Goal: Information Seeking & Learning: Check status

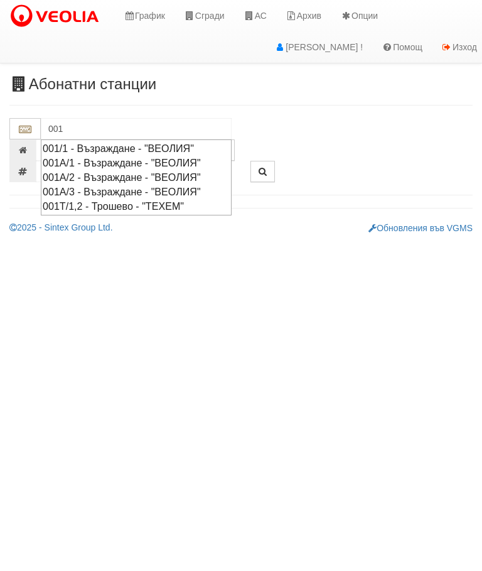
click at [122, 171] on div "001А/2 - Възраждане - "ВЕОЛИЯ"" at bounding box center [136, 177] width 187 height 14
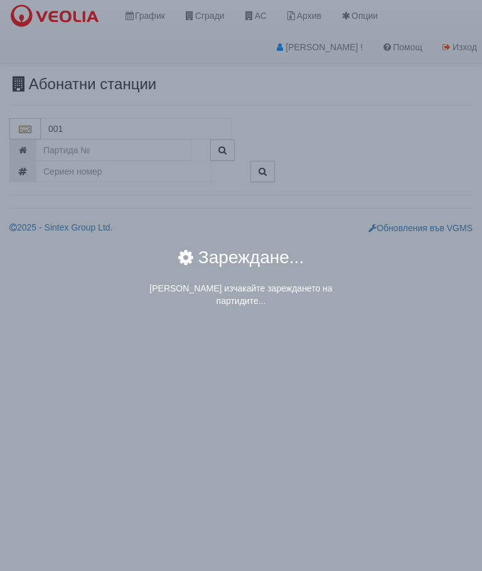
type input "001А/2 - Възраждане - "ВЕОЛИЯ""
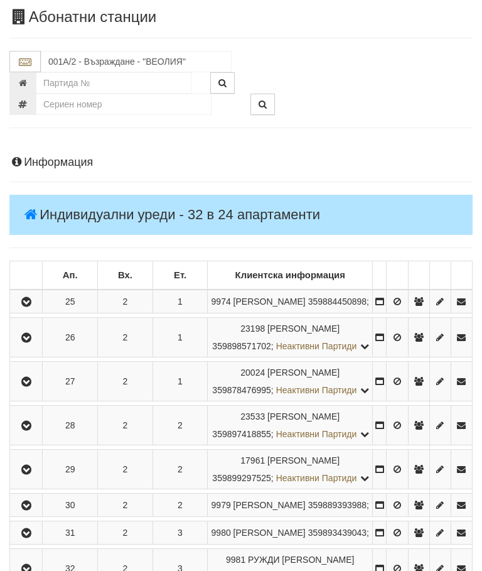
click at [27, 307] on icon "button" at bounding box center [26, 302] width 15 height 9
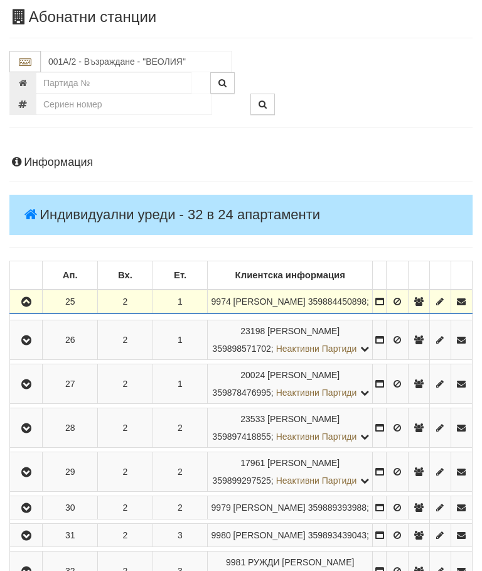
scroll to position [67, 0]
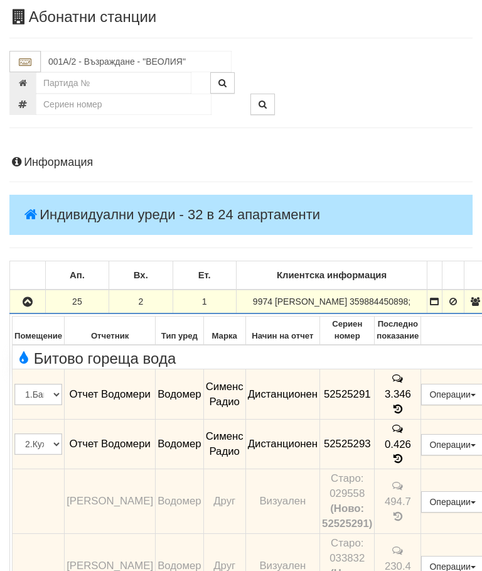
click at [24, 305] on icon "button" at bounding box center [27, 302] width 15 height 9
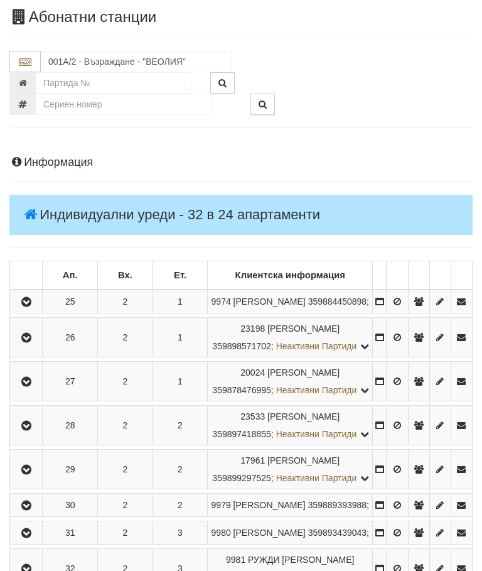
click at [33, 386] on icon "button" at bounding box center [26, 382] width 15 height 9
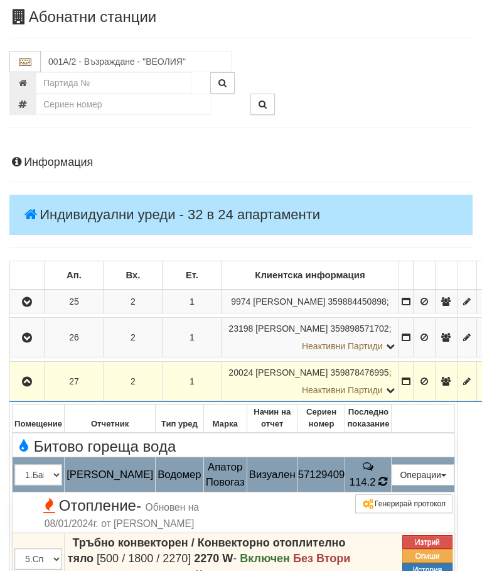
click at [388, 487] on icon at bounding box center [383, 481] width 9 height 11
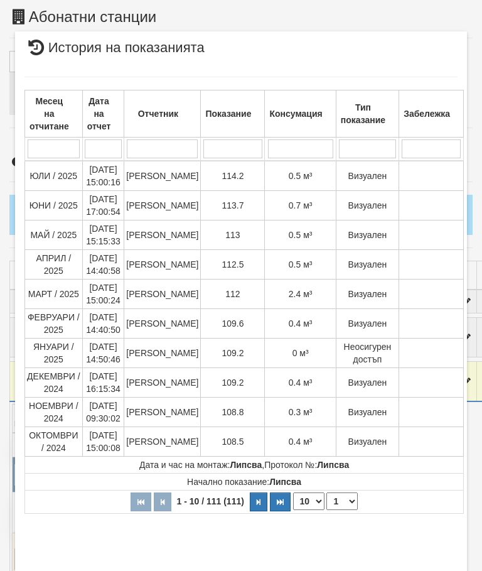
select select "10"
select select "1"
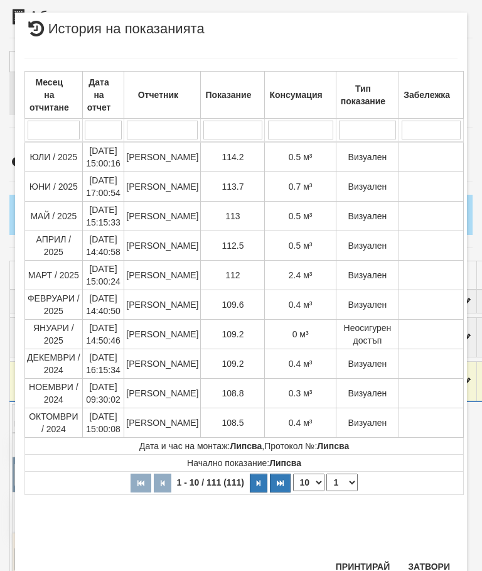
scroll to position [960, 0]
click at [418, 563] on button "Затвори" at bounding box center [429, 567] width 57 height 20
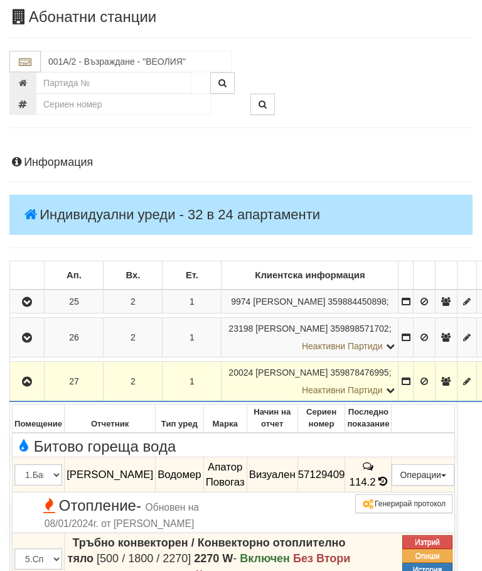
click at [19, 391] on button "button" at bounding box center [27, 381] width 30 height 19
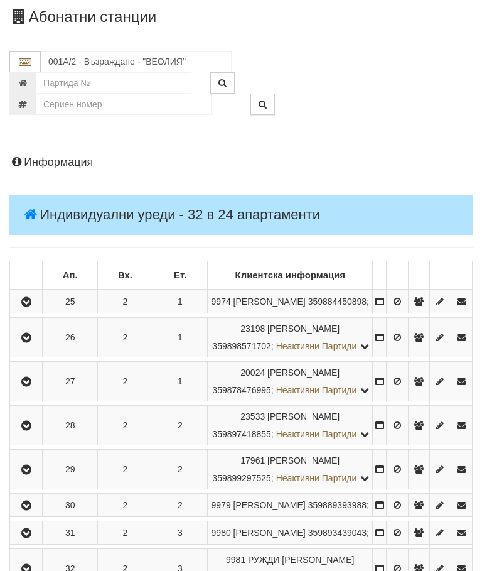
click at [34, 430] on icon "button" at bounding box center [26, 425] width 15 height 9
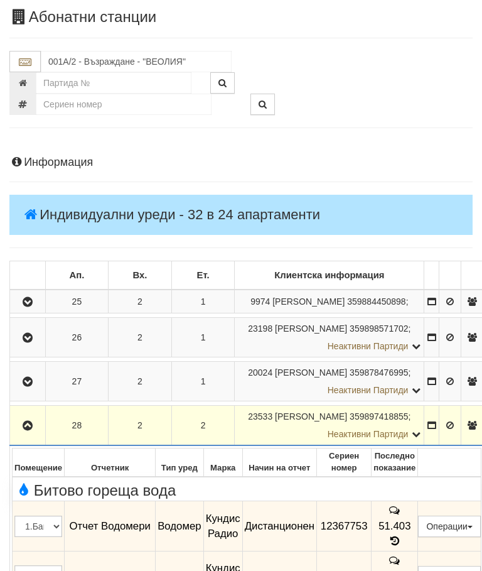
click at [36, 435] on button "button" at bounding box center [27, 425] width 31 height 19
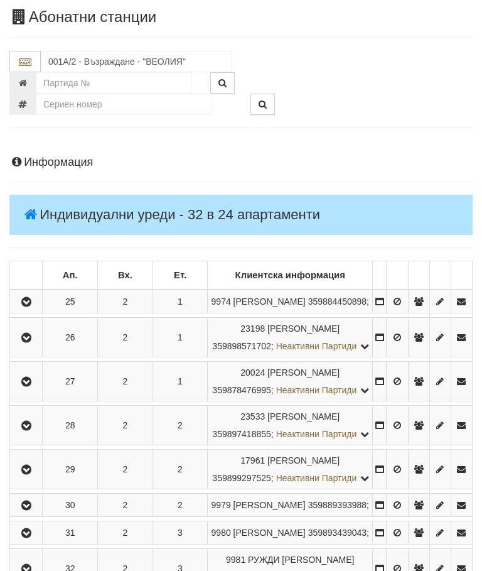
click at [34, 474] on icon "button" at bounding box center [26, 469] width 15 height 9
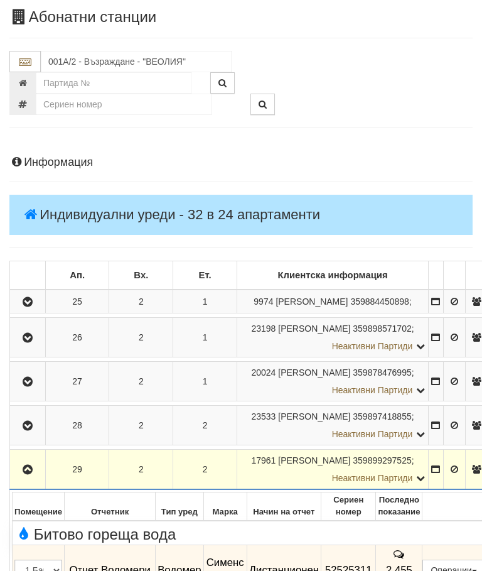
click at [38, 479] on button "button" at bounding box center [27, 469] width 31 height 19
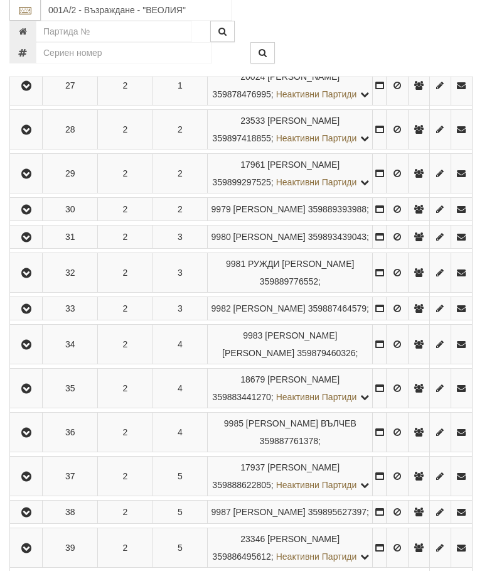
click at [25, 215] on icon "button" at bounding box center [26, 210] width 15 height 9
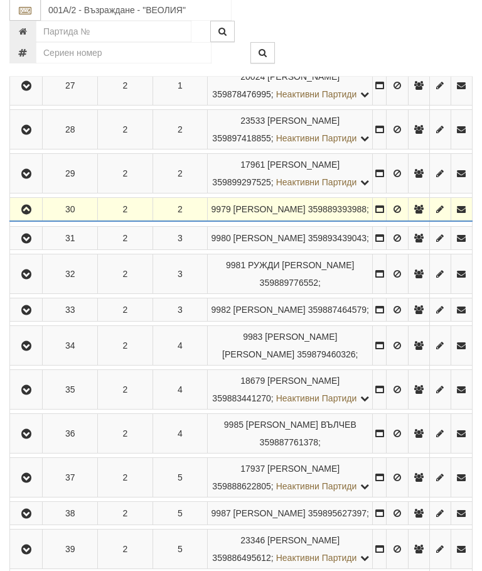
scroll to position [363, 0]
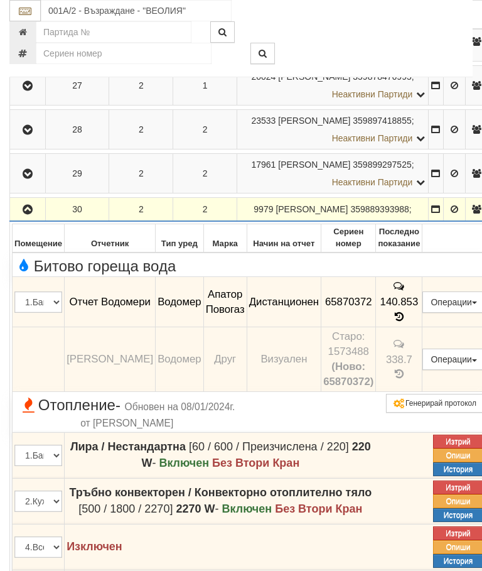
click at [22, 214] on icon "button" at bounding box center [27, 209] width 15 height 9
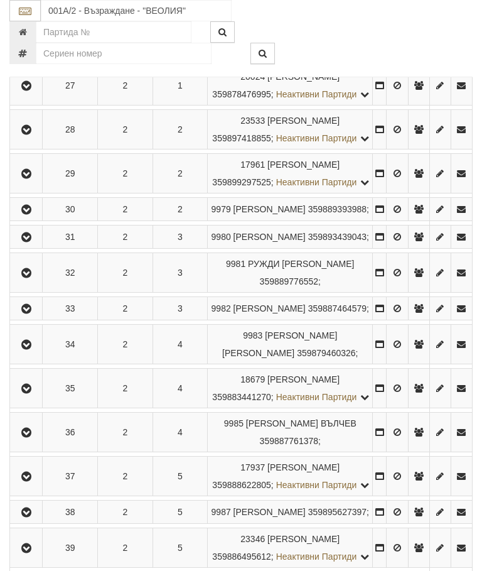
click at [31, 242] on icon "button" at bounding box center [26, 237] width 15 height 9
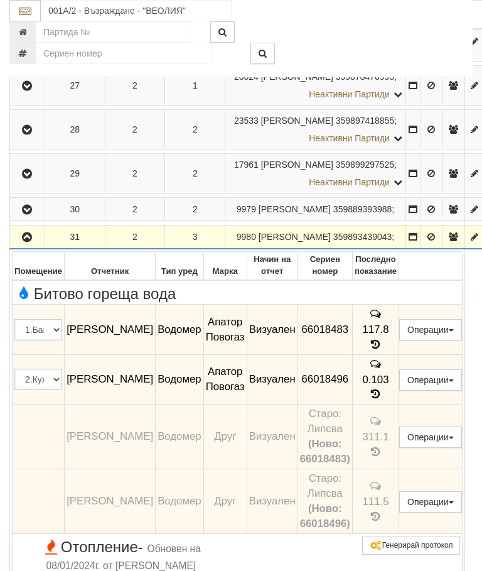
click at [27, 242] on icon "button" at bounding box center [26, 237] width 15 height 9
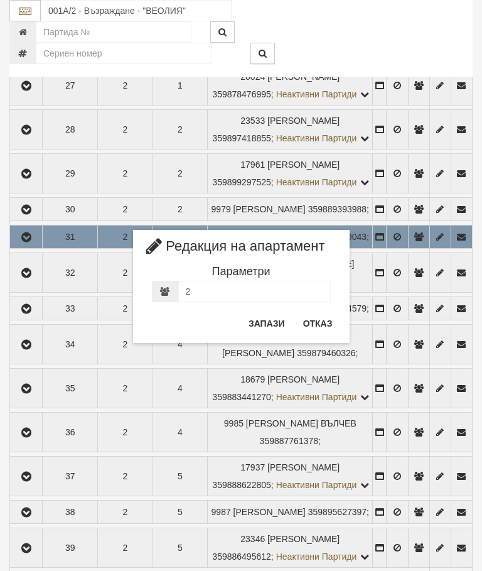
click at [311, 330] on button "Отказ" at bounding box center [318, 323] width 45 height 20
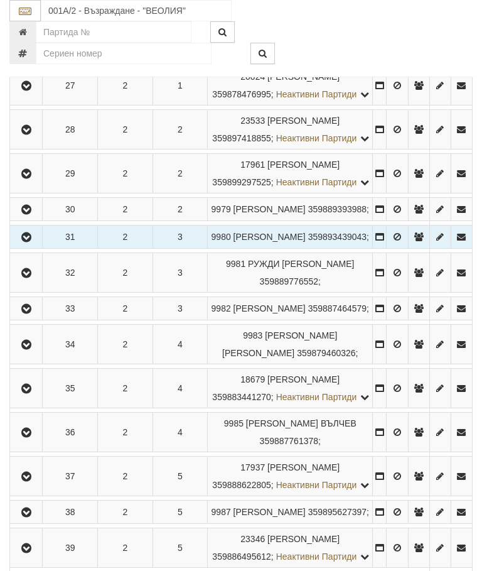
click at [28, 242] on icon "button" at bounding box center [26, 237] width 15 height 9
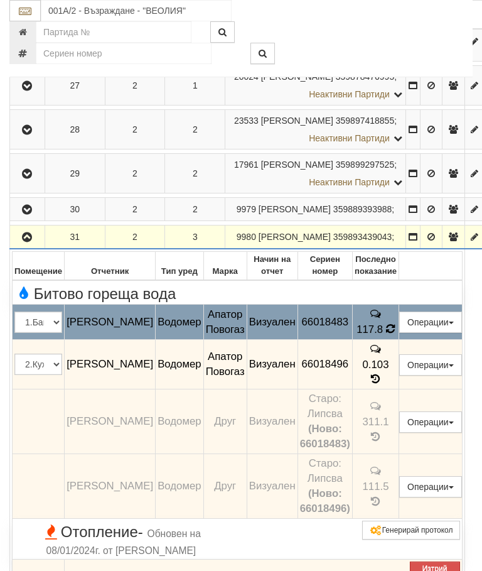
click at [395, 334] on icon at bounding box center [390, 328] width 9 height 11
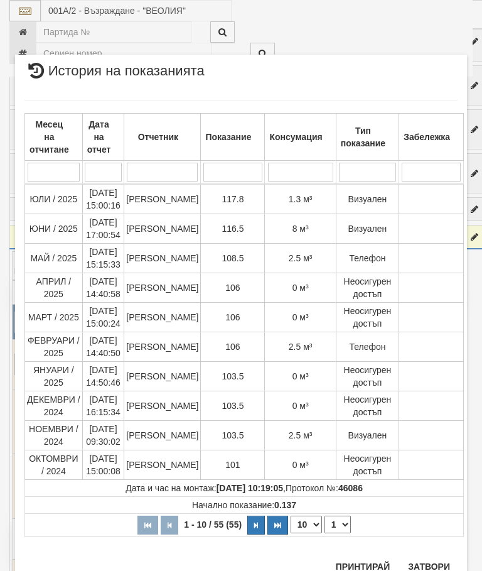
scroll to position [656, 0]
click at [430, 564] on button "Затвори" at bounding box center [429, 567] width 57 height 20
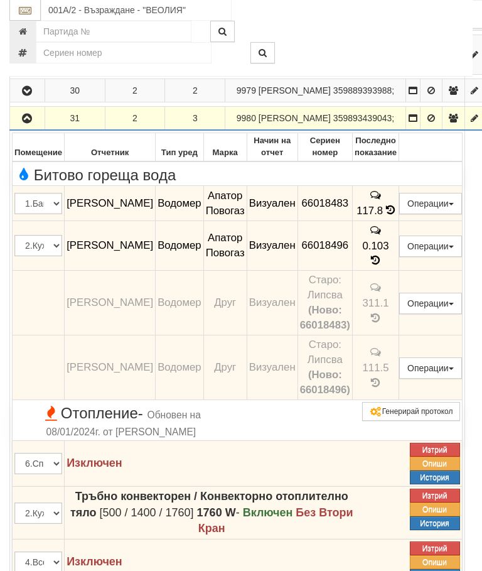
scroll to position [482, 0]
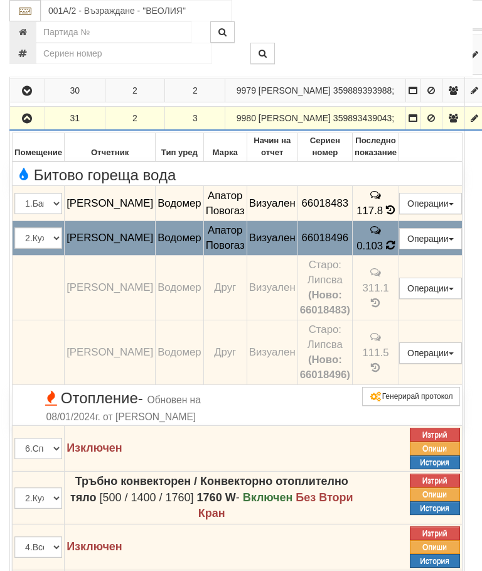
click at [395, 251] on icon at bounding box center [390, 245] width 9 height 11
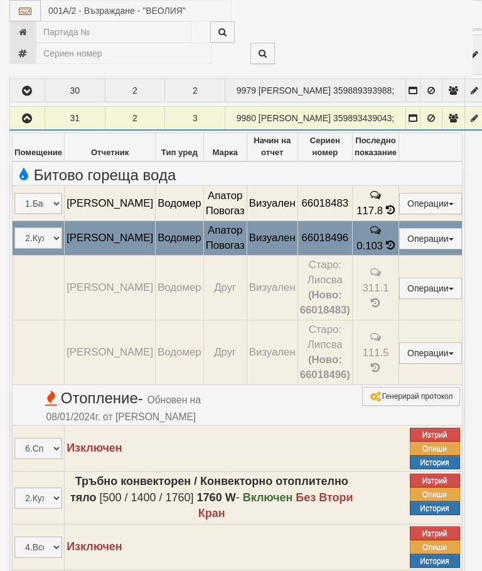
select select "10"
select select "1"
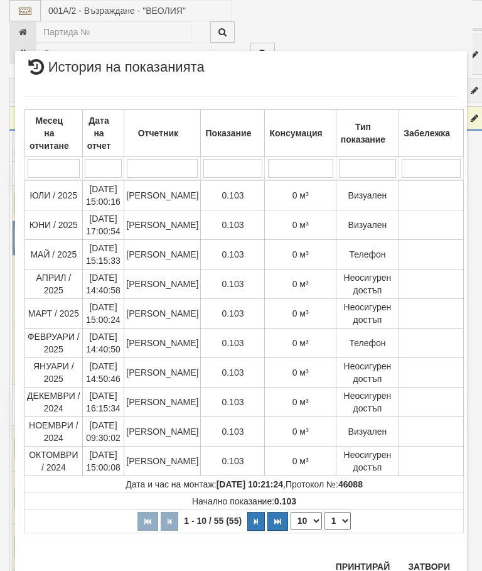
scroll to position [638, 0]
click at [427, 562] on button "Затвори" at bounding box center [429, 567] width 57 height 20
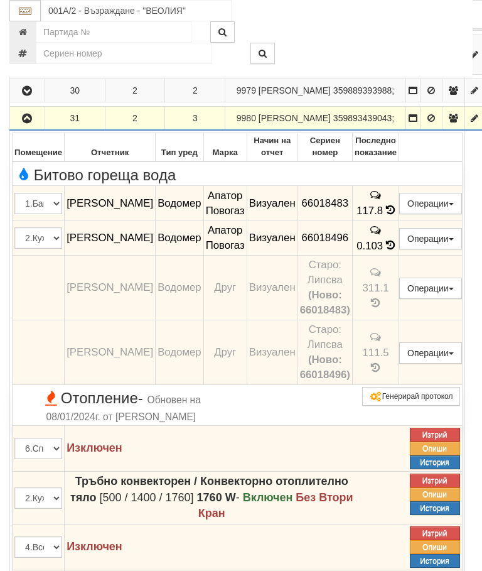
click at [21, 123] on icon "button" at bounding box center [26, 118] width 15 height 9
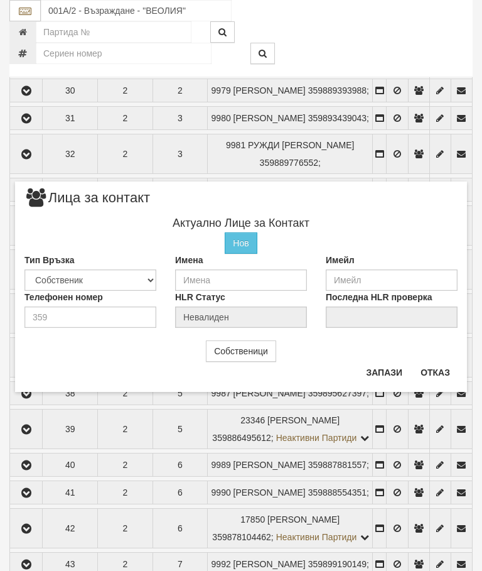
click at [438, 377] on button "Отказ" at bounding box center [435, 372] width 45 height 20
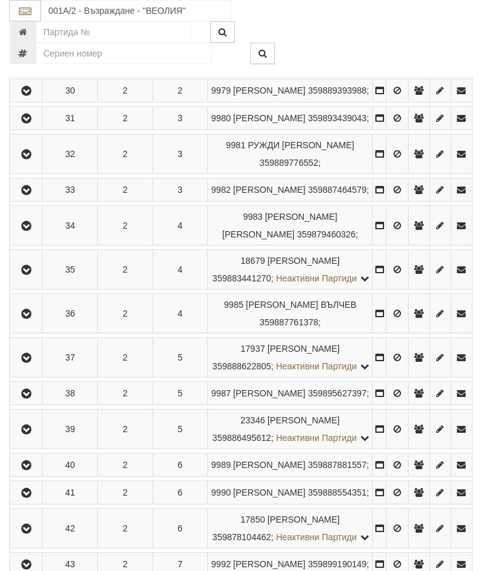
click at [30, 159] on icon "button" at bounding box center [26, 154] width 15 height 9
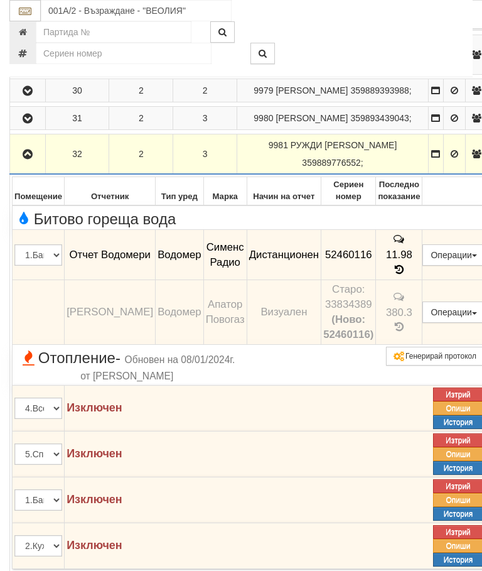
click at [30, 159] on icon "button" at bounding box center [27, 154] width 15 height 9
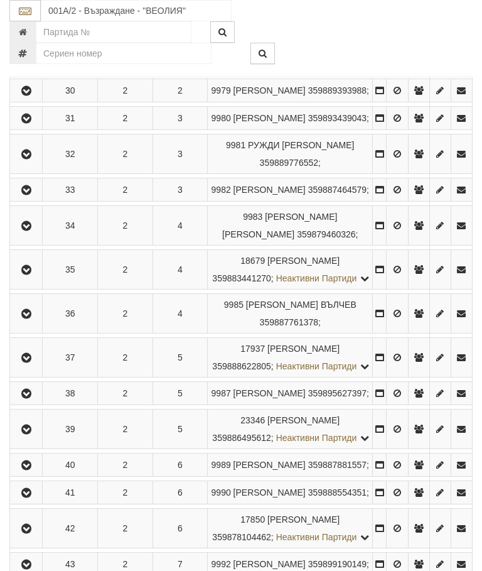
click at [27, 195] on icon "button" at bounding box center [26, 190] width 15 height 9
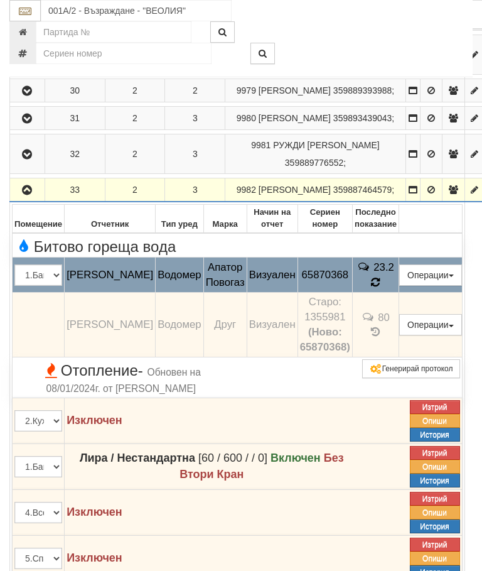
click at [381, 288] on icon at bounding box center [375, 282] width 9 height 11
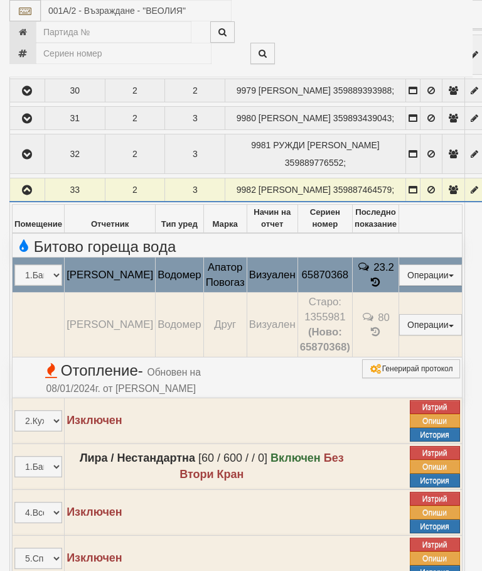
select select "10"
select select "1"
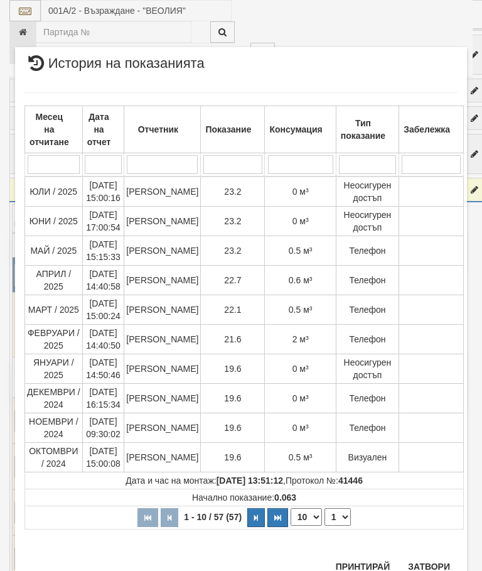
scroll to position [647, 0]
click at [423, 562] on button "Затвори" at bounding box center [429, 567] width 57 height 20
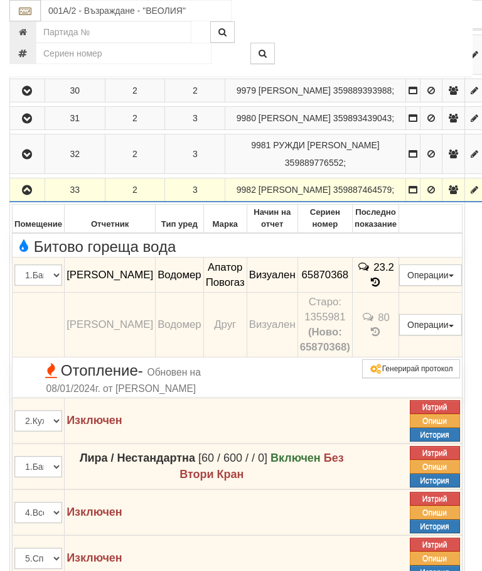
click at [27, 199] on button "button" at bounding box center [27, 189] width 31 height 19
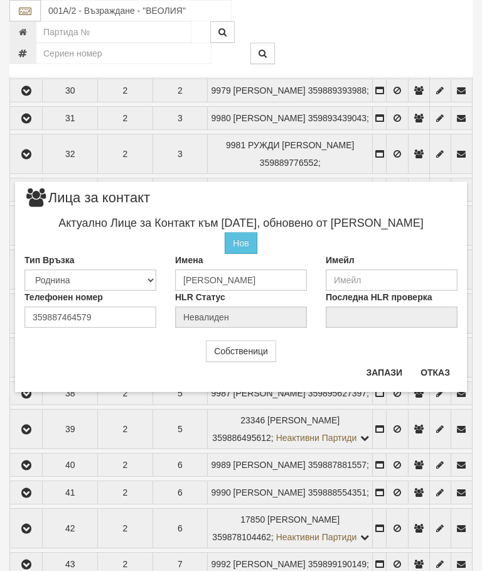
click at [436, 370] on button "Отказ" at bounding box center [435, 372] width 45 height 20
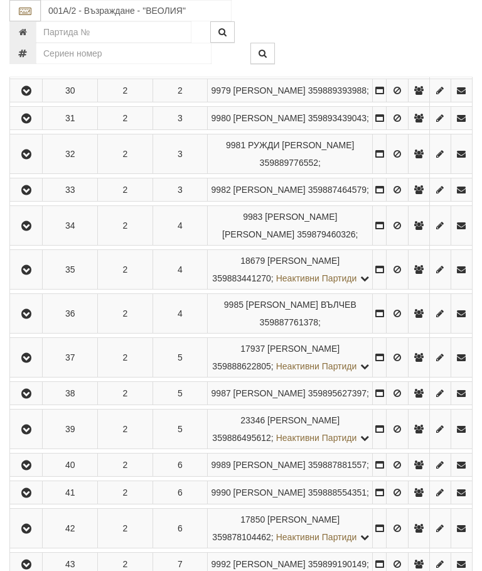
click at [28, 231] on icon "button" at bounding box center [26, 226] width 15 height 9
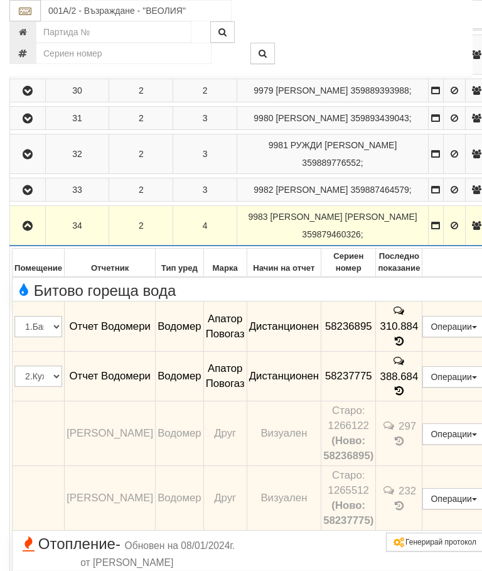
click at [26, 231] on icon "button" at bounding box center [27, 226] width 15 height 9
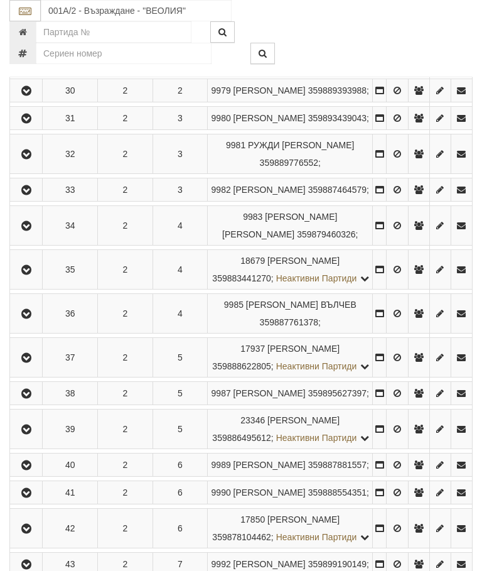
click at [30, 279] on button "button" at bounding box center [26, 269] width 28 height 19
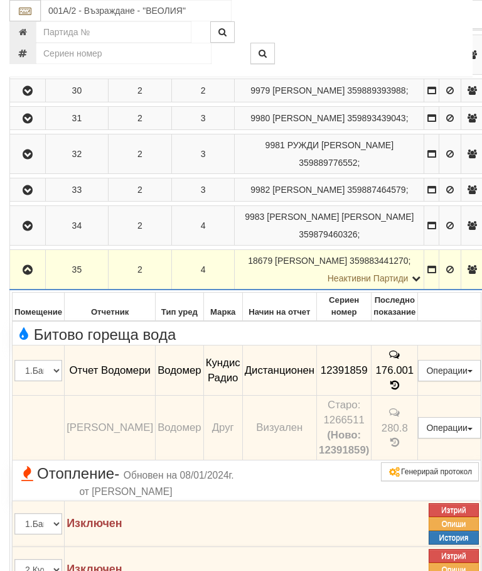
click at [30, 274] on icon "button" at bounding box center [27, 270] width 15 height 9
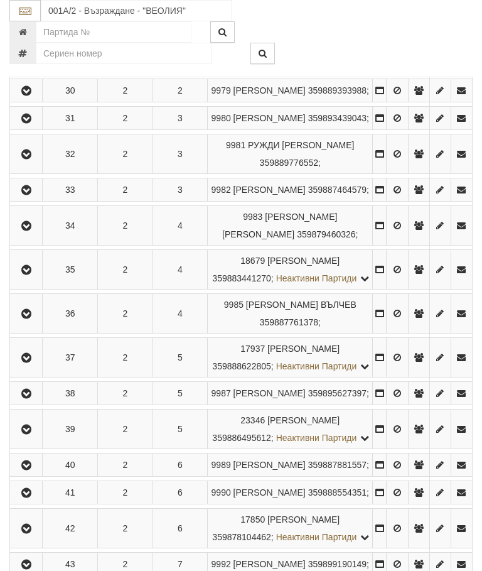
click at [34, 318] on icon "button" at bounding box center [26, 314] width 15 height 9
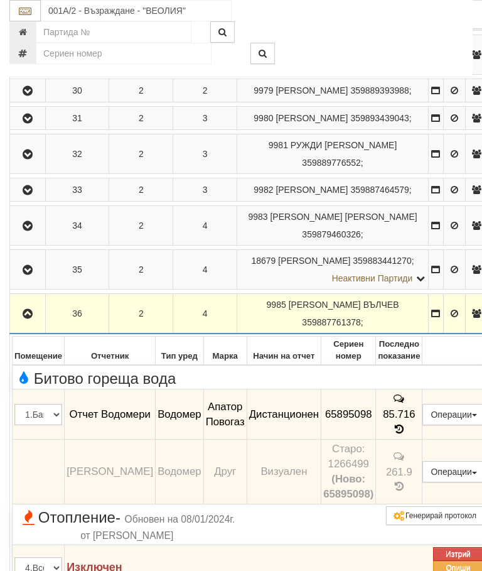
click at [23, 318] on icon "button" at bounding box center [27, 314] width 15 height 9
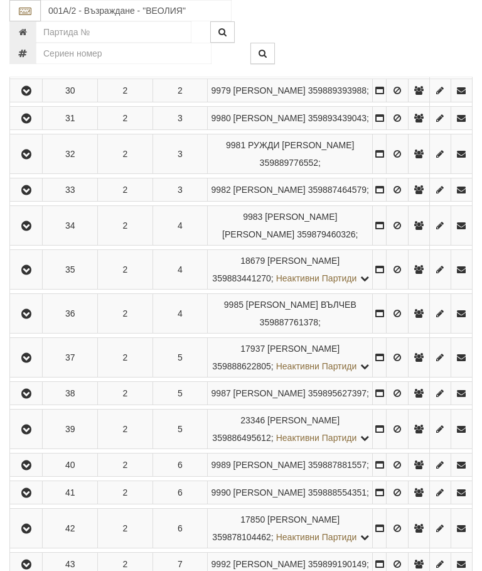
click at [31, 362] on icon "button" at bounding box center [26, 358] width 15 height 9
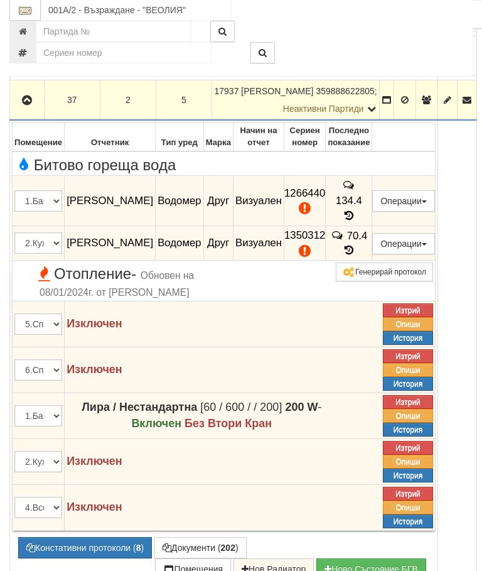
scroll to position [743, 0]
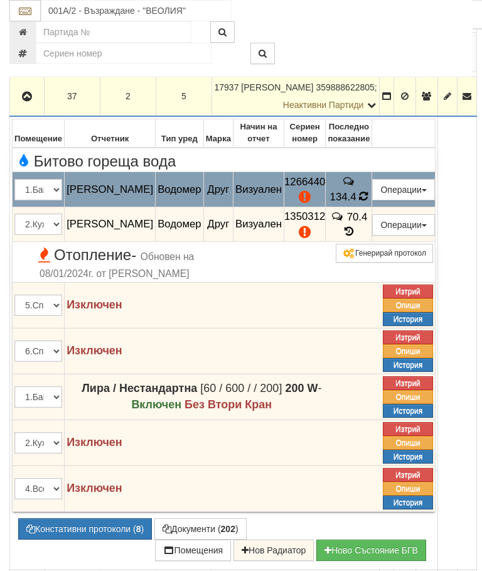
click at [369, 202] on icon at bounding box center [363, 196] width 9 height 11
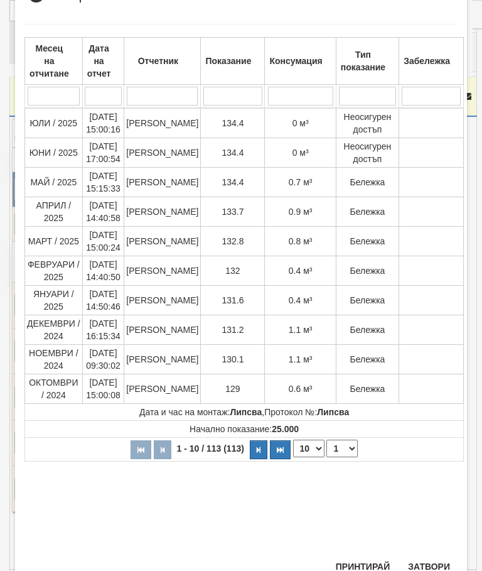
scroll to position [288, 0]
click at [433, 560] on button "Затвори" at bounding box center [429, 567] width 57 height 20
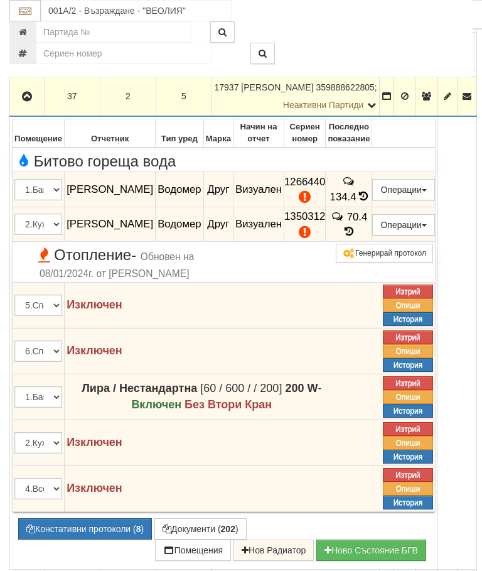
click at [356, 237] on span at bounding box center [349, 232] width 14 height 12
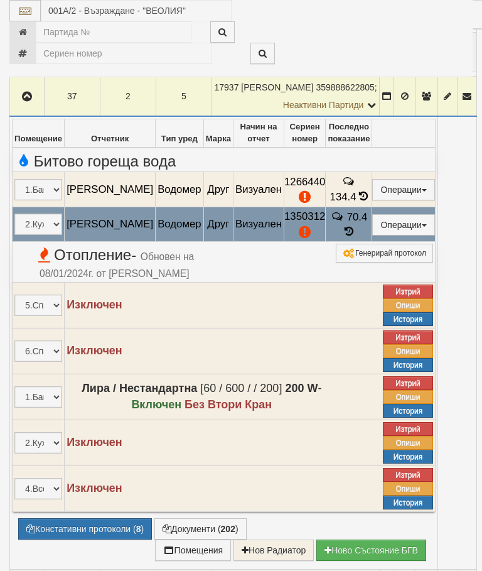
select select "10"
select select "1"
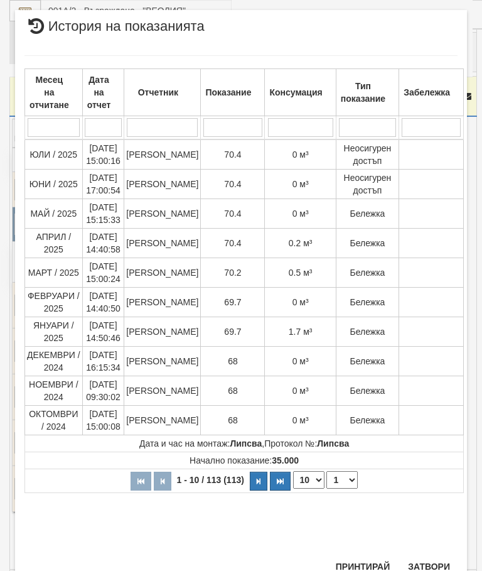
scroll to position [903, 0]
click at [433, 569] on button "Затвори" at bounding box center [429, 567] width 57 height 20
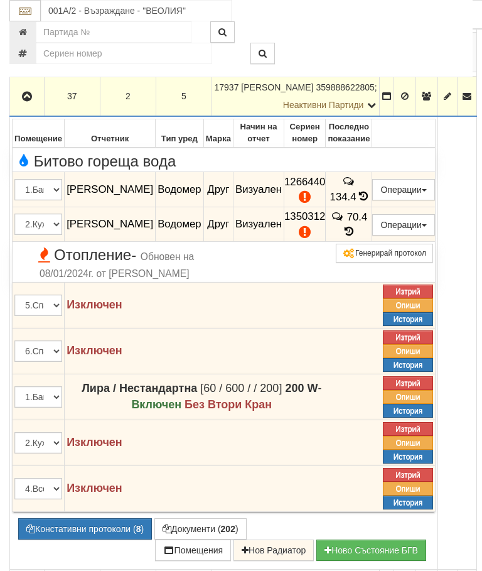
click at [25, 101] on icon "button" at bounding box center [26, 96] width 15 height 9
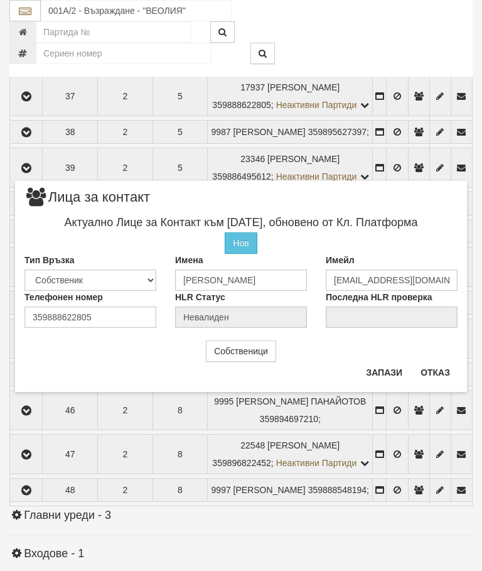
click at [433, 375] on button "Отказ" at bounding box center [435, 372] width 45 height 20
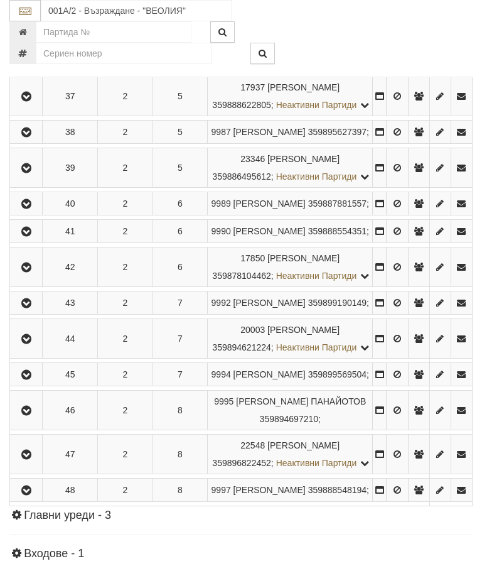
click at [23, 101] on icon "button" at bounding box center [26, 96] width 15 height 9
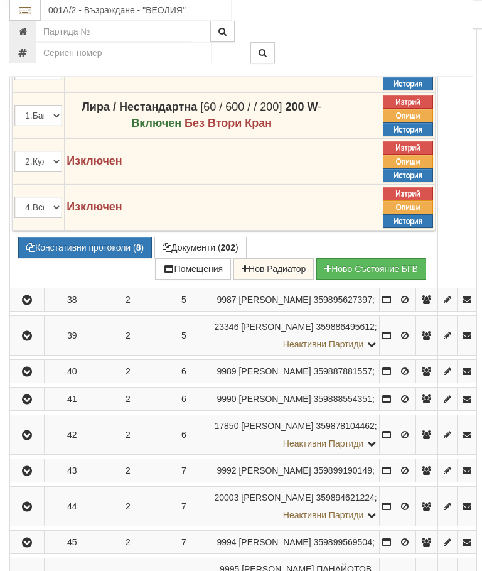
click at [90, 259] on button "Констативни протоколи ( 8 )" at bounding box center [85, 247] width 134 height 21
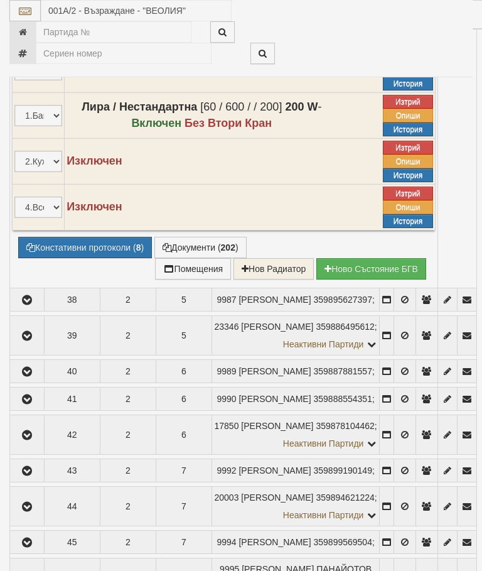
select select "10"
select select "1"
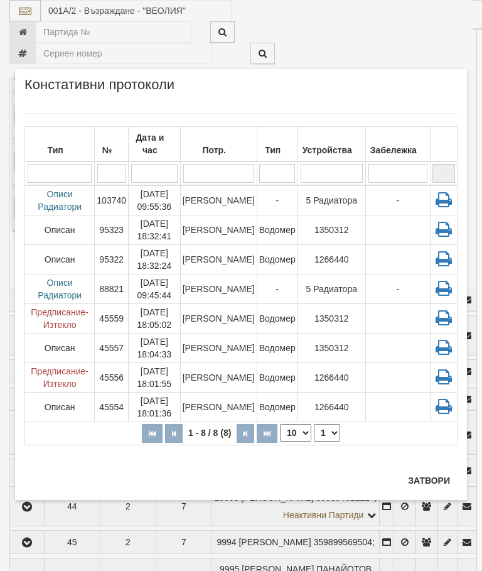
click at [424, 480] on button "Затвори" at bounding box center [429, 480] width 57 height 20
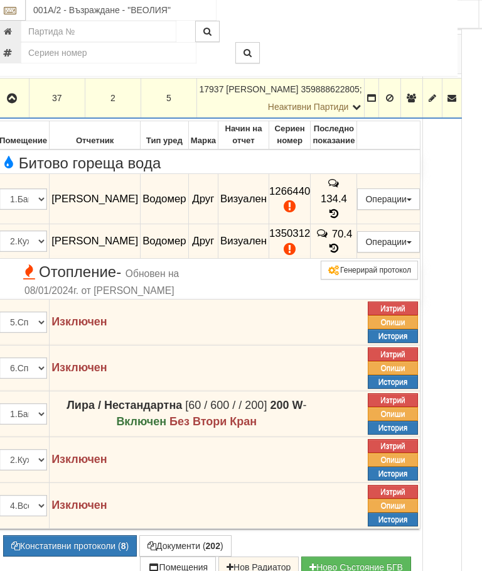
scroll to position [741, 9]
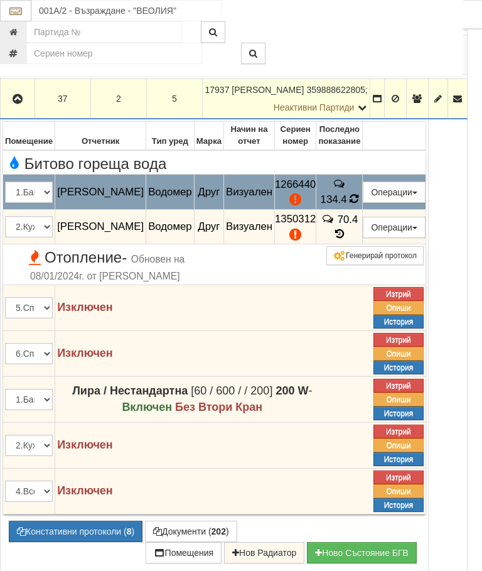
click at [359, 204] on icon at bounding box center [354, 198] width 9 height 11
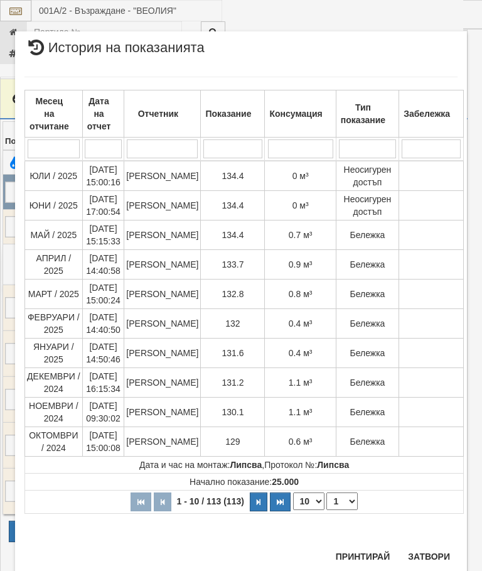
click at [433, 561] on button "Затвори" at bounding box center [429, 556] width 57 height 20
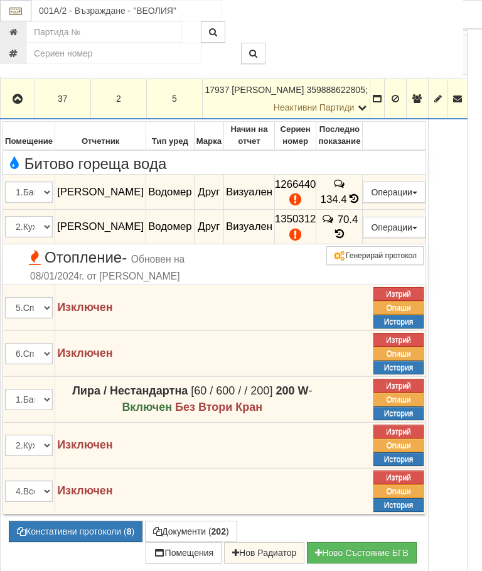
click at [15, 104] on icon "button" at bounding box center [17, 99] width 15 height 9
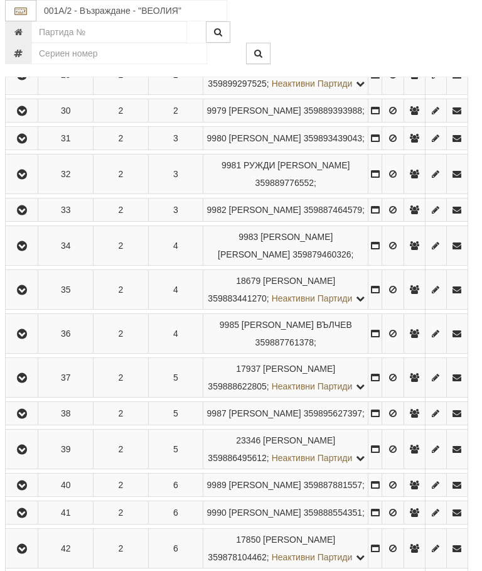
scroll to position [448, 4]
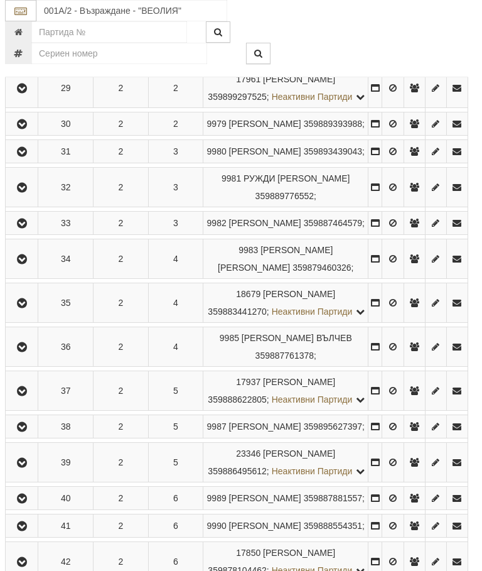
click at [23, 156] on icon "button" at bounding box center [21, 152] width 15 height 9
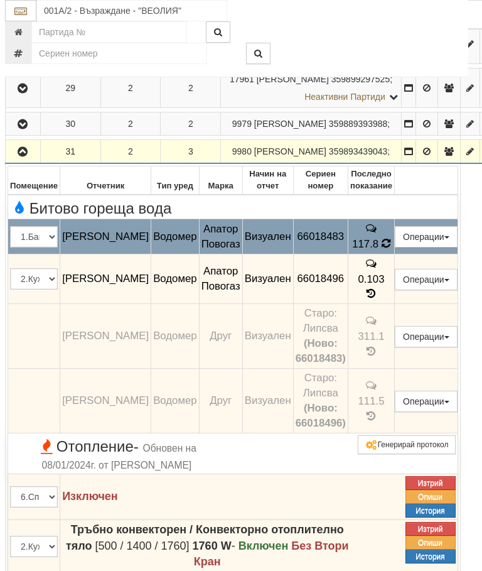
click at [391, 249] on icon at bounding box center [385, 243] width 9 height 11
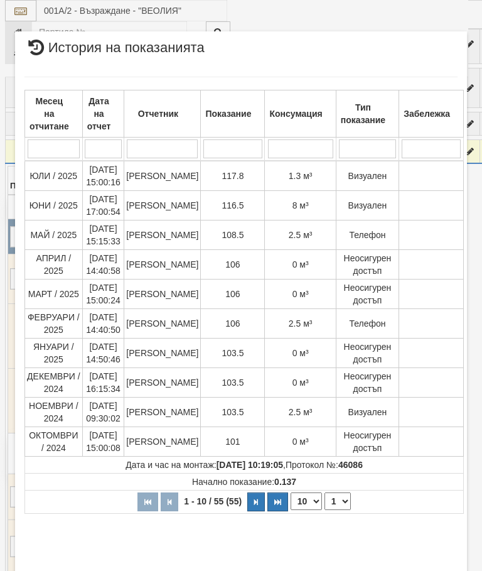
select select "10"
select select "1"
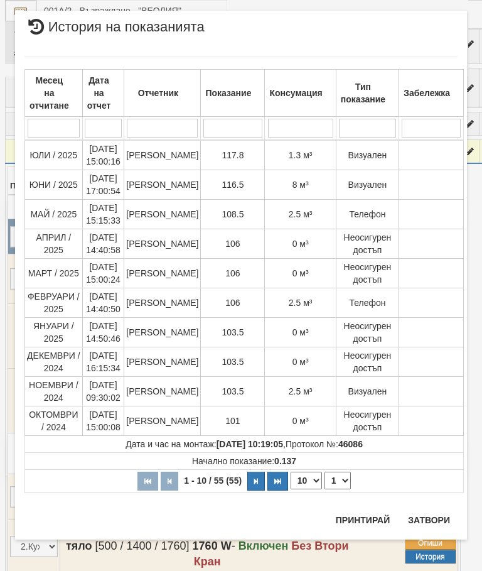
scroll to position [715, 0]
click at [428, 519] on button "Затвори" at bounding box center [429, 520] width 57 height 20
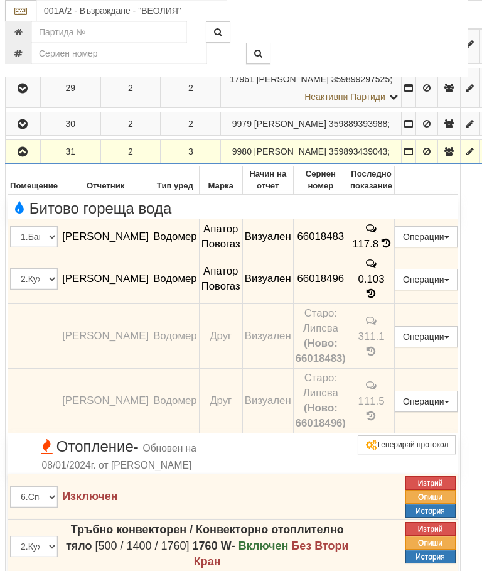
click at [14, 161] on button "button" at bounding box center [23, 151] width 31 height 19
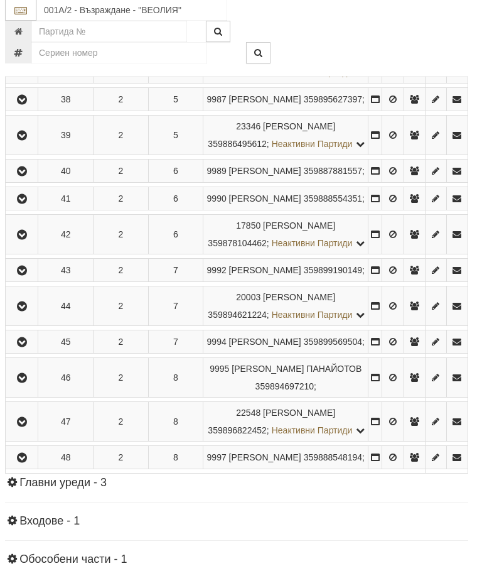
click at [16, 109] on button "button" at bounding box center [22, 99] width 28 height 19
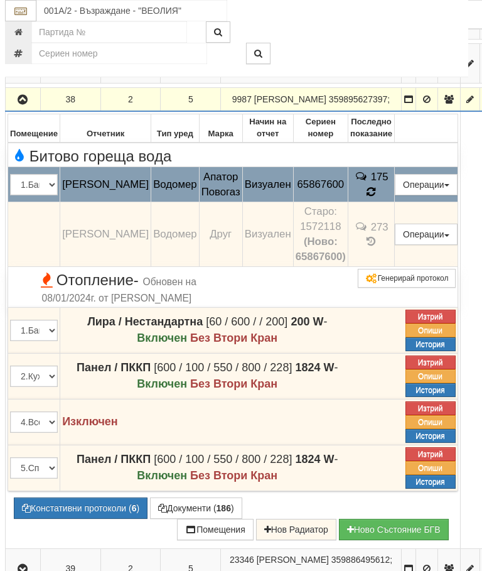
click at [377, 198] on icon at bounding box center [371, 192] width 11 height 12
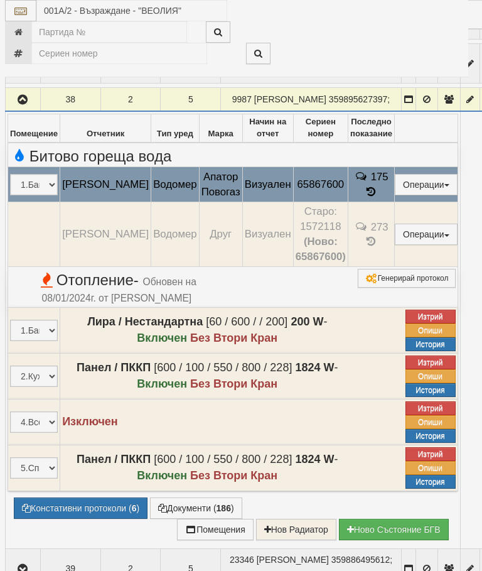
select select "10"
select select "1"
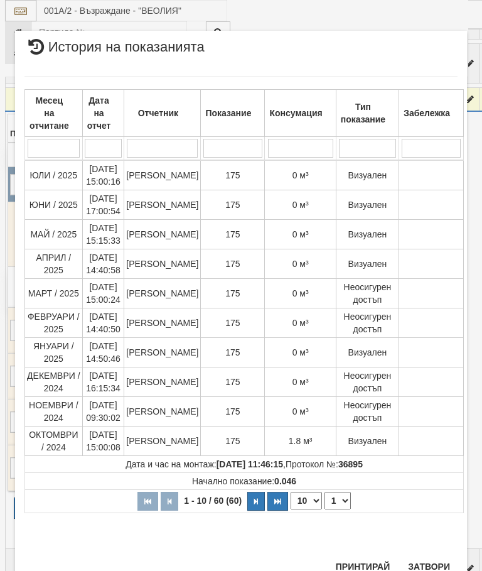
scroll to position [590, 0]
click at [437, 561] on button "Затвори" at bounding box center [429, 567] width 57 height 20
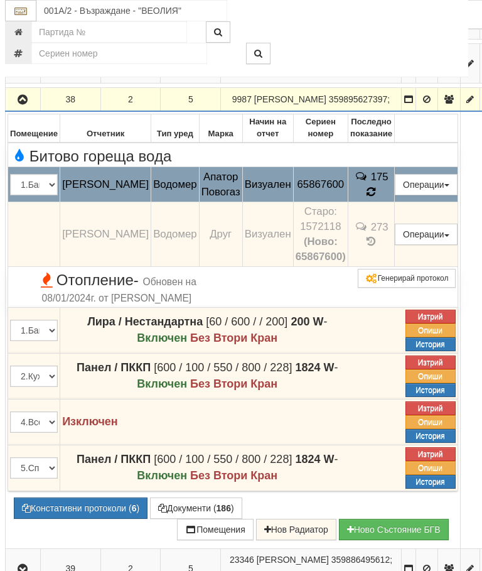
click at [376, 197] on icon at bounding box center [371, 192] width 9 height 11
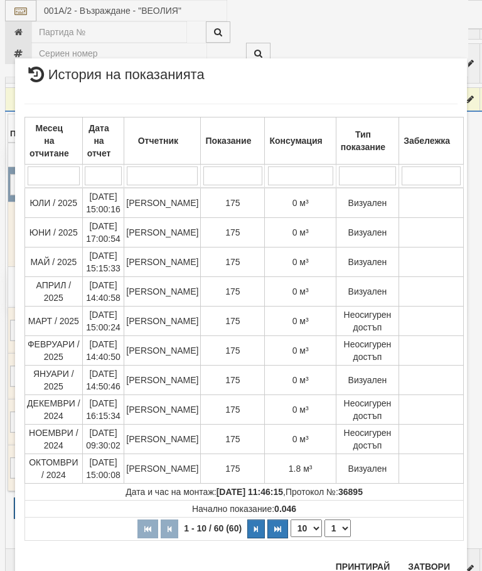
scroll to position [763, 0]
click at [433, 568] on button "Затвори" at bounding box center [429, 567] width 57 height 20
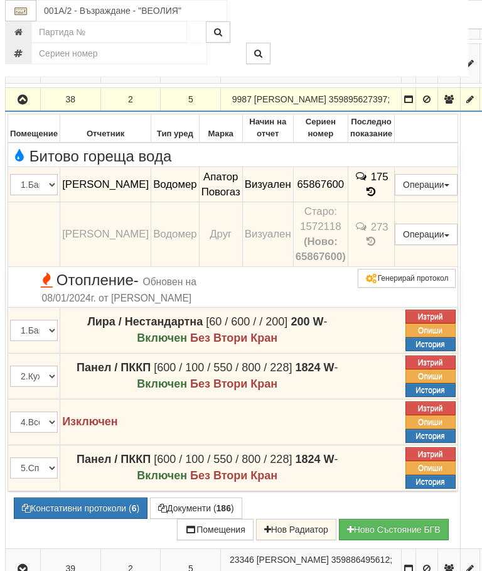
click at [24, 109] on button "button" at bounding box center [23, 99] width 31 height 19
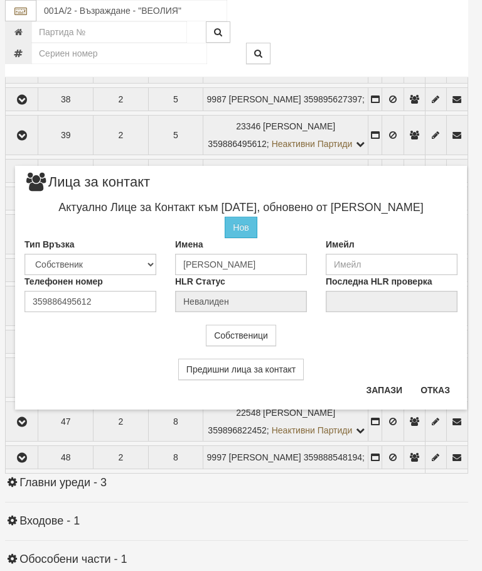
click at [438, 391] on button "Отказ" at bounding box center [435, 390] width 45 height 20
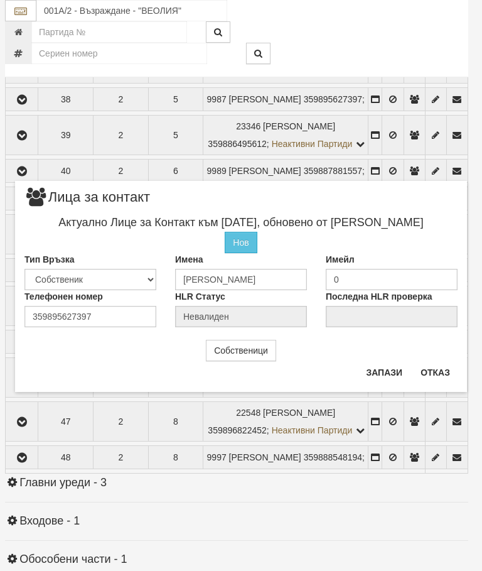
click at [432, 374] on button "Отказ" at bounding box center [435, 372] width 45 height 20
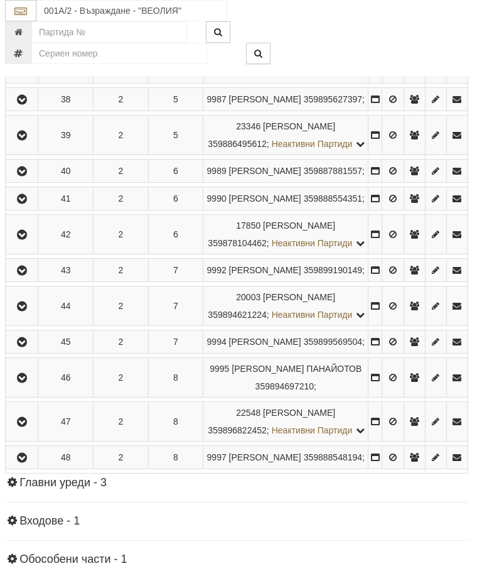
click at [29, 140] on icon "button" at bounding box center [21, 135] width 15 height 9
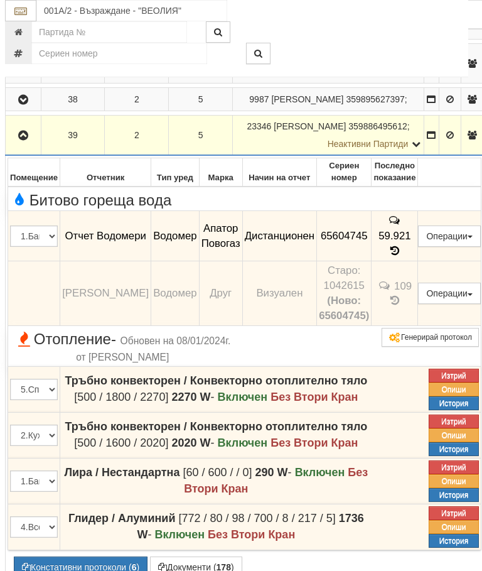
click at [30, 140] on icon "button" at bounding box center [23, 135] width 15 height 9
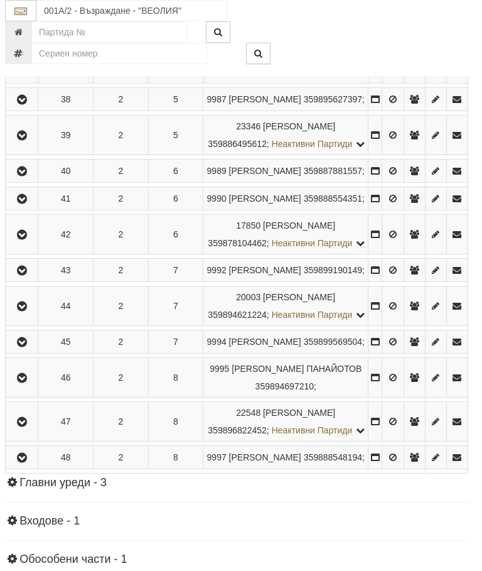
click at [21, 176] on icon "button" at bounding box center [21, 171] width 15 height 9
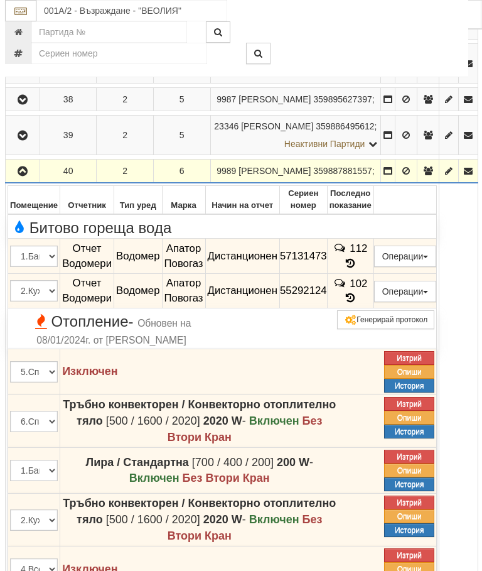
click at [18, 180] on button "button" at bounding box center [23, 170] width 30 height 19
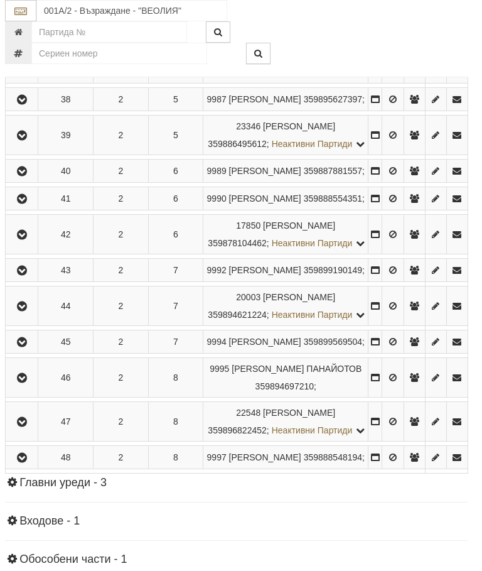
click at [23, 204] on icon "button" at bounding box center [21, 199] width 15 height 9
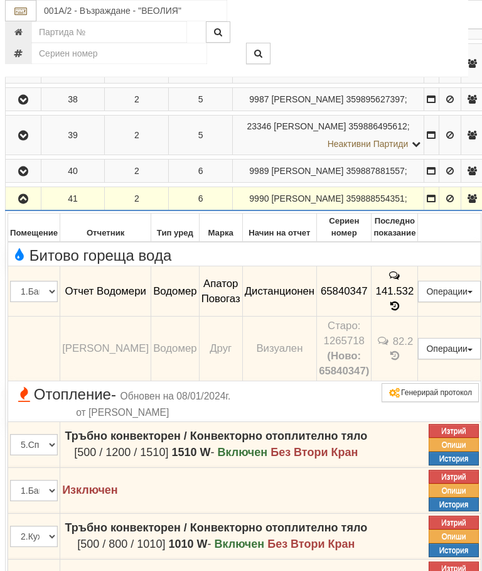
click at [19, 204] on icon "button" at bounding box center [23, 199] width 15 height 9
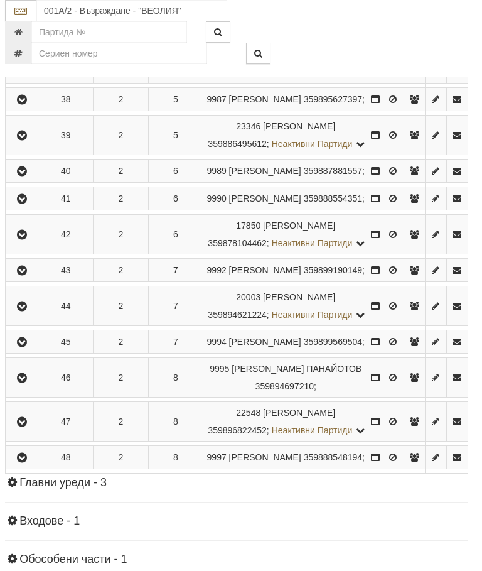
click at [22, 239] on icon "button" at bounding box center [21, 235] width 15 height 9
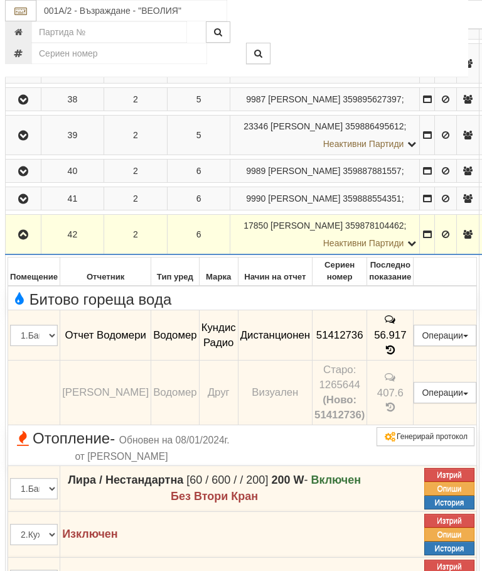
click at [23, 244] on button "button" at bounding box center [23, 234] width 31 height 19
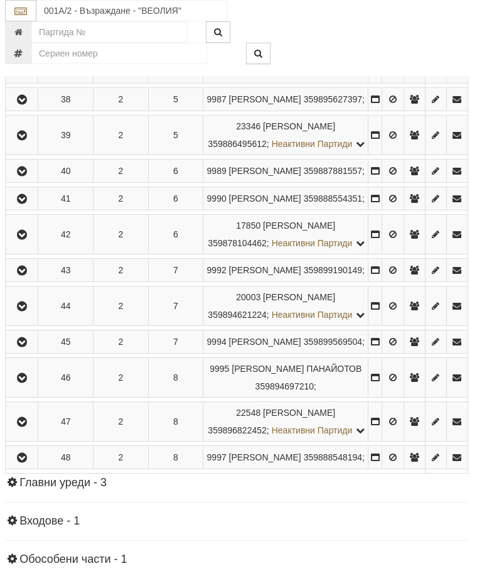
click at [30, 275] on icon "button" at bounding box center [21, 270] width 15 height 9
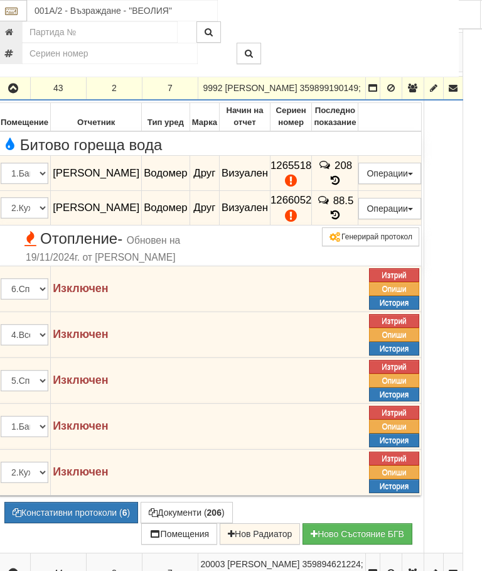
scroll to position [957, 14]
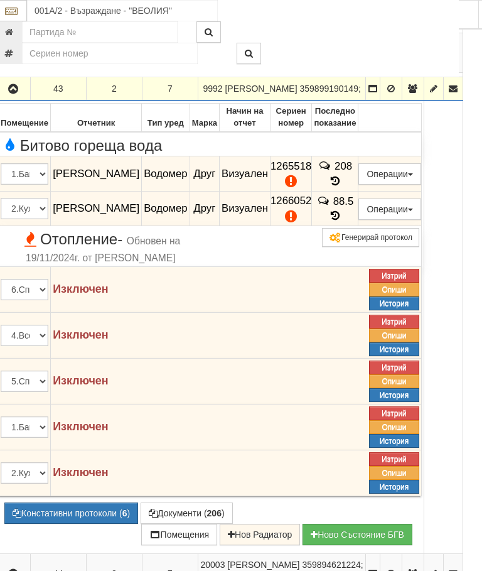
click at [24, 98] on button "button" at bounding box center [13, 88] width 30 height 19
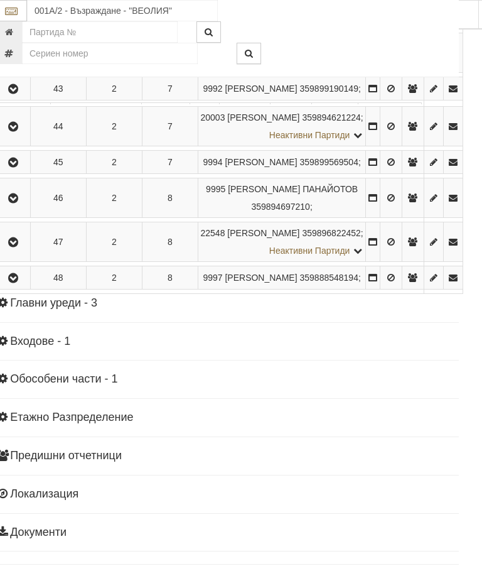
scroll to position [957, 4]
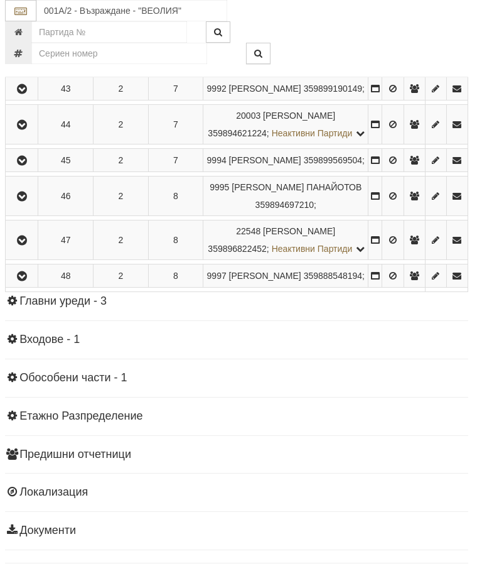
click at [36, 134] on button "button" at bounding box center [22, 124] width 28 height 19
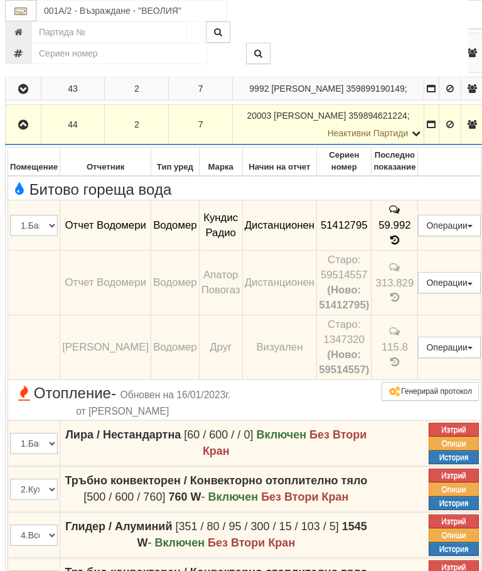
click at [26, 129] on icon "button" at bounding box center [23, 125] width 15 height 9
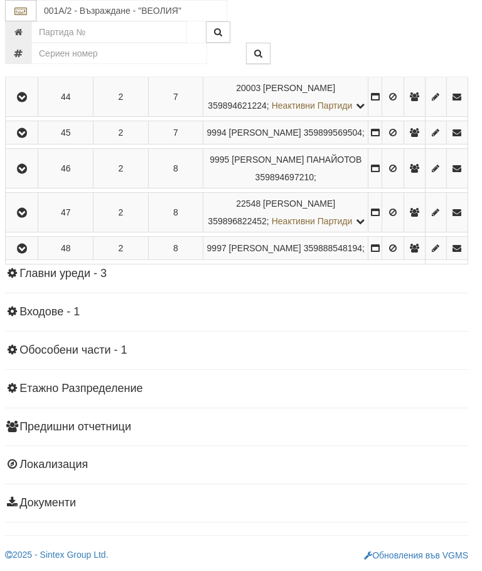
scroll to position [1084, 4]
click at [27, 138] on icon "button" at bounding box center [21, 133] width 15 height 9
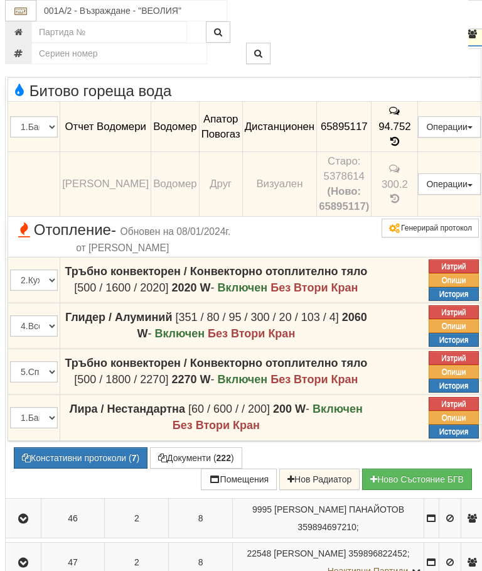
click at [19, 39] on icon "button" at bounding box center [23, 34] width 15 height 9
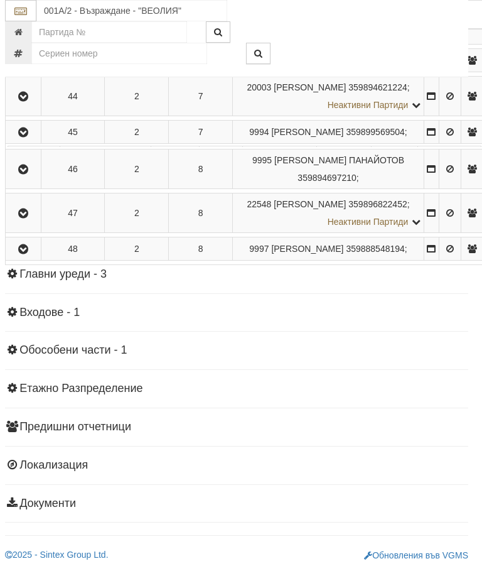
scroll to position [1045, 4]
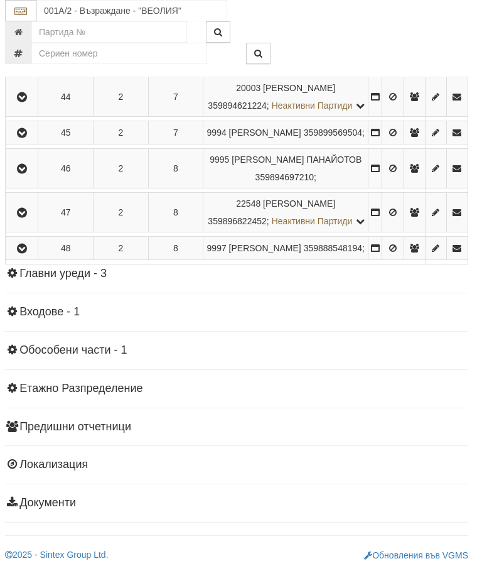
click at [25, 173] on icon "button" at bounding box center [21, 169] width 15 height 9
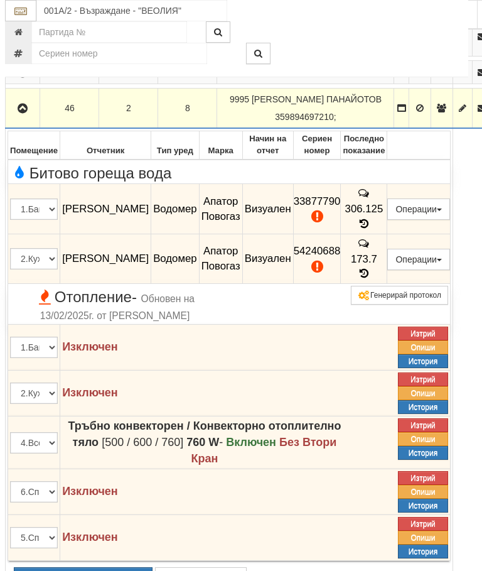
click at [371, 229] on icon at bounding box center [364, 224] width 14 height 11
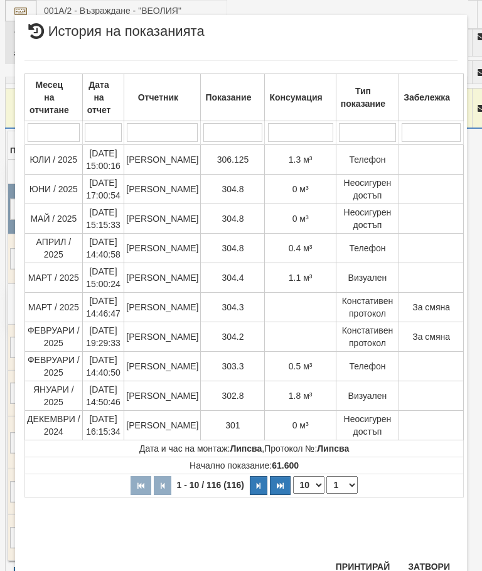
scroll to position [1025, 0]
click at [432, 561] on button "Затвори" at bounding box center [429, 567] width 57 height 20
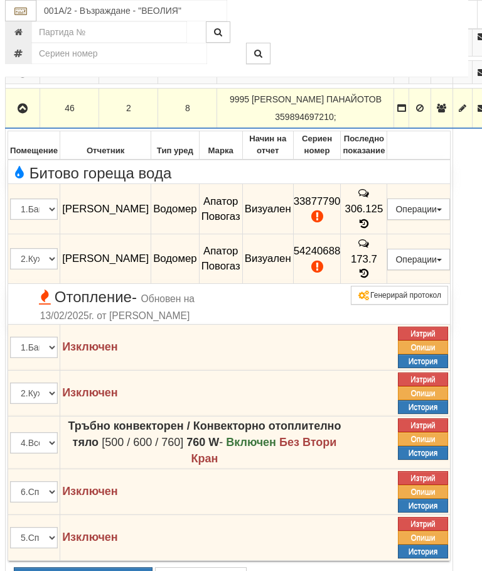
click at [371, 279] on icon at bounding box center [364, 273] width 14 height 11
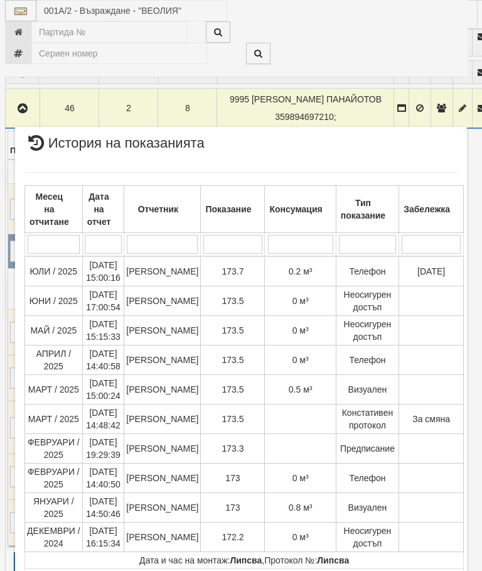
scroll to position [1745, 0]
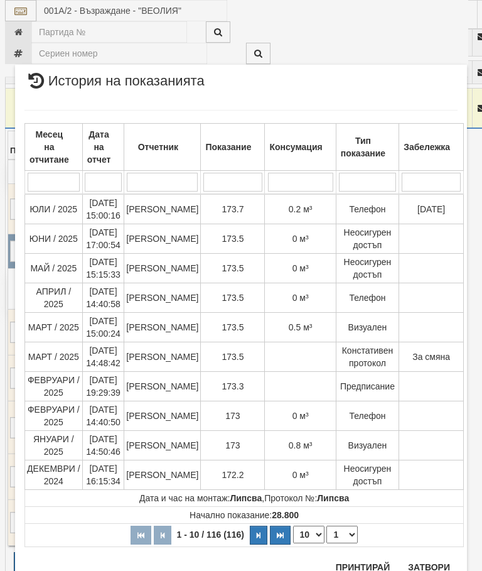
click at [430, 562] on button "Затвори" at bounding box center [429, 567] width 57 height 20
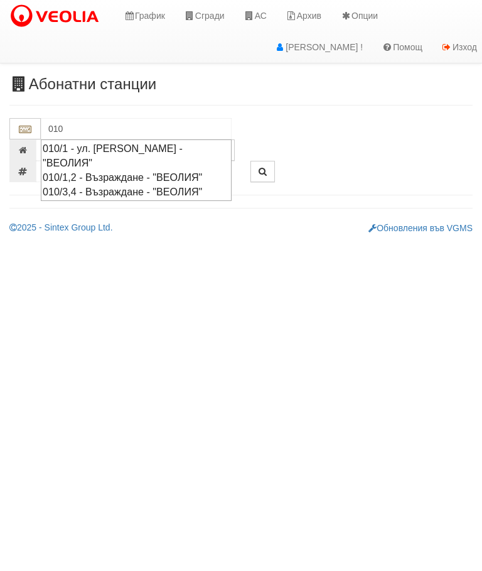
click at [146, 188] on div "010/3,4 - Възраждане - "ВЕОЛИЯ"" at bounding box center [136, 192] width 187 height 14
type input "010/3,4 - Възраждане - "ВЕОЛИЯ""
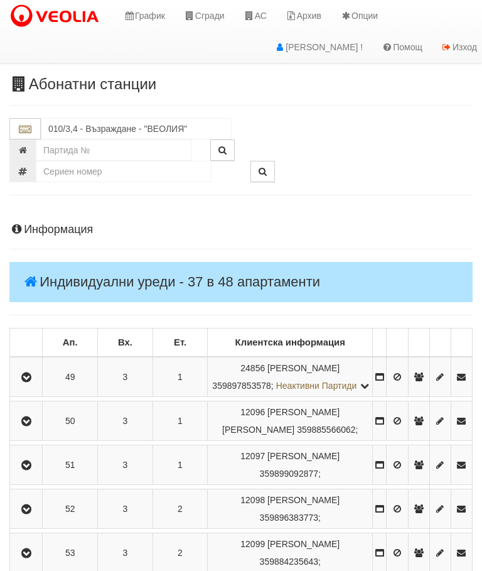
click at [28, 382] on icon "button" at bounding box center [26, 377] width 15 height 9
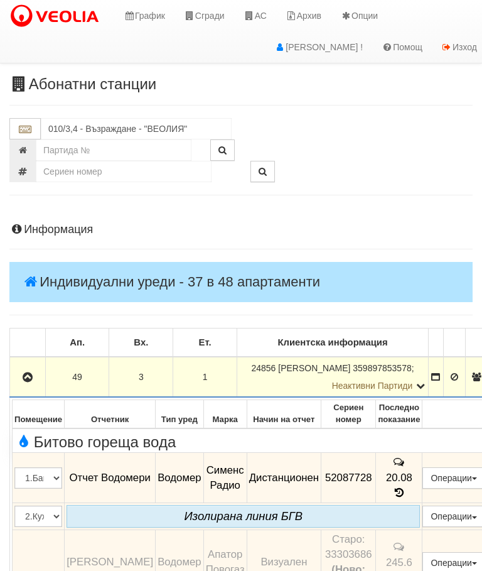
click at [36, 369] on button "button" at bounding box center [27, 376] width 31 height 19
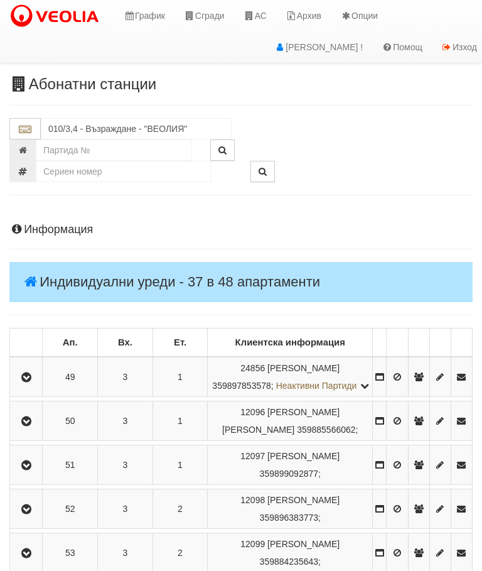
click at [32, 426] on icon "button" at bounding box center [26, 421] width 15 height 9
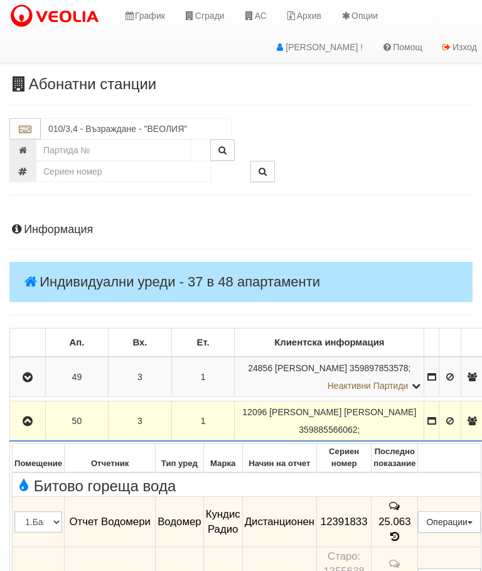
click at [24, 423] on icon "button" at bounding box center [27, 421] width 15 height 9
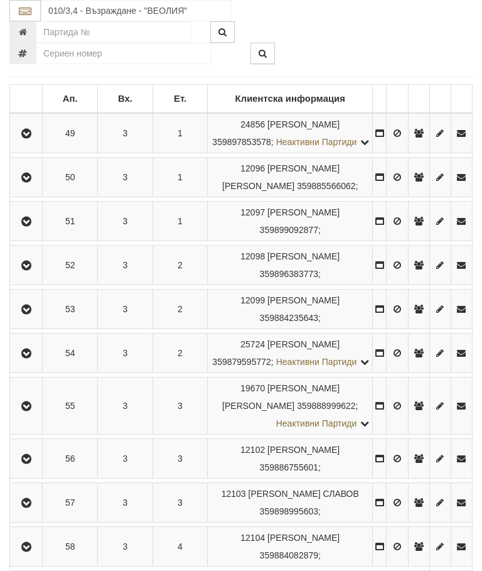
scroll to position [249, 0]
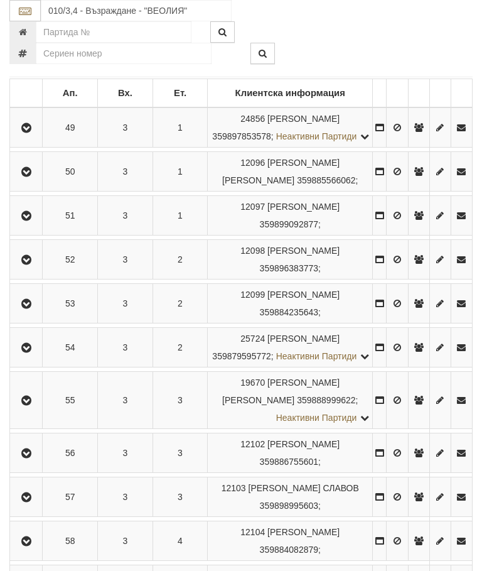
click at [39, 269] on button "button" at bounding box center [26, 259] width 28 height 19
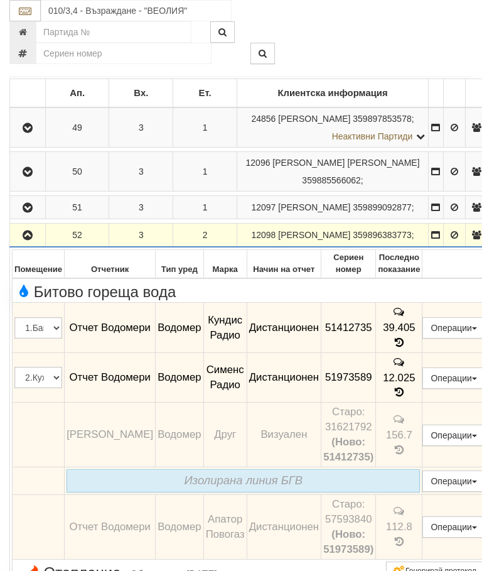
click at [41, 244] on button "button" at bounding box center [27, 235] width 31 height 19
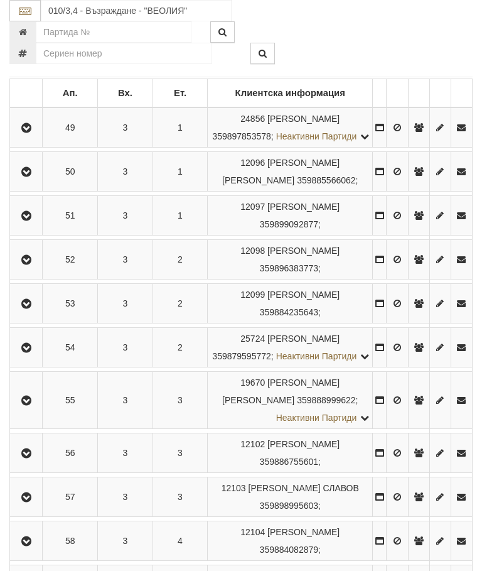
click at [30, 313] on button "button" at bounding box center [26, 303] width 28 height 19
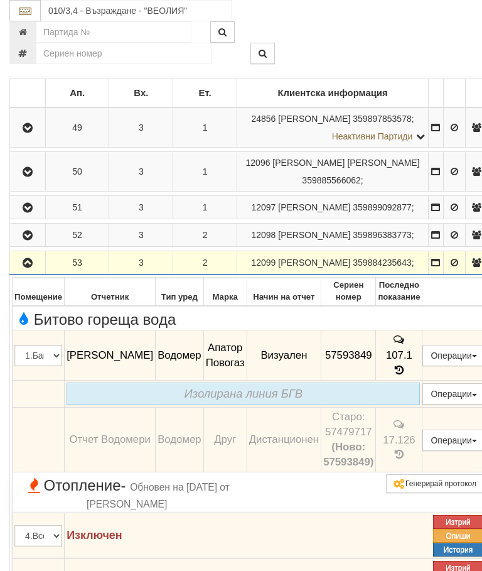
click at [406, 376] on icon at bounding box center [400, 370] width 14 height 11
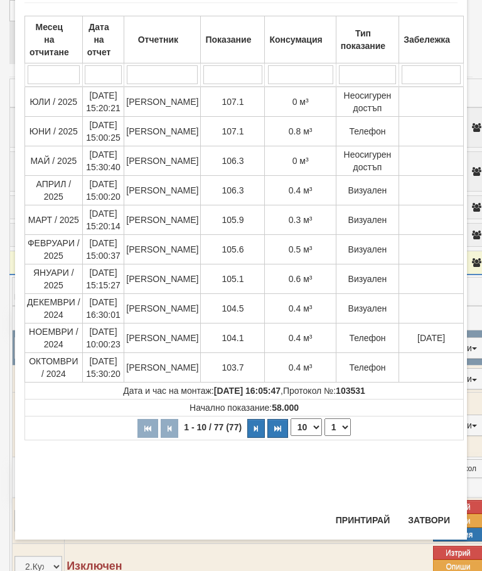
scroll to position [551, 0]
click at [423, 518] on button "Затвори" at bounding box center [429, 520] width 57 height 20
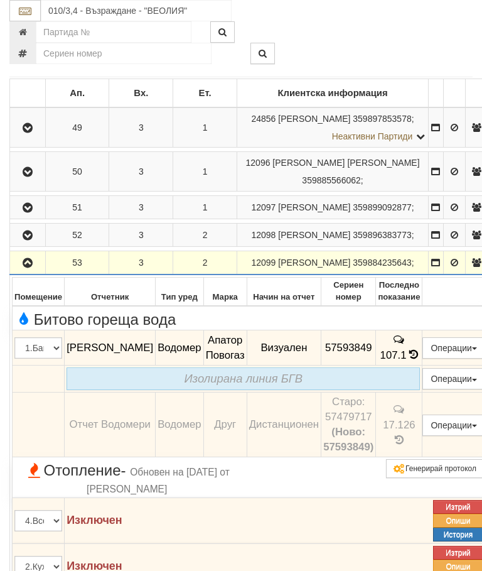
click at [26, 268] on icon "button" at bounding box center [27, 263] width 15 height 9
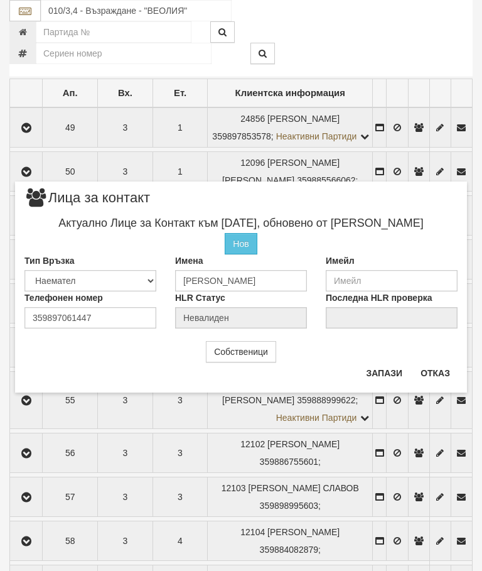
click at [438, 375] on button "Отказ" at bounding box center [435, 373] width 45 height 20
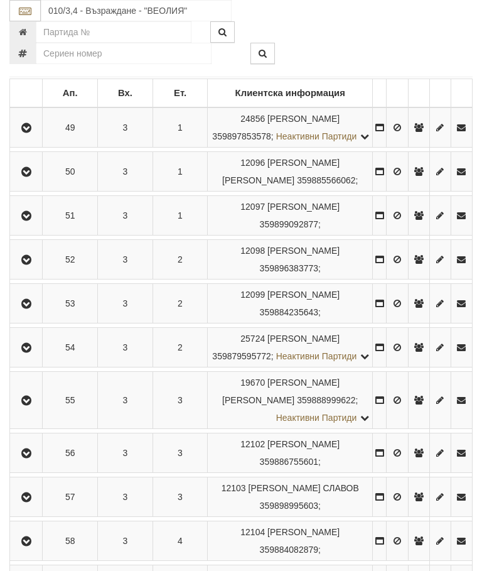
click at [22, 352] on icon "button" at bounding box center [26, 348] width 15 height 9
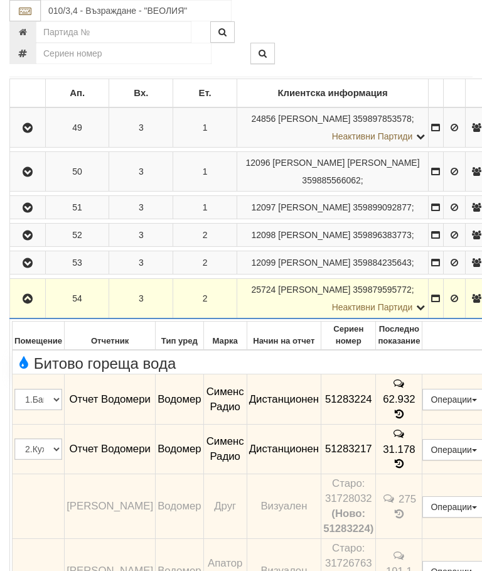
click at [33, 303] on icon "button" at bounding box center [27, 299] width 15 height 9
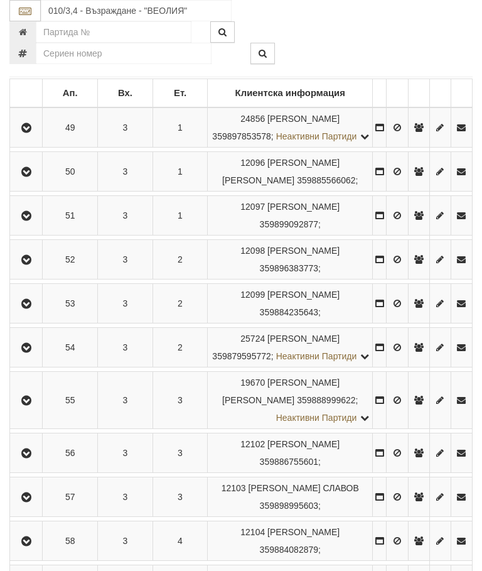
click at [34, 405] on icon "button" at bounding box center [26, 400] width 15 height 9
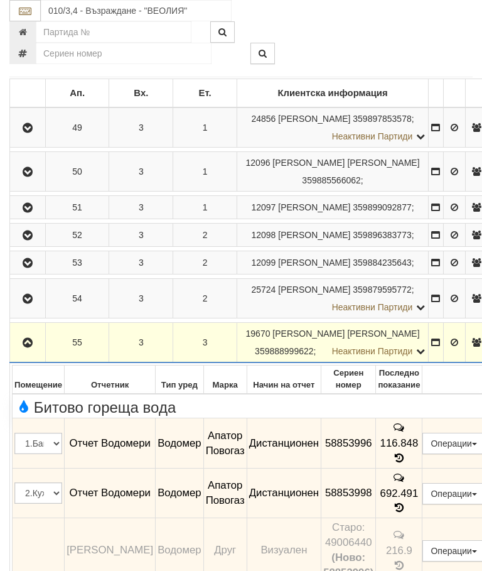
click at [26, 347] on icon "button" at bounding box center [27, 343] width 15 height 9
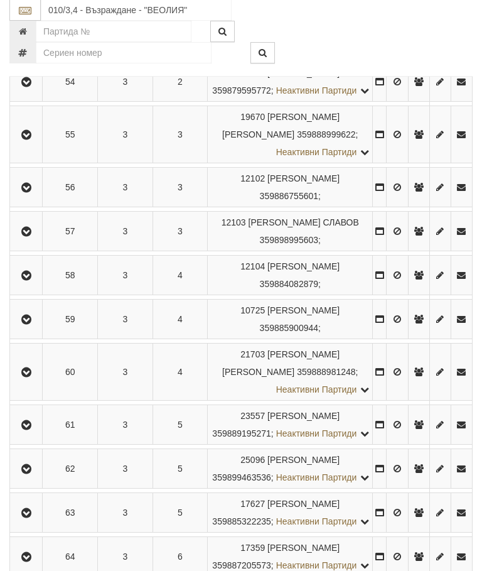
click at [23, 241] on button "button" at bounding box center [26, 231] width 28 height 19
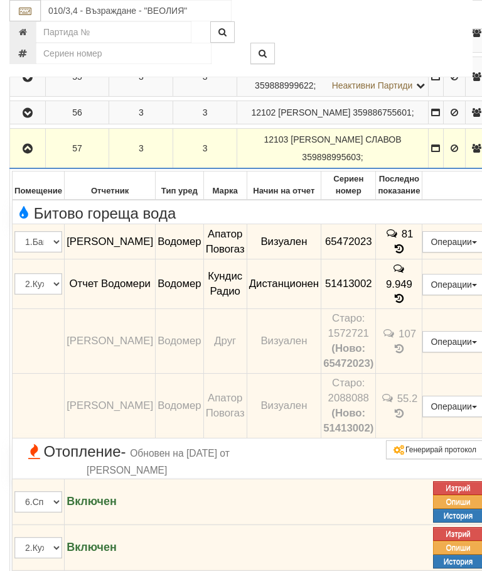
click at [27, 158] on button "button" at bounding box center [27, 148] width 31 height 19
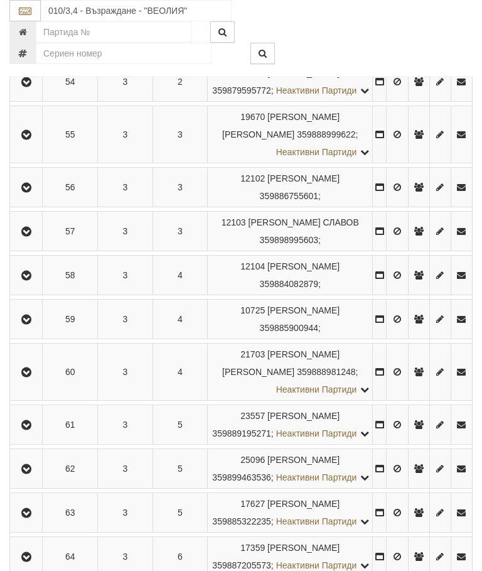
click at [30, 280] on icon "button" at bounding box center [26, 275] width 15 height 9
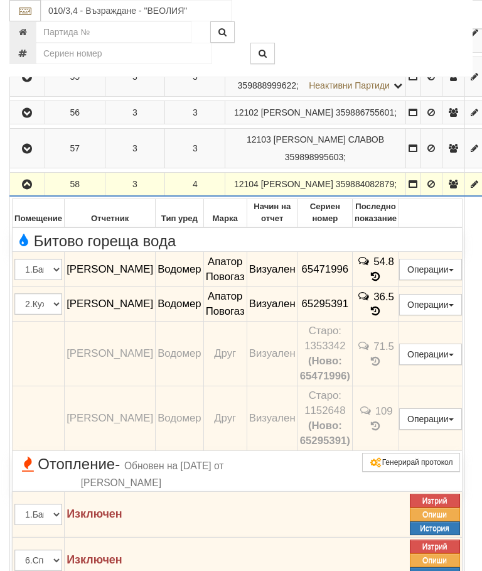
click at [383, 282] on icon at bounding box center [376, 276] width 14 height 11
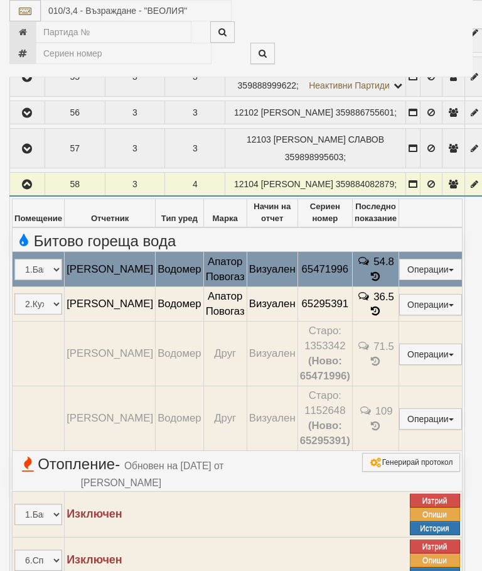
select select "10"
select select "1"
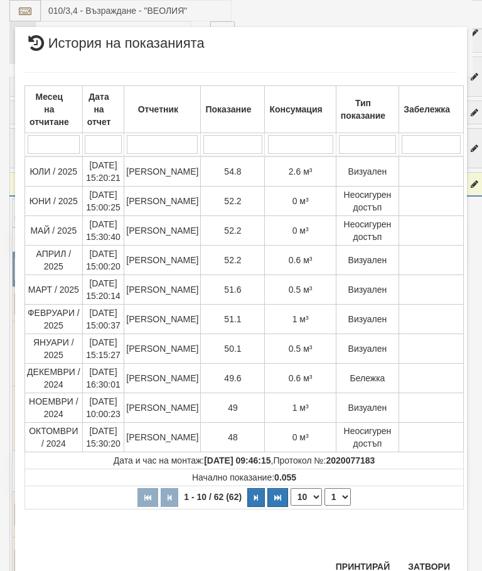
scroll to position [578, 0]
click at [425, 567] on button "Затвори" at bounding box center [429, 567] width 57 height 20
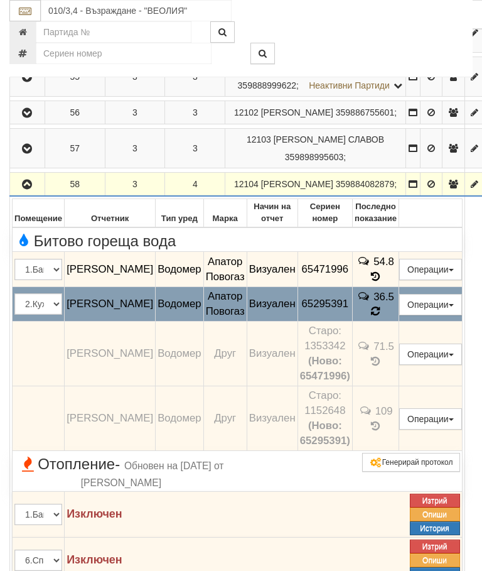
click at [382, 318] on icon at bounding box center [376, 311] width 11 height 13
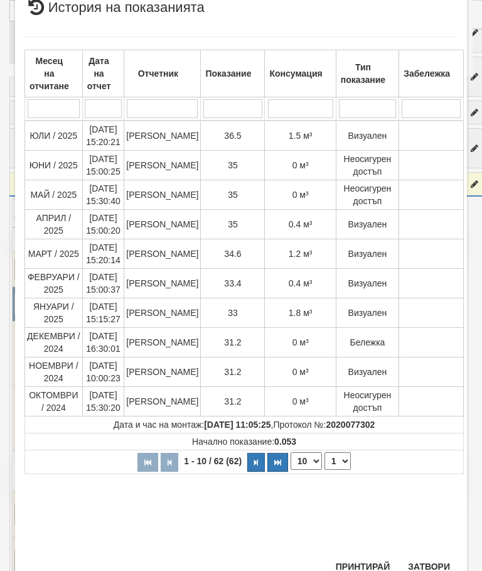
scroll to position [268, 0]
click at [436, 565] on button "Затвори" at bounding box center [429, 567] width 57 height 20
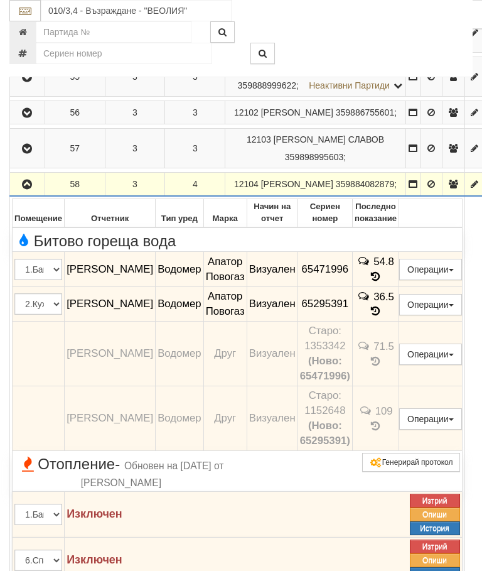
click at [19, 193] on button "button" at bounding box center [27, 184] width 31 height 19
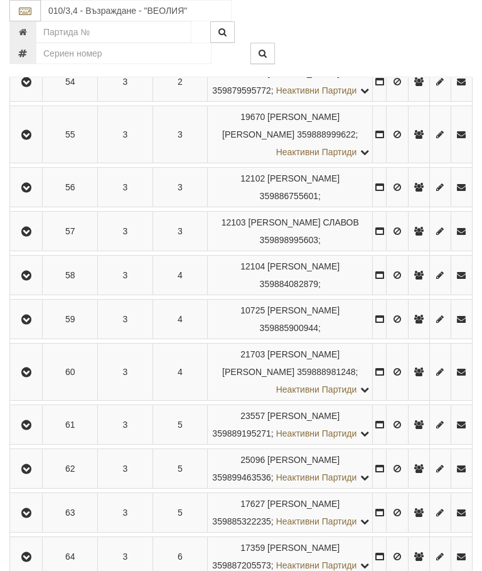
click at [36, 329] on button "button" at bounding box center [26, 319] width 28 height 19
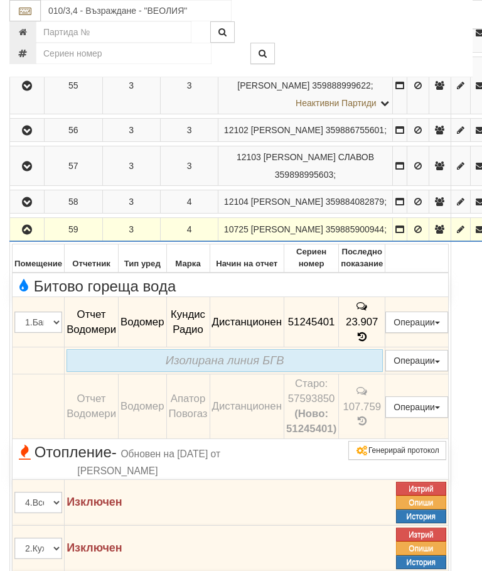
click at [31, 234] on icon "button" at bounding box center [26, 230] width 15 height 9
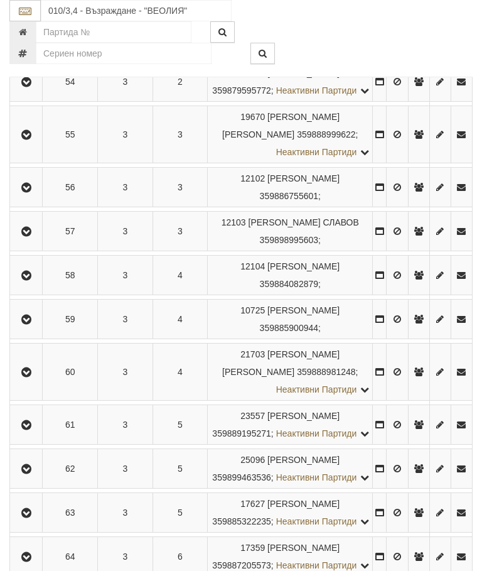
click at [27, 377] on icon "button" at bounding box center [26, 372] width 15 height 9
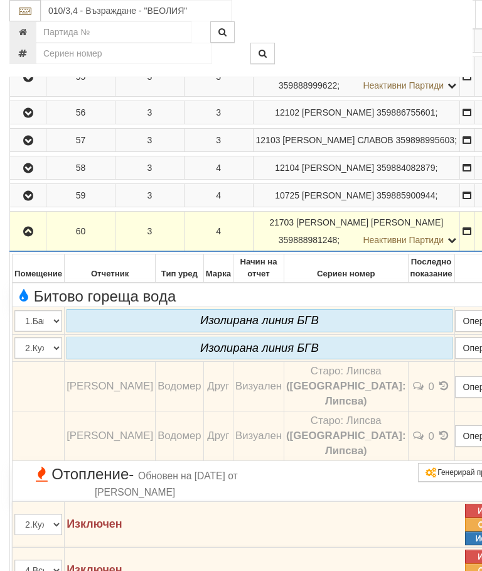
click at [33, 236] on icon "button" at bounding box center [28, 231] width 15 height 9
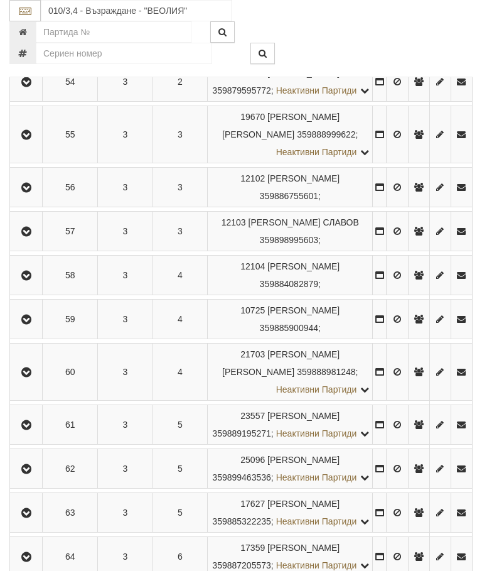
click at [34, 430] on icon "button" at bounding box center [26, 425] width 15 height 9
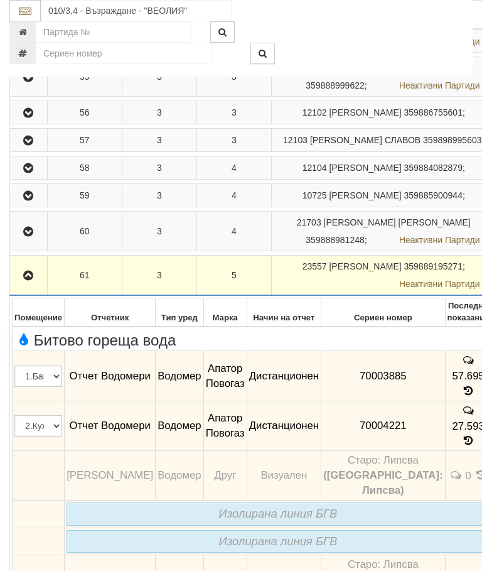
click at [29, 280] on icon "button" at bounding box center [28, 275] width 15 height 9
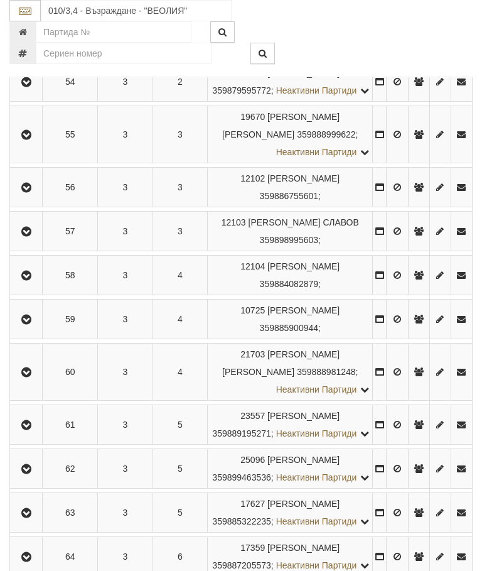
click at [30, 474] on icon "button" at bounding box center [26, 469] width 15 height 9
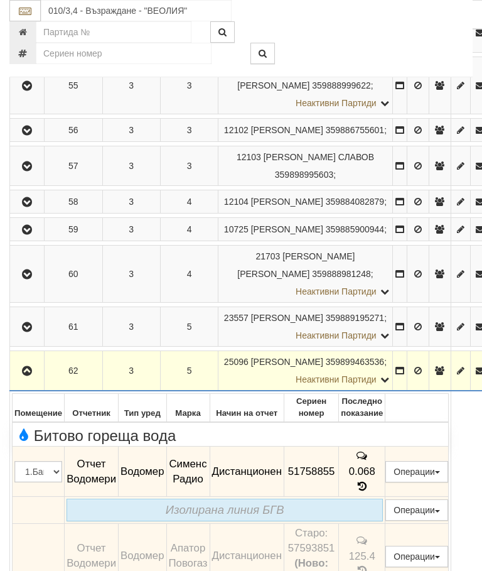
click at [32, 376] on icon "button" at bounding box center [26, 371] width 15 height 9
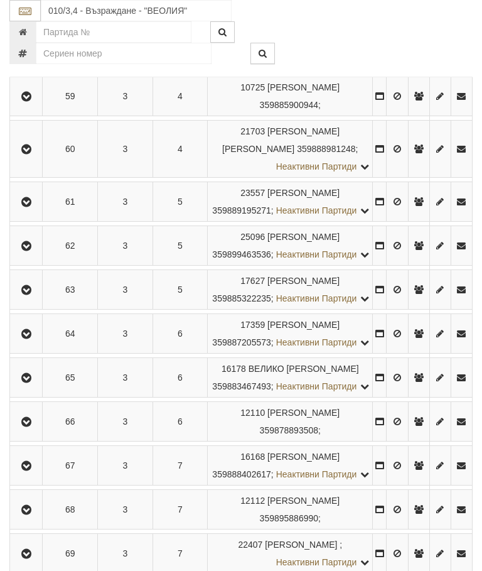
scroll to position [759, 0]
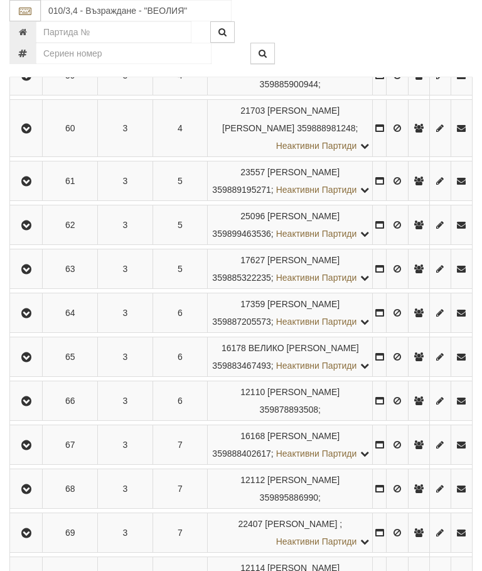
click at [30, 274] on icon "button" at bounding box center [26, 269] width 15 height 9
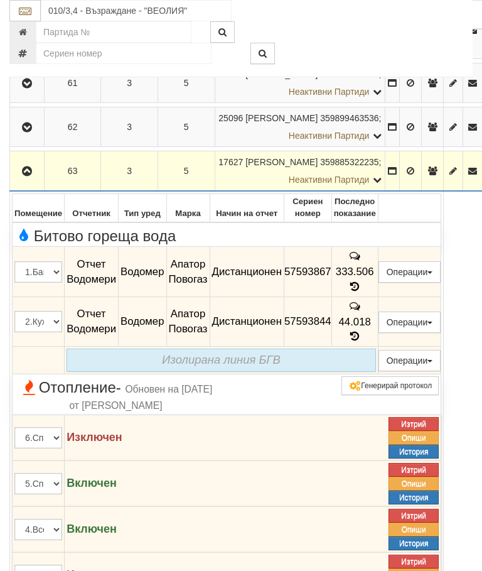
click at [28, 176] on icon "button" at bounding box center [26, 171] width 15 height 9
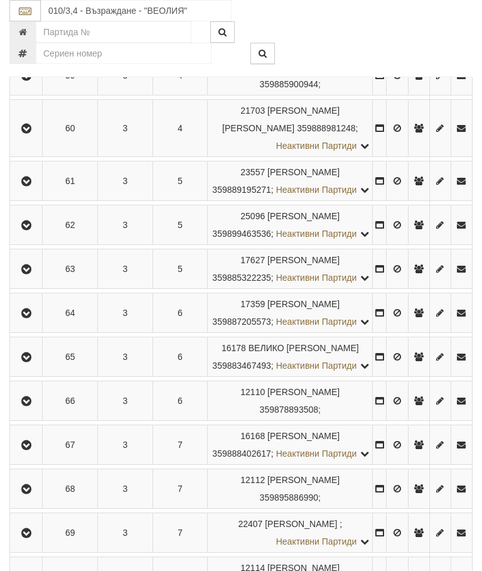
click at [34, 318] on icon "button" at bounding box center [26, 313] width 15 height 9
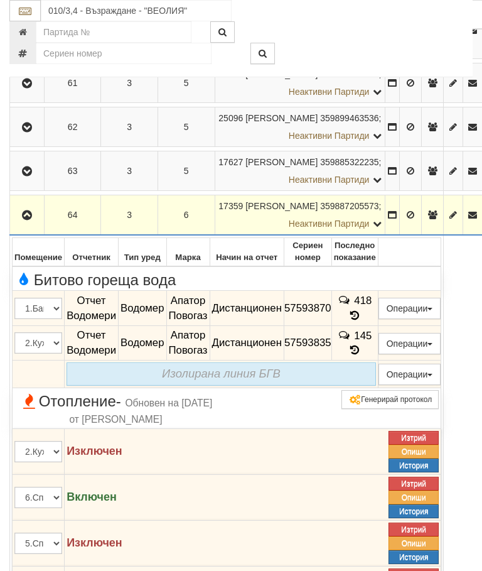
click at [30, 220] on icon "button" at bounding box center [26, 215] width 15 height 9
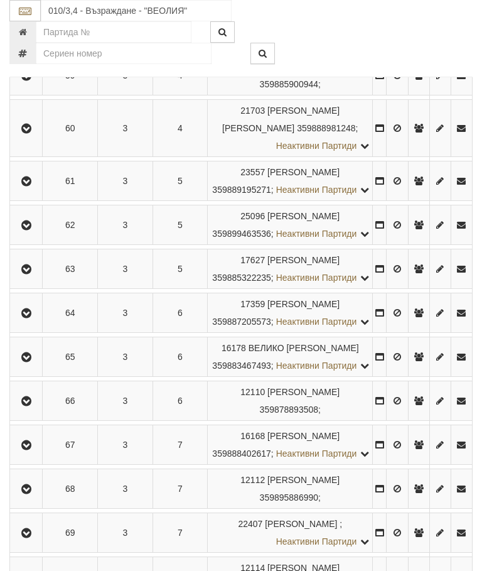
click at [38, 366] on button "button" at bounding box center [26, 356] width 28 height 19
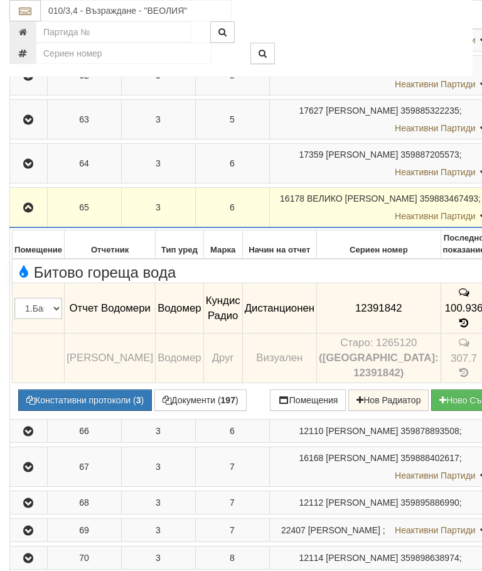
click at [24, 212] on icon "button" at bounding box center [28, 208] width 15 height 9
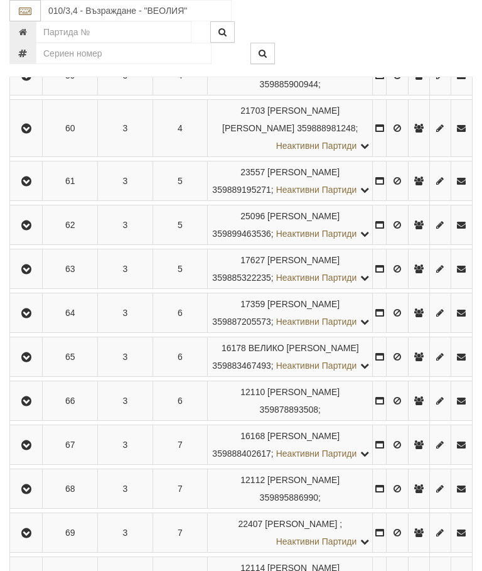
click at [32, 406] on icon "button" at bounding box center [26, 401] width 15 height 9
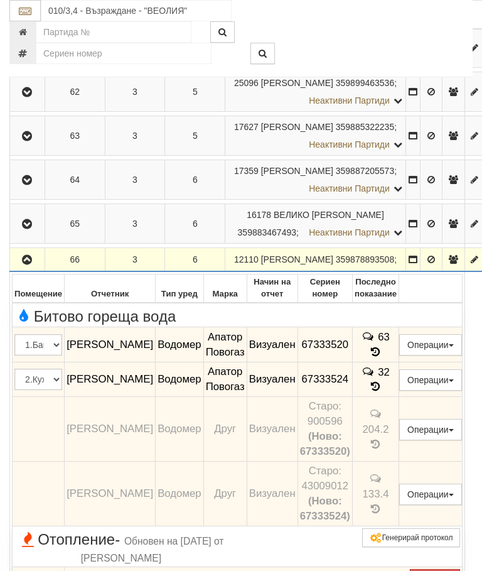
click at [383, 357] on icon at bounding box center [376, 352] width 14 height 11
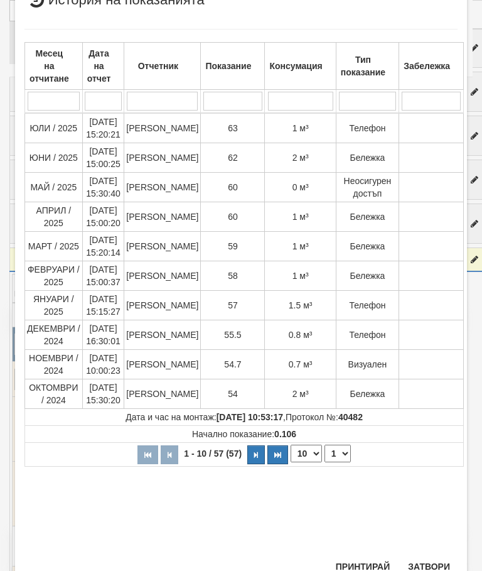
scroll to position [174, 0]
click at [422, 570] on button "Затвори" at bounding box center [429, 567] width 57 height 20
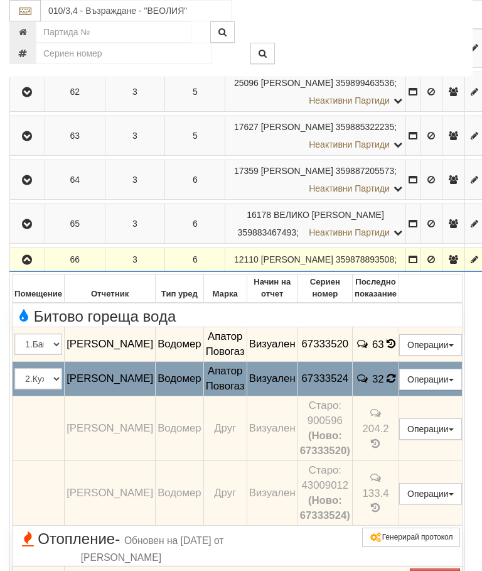
click at [396, 384] on icon at bounding box center [391, 377] width 10 height 11
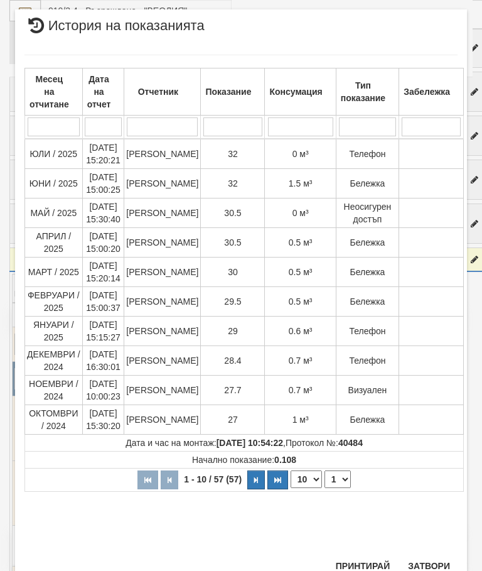
scroll to position [396, 0]
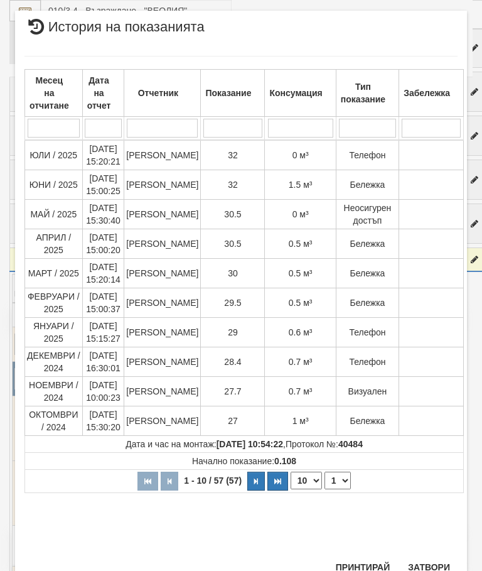
click at [430, 569] on button "Затвори" at bounding box center [429, 567] width 57 height 20
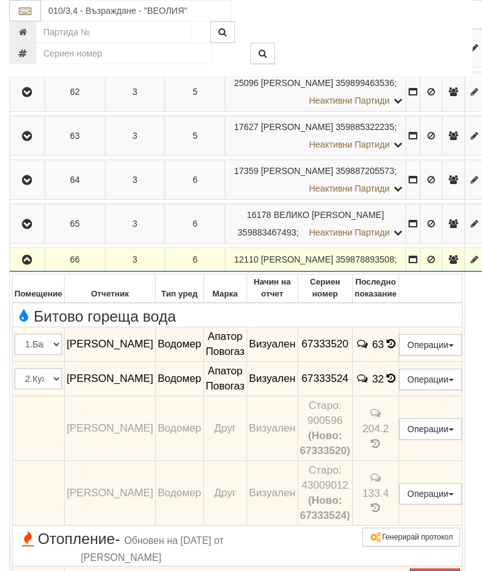
click at [27, 264] on icon "button" at bounding box center [26, 260] width 15 height 9
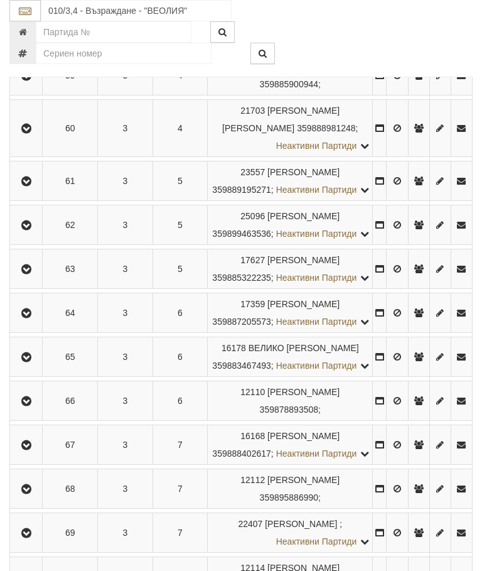
click at [29, 450] on icon "button" at bounding box center [26, 445] width 15 height 9
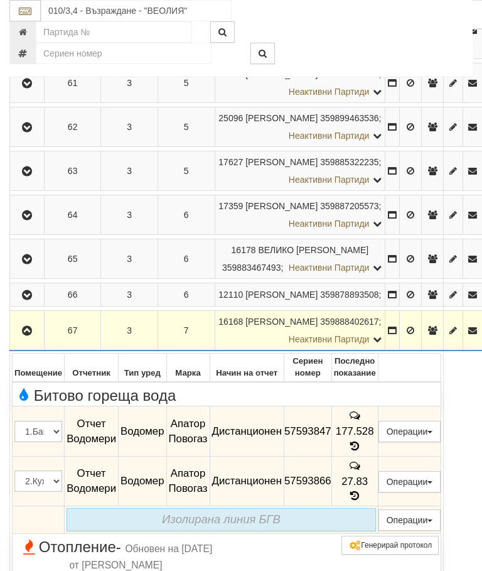
click at [28, 335] on icon "button" at bounding box center [26, 331] width 15 height 9
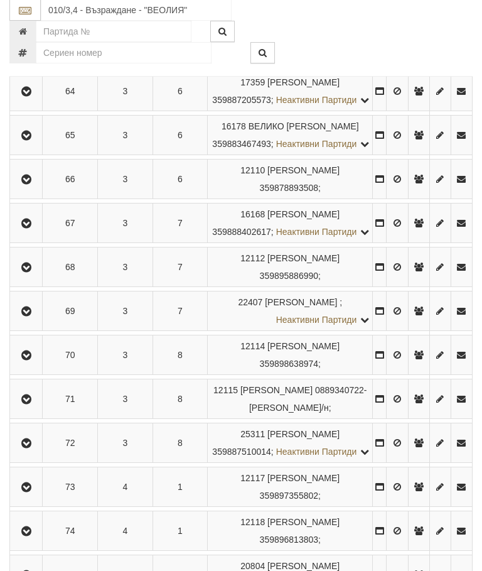
click at [38, 277] on button "button" at bounding box center [26, 267] width 28 height 19
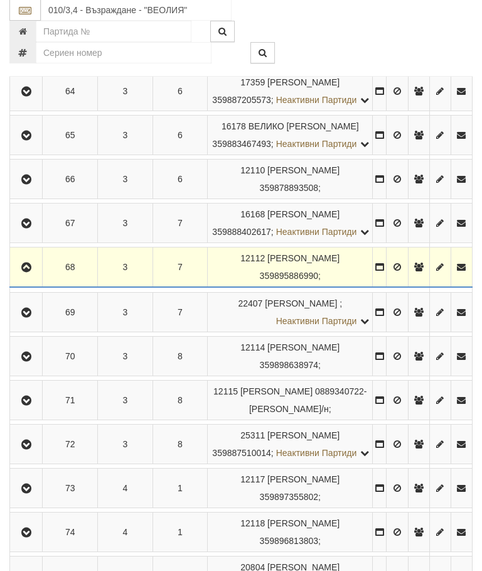
scroll to position [981, 0]
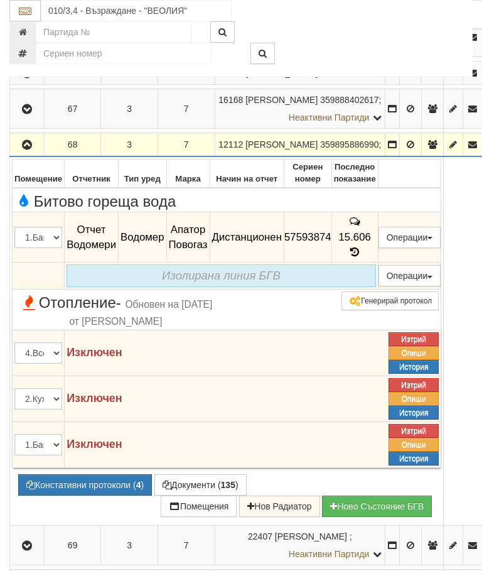
click at [26, 149] on icon "button" at bounding box center [26, 145] width 15 height 9
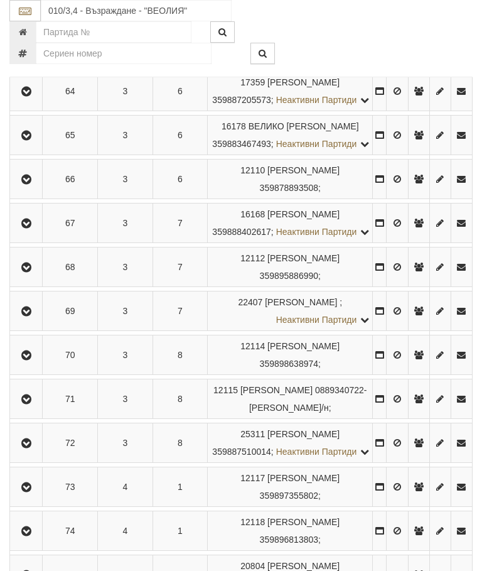
click at [28, 316] on icon "button" at bounding box center [26, 311] width 15 height 9
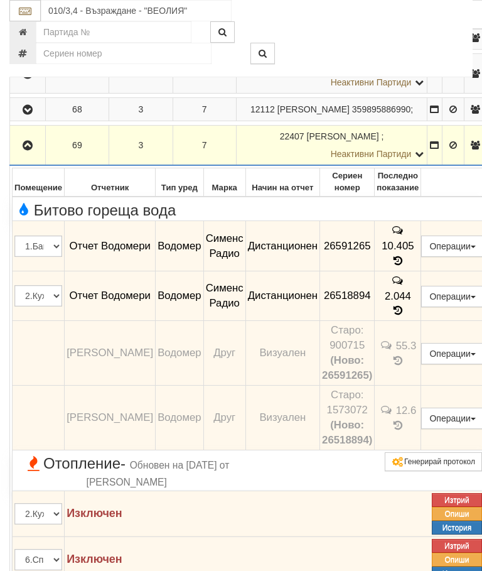
click at [26, 150] on icon "button" at bounding box center [27, 145] width 15 height 9
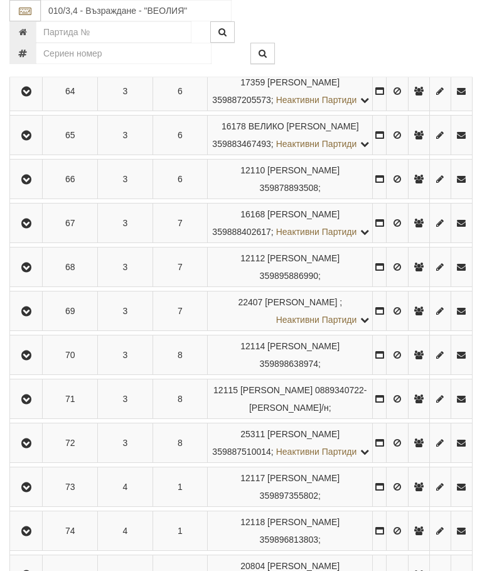
click at [33, 360] on icon "button" at bounding box center [26, 355] width 15 height 9
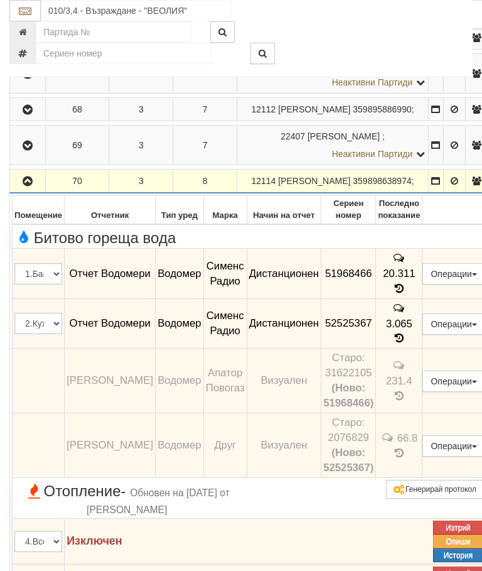
click at [29, 193] on td at bounding box center [28, 182] width 36 height 24
click at [29, 190] on button "button" at bounding box center [27, 180] width 31 height 19
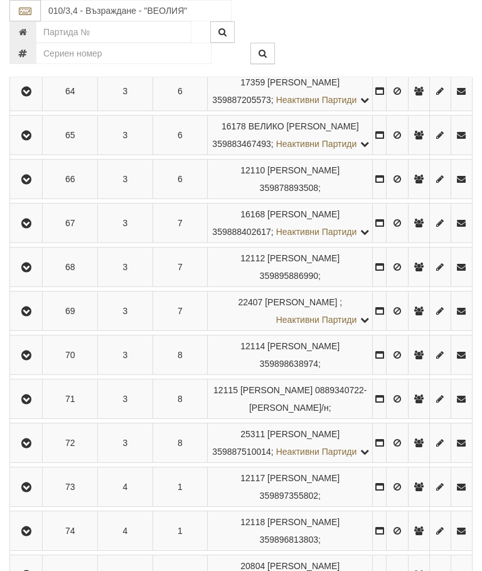
click at [31, 404] on icon "button" at bounding box center [26, 399] width 15 height 9
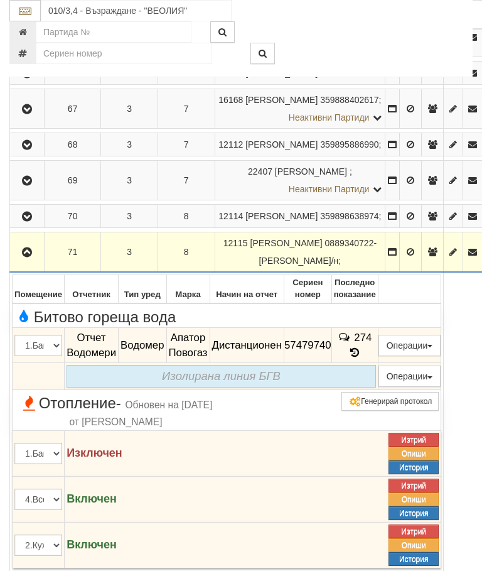
click at [28, 257] on icon "button" at bounding box center [26, 252] width 15 height 9
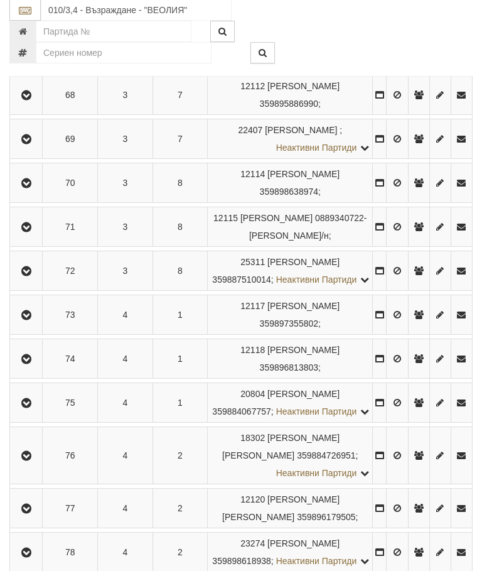
click at [36, 281] on button "button" at bounding box center [26, 271] width 28 height 19
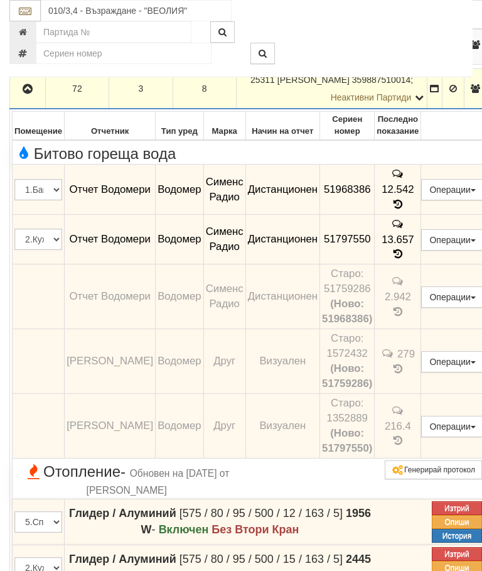
click at [30, 94] on icon "button" at bounding box center [27, 89] width 15 height 9
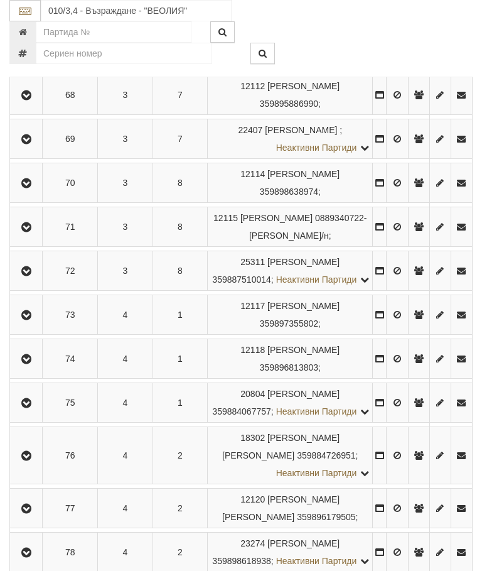
click at [34, 320] on icon "button" at bounding box center [26, 315] width 15 height 9
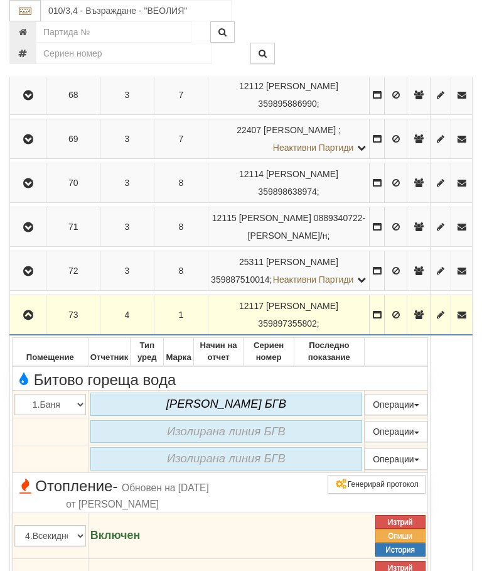
click at [31, 320] on icon "button" at bounding box center [28, 315] width 15 height 9
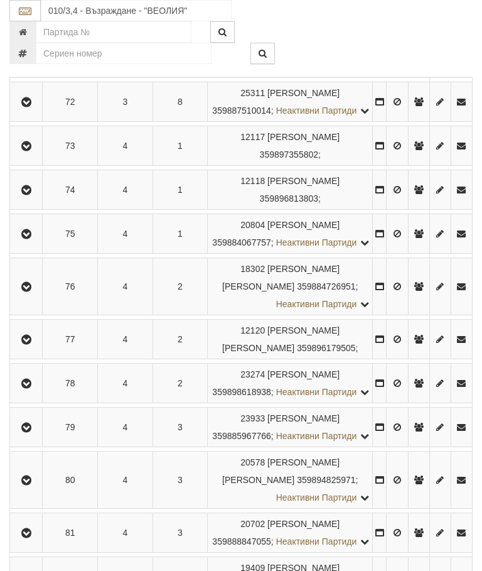
scroll to position [1321, 0]
click at [26, 195] on icon "button" at bounding box center [26, 191] width 15 height 9
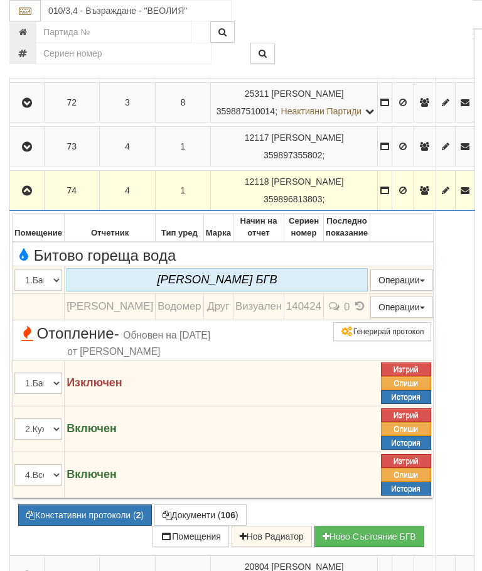
click at [34, 200] on button "button" at bounding box center [27, 190] width 30 height 19
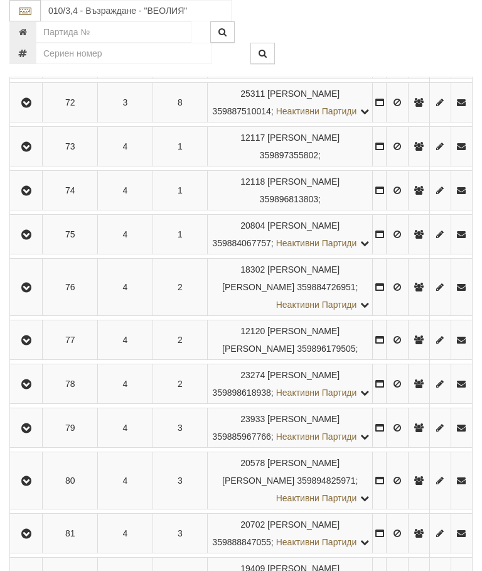
click at [31, 239] on icon "button" at bounding box center [26, 235] width 15 height 9
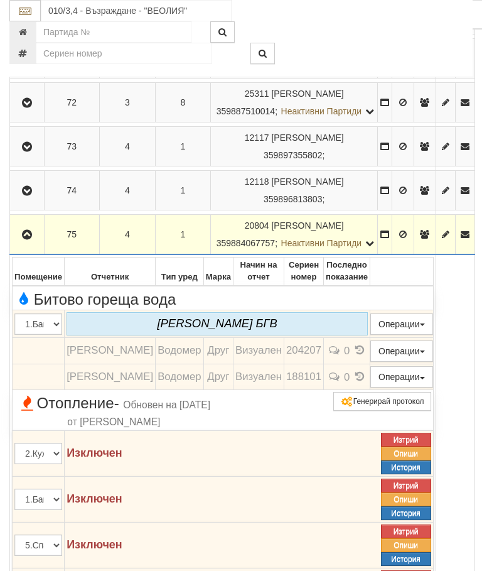
click at [35, 239] on icon "button" at bounding box center [26, 235] width 15 height 9
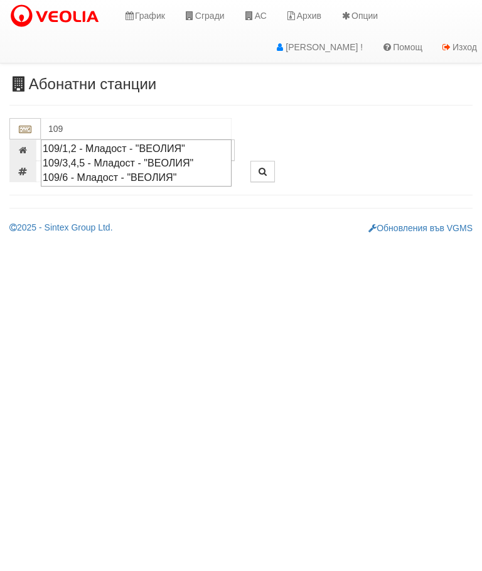
click at [167, 148] on div "109/1,2 - Младост - "ВЕОЛИЯ"" at bounding box center [136, 148] width 187 height 14
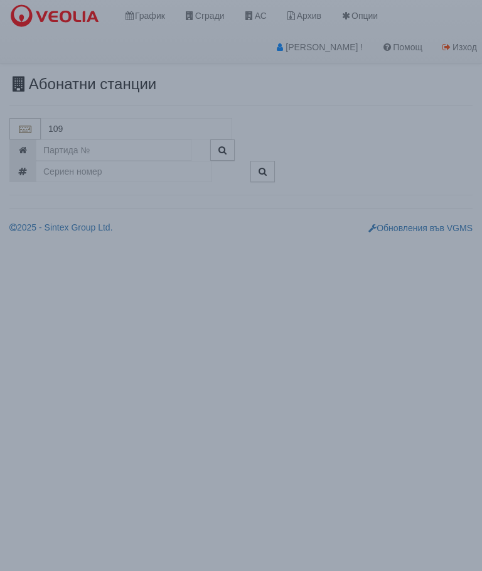
type input "109/1,2 - Младост - "ВЕОЛИЯ""
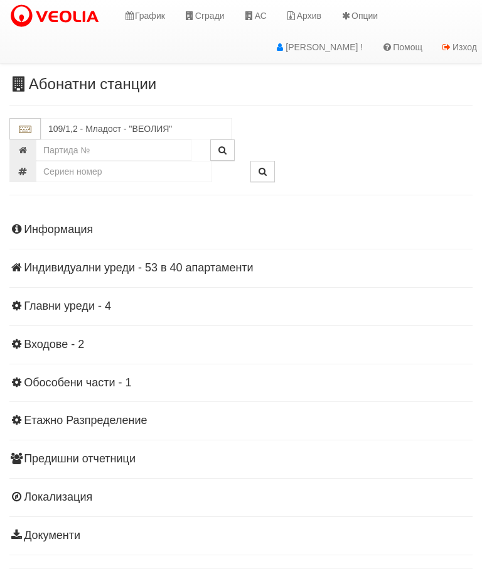
click at [100, 274] on div "Информация Параметри Брой Апартаменти: 40 Ползватели 07/2025 33 % 0 % 83" at bounding box center [241, 381] width 464 height 347
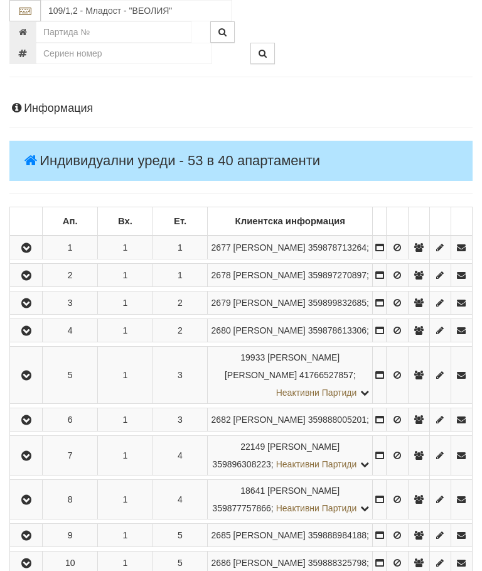
scroll to position [124, 0]
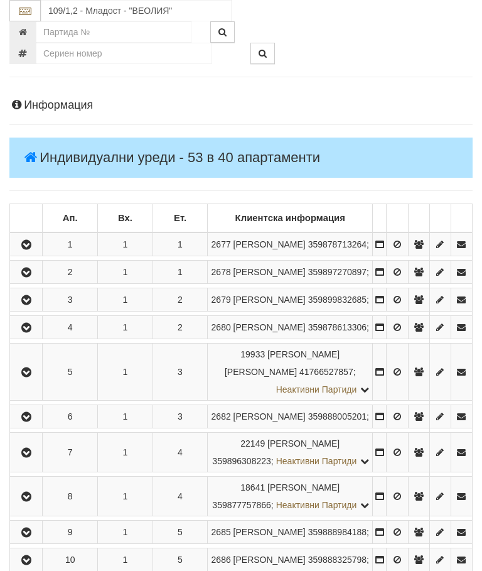
click at [26, 277] on icon "button" at bounding box center [26, 272] width 15 height 9
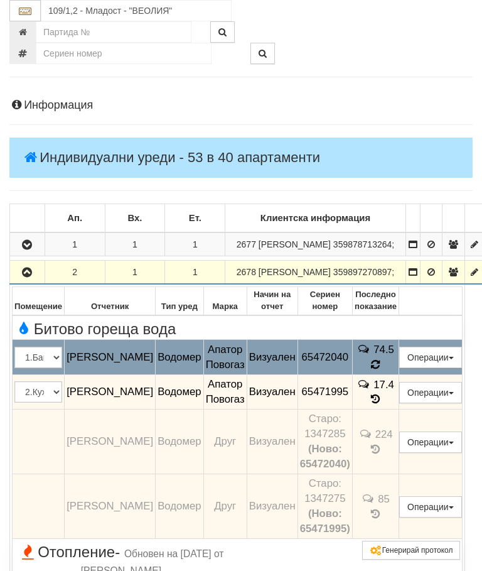
click at [381, 371] on icon at bounding box center [376, 365] width 11 height 12
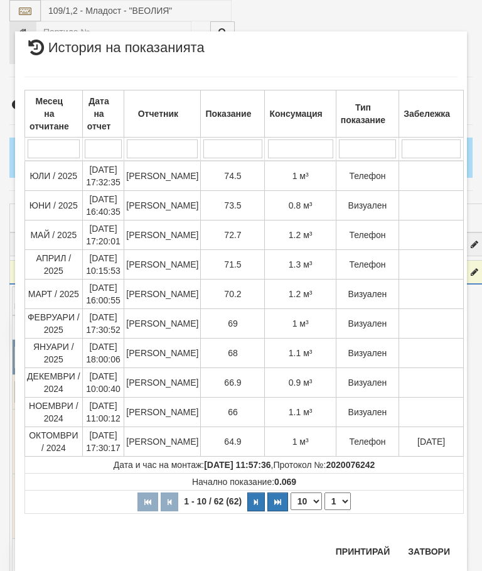
click at [427, 551] on button "Затвори" at bounding box center [429, 551] width 57 height 20
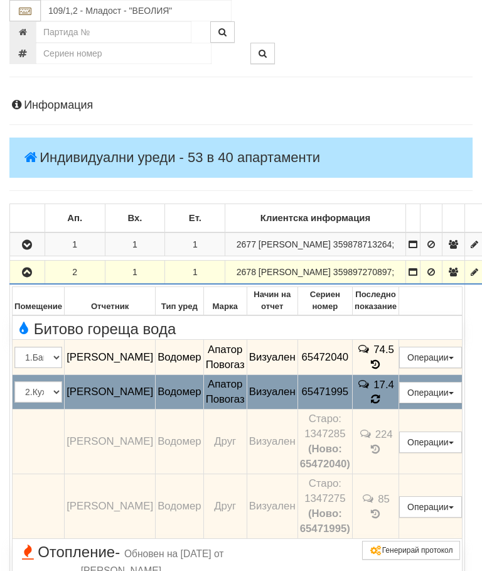
click at [381, 405] on icon at bounding box center [375, 399] width 9 height 11
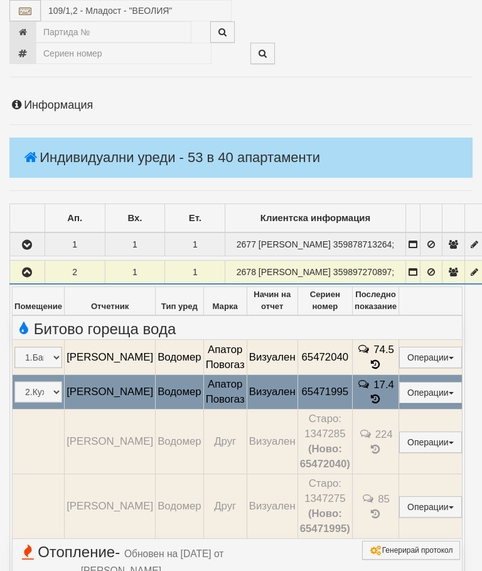
select select "10"
select select "1"
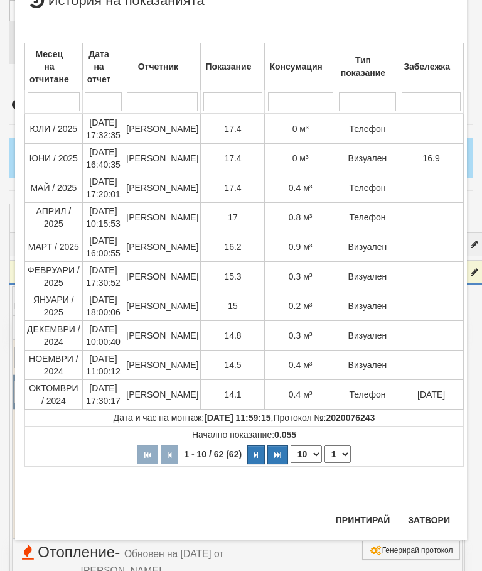
scroll to position [656, 0]
click at [430, 516] on button "Затвори" at bounding box center [429, 520] width 57 height 20
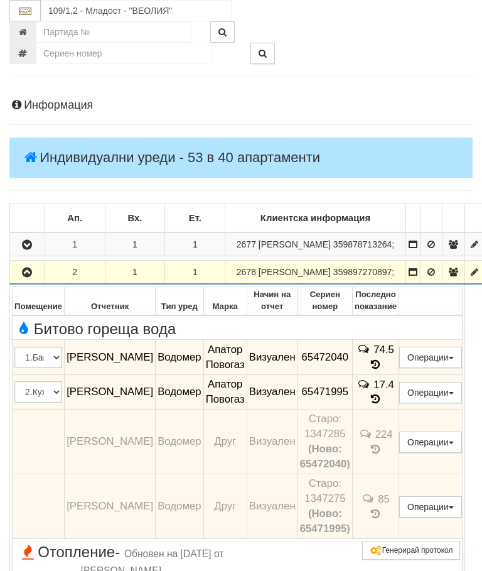
click at [26, 277] on icon "button" at bounding box center [26, 272] width 15 height 9
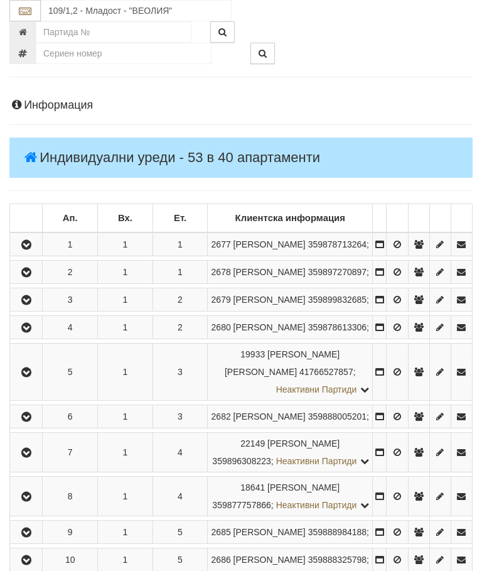
click at [33, 305] on icon "button" at bounding box center [26, 300] width 15 height 9
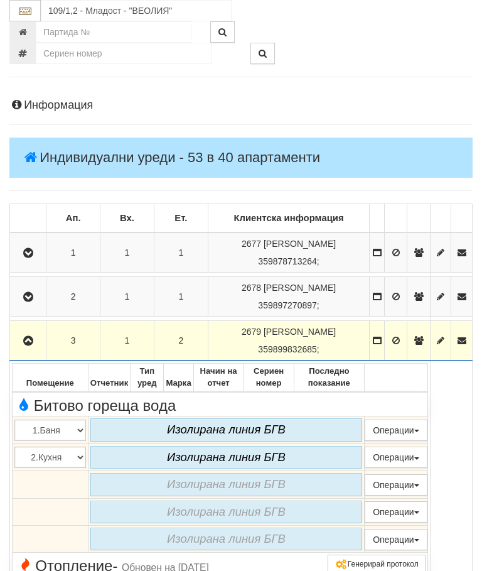
click at [25, 342] on icon "button" at bounding box center [28, 341] width 15 height 9
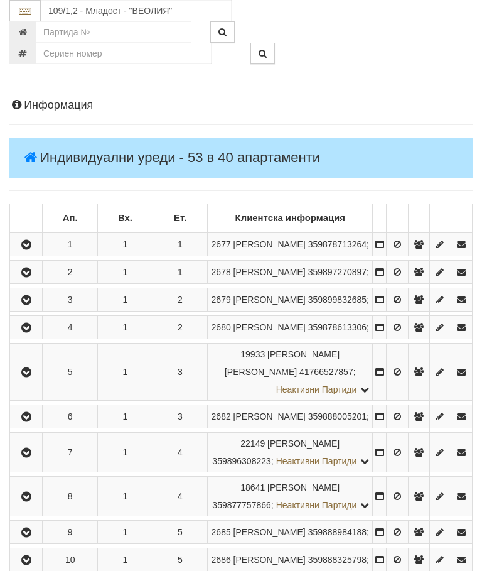
click at [26, 332] on icon "button" at bounding box center [26, 327] width 15 height 9
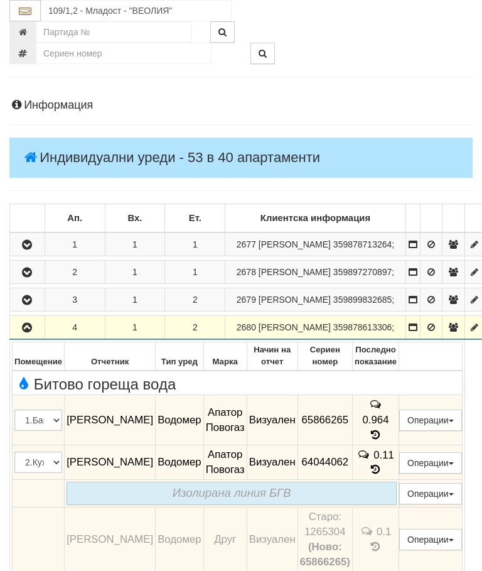
click at [18, 337] on button "button" at bounding box center [27, 327] width 31 height 19
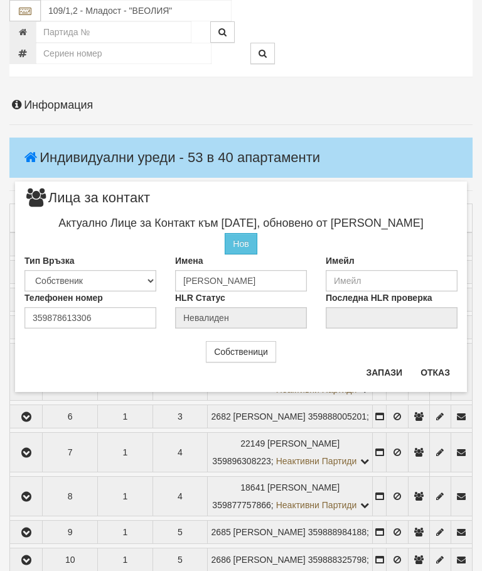
click at [445, 367] on button "Отказ" at bounding box center [435, 372] width 45 height 20
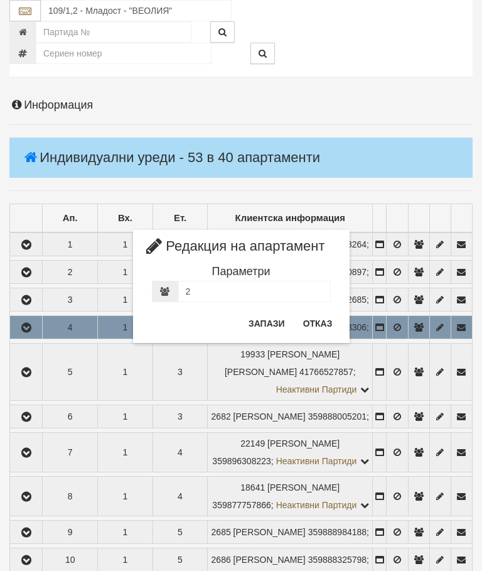
click at [315, 322] on button "Отказ" at bounding box center [318, 323] width 45 height 20
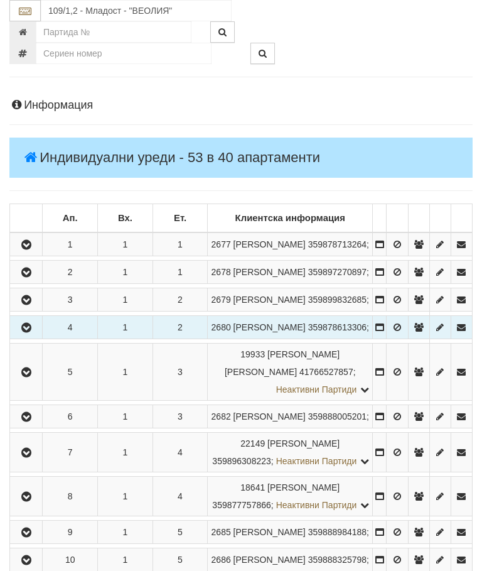
click at [30, 332] on icon "button" at bounding box center [26, 327] width 15 height 9
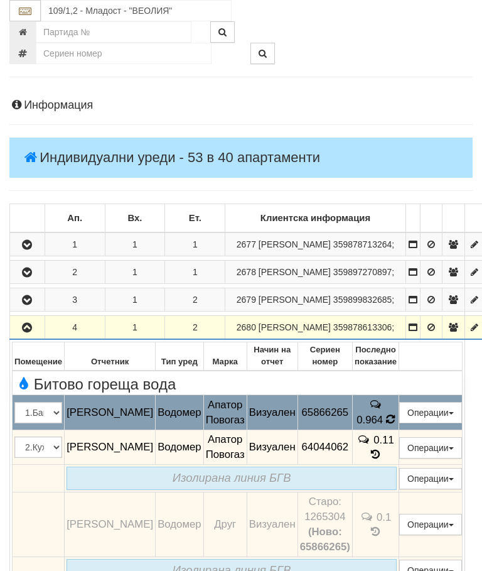
click at [390, 430] on td "0.964" at bounding box center [375, 412] width 46 height 35
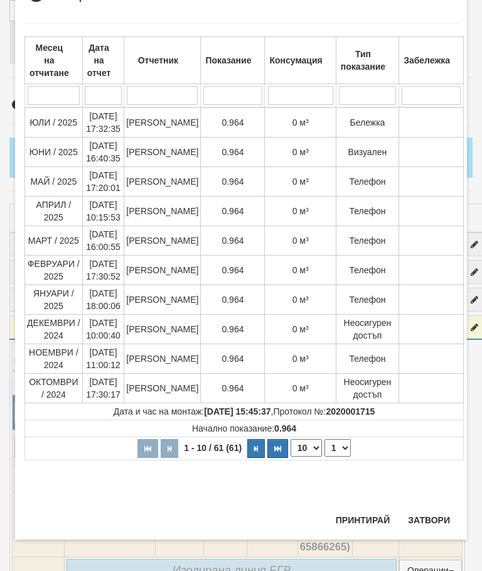
scroll to position [53, 0]
click at [428, 526] on button "Затвори" at bounding box center [429, 520] width 57 height 20
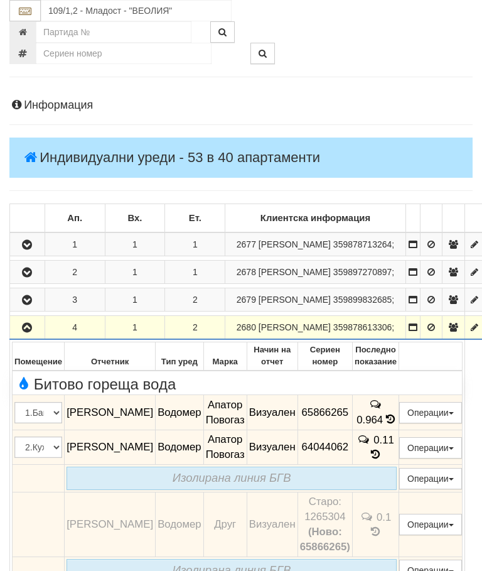
click at [23, 332] on icon "button" at bounding box center [26, 327] width 15 height 9
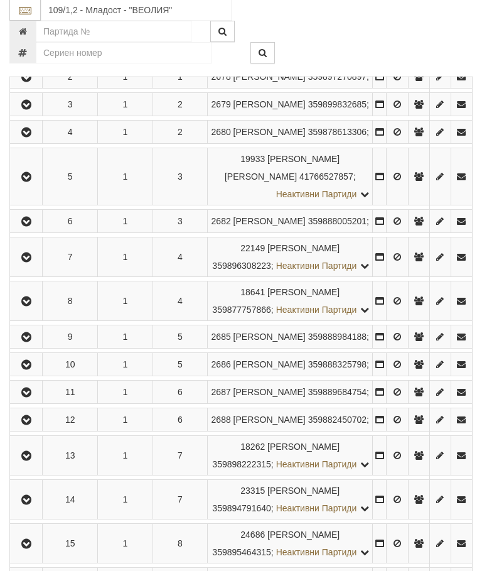
click at [25, 182] on icon "button" at bounding box center [26, 177] width 15 height 9
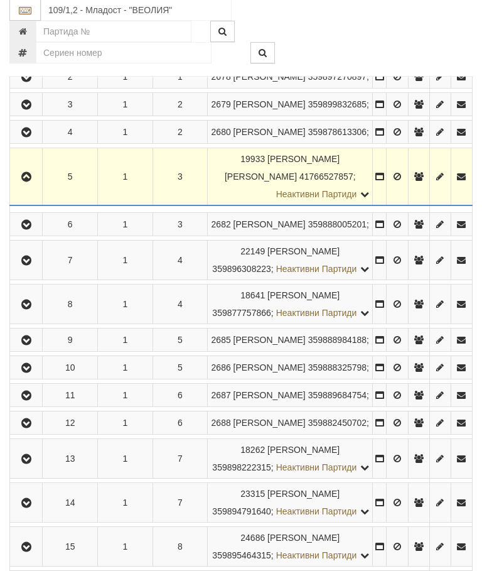
scroll to position [320, 0]
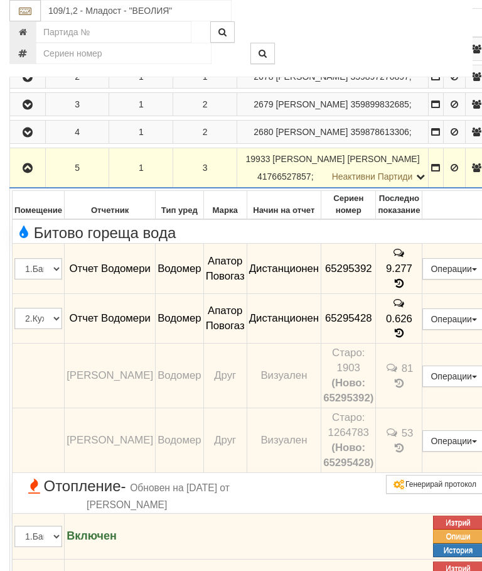
click at [32, 173] on icon "button" at bounding box center [27, 168] width 15 height 9
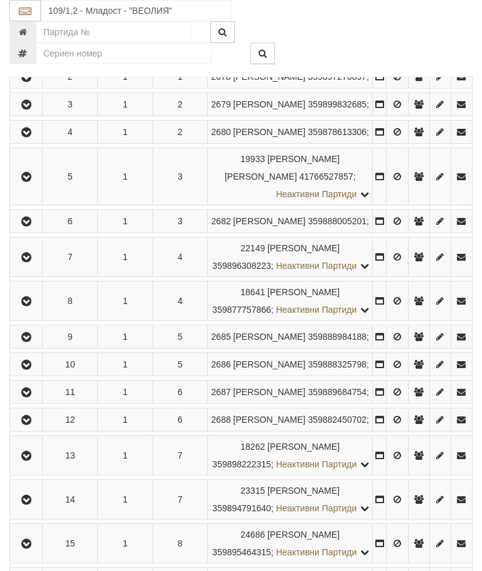
click at [34, 262] on icon "button" at bounding box center [26, 257] width 15 height 9
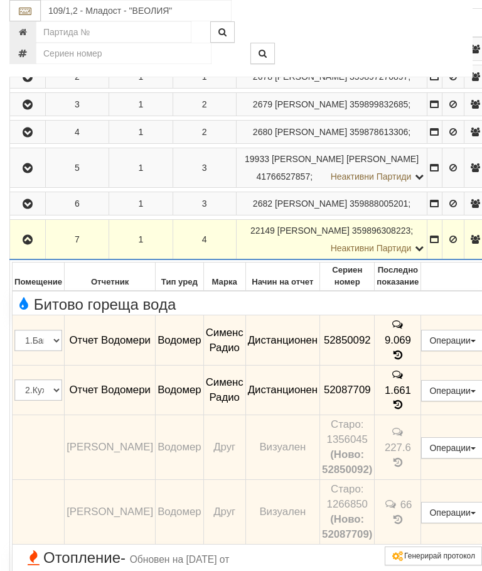
click at [26, 244] on icon "button" at bounding box center [27, 240] width 15 height 9
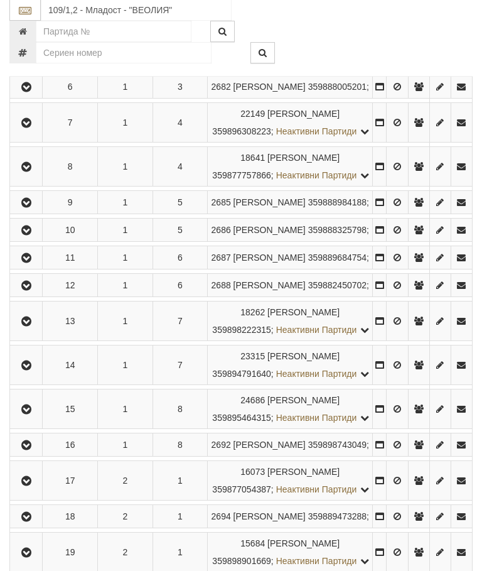
scroll to position [454, 0]
click at [25, 207] on icon "button" at bounding box center [26, 202] width 15 height 9
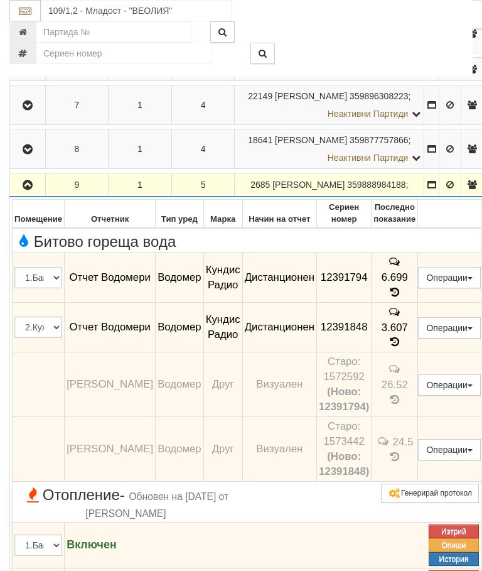
click at [28, 190] on icon "button" at bounding box center [27, 185] width 15 height 9
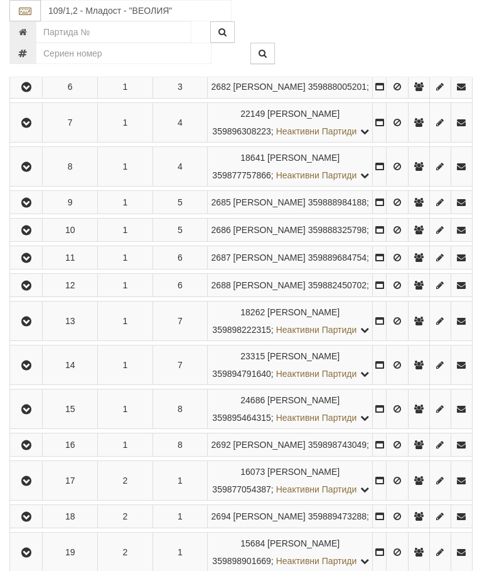
click at [33, 235] on icon "button" at bounding box center [26, 230] width 15 height 9
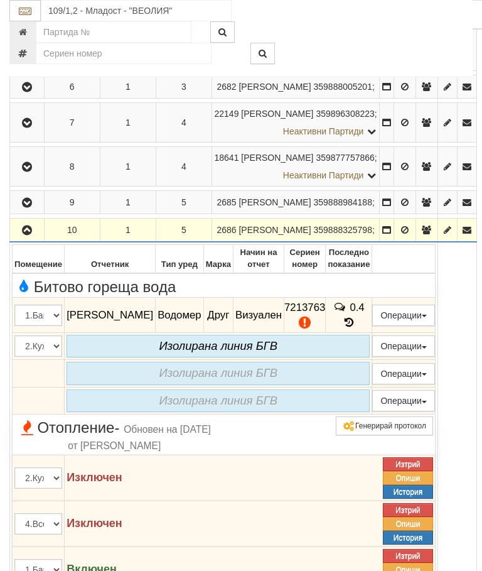
click at [26, 235] on icon "button" at bounding box center [26, 230] width 15 height 9
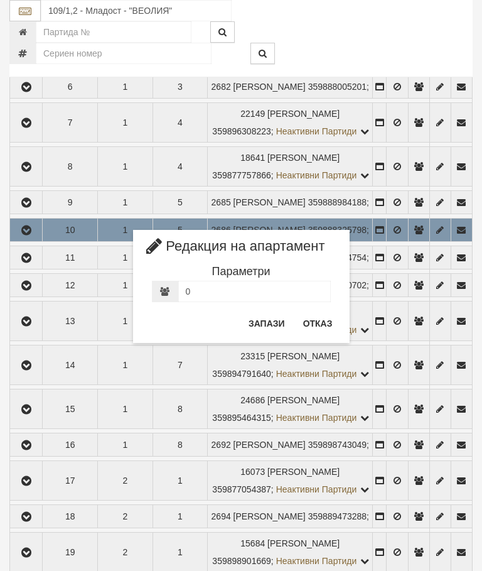
click at [318, 325] on button "Отказ" at bounding box center [318, 323] width 45 height 20
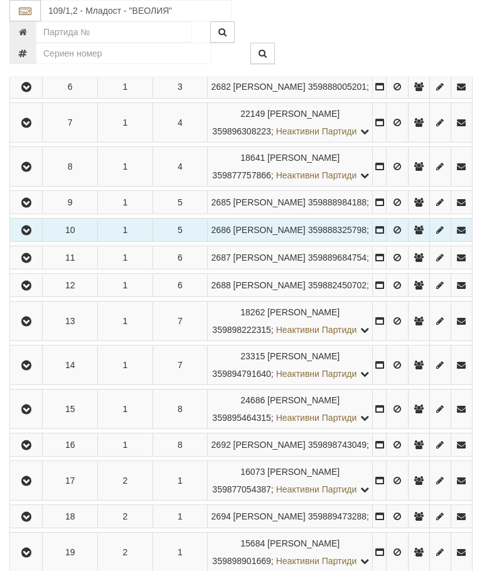
click at [27, 263] on icon "button" at bounding box center [26, 258] width 15 height 9
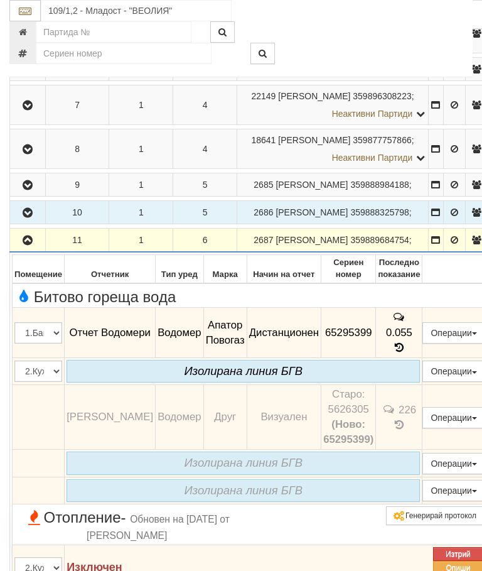
click at [13, 249] on button "button" at bounding box center [27, 240] width 31 height 19
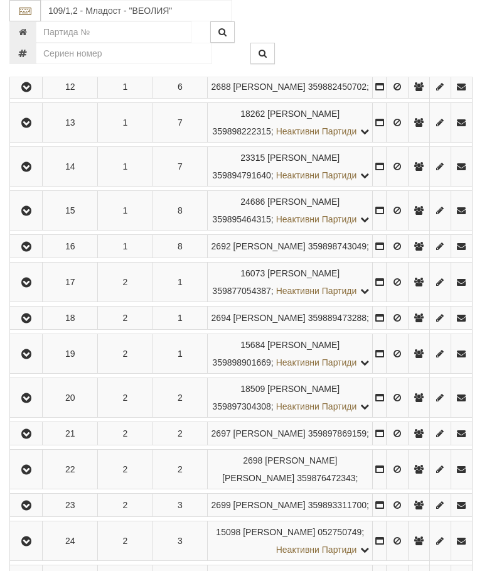
scroll to position [652, 0]
click at [29, 216] on icon "button" at bounding box center [26, 211] width 15 height 9
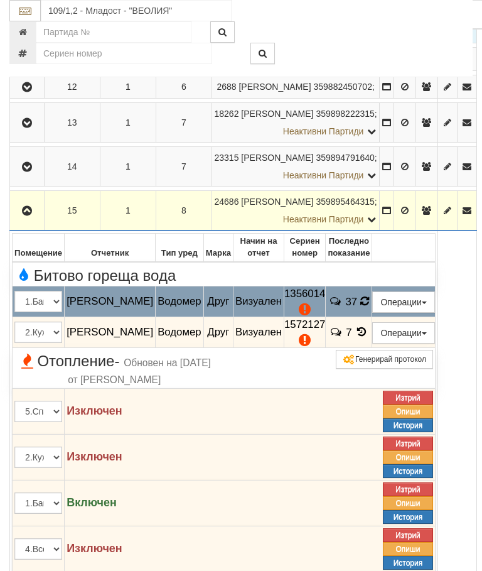
click at [369, 307] on icon at bounding box center [364, 301] width 9 height 11
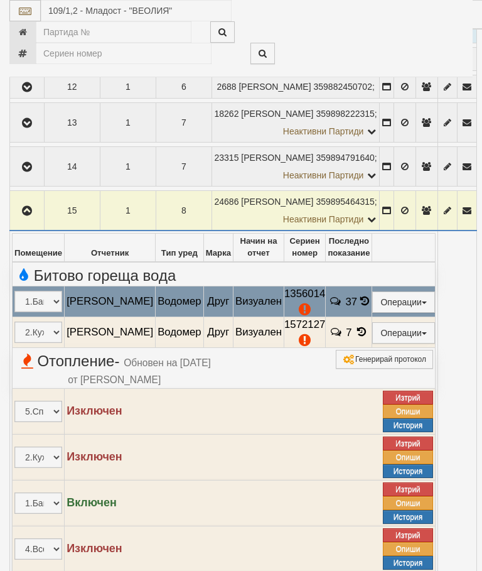
select select "10"
select select "1"
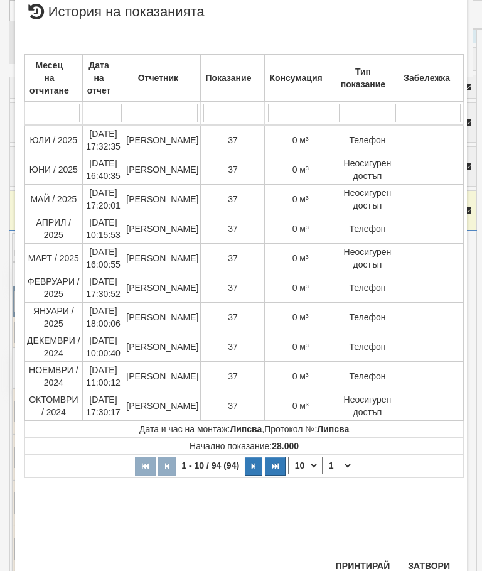
scroll to position [523, 0]
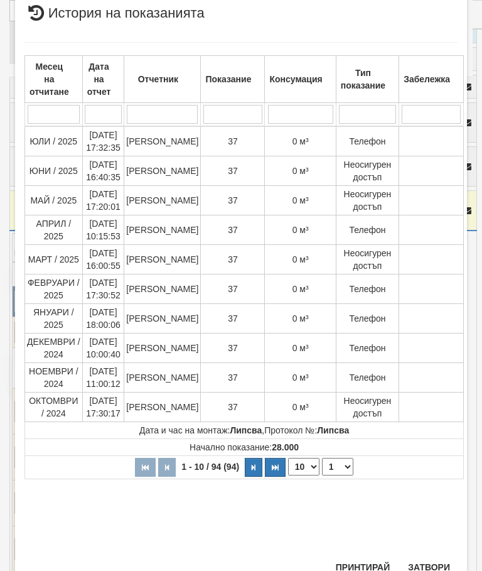
click at [431, 567] on button "Затвори" at bounding box center [429, 567] width 57 height 20
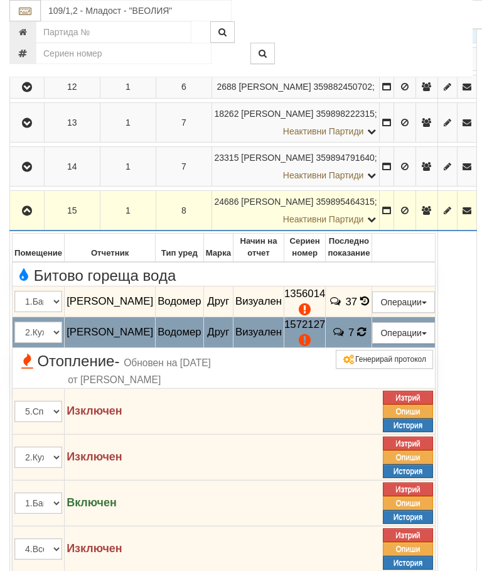
click at [367, 338] on icon at bounding box center [361, 332] width 9 height 11
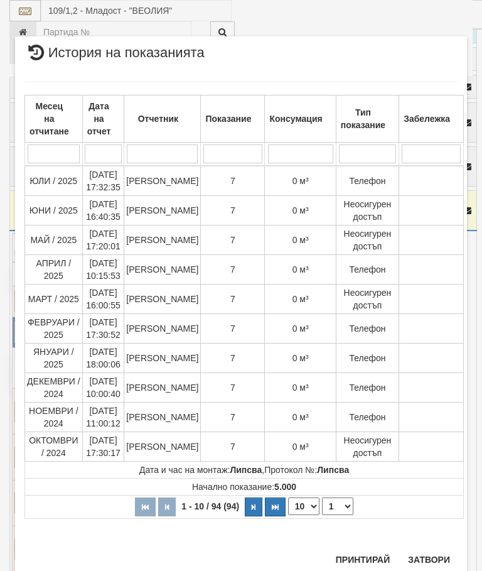
scroll to position [1153, 0]
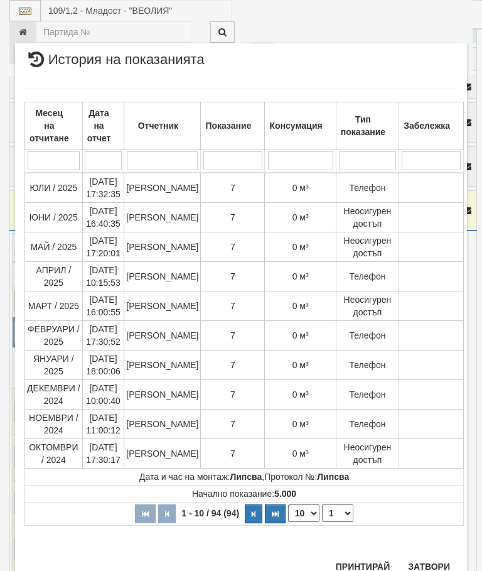
click at [436, 569] on button "Затвори" at bounding box center [429, 567] width 57 height 20
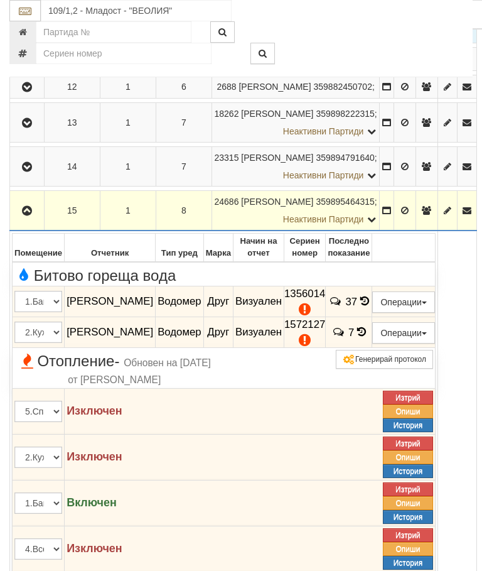
click at [21, 215] on icon "button" at bounding box center [26, 211] width 15 height 9
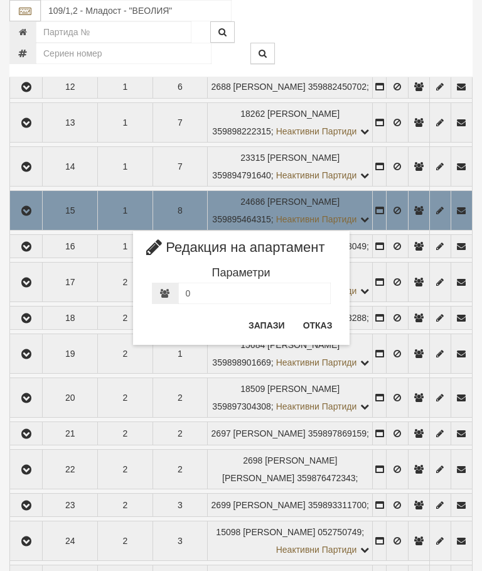
click at [332, 320] on button "Отказ" at bounding box center [318, 325] width 45 height 20
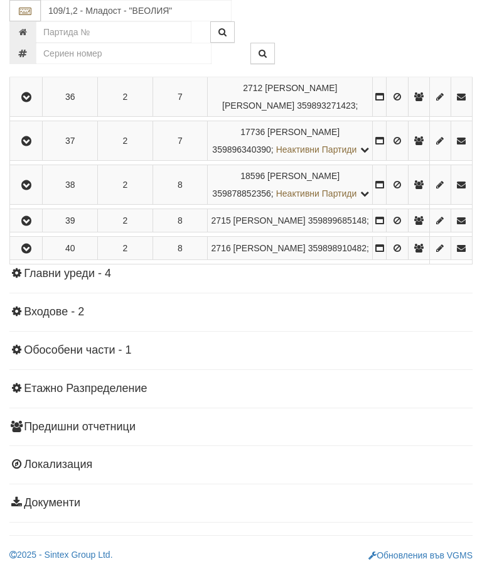
scroll to position [1910, 0]
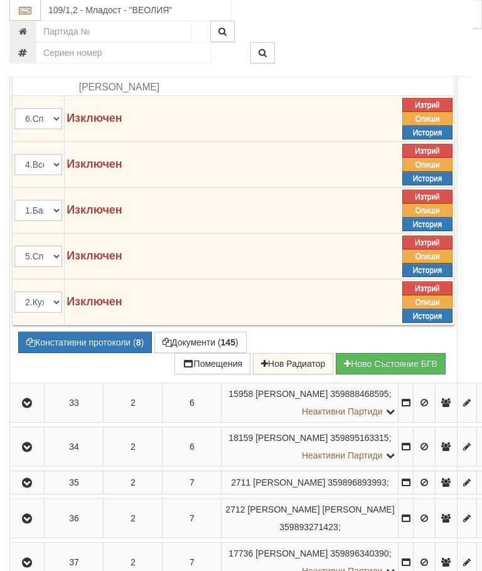
scroll to position [1585, 0]
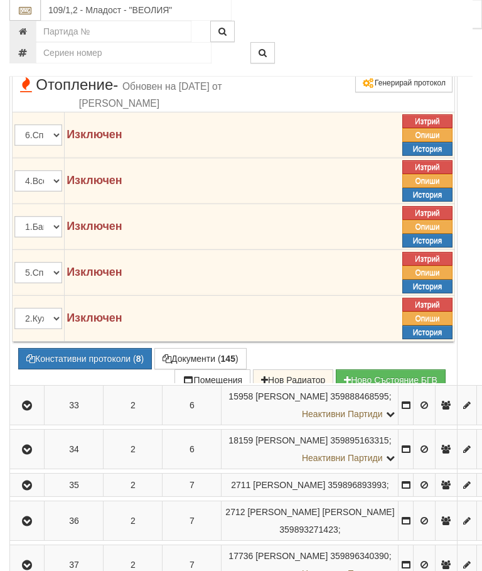
scroll to position [1586, 0]
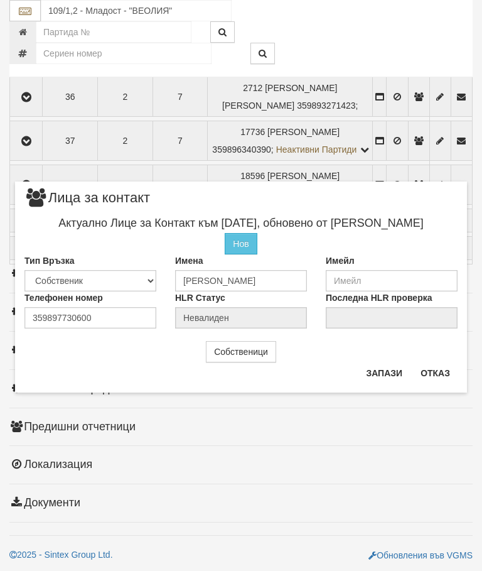
click at [433, 373] on button "Отказ" at bounding box center [435, 373] width 45 height 20
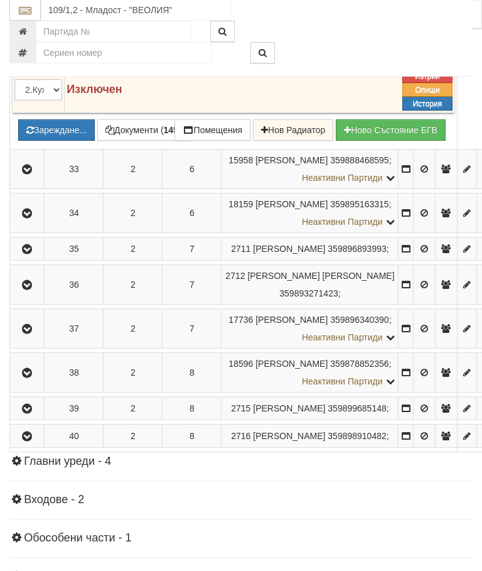
click at [86, 141] on button "Зареждане..." at bounding box center [56, 130] width 77 height 21
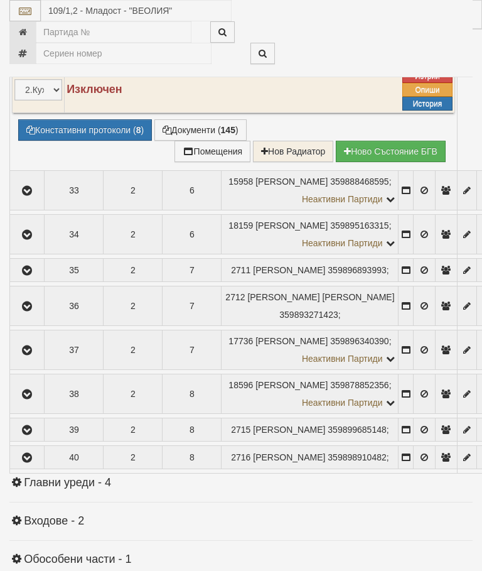
select select "10"
select select "1"
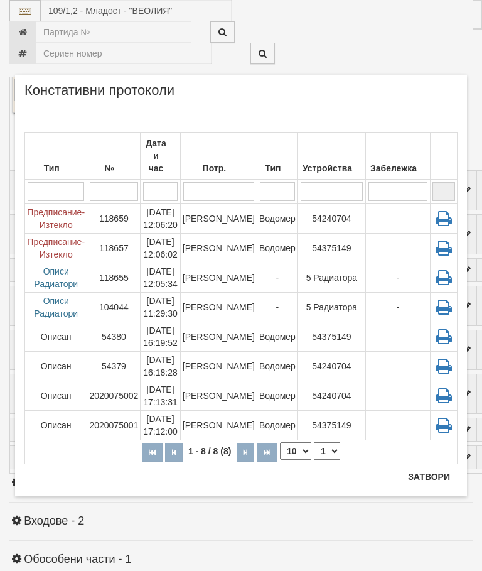
click at [228, 293] on td "[PERSON_NAME]" at bounding box center [218, 308] width 77 height 30
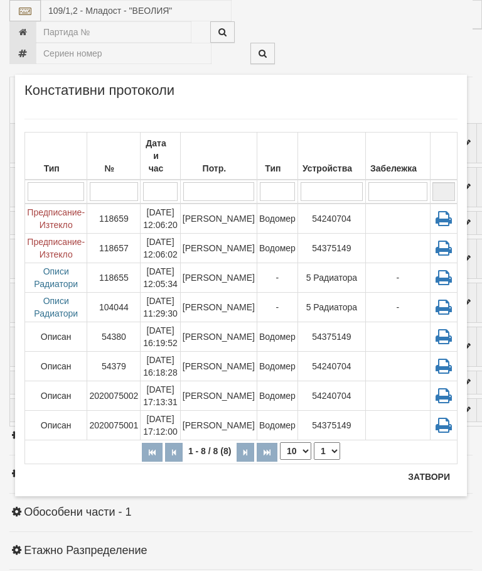
click at [439, 477] on button "Затвори" at bounding box center [429, 477] width 57 height 20
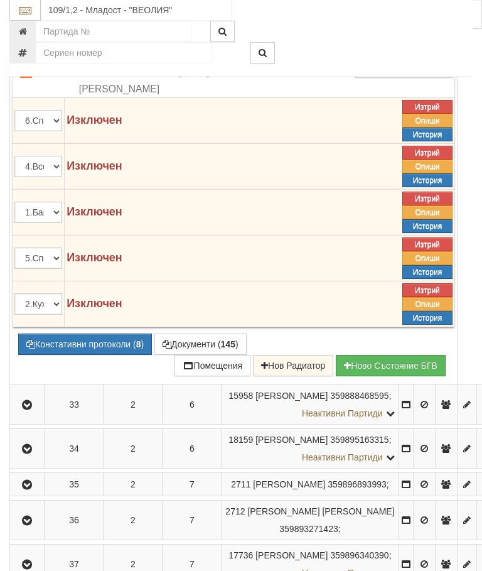
scroll to position [1601, 0]
click at [374, 18] on icon at bounding box center [369, 11] width 10 height 11
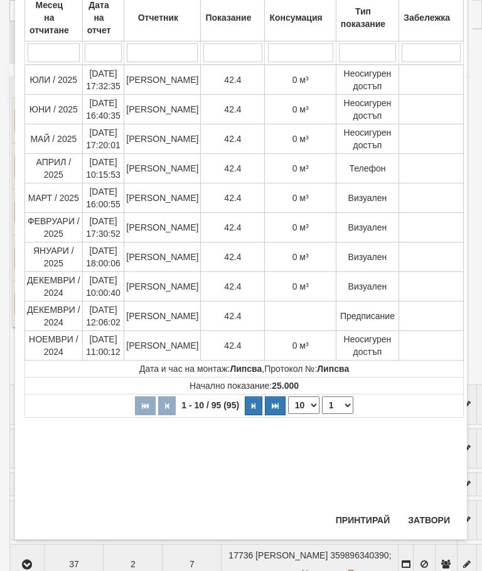
scroll to position [333, 0]
click at [327, 411] on select "1 2 3 4 5 6 7 8 9 10" at bounding box center [337, 405] width 31 height 18
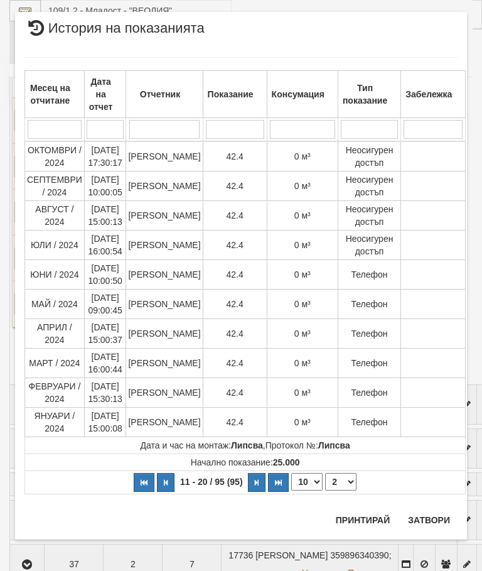
scroll to position [19, 0]
click at [335, 481] on select "1 2 3 4 5 6 7 8 9 10" at bounding box center [340, 482] width 31 height 18
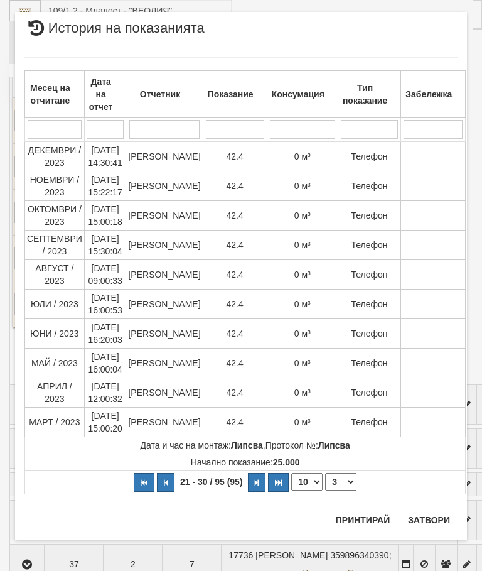
click at [340, 482] on select "1 2 3 4 5 6 7 8 9 10" at bounding box center [340, 482] width 31 height 18
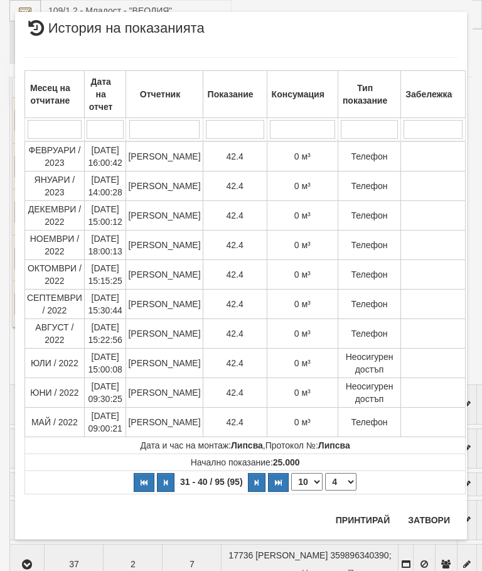
click at [336, 480] on select "1 2 3 4 5 6 7 8 9 10" at bounding box center [340, 482] width 31 height 18
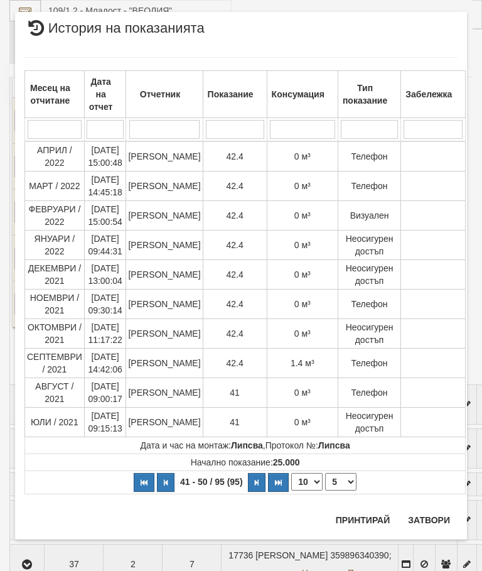
click at [339, 482] on select "1 2 3 4 5 6 7 8 9 10" at bounding box center [340, 482] width 31 height 18
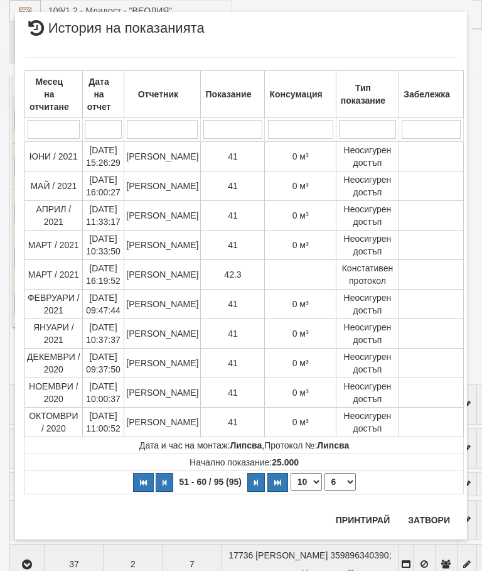
click at [347, 480] on select "1 2 3 4 5 6 7 8 9 10" at bounding box center [340, 482] width 31 height 18
select select "5"
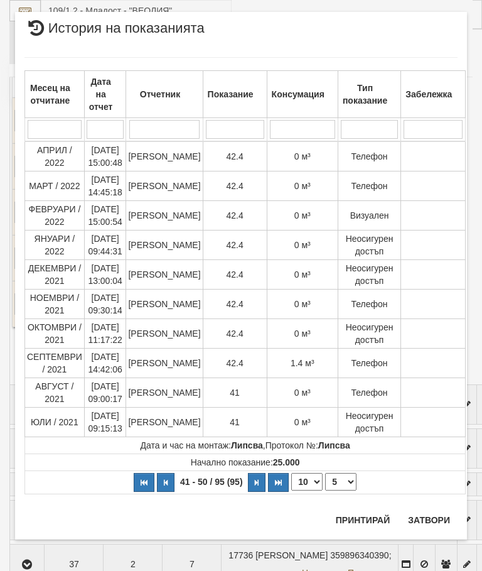
click at [344, 483] on select "1 2 3 4 5 6 7 8 9 10" at bounding box center [340, 482] width 31 height 18
click at [442, 516] on button "Затвори" at bounding box center [429, 520] width 57 height 20
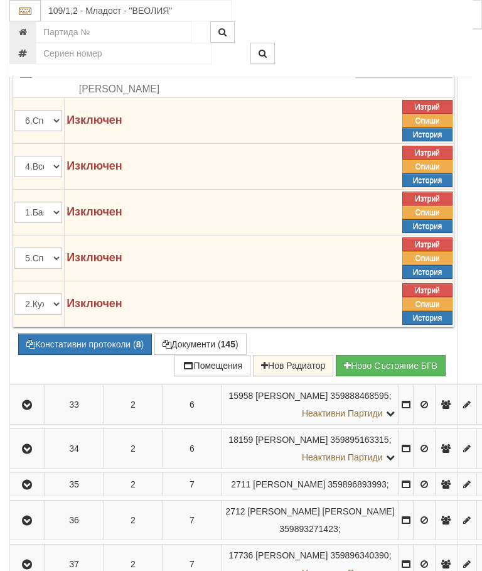
click at [392, 57] on td "25.1" at bounding box center [368, 39] width 46 height 35
click at [374, 53] on icon at bounding box center [369, 46] width 10 height 11
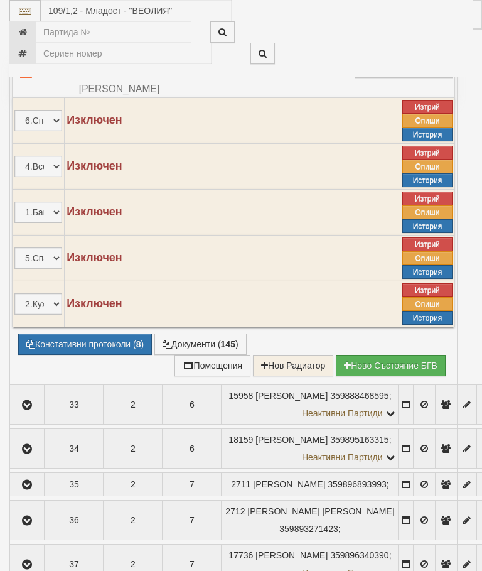
select select "10"
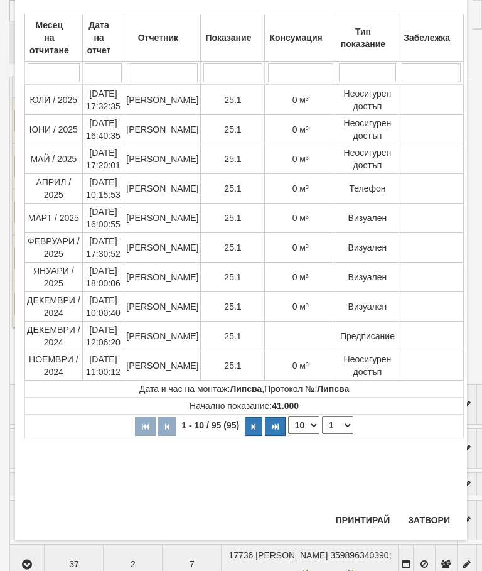
click at [334, 422] on select "1 2 3 4 5 6 7 8 9 10" at bounding box center [337, 425] width 31 height 18
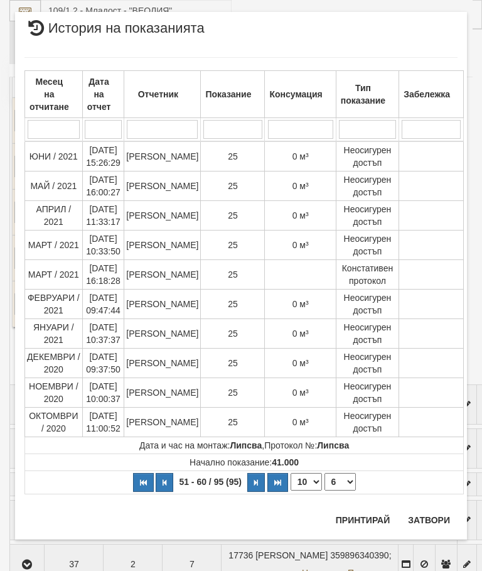
scroll to position [0, 0]
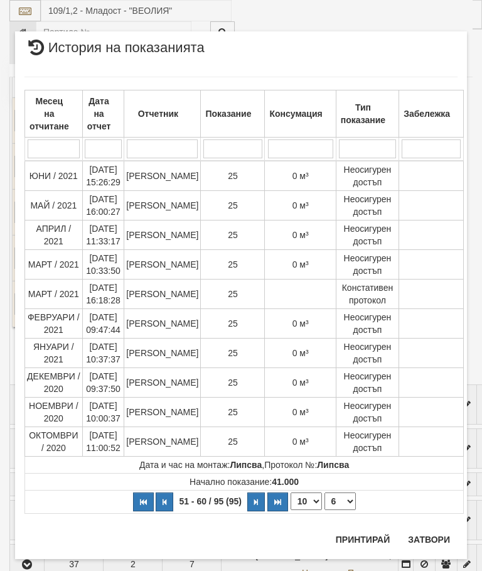
click at [337, 500] on select "1 2 3 4 5 6 7 8 9 10" at bounding box center [340, 501] width 31 height 18
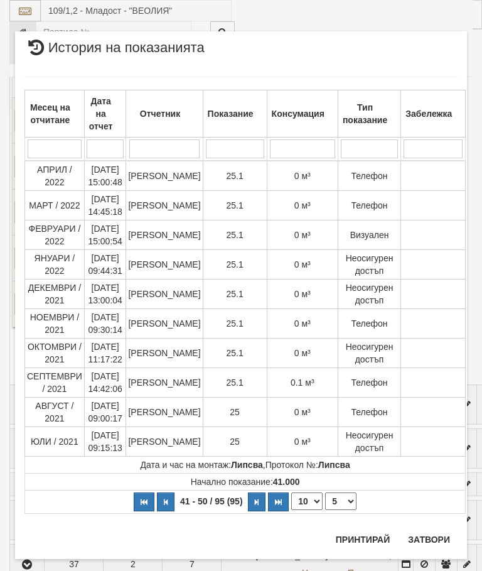
click at [342, 501] on select "1 2 3 4 5 6 7 8 9 10" at bounding box center [340, 501] width 31 height 18
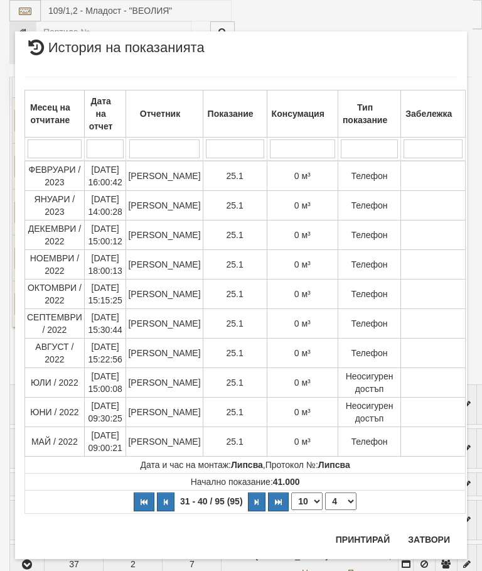
click at [340, 504] on select "1 2 3 4 5 6 7 8 9 10" at bounding box center [340, 501] width 31 height 18
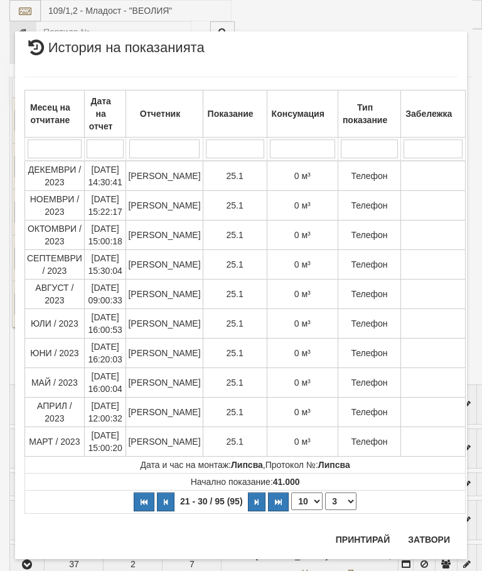
click at [337, 506] on select "1 2 3 4 5 6 7 8 9 10" at bounding box center [340, 501] width 31 height 18
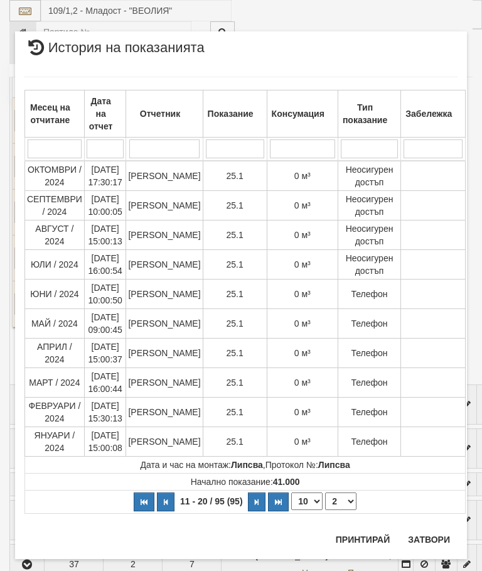
click at [339, 499] on select "1 2 3 4 5 6 7 8 9 10" at bounding box center [340, 501] width 31 height 18
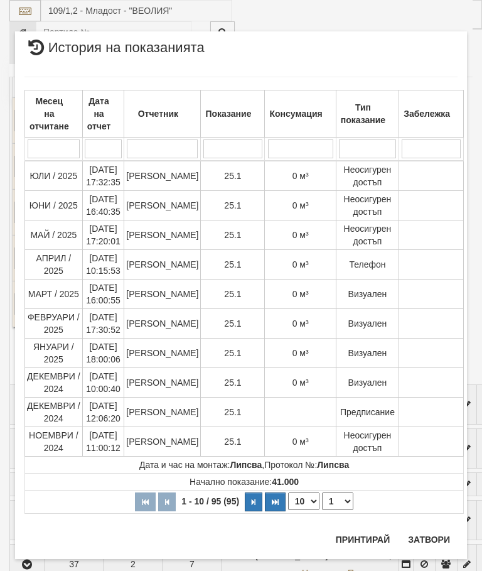
click at [335, 506] on select "1 2 3 4 5 6 7 8 9 10" at bounding box center [337, 501] width 31 height 18
select select "6"
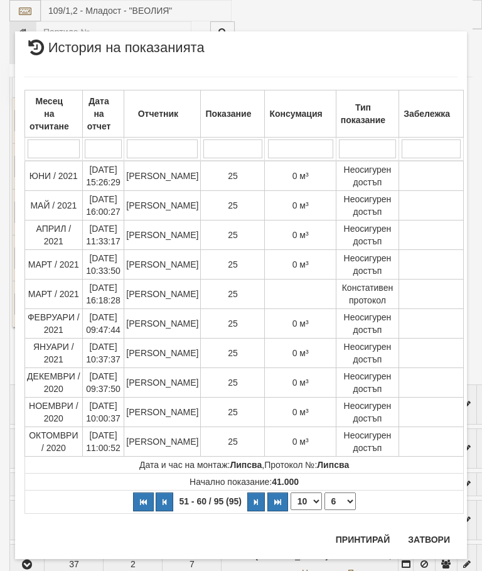
click at [416, 538] on button "Затвори" at bounding box center [429, 540] width 57 height 20
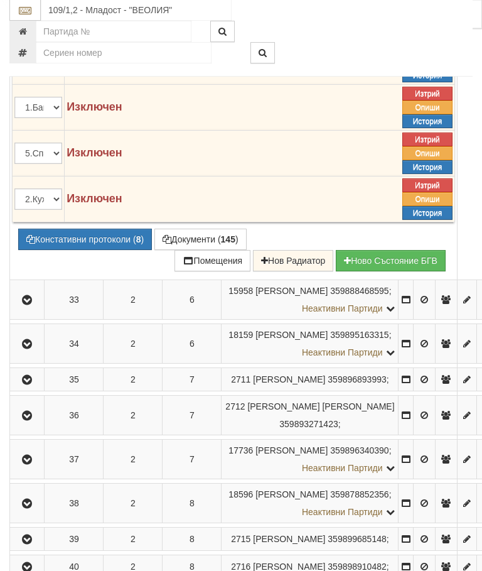
scroll to position [1709, 0]
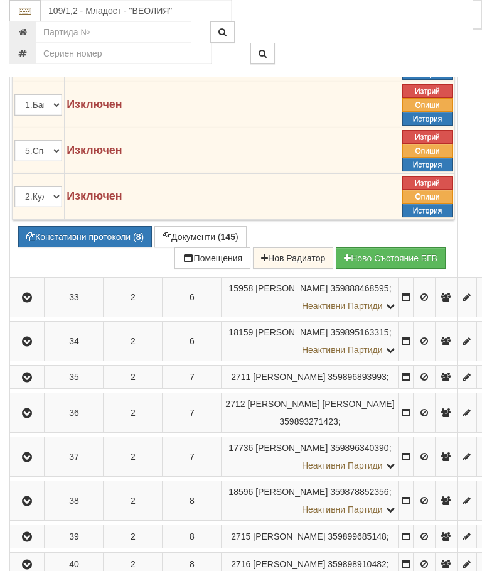
click at [90, 247] on button "Констативни протоколи ( 8 )" at bounding box center [85, 236] width 134 height 21
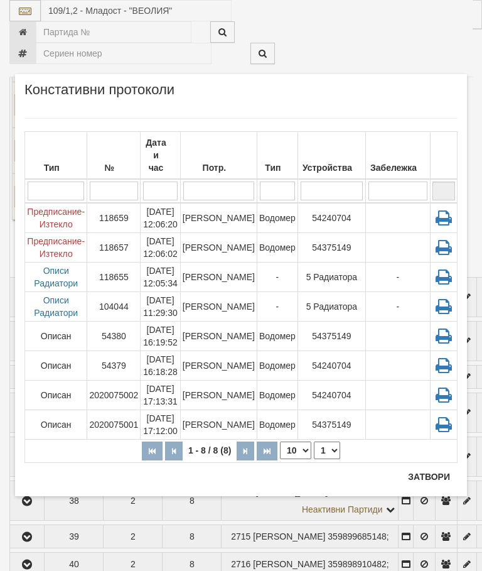
scroll to position [1756, 0]
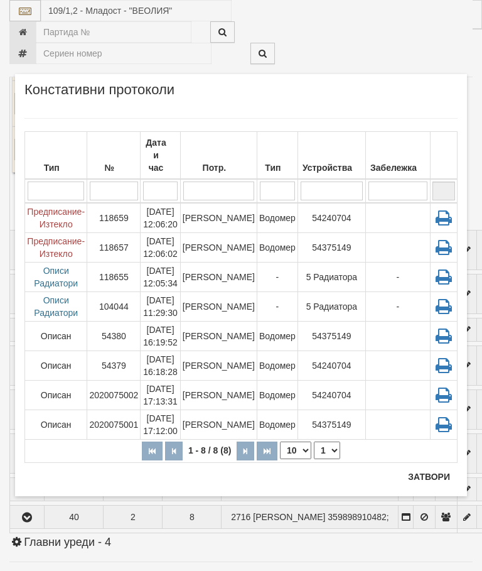
click at [234, 351] on td "[PERSON_NAME]" at bounding box center [218, 366] width 77 height 30
click at [227, 204] on td "[PERSON_NAME]" at bounding box center [218, 219] width 77 height 30
click at [416, 479] on button "Затвори" at bounding box center [429, 477] width 57 height 20
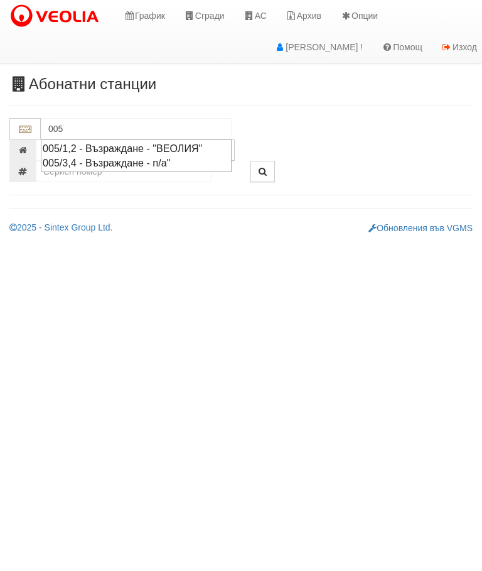
click at [202, 149] on div "005/1,2 - Възраждане - "ВЕОЛИЯ"" at bounding box center [136, 148] width 187 height 14
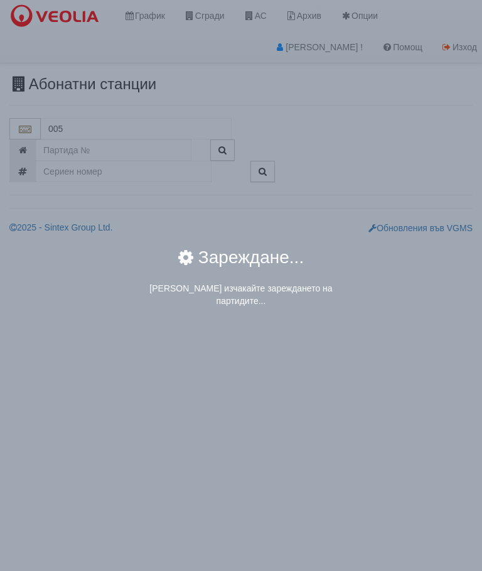
type input "005/1,2 - Възраждане - "ВЕОЛИЯ""
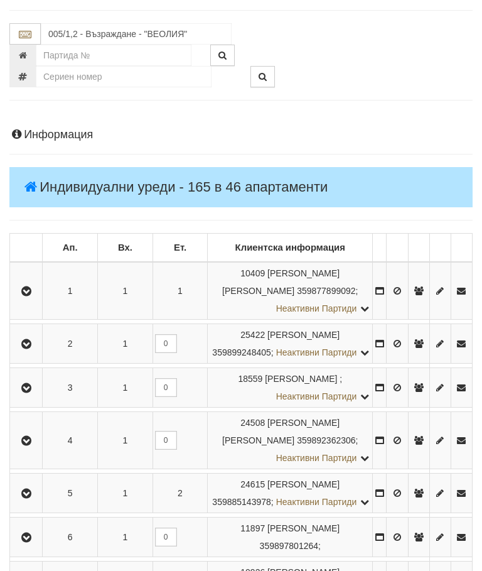
scroll to position [100, 0]
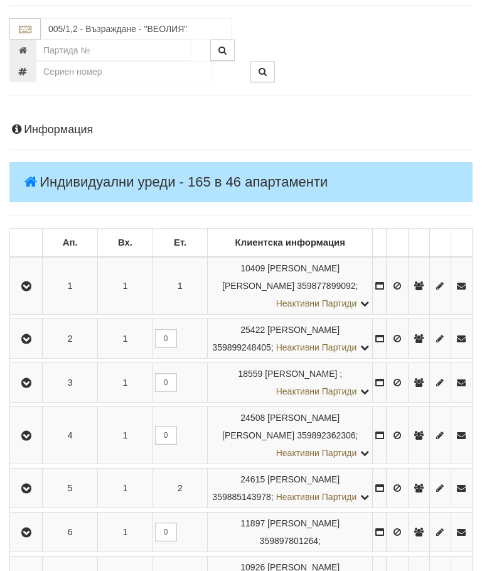
click at [31, 284] on icon "button" at bounding box center [26, 286] width 15 height 9
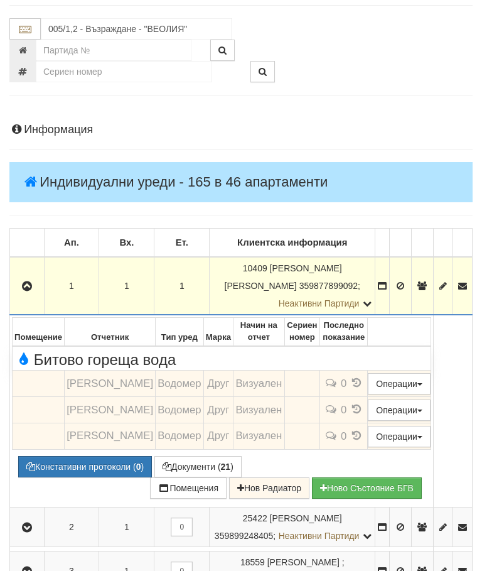
click at [24, 276] on button "button" at bounding box center [27, 285] width 30 height 19
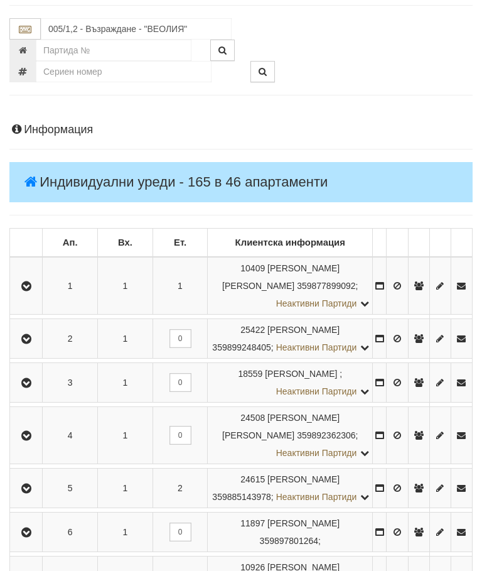
click at [31, 388] on icon "button" at bounding box center [26, 383] width 15 height 9
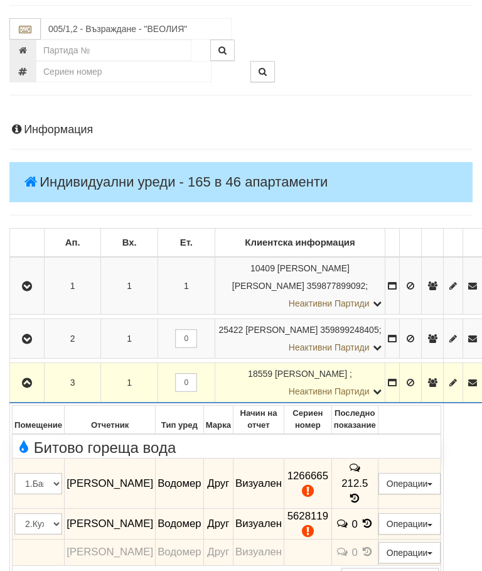
click at [24, 379] on icon "button" at bounding box center [26, 383] width 15 height 9
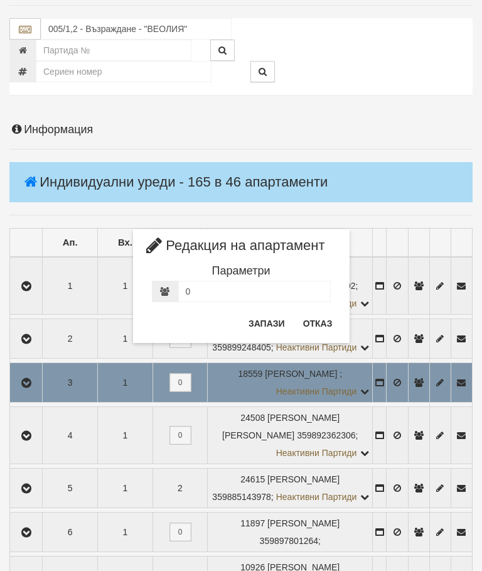
click at [330, 319] on button "Отказ" at bounding box center [318, 323] width 45 height 20
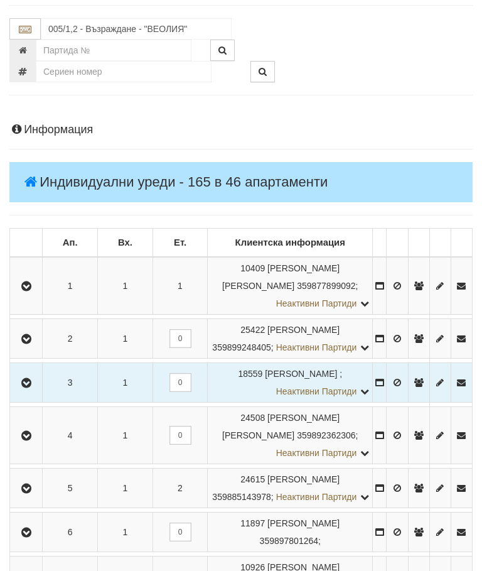
click at [26, 440] on icon "button" at bounding box center [26, 436] width 15 height 9
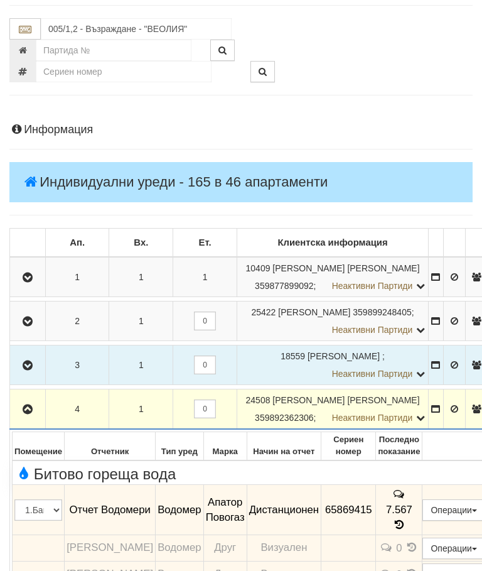
click at [21, 405] on icon "button" at bounding box center [27, 409] width 15 height 9
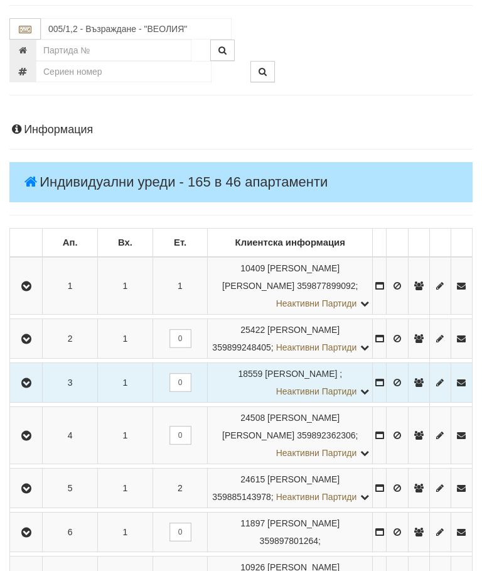
click at [28, 493] on icon "button" at bounding box center [26, 488] width 15 height 9
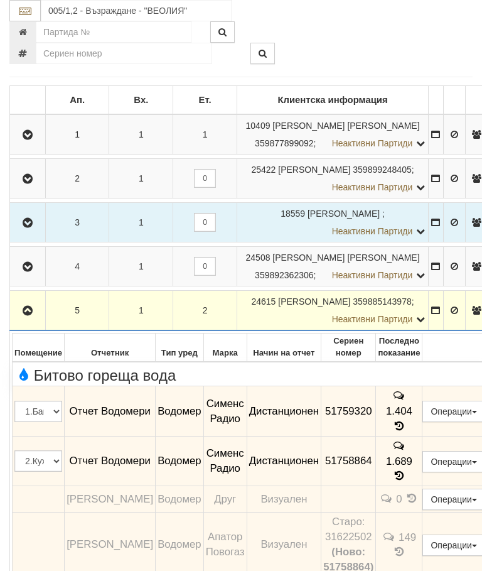
scroll to position [242, 0]
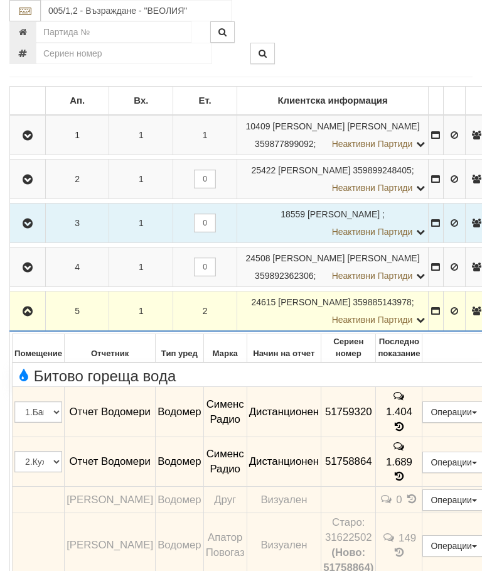
click at [28, 308] on icon "button" at bounding box center [27, 311] width 15 height 9
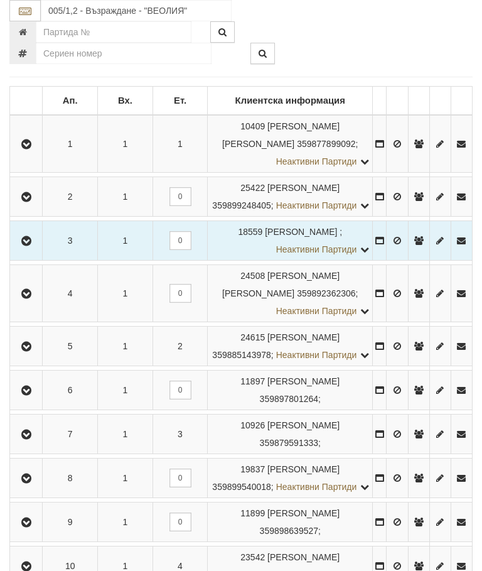
click at [32, 395] on icon "button" at bounding box center [26, 390] width 15 height 9
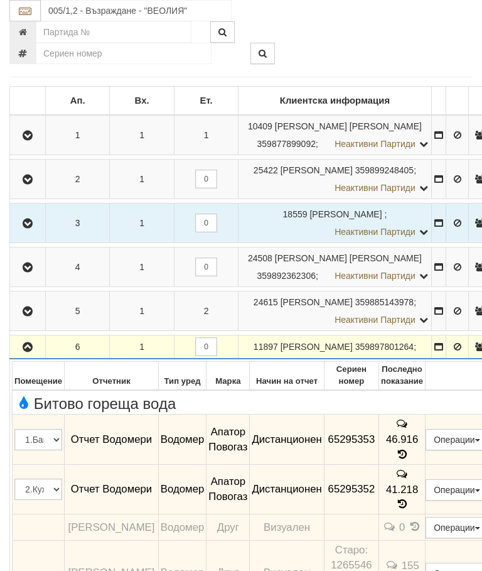
click at [31, 349] on icon "button" at bounding box center [27, 347] width 15 height 9
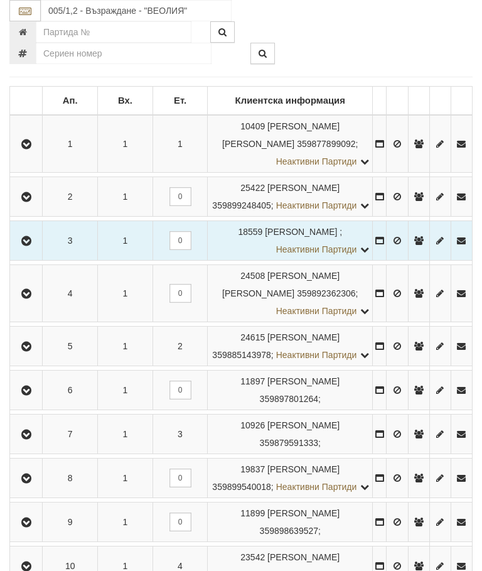
click at [36, 443] on button "button" at bounding box center [26, 434] width 28 height 19
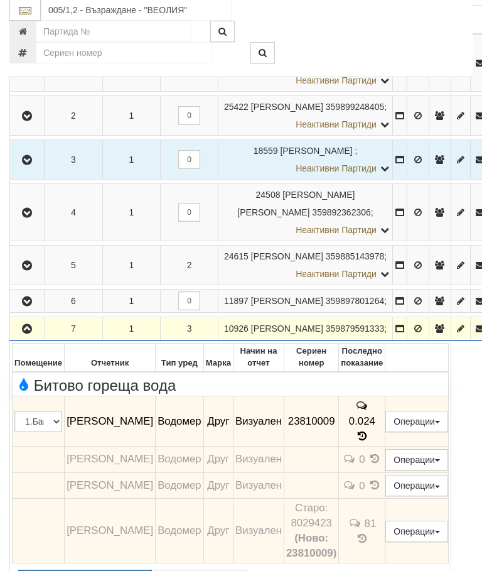
scroll to position [323, 0]
click at [369, 431] on icon at bounding box center [363, 436] width 14 height 11
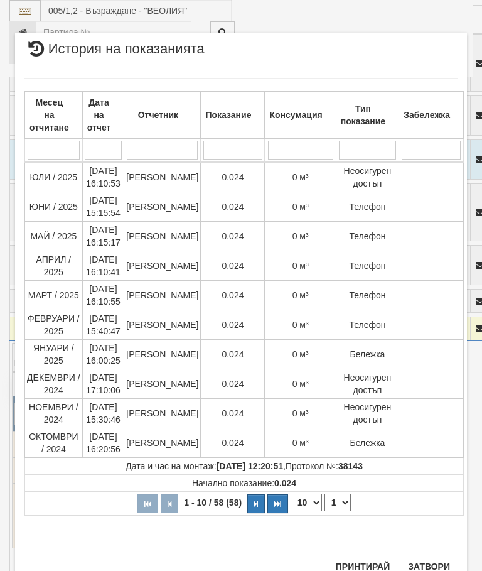
scroll to position [571, 0]
click at [436, 557] on button "Затвори" at bounding box center [429, 567] width 57 height 20
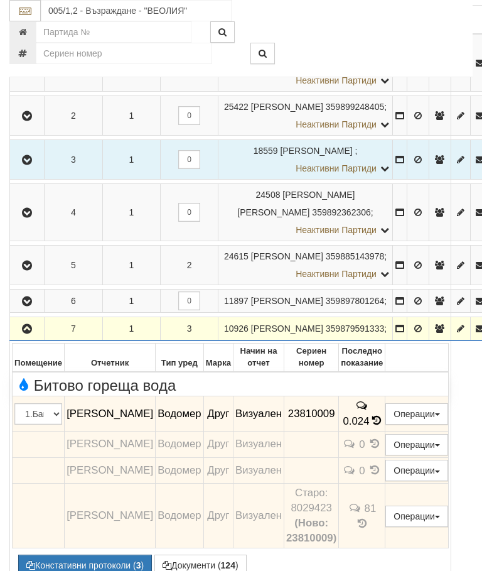
click at [24, 325] on button "button" at bounding box center [27, 328] width 30 height 19
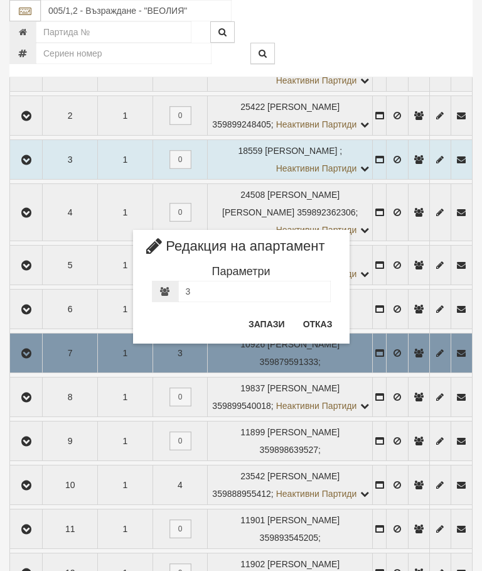
click at [324, 314] on button "Отказ" at bounding box center [318, 324] width 45 height 20
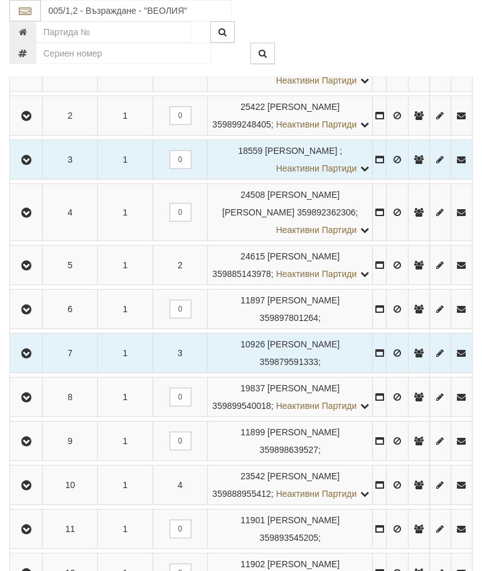
click at [31, 406] on button "button" at bounding box center [26, 397] width 28 height 19
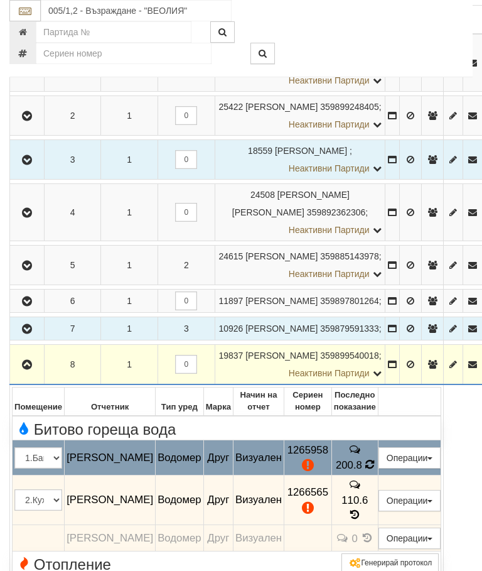
click at [374, 459] on icon at bounding box center [370, 464] width 9 height 11
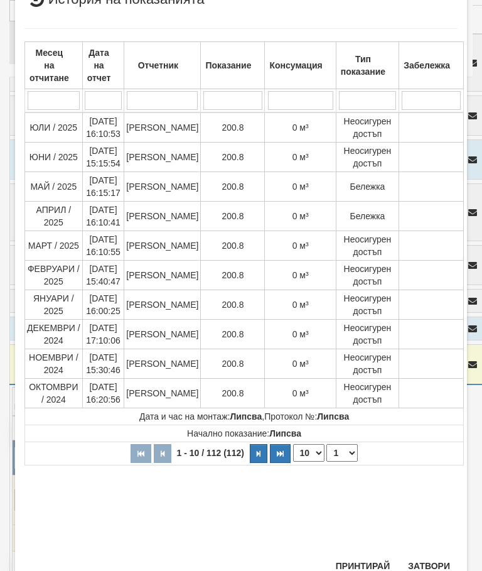
scroll to position [390, 0]
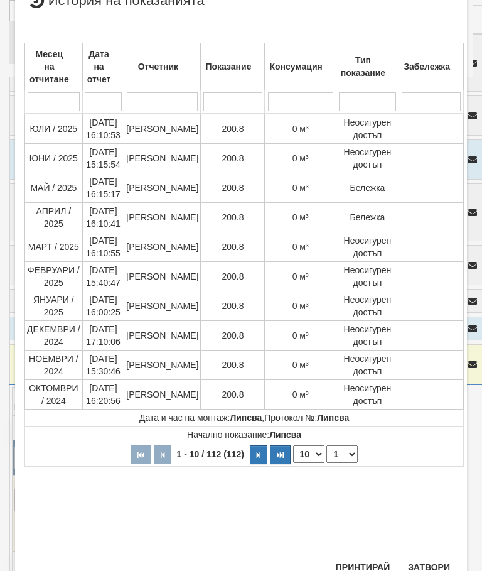
click at [435, 561] on button "Затвори" at bounding box center [429, 567] width 57 height 20
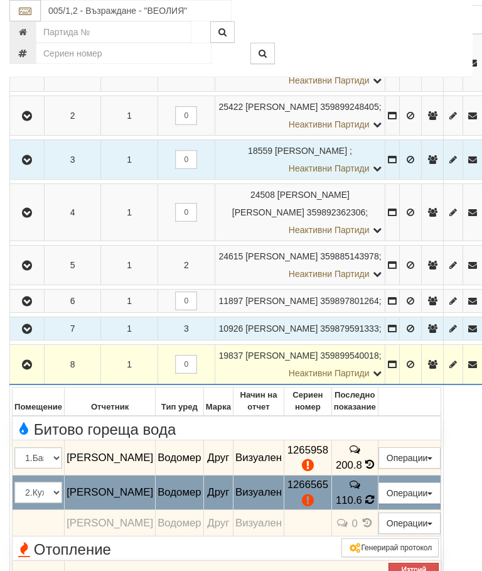
click at [378, 483] on td "110.6" at bounding box center [355, 492] width 46 height 35
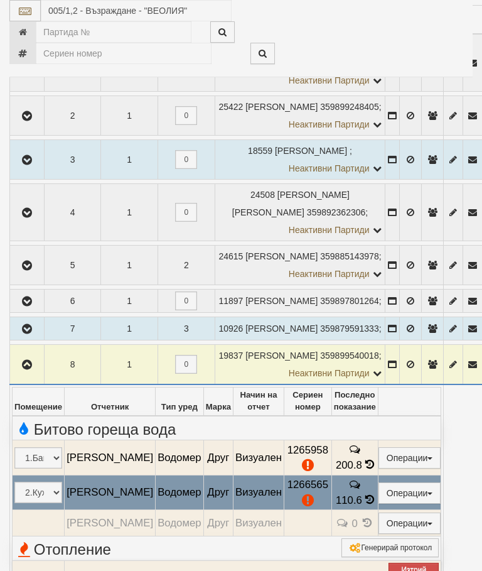
select select "10"
select select "1"
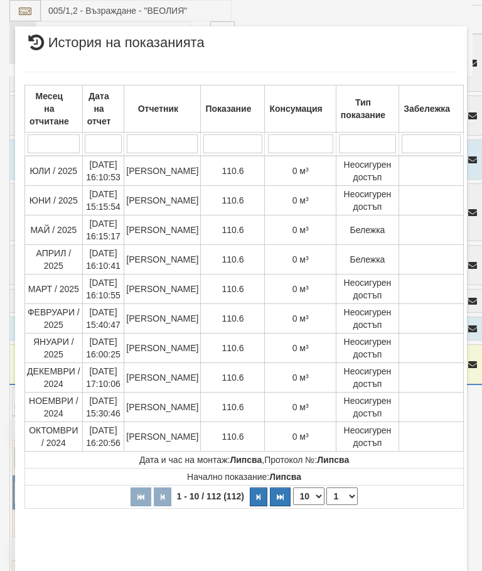
scroll to position [687, 0]
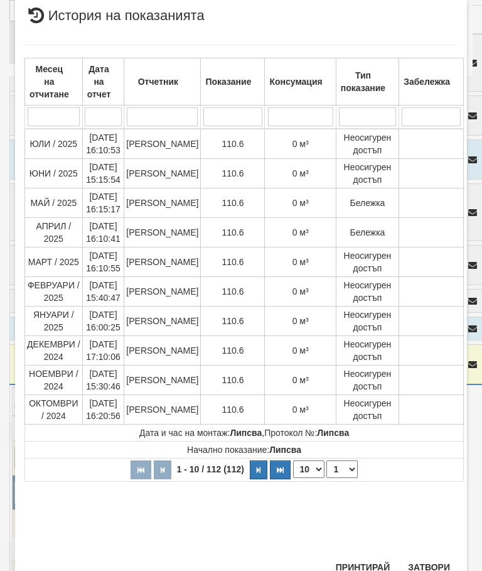
click at [435, 562] on button "Затвори" at bounding box center [429, 567] width 57 height 20
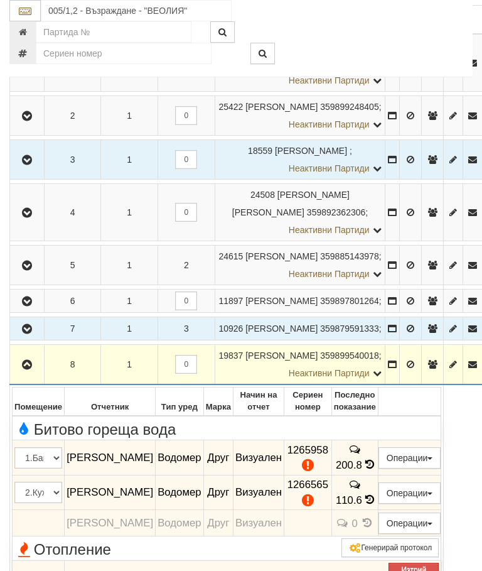
click at [14, 358] on button "button" at bounding box center [27, 364] width 30 height 19
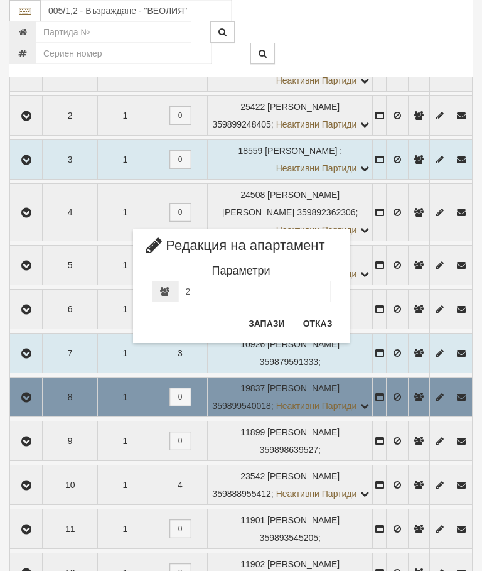
click at [325, 318] on button "Отказ" at bounding box center [318, 323] width 45 height 20
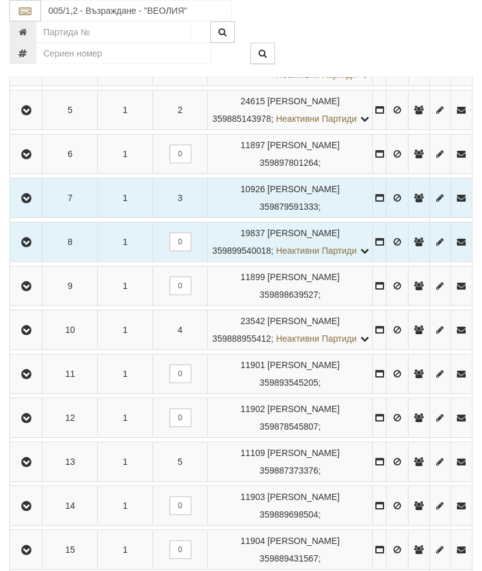
scroll to position [503, 0]
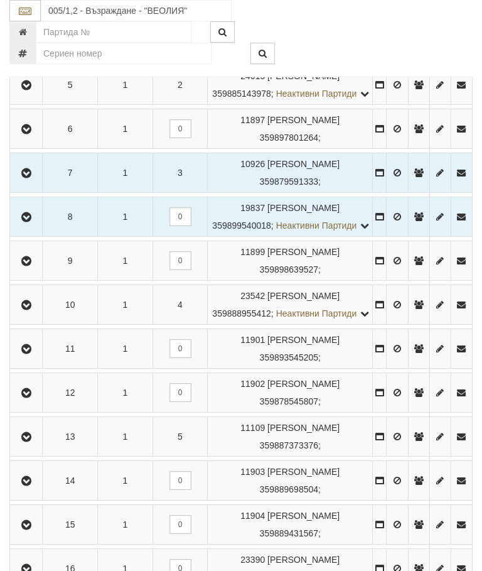
click at [28, 266] on icon "button" at bounding box center [26, 261] width 15 height 9
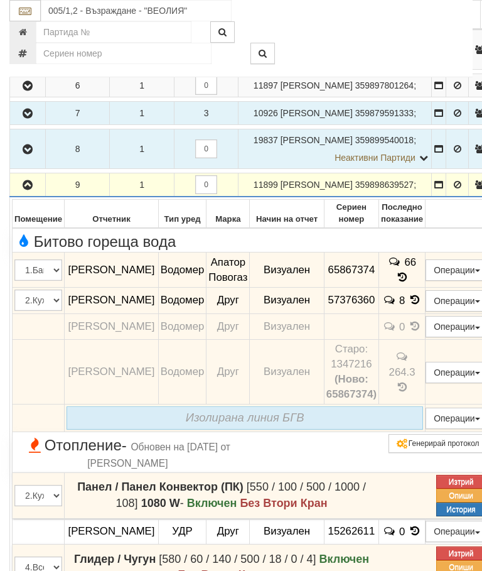
click at [426, 288] on td "66" at bounding box center [402, 270] width 46 height 35
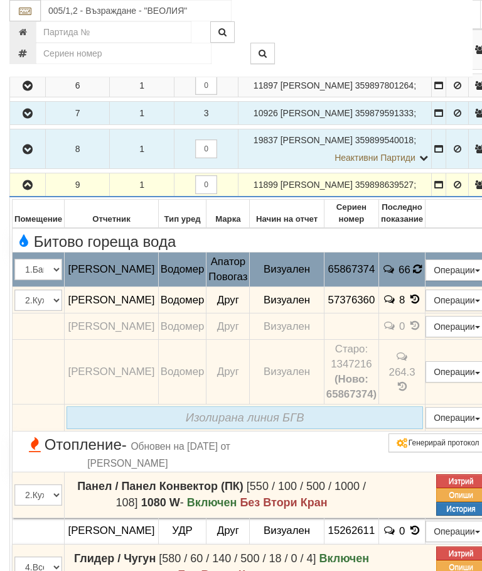
click at [423, 275] on icon at bounding box center [418, 269] width 10 height 12
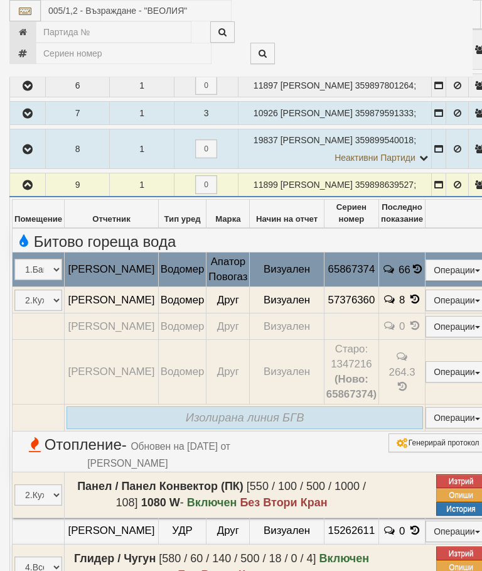
select select "10"
select select "1"
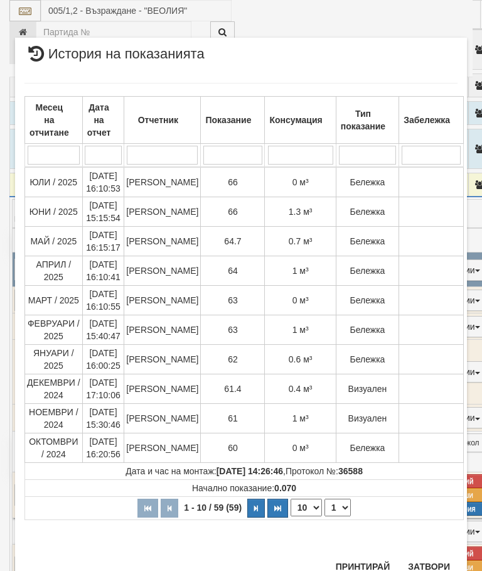
scroll to position [618, 0]
click at [432, 565] on button "Затвори" at bounding box center [429, 567] width 57 height 20
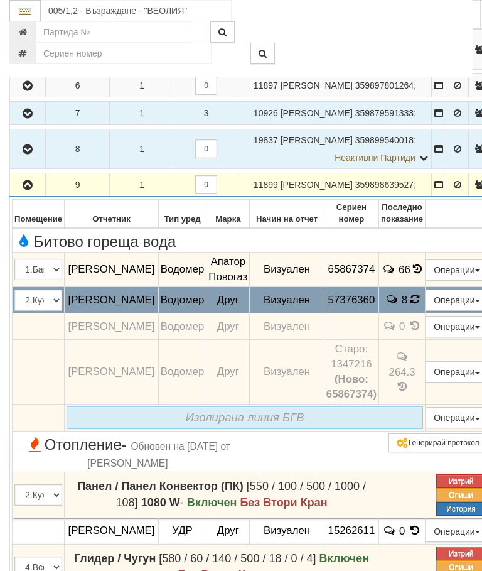
click at [421, 307] on icon at bounding box center [414, 300] width 13 height 14
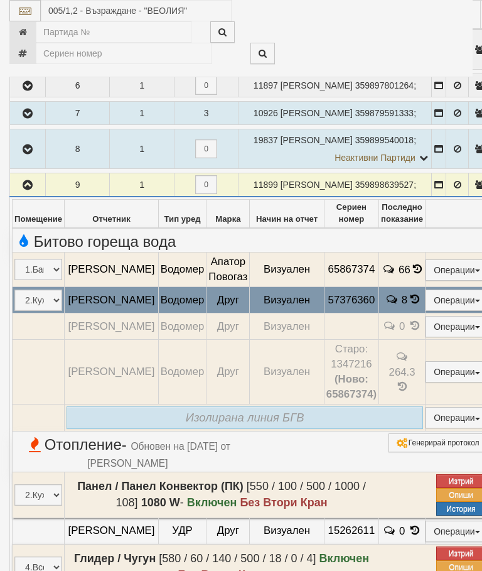
select select "10"
select select "1"
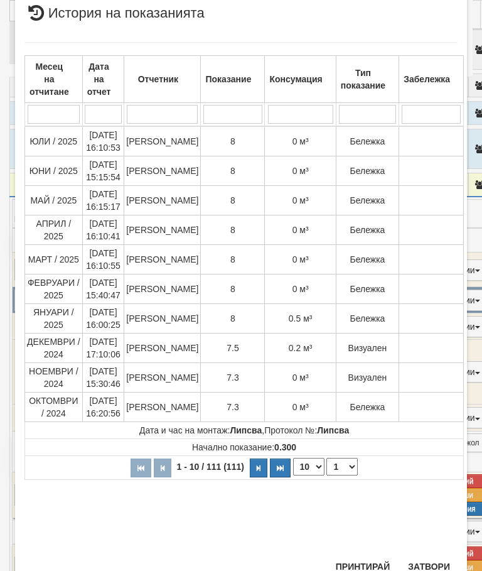
scroll to position [644, 0]
click at [428, 568] on button "Затвори" at bounding box center [429, 567] width 57 height 20
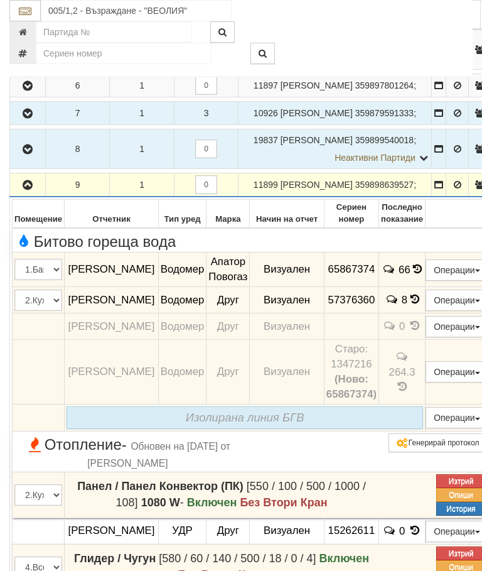
click at [22, 190] on icon "button" at bounding box center [27, 185] width 15 height 9
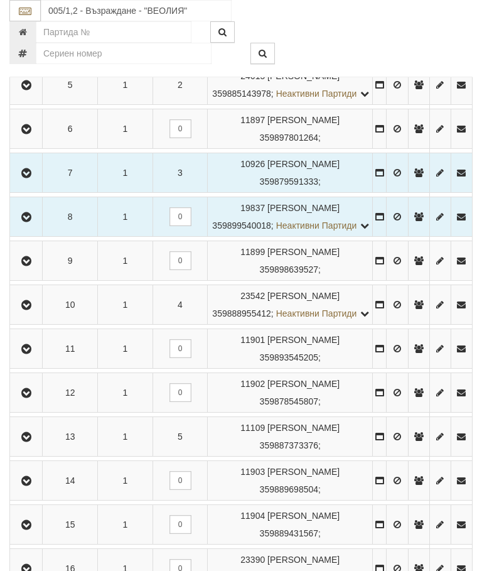
click at [28, 310] on icon "button" at bounding box center [26, 305] width 15 height 9
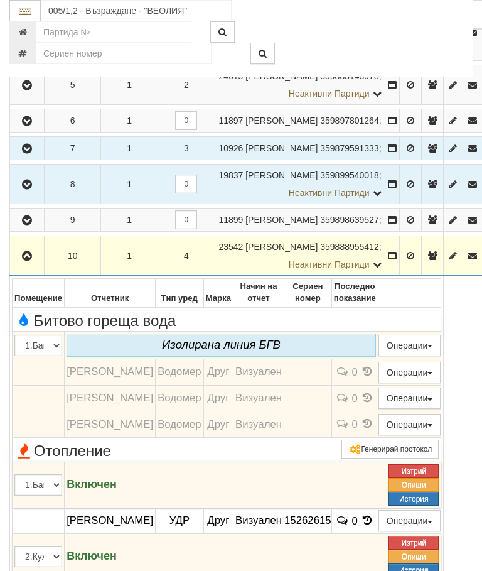
click at [33, 261] on icon "button" at bounding box center [26, 256] width 15 height 9
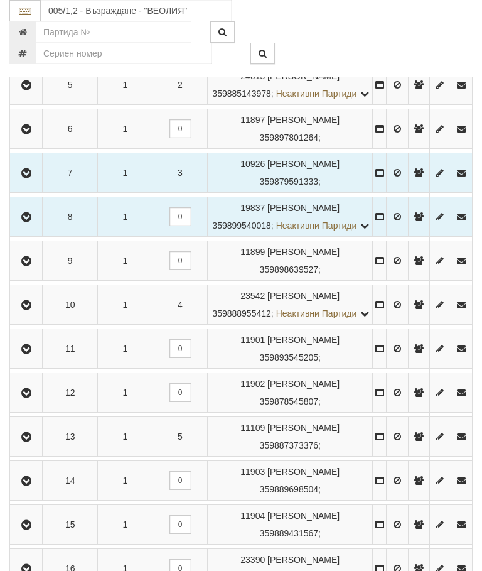
click at [34, 354] on icon "button" at bounding box center [26, 349] width 15 height 9
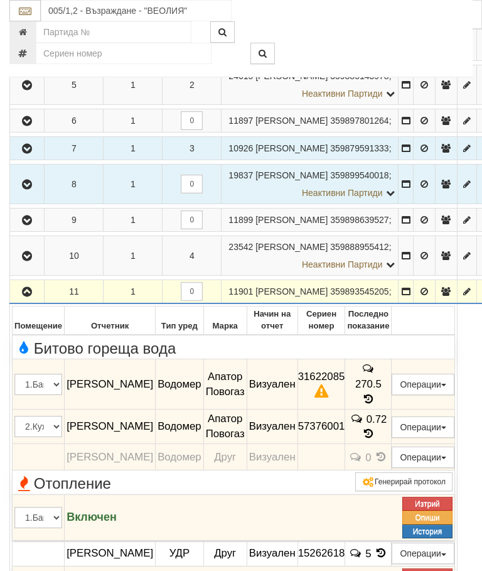
click at [30, 296] on icon "button" at bounding box center [26, 292] width 15 height 9
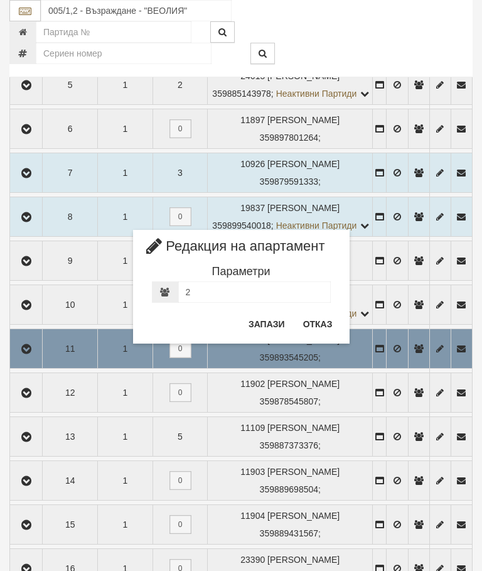
click at [318, 331] on button "Отказ" at bounding box center [318, 324] width 45 height 20
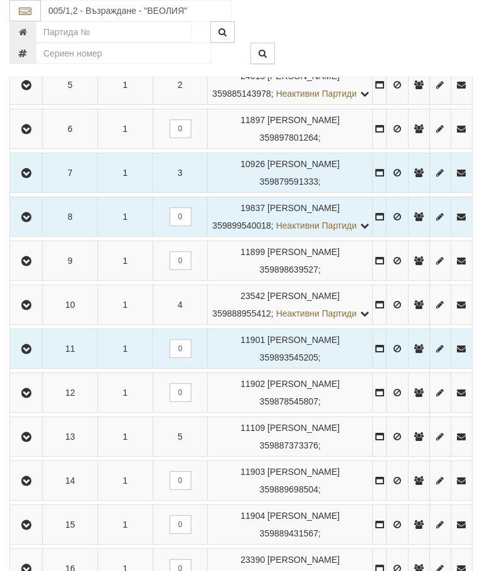
click at [26, 354] on icon "button" at bounding box center [26, 349] width 15 height 9
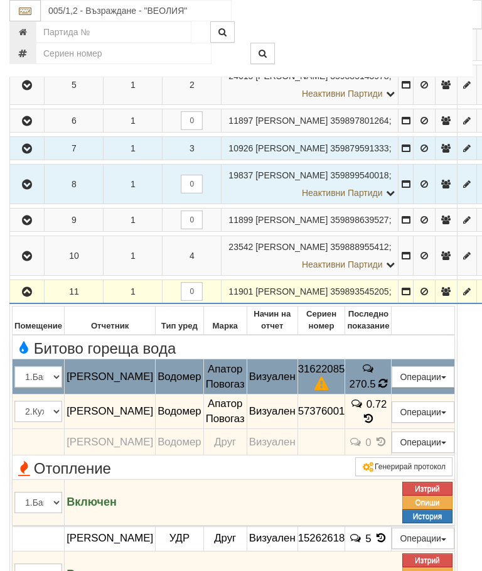
click at [376, 390] on span "270.5" at bounding box center [363, 384] width 26 height 12
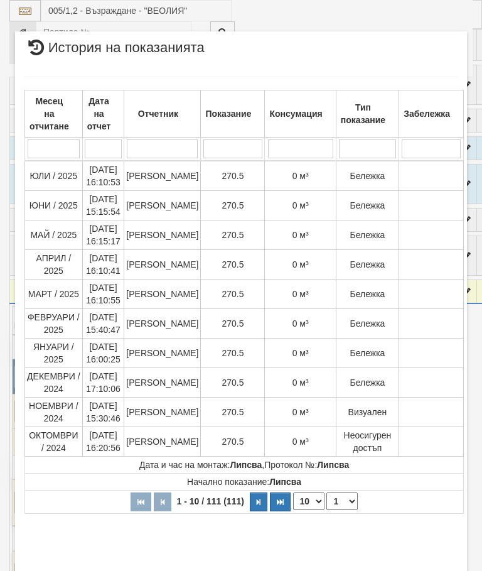
select select "10"
select select "1"
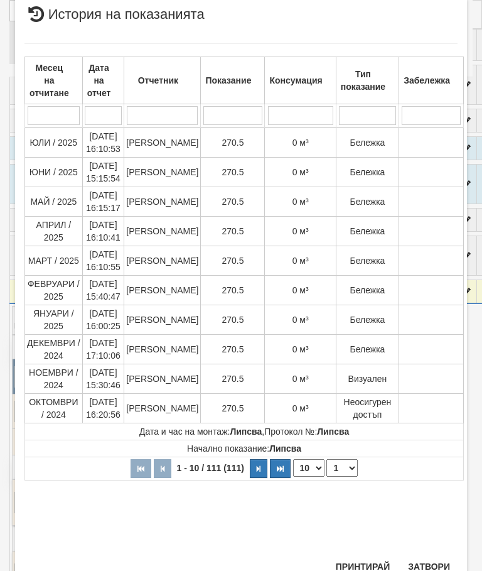
scroll to position [668, 0]
click at [435, 562] on button "Затвори" at bounding box center [429, 567] width 57 height 20
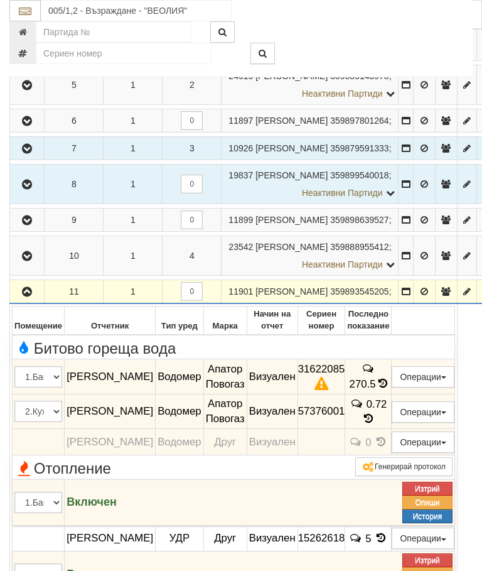
click at [24, 296] on icon "button" at bounding box center [26, 292] width 15 height 9
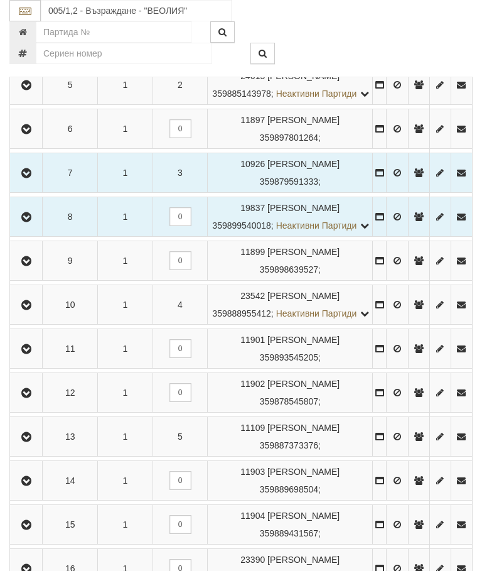
click at [30, 402] on button "button" at bounding box center [26, 392] width 28 height 19
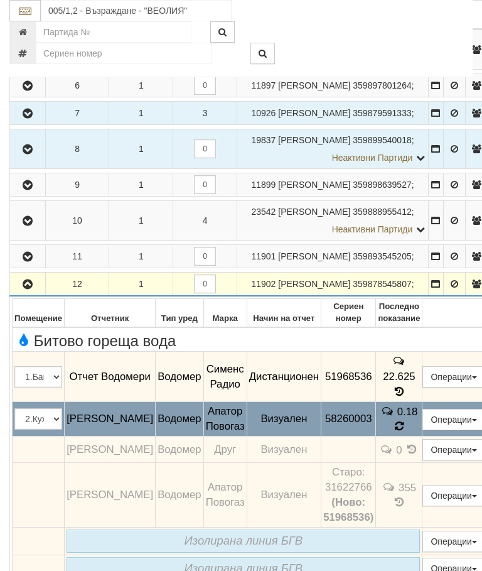
click at [406, 433] on icon at bounding box center [399, 427] width 13 height 14
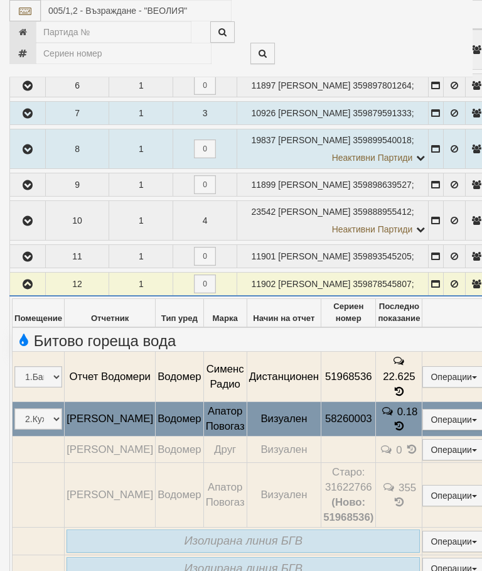
select select "10"
select select "1"
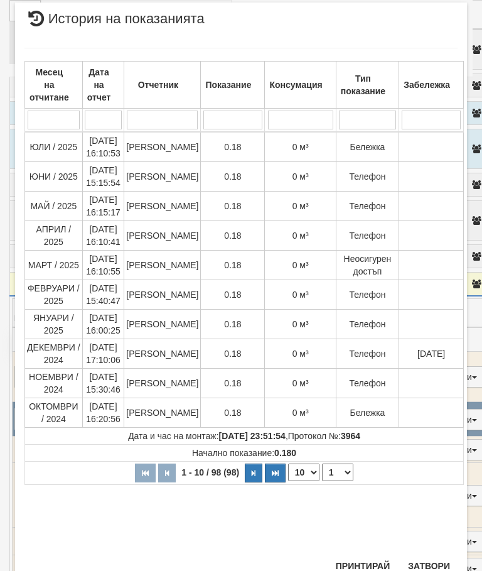
scroll to position [666, 0]
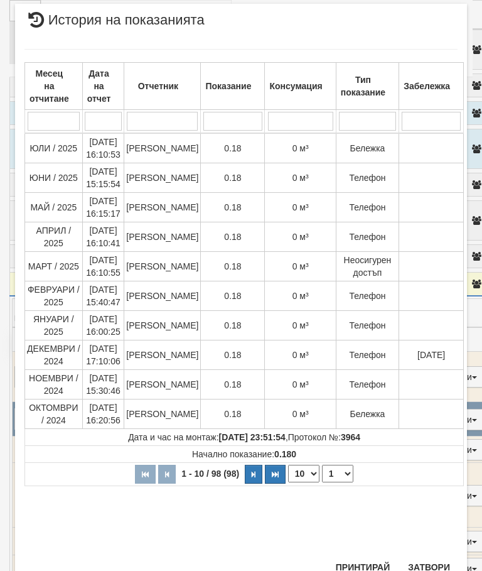
click at [432, 570] on button "Затвори" at bounding box center [429, 567] width 57 height 20
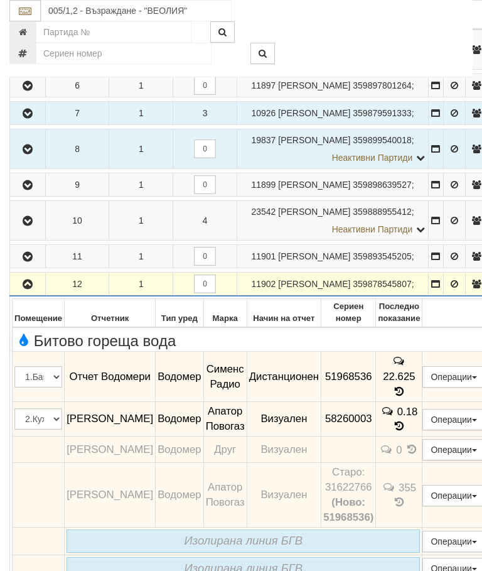
click at [29, 289] on icon "button" at bounding box center [27, 284] width 15 height 9
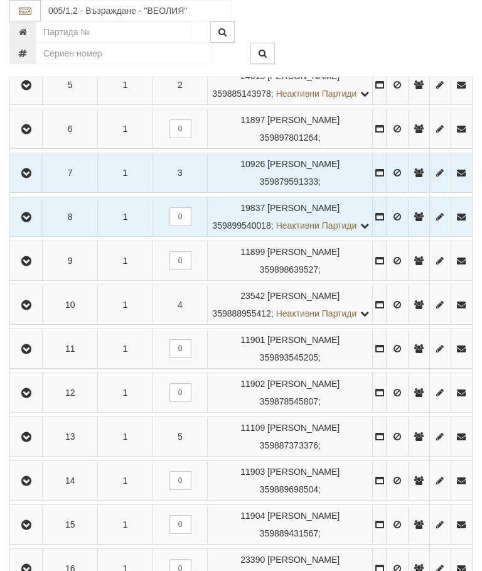
click at [32, 446] on button "button" at bounding box center [26, 436] width 28 height 19
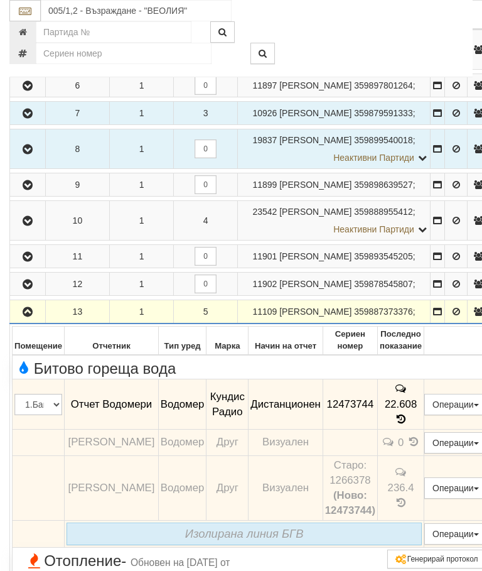
click at [24, 317] on icon "button" at bounding box center [27, 312] width 15 height 9
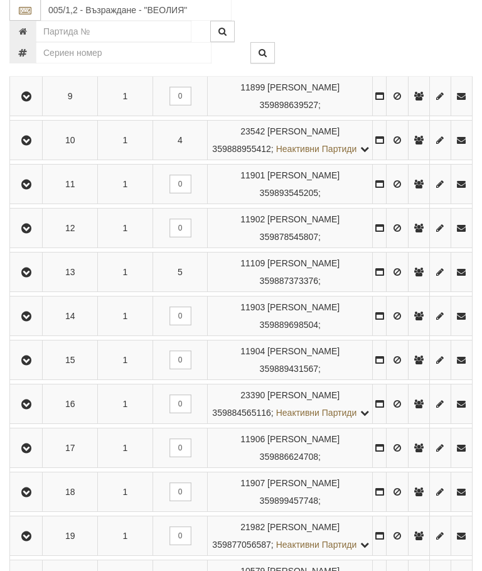
click at [29, 322] on icon "button" at bounding box center [26, 317] width 15 height 9
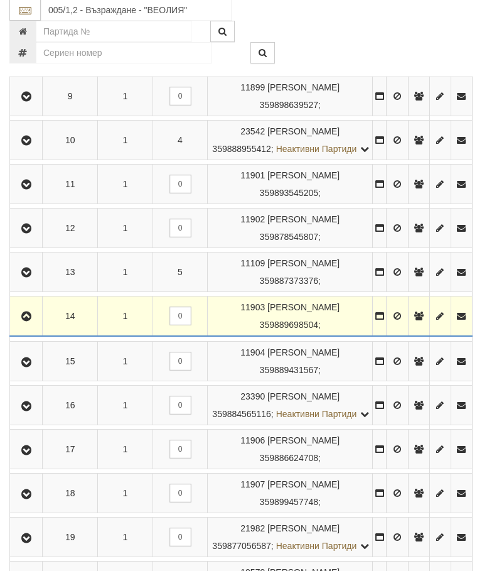
scroll to position [668, 0]
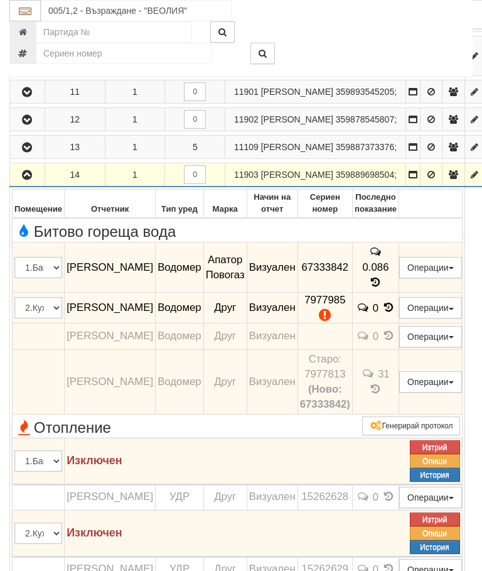
click at [28, 180] on icon "button" at bounding box center [26, 175] width 15 height 9
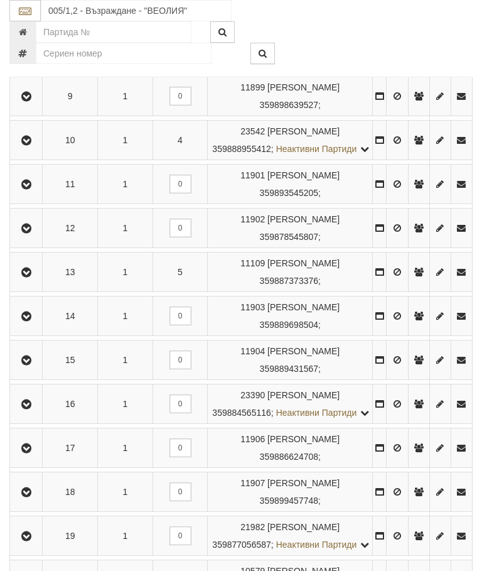
click at [40, 369] on button "button" at bounding box center [26, 360] width 28 height 19
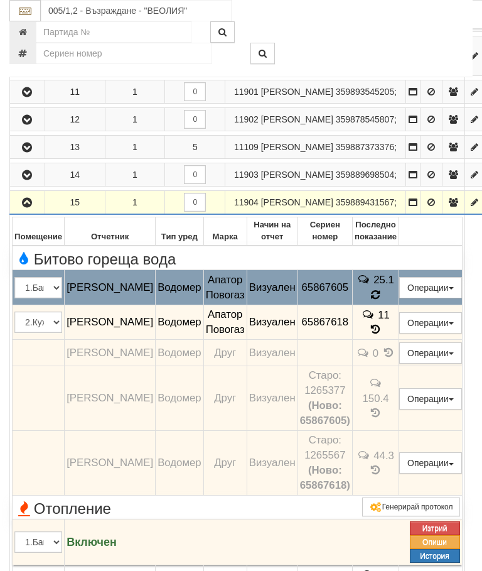
click at [380, 300] on icon at bounding box center [375, 295] width 9 height 11
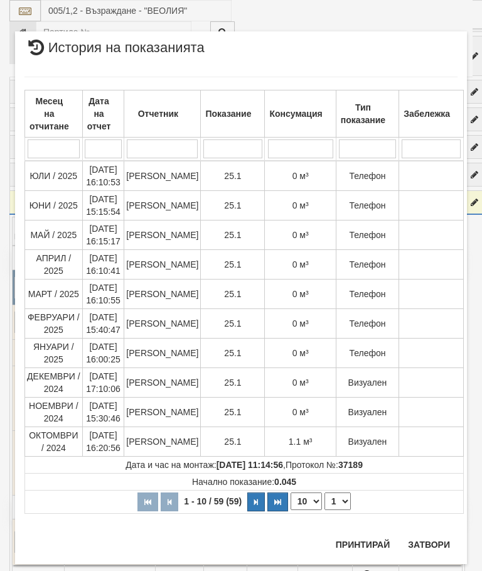
click at [435, 540] on button "Затвори" at bounding box center [429, 545] width 57 height 20
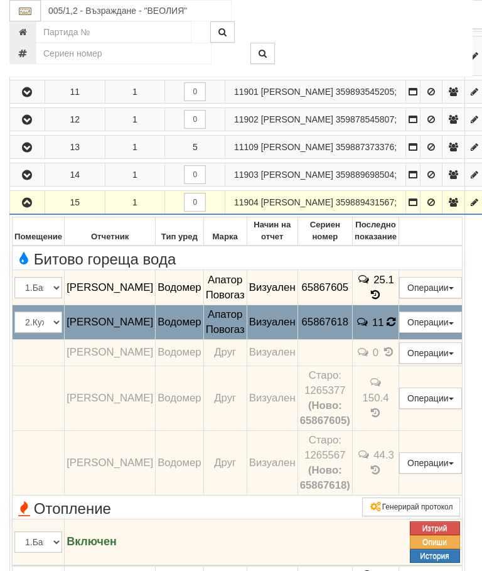
click at [396, 327] on icon at bounding box center [391, 321] width 9 height 11
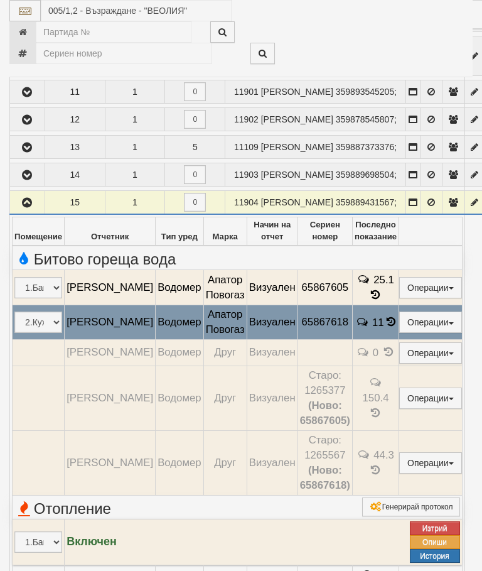
select select "10"
select select "1"
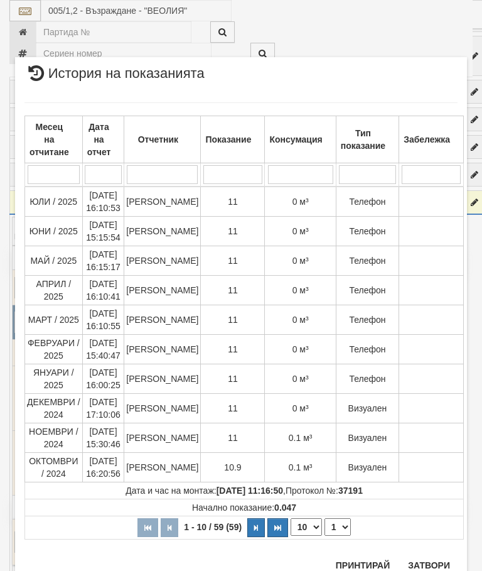
scroll to position [739, 0]
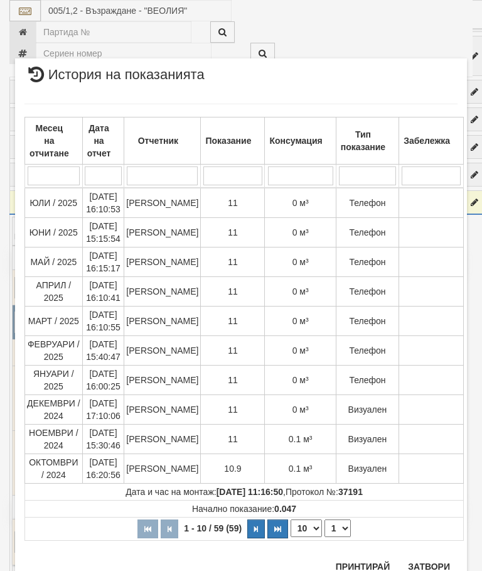
click at [430, 567] on button "Затвори" at bounding box center [429, 567] width 57 height 20
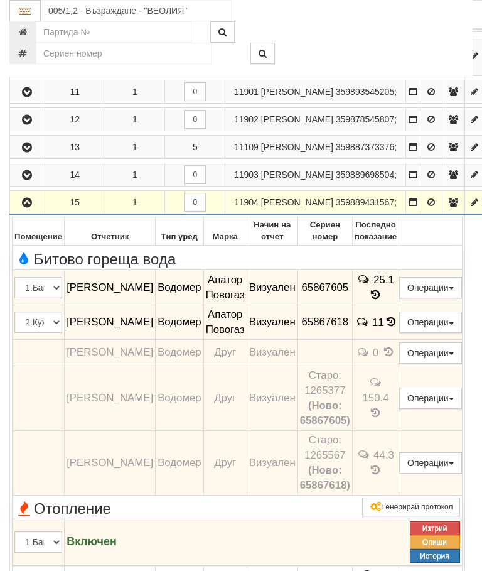
click at [24, 207] on icon "button" at bounding box center [26, 202] width 15 height 9
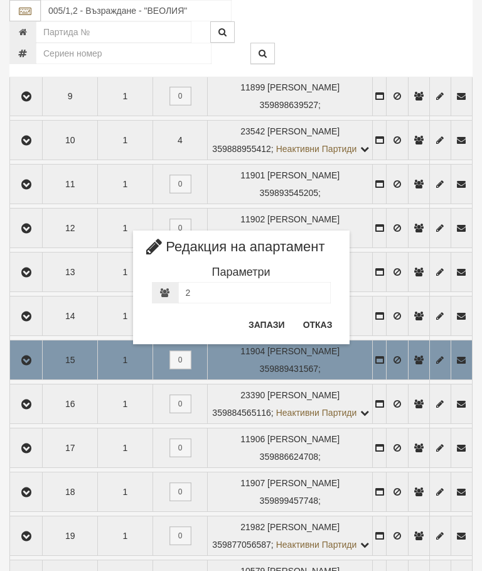
click at [325, 320] on button "Отказ" at bounding box center [318, 325] width 45 height 20
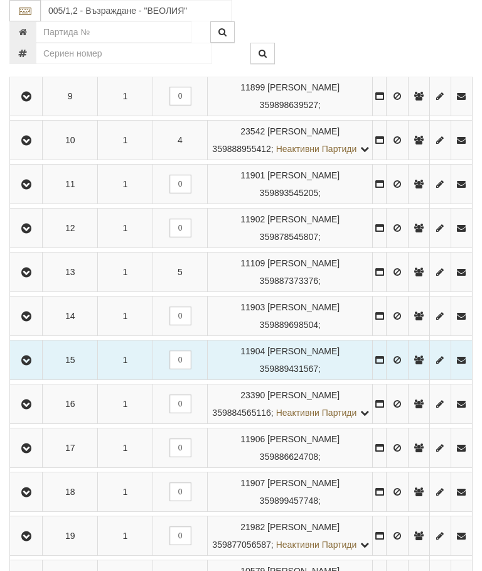
click at [25, 409] on icon "button" at bounding box center [26, 404] width 15 height 9
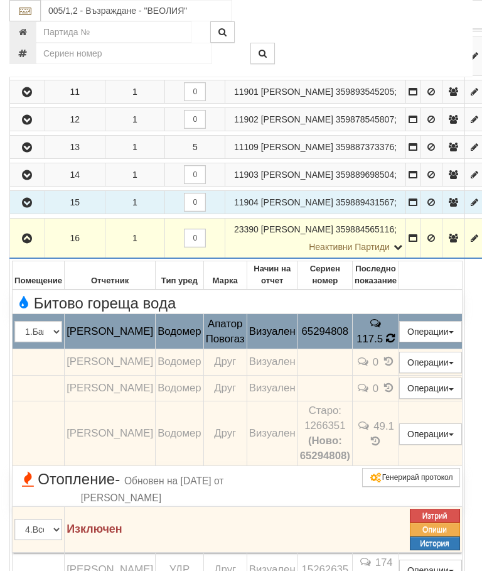
click at [391, 349] on td "117.5" at bounding box center [375, 331] width 46 height 35
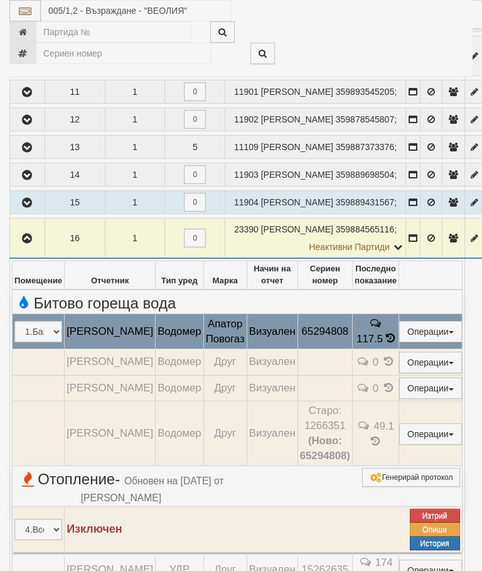
select select "10"
select select "1"
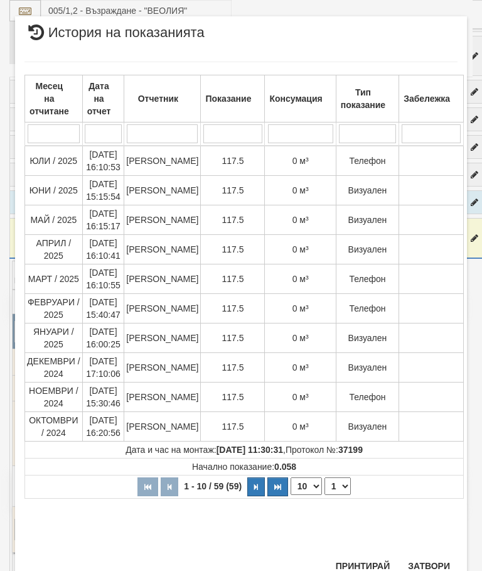
scroll to position [469, 0]
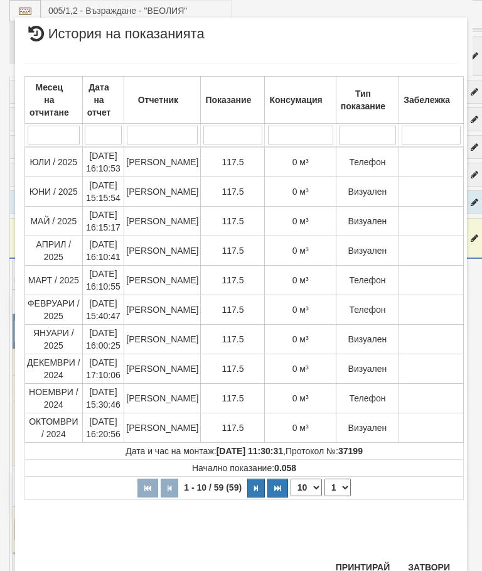
click at [437, 557] on button "Затвори" at bounding box center [429, 567] width 57 height 20
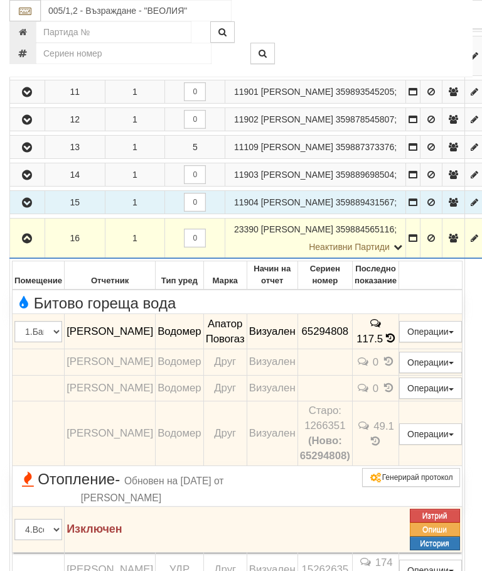
click at [23, 243] on icon "button" at bounding box center [26, 238] width 15 height 9
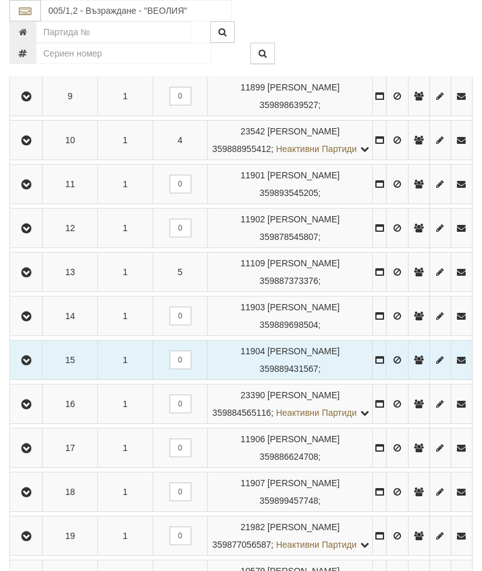
click at [30, 453] on icon "button" at bounding box center [26, 448] width 15 height 9
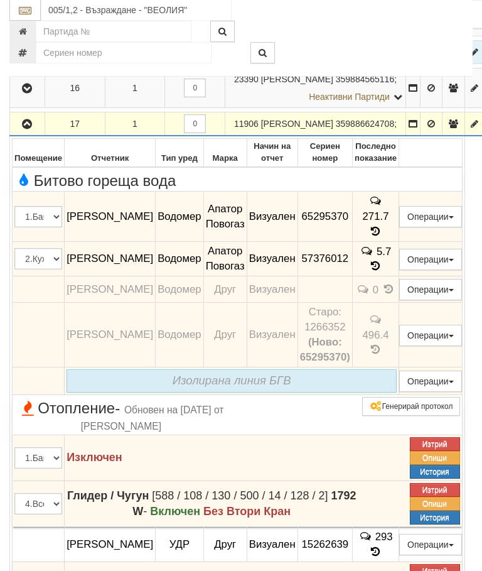
scroll to position [818, 0]
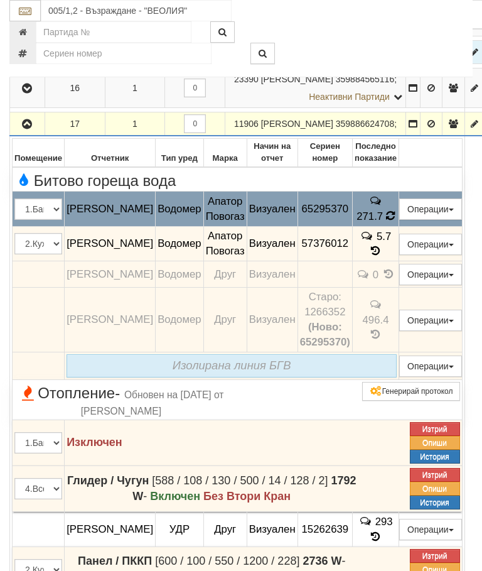
click at [386, 227] on td "271.7" at bounding box center [375, 209] width 46 height 35
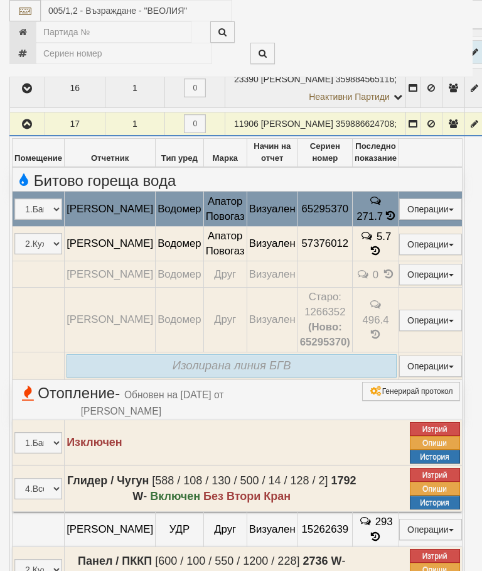
select select "10"
select select "1"
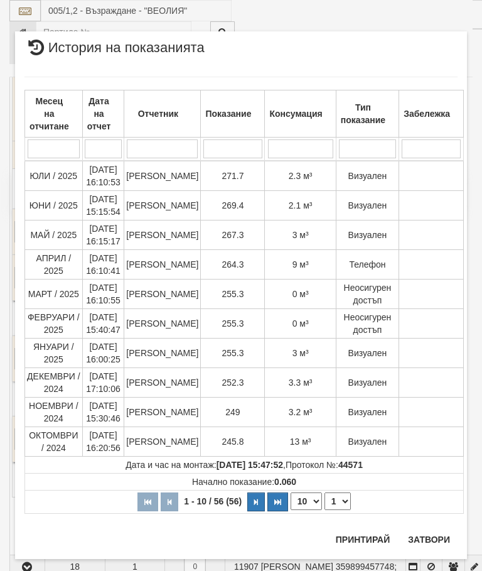
scroll to position [1028, 0]
click at [443, 545] on button "Затвори" at bounding box center [429, 540] width 57 height 20
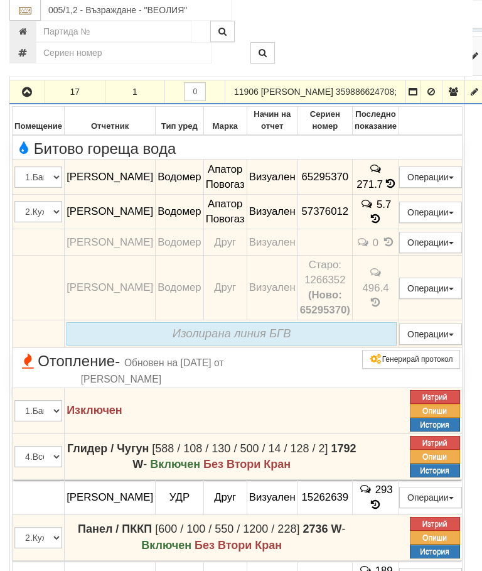
scroll to position [851, 0]
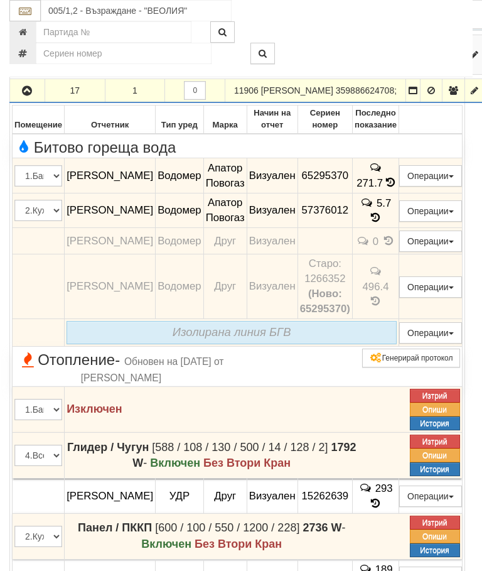
click at [30, 95] on icon "button" at bounding box center [26, 91] width 15 height 9
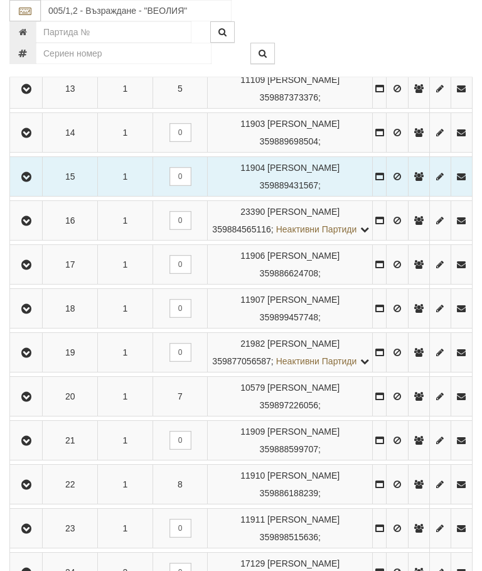
click at [28, 313] on icon "button" at bounding box center [26, 309] width 15 height 9
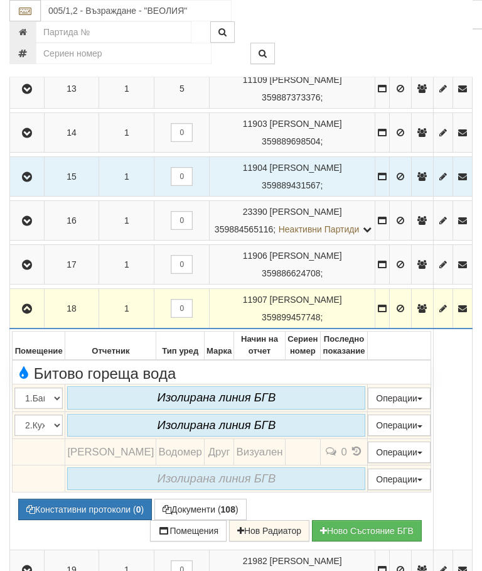
click at [33, 318] on button "button" at bounding box center [27, 308] width 30 height 19
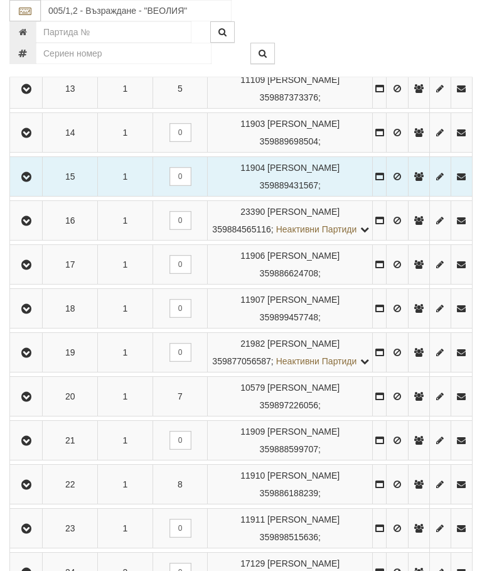
click at [33, 362] on button "button" at bounding box center [26, 352] width 28 height 19
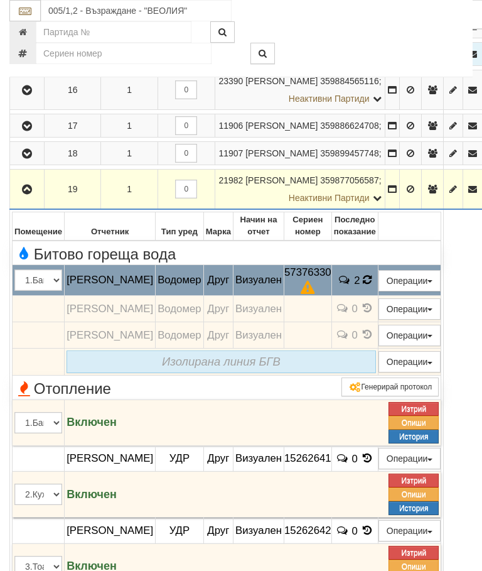
click at [372, 286] on span at bounding box center [367, 280] width 9 height 12
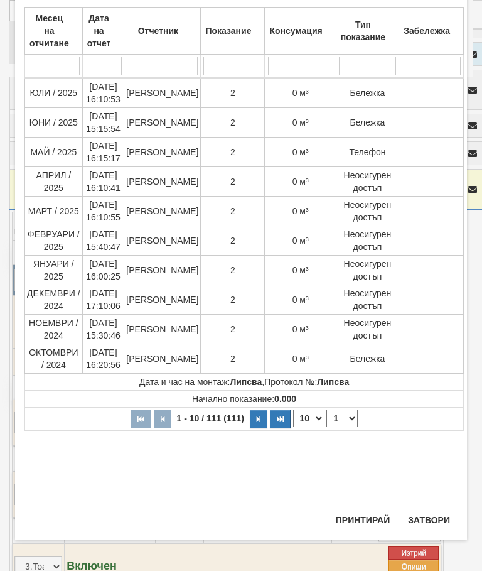
scroll to position [669, 0]
click at [440, 519] on button "Затвори" at bounding box center [429, 520] width 57 height 20
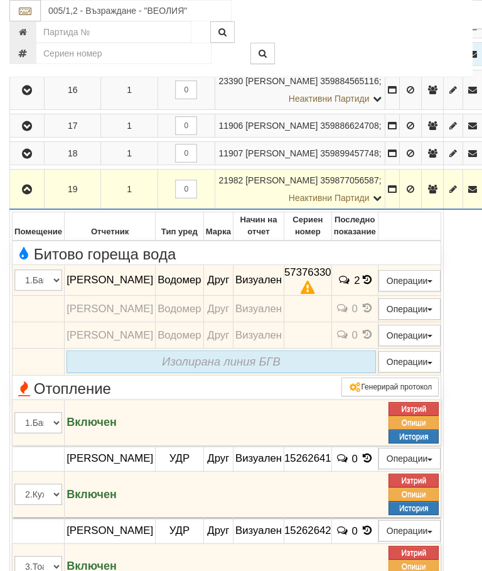
click at [31, 194] on icon "button" at bounding box center [26, 189] width 15 height 9
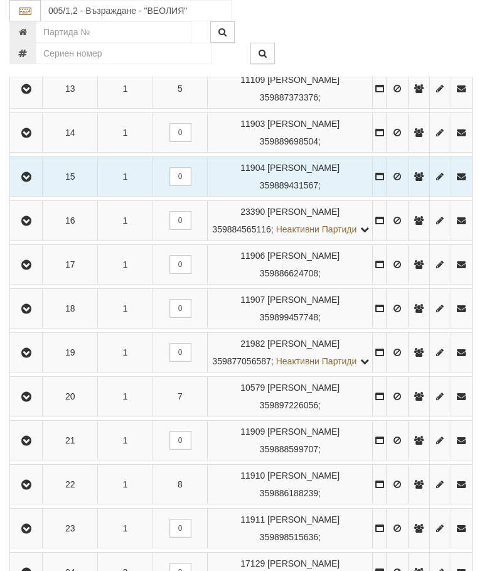
click at [33, 401] on icon "button" at bounding box center [26, 397] width 15 height 9
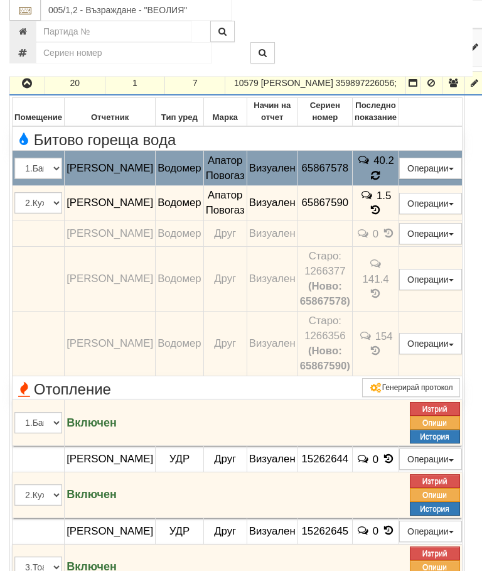
scroll to position [958, 0]
click at [381, 182] on icon at bounding box center [375, 175] width 9 height 11
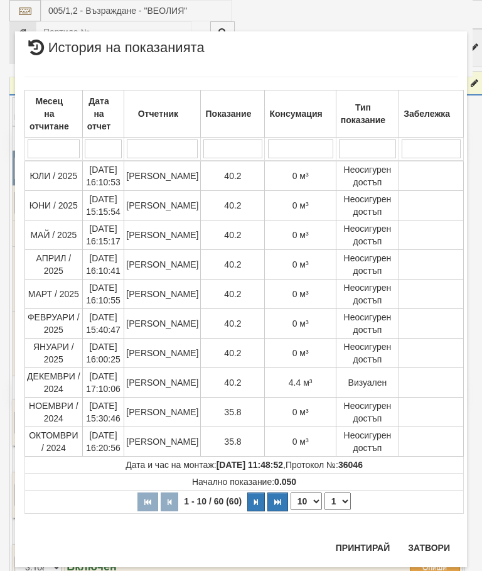
click at [430, 540] on button "Затвори" at bounding box center [429, 548] width 57 height 20
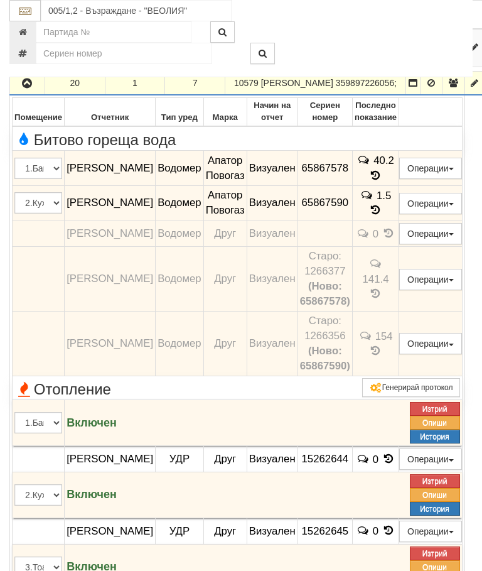
click at [33, 88] on icon "button" at bounding box center [26, 83] width 15 height 9
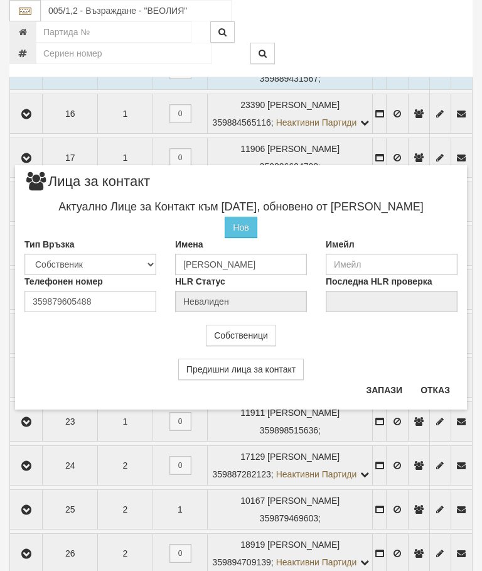
click at [438, 393] on button "Отказ" at bounding box center [435, 390] width 45 height 20
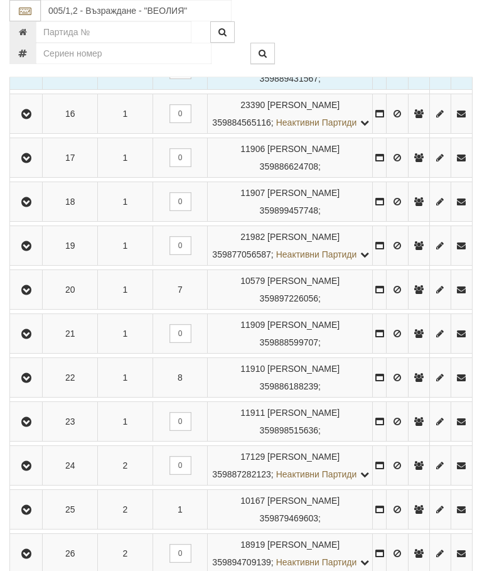
click at [28, 339] on icon "button" at bounding box center [26, 334] width 15 height 9
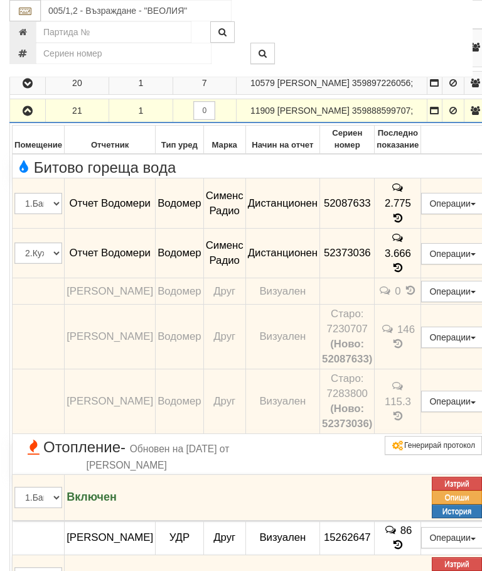
click at [34, 116] on icon "button" at bounding box center [27, 111] width 15 height 9
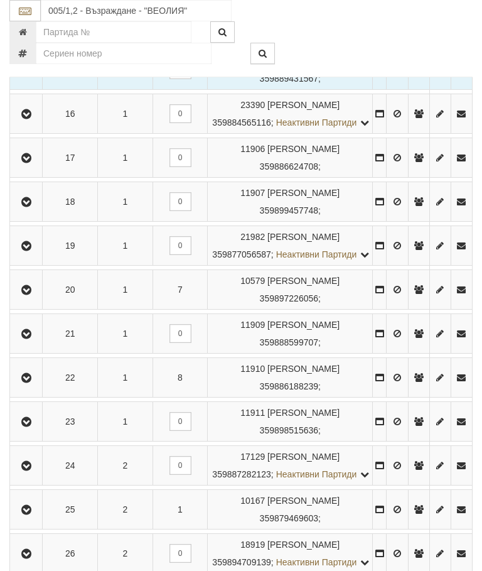
click at [38, 387] on button "button" at bounding box center [26, 377] width 28 height 19
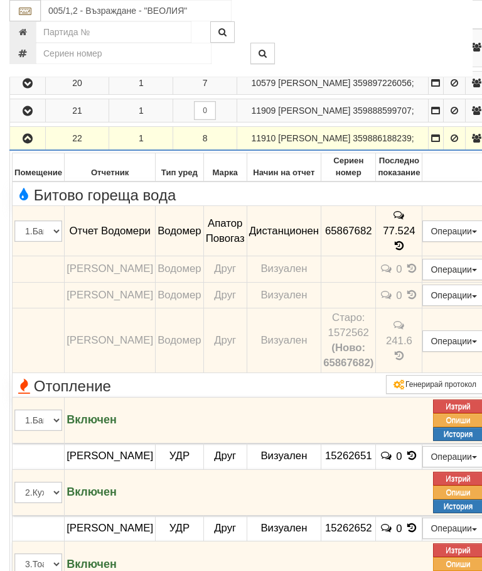
click at [28, 143] on icon "button" at bounding box center [27, 138] width 15 height 9
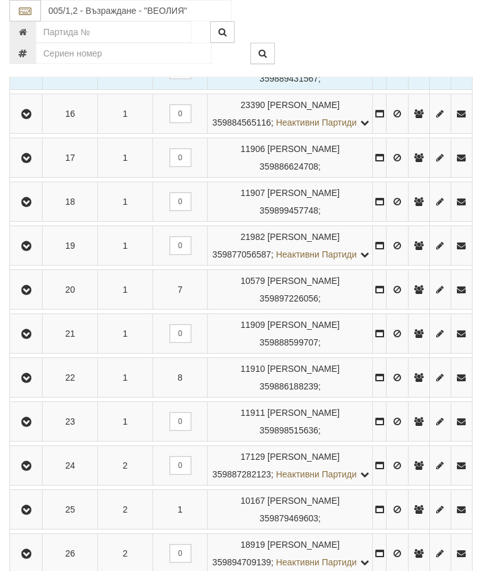
click at [34, 427] on icon "button" at bounding box center [26, 422] width 15 height 9
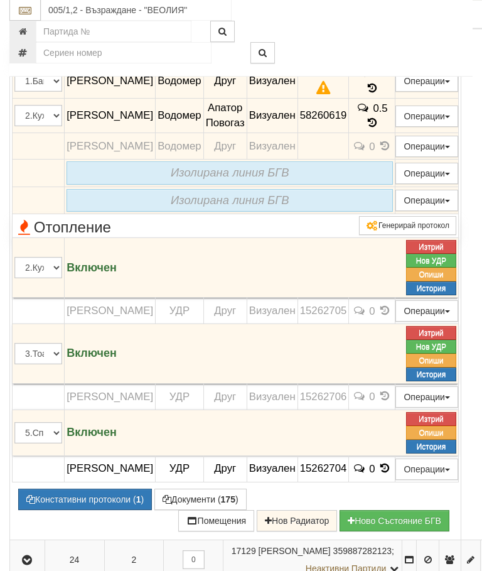
scroll to position [1128, 0]
click at [379, 94] on icon at bounding box center [373, 88] width 14 height 11
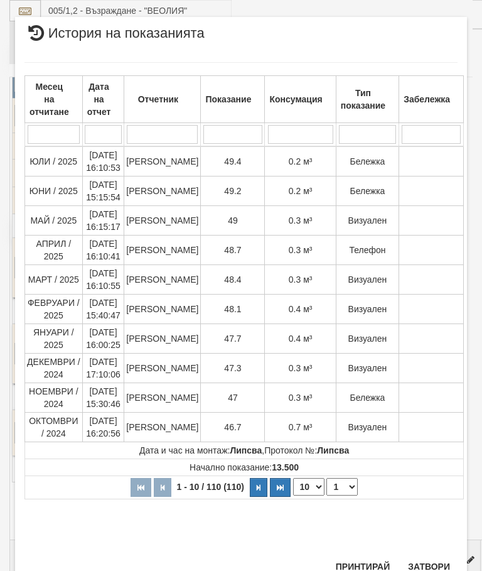
scroll to position [997, 0]
click at [440, 569] on button "Затвори" at bounding box center [429, 567] width 57 height 20
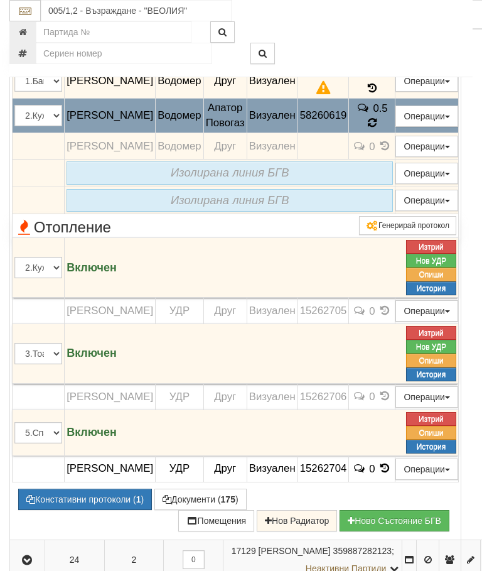
click at [378, 129] on icon at bounding box center [372, 122] width 10 height 11
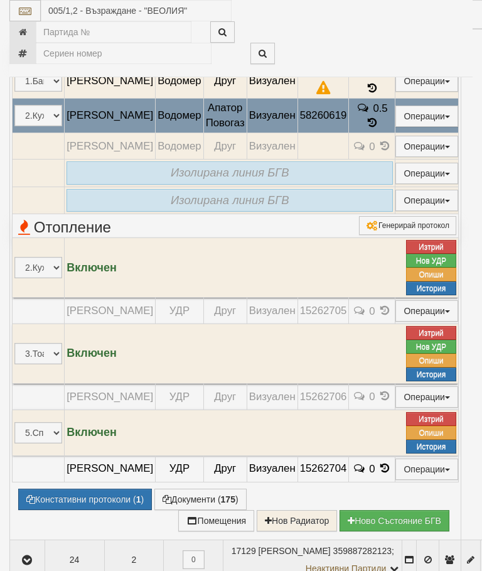
select select "10"
select select "1"
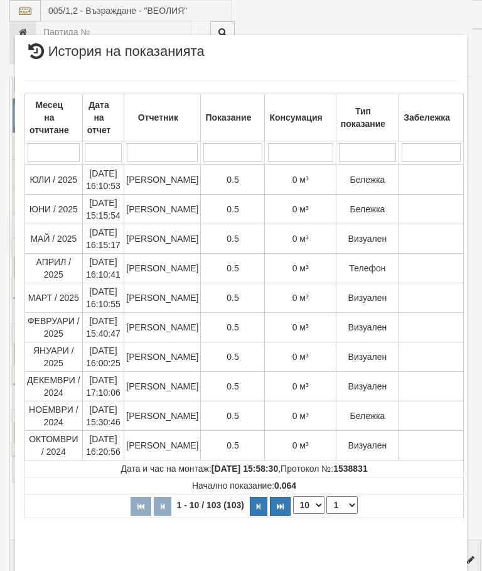
scroll to position [701, 0]
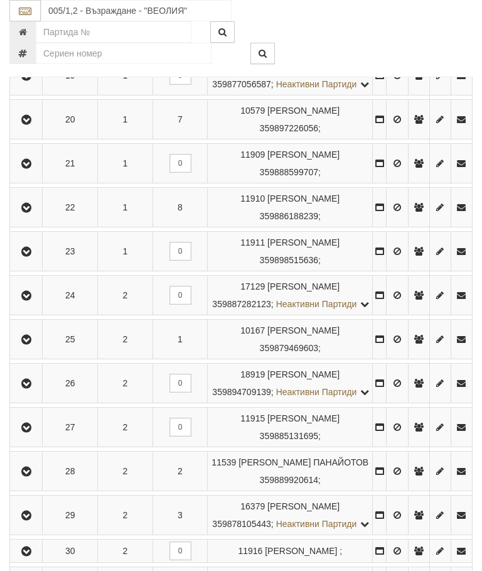
click at [36, 305] on button "button" at bounding box center [26, 295] width 28 height 19
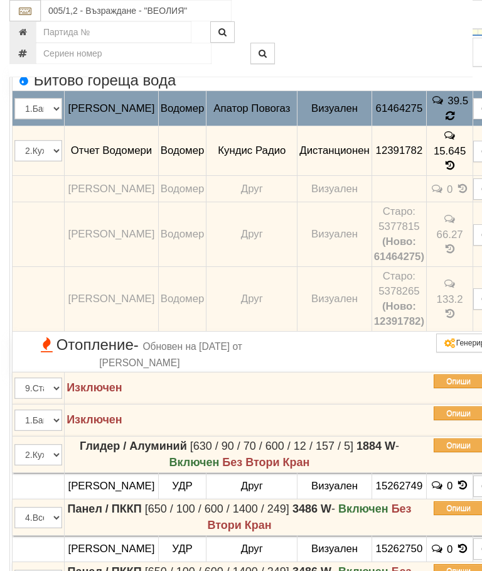
click at [450, 122] on span at bounding box center [450, 116] width 9 height 12
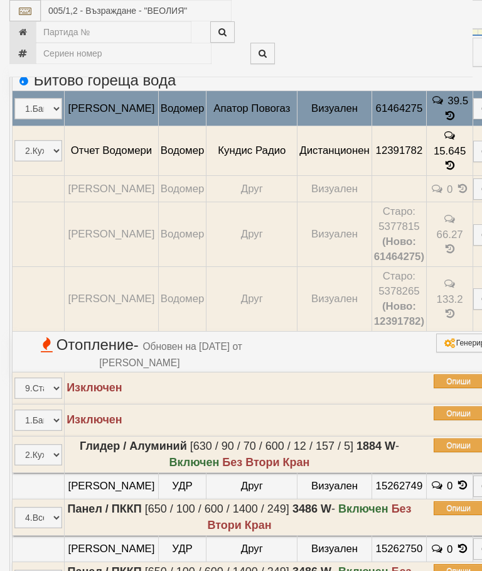
select select "10"
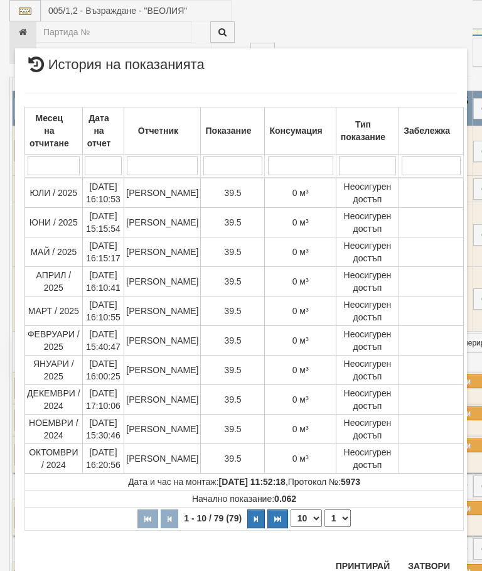
scroll to position [989, 0]
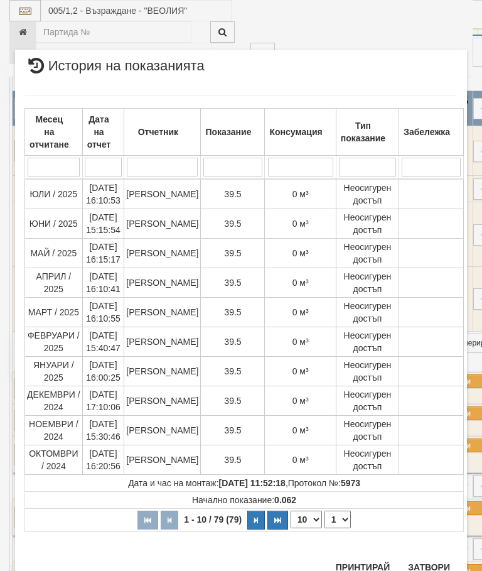
click at [339, 518] on select "1 2 3 4 5 6 7 8" at bounding box center [338, 520] width 26 height 18
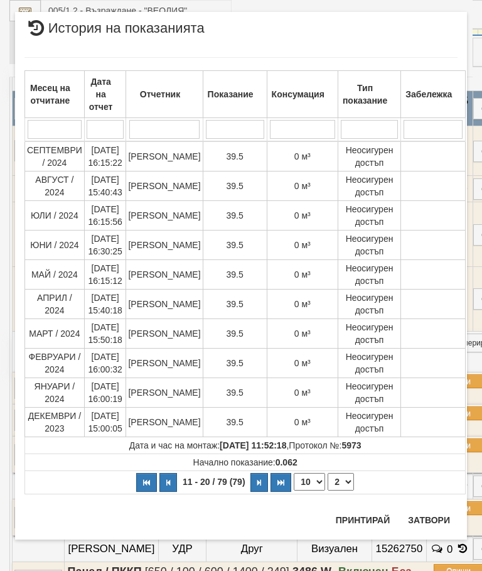
scroll to position [0, 0]
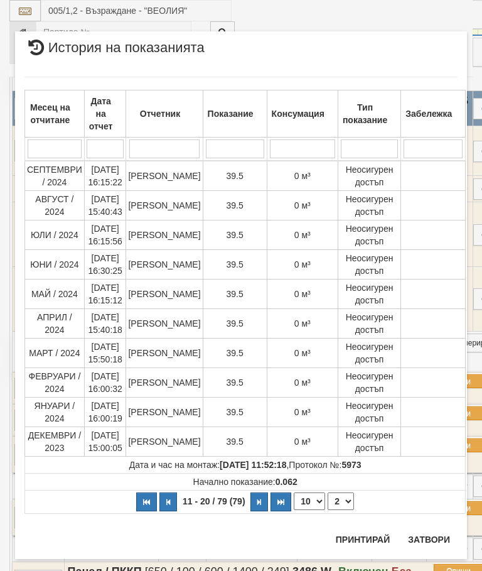
click at [338, 499] on select "1 2 3 4 5 6 7 8" at bounding box center [341, 501] width 26 height 18
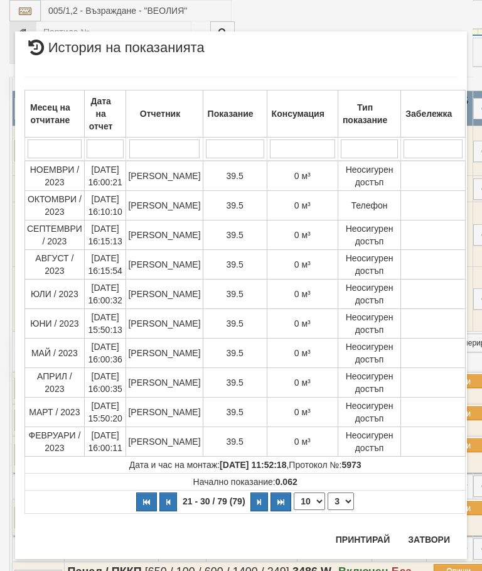
click at [339, 499] on select "1 2 3 4 5 6 7 8" at bounding box center [341, 501] width 26 height 18
select select "4"
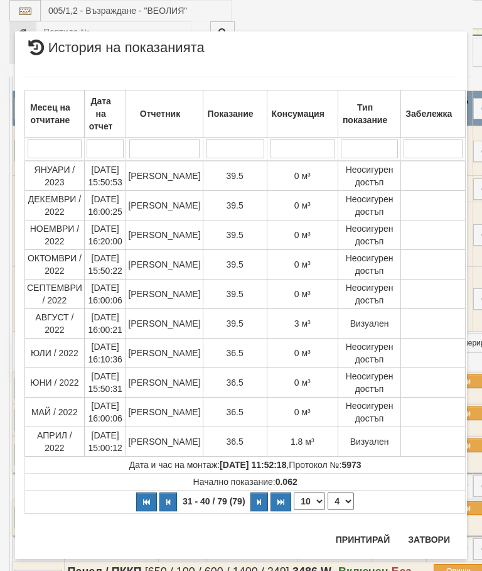
click at [424, 532] on button "Затвори" at bounding box center [429, 540] width 57 height 20
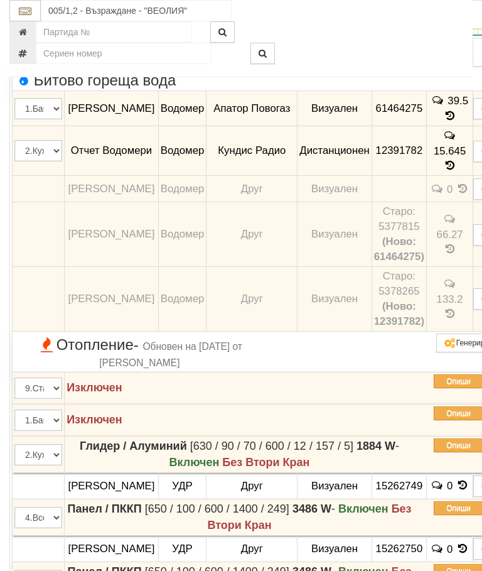
click at [454, 126] on td "39.5" at bounding box center [450, 108] width 46 height 35
click at [447, 122] on span at bounding box center [450, 116] width 9 height 12
click at [445, 156] on span "15.645" at bounding box center [450, 150] width 32 height 12
click at [444, 156] on span "15.645" at bounding box center [450, 150] width 32 height 12
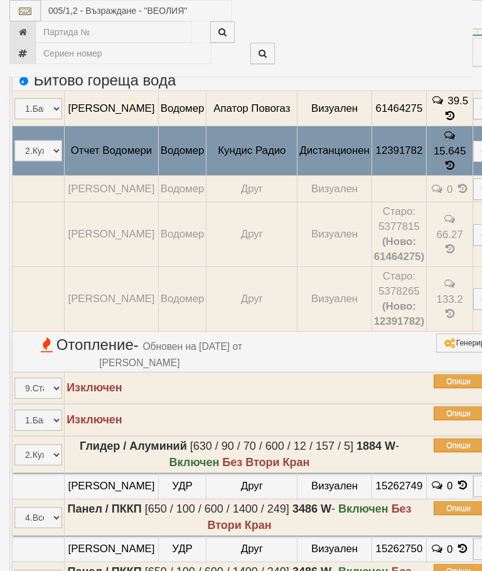
select select "10"
select select "1"
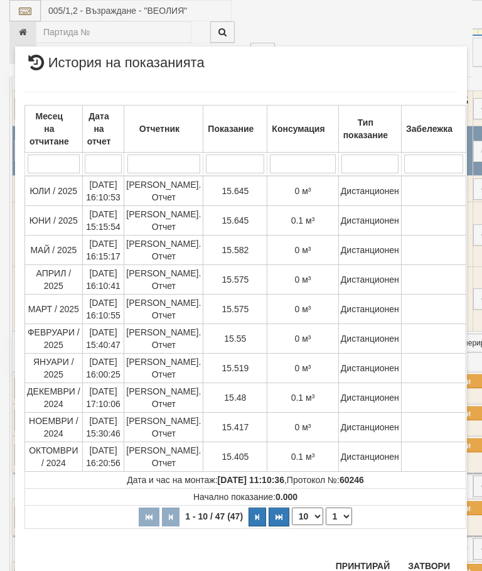
scroll to position [498, 0]
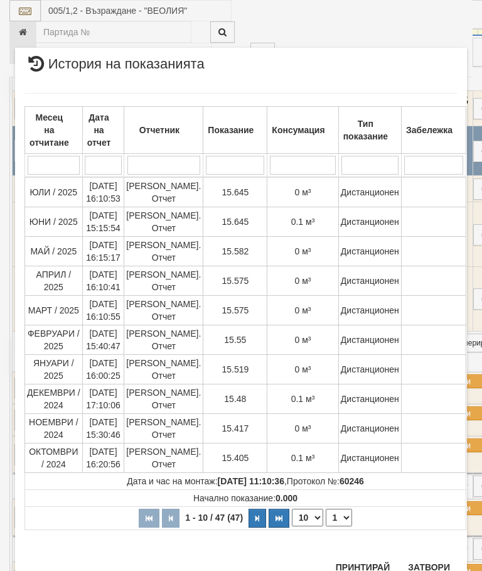
click at [430, 566] on button "Затвори" at bounding box center [429, 567] width 57 height 20
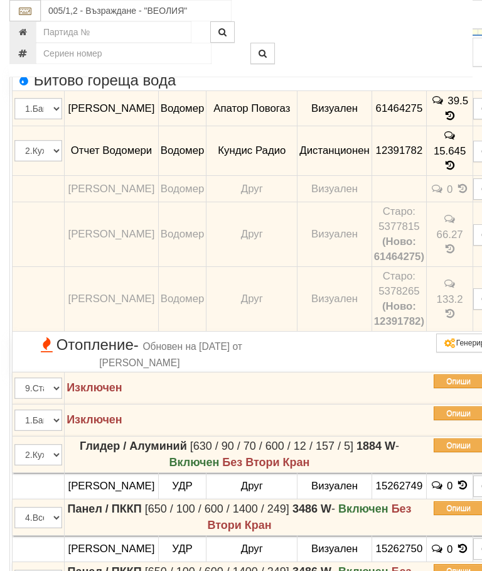
click at [41, 36] on td at bounding box center [28, 16] width 37 height 40
click at [30, 20] on icon "button" at bounding box center [28, 15] width 15 height 9
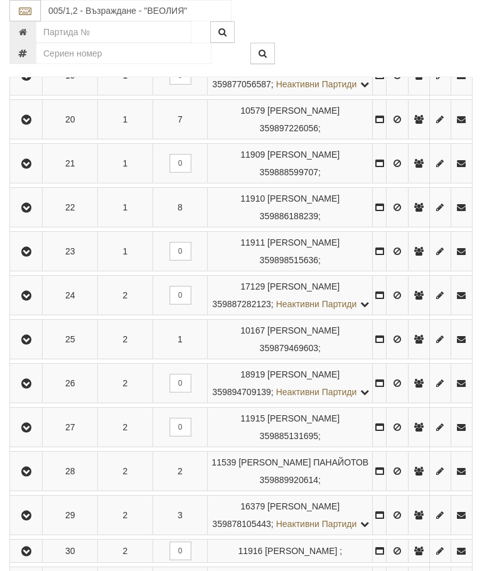
click at [30, 344] on icon "button" at bounding box center [26, 339] width 15 height 9
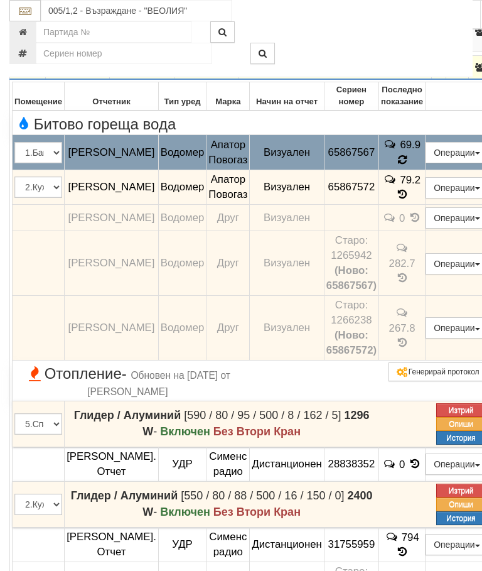
click at [414, 151] on span "69.9" at bounding box center [410, 145] width 21 height 12
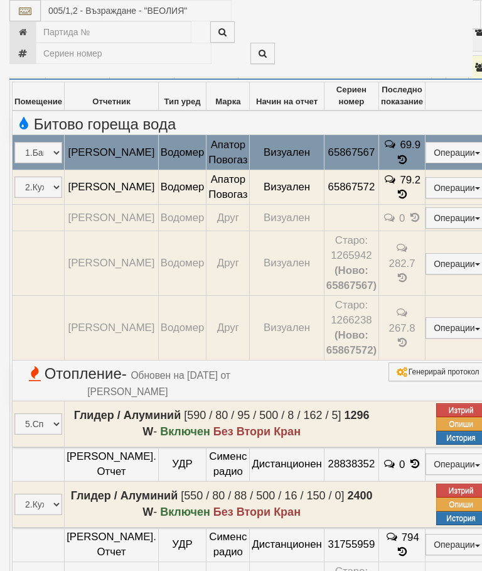
select select "10"
select select "1"
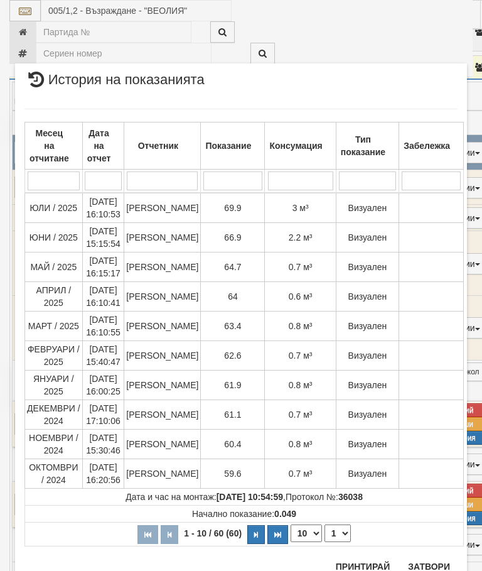
scroll to position [813, 0]
click at [428, 568] on button "Затвори" at bounding box center [429, 567] width 57 height 20
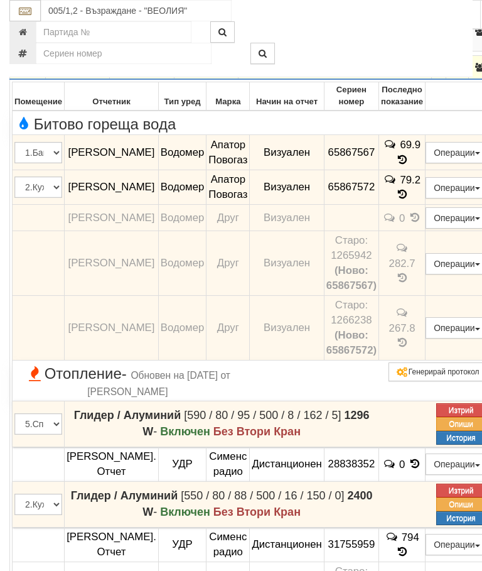
click at [19, 77] on button "button" at bounding box center [27, 67] width 31 height 19
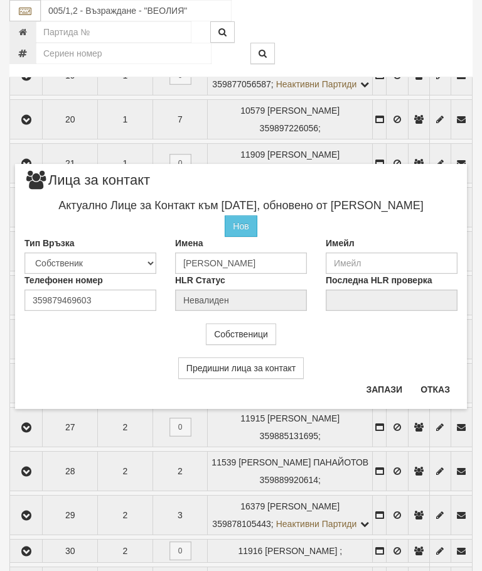
click at [432, 388] on button "Отказ" at bounding box center [435, 389] width 45 height 20
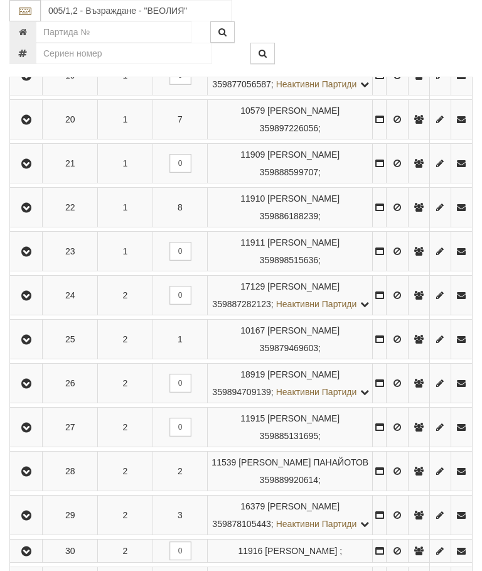
click at [35, 393] on button "button" at bounding box center [26, 383] width 28 height 19
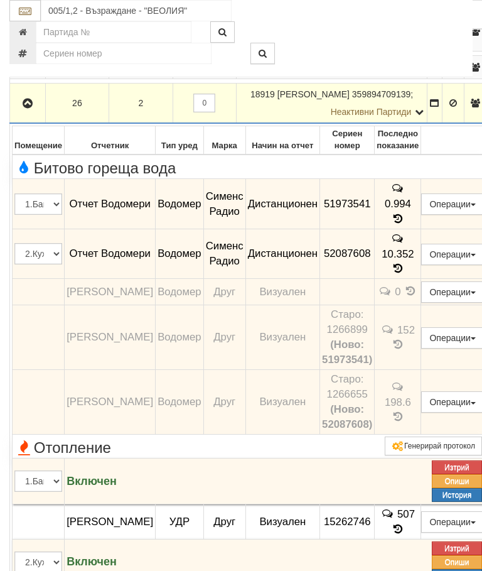
click at [30, 108] on icon "button" at bounding box center [27, 103] width 15 height 9
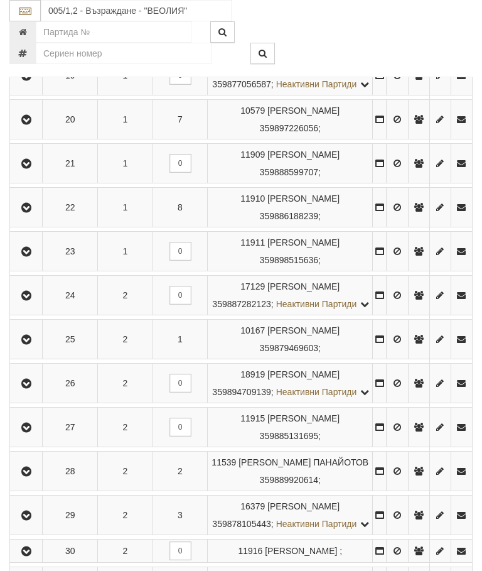
click at [30, 432] on icon "button" at bounding box center [26, 427] width 15 height 9
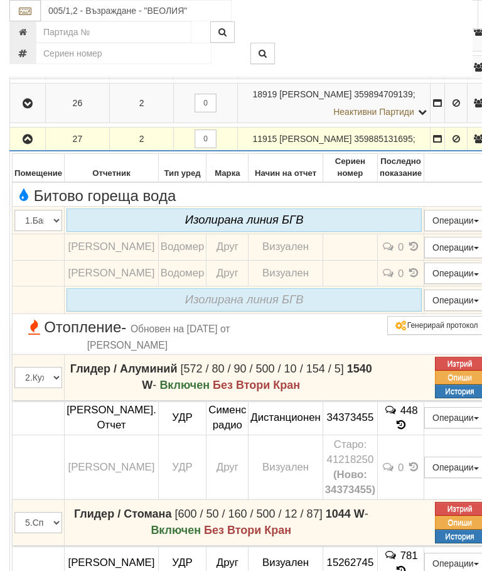
click at [37, 148] on button "button" at bounding box center [27, 138] width 31 height 19
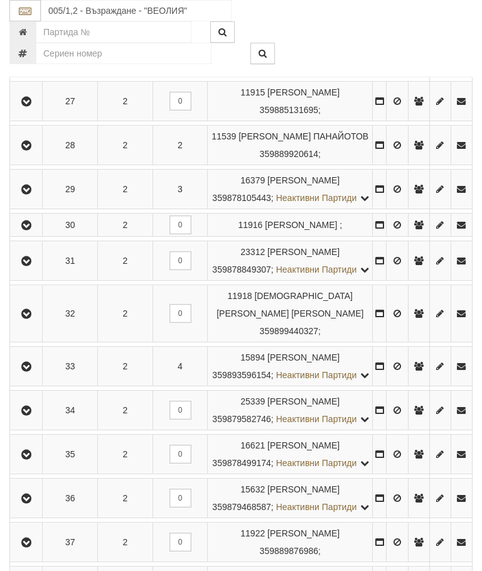
scroll to position [1454, 0]
click at [29, 151] on icon "button" at bounding box center [26, 146] width 15 height 9
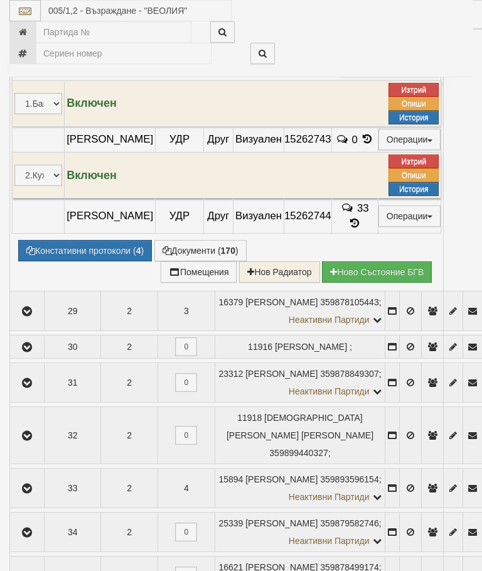
select select "10"
select select "1"
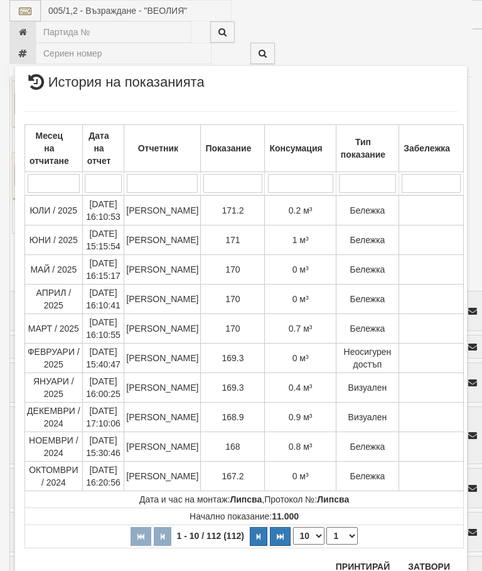
scroll to position [1726, 0]
click at [427, 564] on button "Затвори" at bounding box center [429, 567] width 57 height 20
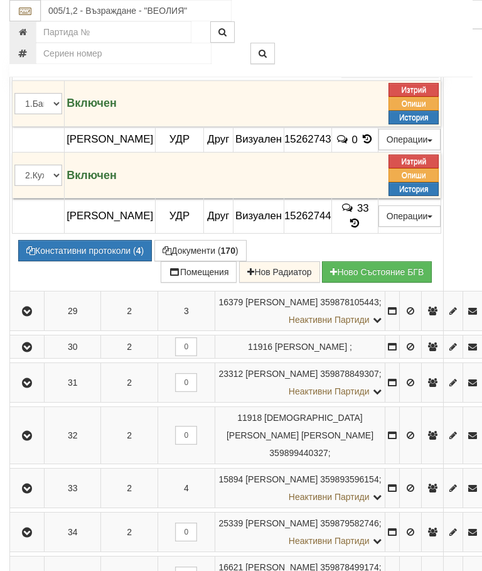
click at [362, 27] on icon at bounding box center [355, 20] width 13 height 14
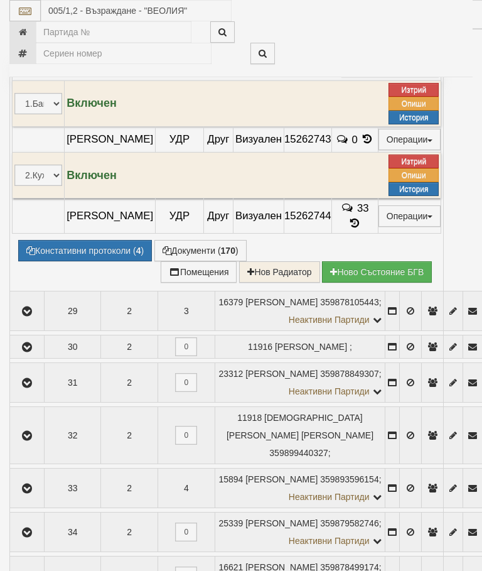
select select "10"
select select "1"
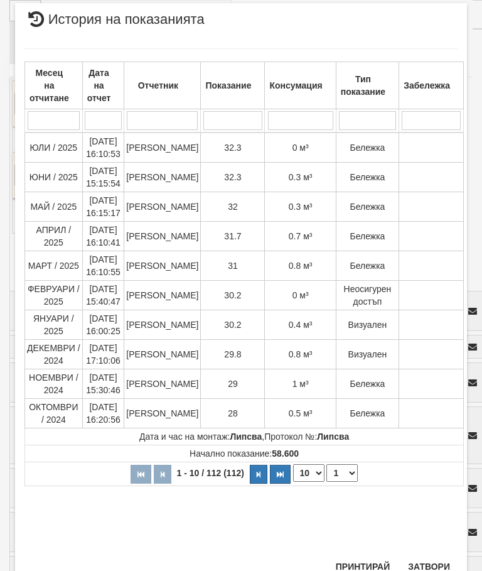
scroll to position [775, 0]
click at [435, 559] on button "Затвори" at bounding box center [429, 567] width 57 height 20
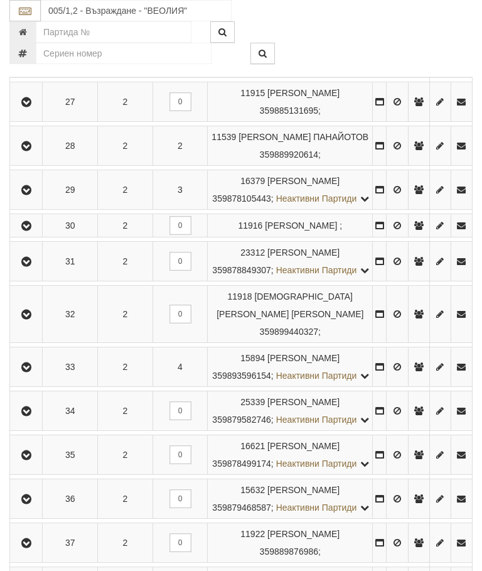
click at [34, 195] on icon "button" at bounding box center [26, 190] width 15 height 9
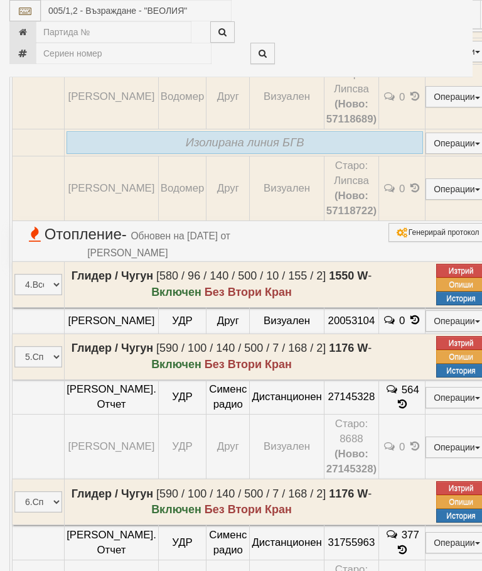
select select "10"
select select "1"
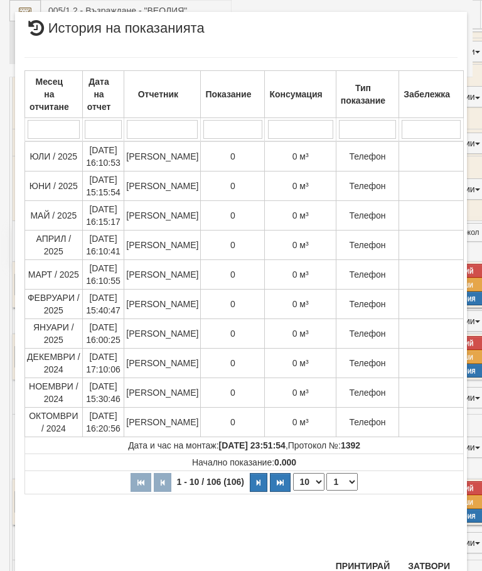
scroll to position [881, 0]
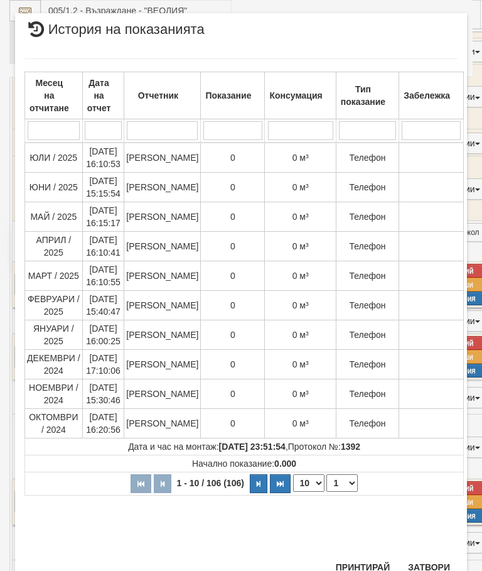
click at [431, 563] on button "Затвори" at bounding box center [429, 567] width 57 height 20
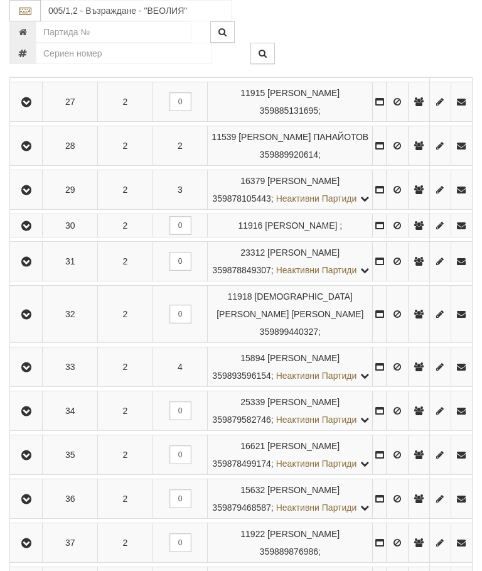
click at [33, 235] on button "button" at bounding box center [26, 225] width 28 height 19
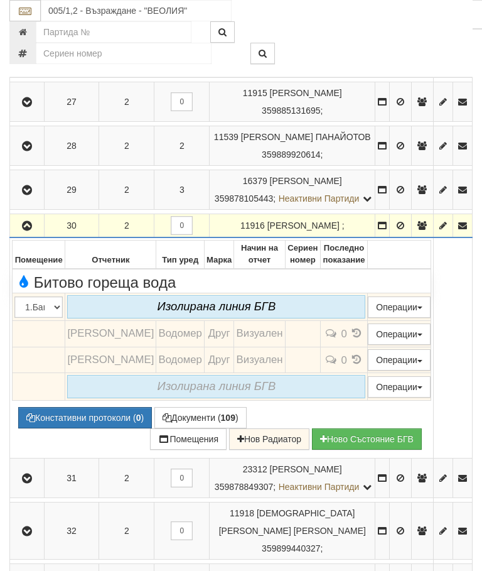
click at [28, 231] on icon "button" at bounding box center [26, 226] width 15 height 9
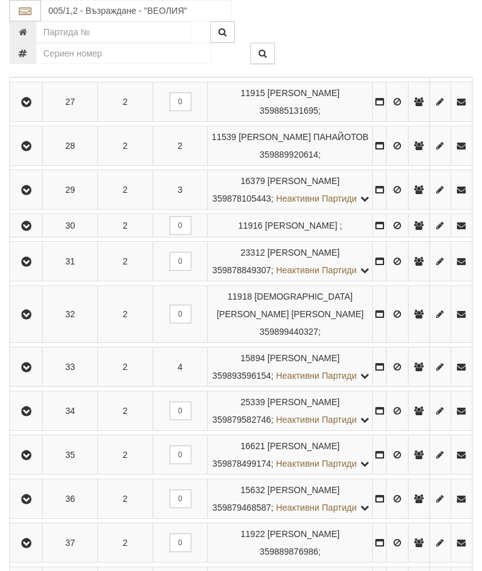
click at [33, 266] on icon "button" at bounding box center [26, 262] width 15 height 9
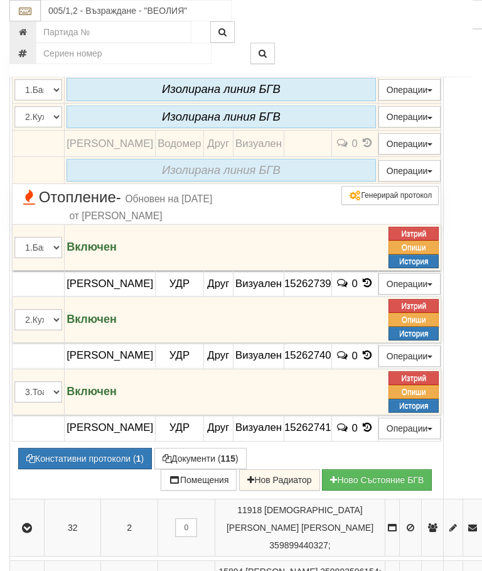
click at [29, 5] on icon "button" at bounding box center [26, 0] width 15 height 9
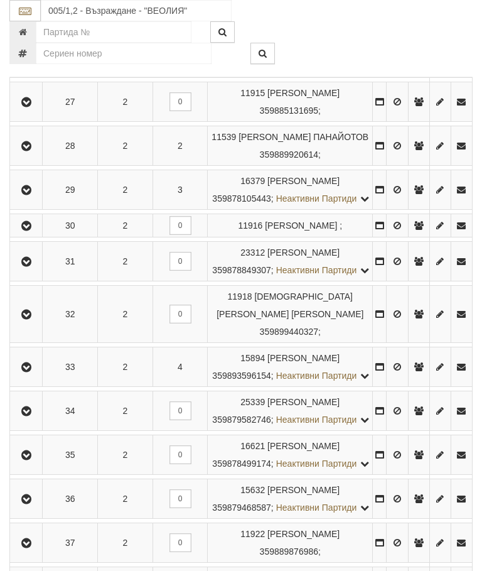
click at [34, 319] on icon "button" at bounding box center [26, 314] width 15 height 9
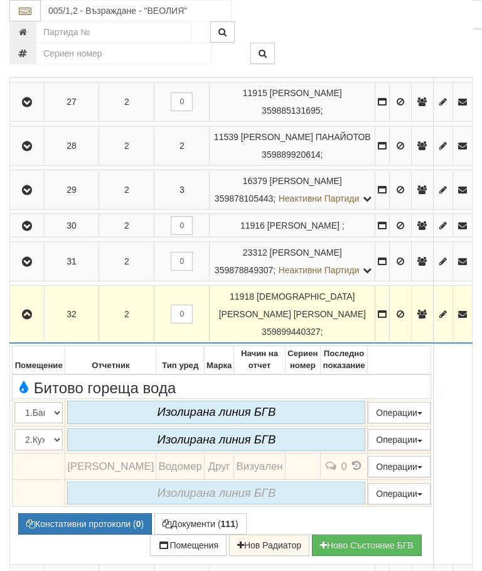
click at [24, 319] on icon "button" at bounding box center [26, 314] width 15 height 9
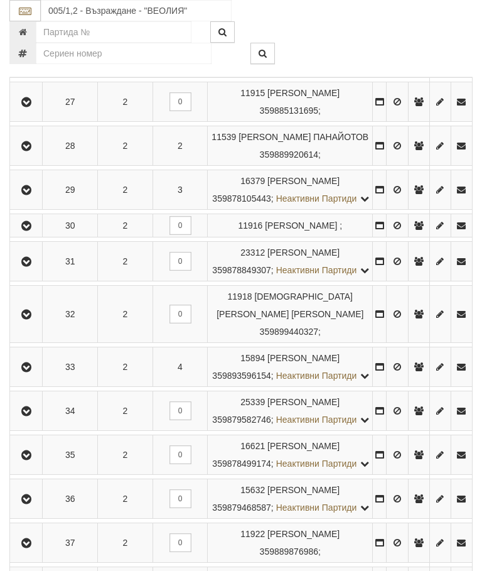
click at [30, 376] on button "button" at bounding box center [26, 366] width 28 height 19
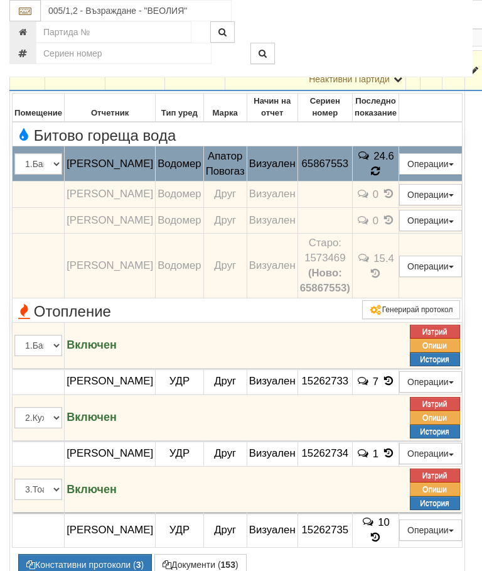
click at [381, 177] on icon at bounding box center [376, 170] width 10 height 11
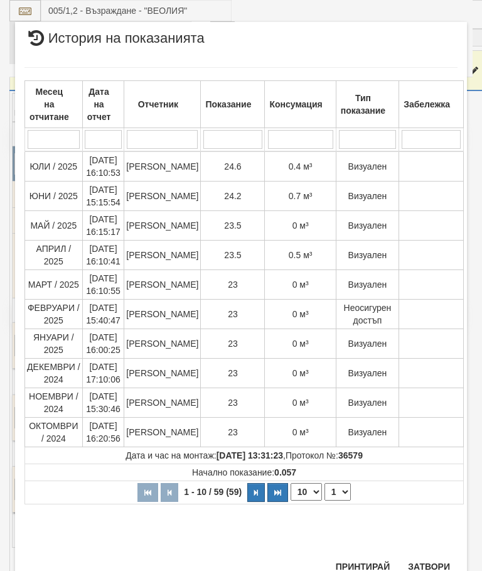
scroll to position [506, 0]
click at [430, 563] on button "Затвори" at bounding box center [429, 567] width 57 height 20
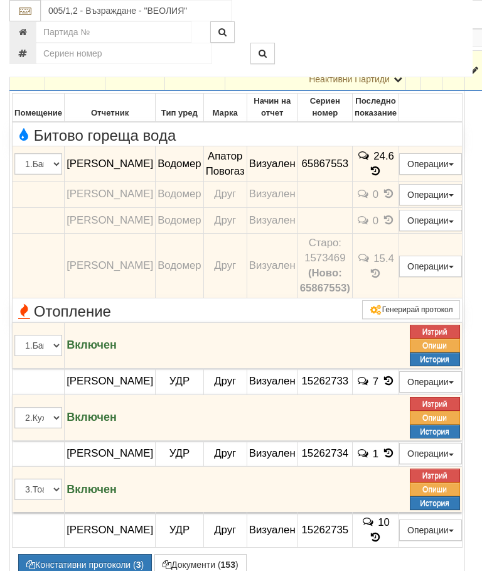
click at [26, 75] on icon "button" at bounding box center [26, 71] width 15 height 9
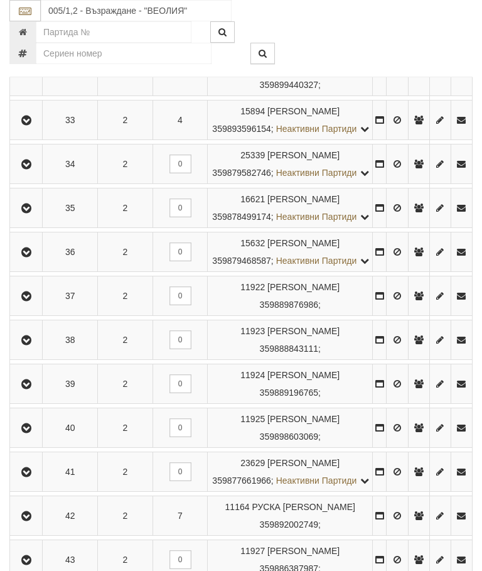
scroll to position [1698, 0]
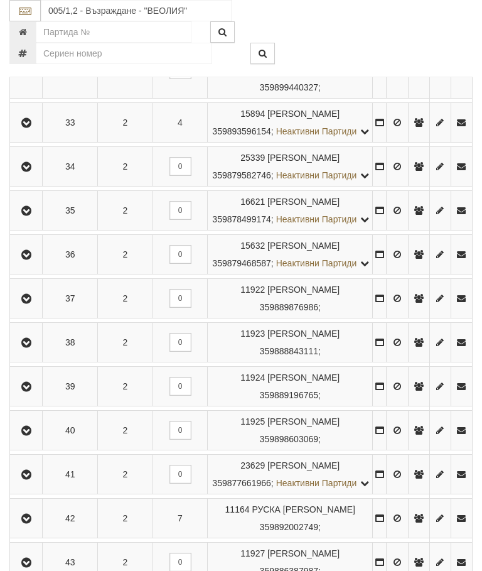
click at [28, 176] on button "button" at bounding box center [26, 166] width 28 height 19
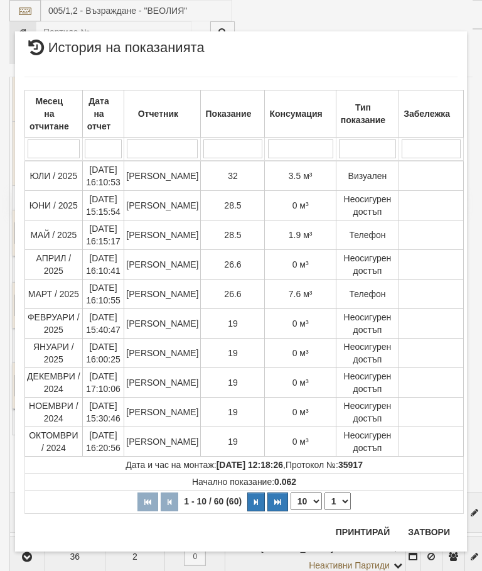
click at [331, 498] on select "1 2 3 4 5 6" at bounding box center [338, 501] width 26 height 18
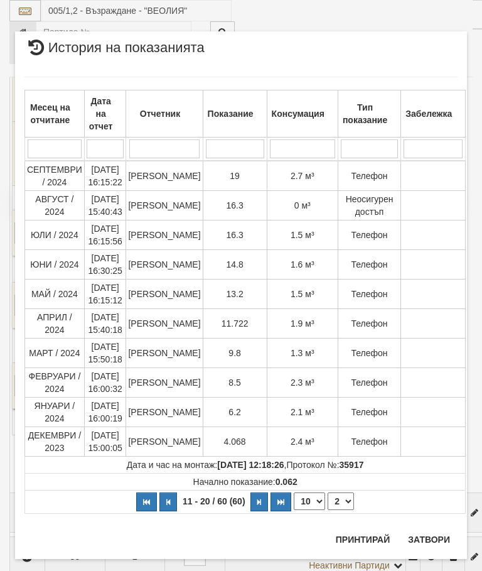
click at [341, 499] on select "1 2 3 4 5 6" at bounding box center [341, 501] width 26 height 18
select select "1"
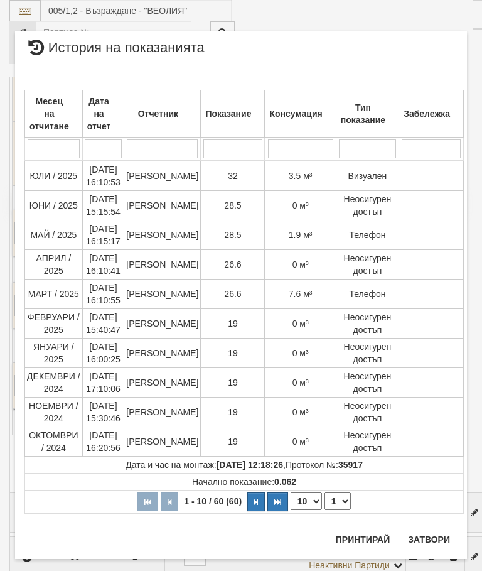
click at [433, 535] on button "Затвори" at bounding box center [429, 540] width 57 height 20
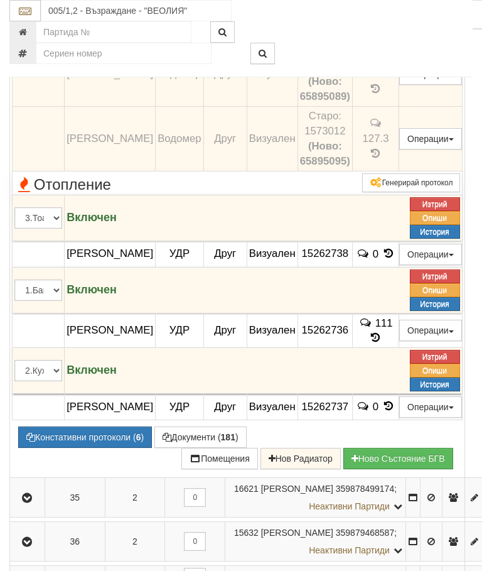
click at [383, 11] on span "0.065" at bounding box center [370, 5] width 26 height 12
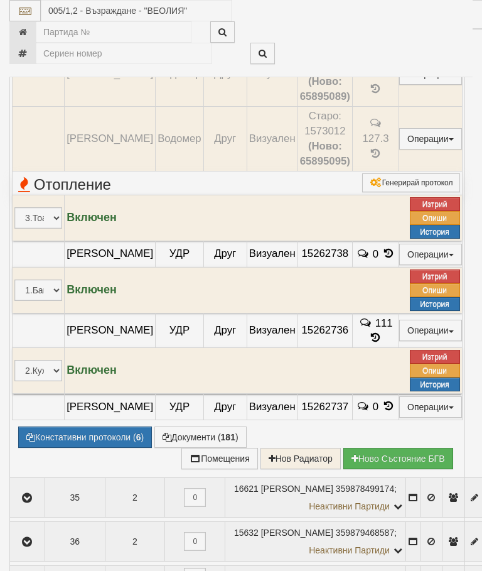
select select "10"
select select "1"
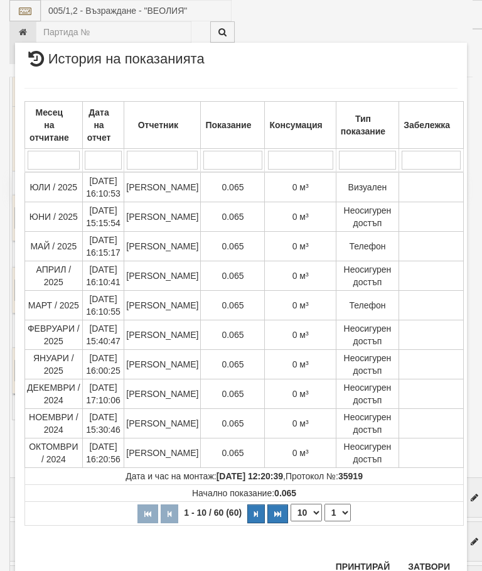
scroll to position [666, 0]
click at [427, 560] on button "Затвори" at bounding box center [429, 567] width 57 height 20
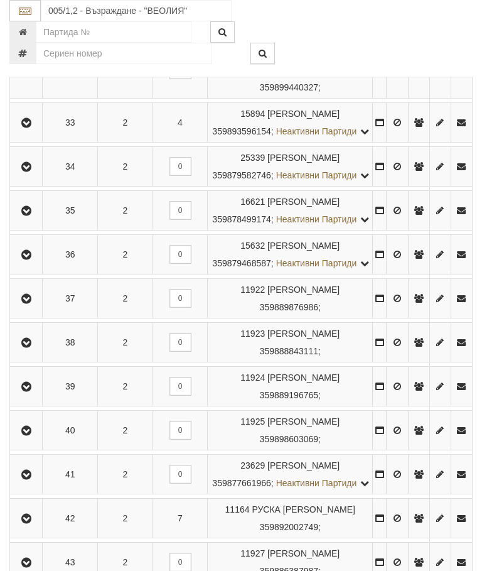
click at [31, 215] on icon "button" at bounding box center [26, 211] width 15 height 9
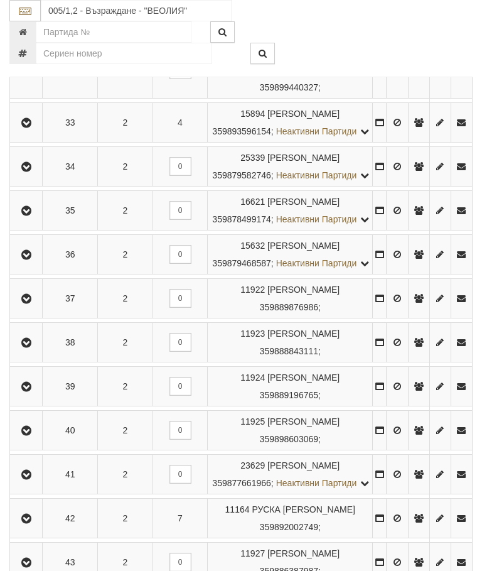
click at [34, 259] on icon "button" at bounding box center [26, 255] width 15 height 9
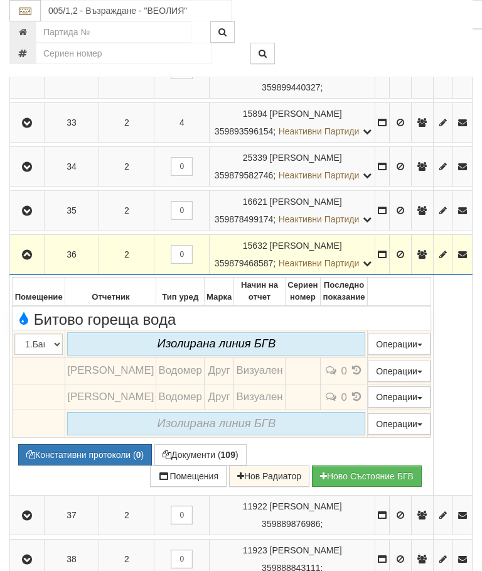
click at [34, 264] on button "button" at bounding box center [27, 254] width 30 height 19
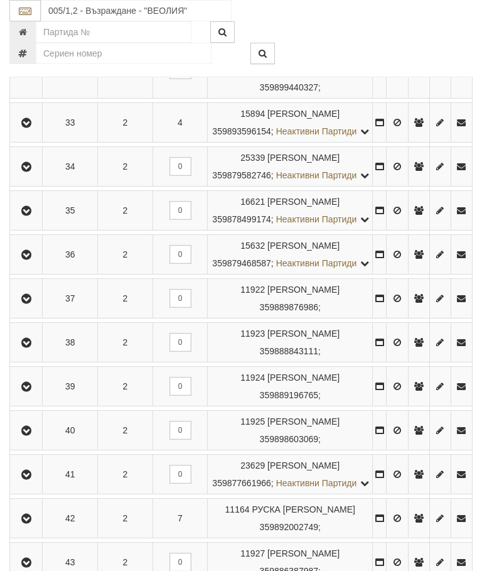
click at [34, 303] on icon "button" at bounding box center [26, 299] width 15 height 9
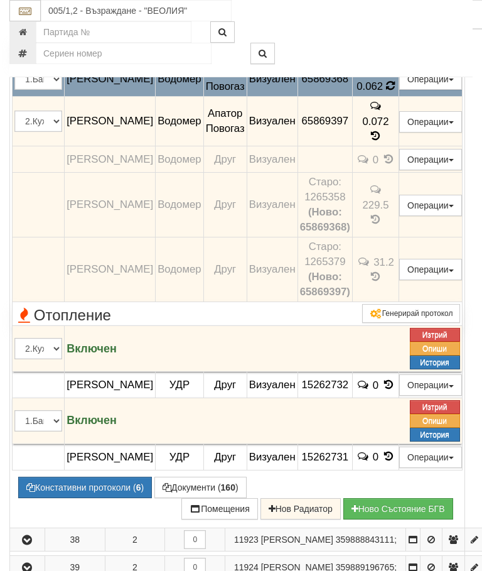
click at [383, 92] on span "0.062" at bounding box center [370, 86] width 26 height 12
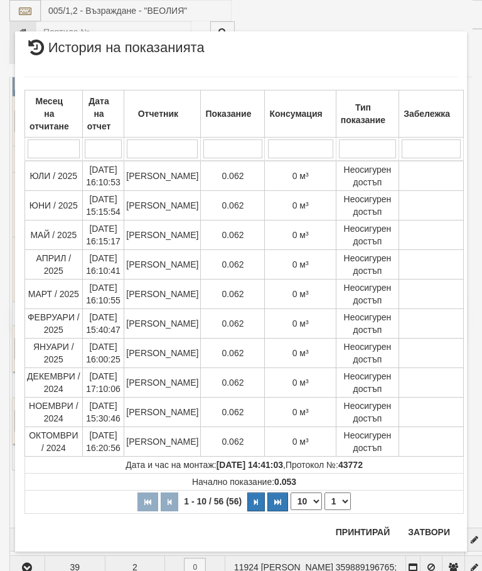
click at [428, 533] on button "Затвори" at bounding box center [429, 532] width 57 height 20
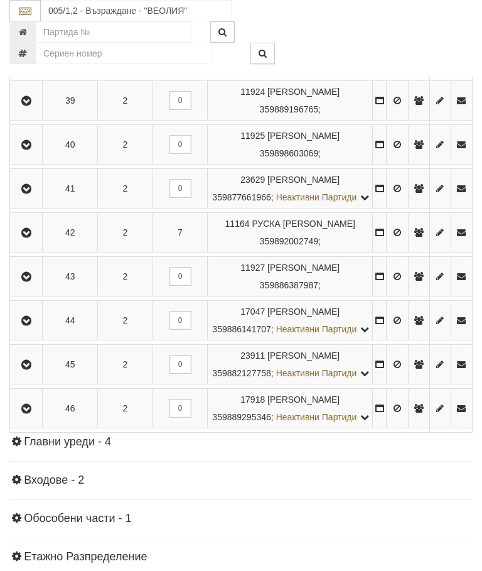
scroll to position [1992, 0]
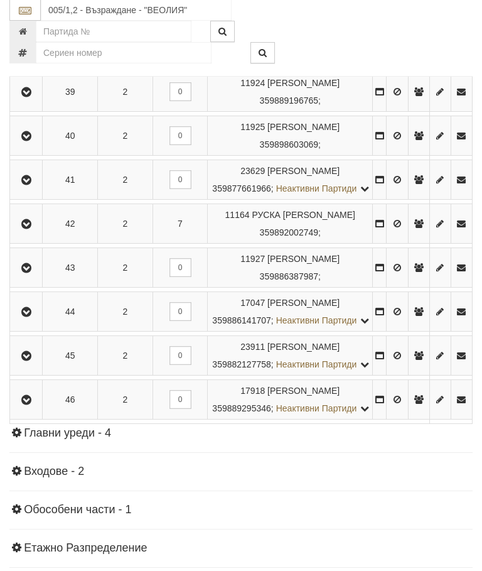
click at [28, 53] on icon "button" at bounding box center [26, 49] width 15 height 9
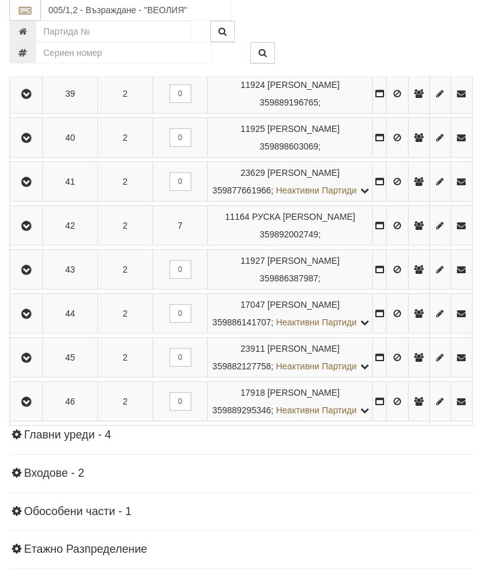
scroll to position [1992, 0]
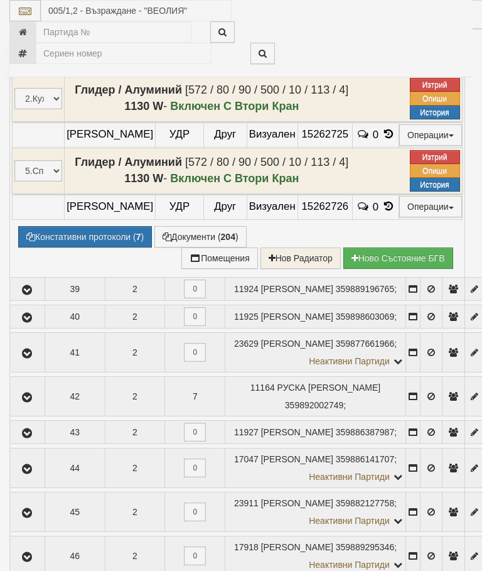
select select "10"
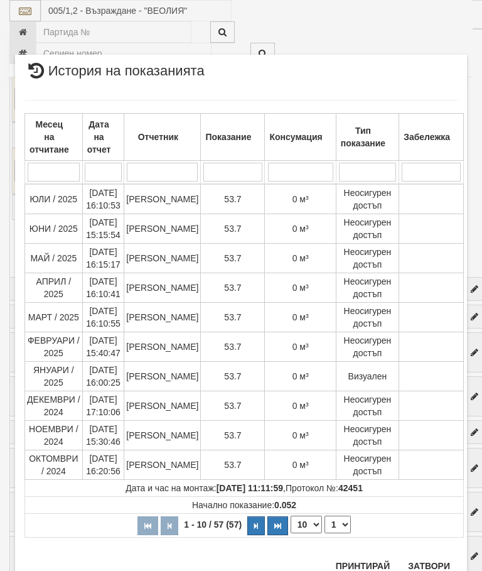
scroll to position [692, 0]
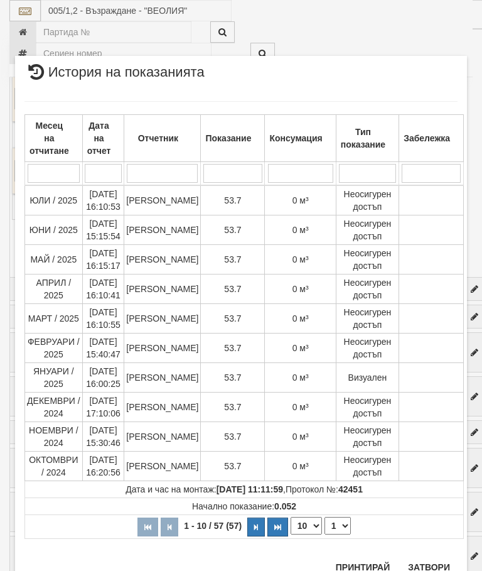
click at [339, 522] on select "1 2 3 4 5 6" at bounding box center [338, 526] width 26 height 18
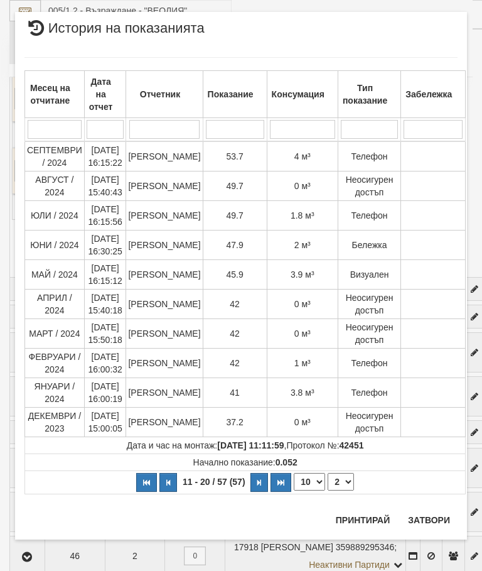
scroll to position [0, 0]
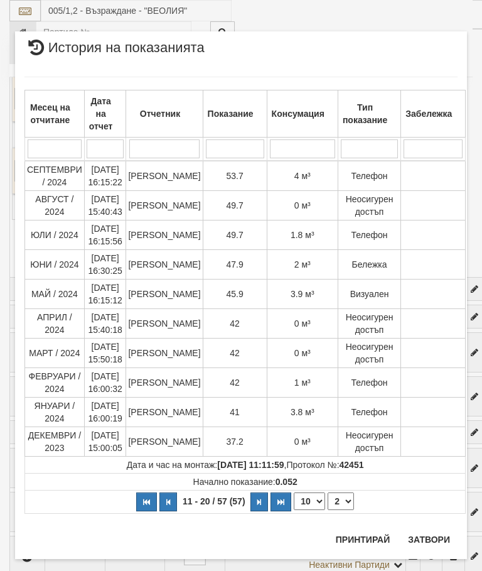
click at [340, 495] on select "1 2 3 4 5 6" at bounding box center [341, 501] width 26 height 18
select select "1"
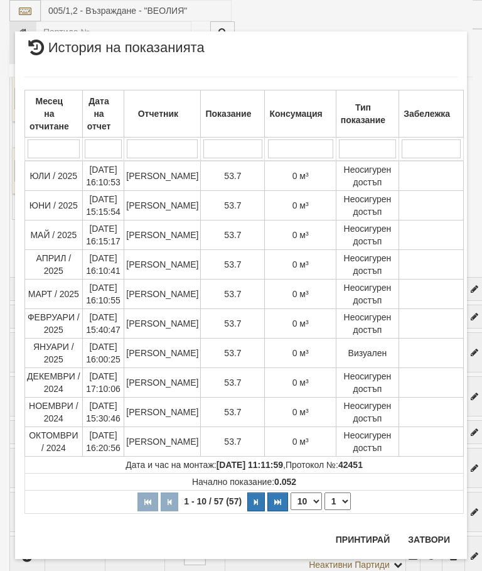
click at [430, 530] on button "Затвори" at bounding box center [429, 540] width 57 height 20
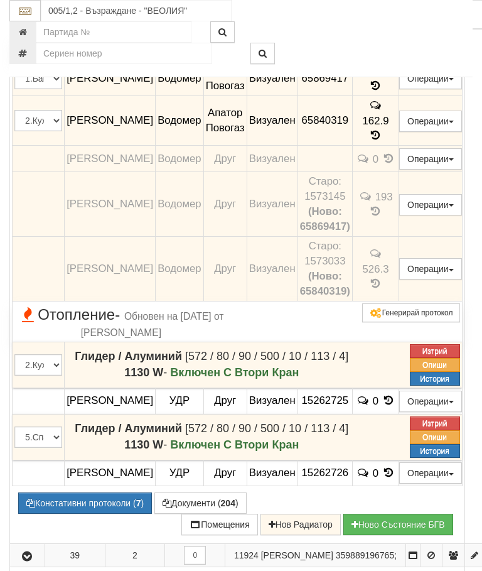
scroll to position [1690, 0]
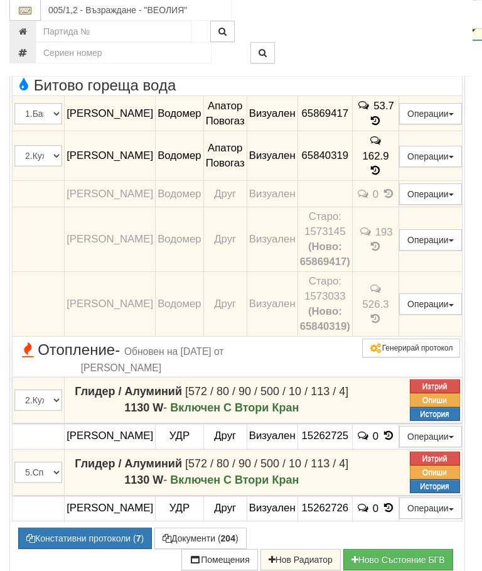
click at [25, 34] on icon "button" at bounding box center [26, 29] width 15 height 9
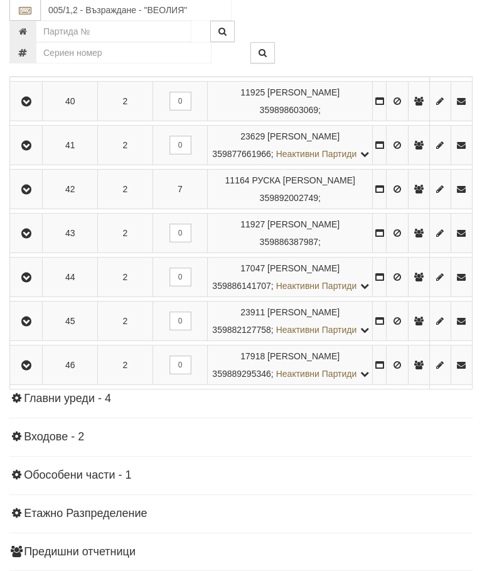
scroll to position [2027, 0]
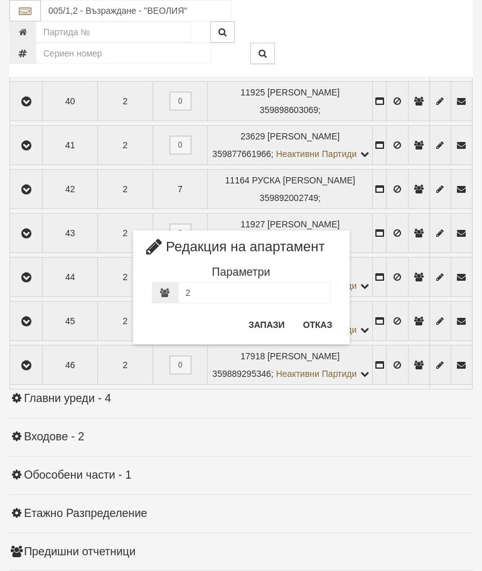
click at [319, 319] on button "Отказ" at bounding box center [318, 325] width 45 height 20
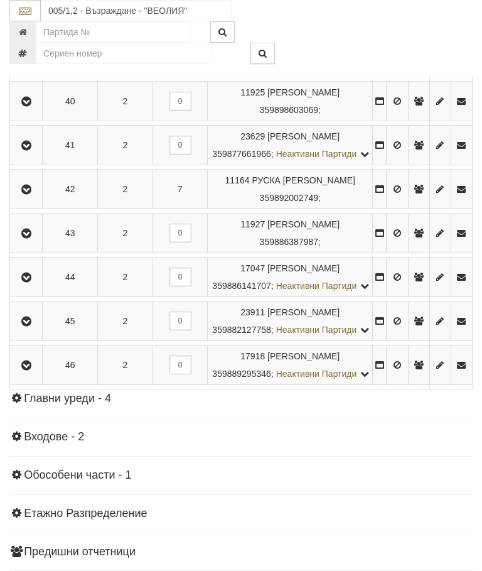
click at [23, 18] on icon "button" at bounding box center [26, 13] width 15 height 9
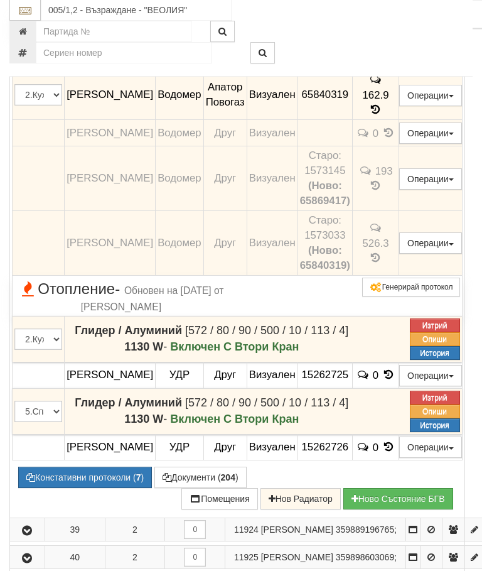
scroll to position [1752, 0]
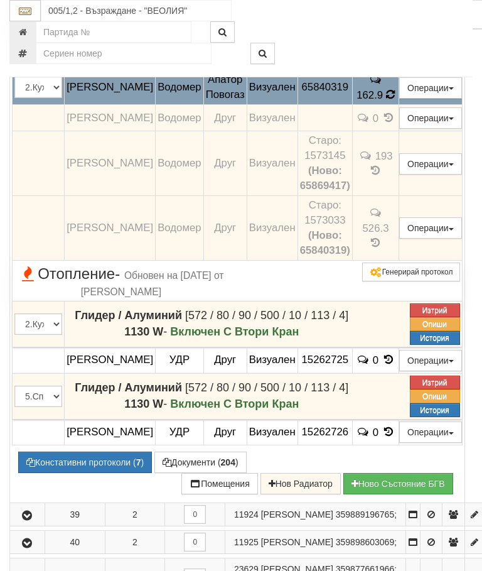
click at [389, 105] on td "162.9" at bounding box center [375, 87] width 46 height 35
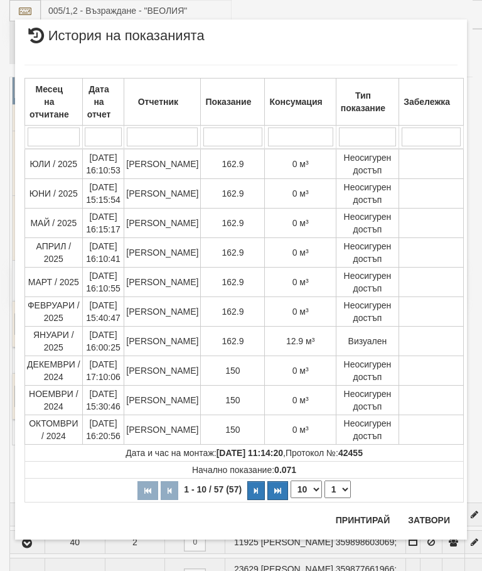
scroll to position [802, 0]
click at [420, 516] on button "Затвори" at bounding box center [429, 520] width 57 height 20
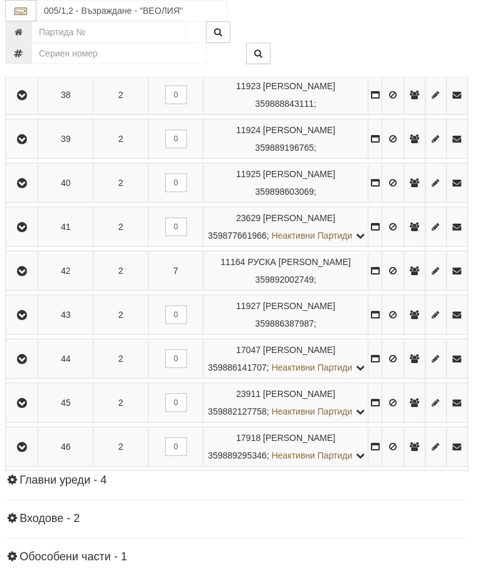
scroll to position [1945, 4]
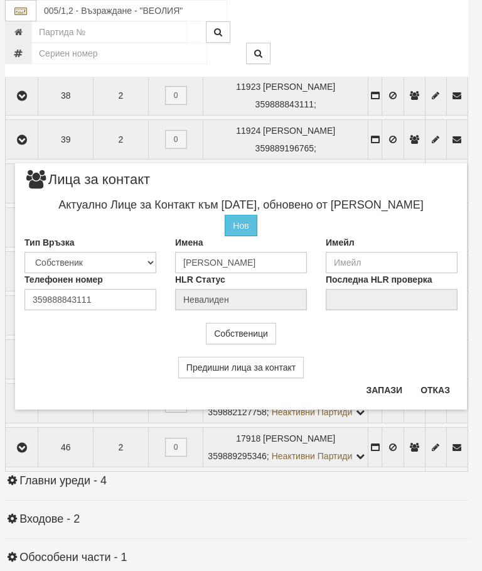
click at [442, 384] on button "Отказ" at bounding box center [435, 390] width 45 height 20
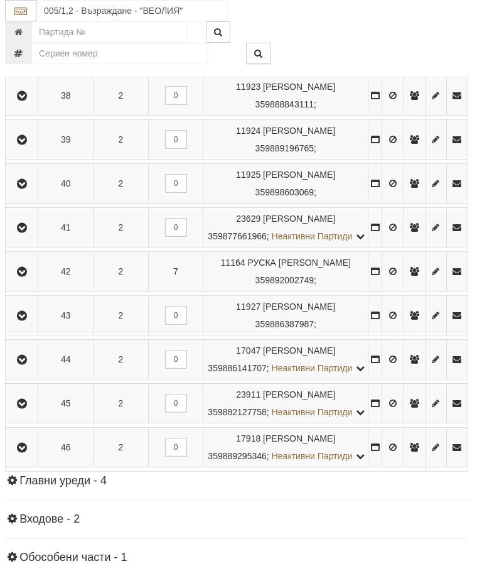
click at [27, 57] on icon "button" at bounding box center [21, 52] width 15 height 9
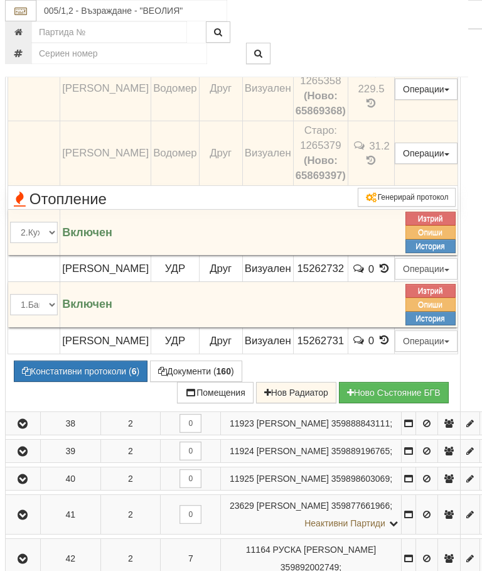
scroll to position [1829, 4]
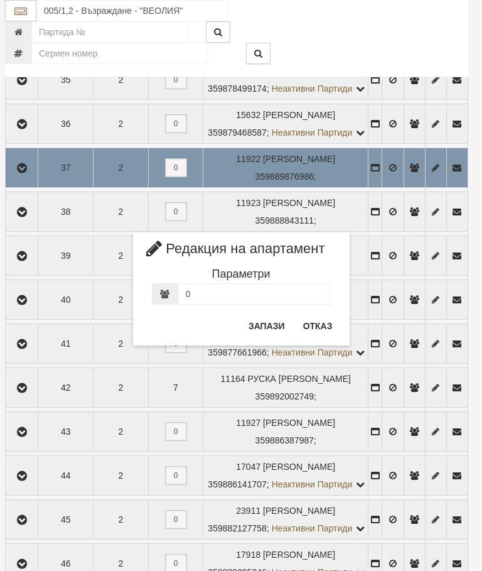
click at [326, 329] on button "Отказ" at bounding box center [318, 326] width 45 height 20
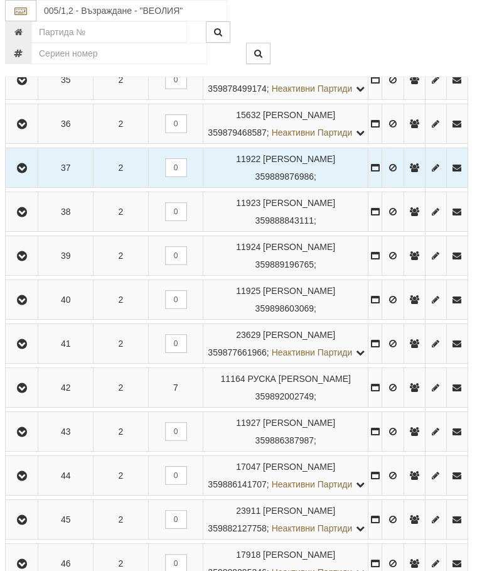
click at [30, 261] on icon "button" at bounding box center [21, 256] width 15 height 9
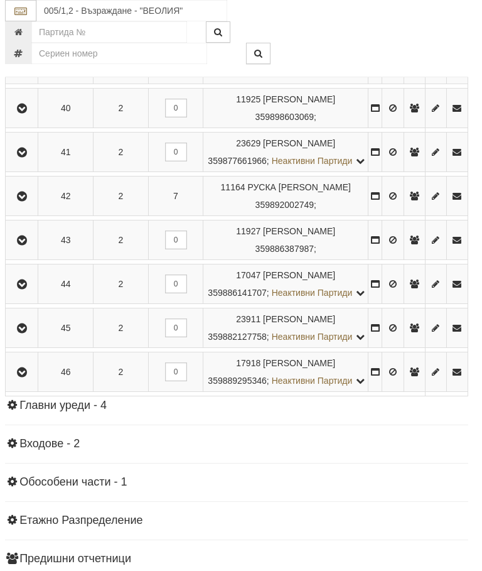
scroll to position [2027, 4]
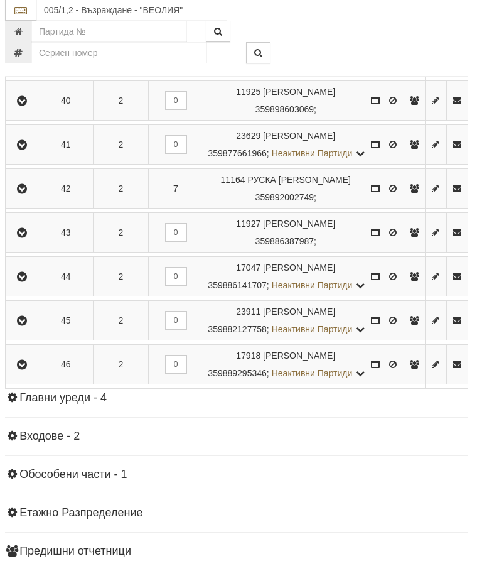
click at [30, 106] on icon "button" at bounding box center [21, 101] width 15 height 9
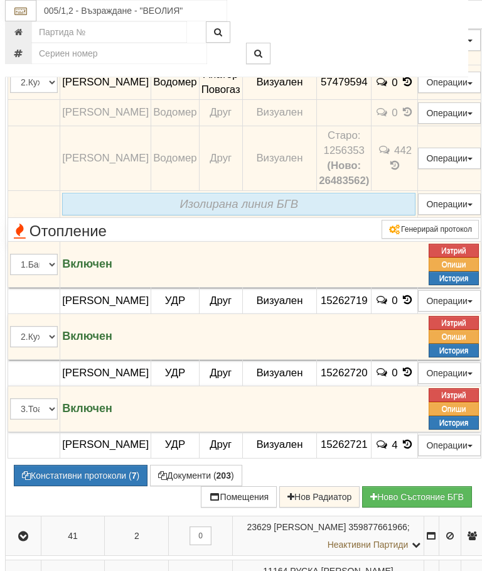
scroll to position [1814, 4]
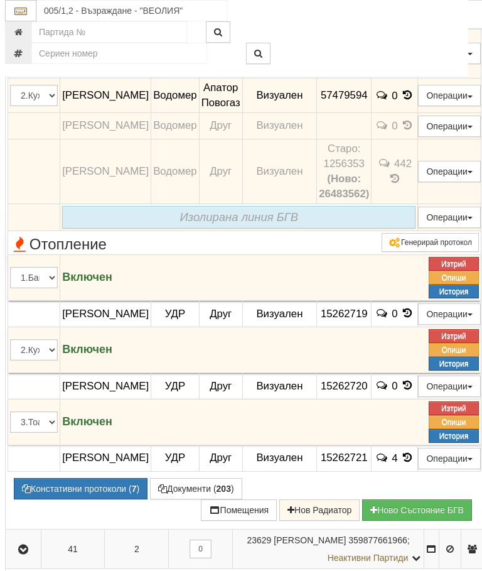
click at [415, 101] on icon at bounding box center [408, 95] width 14 height 11
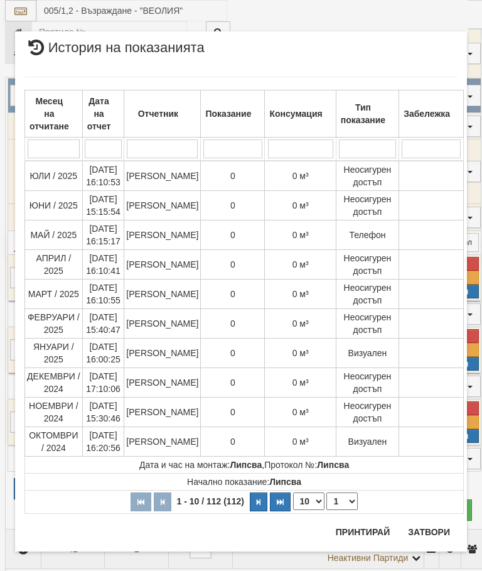
click at [427, 528] on button "Затвори" at bounding box center [429, 532] width 57 height 20
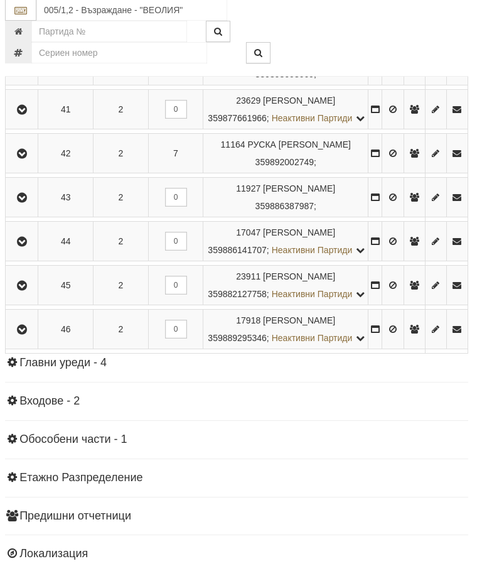
scroll to position [2058, 4]
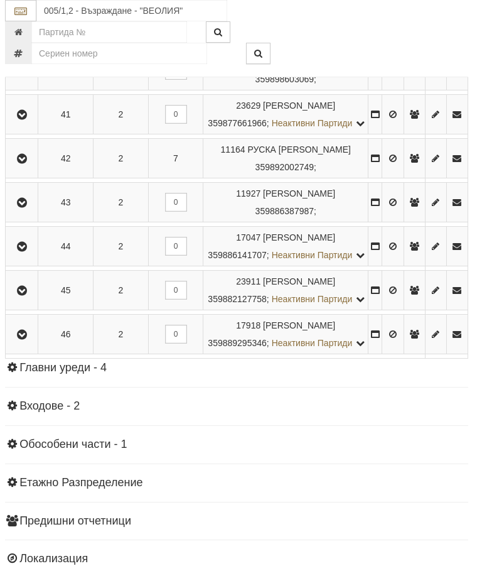
click at [28, 119] on icon "button" at bounding box center [21, 115] width 15 height 9
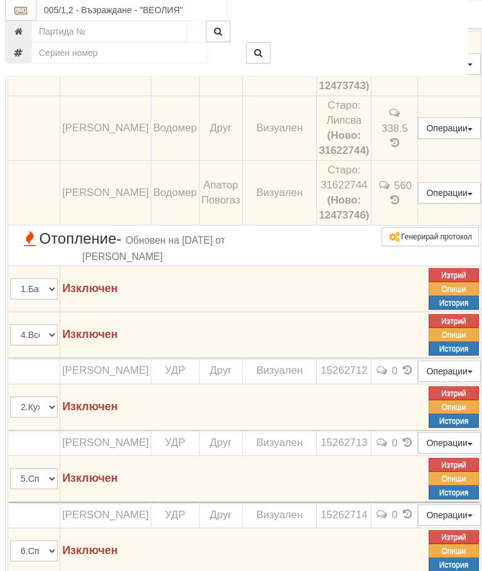
scroll to position [1981, 4]
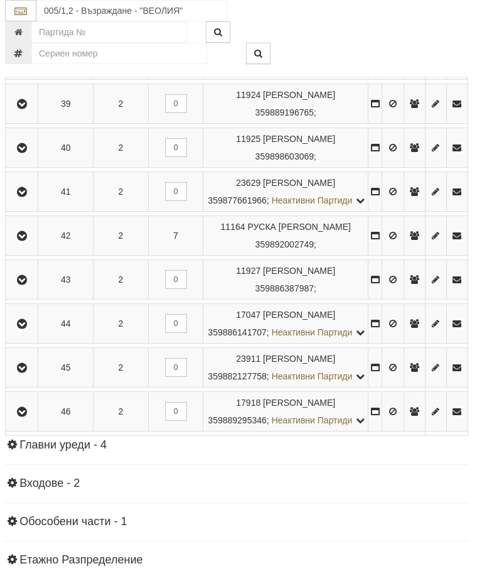
click at [22, 241] on icon "button" at bounding box center [21, 236] width 15 height 9
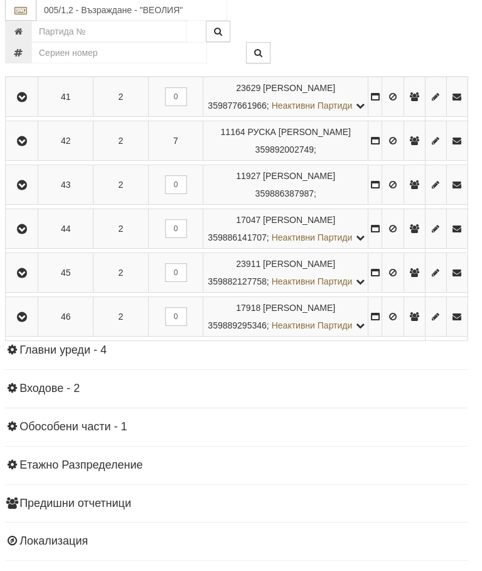
scroll to position [2075, 4]
click at [28, 146] on icon "button" at bounding box center [21, 142] width 15 height 9
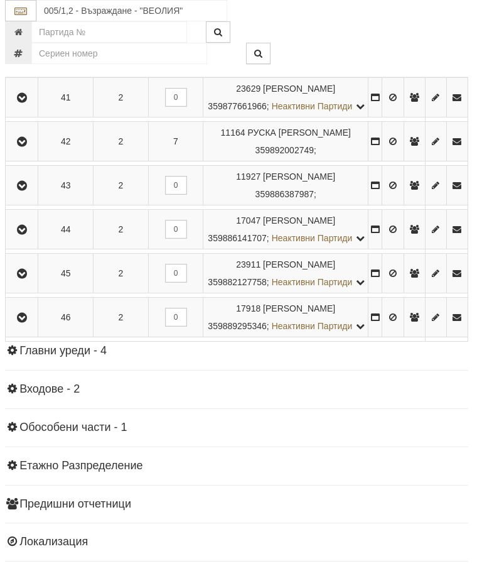
click at [30, 190] on icon "button" at bounding box center [21, 186] width 15 height 9
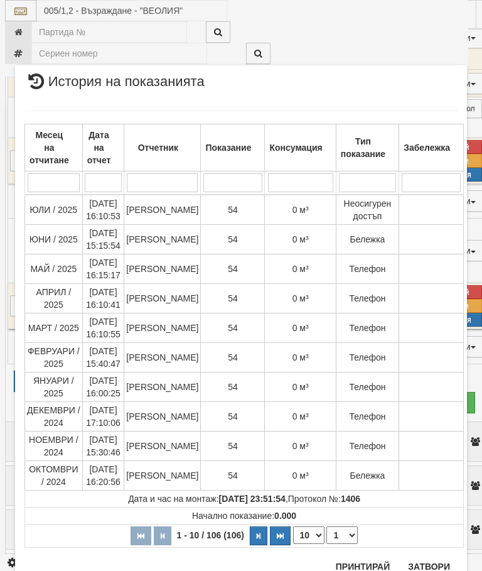
scroll to position [1614, 0]
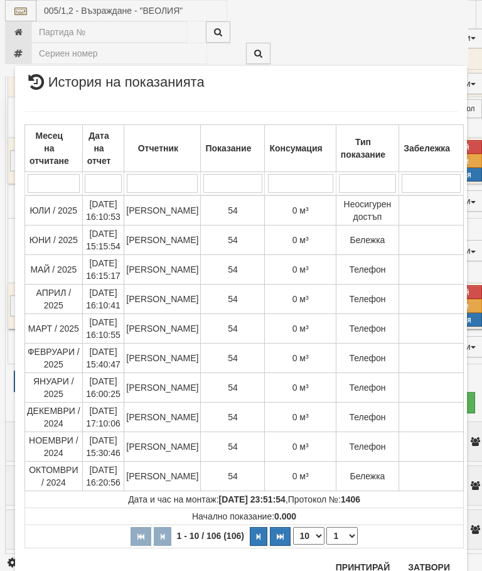
click at [427, 565] on button "Затвори" at bounding box center [429, 567] width 57 height 20
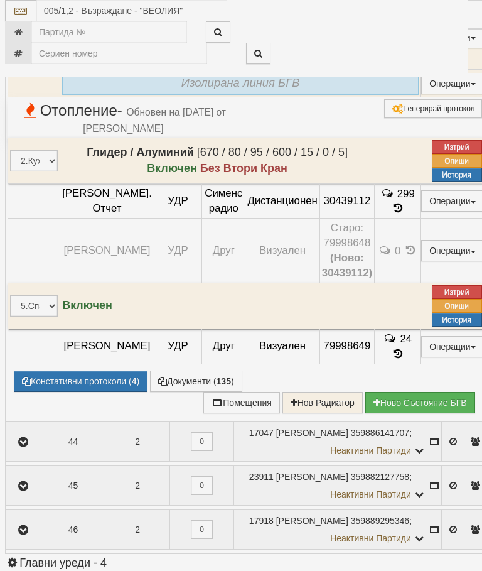
select select "10"
select select "1"
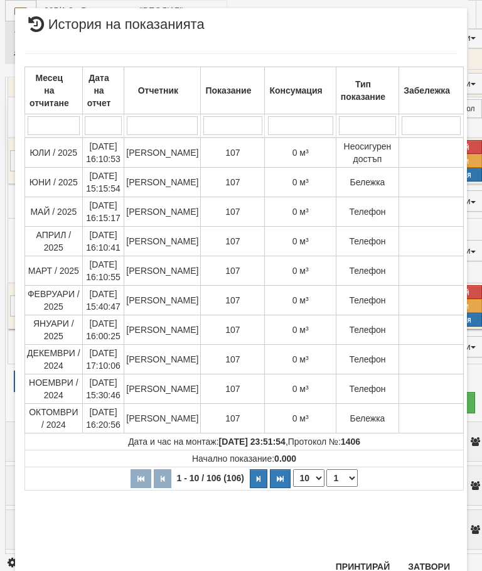
scroll to position [808, 0]
click at [435, 568] on button "Затвори" at bounding box center [429, 567] width 57 height 20
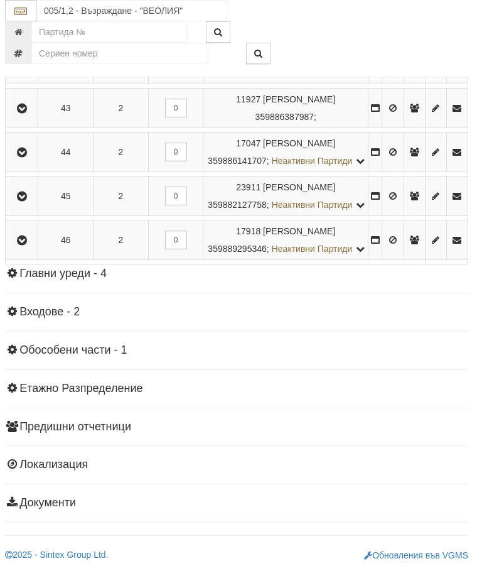
scroll to position [2159, 4]
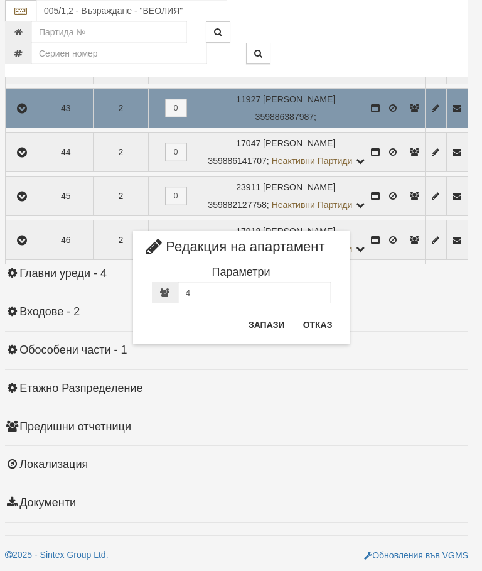
click at [333, 323] on button "Отказ" at bounding box center [318, 325] width 45 height 20
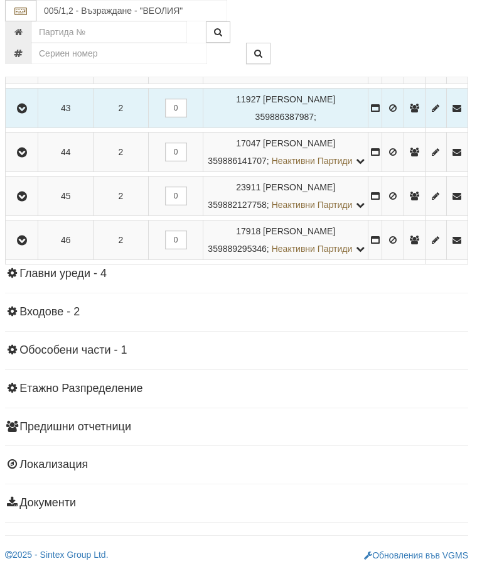
click at [24, 157] on icon "button" at bounding box center [21, 152] width 15 height 9
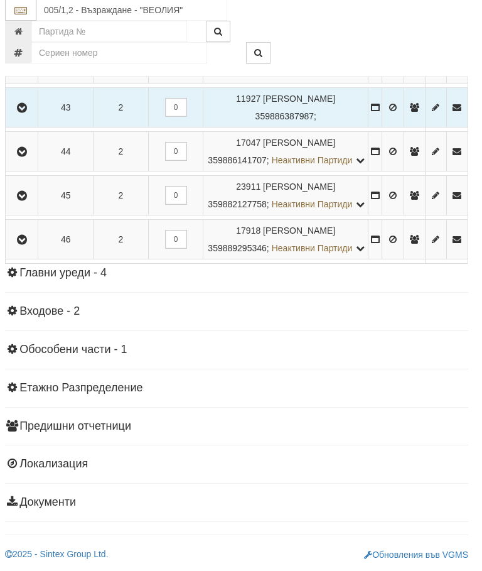
scroll to position [2372, 4]
click at [30, 205] on button "button" at bounding box center [22, 196] width 28 height 19
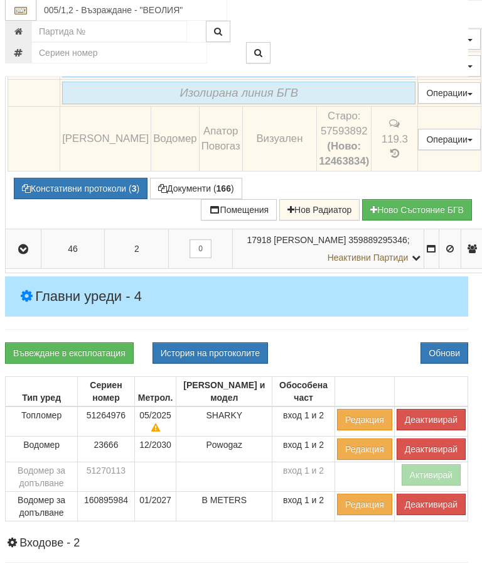
scroll to position [2037, 4]
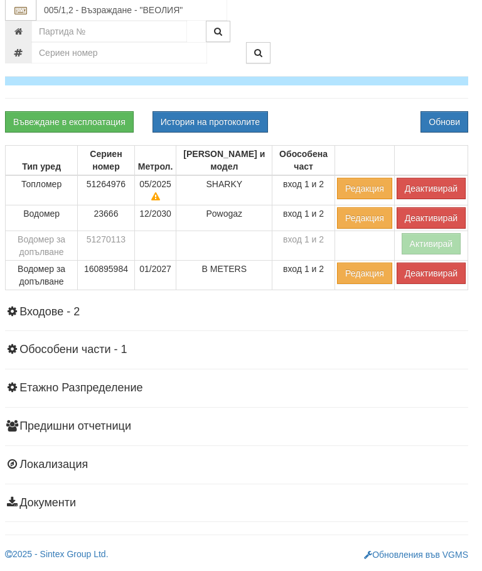
click at [21, 23] on icon "button" at bounding box center [21, 18] width 15 height 9
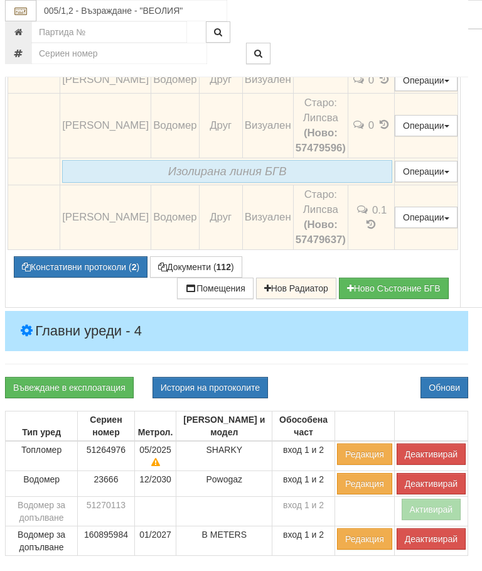
scroll to position [2068, 4]
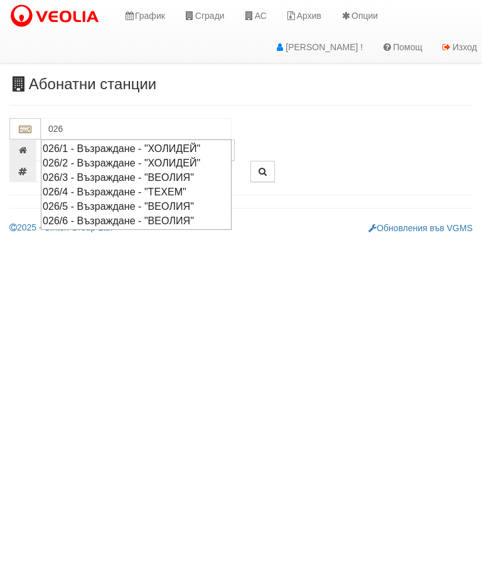
click at [137, 201] on div "026/5 - Възраждане - "ВЕОЛИЯ"" at bounding box center [136, 206] width 187 height 14
type input "026/5 - Възраждане - "ВЕОЛИЯ""
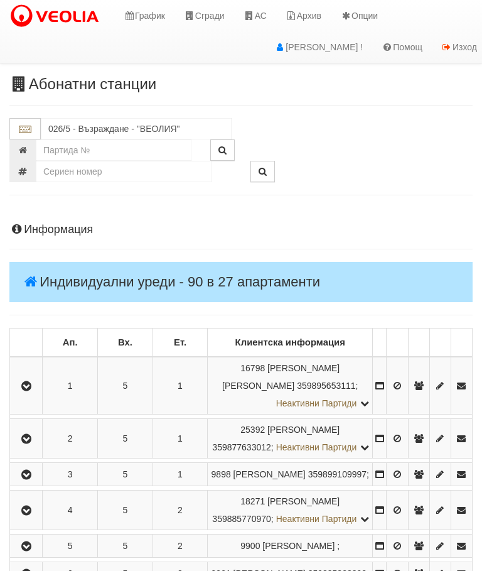
click at [32, 382] on icon "button" at bounding box center [26, 386] width 15 height 9
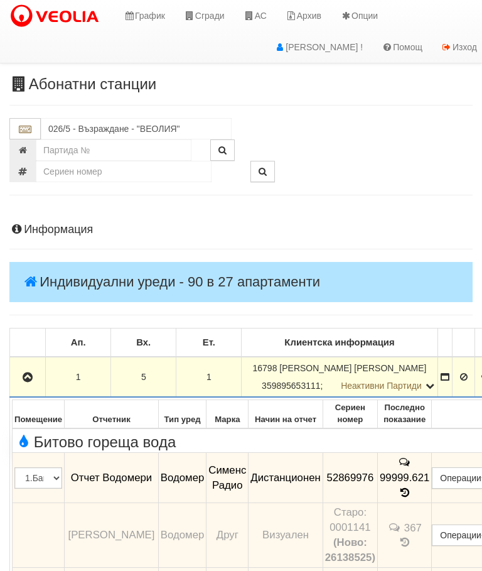
click at [23, 376] on icon "button" at bounding box center [27, 377] width 15 height 9
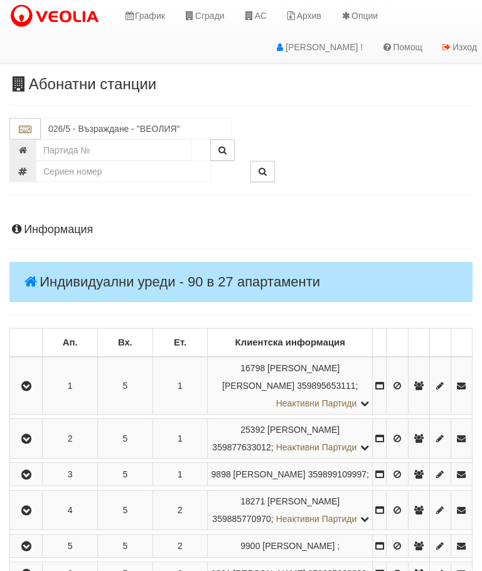
click at [32, 443] on icon "button" at bounding box center [26, 439] width 15 height 9
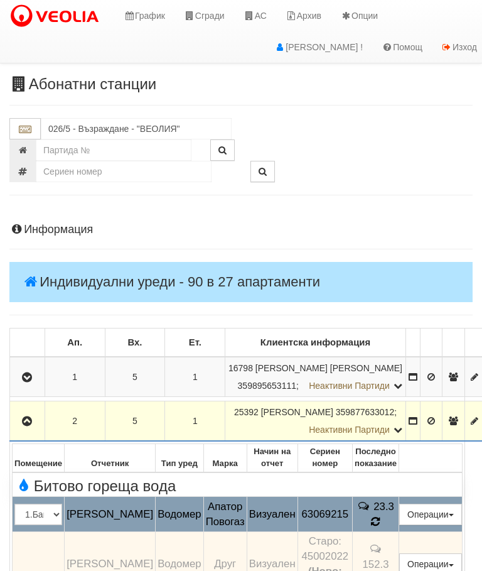
click at [380, 516] on icon at bounding box center [375, 521] width 9 height 11
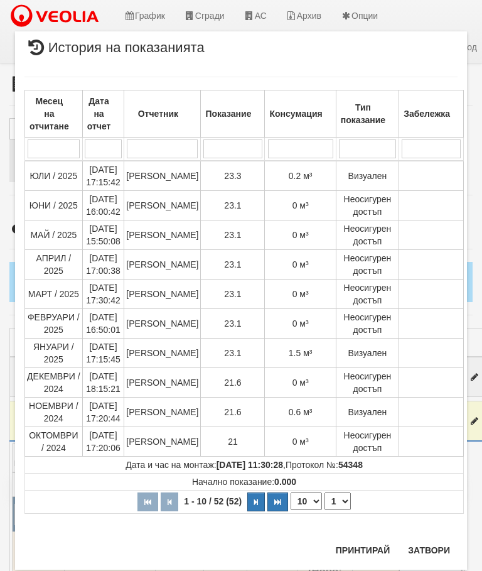
click at [431, 546] on button "Затвори" at bounding box center [429, 550] width 57 height 20
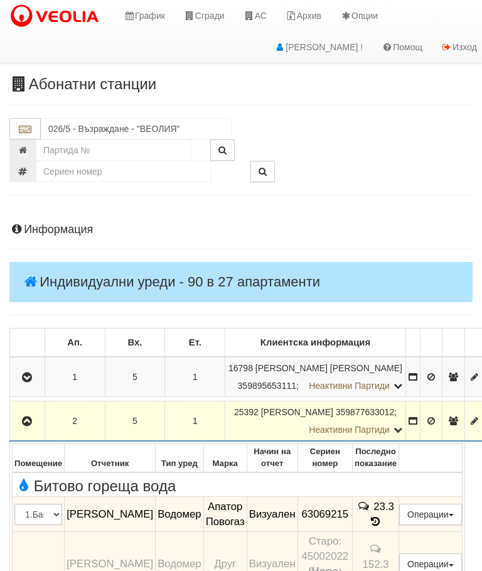
click at [27, 423] on icon "button" at bounding box center [26, 421] width 15 height 9
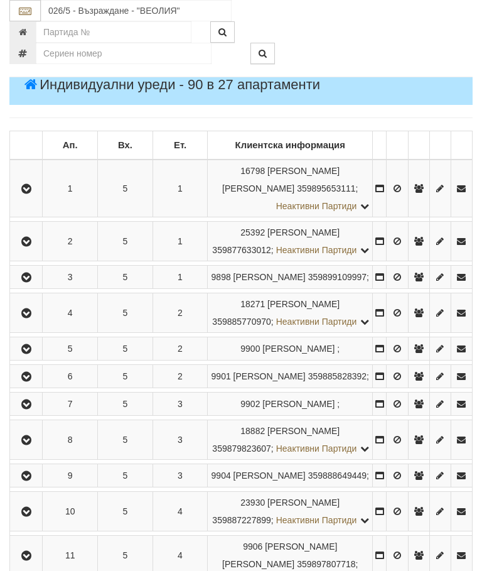
scroll to position [198, 0]
click at [28, 317] on icon "button" at bounding box center [26, 312] width 15 height 9
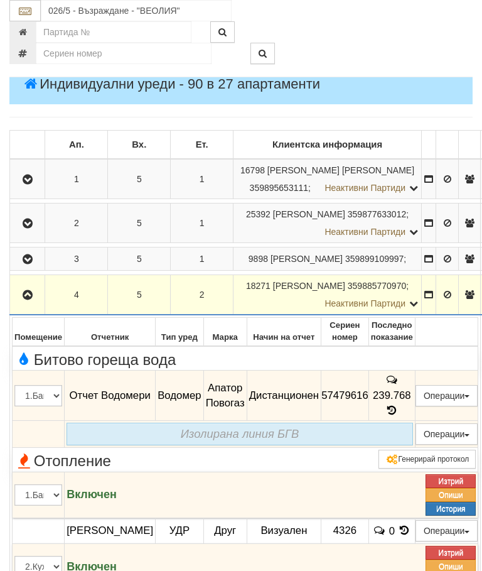
click at [21, 300] on icon "button" at bounding box center [27, 295] width 15 height 9
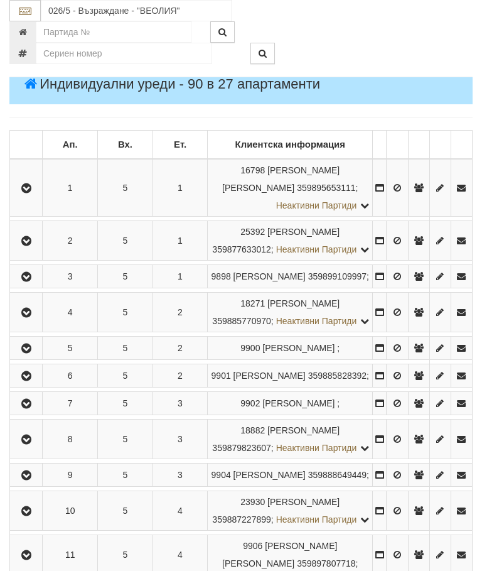
click at [30, 353] on icon "button" at bounding box center [26, 348] width 15 height 9
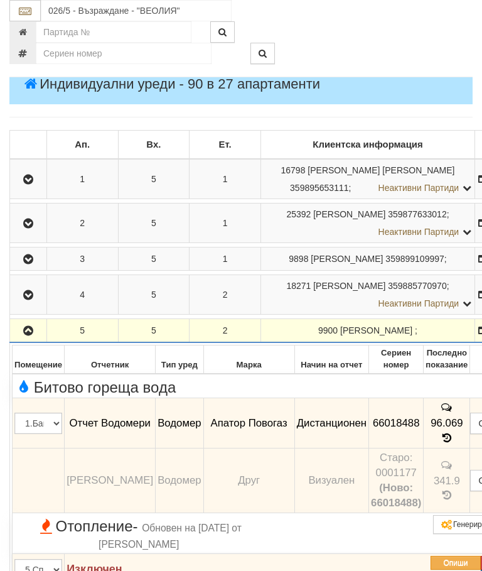
click at [25, 335] on icon "button" at bounding box center [28, 331] width 15 height 9
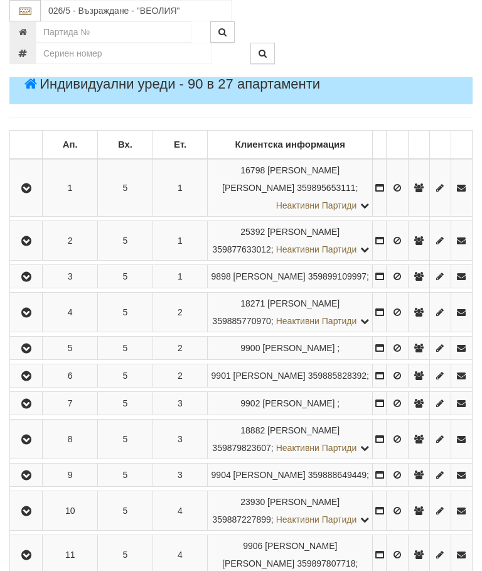
click at [30, 381] on icon "button" at bounding box center [26, 376] width 15 height 9
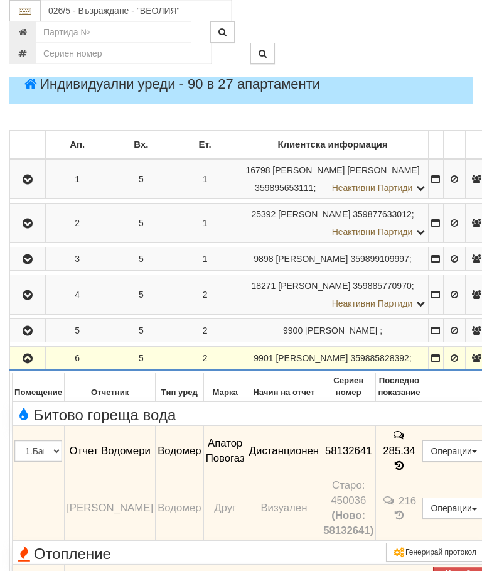
click at [29, 363] on icon "button" at bounding box center [27, 358] width 15 height 9
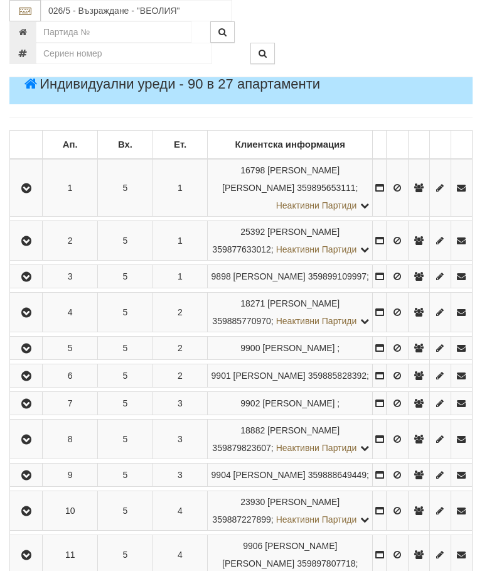
click at [31, 408] on icon "button" at bounding box center [26, 403] width 15 height 9
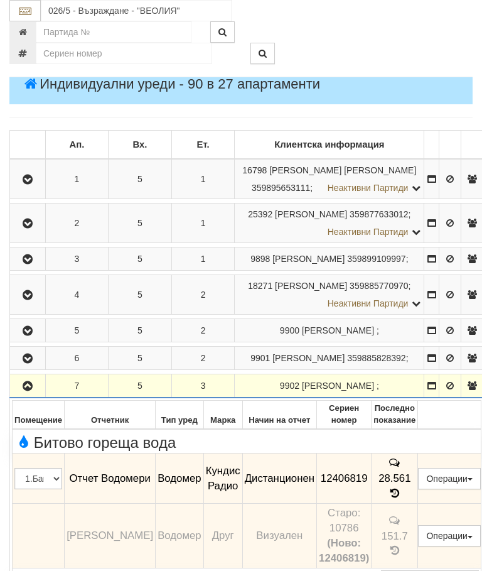
click at [24, 391] on icon "button" at bounding box center [27, 386] width 15 height 9
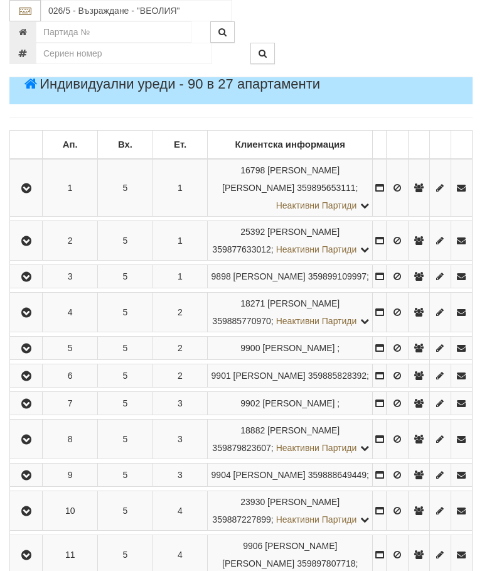
click at [30, 444] on icon "button" at bounding box center [26, 439] width 15 height 9
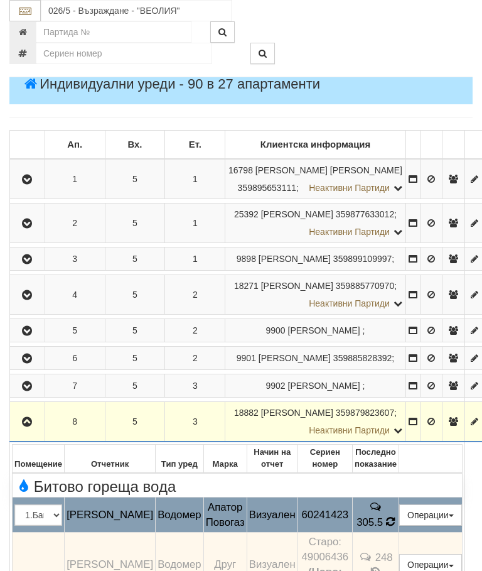
click at [387, 533] on td "305.5" at bounding box center [375, 514] width 46 height 35
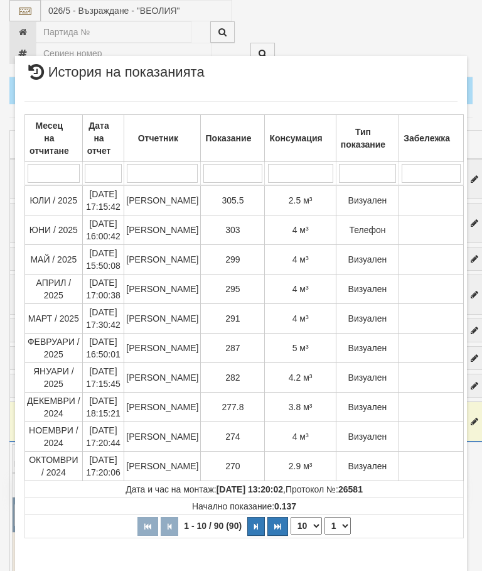
scroll to position [253, 0]
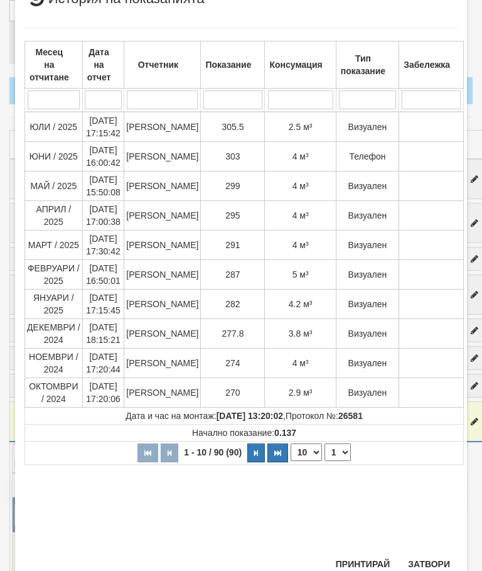
click at [435, 563] on button "Затвори" at bounding box center [429, 564] width 57 height 20
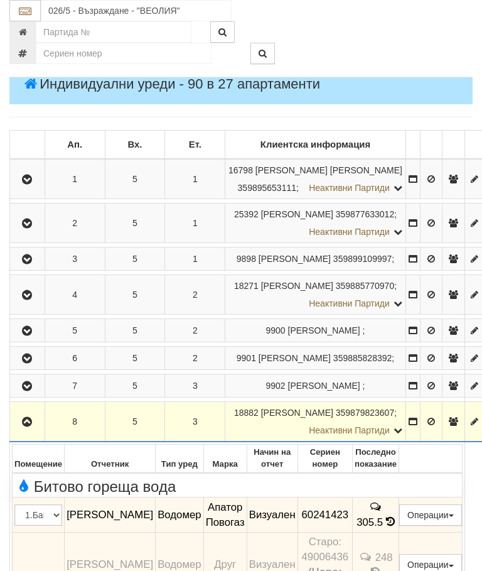
click at [31, 427] on icon "button" at bounding box center [26, 422] width 15 height 9
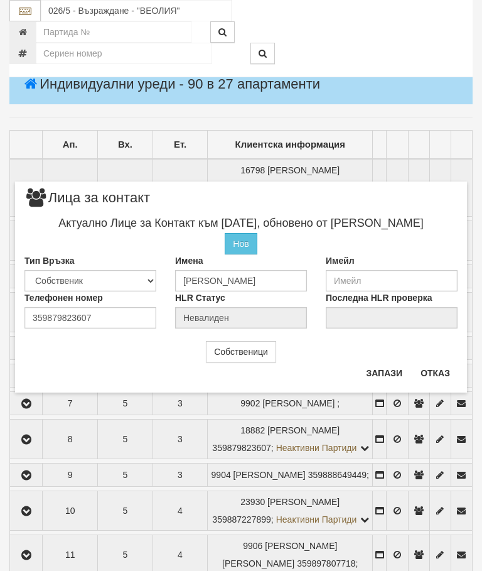
click at [438, 365] on button "Отказ" at bounding box center [435, 373] width 45 height 20
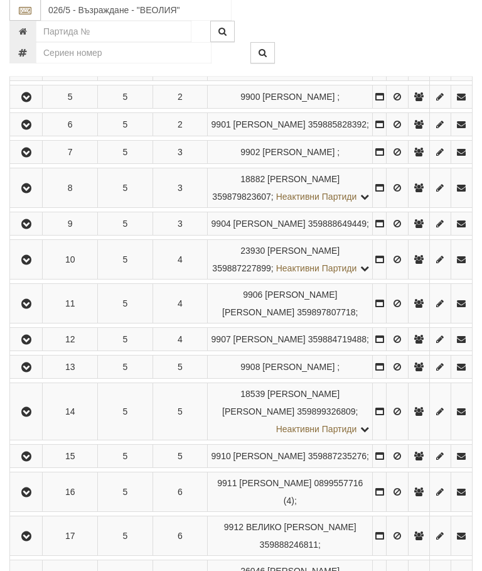
click at [28, 229] on icon "button" at bounding box center [26, 224] width 15 height 9
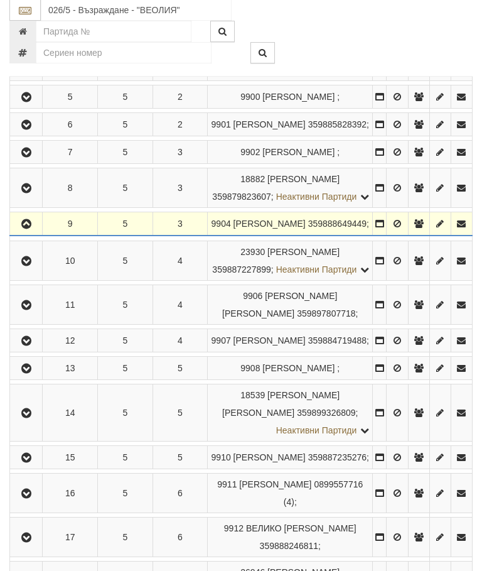
scroll to position [449, 0]
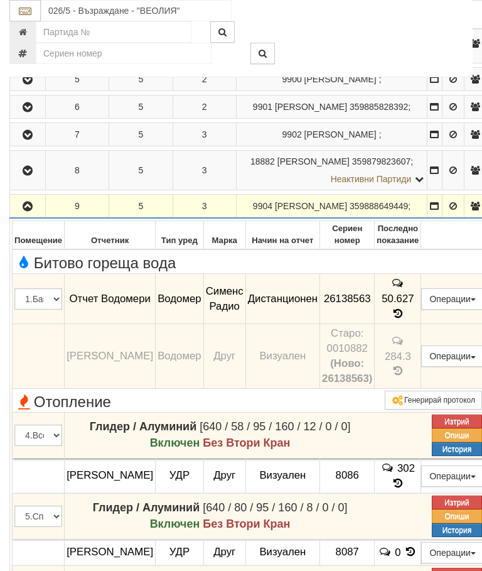
click at [28, 211] on icon "button" at bounding box center [27, 206] width 15 height 9
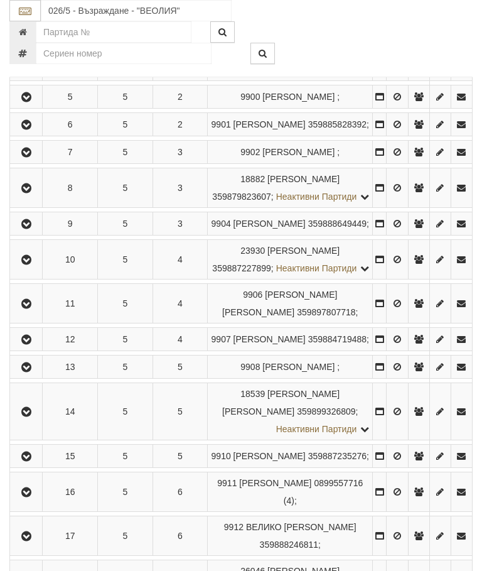
click at [40, 269] on button "button" at bounding box center [26, 259] width 28 height 19
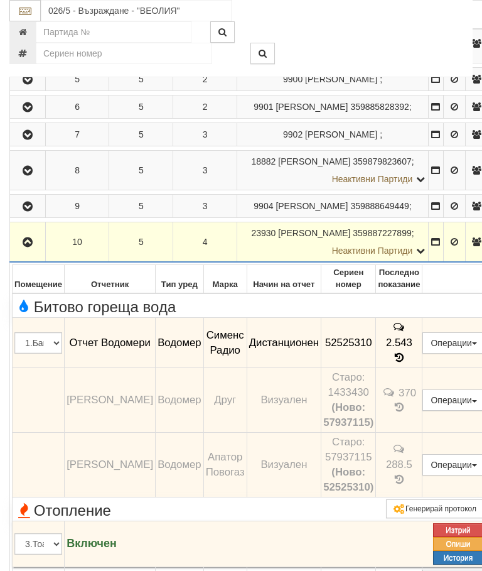
click at [28, 247] on icon "button" at bounding box center [27, 242] width 15 height 9
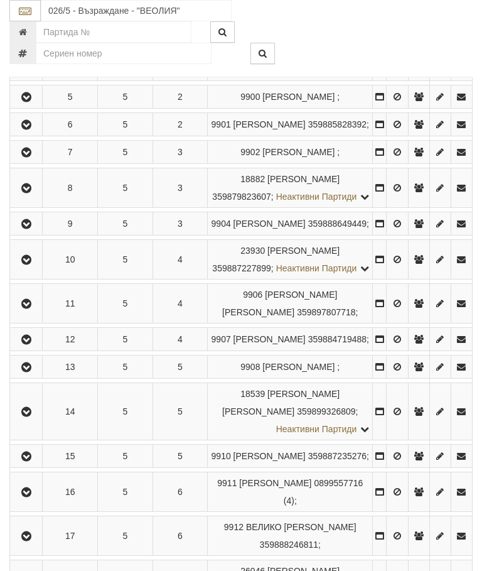
click at [38, 313] on button "button" at bounding box center [26, 303] width 28 height 19
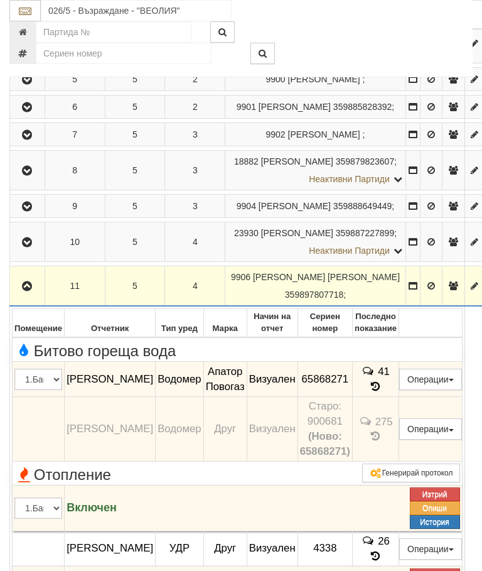
click at [29, 291] on icon "button" at bounding box center [26, 286] width 15 height 9
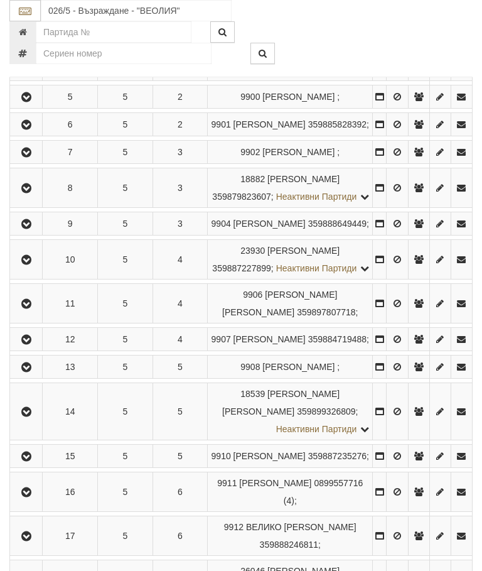
click at [34, 344] on icon "button" at bounding box center [26, 339] width 15 height 9
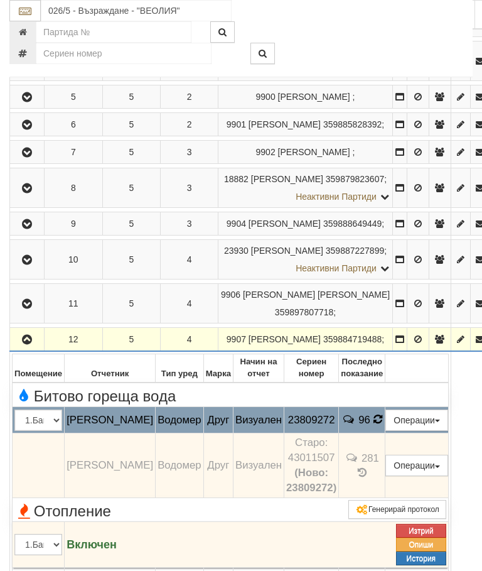
click at [383, 425] on icon at bounding box center [377, 419] width 9 height 11
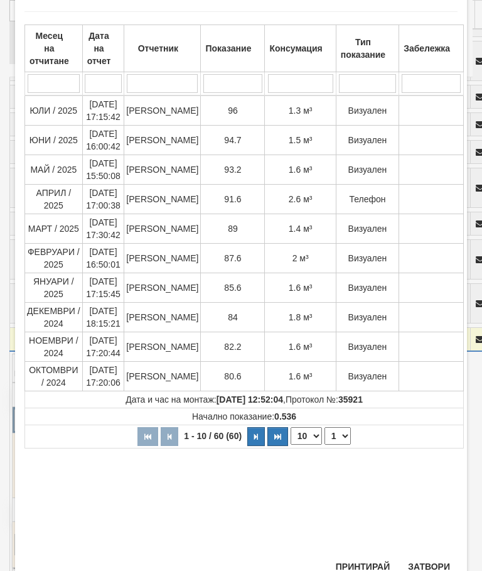
scroll to position [65, 0]
click at [433, 558] on button "Затвори" at bounding box center [429, 567] width 57 height 20
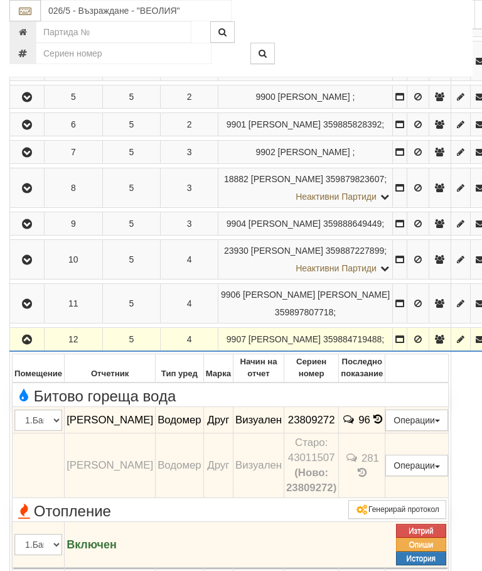
click at [21, 344] on icon "button" at bounding box center [26, 339] width 15 height 9
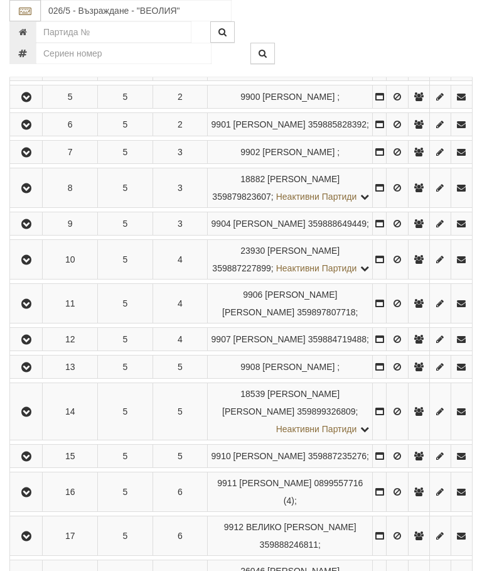
click at [31, 372] on icon "button" at bounding box center [26, 367] width 15 height 9
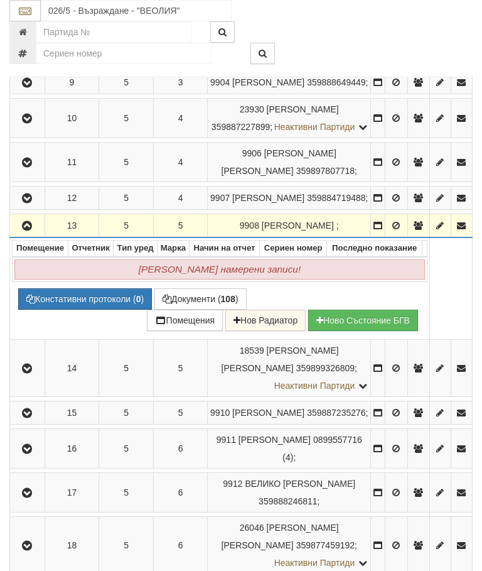
scroll to position [590, 0]
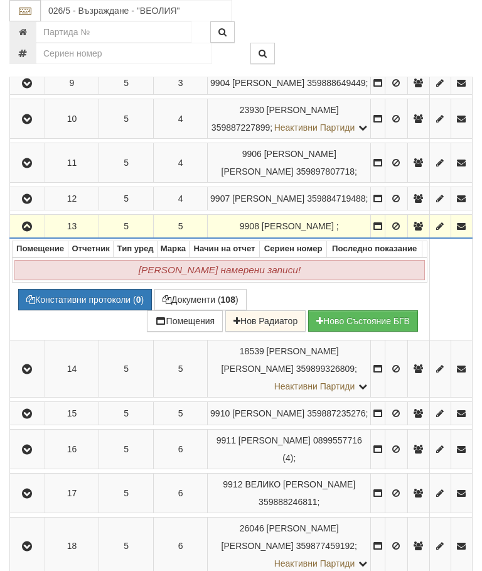
click at [31, 231] on icon "button" at bounding box center [26, 226] width 15 height 9
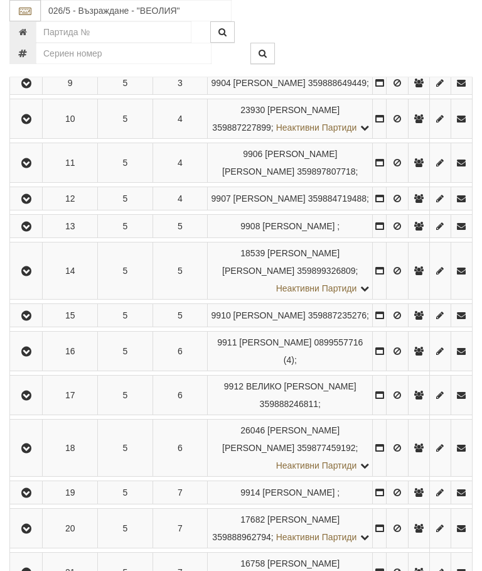
click at [28, 276] on icon "button" at bounding box center [26, 271] width 15 height 9
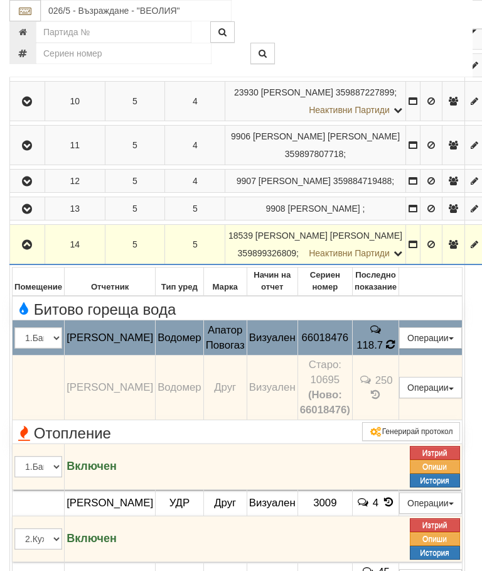
click at [390, 356] on td "118.7" at bounding box center [375, 337] width 46 height 35
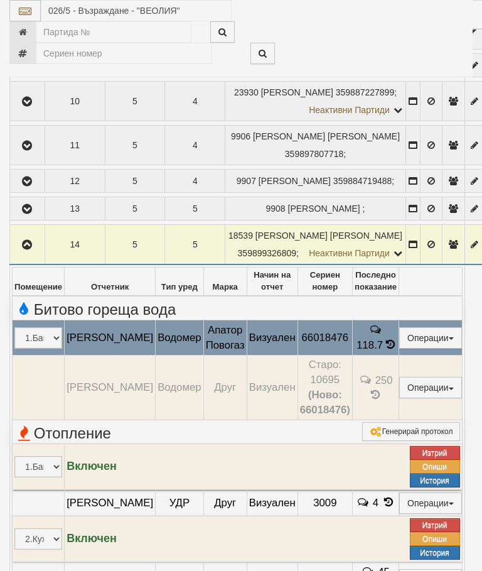
select select "10"
select select "1"
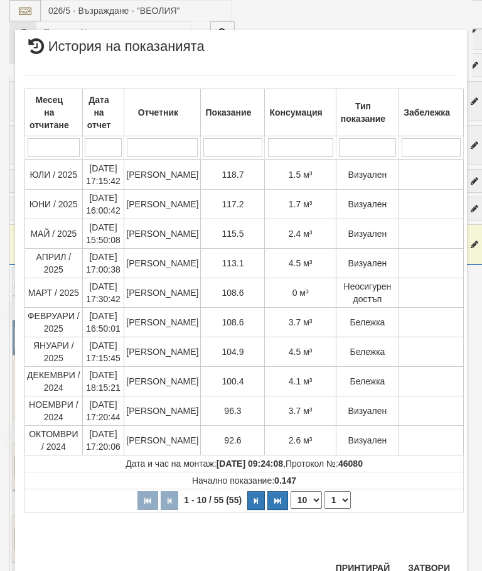
scroll to position [510, 0]
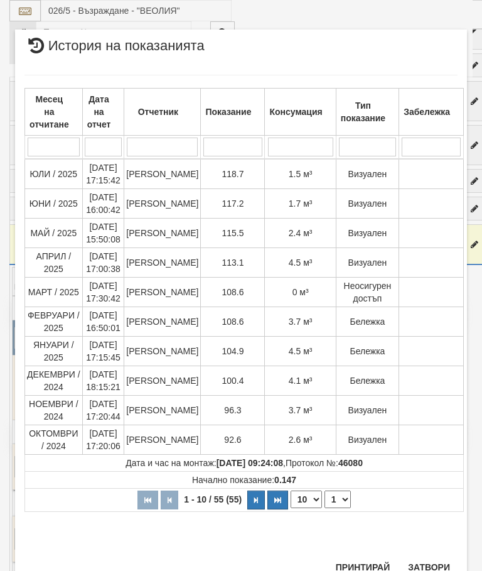
click at [425, 568] on button "Затвори" at bounding box center [429, 567] width 57 height 20
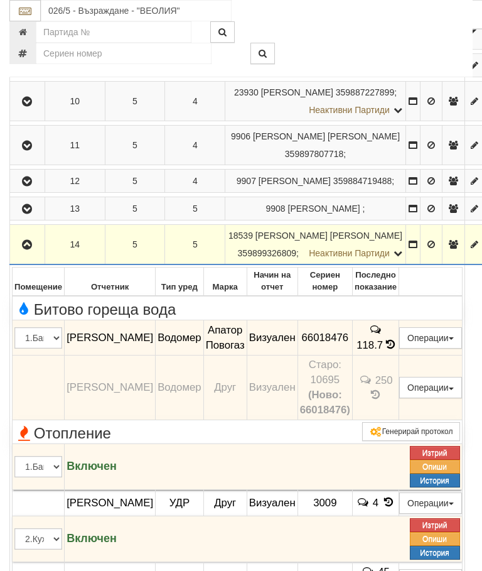
click at [25, 249] on icon "button" at bounding box center [26, 245] width 15 height 9
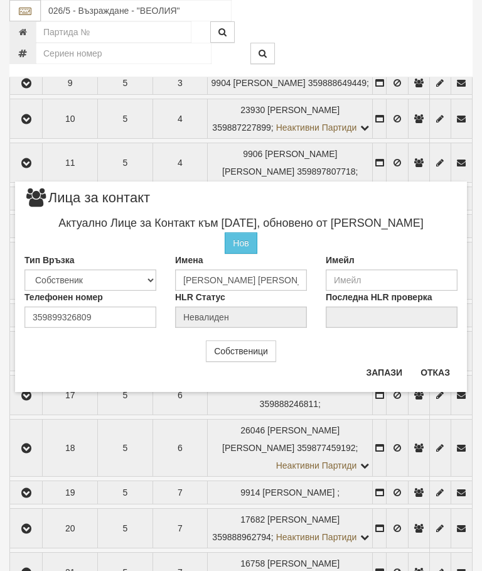
click at [434, 374] on button "Отказ" at bounding box center [435, 372] width 45 height 20
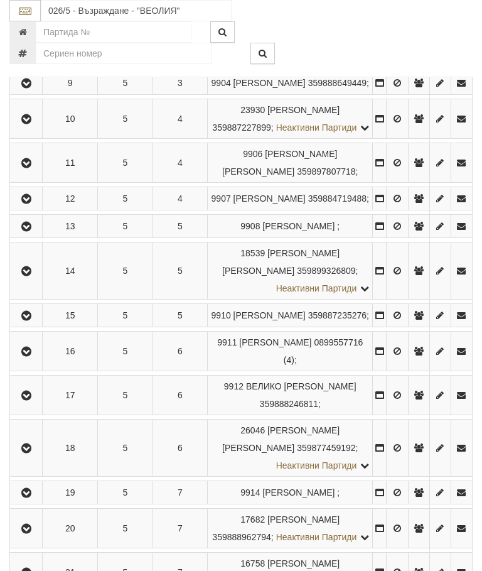
click at [33, 276] on icon "button" at bounding box center [26, 271] width 15 height 9
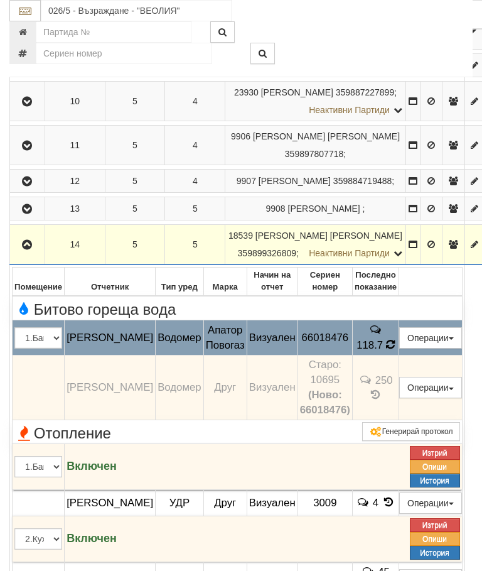
click at [389, 356] on td "118.7" at bounding box center [375, 337] width 46 height 35
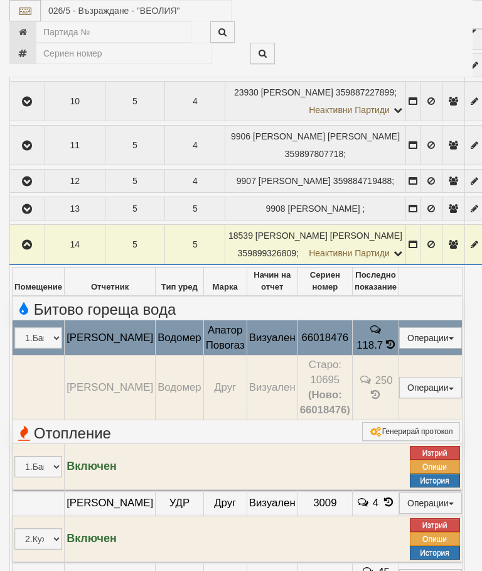
select select "10"
select select "1"
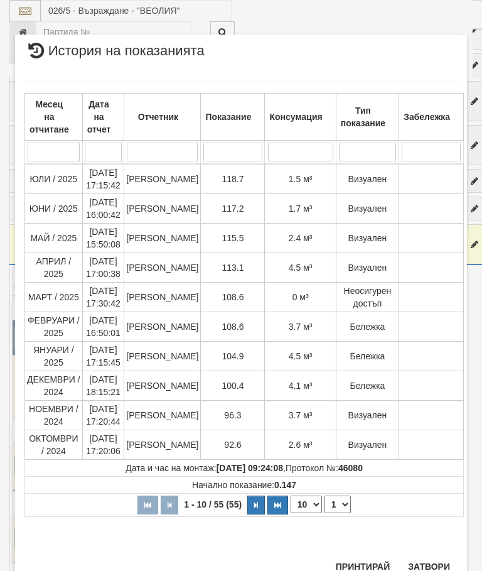
scroll to position [543, 0]
click at [428, 564] on button "Затвори" at bounding box center [429, 567] width 57 height 20
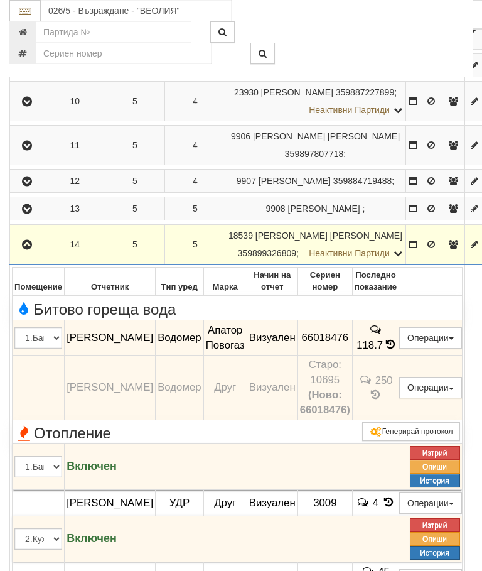
click at [25, 249] on icon "button" at bounding box center [26, 245] width 15 height 9
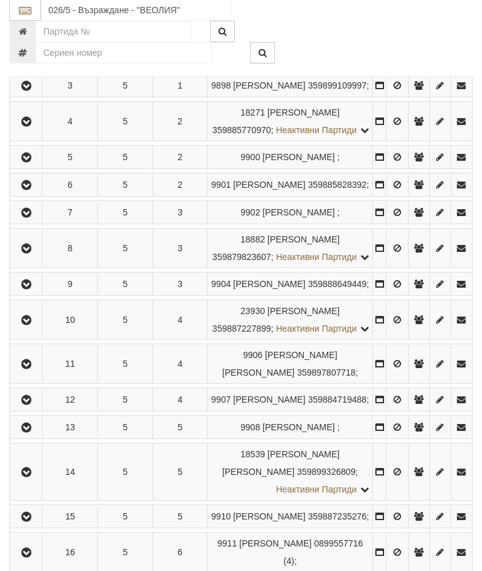
scroll to position [391, 0]
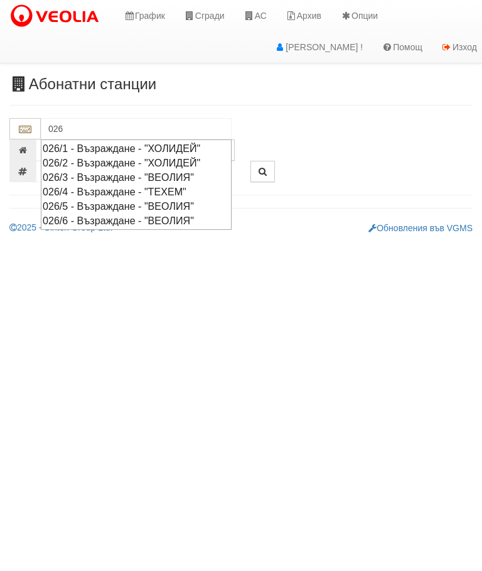
click at [109, 200] on div "026/5 - Възраждане - "ВЕОЛИЯ"" at bounding box center [136, 206] width 187 height 14
type input "026/5 - Възраждане - "ВЕОЛИЯ""
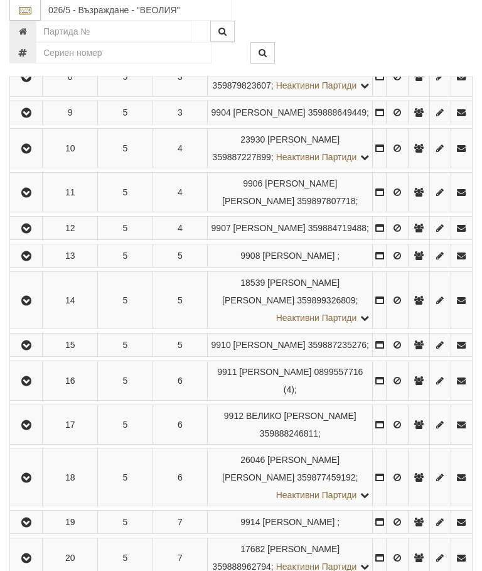
scroll to position [626, 0]
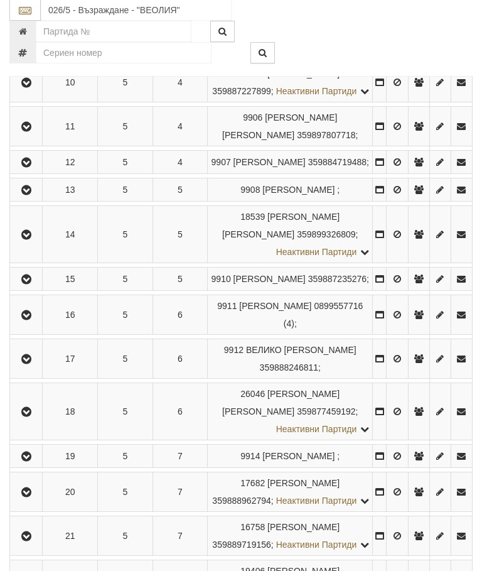
click at [26, 364] on icon "button" at bounding box center [26, 360] width 15 height 9
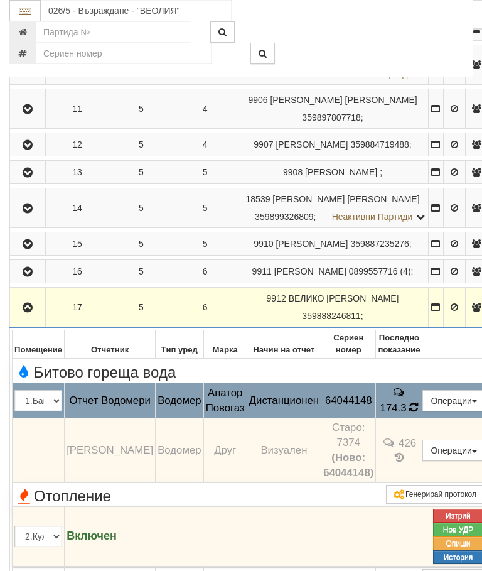
click at [419, 413] on icon at bounding box center [414, 407] width 10 height 12
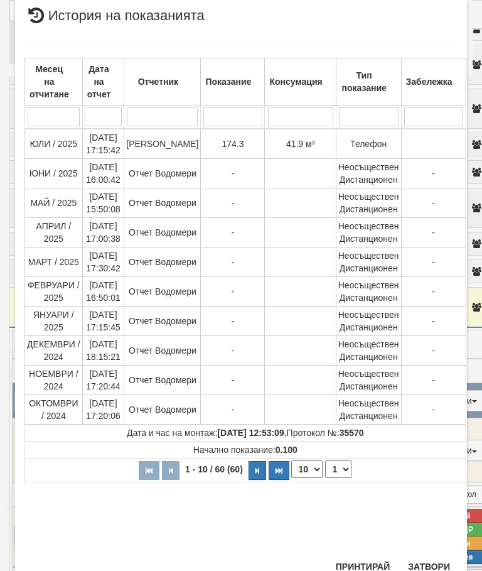
click at [337, 471] on select "1 2 3 4 5 6" at bounding box center [338, 469] width 26 height 18
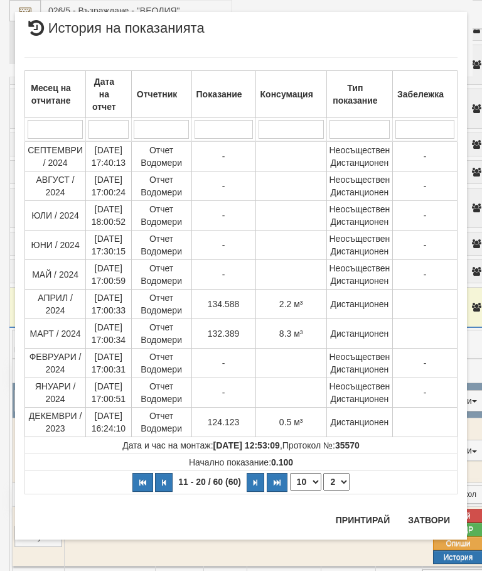
scroll to position [0, 0]
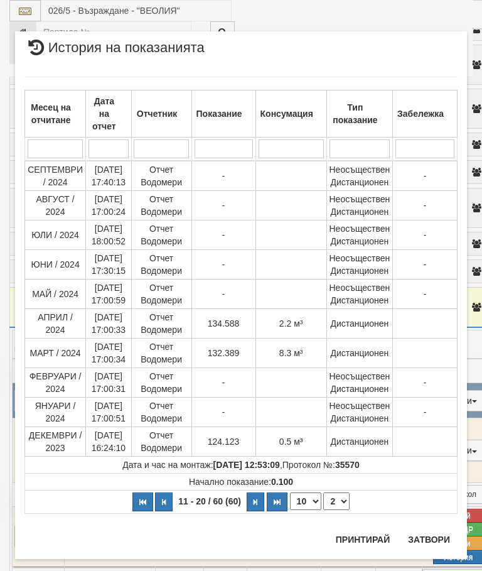
click at [340, 500] on select "1 2 3 4 5 6" at bounding box center [336, 501] width 26 height 18
select select "1"
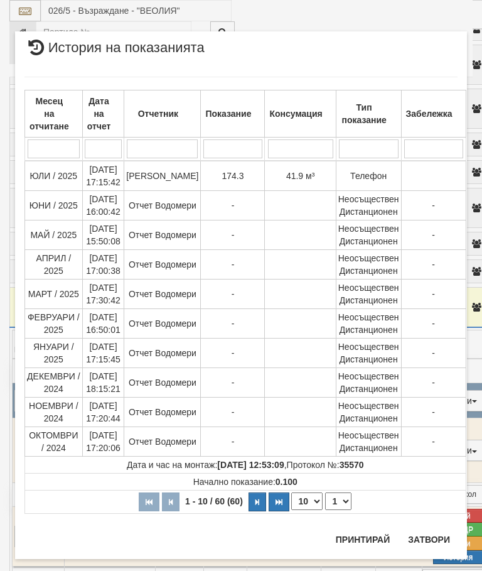
click at [344, 459] on td "Дата и час на монтаж: [DATE] 12:53:09 , Протокол №: 35570" at bounding box center [246, 465] width 442 height 17
click at [430, 530] on button "Затвори" at bounding box center [429, 540] width 57 height 20
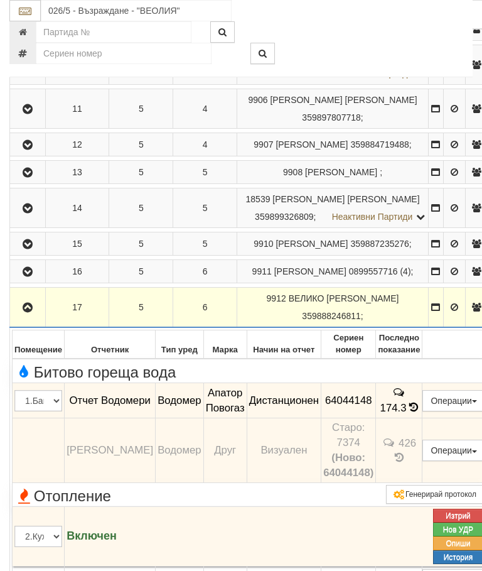
click at [25, 312] on icon "button" at bounding box center [27, 307] width 15 height 9
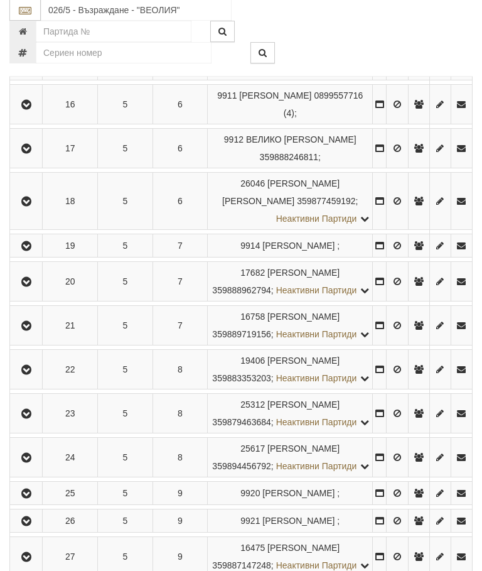
scroll to position [837, 0]
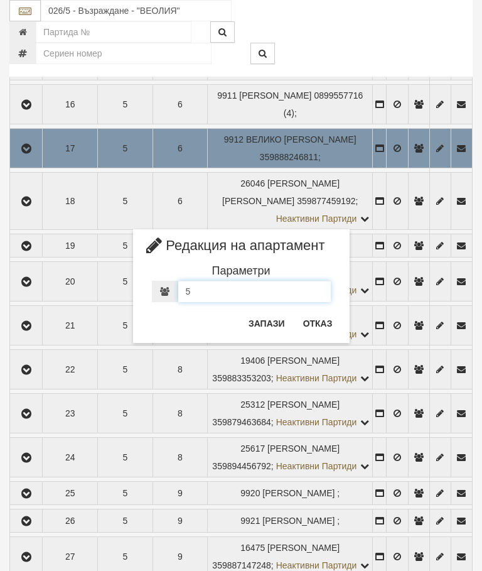
click at [199, 292] on input "5" at bounding box center [254, 291] width 153 height 21
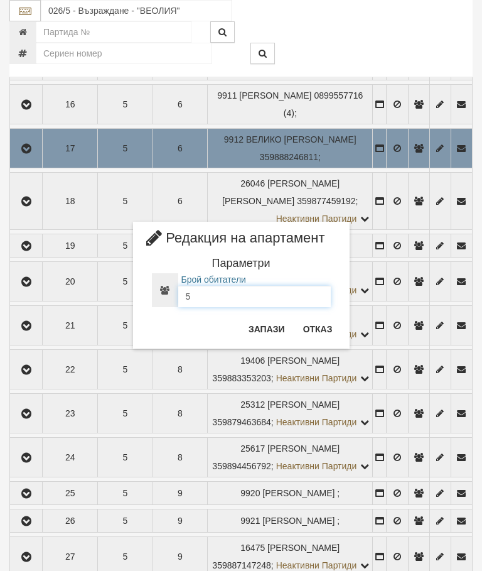
scroll to position [836, 0]
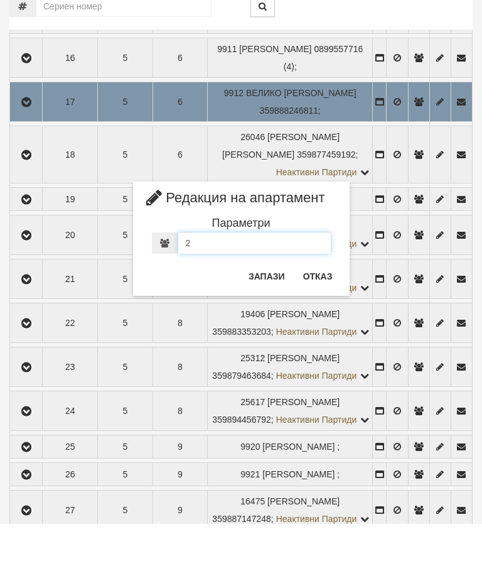
type input "2"
click at [314, 313] on button "Отказ" at bounding box center [318, 323] width 45 height 20
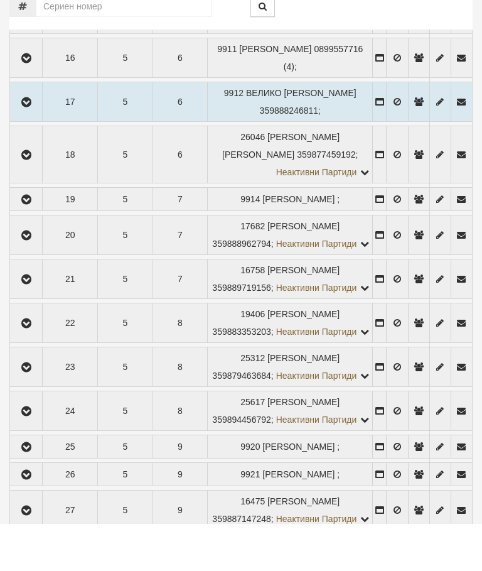
scroll to position [884, 0]
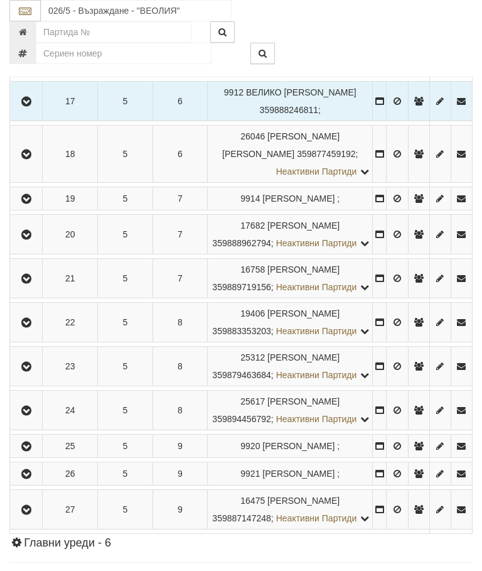
click at [31, 31] on button "button" at bounding box center [26, 21] width 28 height 19
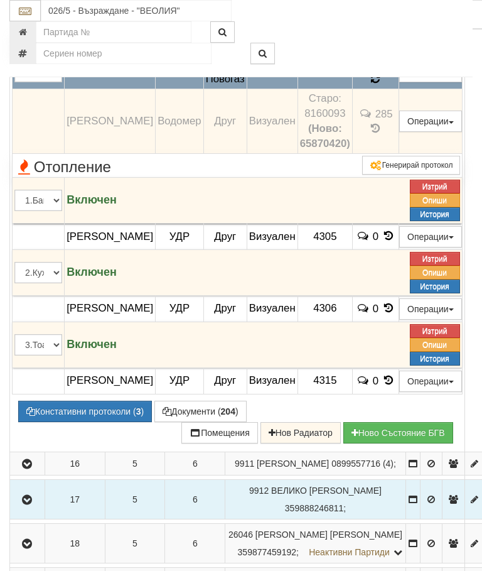
click at [380, 84] on icon at bounding box center [375, 78] width 9 height 11
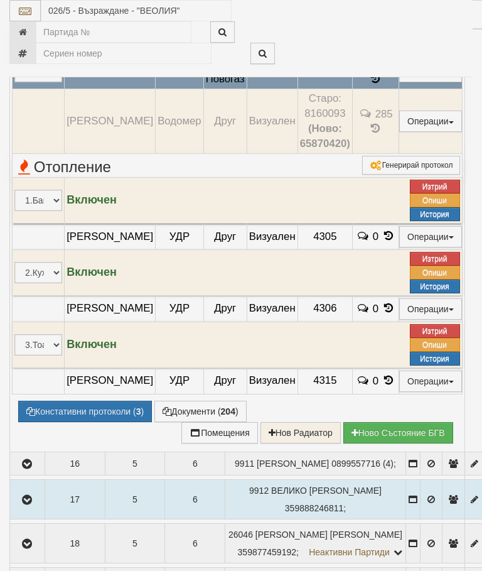
select select "10"
select select "1"
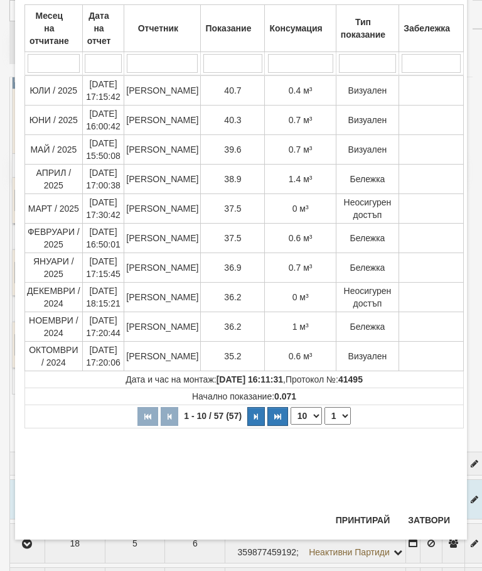
scroll to position [294, 0]
click at [430, 513] on button "Затвори" at bounding box center [429, 520] width 57 height 20
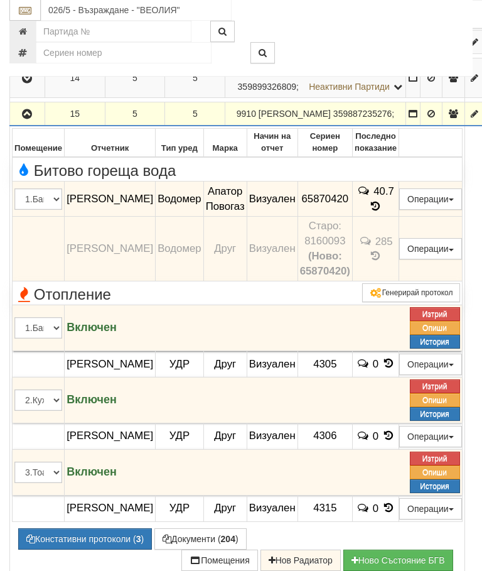
click at [23, 119] on icon "button" at bounding box center [26, 115] width 15 height 9
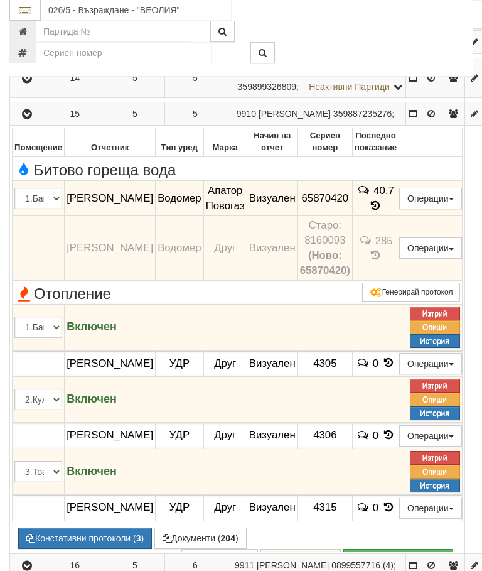
scroll to position [756, 0]
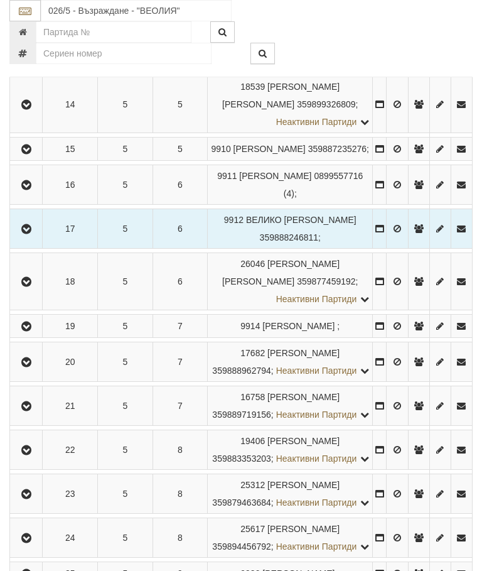
click at [30, 190] on icon "button" at bounding box center [26, 185] width 15 height 9
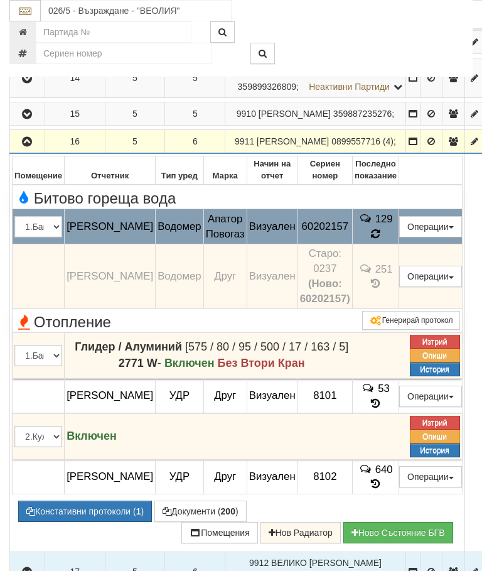
click at [380, 239] on icon at bounding box center [375, 234] width 9 height 11
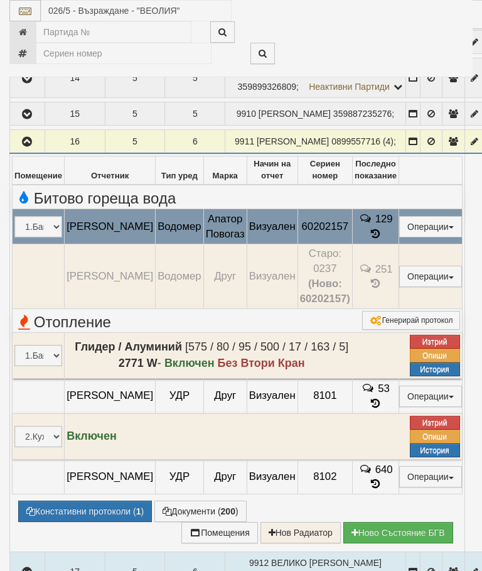
select select "10"
select select "1"
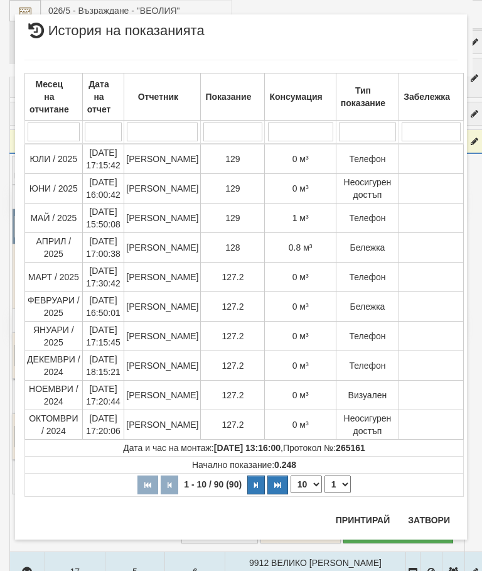
scroll to position [1316, 0]
click at [426, 516] on button "Затвори" at bounding box center [429, 520] width 57 height 20
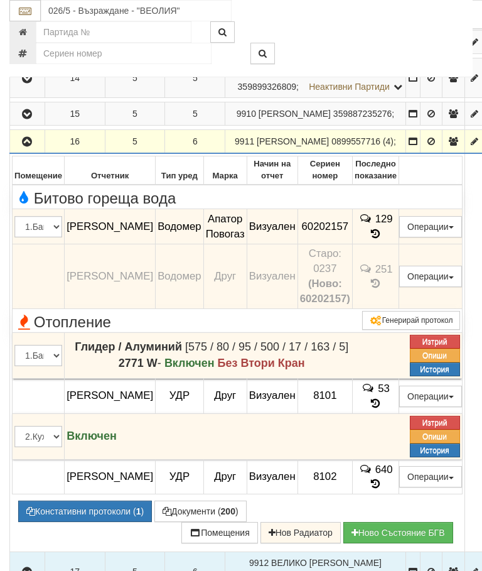
click at [33, 146] on icon "button" at bounding box center [26, 142] width 15 height 9
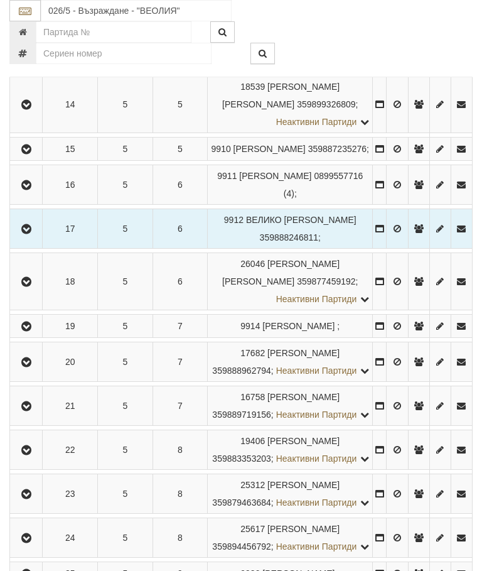
click at [32, 234] on icon "button" at bounding box center [26, 229] width 15 height 9
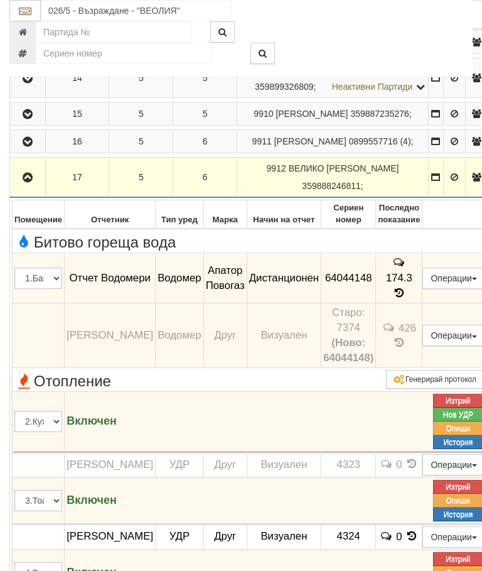
click at [23, 182] on icon "button" at bounding box center [27, 177] width 15 height 9
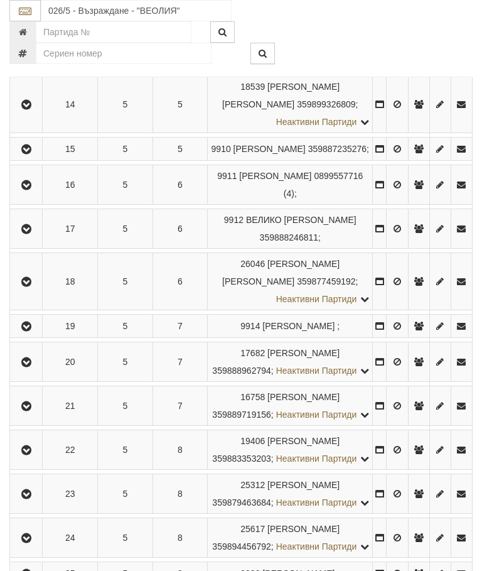
click at [32, 286] on icon "button" at bounding box center [26, 282] width 15 height 9
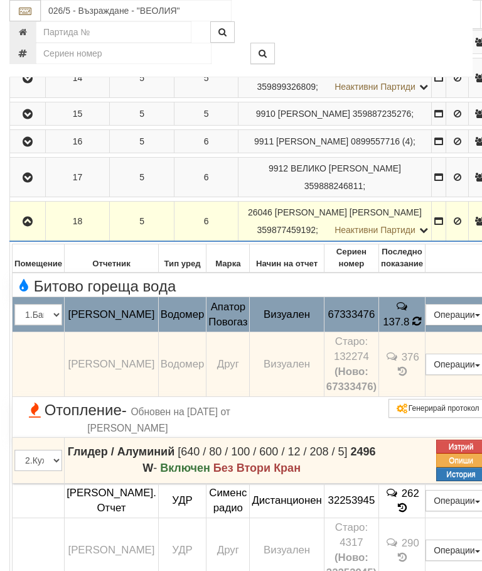
click at [416, 327] on icon at bounding box center [416, 321] width 9 height 11
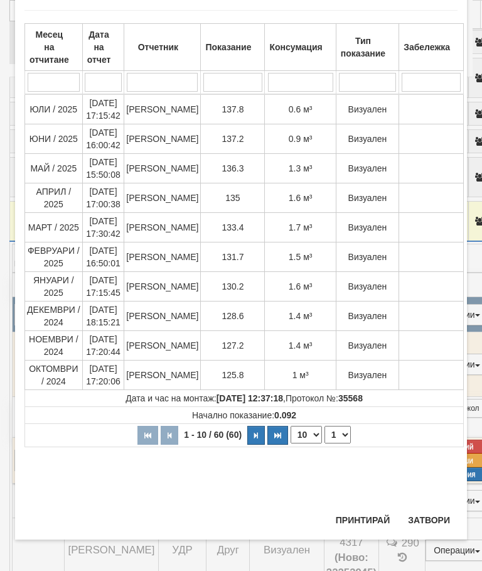
scroll to position [485, 0]
click at [433, 521] on button "Затвори" at bounding box center [429, 520] width 57 height 20
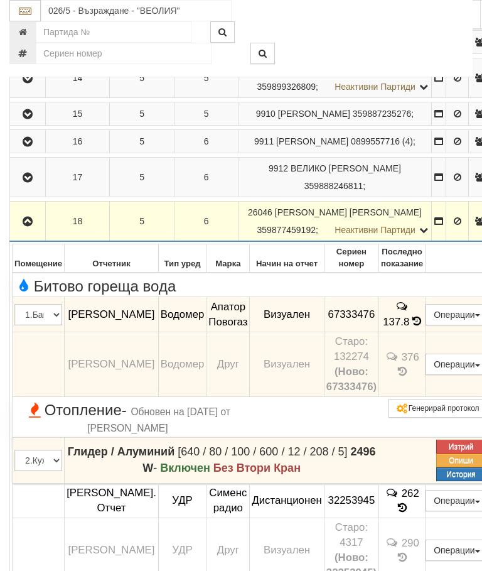
click at [30, 226] on icon "button" at bounding box center [27, 221] width 15 height 9
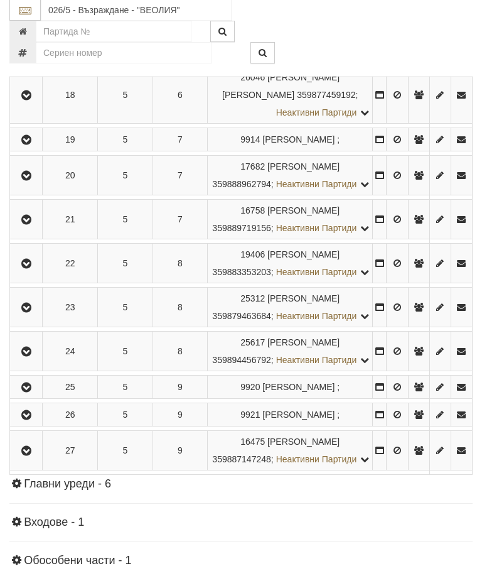
click at [32, 145] on icon "button" at bounding box center [26, 140] width 15 height 9
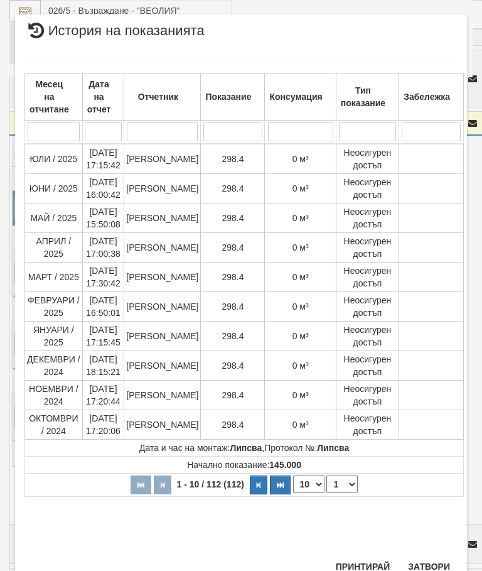
scroll to position [970, 0]
click at [435, 558] on button "Затвори" at bounding box center [429, 567] width 57 height 20
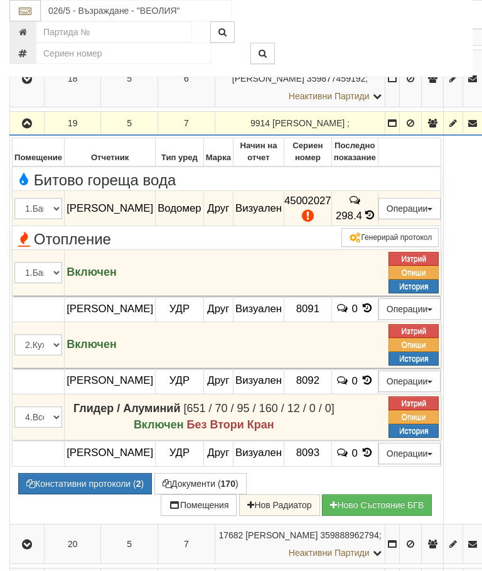
click at [33, 128] on icon "button" at bounding box center [26, 123] width 15 height 9
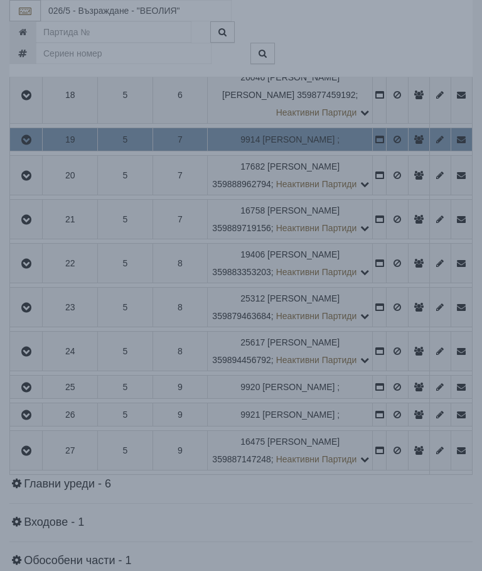
click at [430, 351] on div "× Зареждане... Данните за апартамента се зареждат. Моля изчакайте..." at bounding box center [241, 285] width 482 height 571
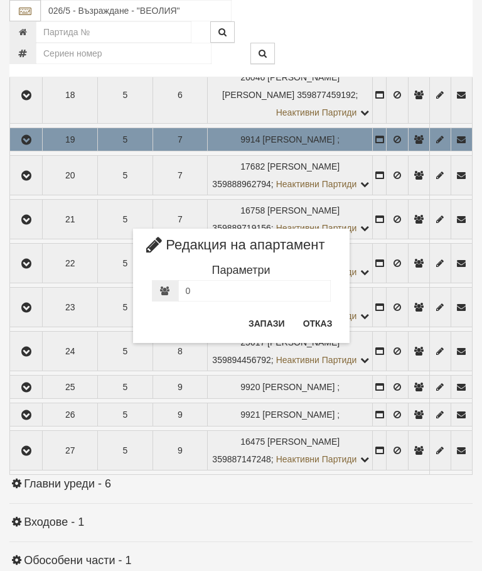
click at [316, 322] on button "Отказ" at bounding box center [318, 323] width 45 height 20
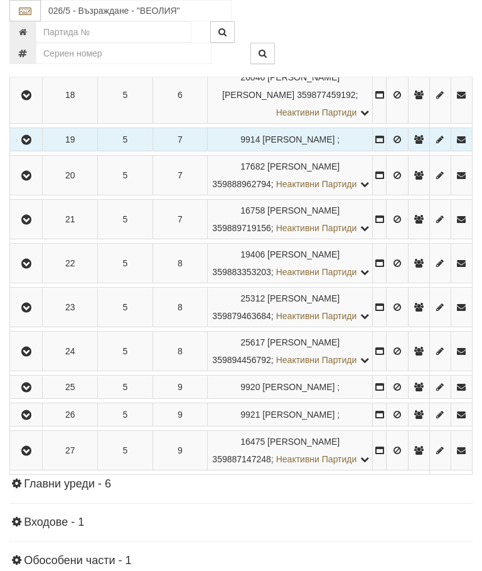
click at [23, 185] on button "button" at bounding box center [26, 175] width 28 height 19
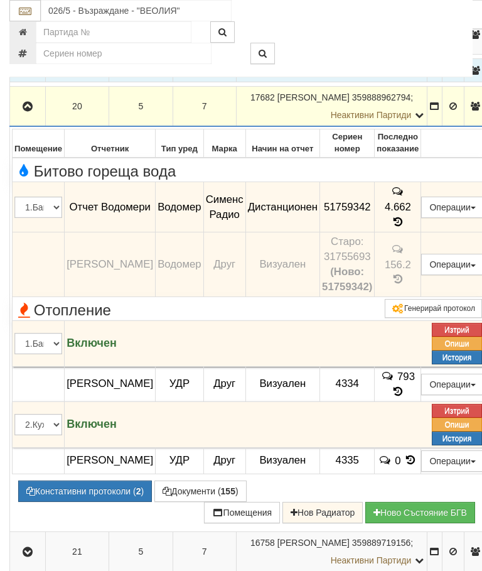
click at [20, 116] on button "button" at bounding box center [27, 106] width 31 height 19
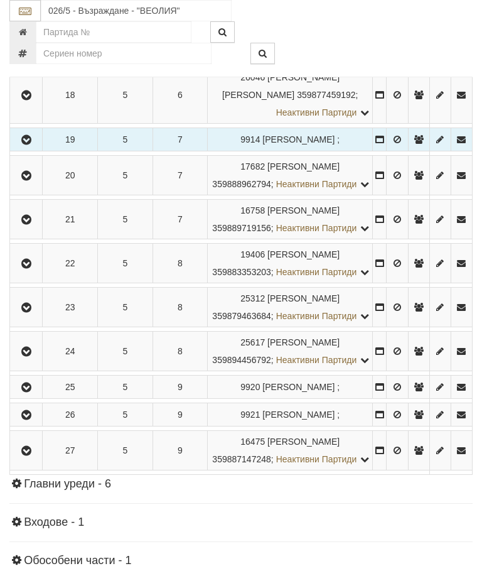
click at [28, 224] on icon "button" at bounding box center [26, 219] width 15 height 9
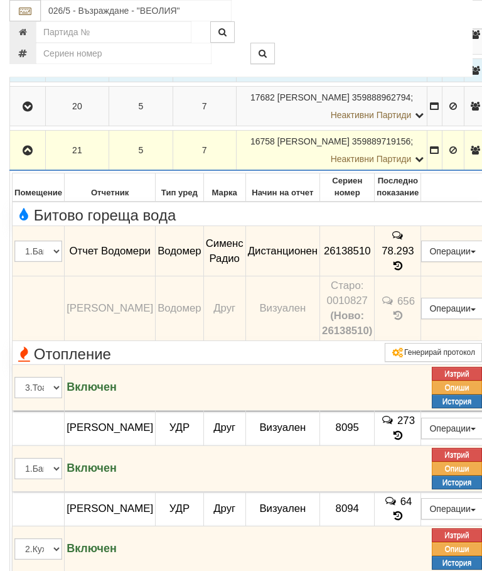
click at [24, 155] on icon "button" at bounding box center [27, 150] width 15 height 9
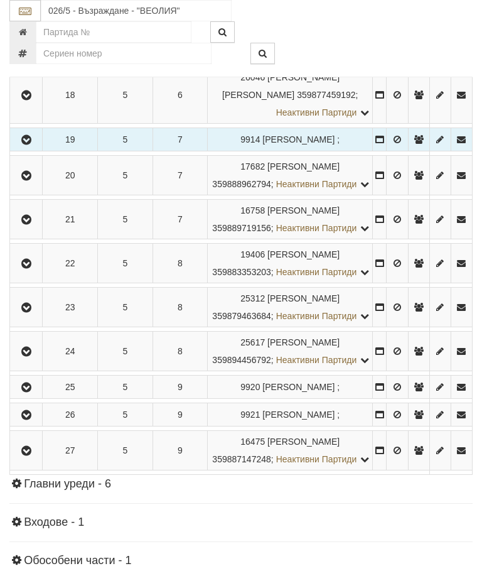
click at [30, 268] on icon "button" at bounding box center [26, 263] width 15 height 9
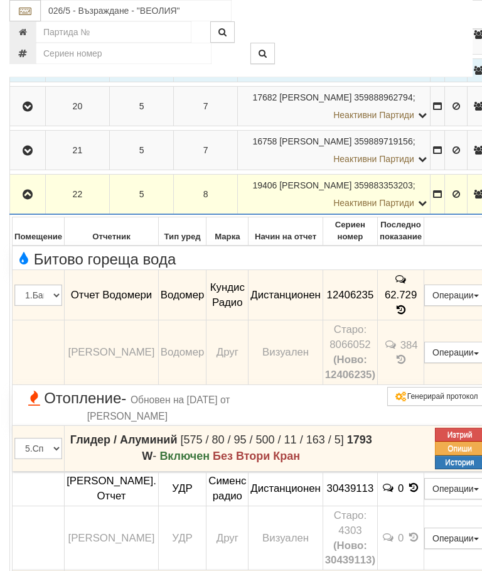
click at [26, 199] on icon "button" at bounding box center [27, 194] width 15 height 9
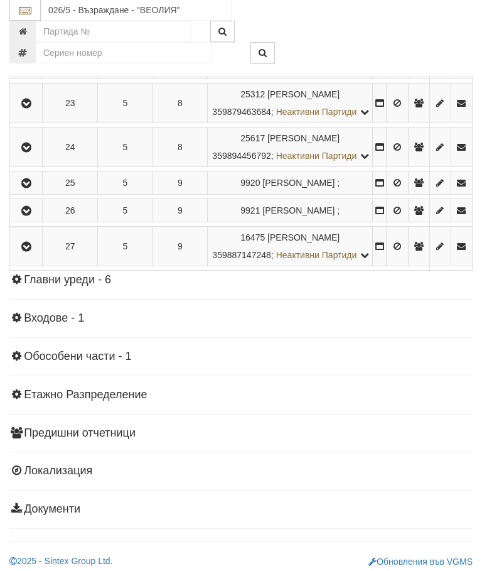
click at [28, 113] on button "button" at bounding box center [26, 103] width 28 height 19
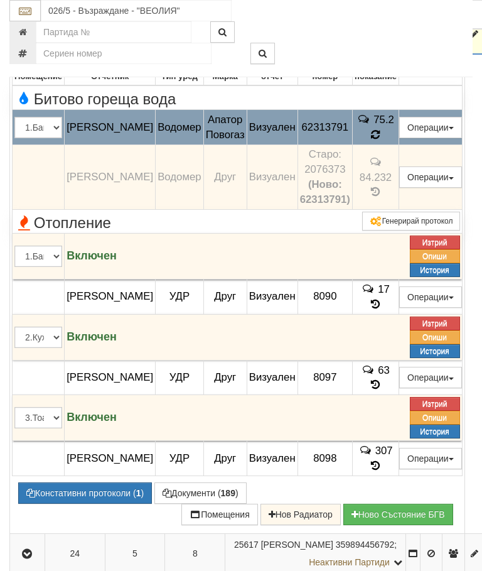
click at [399, 145] on td "75.2" at bounding box center [375, 127] width 46 height 35
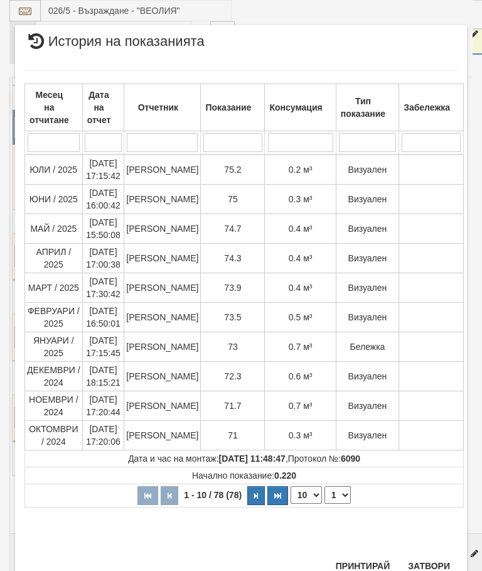
scroll to position [756, 0]
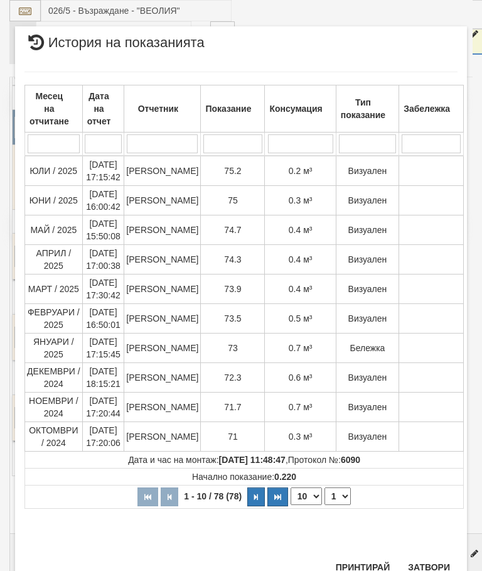
click at [440, 559] on button "Затвори" at bounding box center [429, 567] width 57 height 20
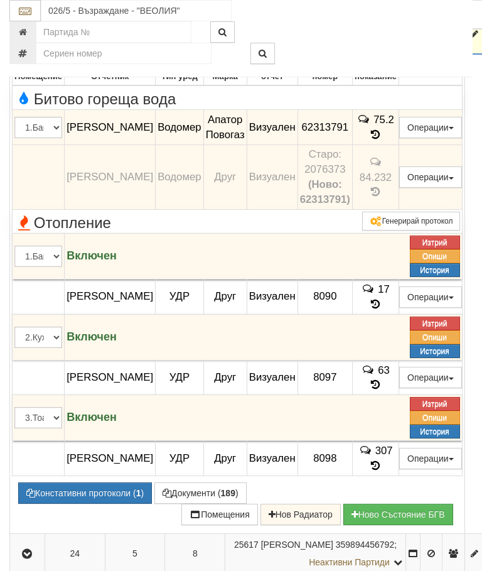
click at [23, 43] on button "button" at bounding box center [27, 33] width 31 height 19
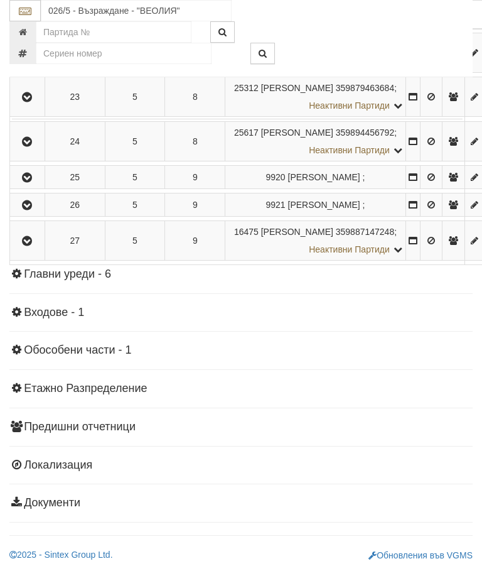
scroll to position [1123, 0]
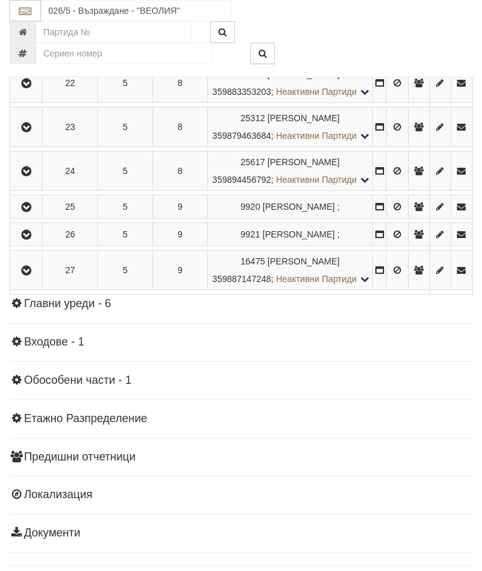
click at [21, 180] on button "button" at bounding box center [26, 170] width 28 height 19
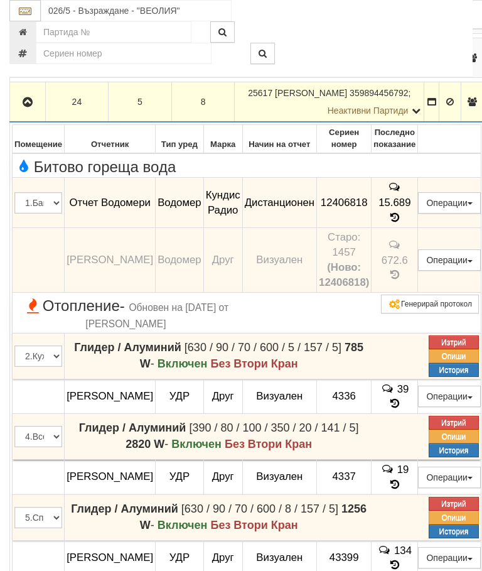
click at [22, 107] on icon "button" at bounding box center [27, 102] width 15 height 9
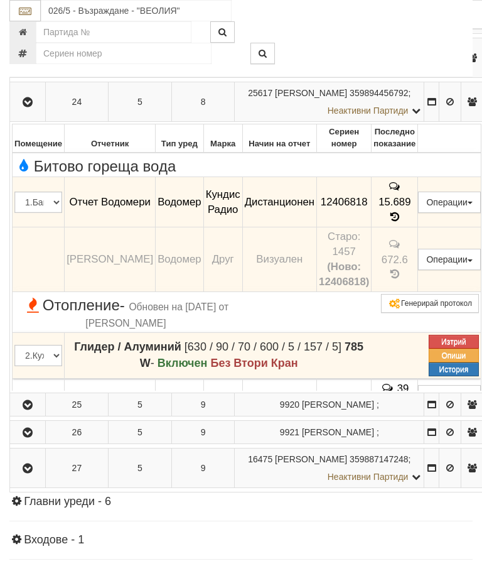
scroll to position [1107, 0]
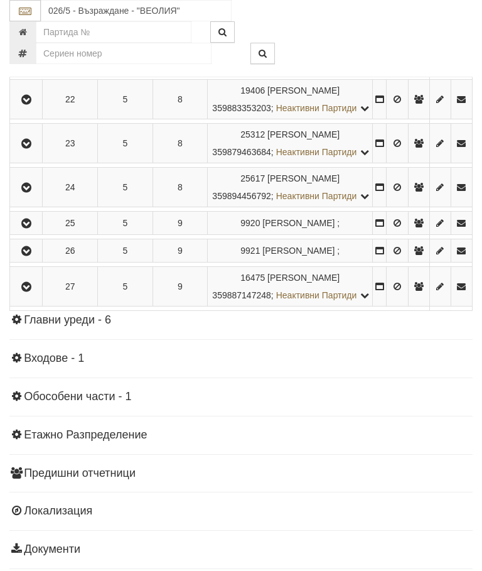
click at [26, 228] on icon "button" at bounding box center [26, 223] width 15 height 9
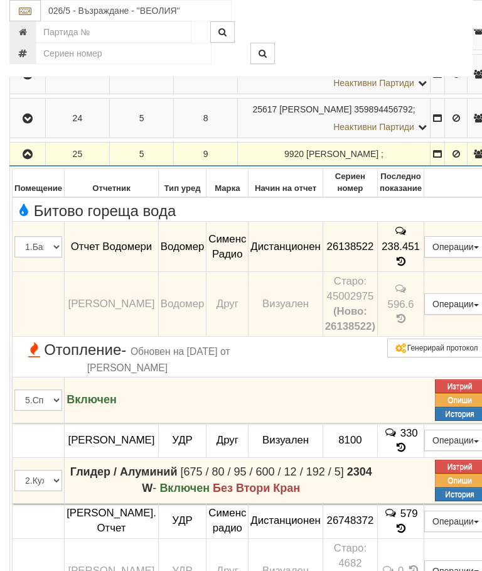
click at [23, 159] on icon "button" at bounding box center [27, 154] width 15 height 9
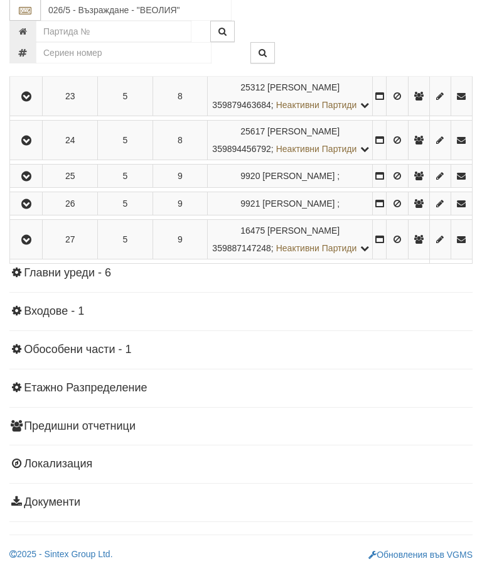
click at [24, 209] on icon "button" at bounding box center [26, 204] width 15 height 9
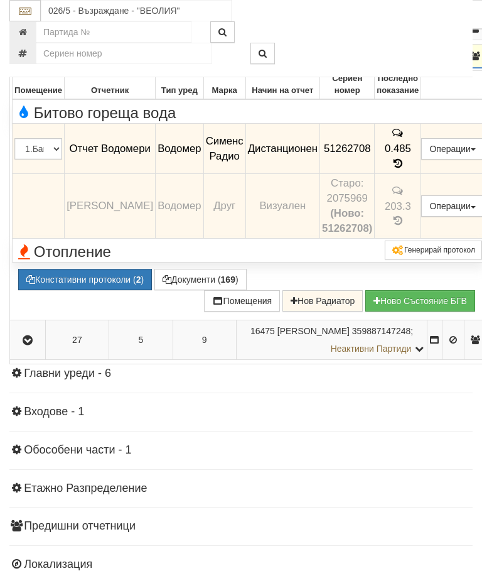
click at [28, 61] on icon "button" at bounding box center [27, 56] width 15 height 9
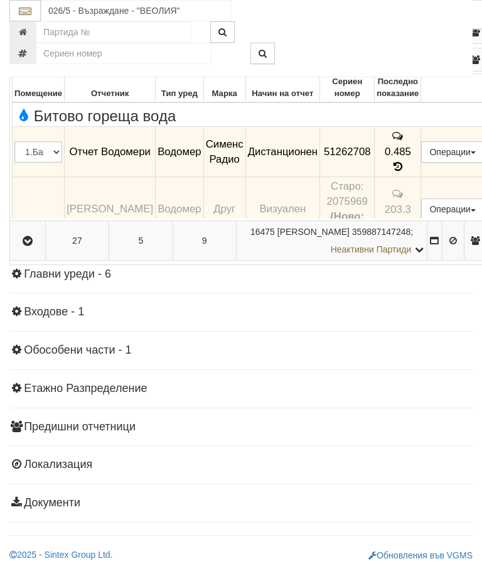
scroll to position [1166, 0]
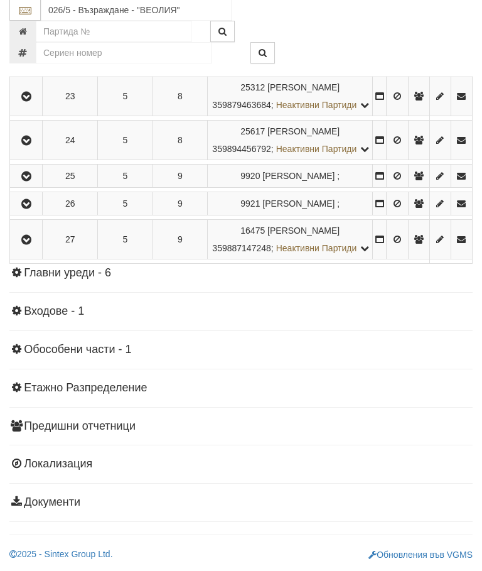
click at [34, 245] on icon "button" at bounding box center [26, 240] width 15 height 9
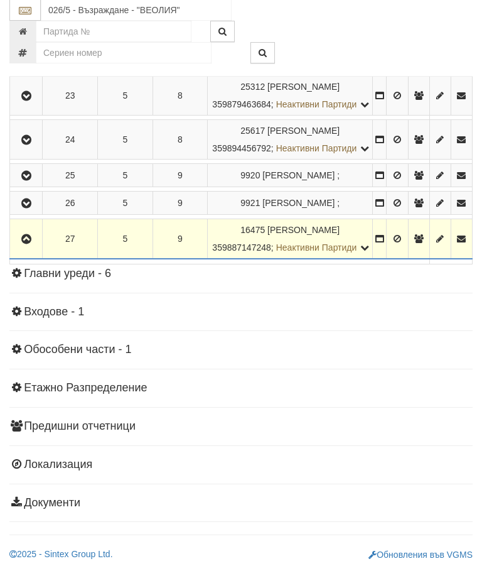
scroll to position [1321, 0]
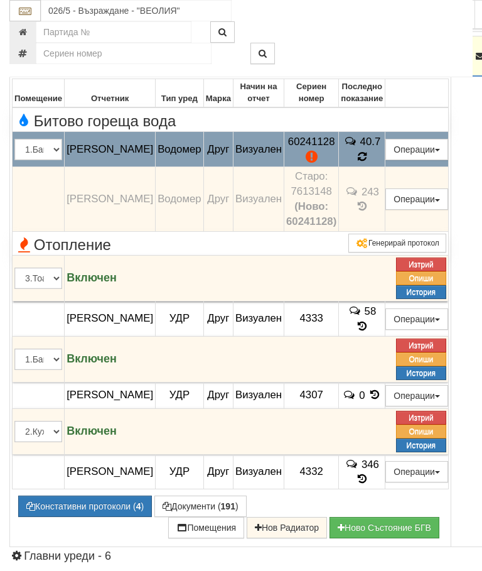
click at [367, 162] on icon at bounding box center [362, 156] width 9 height 11
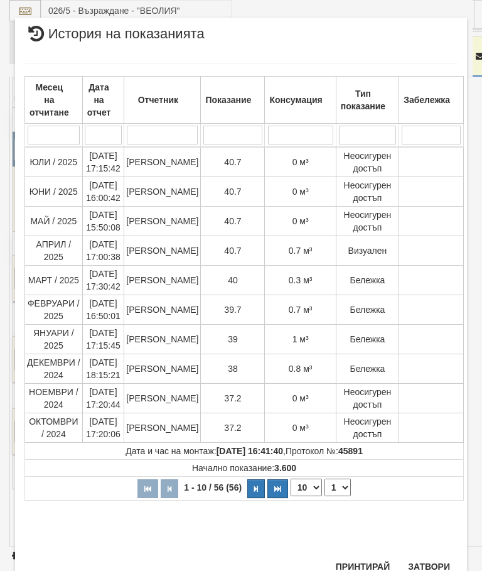
scroll to position [442, 0]
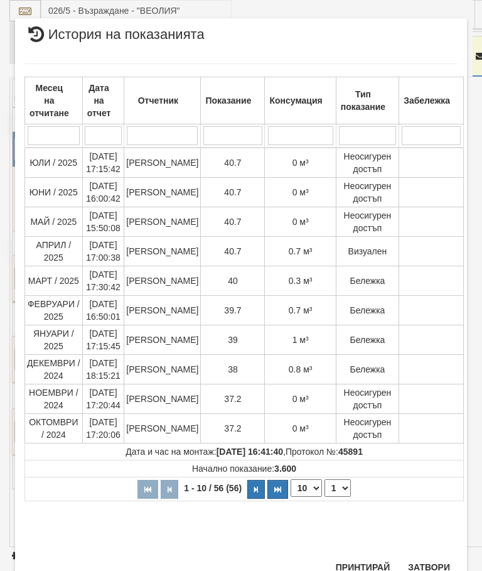
click at [418, 567] on button "Затвори" at bounding box center [429, 567] width 57 height 20
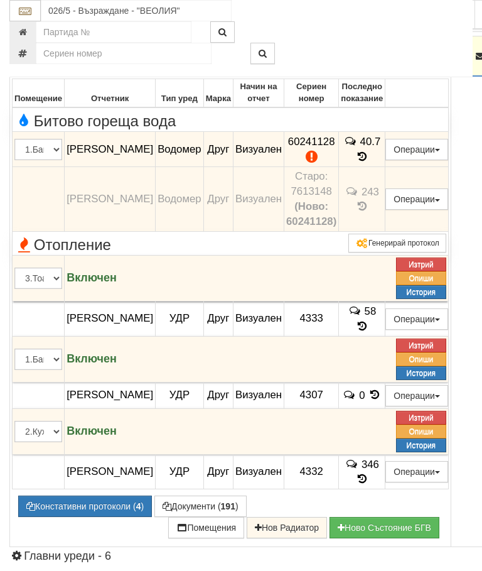
click at [29, 61] on icon "button" at bounding box center [26, 56] width 15 height 9
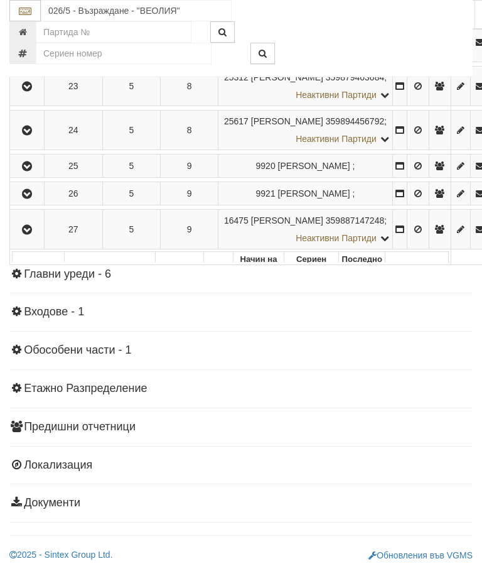
scroll to position [1187, 0]
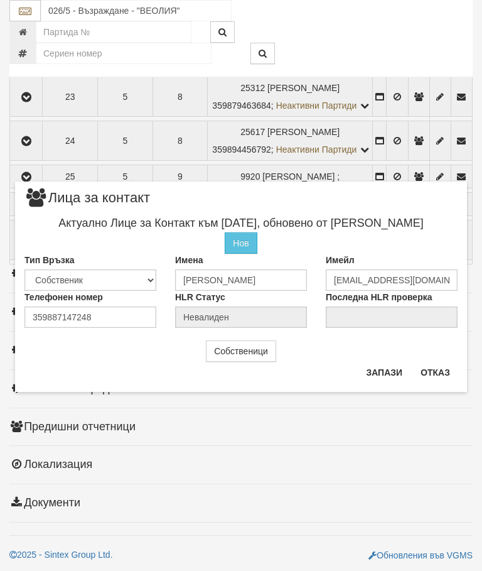
click at [440, 374] on button "Отказ" at bounding box center [435, 372] width 45 height 20
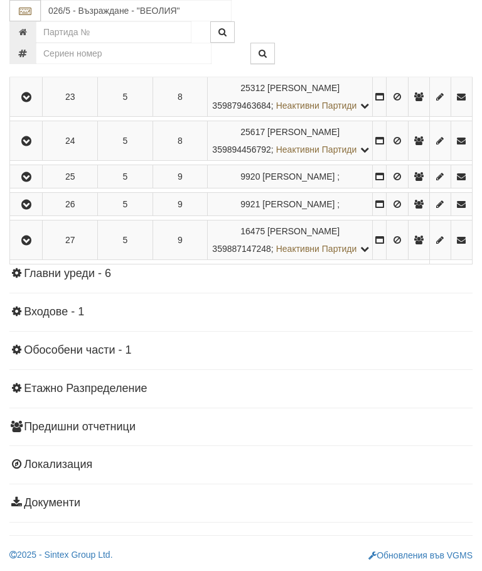
click at [29, 245] on icon "button" at bounding box center [26, 240] width 15 height 9
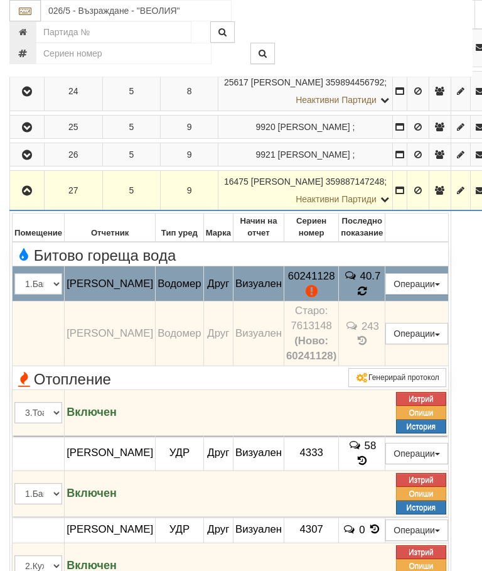
click at [367, 297] on icon at bounding box center [361, 291] width 9 height 11
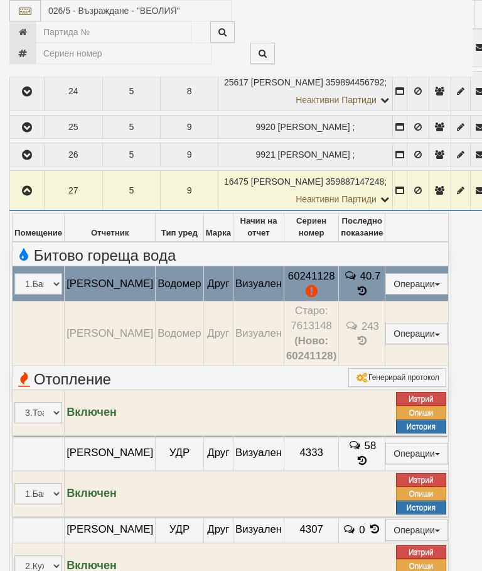
select select "10"
select select "1"
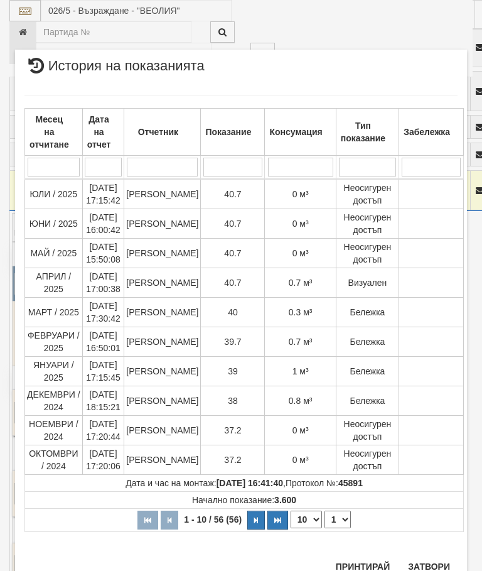
scroll to position [646, 0]
click at [422, 564] on button "Затвори" at bounding box center [429, 567] width 57 height 20
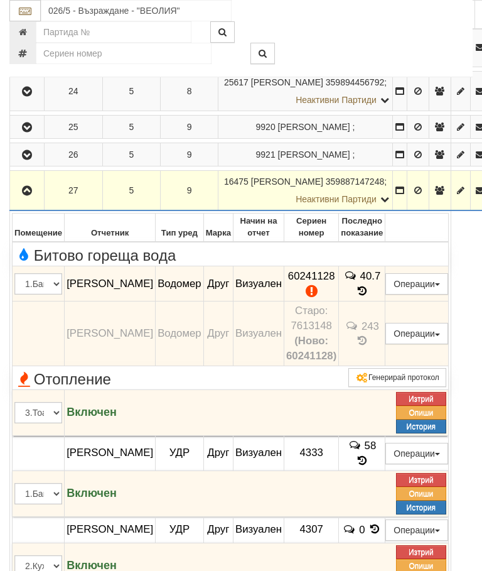
click at [30, 195] on icon "button" at bounding box center [26, 191] width 15 height 9
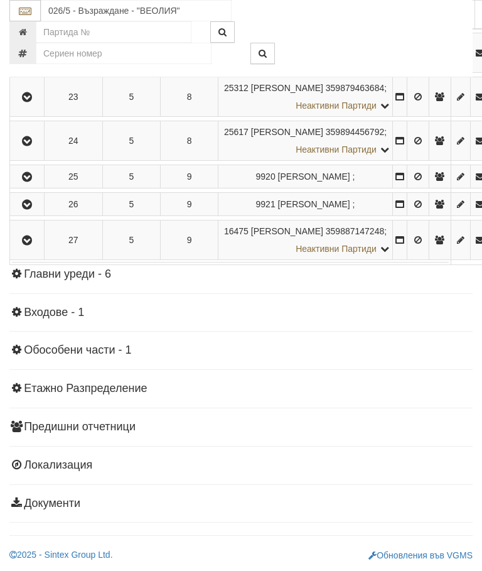
scroll to position [1177, 0]
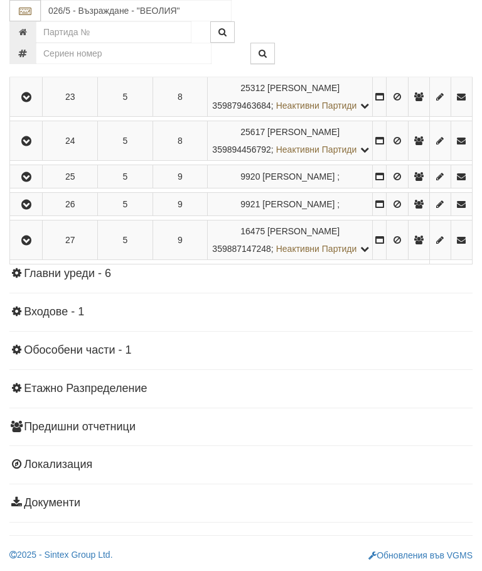
click at [26, 245] on icon "button" at bounding box center [26, 240] width 15 height 9
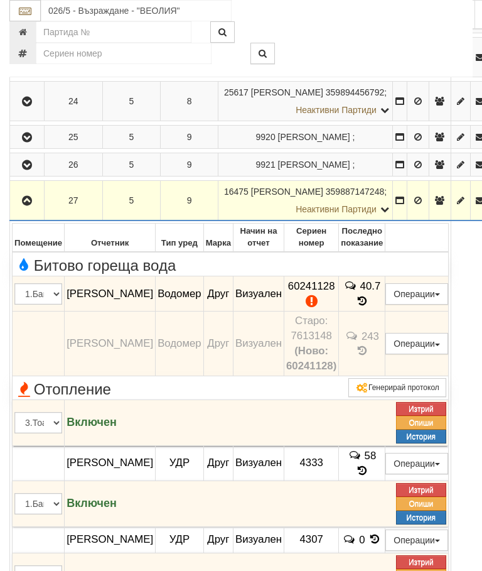
click at [0, 0] on button "Редакция / Протокол" at bounding box center [0, 0] width 0 height 0
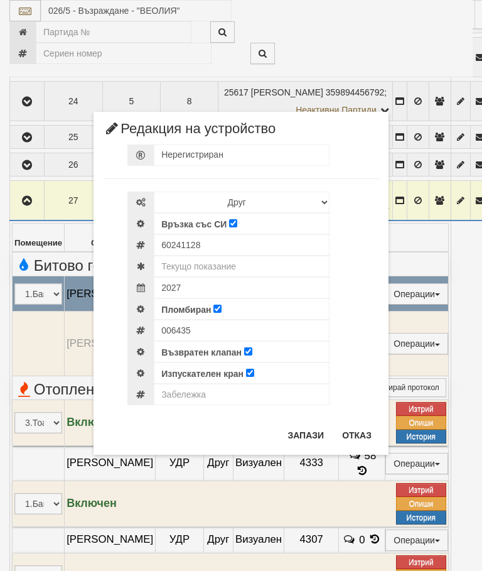
click at [439, 36] on div "× Редакция на устройство Нерегистриран Избери Марка и модел Апатор Повогаз Друг…" at bounding box center [241, 227] width 471 height 455
click at [354, 442] on button "Отказ" at bounding box center [357, 435] width 45 height 20
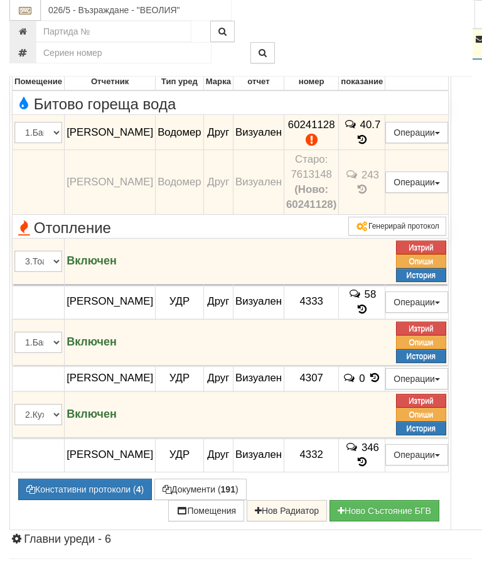
scroll to position [1338, 0]
click at [91, 500] on button "Констативни протоколи ( 4 )" at bounding box center [85, 489] width 134 height 21
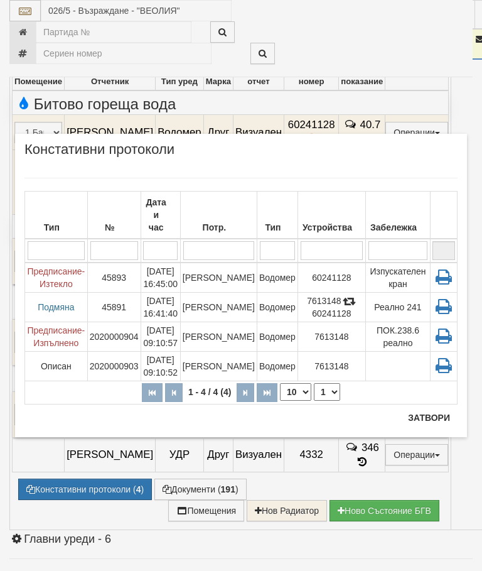
click at [180, 292] on td "03/12/2020 16:41:40" at bounding box center [161, 307] width 40 height 30
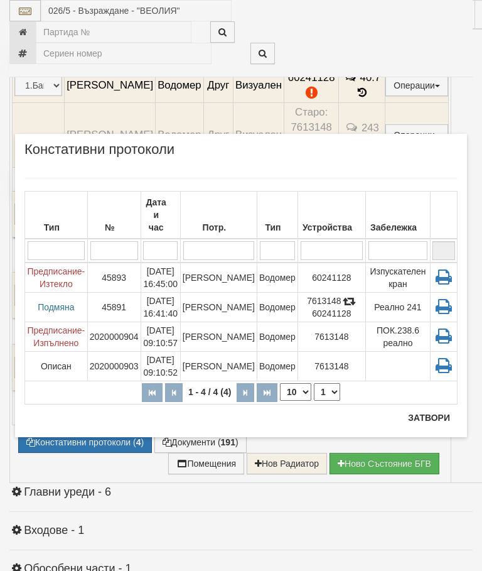
click at [180, 297] on td "03/12/2020 16:41:40" at bounding box center [161, 307] width 40 height 30
click at [428, 416] on button "Затвори" at bounding box center [429, 418] width 57 height 20
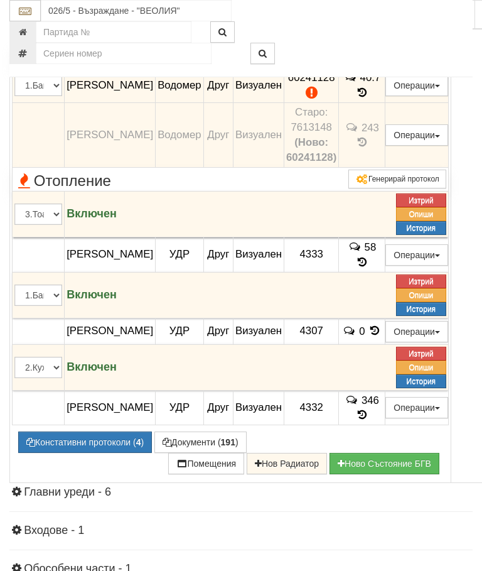
click at [430, 35] on div at bounding box center [341, 31] width 281 height 21
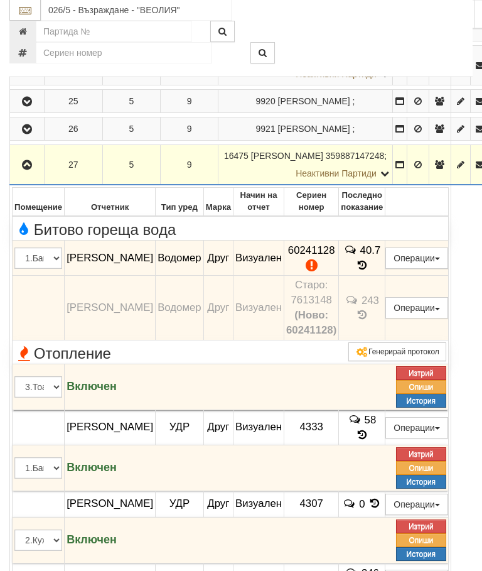
click at [22, 170] on icon "button" at bounding box center [26, 165] width 15 height 9
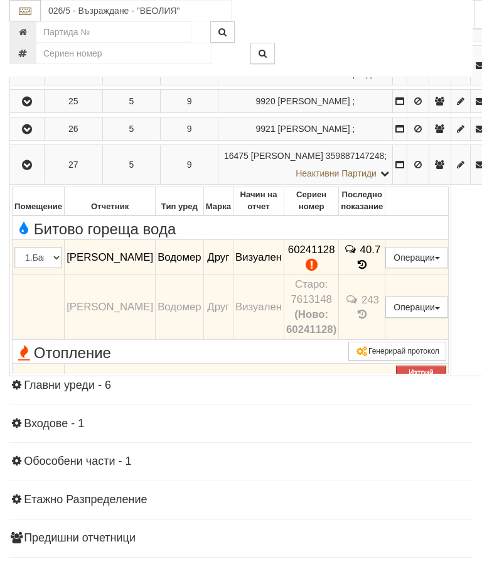
scroll to position [1182, 0]
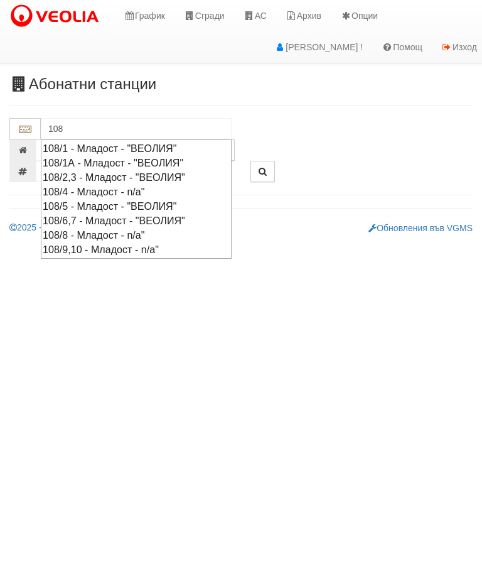
click at [145, 148] on div "108/1 - Младост - "ВЕОЛИЯ"" at bounding box center [136, 148] width 187 height 14
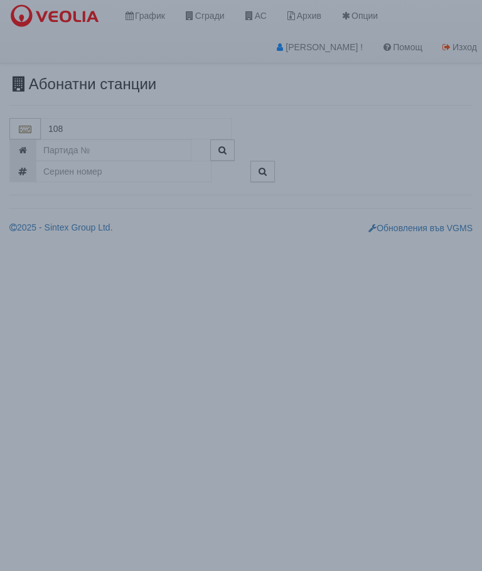
type input "108/1 - Младост - "ВЕОЛИЯ""
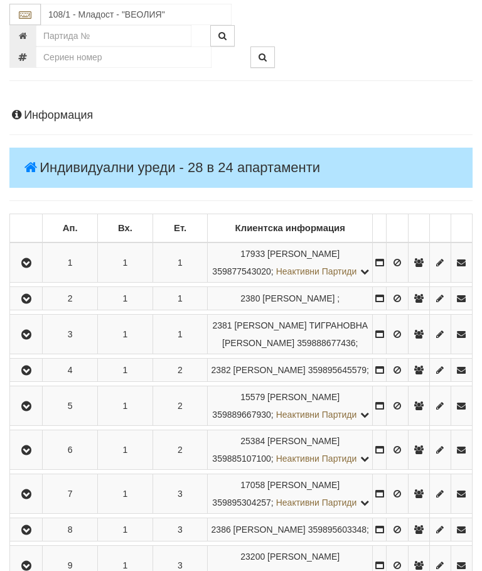
scroll to position [114, 0]
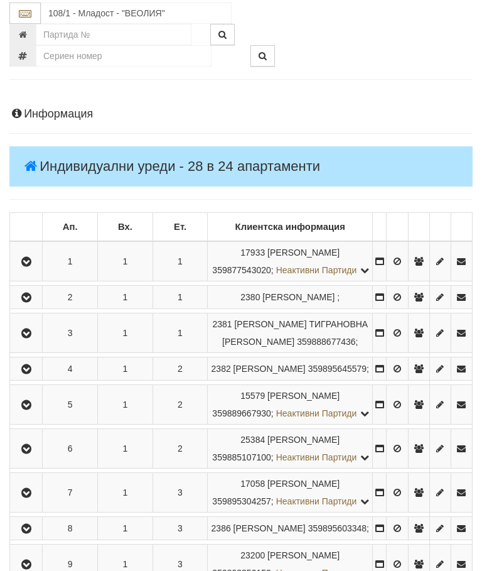
click at [23, 303] on icon "button" at bounding box center [26, 298] width 15 height 9
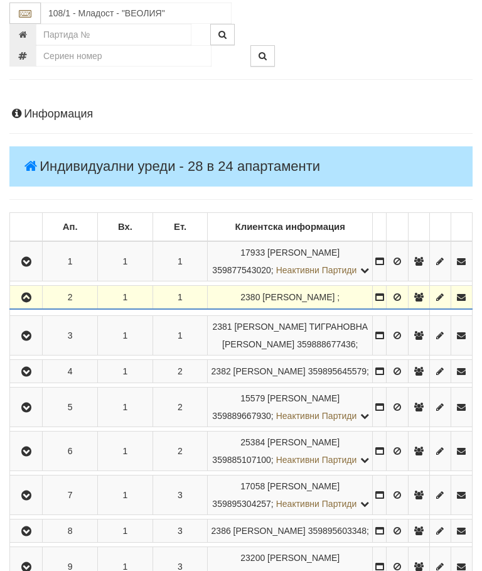
scroll to position [116, 0]
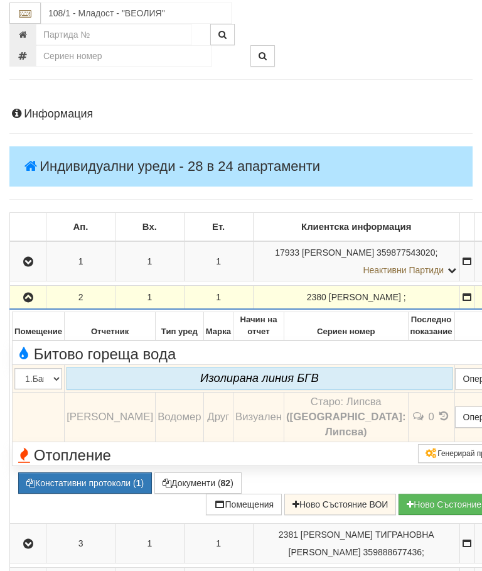
click at [39, 304] on button "button" at bounding box center [28, 297] width 32 height 19
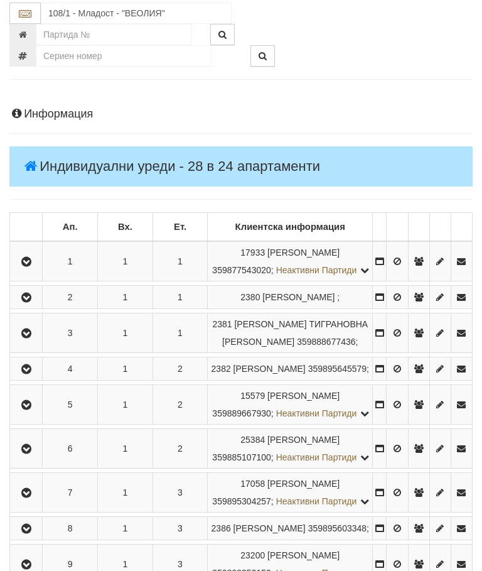
click at [36, 342] on button "button" at bounding box center [26, 332] width 28 height 19
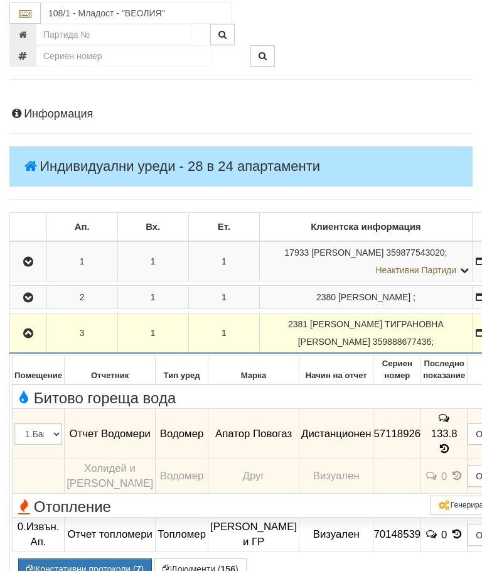
click at [30, 330] on icon "button" at bounding box center [28, 333] width 15 height 9
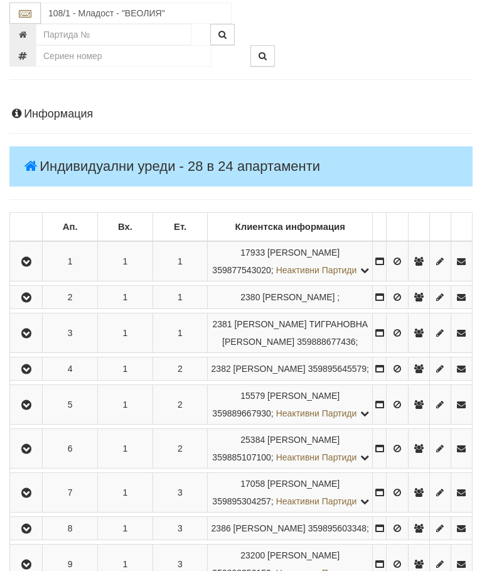
click at [31, 374] on icon "button" at bounding box center [26, 369] width 15 height 9
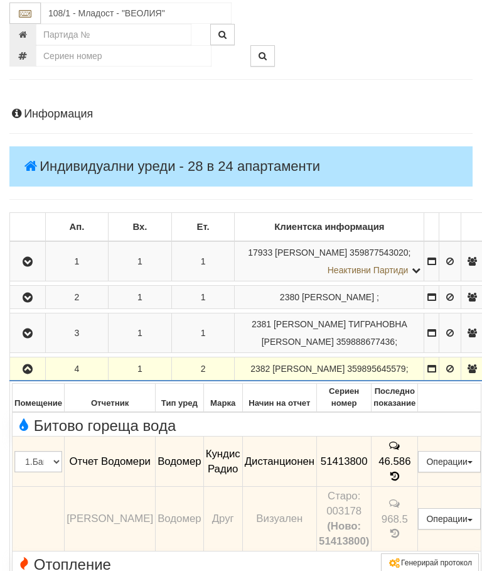
click at [17, 378] on button "button" at bounding box center [27, 368] width 31 height 19
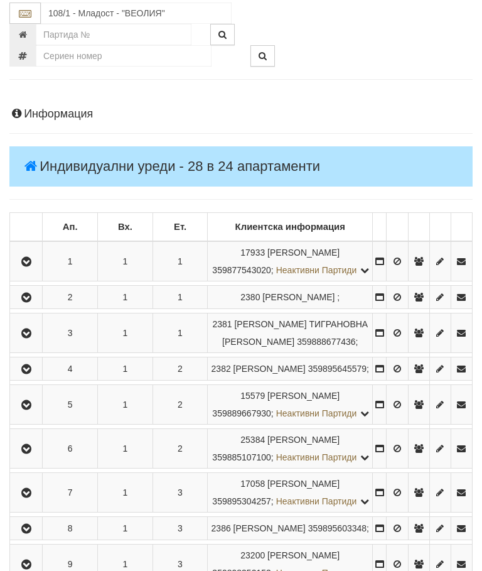
click at [34, 410] on icon "button" at bounding box center [26, 405] width 15 height 9
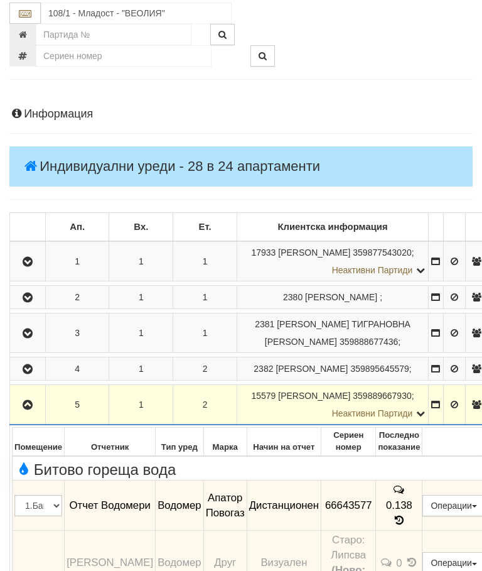
click at [27, 410] on icon "button" at bounding box center [27, 405] width 15 height 9
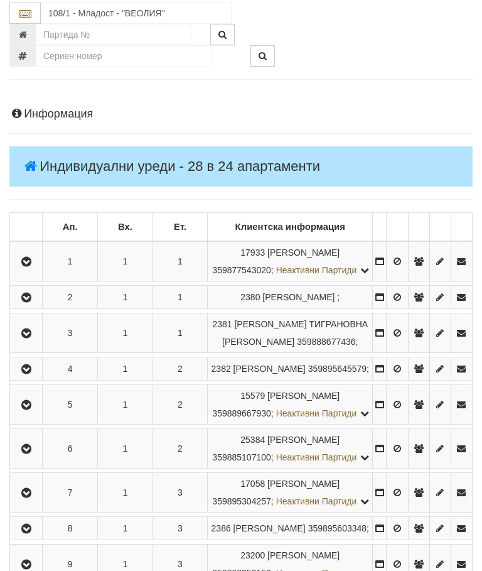
click at [29, 454] on icon "button" at bounding box center [26, 449] width 15 height 9
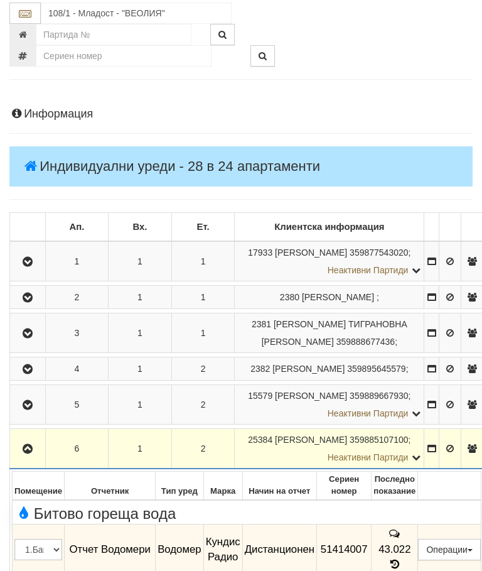
click at [36, 458] on button "button" at bounding box center [27, 448] width 31 height 19
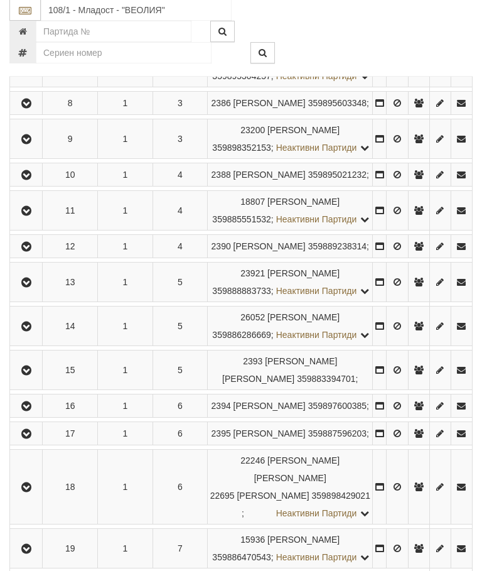
scroll to position [557, 0]
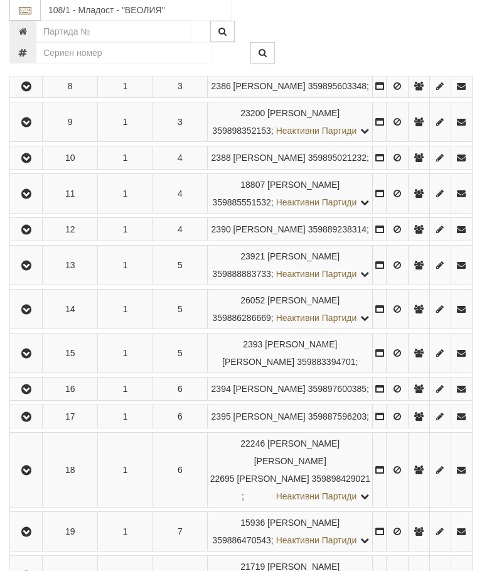
click at [32, 163] on icon "button" at bounding box center [26, 159] width 15 height 9
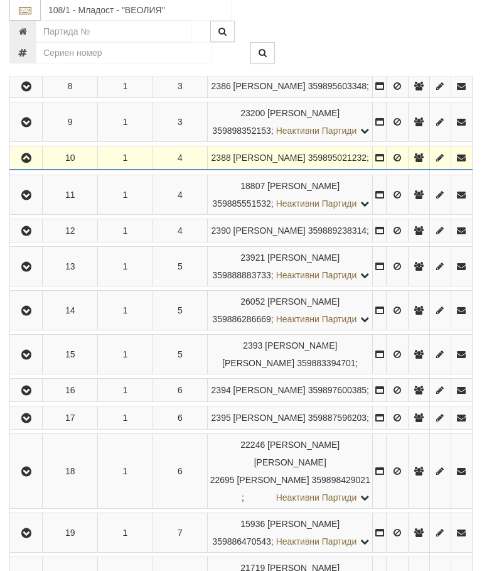
scroll to position [558, 0]
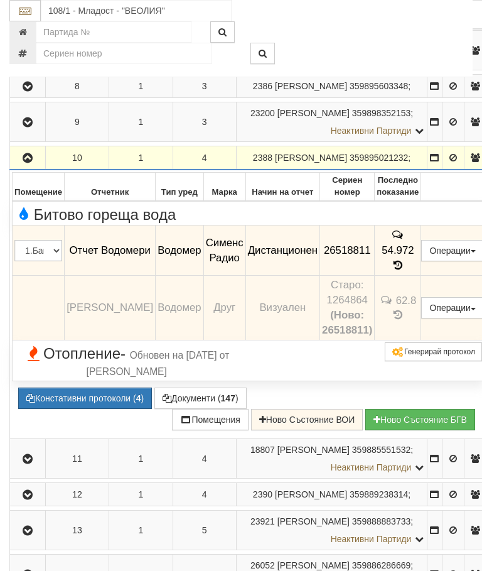
click at [28, 163] on icon "button" at bounding box center [27, 158] width 15 height 9
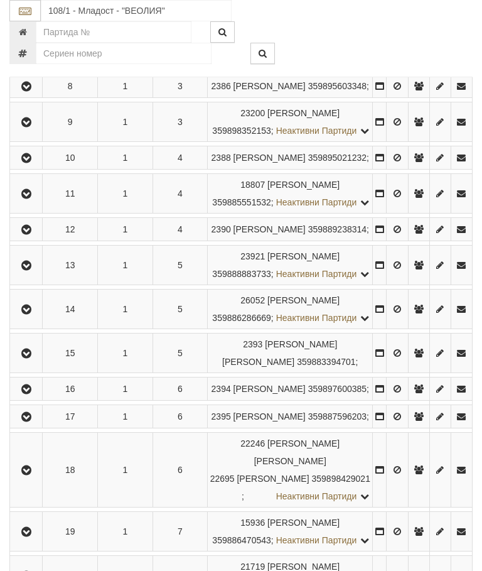
click at [33, 198] on icon "button" at bounding box center [26, 194] width 15 height 9
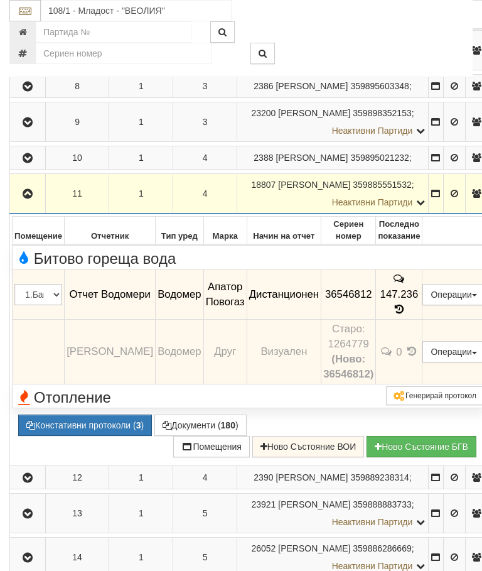
click at [25, 198] on icon "button" at bounding box center [27, 194] width 15 height 9
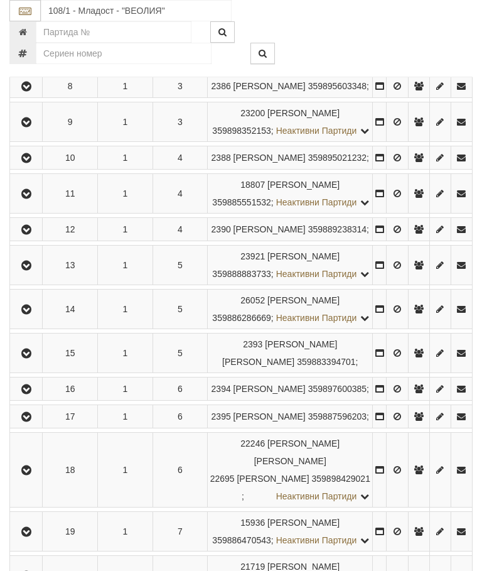
click at [34, 234] on icon "button" at bounding box center [26, 230] width 15 height 9
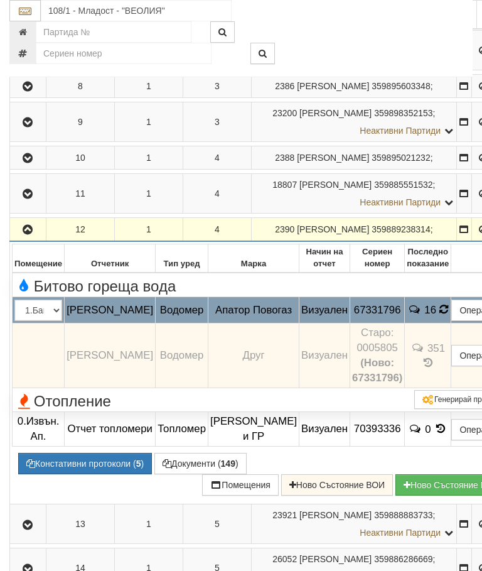
click at [438, 315] on icon at bounding box center [443, 309] width 11 height 12
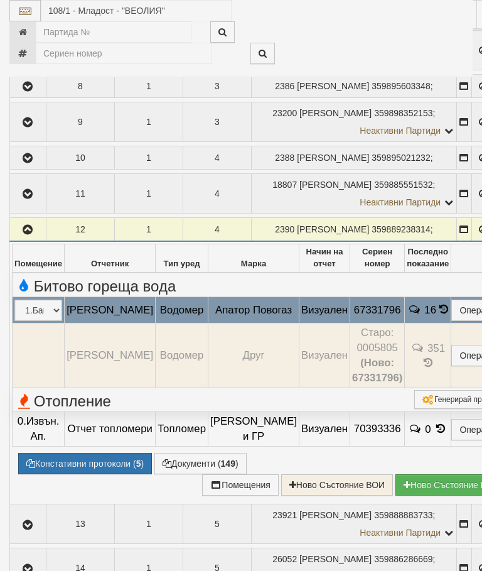
select select "10"
select select "1"
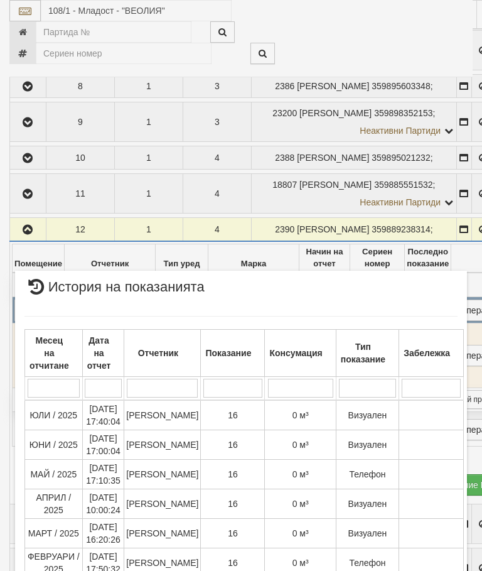
scroll to position [272, 0]
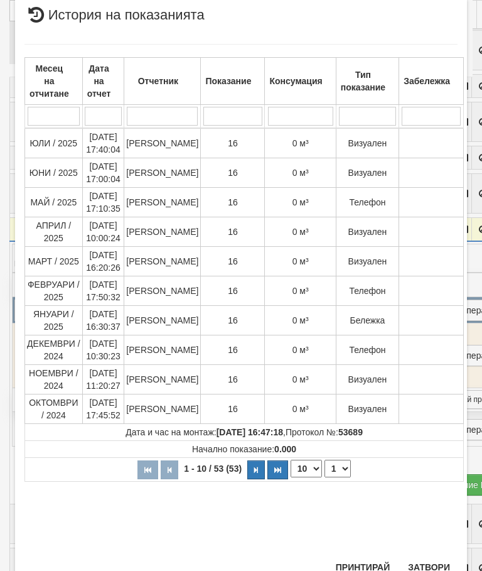
click at [435, 567] on button "Затвори" at bounding box center [429, 567] width 57 height 20
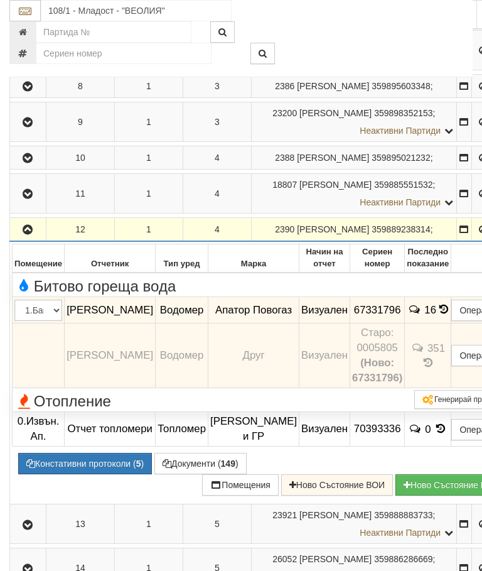
click at [18, 239] on button "button" at bounding box center [28, 229] width 32 height 19
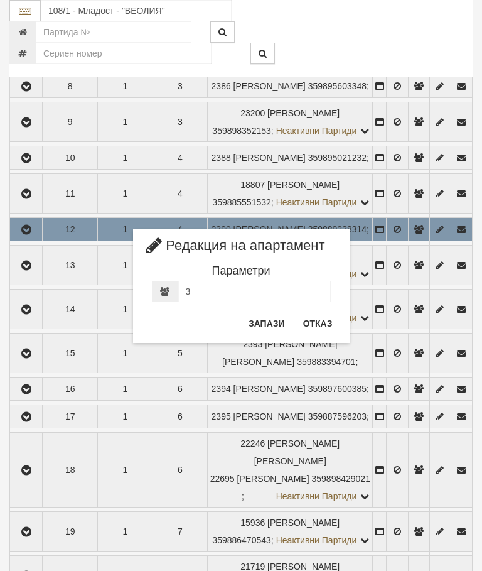
click at [323, 322] on button "Отказ" at bounding box center [318, 323] width 45 height 20
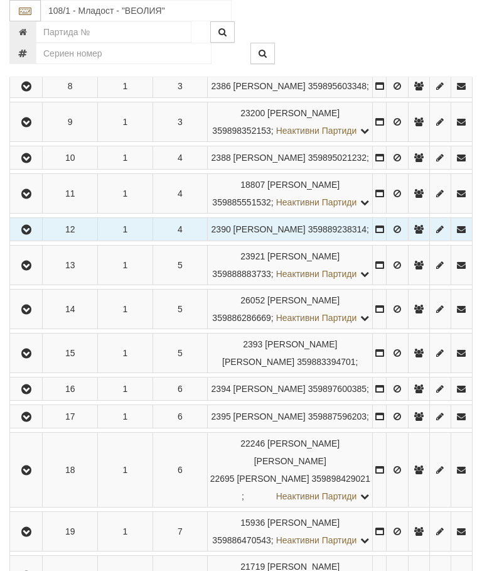
click at [33, 270] on icon "button" at bounding box center [26, 265] width 15 height 9
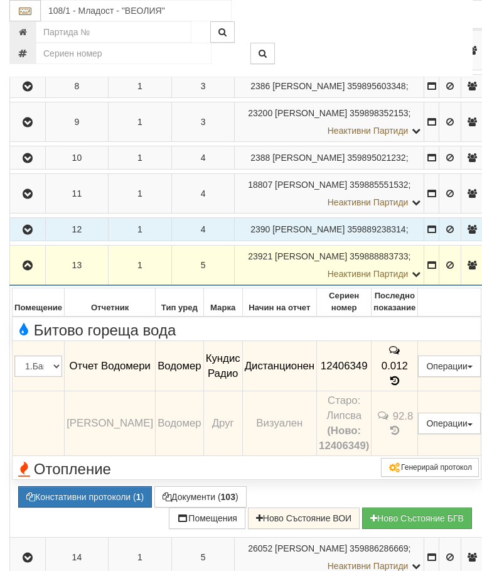
click at [16, 274] on button "button" at bounding box center [27, 265] width 31 height 19
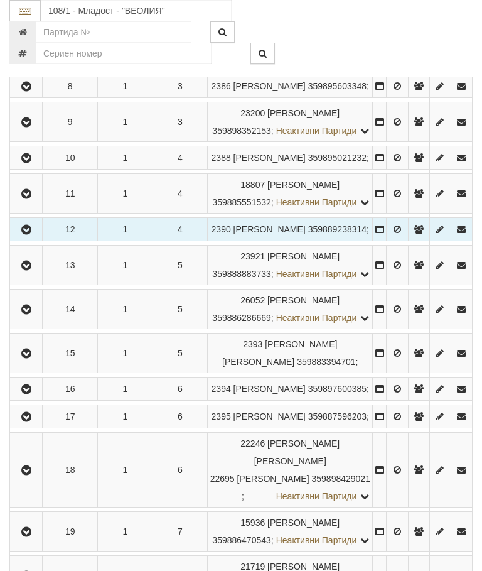
click at [40, 318] on button "button" at bounding box center [26, 309] width 28 height 19
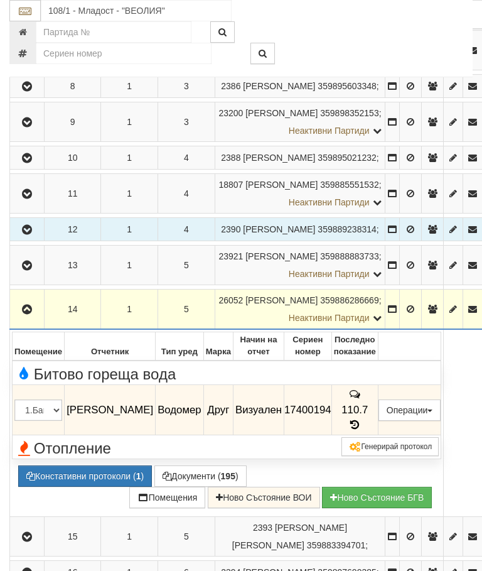
click at [362, 430] on icon at bounding box center [355, 425] width 14 height 11
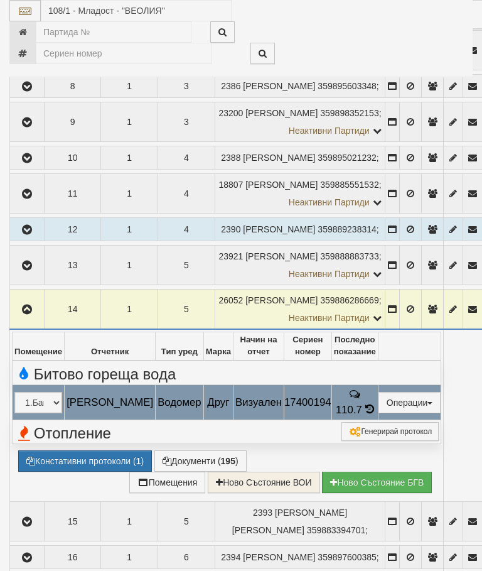
select select "10"
select select "1"
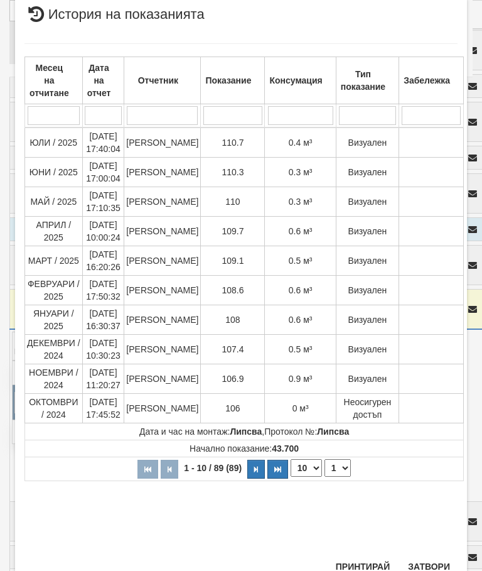
scroll to position [518, 0]
click at [436, 567] on button "Затвори" at bounding box center [429, 567] width 57 height 20
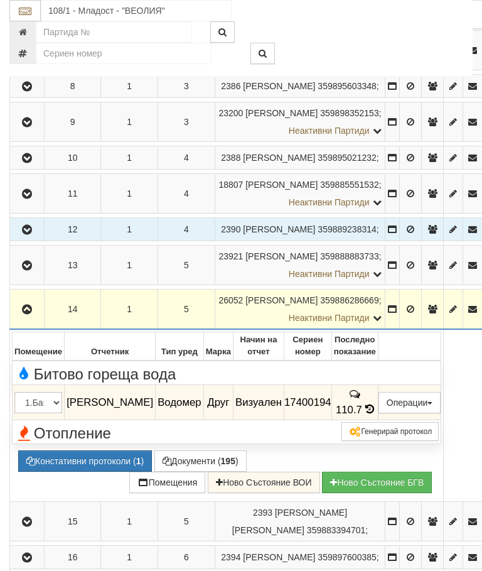
click at [20, 318] on button "button" at bounding box center [27, 309] width 30 height 19
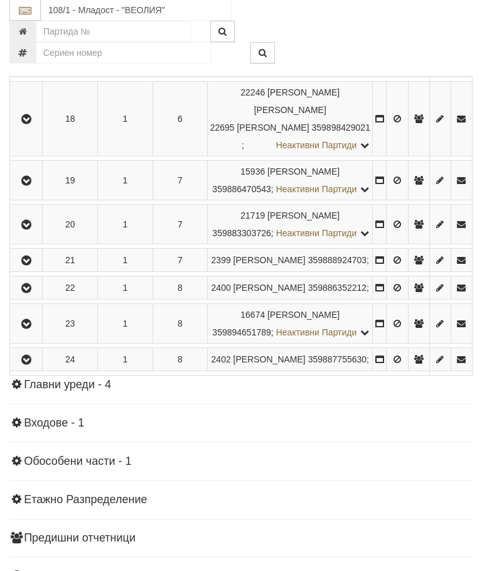
click at [31, 8] on icon "button" at bounding box center [26, 3] width 15 height 9
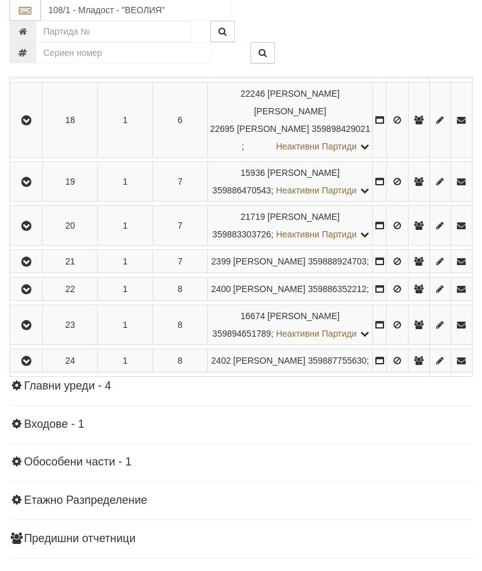
scroll to position [909, 0]
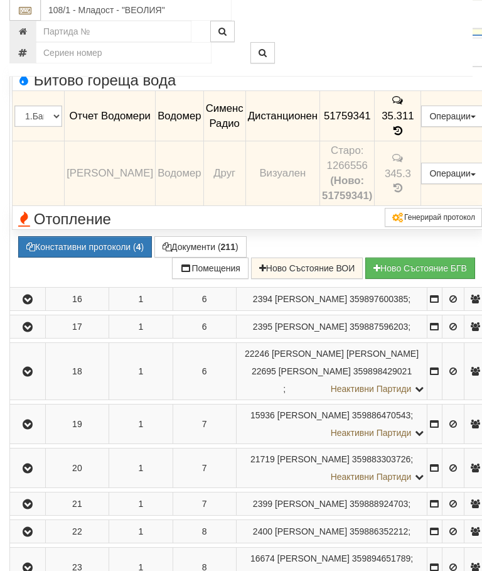
click at [28, 21] on icon "button" at bounding box center [27, 16] width 15 height 9
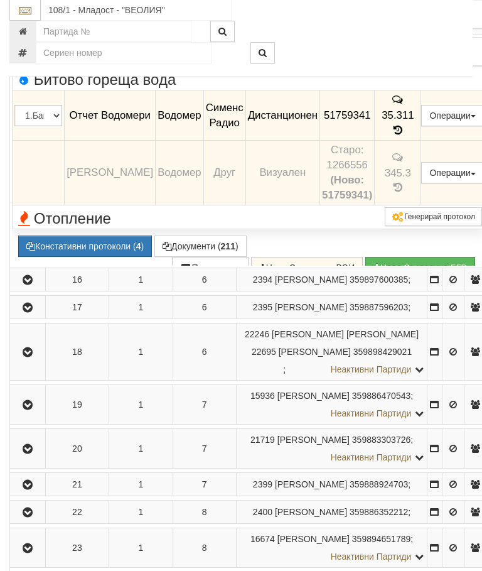
scroll to position [896, 0]
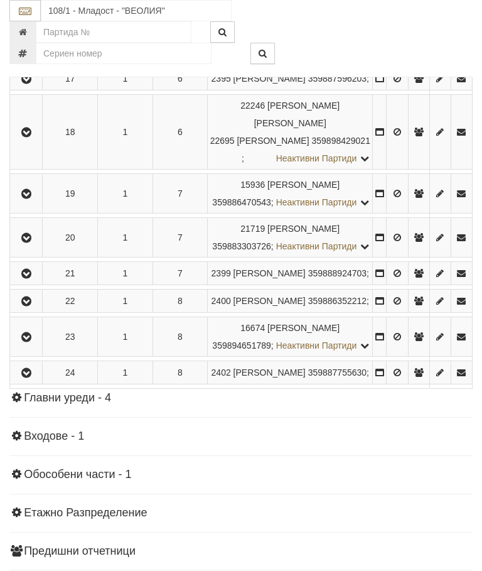
click at [25, 56] on icon "button" at bounding box center [26, 51] width 15 height 9
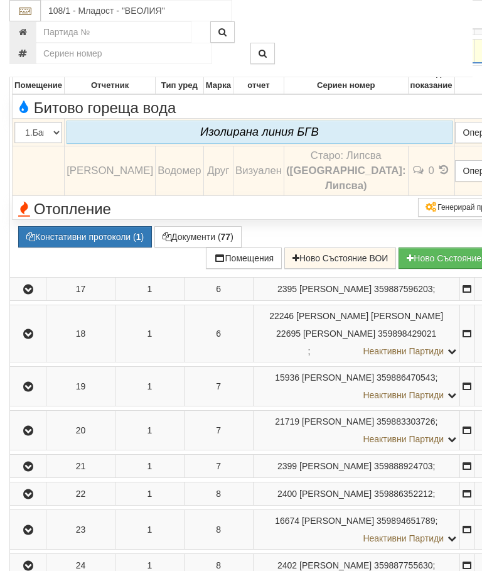
click at [32, 56] on icon "button" at bounding box center [28, 51] width 15 height 9
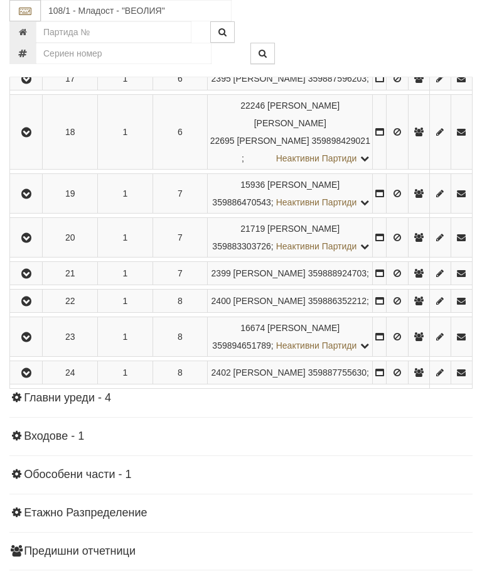
click at [27, 84] on icon "button" at bounding box center [26, 79] width 15 height 9
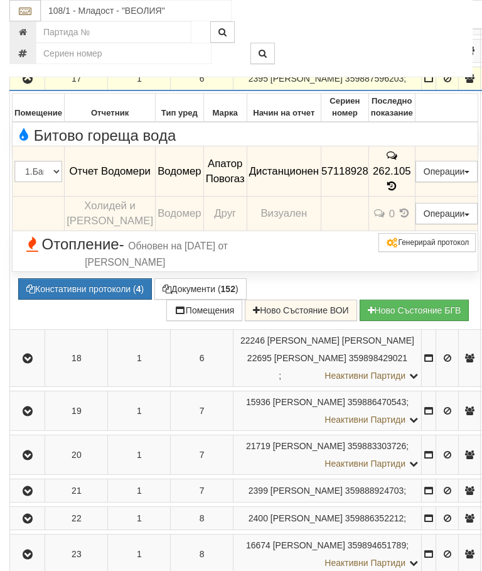
click at [26, 84] on icon "button" at bounding box center [27, 79] width 15 height 9
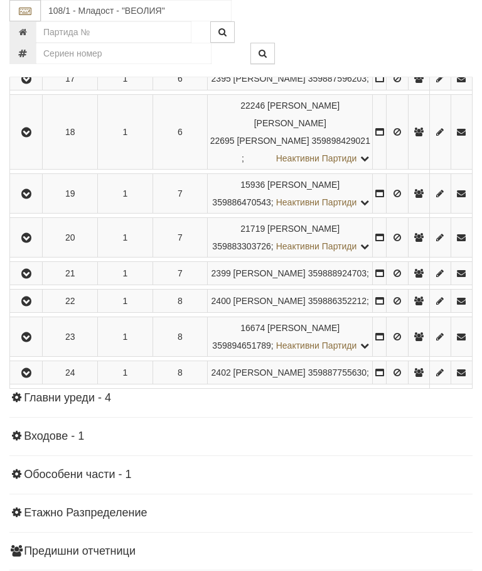
click at [30, 137] on icon "button" at bounding box center [26, 132] width 15 height 9
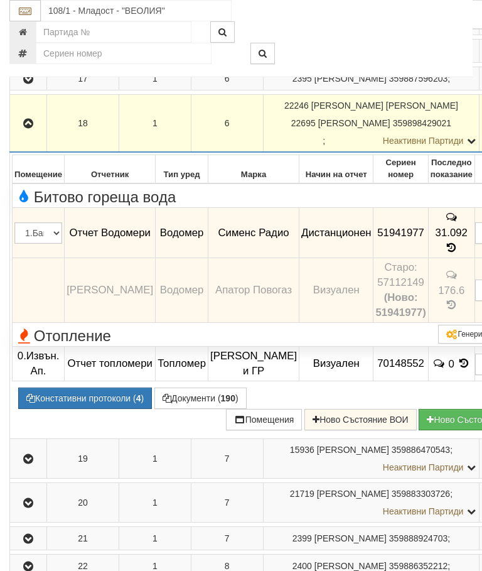
click at [36, 133] on button "button" at bounding box center [28, 123] width 33 height 19
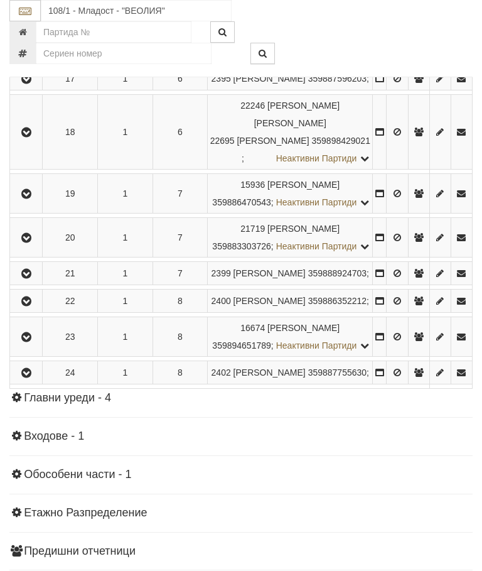
click at [34, 198] on icon "button" at bounding box center [26, 194] width 15 height 9
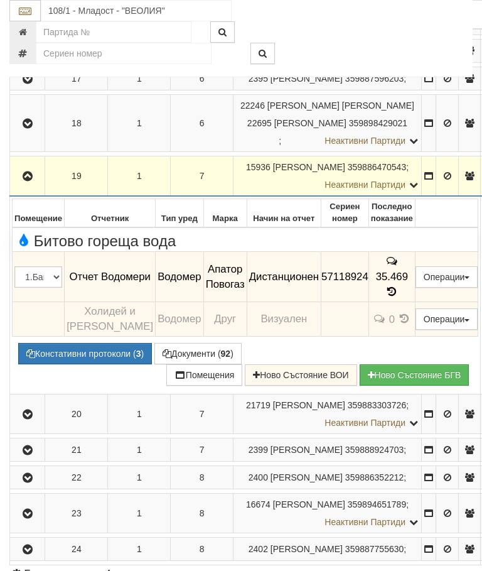
click at [28, 181] on icon "button" at bounding box center [27, 176] width 15 height 9
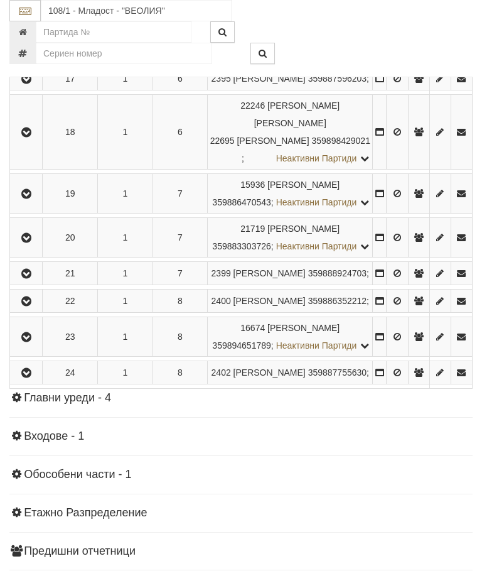
click at [22, 242] on icon "button" at bounding box center [26, 238] width 15 height 9
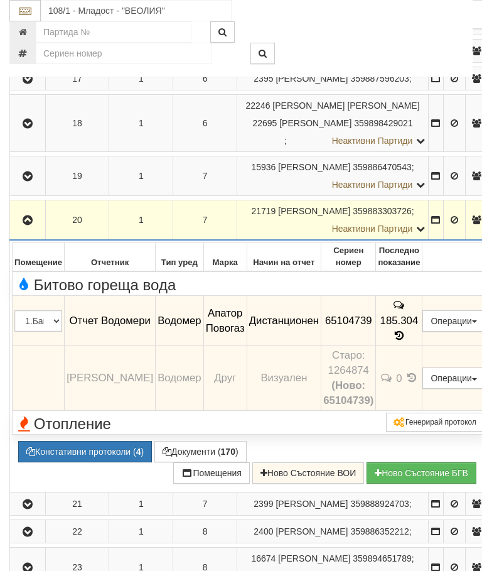
click at [26, 225] on icon "button" at bounding box center [27, 220] width 15 height 9
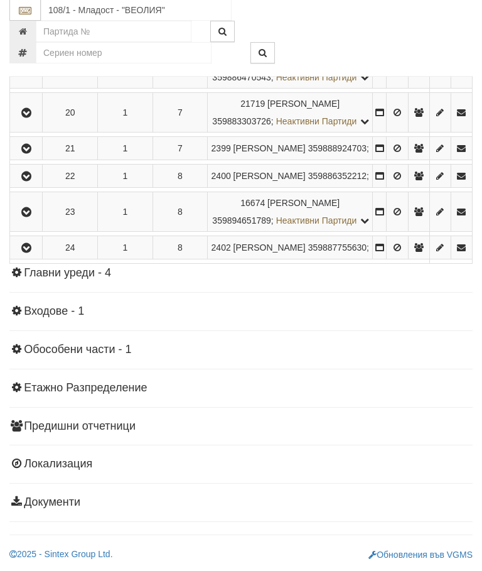
scroll to position [1036, 0]
click at [27, 154] on icon "button" at bounding box center [26, 149] width 15 height 9
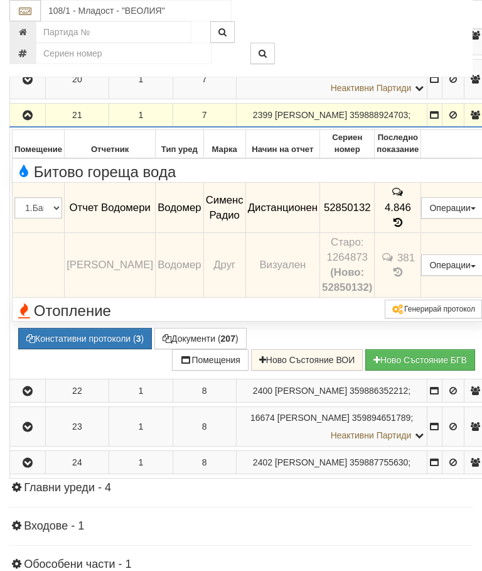
click at [28, 120] on icon "button" at bounding box center [27, 115] width 15 height 9
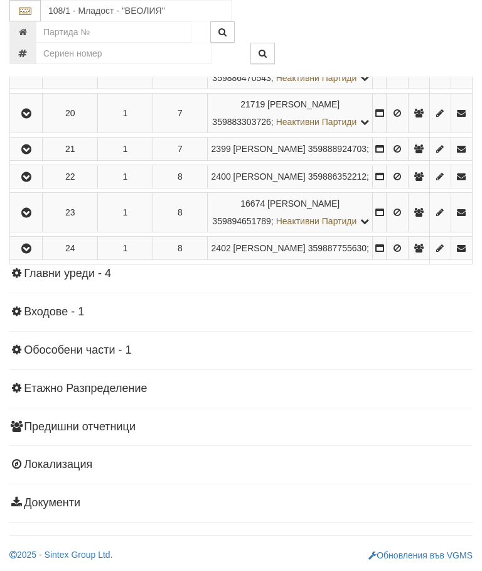
click at [34, 186] on button "button" at bounding box center [26, 176] width 28 height 19
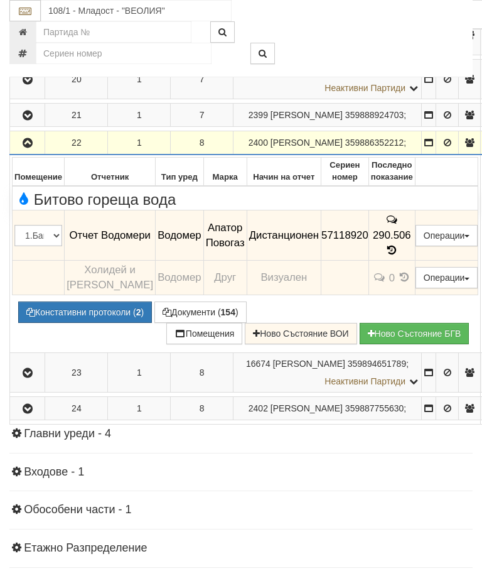
click at [31, 148] on icon "button" at bounding box center [27, 143] width 15 height 9
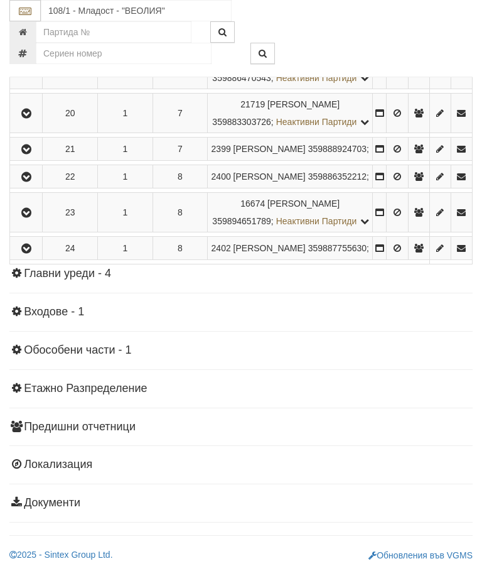
click at [29, 217] on icon "button" at bounding box center [26, 213] width 15 height 9
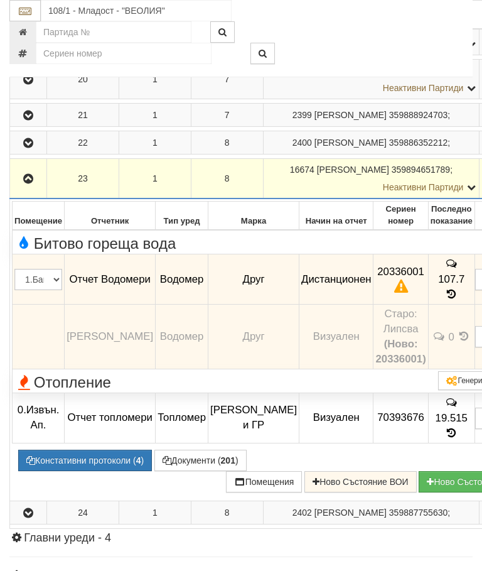
click at [34, 183] on icon "button" at bounding box center [28, 179] width 15 height 9
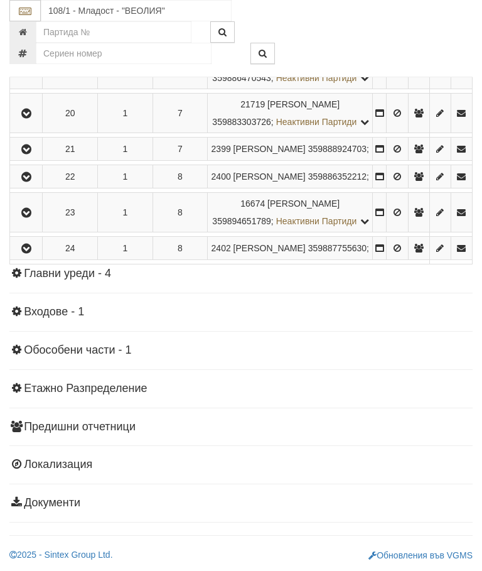
click at [31, 217] on icon "button" at bounding box center [26, 213] width 15 height 9
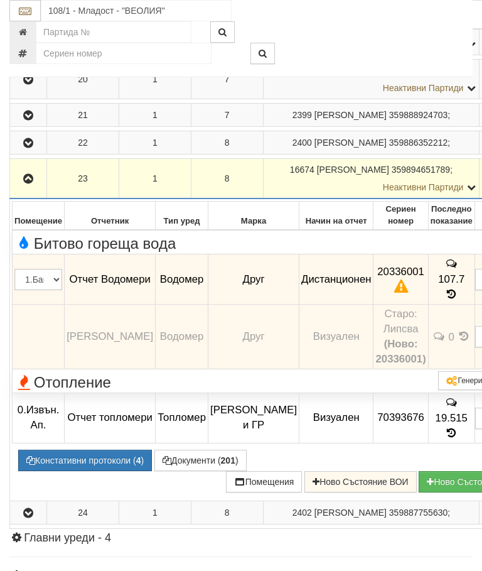
click at [445, 300] on icon at bounding box center [452, 294] width 14 height 11
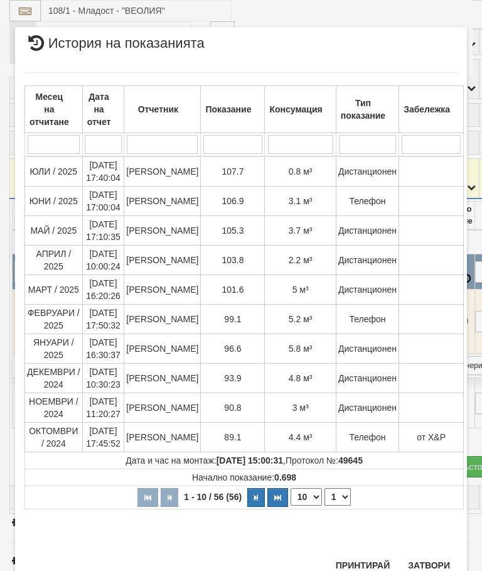
scroll to position [515, 0]
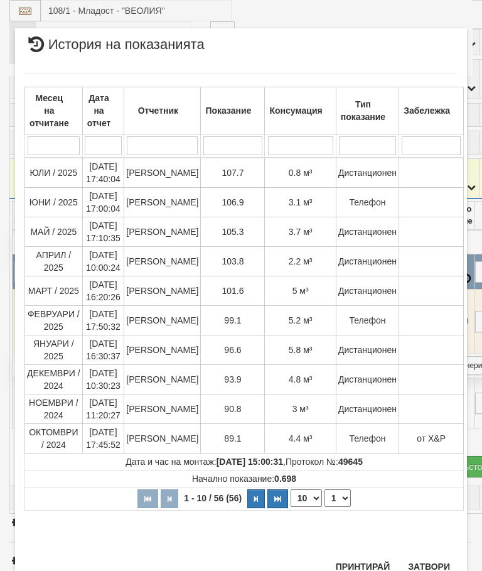
click at [423, 560] on button "Затвори" at bounding box center [429, 567] width 57 height 20
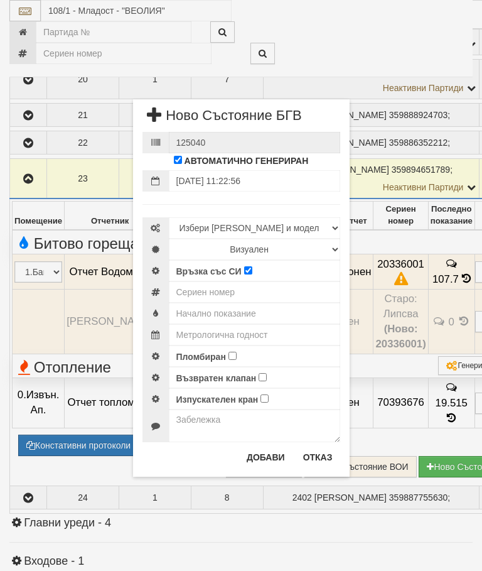
click at [317, 457] on button "Отказ" at bounding box center [318, 457] width 45 height 20
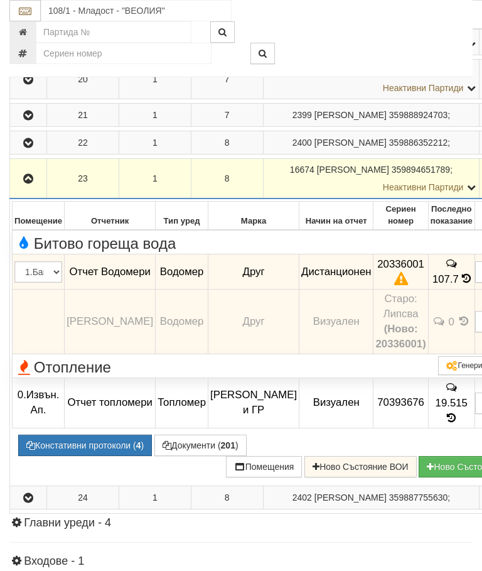
click at [35, 183] on icon "button" at bounding box center [28, 179] width 15 height 9
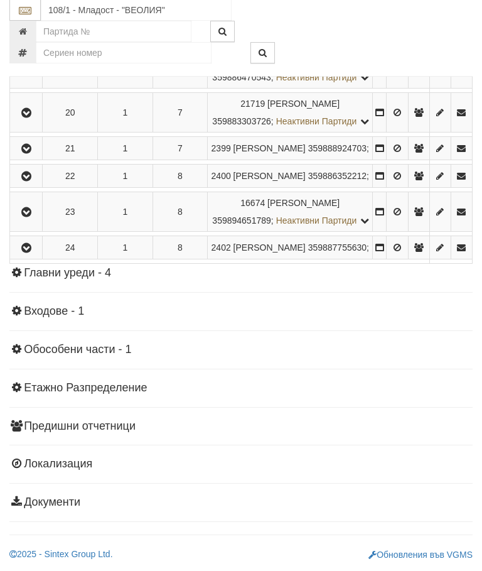
scroll to position [1233, 0]
click at [34, 253] on icon "button" at bounding box center [26, 248] width 15 height 9
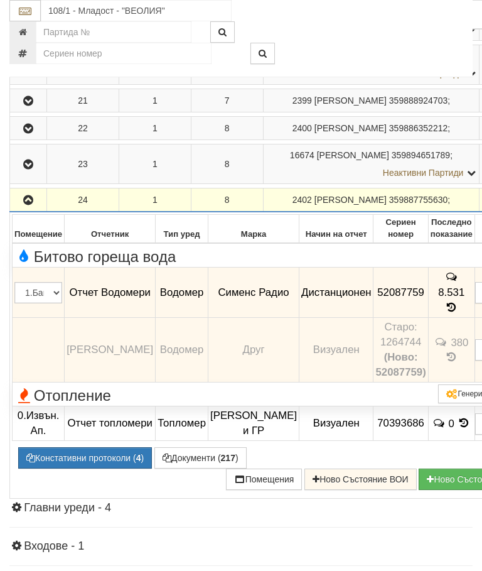
scroll to position [1034, 0]
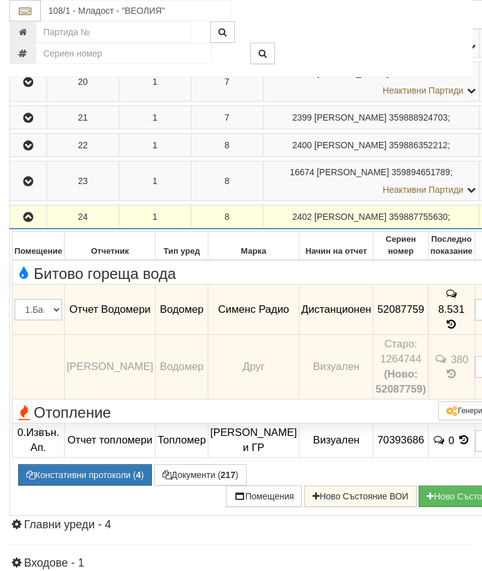
click at [28, 222] on icon "button" at bounding box center [28, 217] width 15 height 9
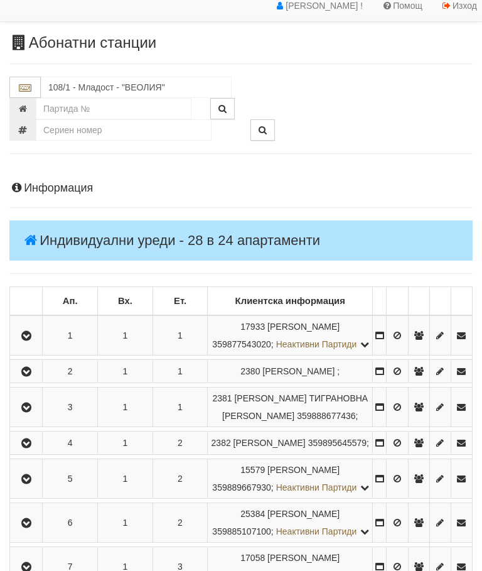
scroll to position [0, 0]
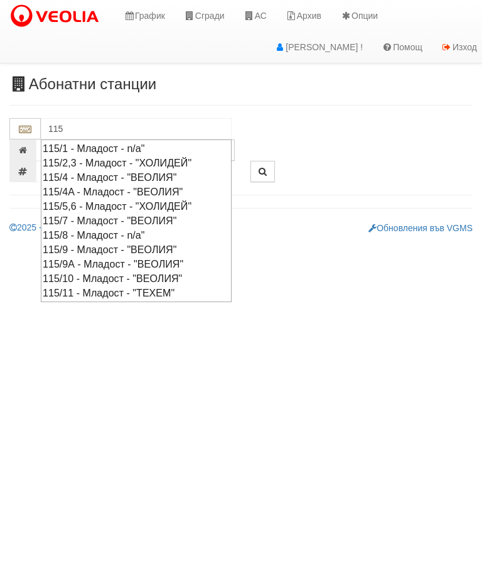
click at [129, 171] on div "115/4 - Младост - "ВЕОЛИЯ"" at bounding box center [136, 177] width 187 height 14
type input "115/4 - Младост - "ВЕОЛИЯ""
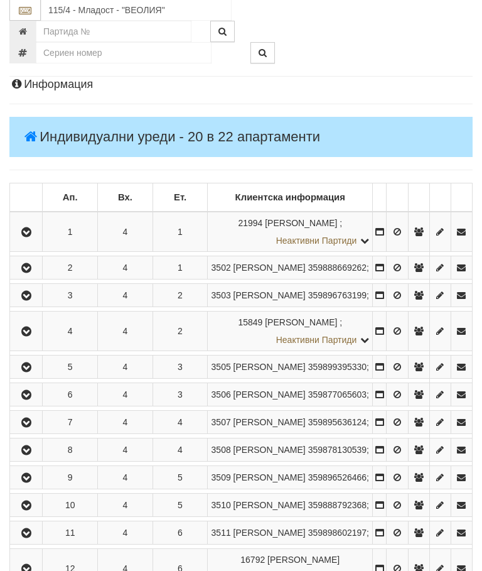
scroll to position [220, 0]
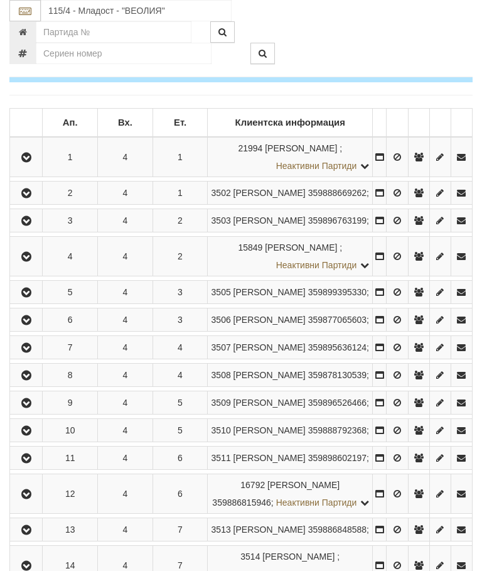
click at [24, 352] on icon "button" at bounding box center [26, 348] width 15 height 9
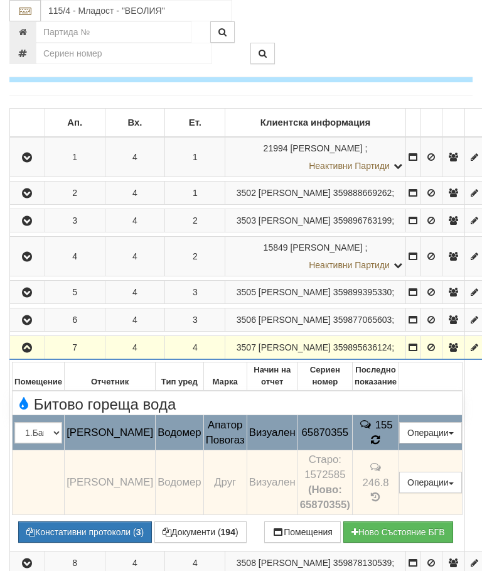
click at [381, 445] on icon at bounding box center [376, 439] width 10 height 11
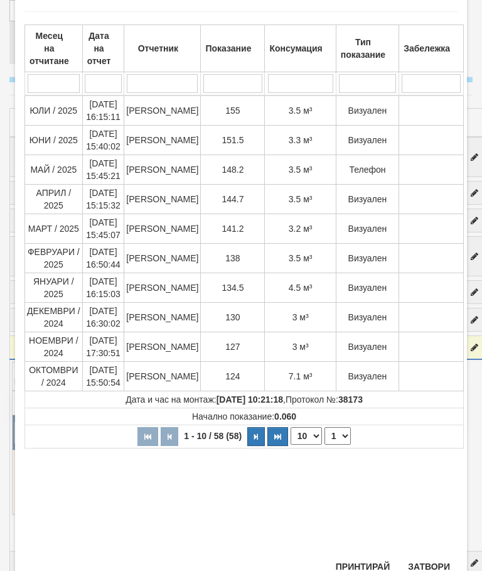
scroll to position [65, 0]
click at [429, 563] on button "Затвори" at bounding box center [429, 567] width 57 height 20
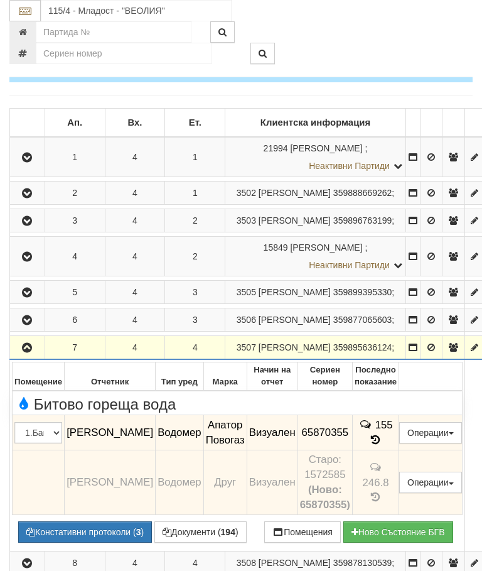
click at [31, 352] on icon "button" at bounding box center [26, 348] width 15 height 9
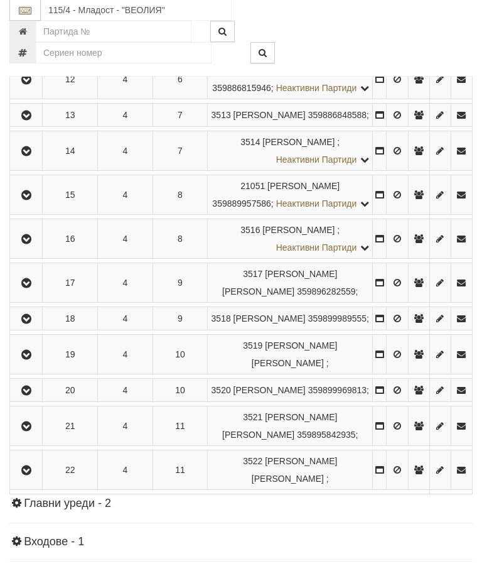
click at [25, 200] on icon "button" at bounding box center [26, 196] width 15 height 9
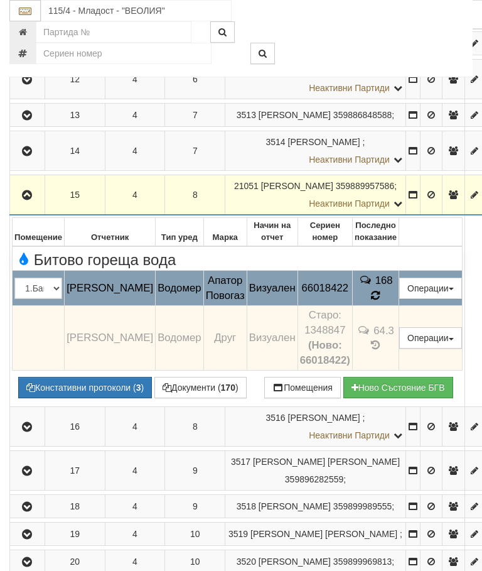
click at [381, 302] on icon at bounding box center [375, 295] width 9 height 11
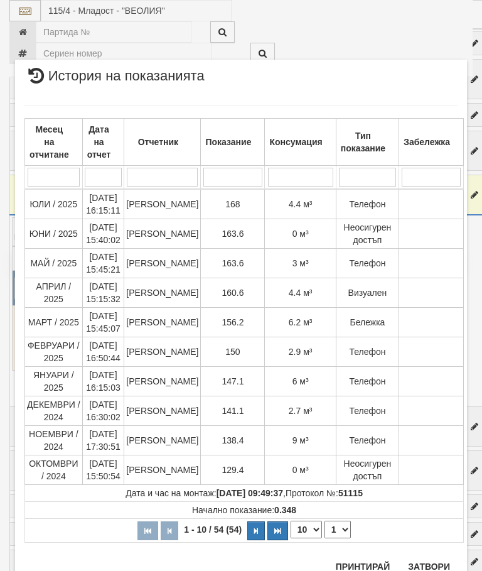
scroll to position [666, 0]
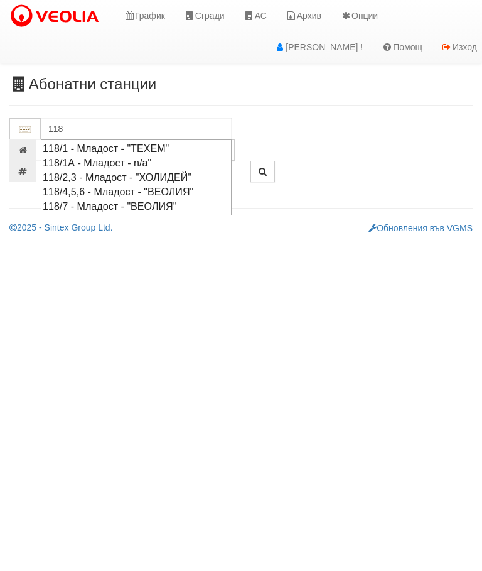
click at [146, 146] on div "118/1 - Младост - "ТЕХЕМ"" at bounding box center [136, 148] width 187 height 14
type input "118/1 - Младост - "ТЕХЕМ""
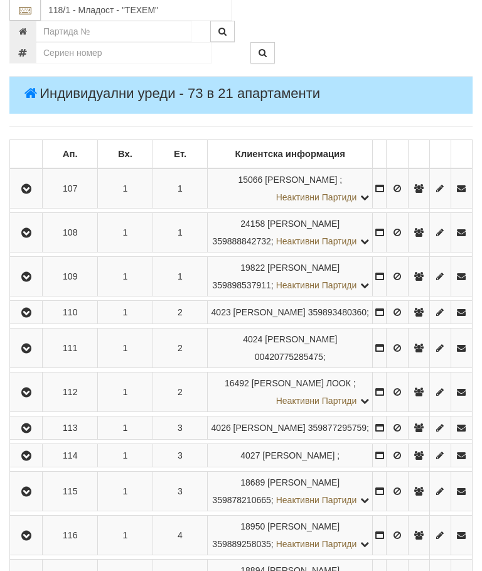
click at [29, 282] on icon "button" at bounding box center [26, 277] width 15 height 9
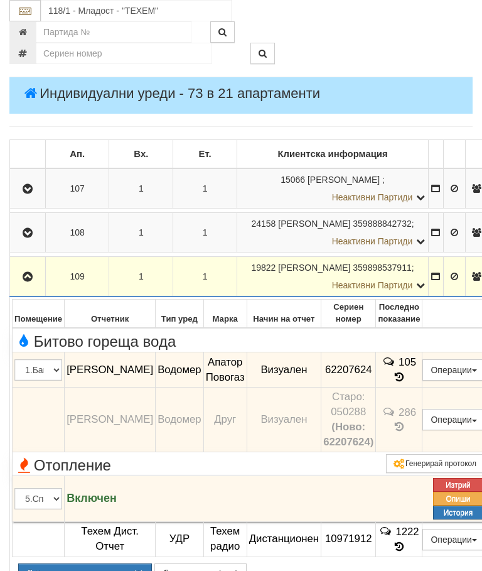
click at [20, 281] on button "button" at bounding box center [27, 276] width 31 height 19
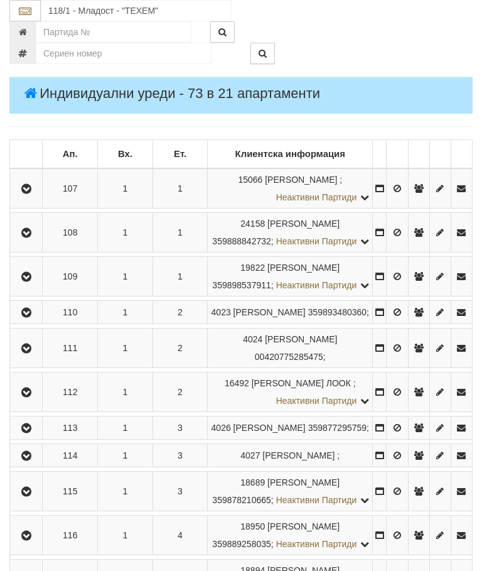
click at [33, 317] on icon "button" at bounding box center [26, 312] width 15 height 9
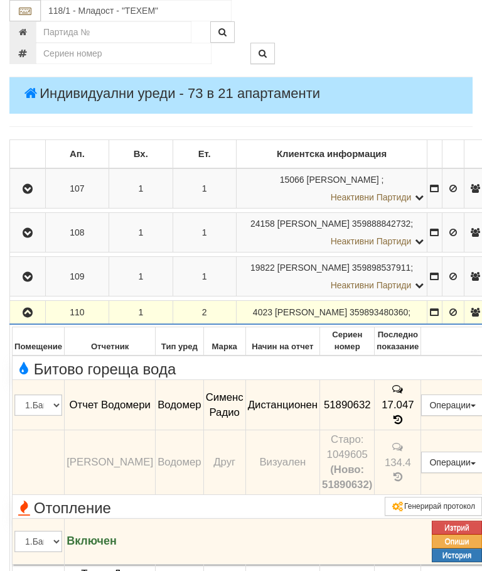
click at [33, 317] on icon "button" at bounding box center [27, 312] width 15 height 9
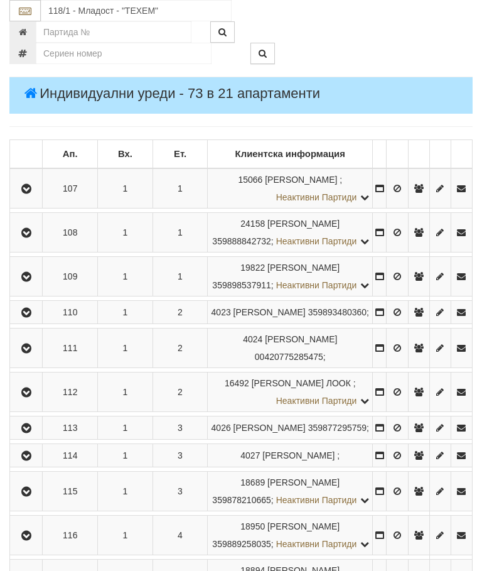
click at [29, 353] on icon "button" at bounding box center [26, 348] width 15 height 9
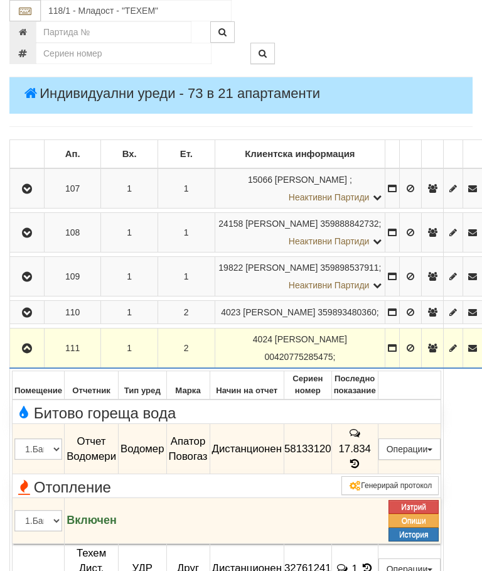
click at [27, 353] on icon "button" at bounding box center [26, 348] width 15 height 9
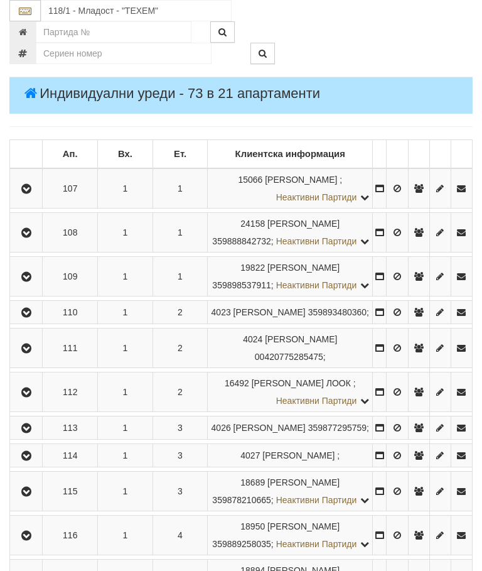
click at [31, 397] on icon "button" at bounding box center [26, 392] width 15 height 9
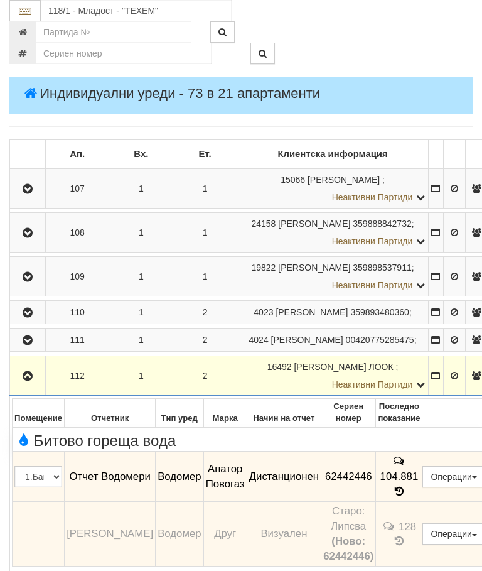
click at [30, 381] on icon "button" at bounding box center [27, 376] width 15 height 9
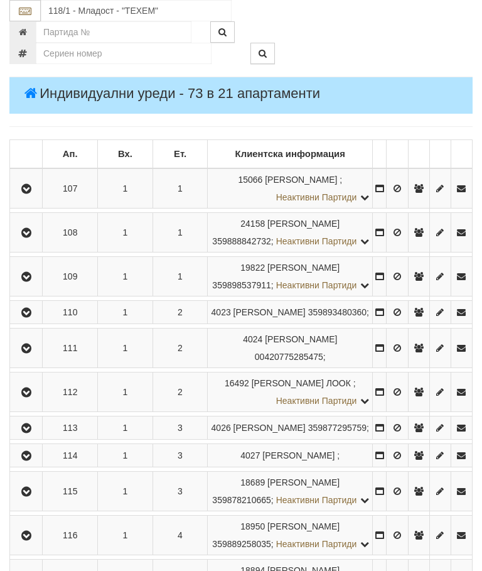
click at [34, 433] on icon "button" at bounding box center [26, 428] width 15 height 9
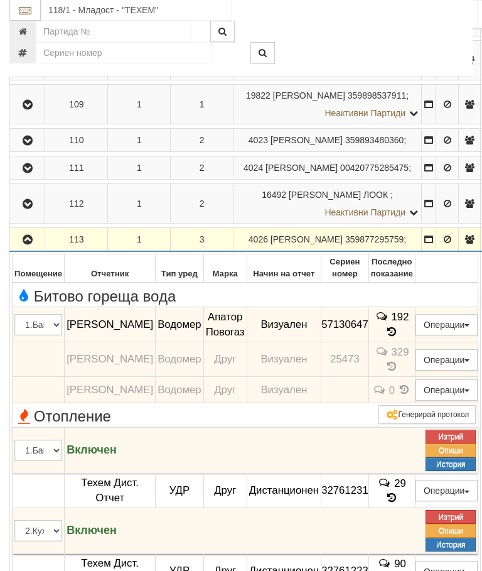
scroll to position [359, 0]
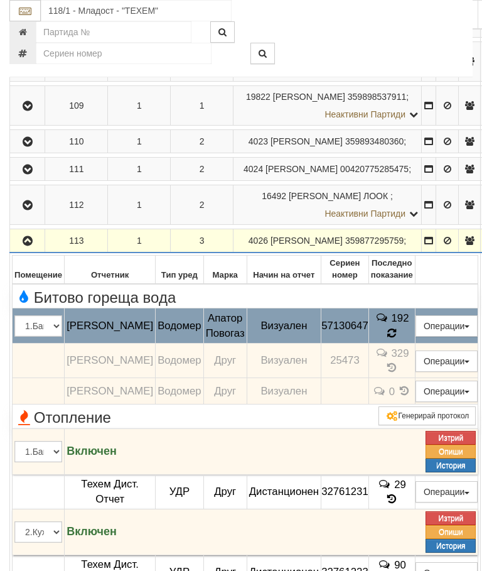
click at [396, 339] on icon at bounding box center [392, 333] width 9 height 11
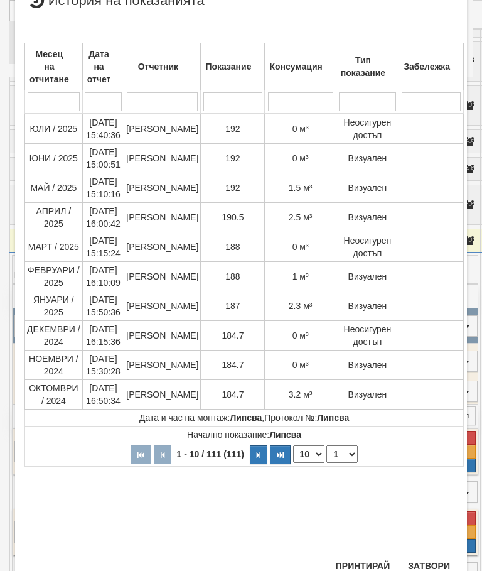
scroll to position [410, 0]
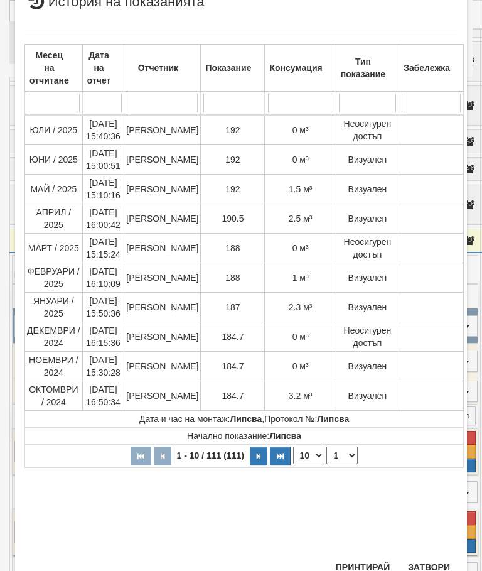
click at [430, 570] on button "Затвори" at bounding box center [429, 567] width 57 height 20
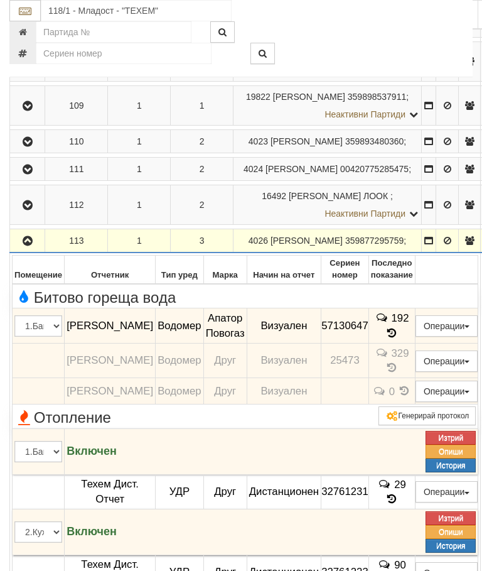
click at [21, 246] on icon "button" at bounding box center [27, 241] width 15 height 9
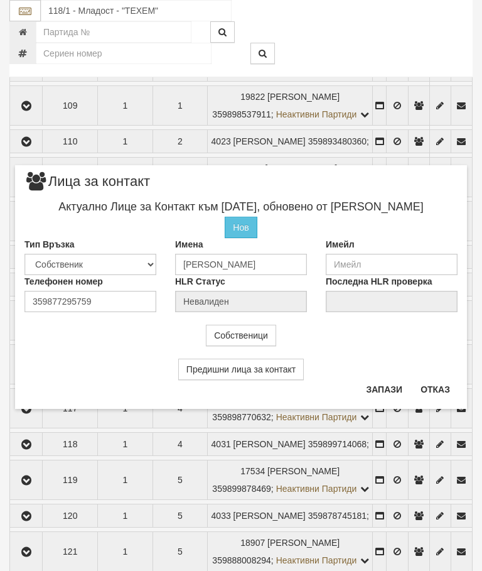
click at [440, 387] on button "Отказ" at bounding box center [435, 389] width 45 height 20
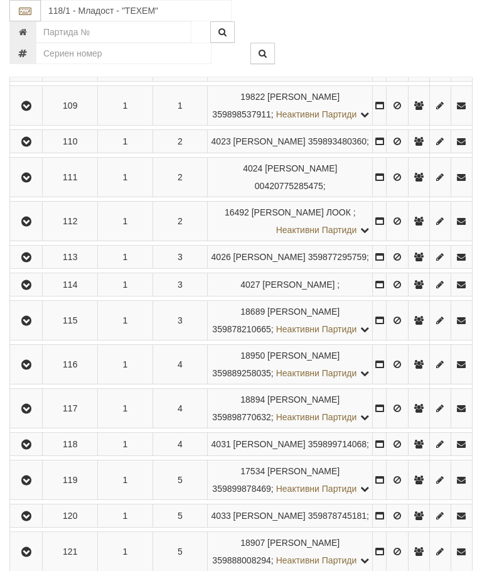
click at [28, 262] on icon "button" at bounding box center [26, 257] width 15 height 9
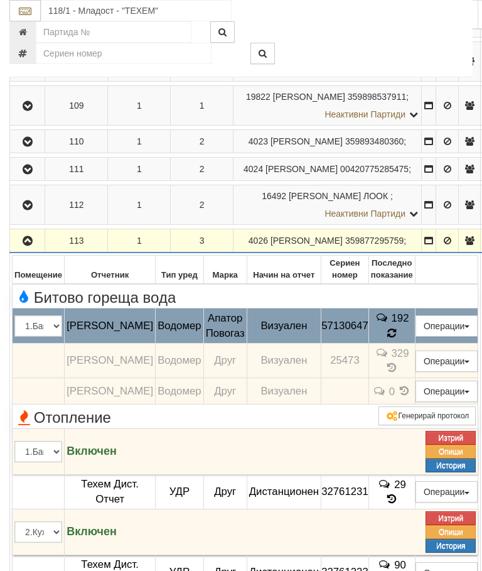
click at [399, 340] on icon at bounding box center [392, 333] width 13 height 14
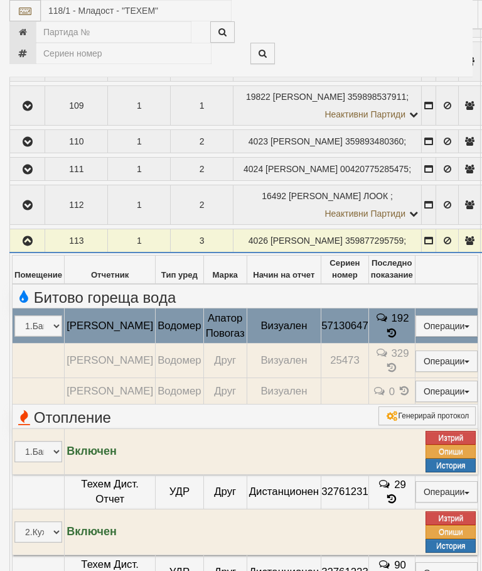
select select "10"
select select "1"
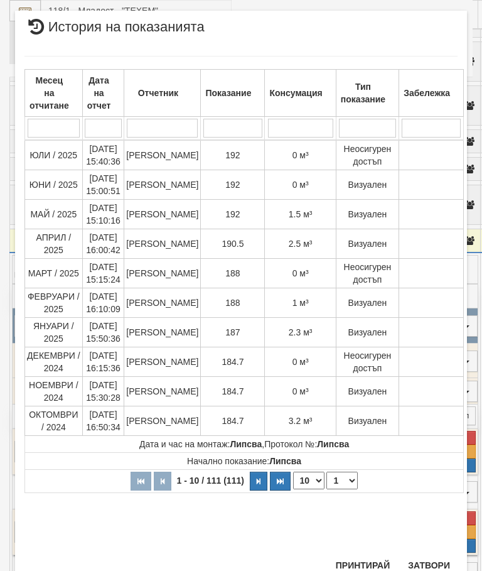
scroll to position [921, 0]
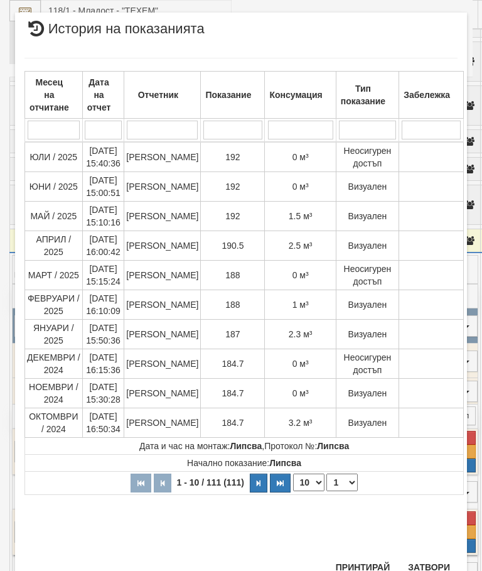
click at [425, 561] on button "Затвори" at bounding box center [429, 567] width 57 height 20
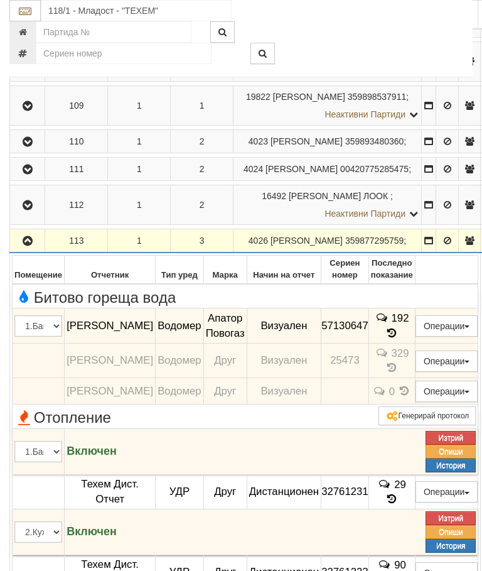
click at [21, 250] on button "button" at bounding box center [27, 240] width 31 height 19
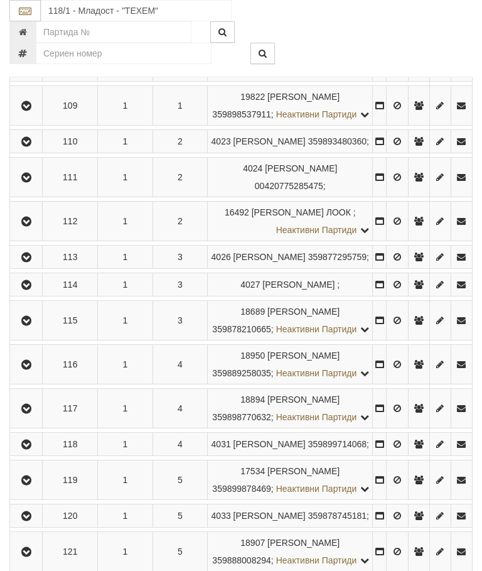
click at [25, 290] on icon "button" at bounding box center [26, 285] width 15 height 9
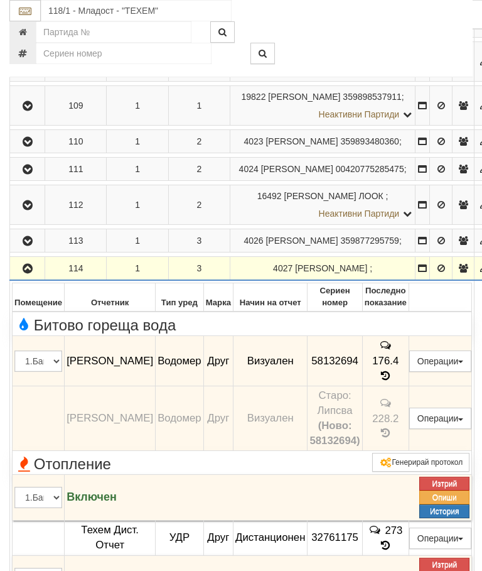
click at [401, 386] on td "176.4" at bounding box center [385, 361] width 46 height 50
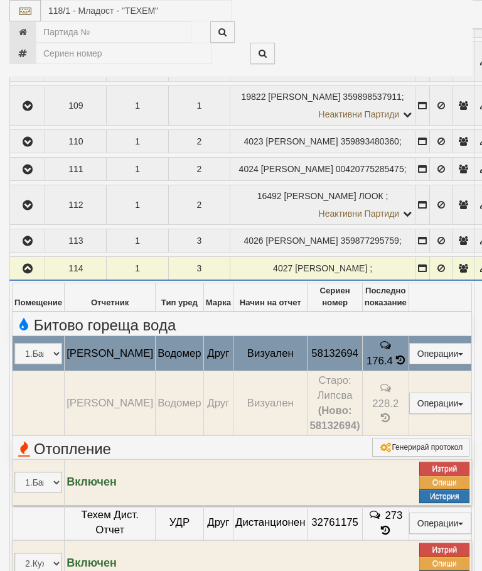
select select "10"
select select "1"
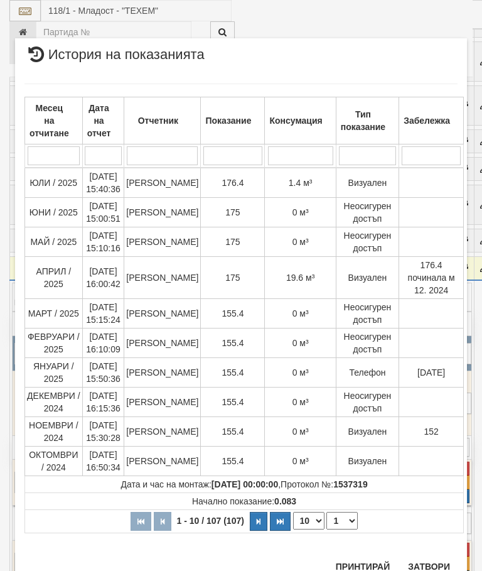
scroll to position [1445, 0]
click at [428, 563] on button "Затвори" at bounding box center [429, 567] width 57 height 20
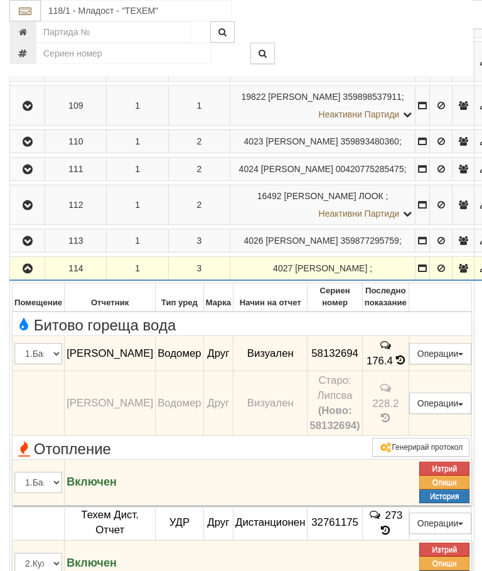
click at [28, 273] on icon "button" at bounding box center [27, 268] width 15 height 9
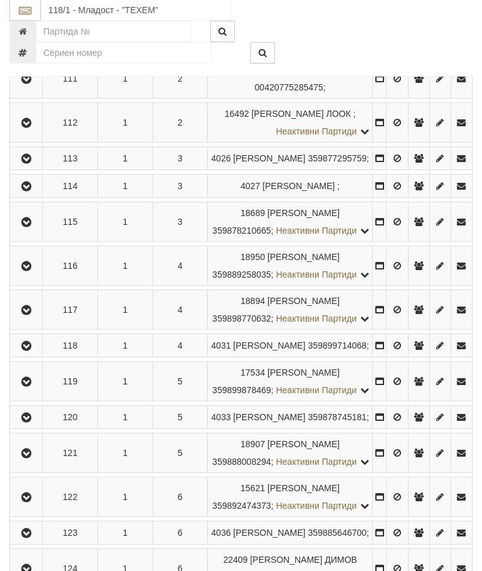
scroll to position [463, 0]
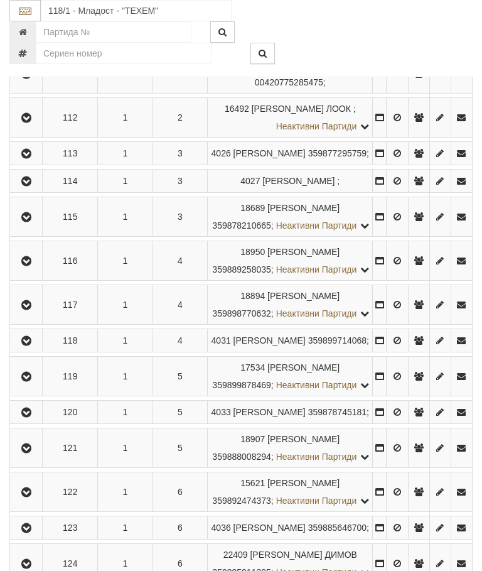
click at [30, 237] on td at bounding box center [26, 217] width 33 height 40
click at [31, 222] on icon "button" at bounding box center [26, 217] width 15 height 9
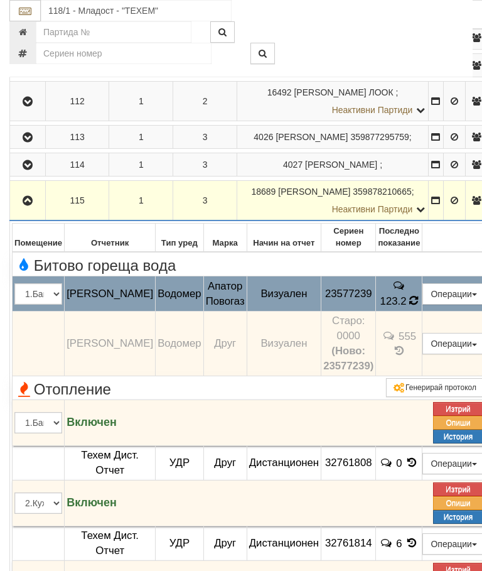
click at [419, 305] on icon at bounding box center [414, 300] width 11 height 9
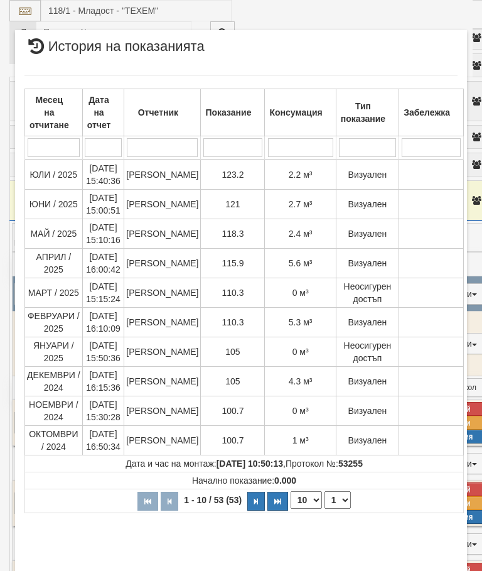
scroll to position [289, 0]
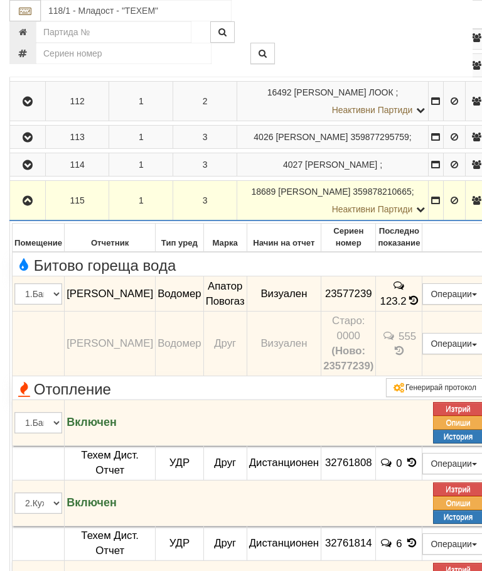
click at [26, 205] on icon "button" at bounding box center [27, 201] width 15 height 9
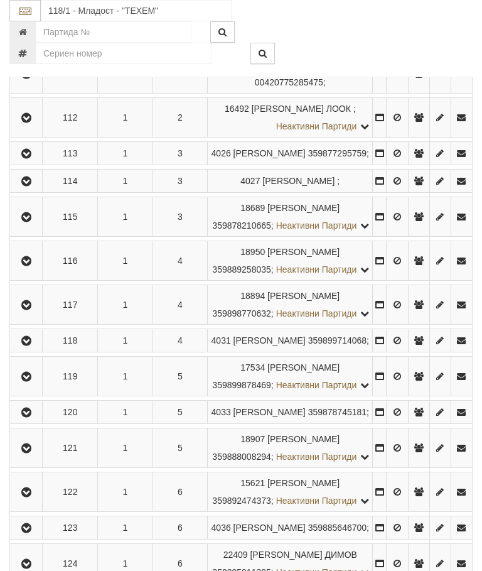
click at [38, 270] on button "button" at bounding box center [26, 260] width 28 height 19
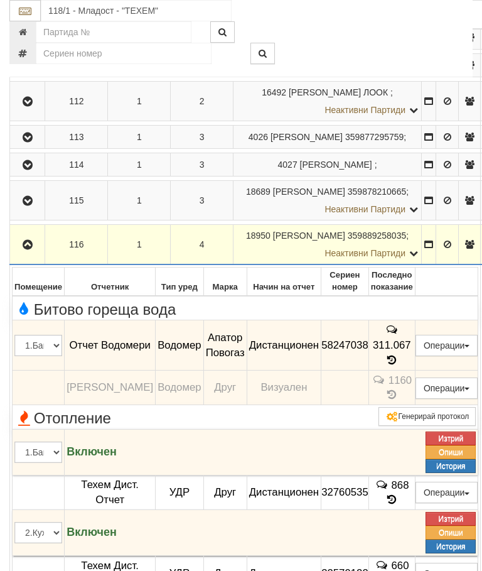
click at [27, 249] on icon "button" at bounding box center [27, 245] width 15 height 9
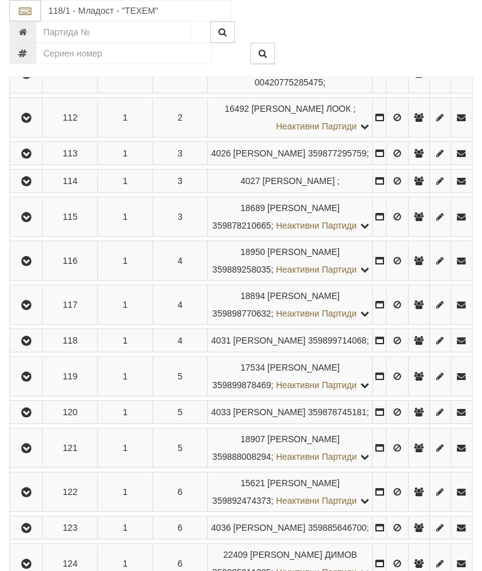
click at [33, 310] on icon "button" at bounding box center [26, 305] width 15 height 9
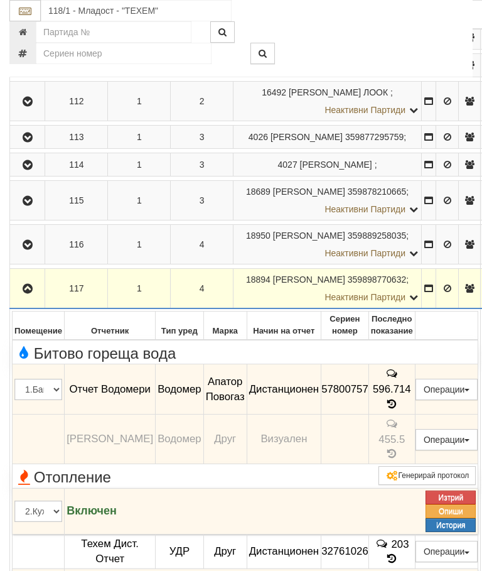
click at [30, 298] on button "button" at bounding box center [27, 288] width 31 height 19
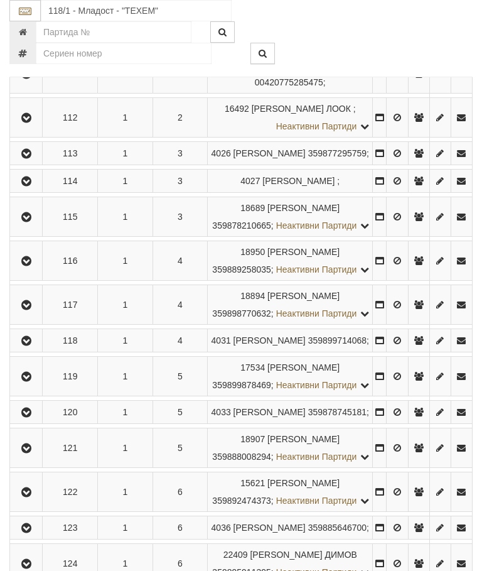
click at [33, 345] on icon "button" at bounding box center [26, 341] width 15 height 9
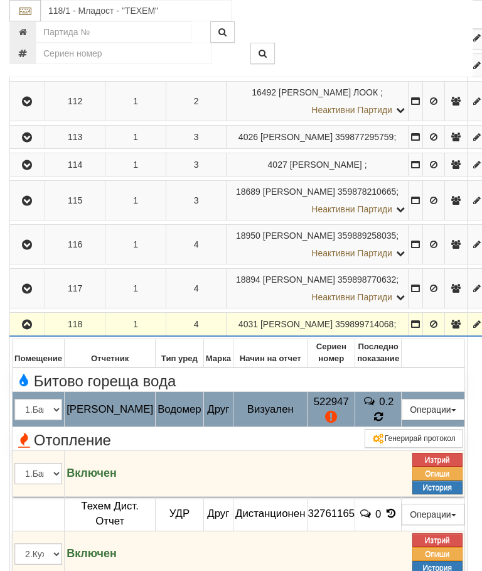
click at [385, 423] on icon at bounding box center [378, 416] width 13 height 13
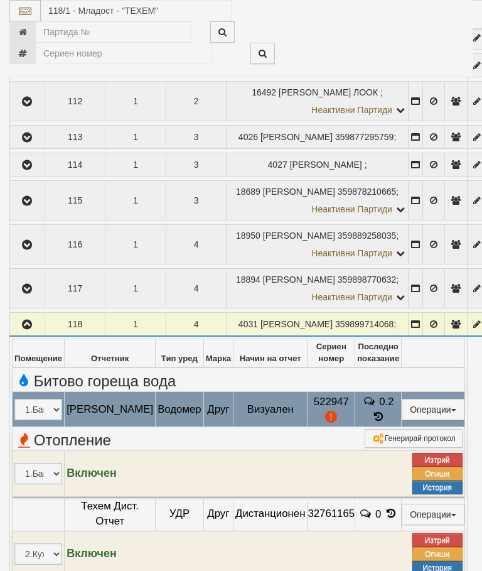
select select "10"
select select "1"
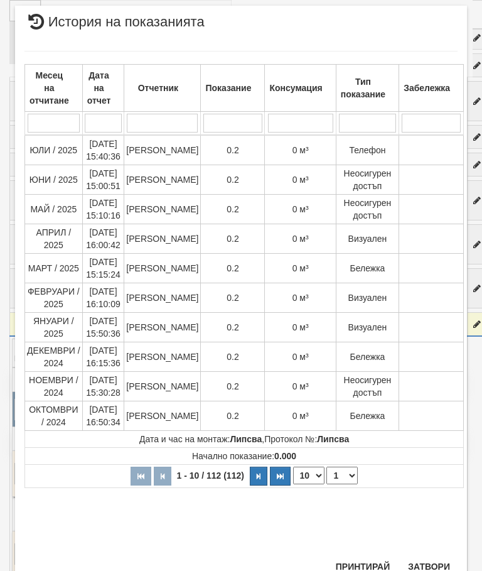
scroll to position [815, 0]
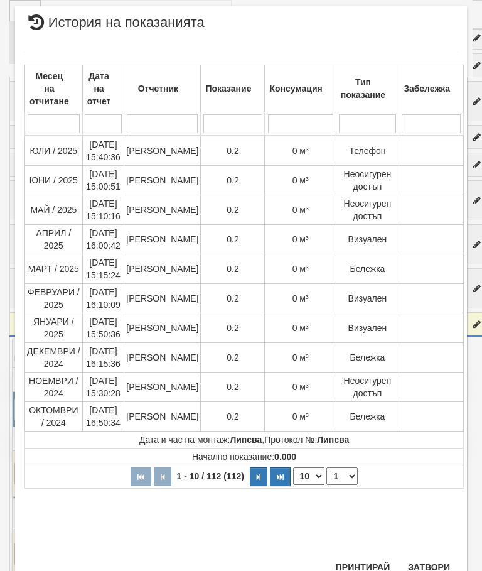
click at [432, 566] on button "Затвори" at bounding box center [429, 567] width 57 height 20
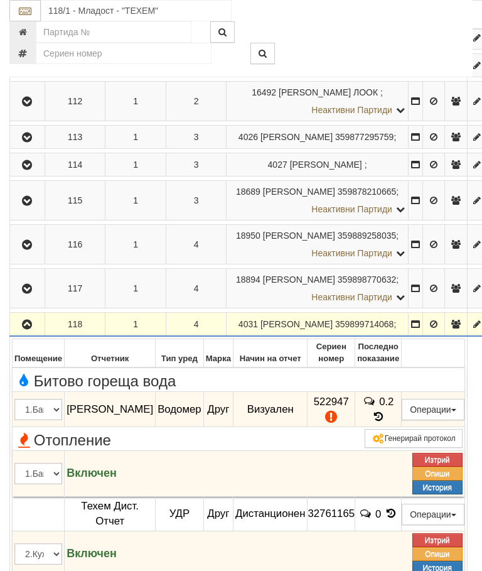
click at [21, 329] on icon "button" at bounding box center [26, 324] width 15 height 9
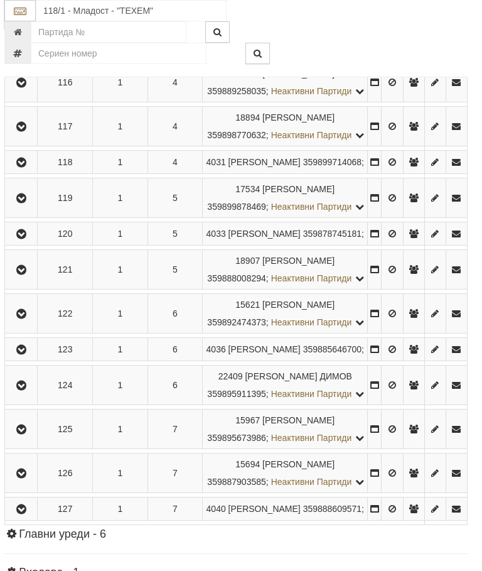
scroll to position [642, 4]
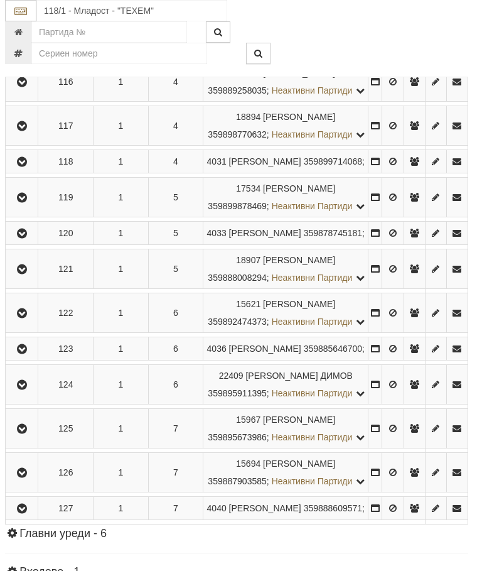
click at [27, 202] on icon "button" at bounding box center [21, 197] width 15 height 9
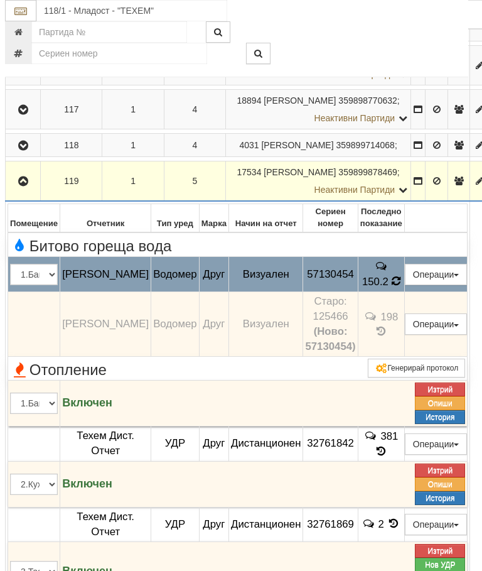
click at [403, 292] on td "150.2" at bounding box center [381, 274] width 46 height 35
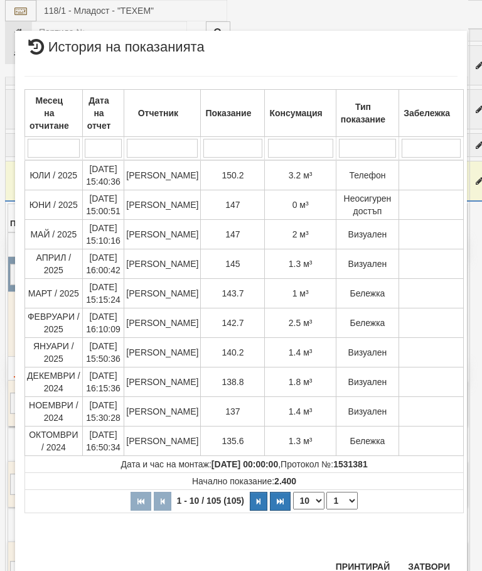
scroll to position [1149, 0]
click at [428, 558] on button "Затвори" at bounding box center [429, 567] width 57 height 20
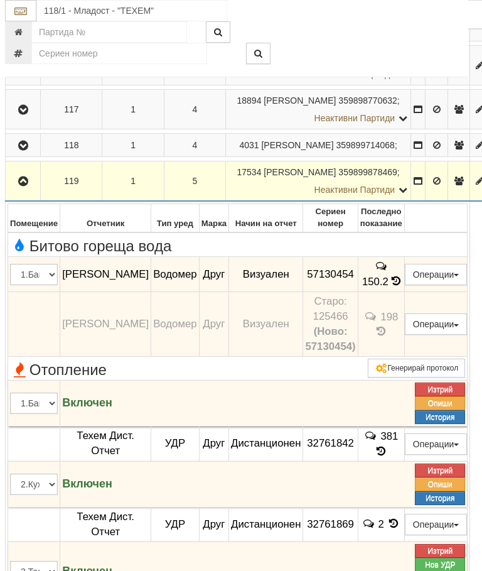
click at [24, 186] on icon "button" at bounding box center [23, 181] width 15 height 9
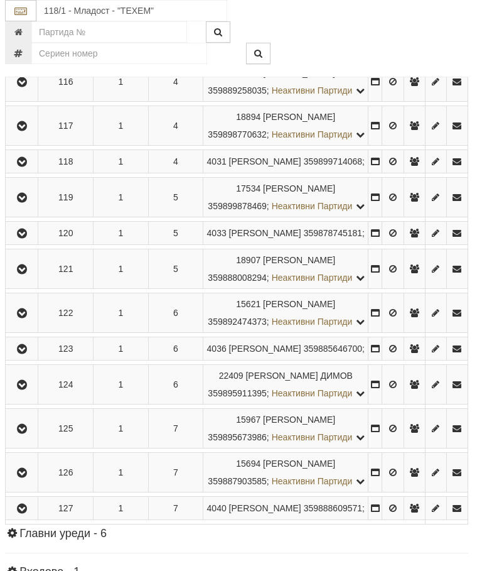
click at [28, 242] on button "button" at bounding box center [22, 233] width 28 height 19
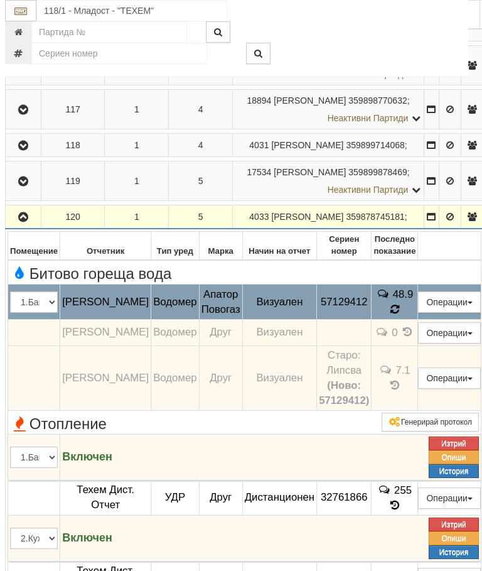
click at [414, 300] on span "48.9" at bounding box center [403, 294] width 21 height 12
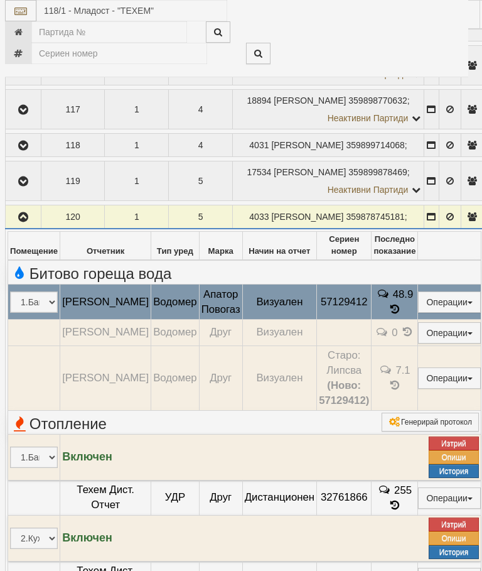
select select "10"
select select "1"
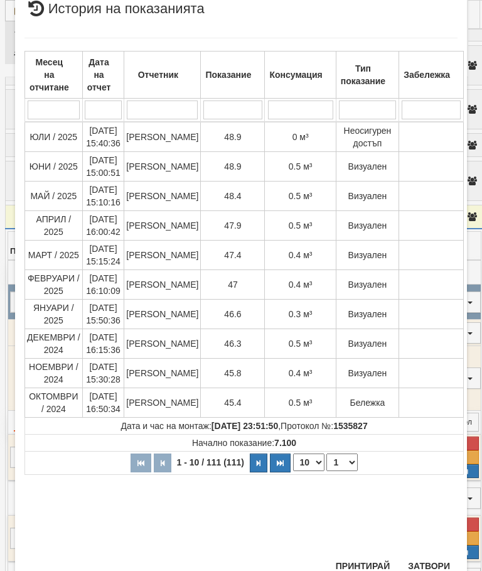
scroll to position [573, 0]
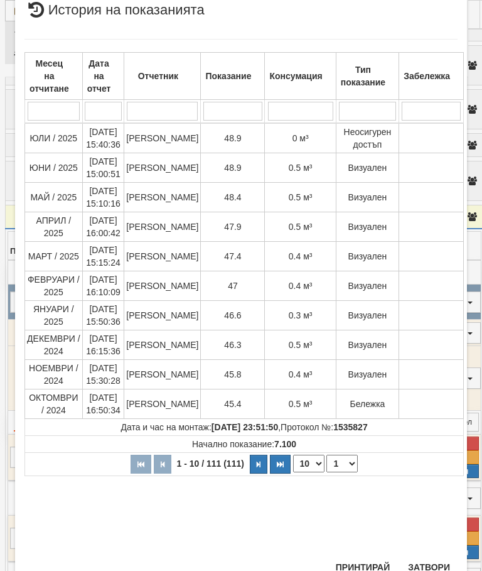
click at [432, 560] on button "Затвори" at bounding box center [429, 567] width 57 height 20
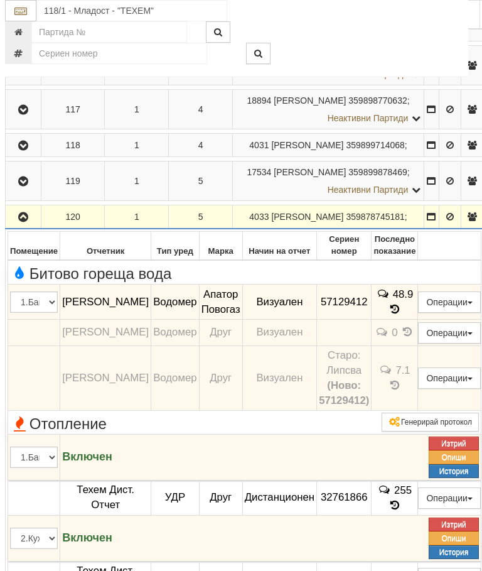
click at [29, 222] on icon "button" at bounding box center [23, 217] width 15 height 9
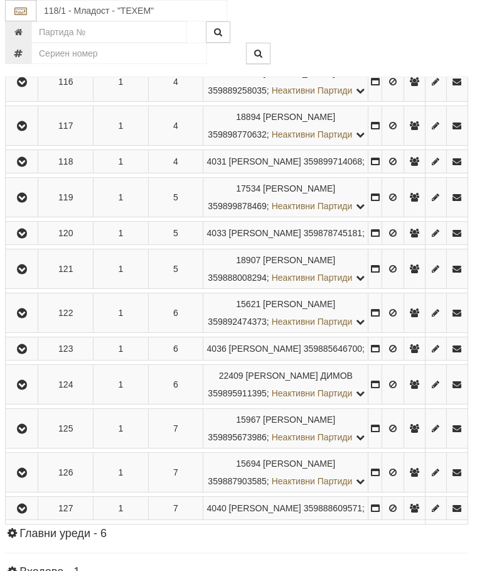
click at [28, 274] on icon "button" at bounding box center [21, 269] width 15 height 9
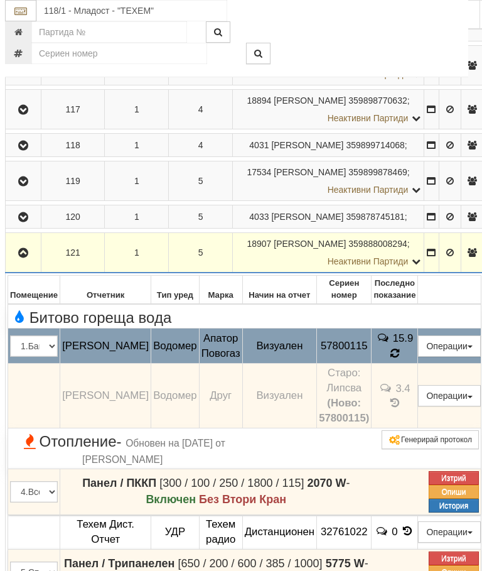
click at [401, 359] on icon at bounding box center [394, 353] width 11 height 13
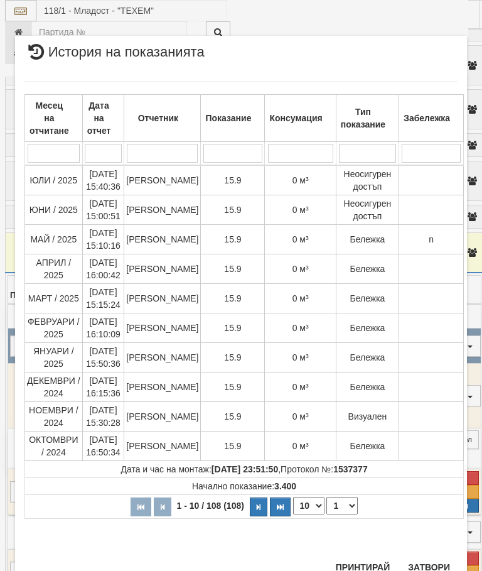
scroll to position [1253, 0]
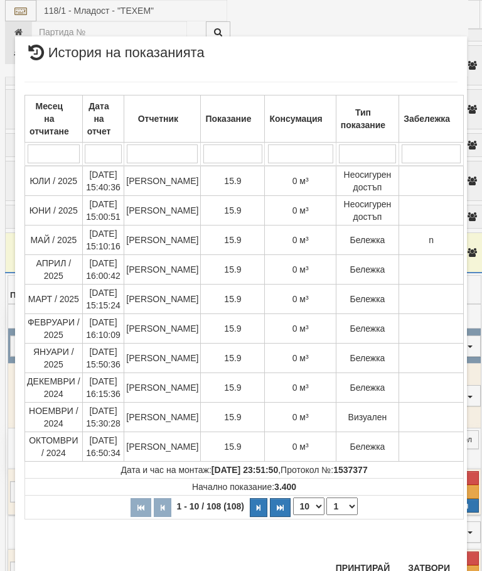
click at [435, 549] on div "Месец на отчитане Дата на отчет Отчетник Показание Консумация Тип показание Заб…" at bounding box center [240, 311] width 433 height 485
click at [423, 570] on button "Затвори" at bounding box center [429, 568] width 57 height 20
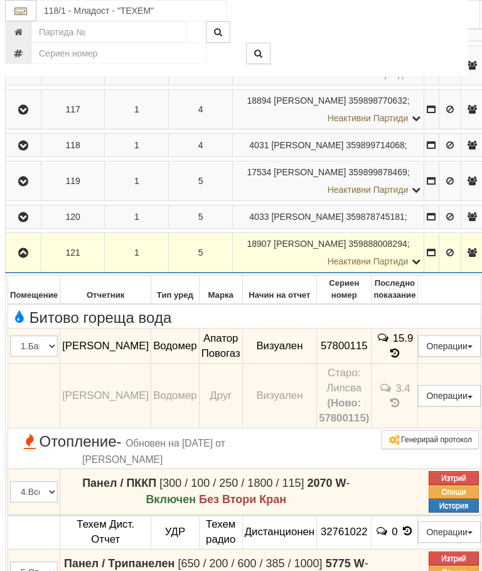
click at [23, 258] on icon "button" at bounding box center [23, 253] width 15 height 9
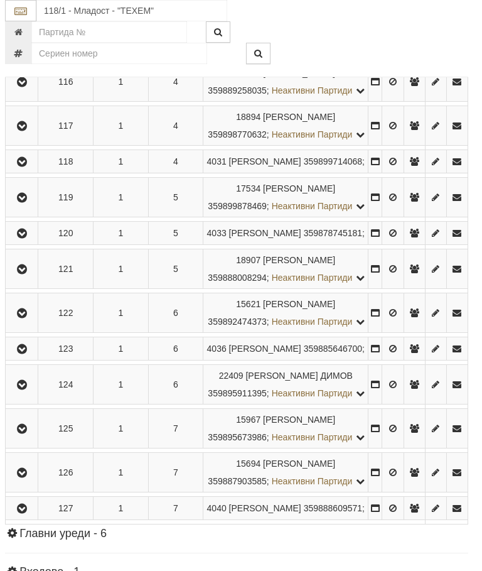
click at [27, 318] on icon "button" at bounding box center [21, 313] width 15 height 9
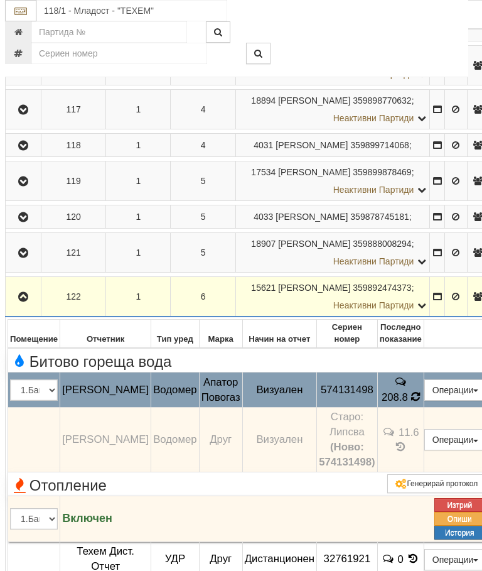
click at [420, 402] on icon at bounding box center [415, 396] width 9 height 11
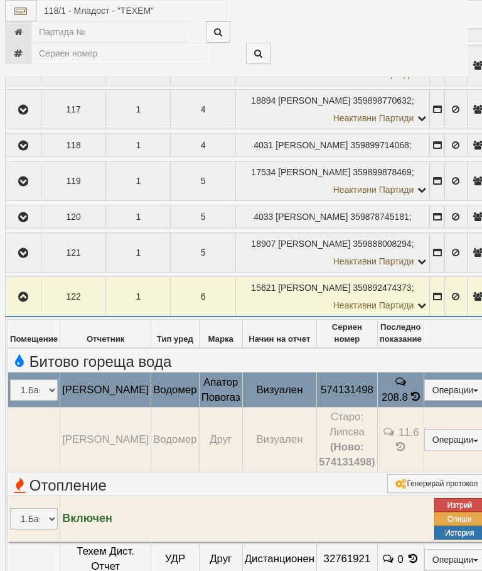
select select "10"
select select "1"
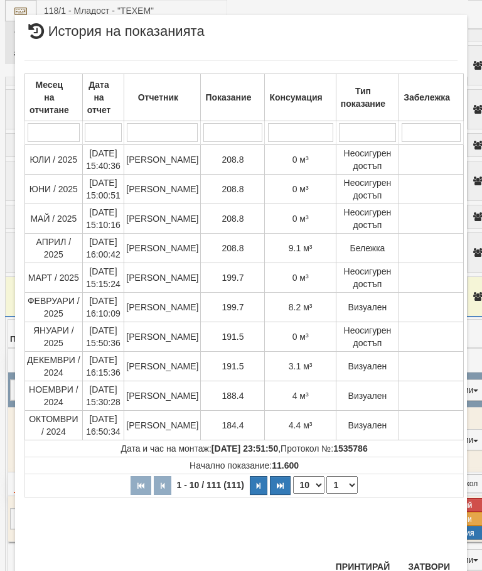
scroll to position [971, 0]
click at [427, 563] on button "Затвори" at bounding box center [429, 567] width 57 height 20
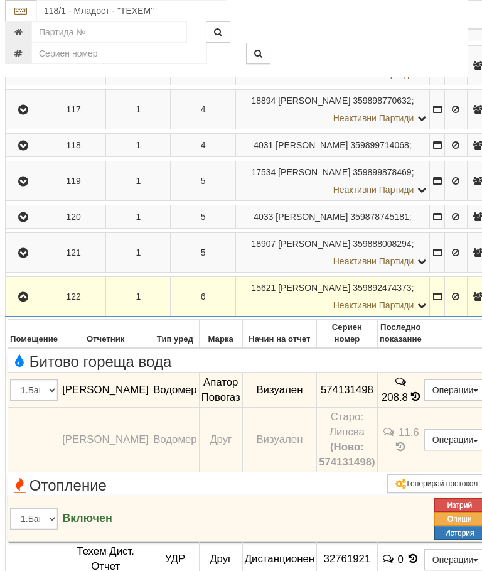
click at [23, 302] on icon "button" at bounding box center [23, 297] width 15 height 9
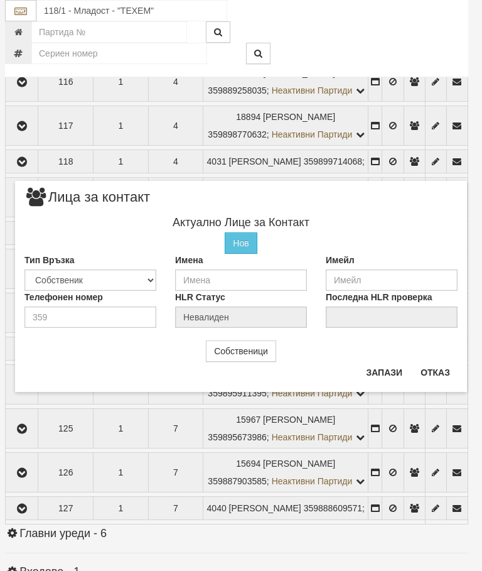
click at [446, 364] on button "Отказ" at bounding box center [435, 372] width 45 height 20
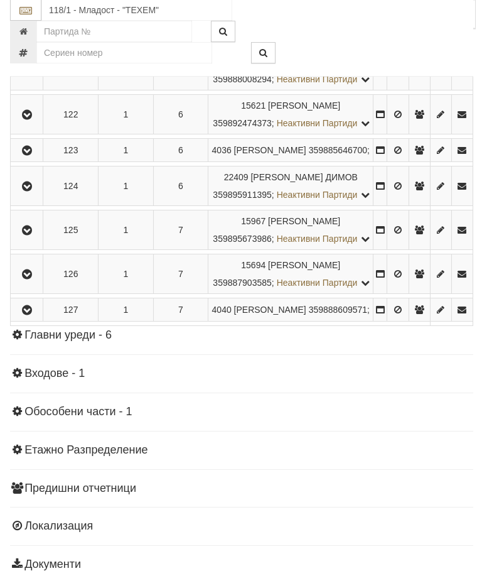
scroll to position [840, 0]
click at [33, 155] on icon "button" at bounding box center [26, 150] width 15 height 9
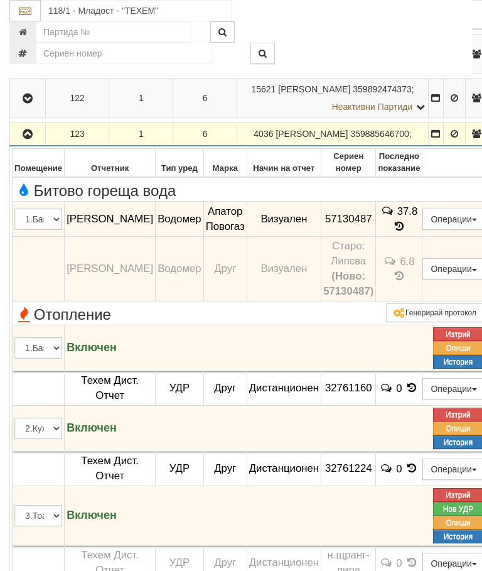
click at [422, 237] on td "37.8" at bounding box center [399, 219] width 46 height 35
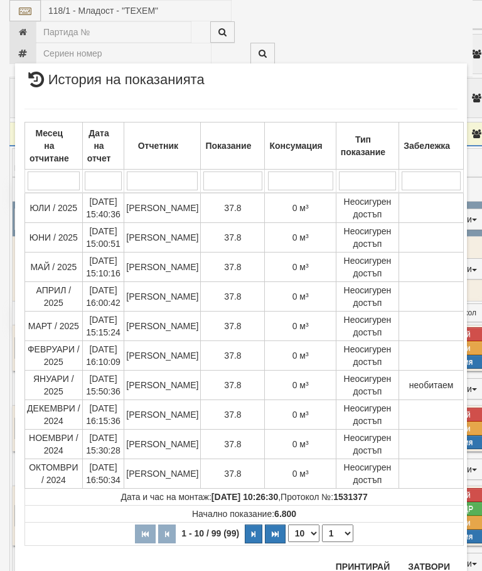
scroll to position [1448, 0]
click at [432, 553] on div "Месец на отчитане Дата на отчет Отчетник Показание Консумация Тип показание Заб…" at bounding box center [240, 328] width 433 height 462
click at [440, 567] on button "Затвори" at bounding box center [429, 567] width 57 height 20
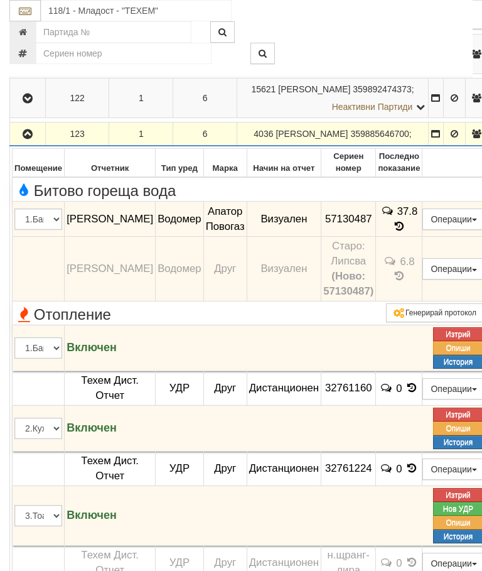
click at [30, 139] on icon "button" at bounding box center [27, 134] width 15 height 9
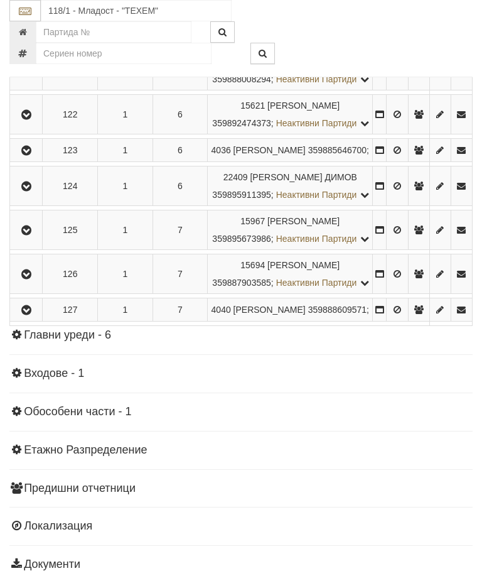
click at [30, 195] on button "button" at bounding box center [26, 186] width 28 height 19
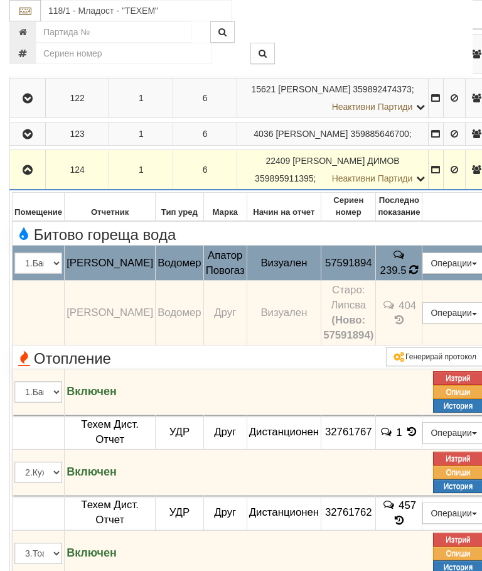
click at [416, 276] on icon at bounding box center [414, 269] width 14 height 13
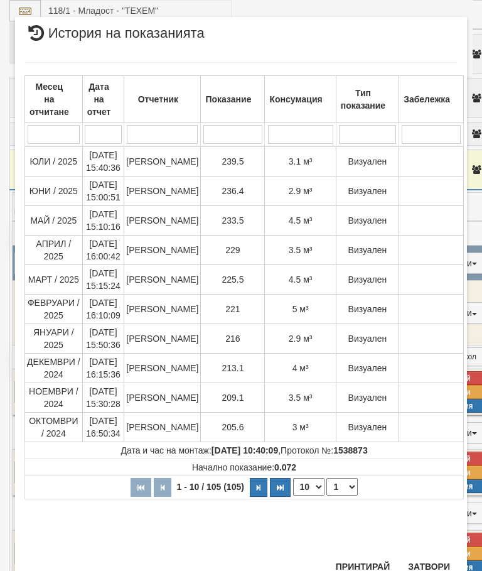
scroll to position [941, 0]
click at [430, 561] on button "Затвори" at bounding box center [429, 567] width 57 height 20
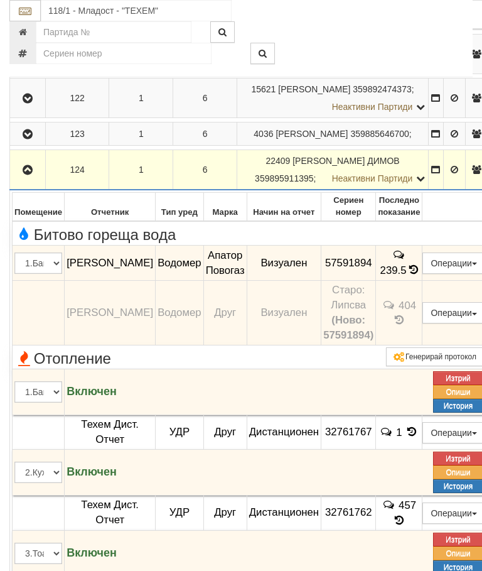
click at [35, 179] on button "button" at bounding box center [27, 169] width 31 height 19
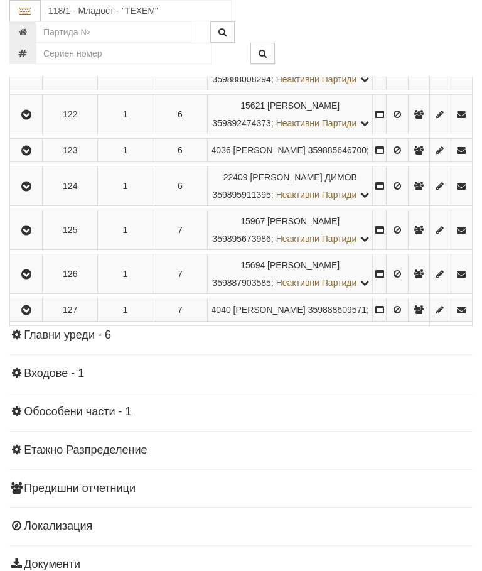
click at [28, 239] on button "button" at bounding box center [26, 229] width 28 height 19
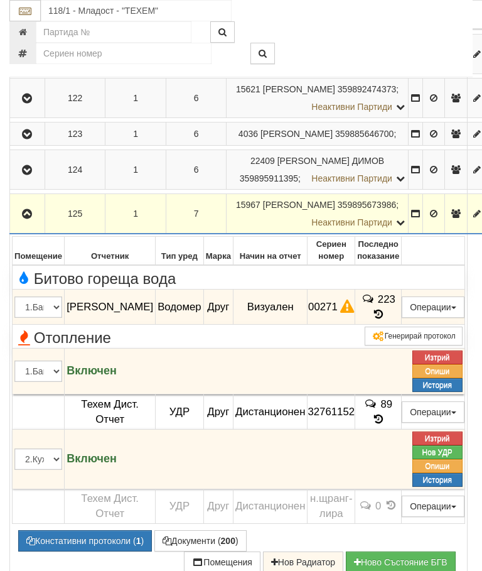
click at [386, 320] on span at bounding box center [379, 314] width 14 height 12
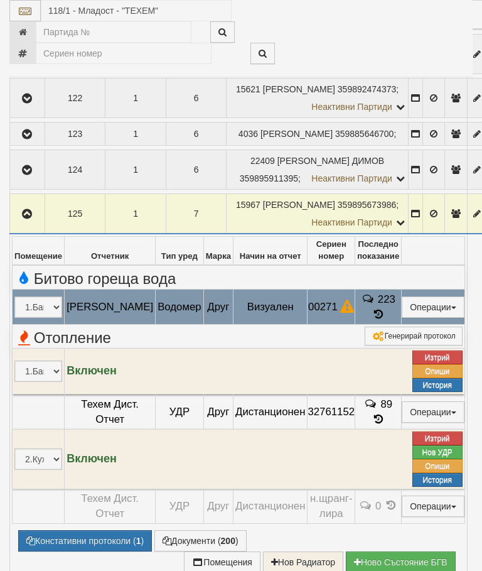
select select "10"
select select "1"
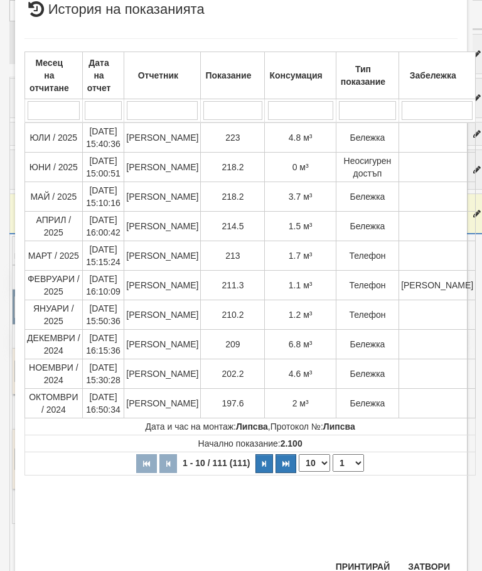
scroll to position [573, 0]
click at [447, 555] on div "× История на показанията Месец на отчитане Дата на отчет Отчетник Показание Кон…" at bounding box center [241, 290] width 452 height 593
click at [426, 564] on button "Затвори" at bounding box center [429, 567] width 57 height 20
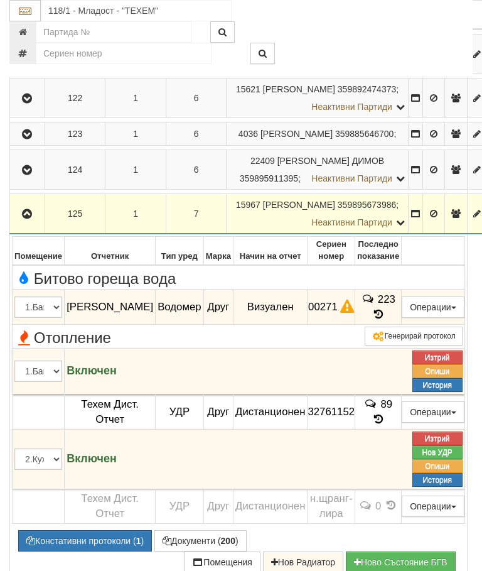
click at [35, 219] on icon "button" at bounding box center [26, 214] width 15 height 9
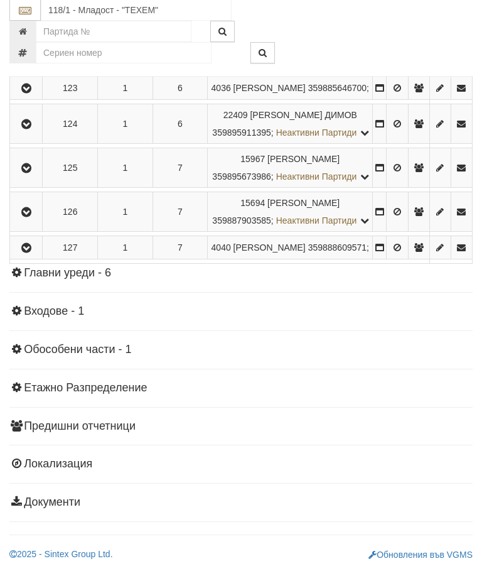
click at [38, 222] on button "button" at bounding box center [26, 212] width 28 height 19
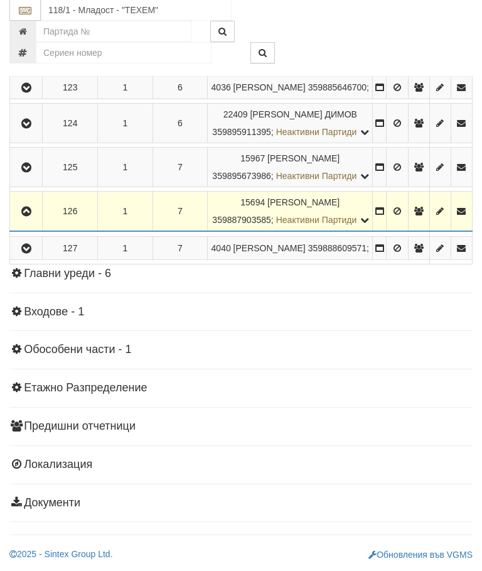
scroll to position [1001, 0]
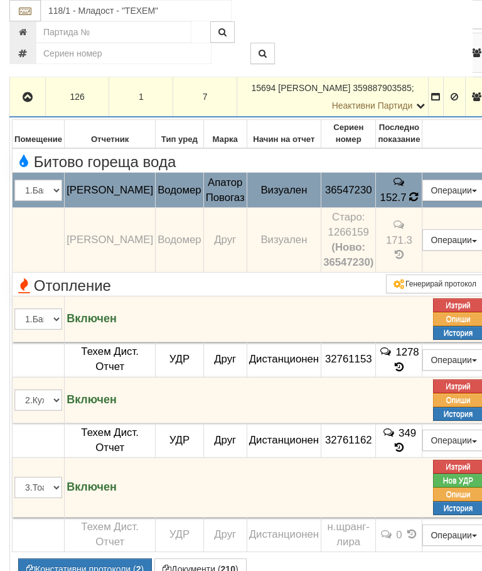
click at [421, 204] on icon at bounding box center [414, 196] width 14 height 13
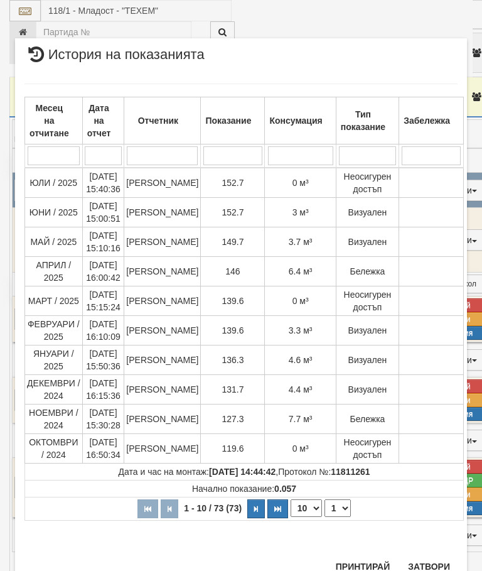
scroll to position [813, 0]
click at [413, 560] on button "Затвори" at bounding box center [429, 567] width 57 height 20
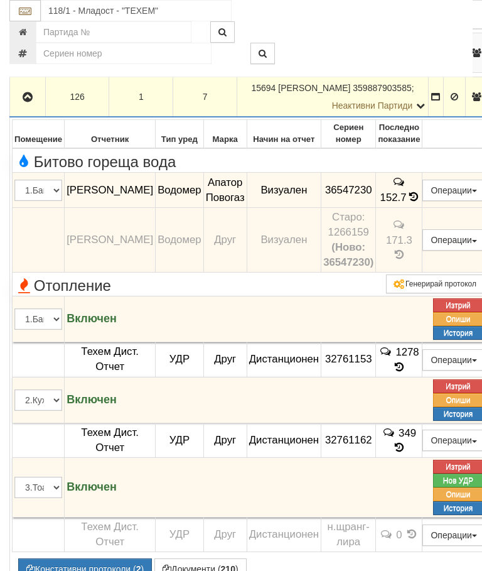
click at [31, 102] on icon "button" at bounding box center [27, 97] width 15 height 9
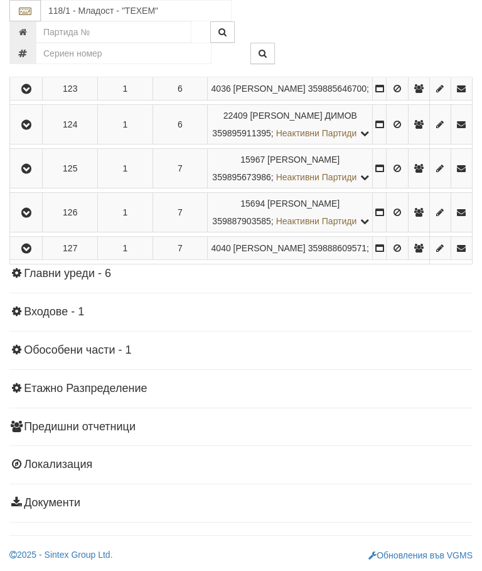
scroll to position [931, 0]
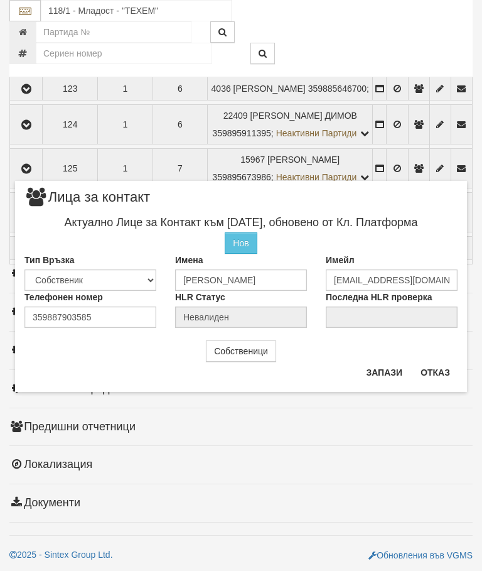
click at [439, 370] on button "Отказ" at bounding box center [435, 372] width 45 height 20
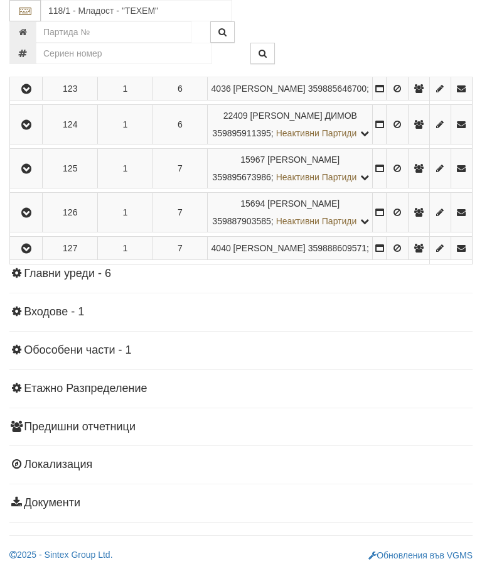
click at [26, 217] on icon "button" at bounding box center [26, 213] width 15 height 9
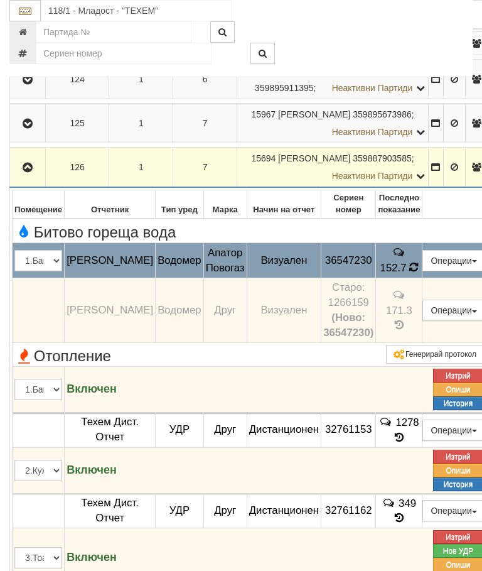
click at [417, 273] on icon at bounding box center [414, 267] width 10 height 11
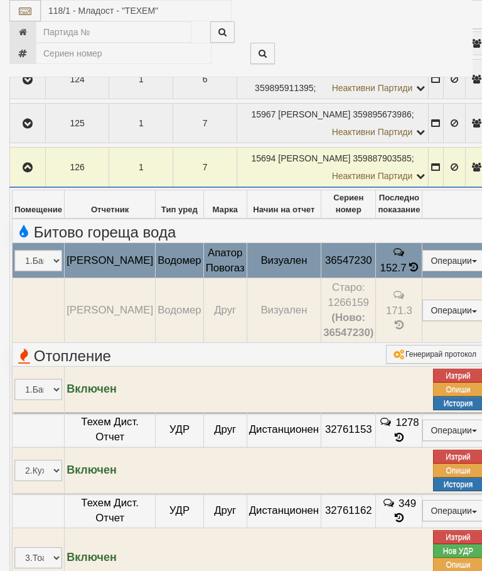
select select "10"
select select "1"
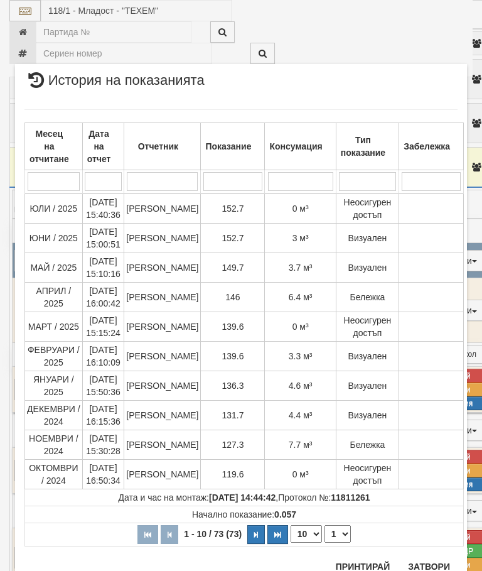
scroll to position [1008, 0]
click at [430, 560] on button "Затвори" at bounding box center [429, 567] width 57 height 20
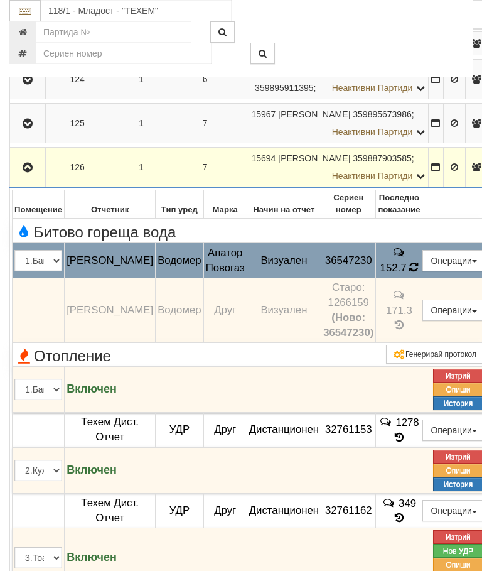
click at [419, 273] on icon at bounding box center [414, 267] width 9 height 11
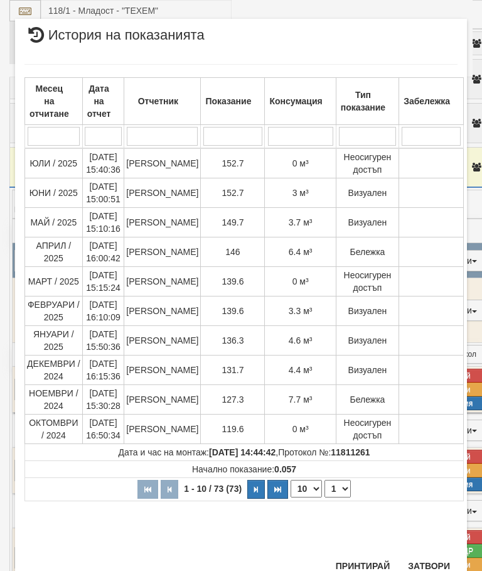
scroll to position [638, 0]
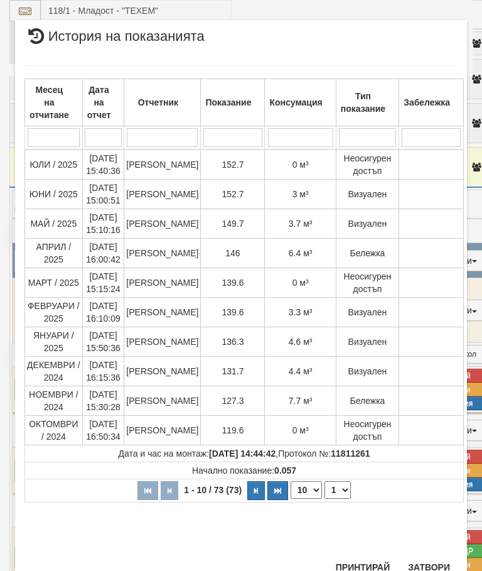
click at [430, 570] on button "Затвори" at bounding box center [429, 567] width 57 height 20
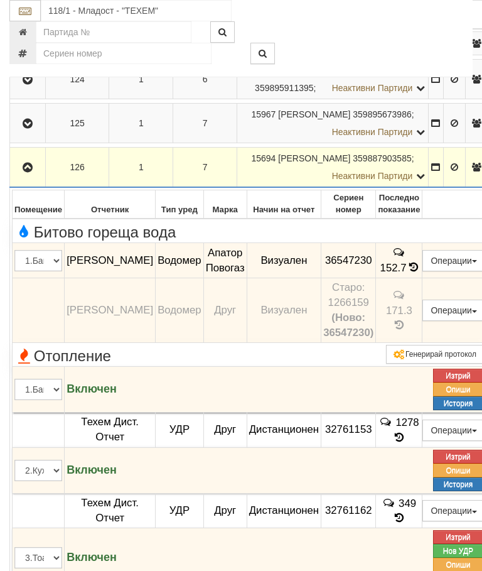
click at [26, 172] on icon "button" at bounding box center [27, 167] width 15 height 9
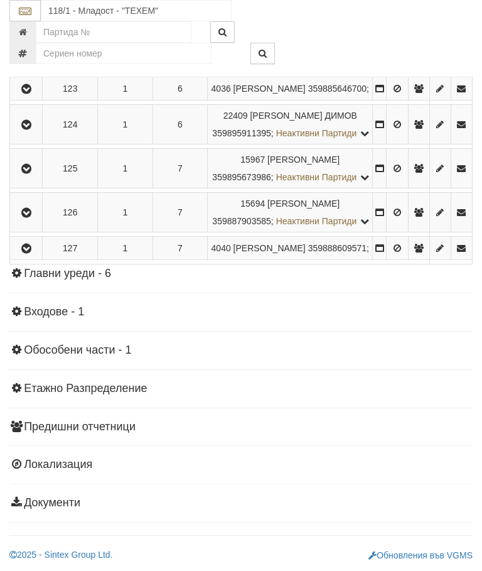
scroll to position [925, 0]
click at [30, 258] on button "button" at bounding box center [26, 248] width 28 height 19
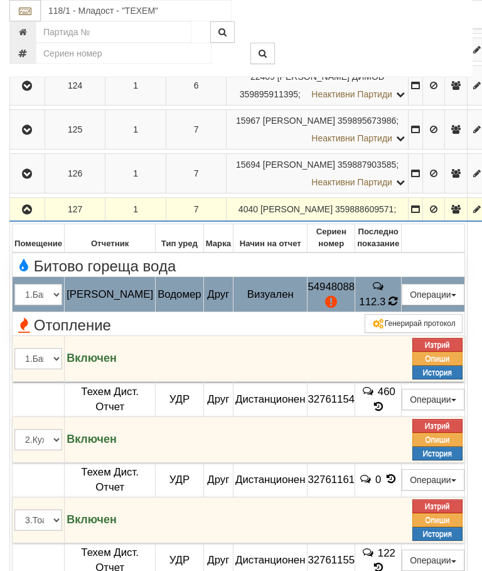
click at [392, 312] on td "112.3" at bounding box center [379, 294] width 46 height 35
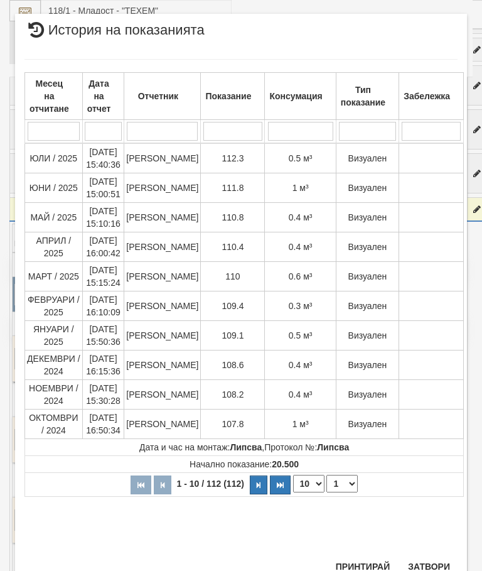
scroll to position [959, 0]
click at [432, 567] on button "Затвори" at bounding box center [429, 567] width 57 height 20
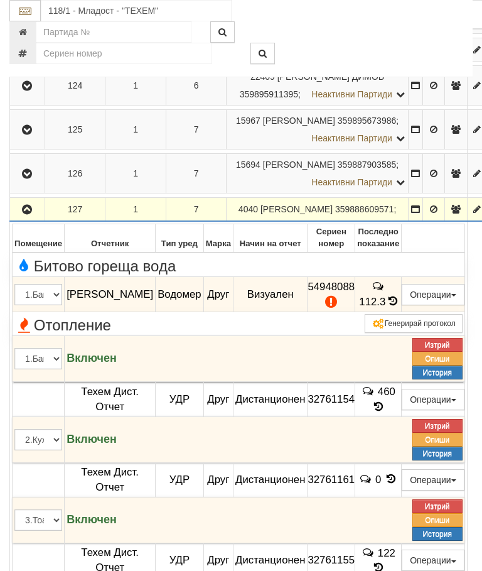
click at [34, 214] on icon "button" at bounding box center [26, 209] width 15 height 9
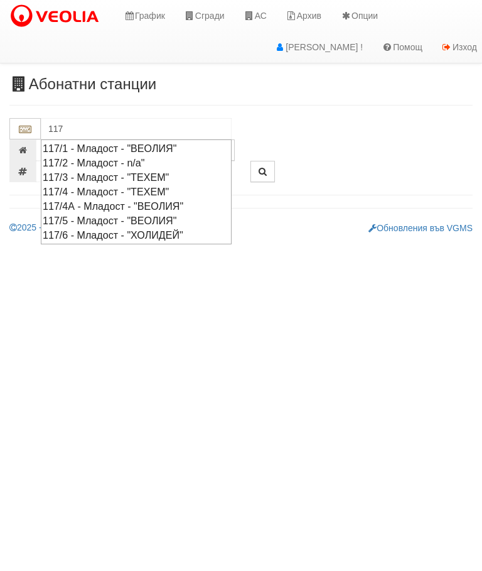
click at [108, 217] on div "117/5 - Младост - "ВЕОЛИЯ"" at bounding box center [136, 221] width 187 height 14
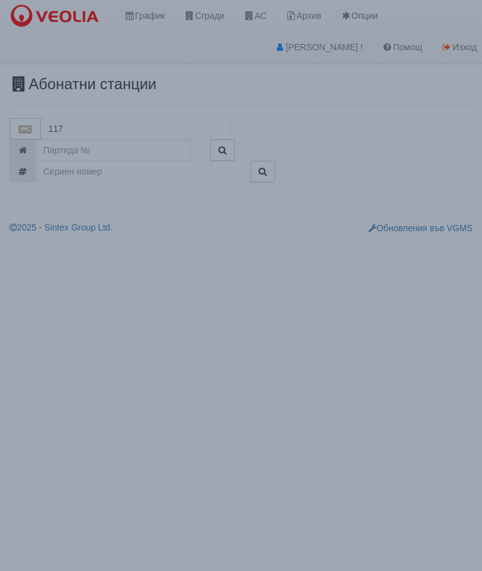
type input "117/5 - Младост - "ВЕОЛИЯ""
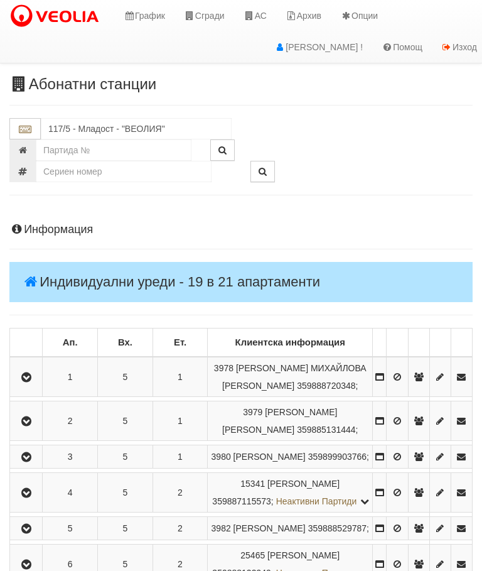
click at [26, 374] on icon "button" at bounding box center [26, 377] width 15 height 9
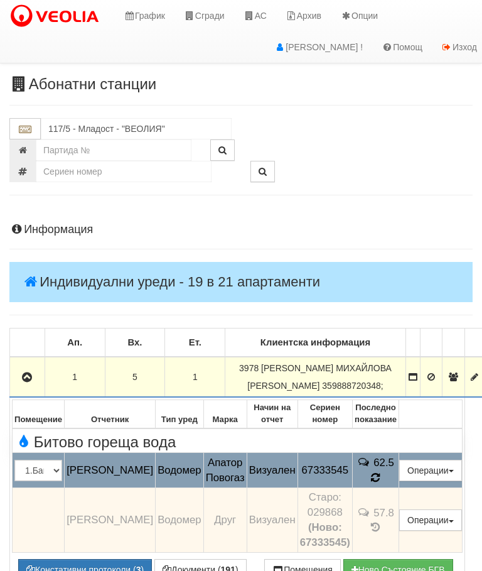
click at [381, 472] on icon at bounding box center [376, 478] width 10 height 12
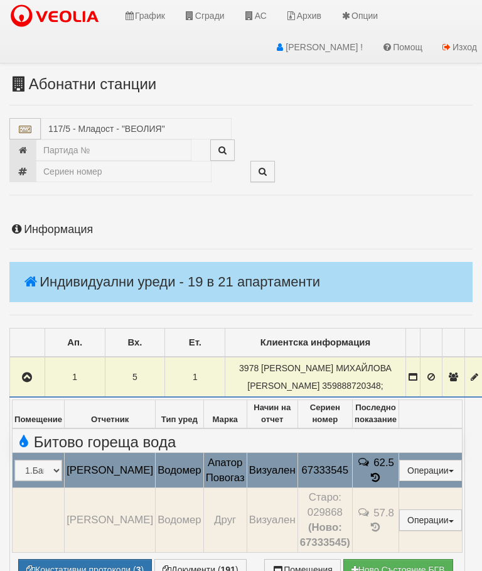
select select "10"
select select "1"
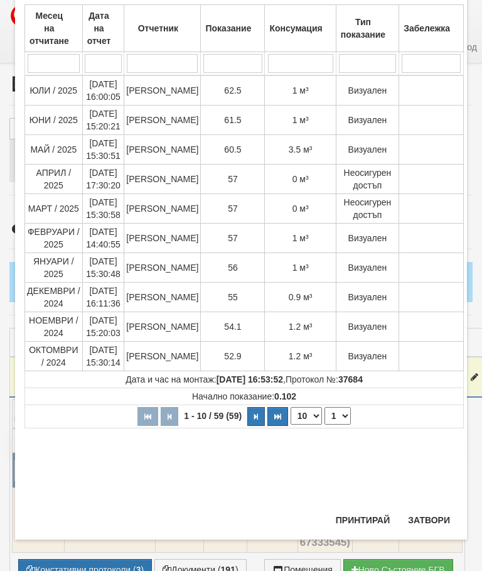
scroll to position [310, 0]
click at [428, 520] on button "Затвори" at bounding box center [429, 520] width 57 height 20
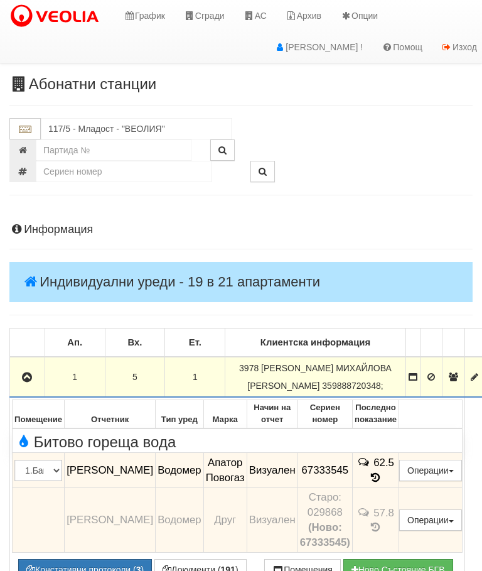
click at [26, 373] on icon "button" at bounding box center [26, 377] width 15 height 9
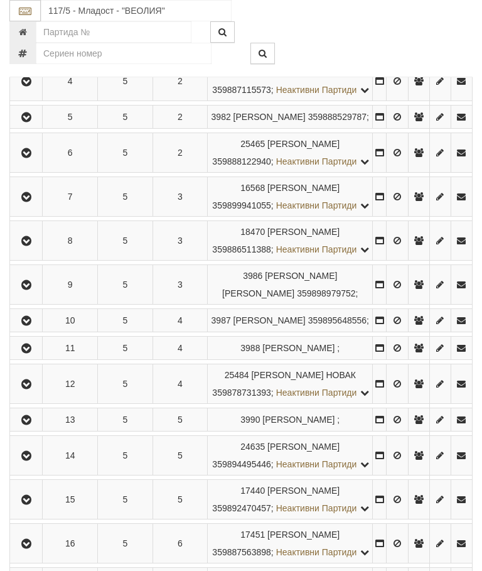
scroll to position [427, 0]
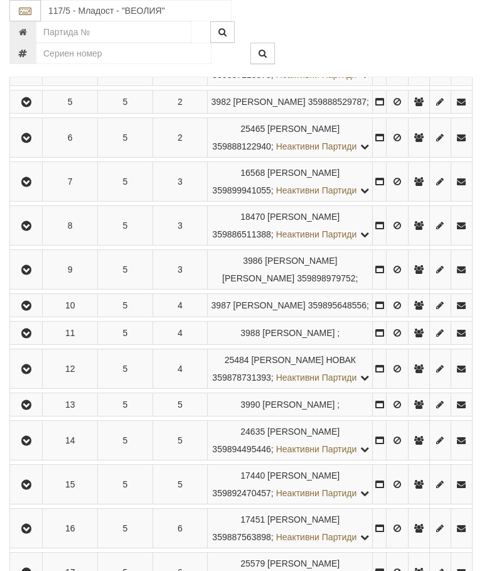
click at [21, 315] on button "button" at bounding box center [26, 305] width 28 height 19
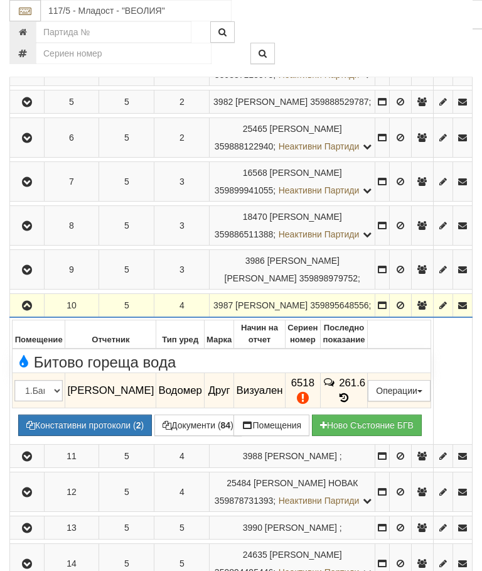
click at [351, 403] on icon at bounding box center [344, 398] width 14 height 11
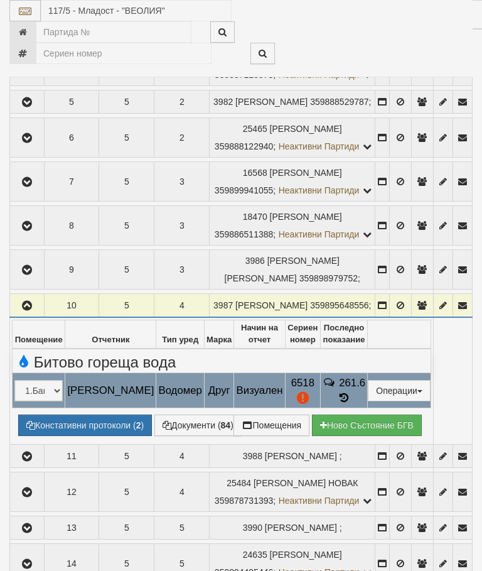
select select "10"
select select "1"
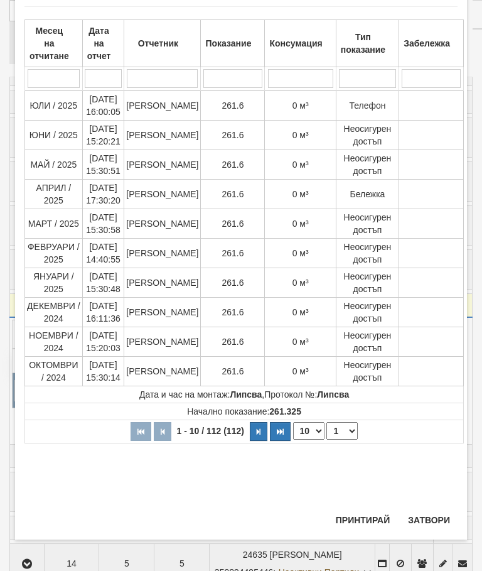
scroll to position [896, 0]
click at [435, 513] on button "Затвори" at bounding box center [429, 520] width 57 height 20
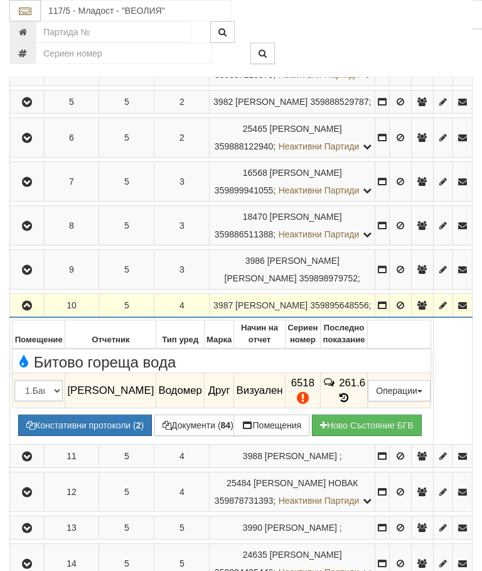
click at [30, 310] on icon "button" at bounding box center [26, 306] width 15 height 9
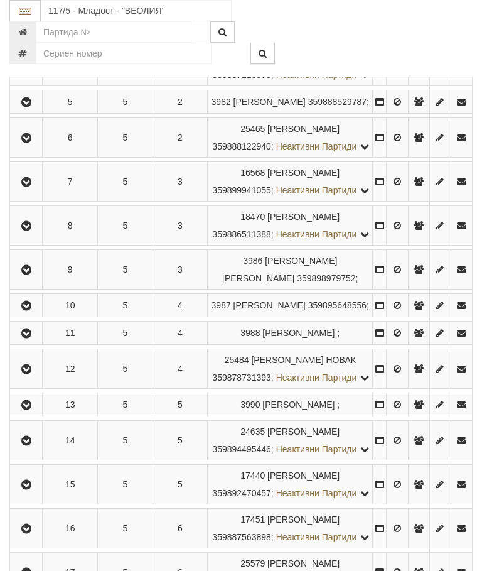
click at [27, 338] on icon "button" at bounding box center [26, 333] width 15 height 9
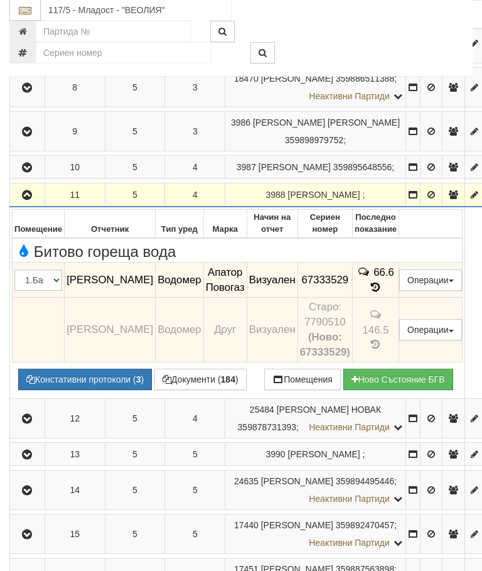
scroll to position [587, 0]
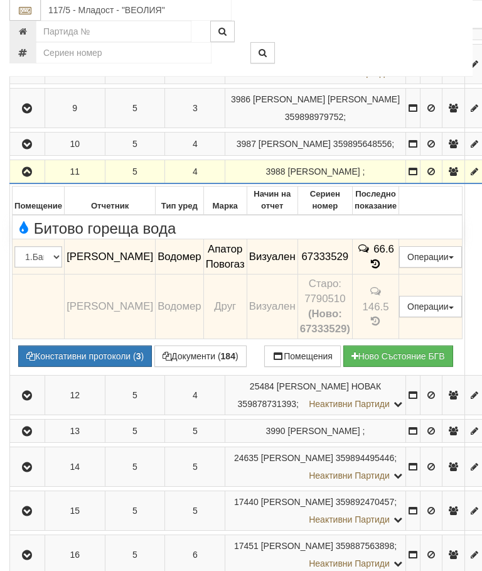
click at [399, 275] on td "66.6" at bounding box center [375, 257] width 46 height 35
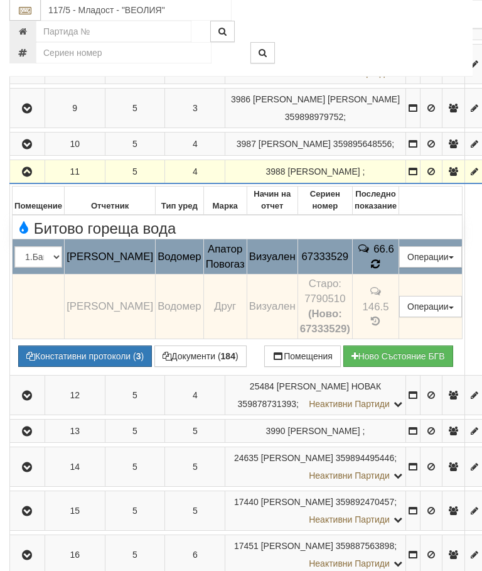
scroll to position [588, 0]
click at [381, 270] on icon at bounding box center [375, 264] width 9 height 11
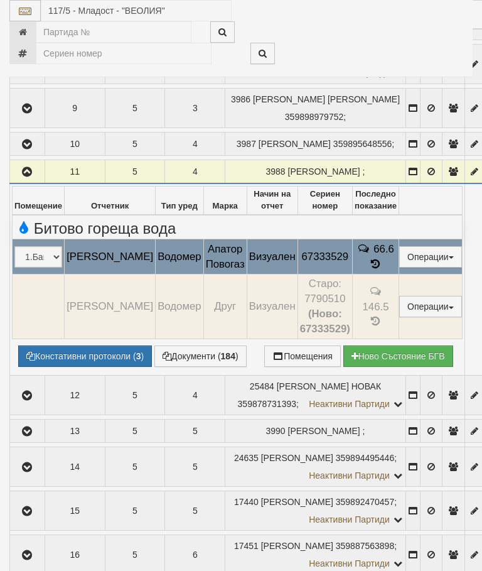
select select "10"
select select "1"
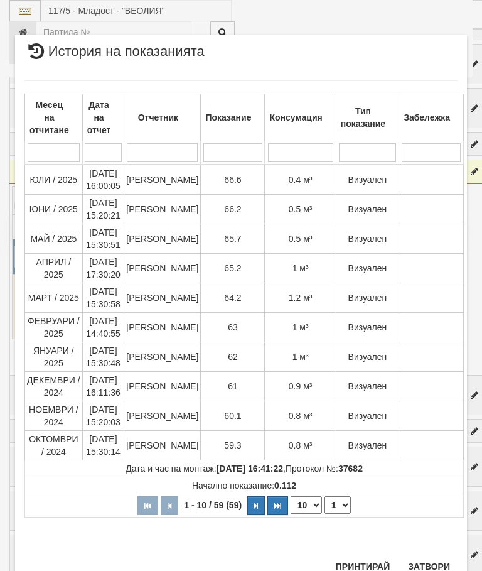
scroll to position [599, 0]
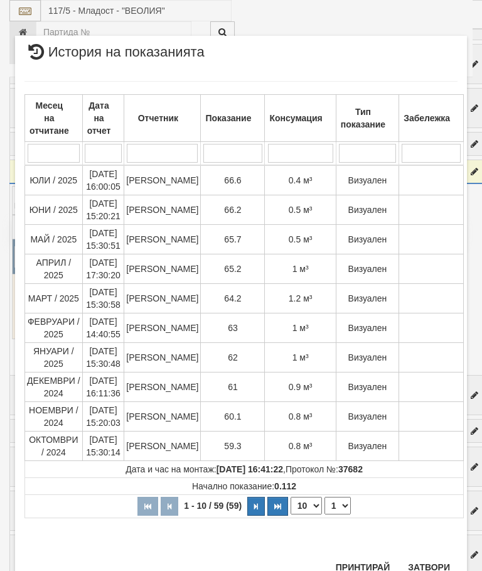
click at [428, 568] on button "Затвори" at bounding box center [429, 567] width 57 height 20
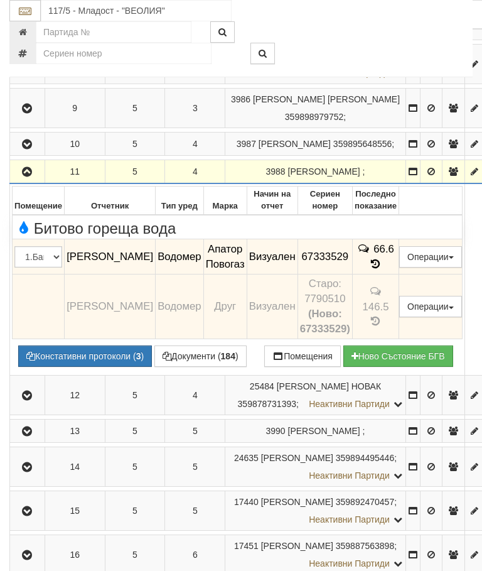
click at [28, 177] on icon "button" at bounding box center [26, 172] width 15 height 9
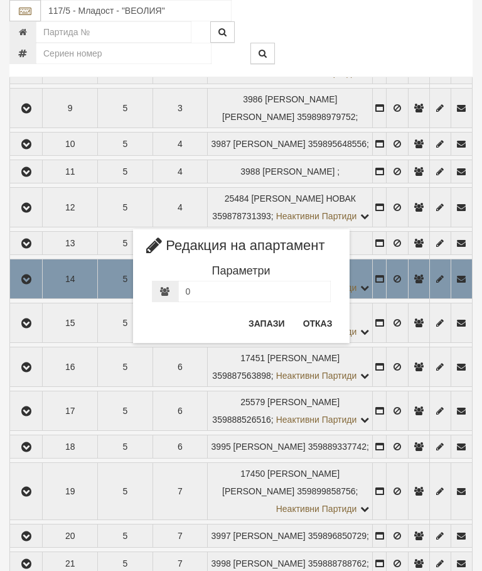
click at [318, 320] on button "Отказ" at bounding box center [318, 323] width 45 height 20
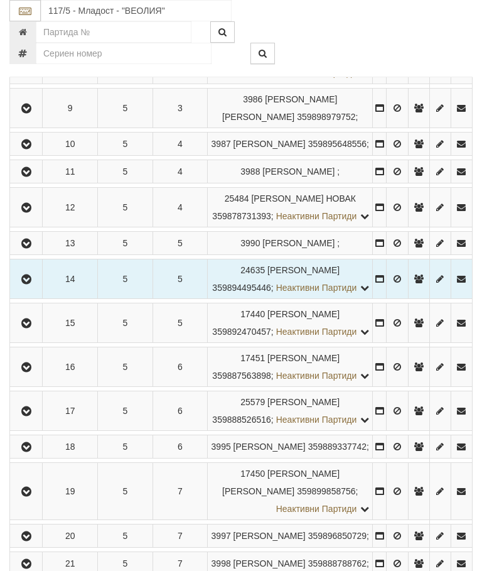
click at [29, 284] on icon "button" at bounding box center [26, 279] width 15 height 9
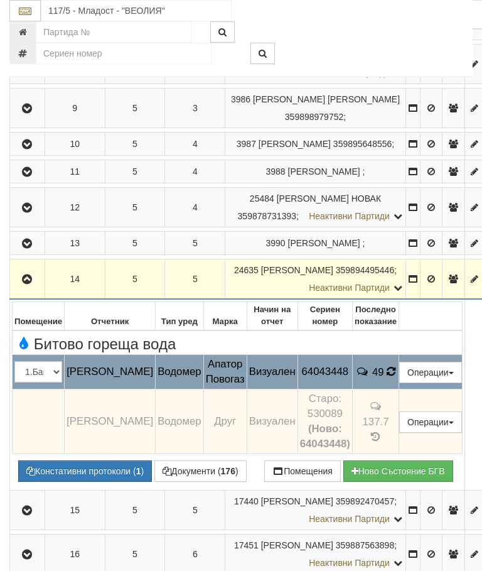
click at [396, 377] on icon at bounding box center [391, 371] width 10 height 11
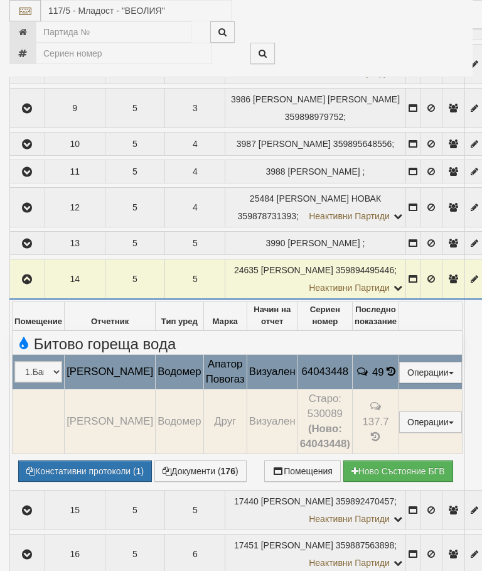
select select "10"
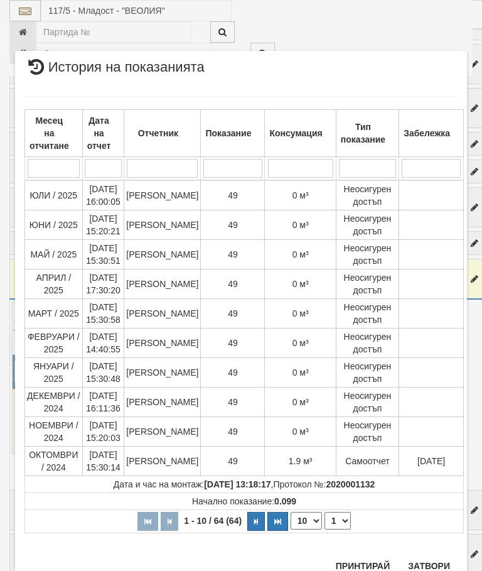
scroll to position [778, 0]
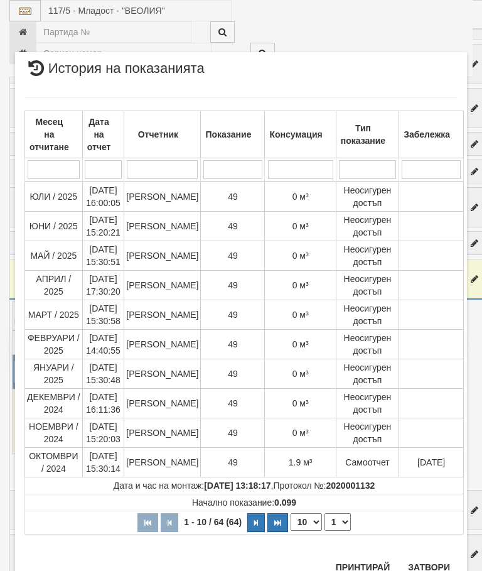
click at [337, 520] on select "1 2 3 4 5 6 7" at bounding box center [338, 522] width 26 height 18
select select "2"
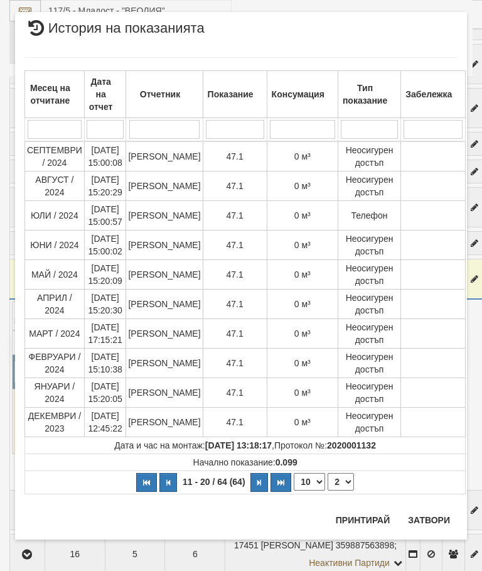
scroll to position [0, 0]
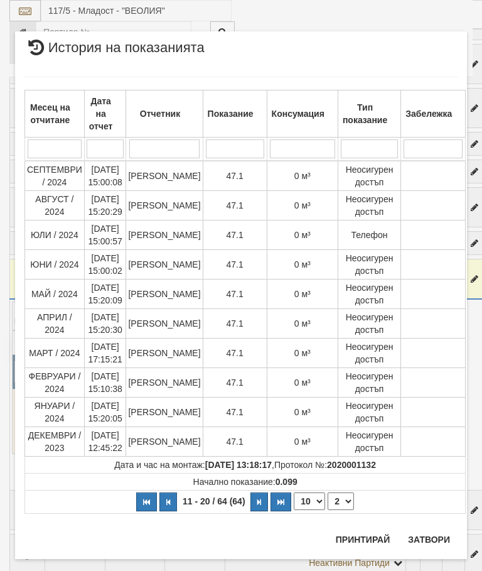
click at [430, 536] on button "Затвори" at bounding box center [429, 540] width 57 height 20
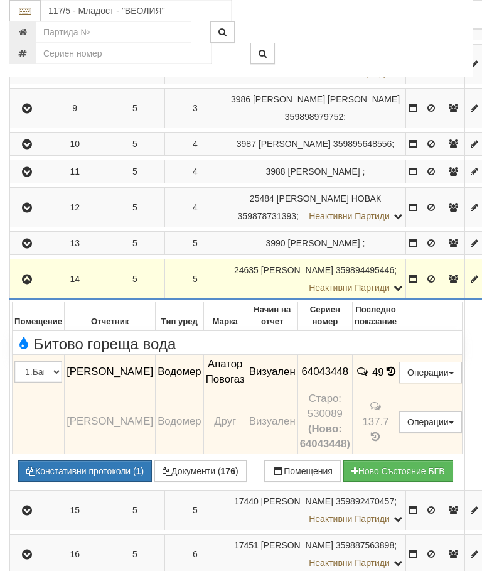
click at [26, 284] on icon "button" at bounding box center [26, 279] width 15 height 9
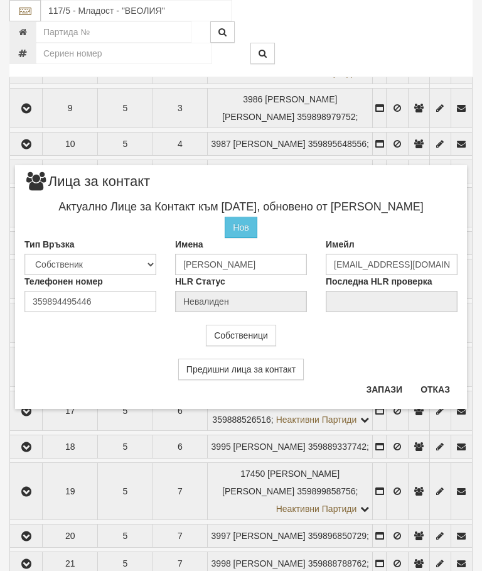
click at [443, 390] on button "Отказ" at bounding box center [435, 389] width 45 height 20
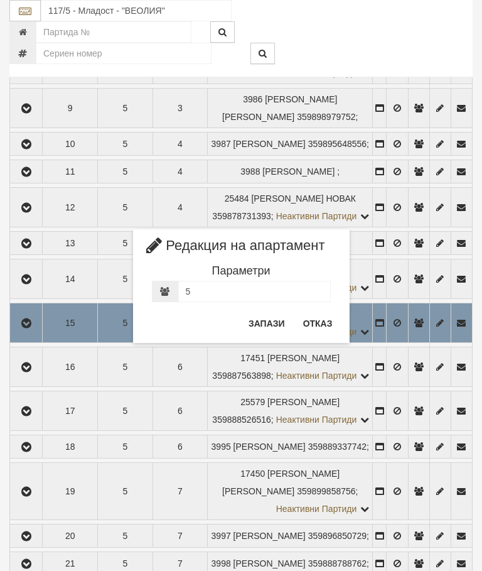
click at [323, 313] on button "Отказ" at bounding box center [318, 323] width 45 height 20
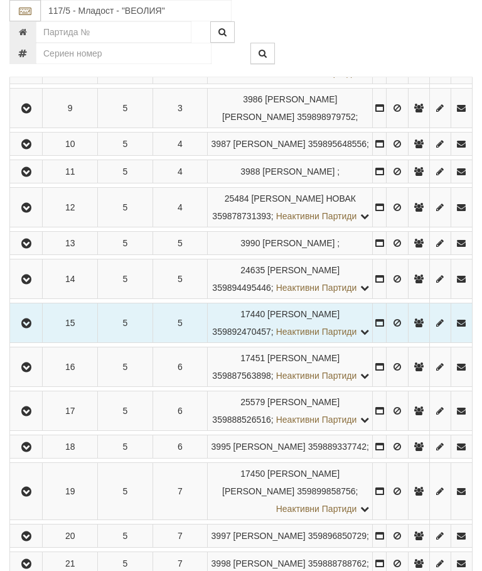
click at [30, 328] on icon "button" at bounding box center [26, 323] width 15 height 9
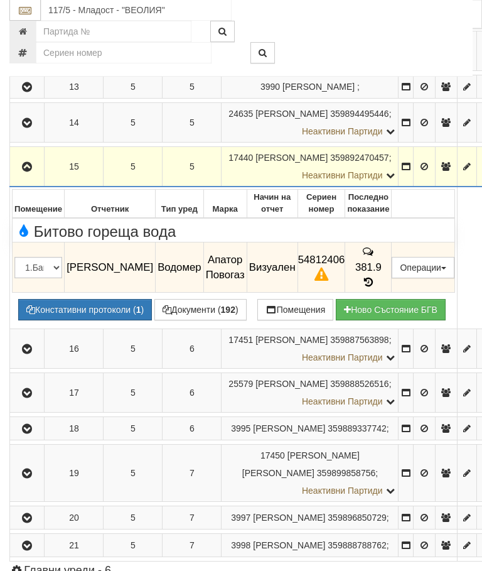
scroll to position [793, 0]
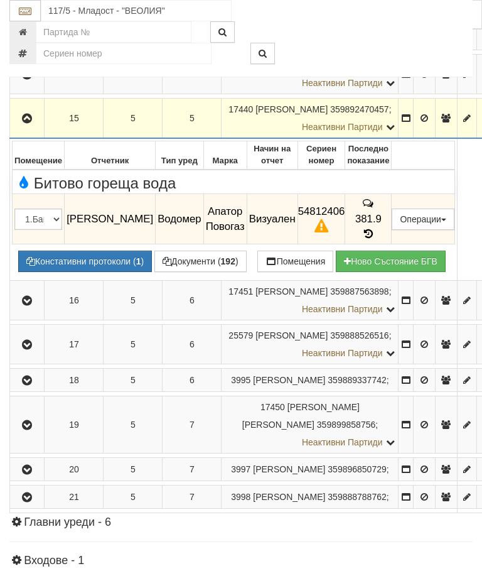
click at [445, 38] on div at bounding box center [341, 31] width 281 height 21
click at [87, 272] on button "Констативни протоколи ( 1 )" at bounding box center [85, 261] width 134 height 21
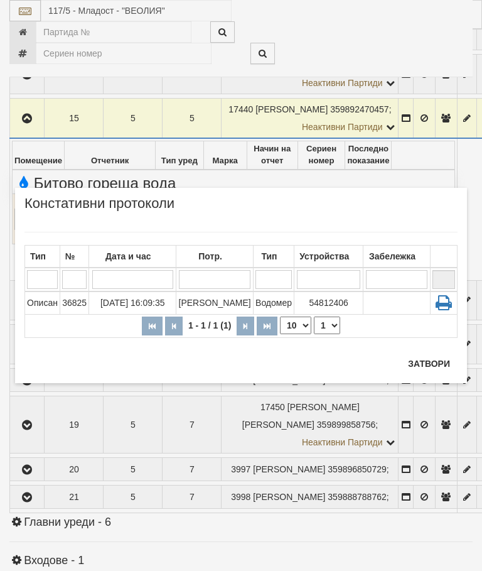
scroll to position [840, 0]
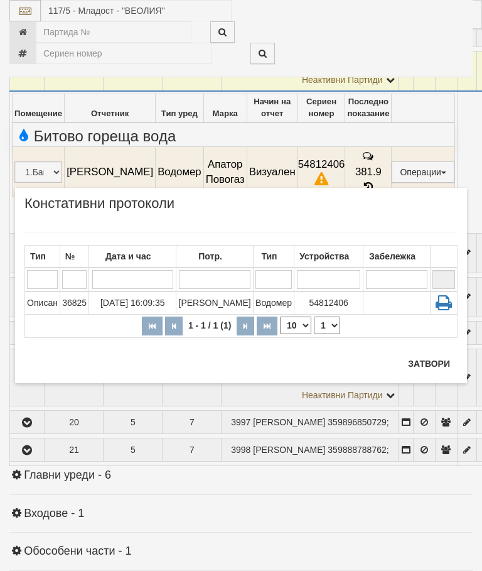
click at [428, 363] on button "Затвори" at bounding box center [429, 364] width 57 height 20
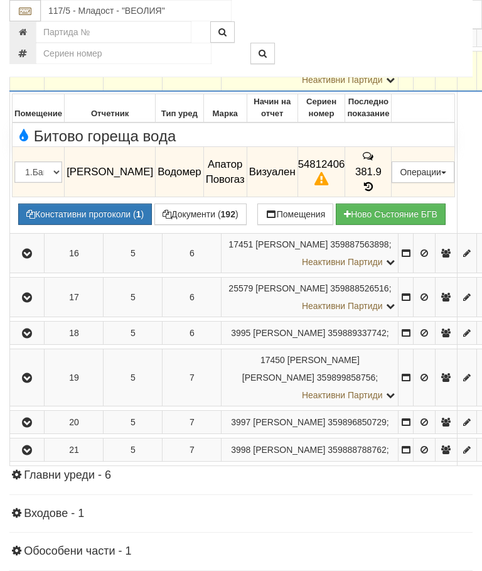
click at [98, 225] on button "Констативни протоколи ( 1 )" at bounding box center [85, 214] width 134 height 21
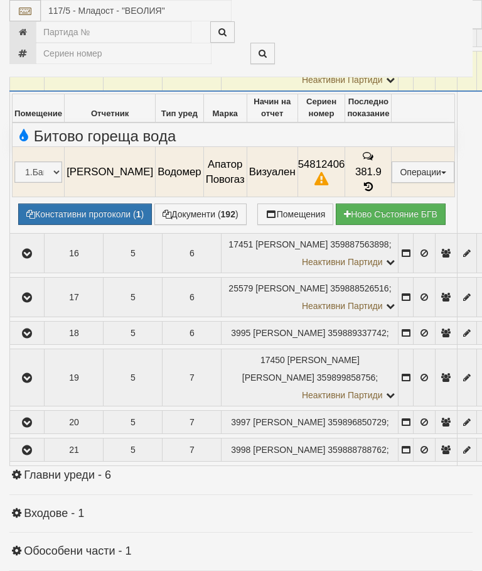
select select "10"
select select "1"
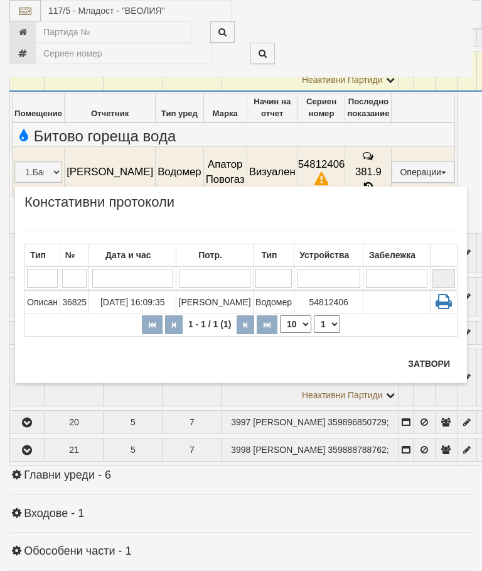
click at [229, 305] on td "[PERSON_NAME]" at bounding box center [215, 301] width 77 height 23
click at [425, 364] on button "Затвори" at bounding box center [429, 364] width 57 height 20
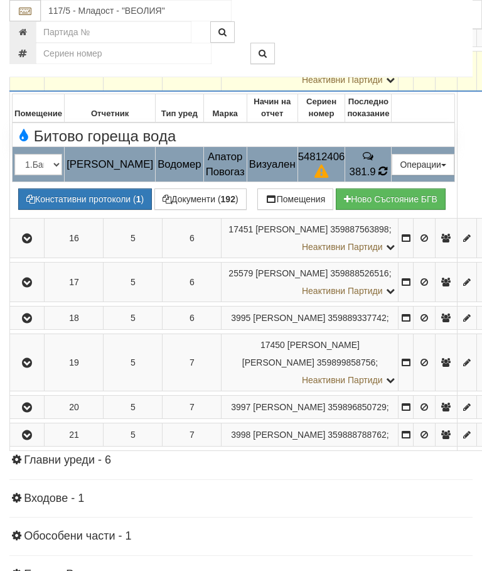
click at [379, 182] on td "381.9" at bounding box center [368, 164] width 46 height 35
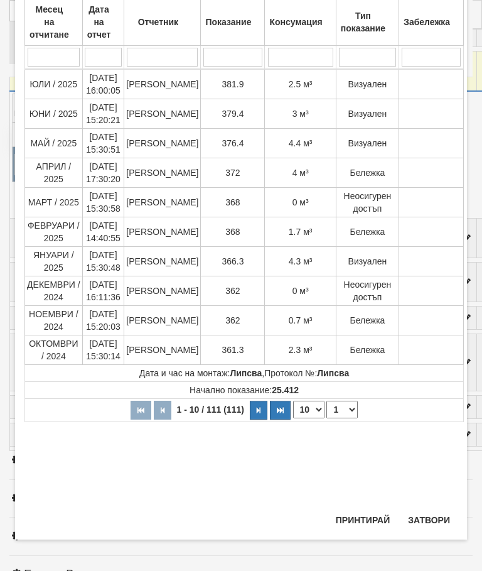
scroll to position [477, 0]
click at [432, 519] on button "Затвори" at bounding box center [429, 520] width 57 height 20
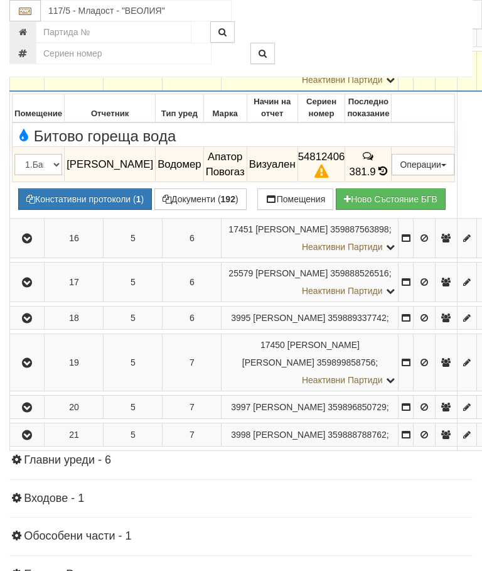
click at [21, 76] on icon "button" at bounding box center [26, 71] width 15 height 9
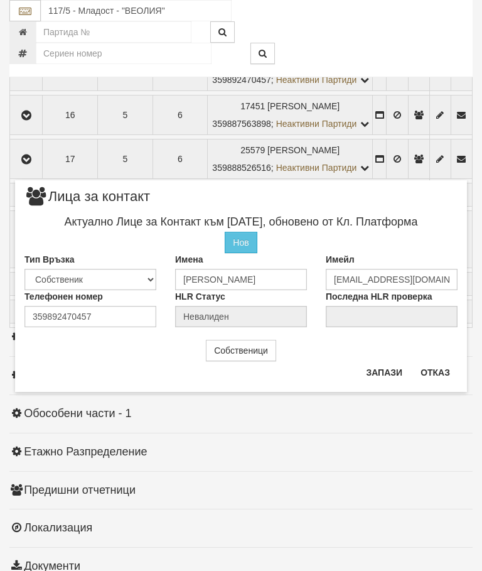
click at [440, 376] on button "Отказ" at bounding box center [435, 372] width 45 height 20
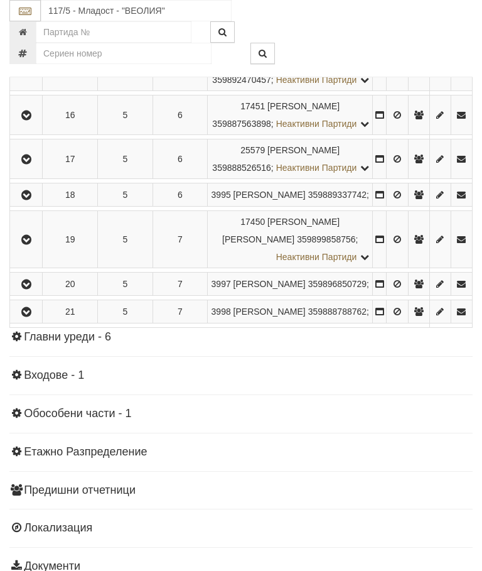
click at [30, 76] on icon "button" at bounding box center [26, 71] width 15 height 9
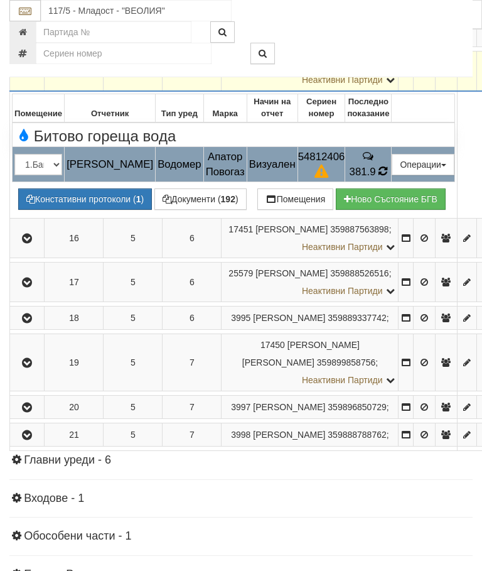
click at [376, 178] on span "381.9" at bounding box center [363, 172] width 26 height 12
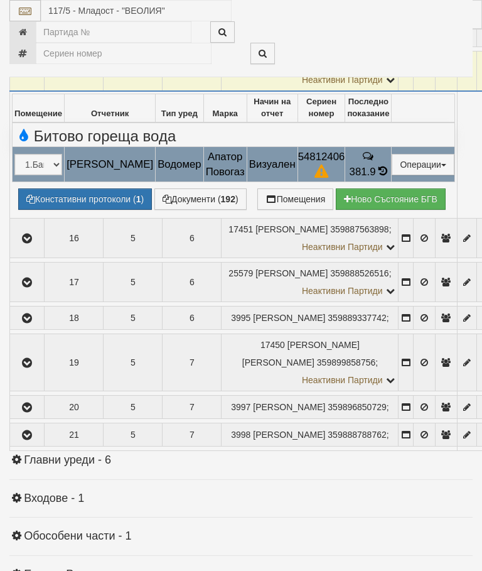
select select "10"
select select "1"
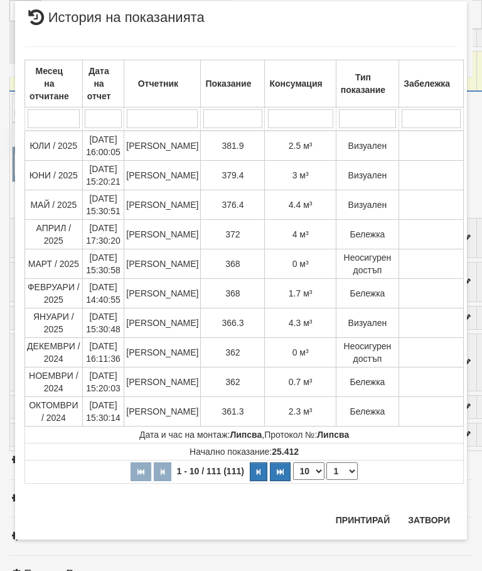
scroll to position [1510, 0]
click at [437, 513] on button "Затвори" at bounding box center [429, 520] width 57 height 20
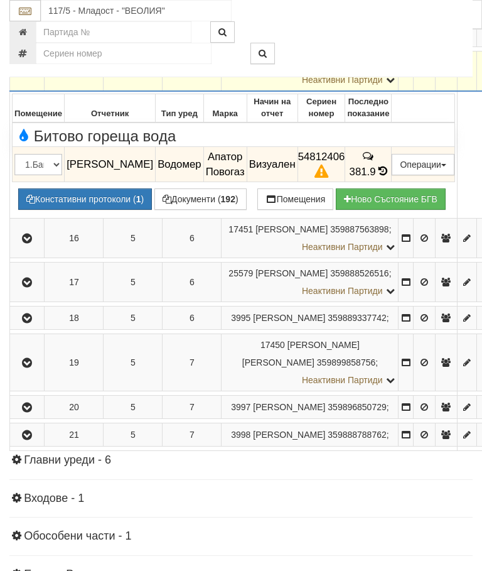
click at [13, 80] on button "button" at bounding box center [27, 71] width 30 height 19
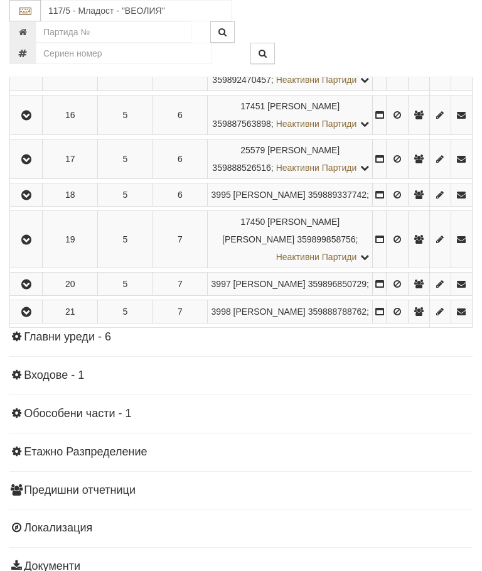
click at [30, 120] on icon "button" at bounding box center [26, 115] width 15 height 9
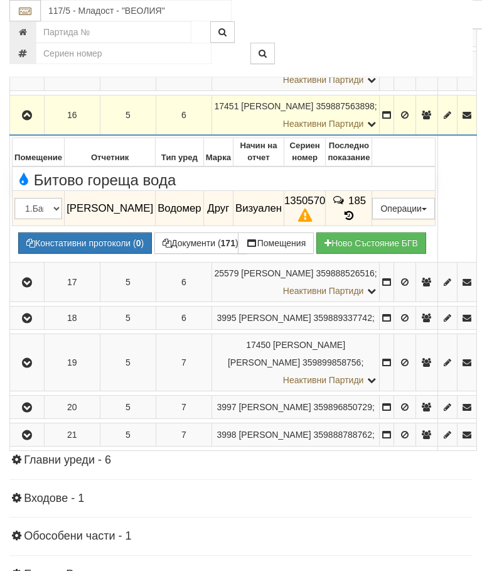
click at [81, 254] on button "Констативни протоколи ( 0 )" at bounding box center [85, 242] width 134 height 21
click at [85, 254] on button "Констативни протоколи ( 0 )" at bounding box center [85, 242] width 134 height 21
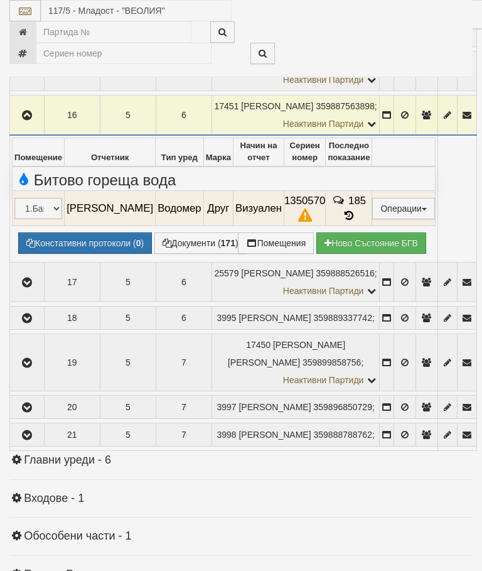
select select "10"
select select "1"
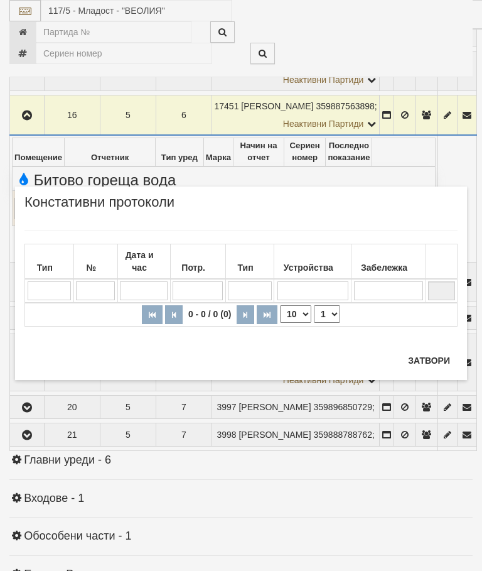
click at [429, 364] on button "Затвори" at bounding box center [429, 361] width 57 height 20
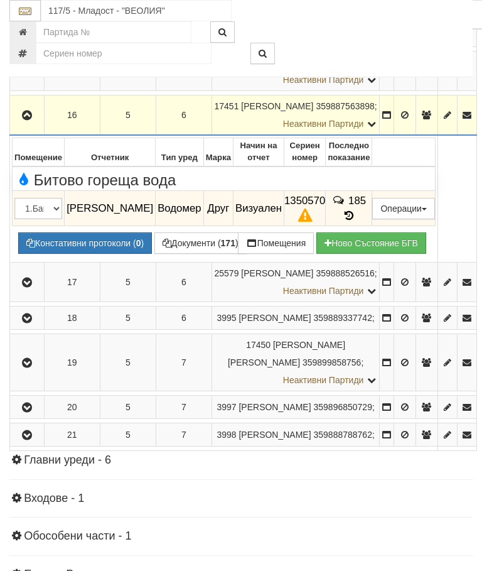
click at [25, 120] on icon "button" at bounding box center [26, 115] width 15 height 9
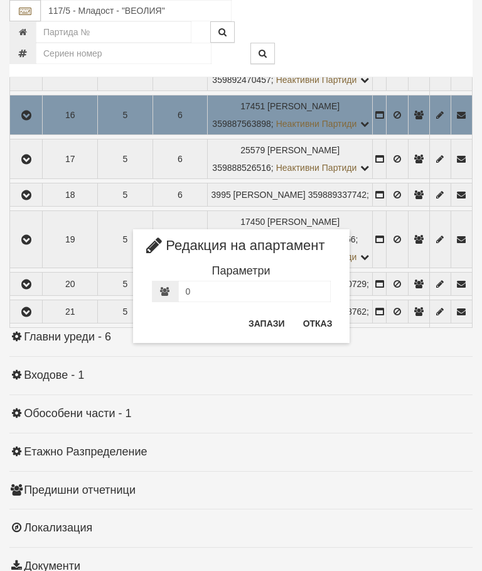
click at [309, 329] on button "Отказ" at bounding box center [318, 323] width 45 height 20
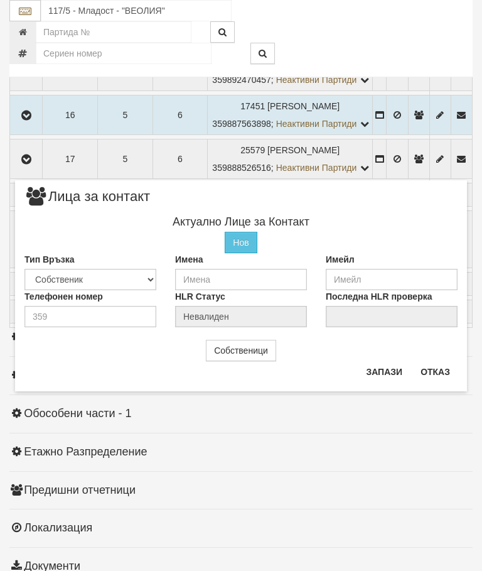
click at [433, 374] on button "Отказ" at bounding box center [435, 372] width 45 height 20
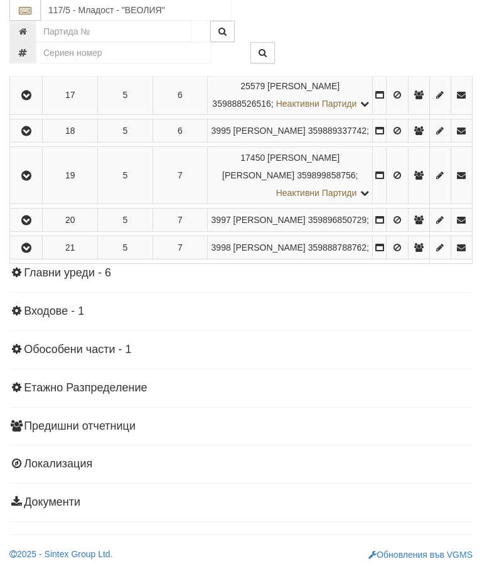
click at [24, 226] on icon "button" at bounding box center [26, 221] width 15 height 9
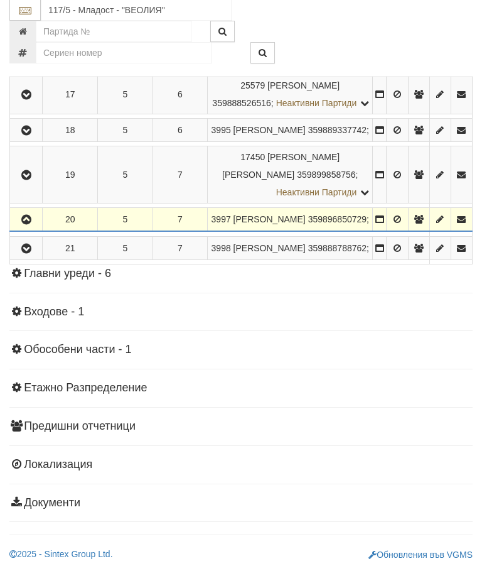
scroll to position [1117, 0]
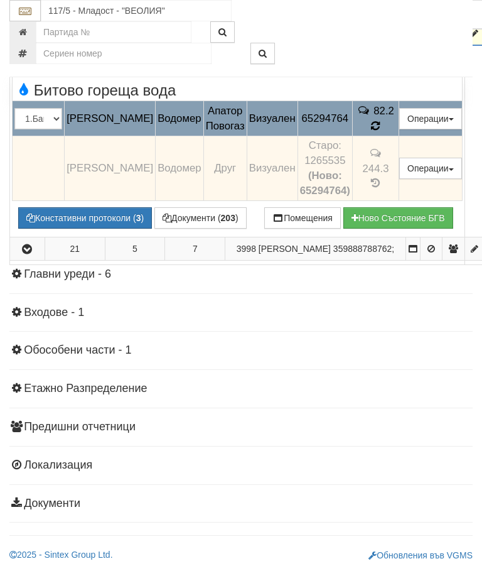
click at [381, 132] on icon at bounding box center [376, 126] width 11 height 12
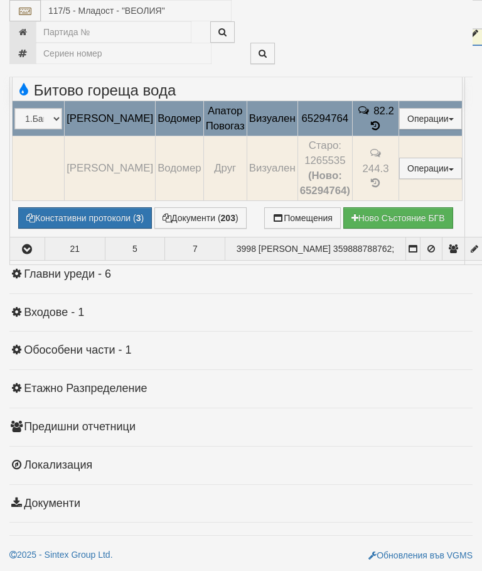
select select "10"
select select "1"
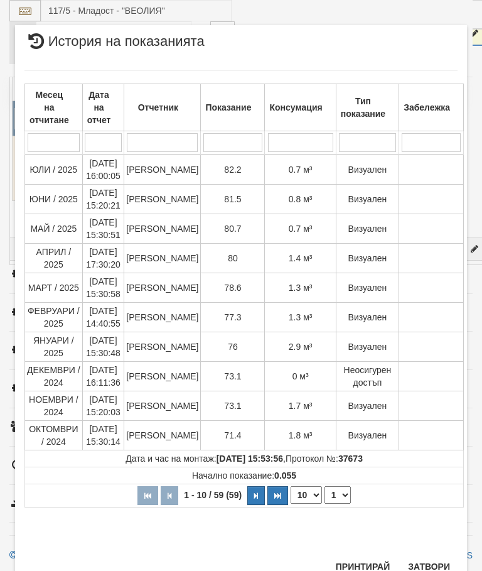
scroll to position [529, 0]
click at [438, 561] on button "Затвори" at bounding box center [429, 567] width 57 height 20
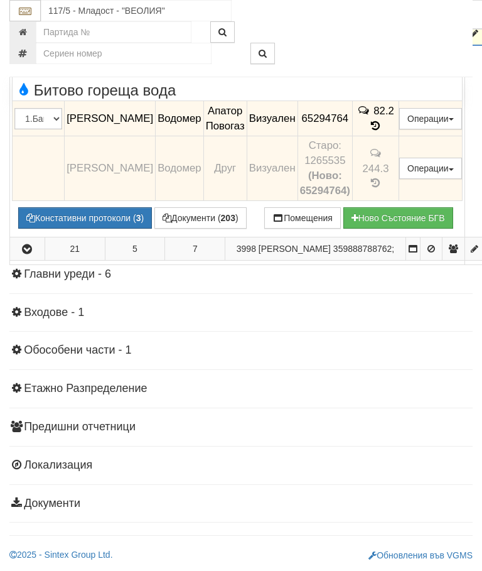
click at [33, 38] on icon "button" at bounding box center [26, 34] width 15 height 9
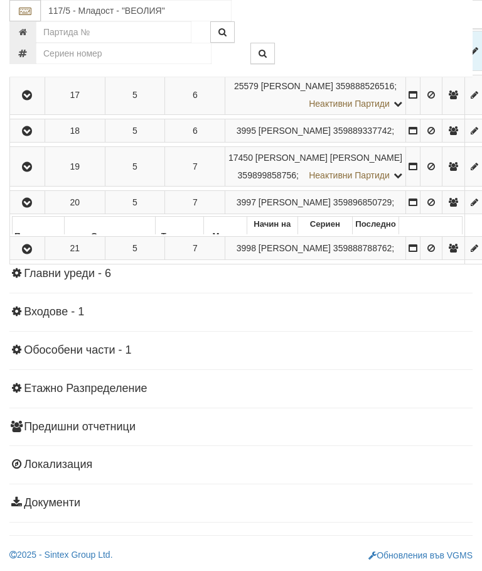
scroll to position [966, 0]
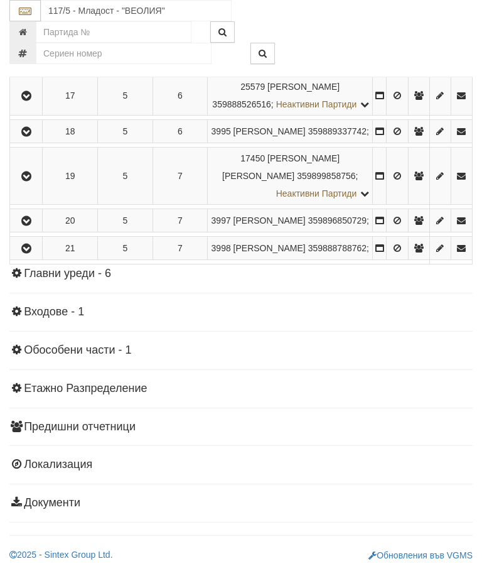
click at [30, 253] on icon "button" at bounding box center [26, 248] width 15 height 9
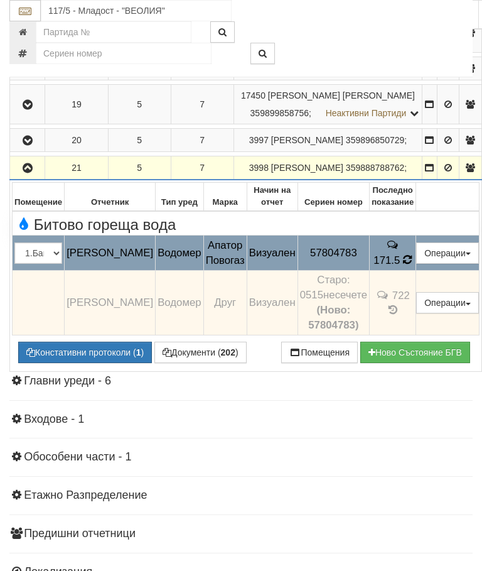
click at [411, 271] on td "171.5" at bounding box center [393, 253] width 46 height 35
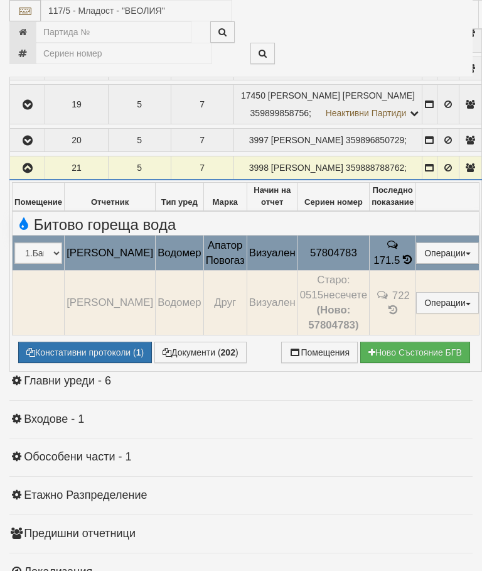
select select "10"
select select "1"
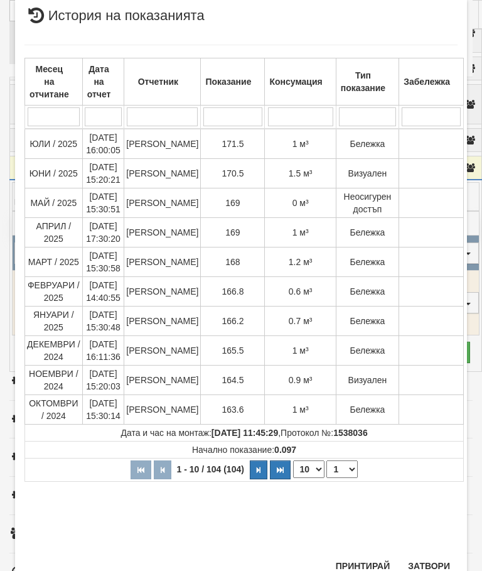
scroll to position [642, 0]
click at [442, 550] on div "Месец на отчитане Дата на отчет Отчетник Показание Консумация Тип показание Заб…" at bounding box center [240, 293] width 433 height 521
click at [428, 563] on button "Затвори" at bounding box center [429, 567] width 57 height 20
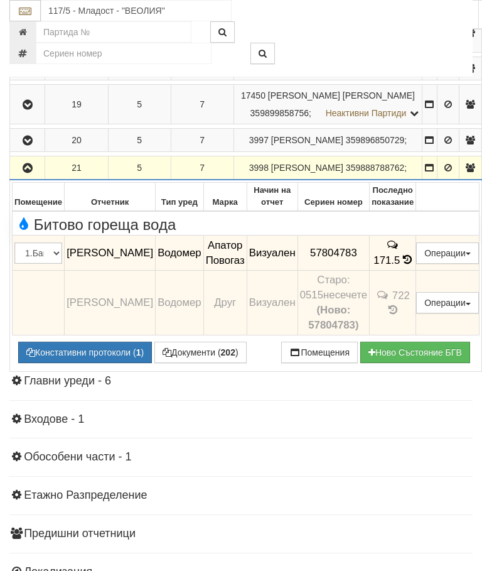
click at [37, 177] on button "button" at bounding box center [27, 167] width 31 height 19
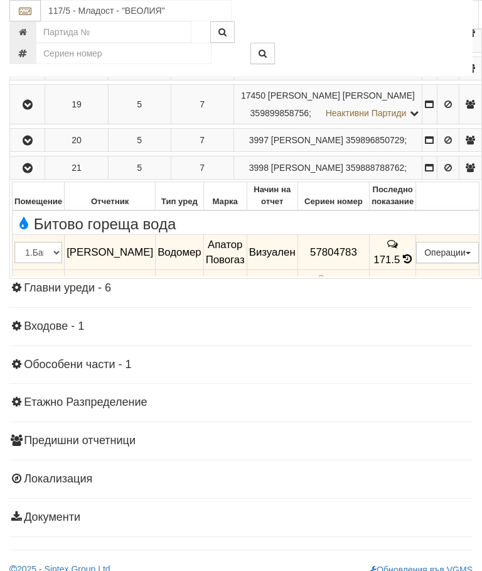
scroll to position [957, 0]
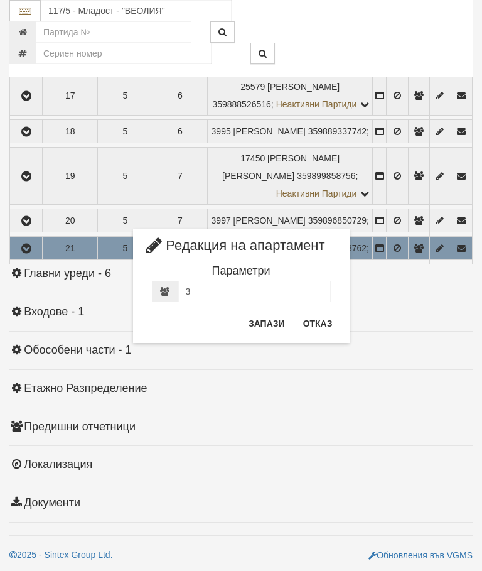
click at [323, 324] on button "Отказ" at bounding box center [318, 323] width 45 height 20
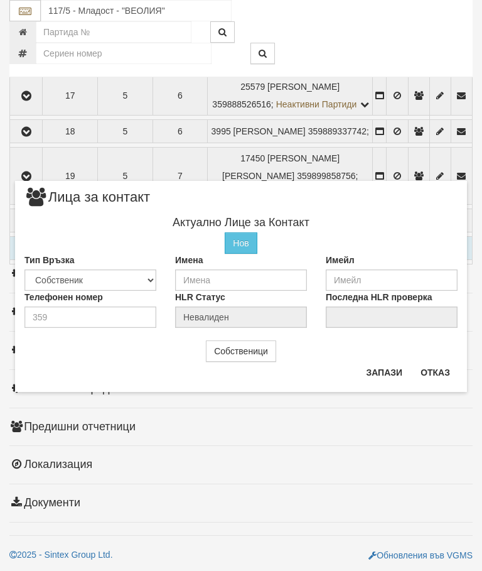
click at [424, 372] on button "Отказ" at bounding box center [435, 372] width 45 height 20
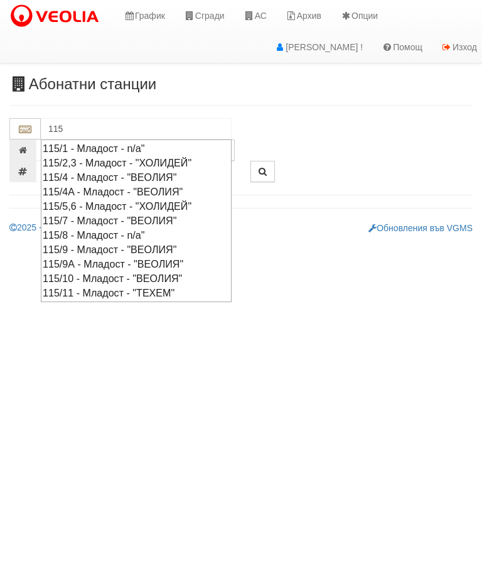
click at [171, 242] on div "115/9 - Младост - "ВЕОЛИЯ"" at bounding box center [136, 249] width 187 height 14
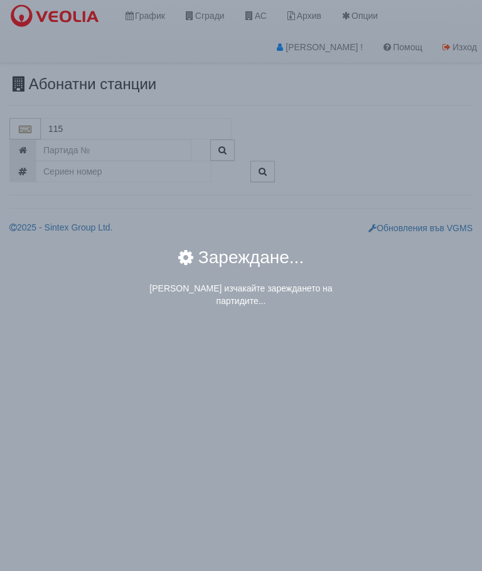
type input "115/9 - Младост - "ВЕОЛИЯ""
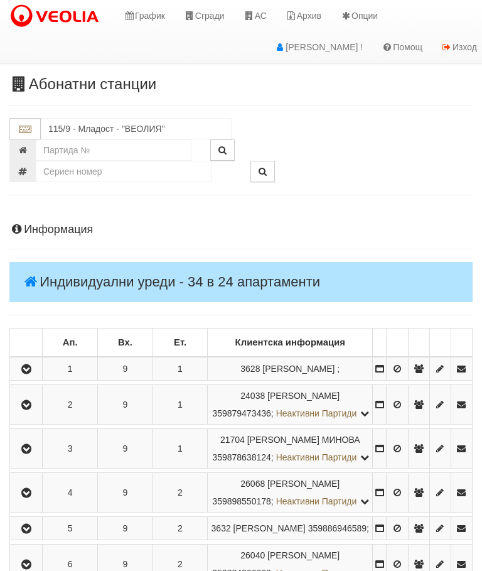
click at [31, 370] on icon "button" at bounding box center [26, 369] width 15 height 9
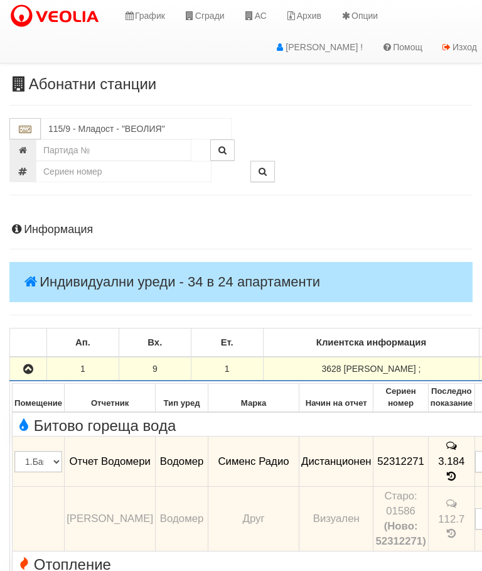
click at [28, 366] on icon "button" at bounding box center [28, 369] width 15 height 9
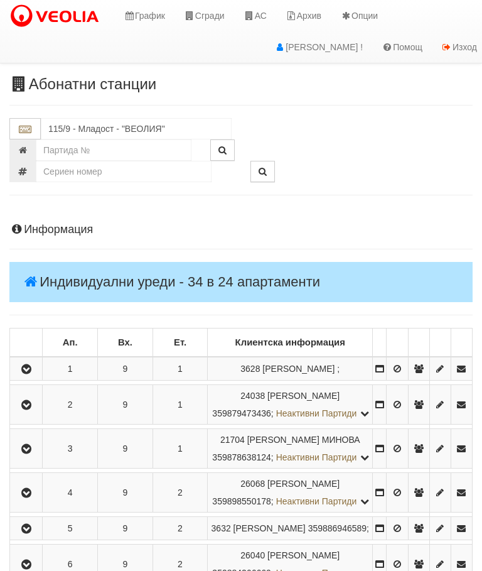
click at [30, 414] on button "button" at bounding box center [26, 404] width 28 height 19
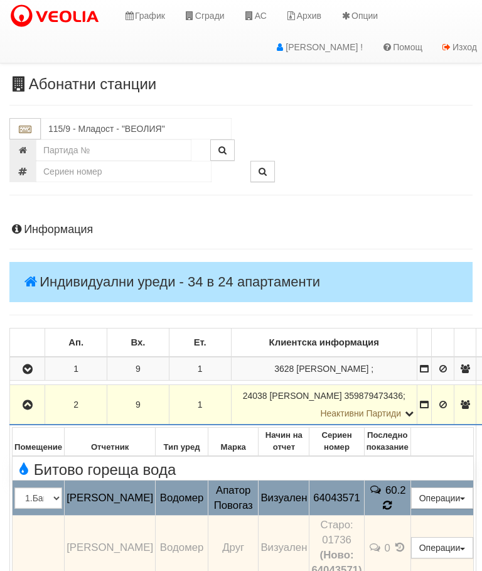
click at [393, 499] on icon at bounding box center [388, 505] width 10 height 12
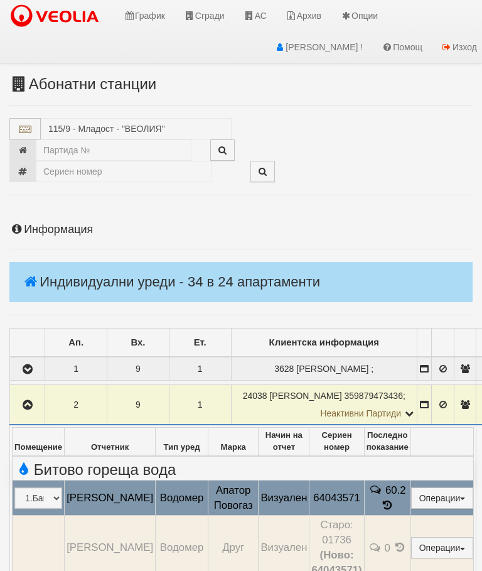
select select "10"
select select "1"
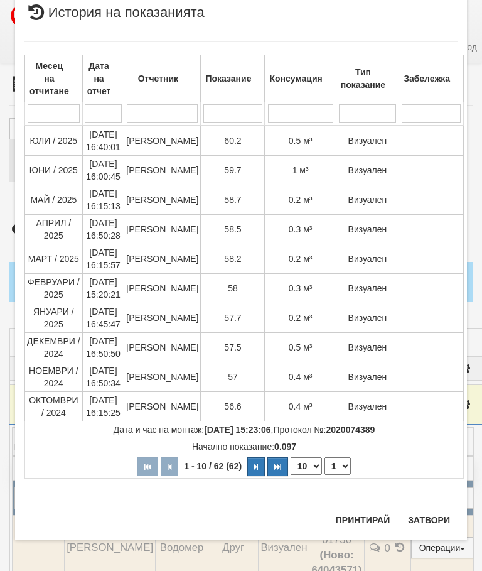
scroll to position [738, 0]
click at [428, 516] on button "Затвори" at bounding box center [429, 520] width 57 height 20
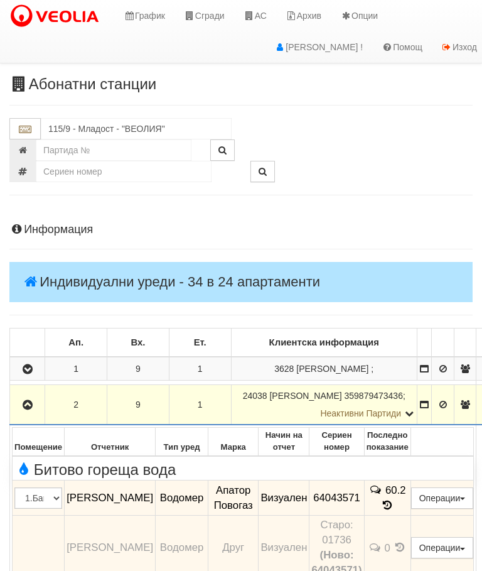
click at [28, 401] on icon "button" at bounding box center [27, 405] width 15 height 9
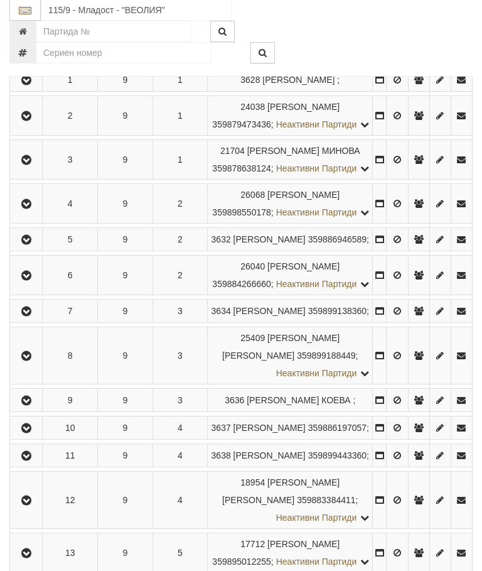
scroll to position [412, 0]
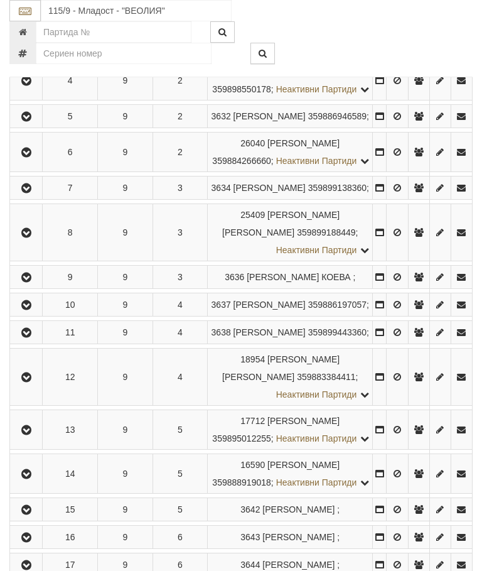
click at [20, 90] on button "button" at bounding box center [26, 80] width 28 height 19
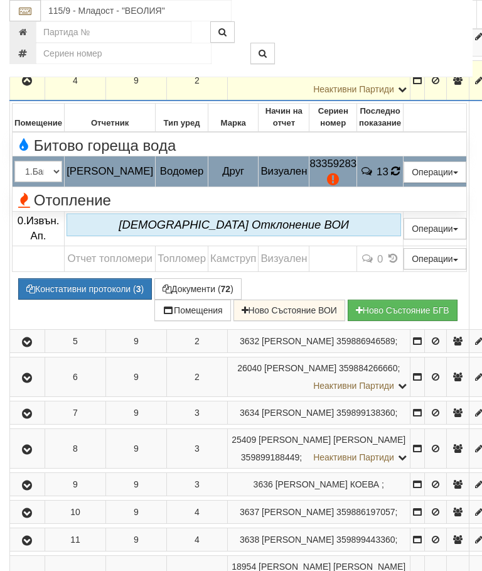
click at [401, 168] on icon at bounding box center [396, 171] width 10 height 12
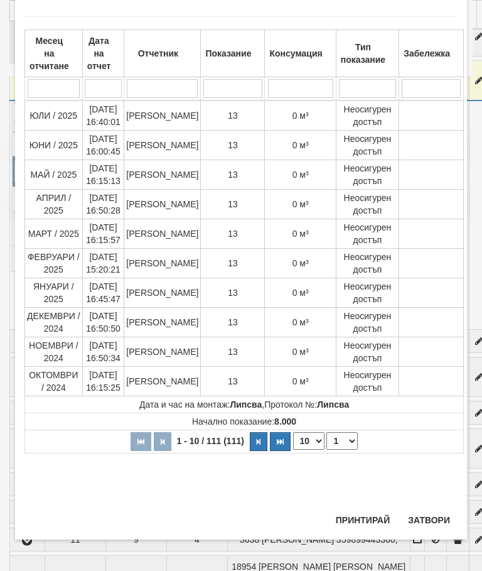
scroll to position [1060, 0]
click at [440, 517] on button "Затвори" at bounding box center [429, 520] width 57 height 20
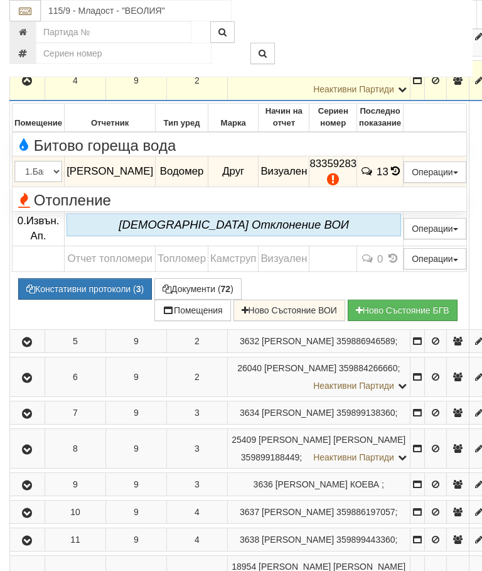
click at [31, 86] on button "button" at bounding box center [27, 80] width 31 height 19
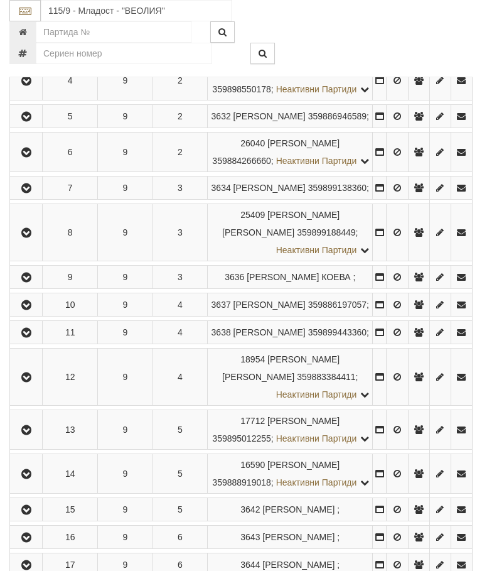
click at [23, 282] on icon "button" at bounding box center [26, 277] width 15 height 9
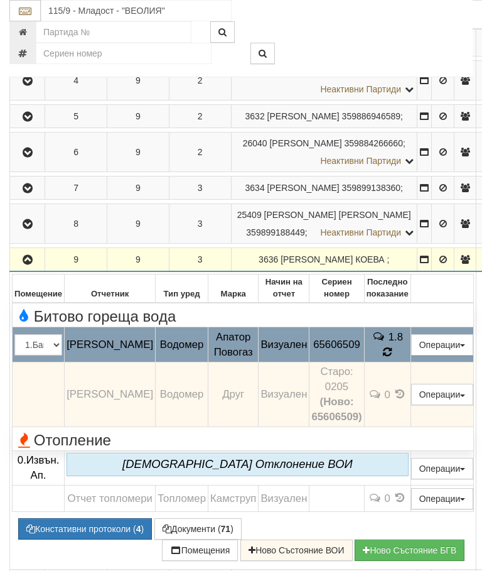
click at [394, 359] on icon at bounding box center [388, 351] width 12 height 13
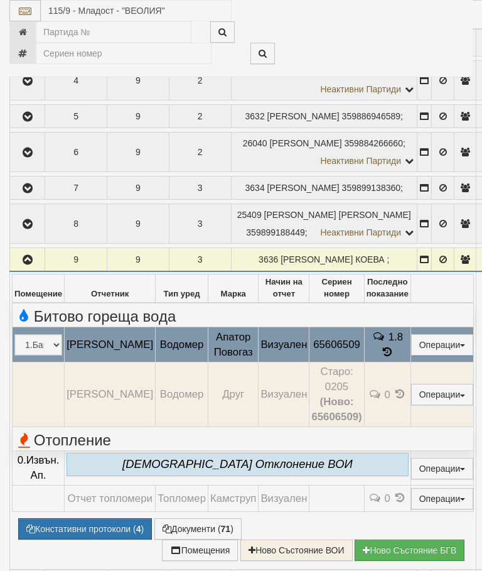
select select "10"
select select "1"
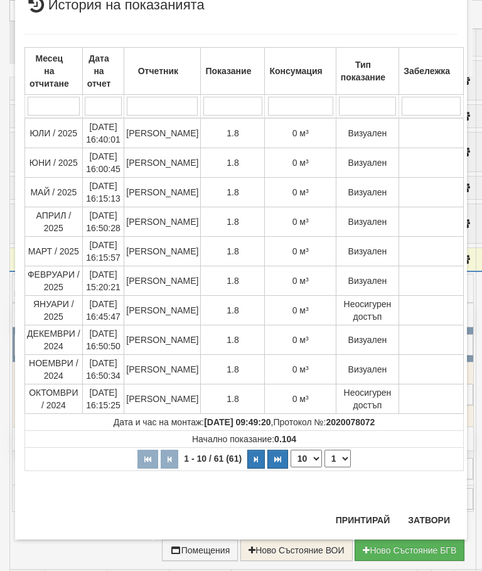
scroll to position [673, 0]
click at [433, 514] on button "Затвори" at bounding box center [429, 520] width 57 height 20
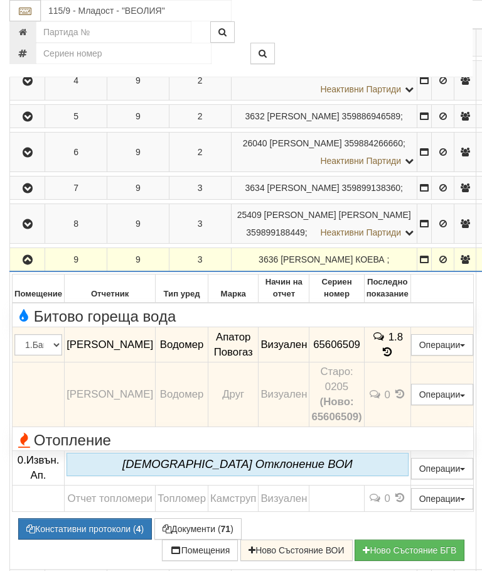
click at [25, 264] on icon "button" at bounding box center [27, 260] width 15 height 9
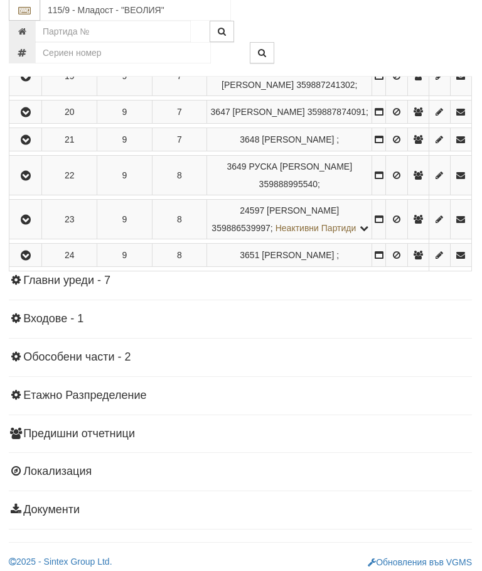
scroll to position [1037, 0]
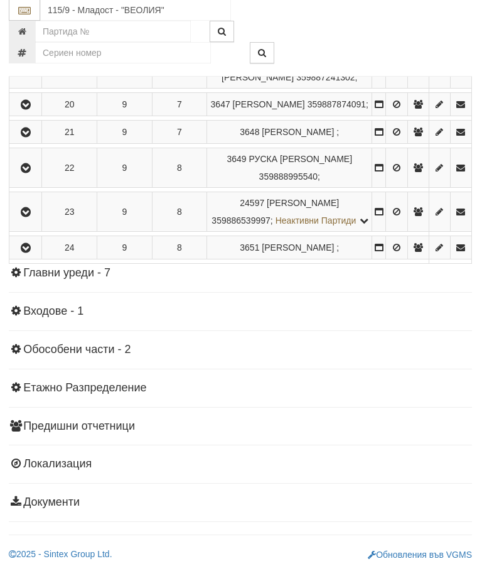
click at [31, 30] on icon "button" at bounding box center [26, 25] width 15 height 9
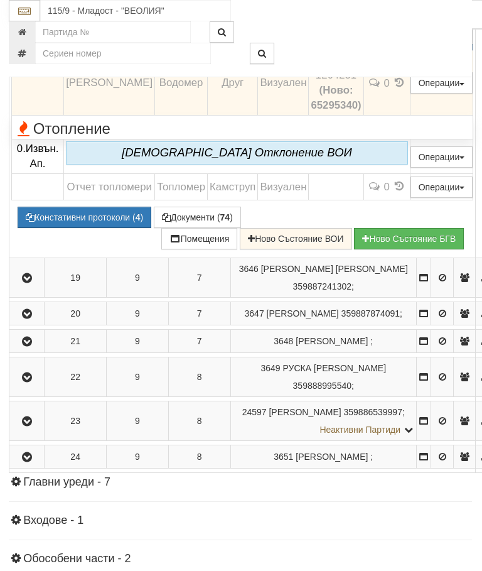
click at [391, 46] on span at bounding box center [387, 41] width 9 height 12
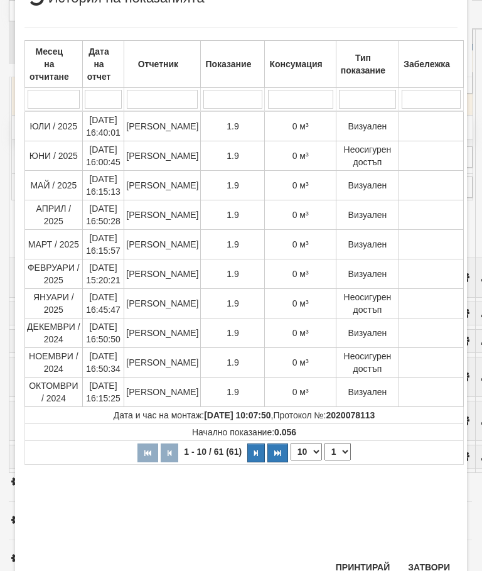
scroll to position [167, 0]
click at [435, 558] on button "Затвори" at bounding box center [429, 568] width 57 height 20
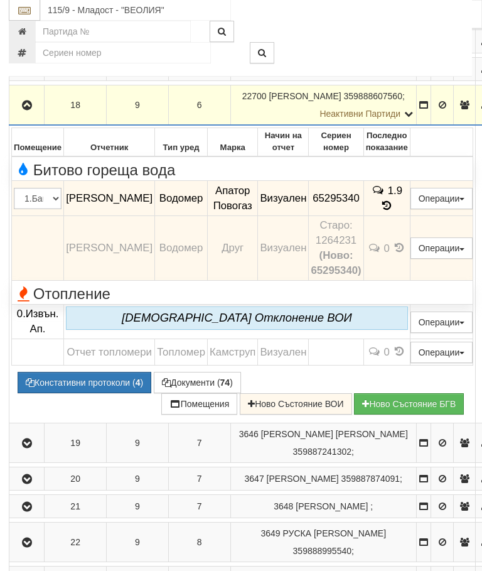
scroll to position [875, 1]
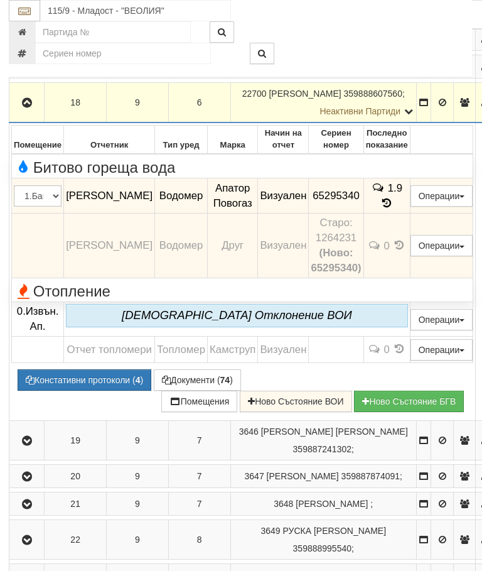
click at [25, 107] on icon "button" at bounding box center [26, 103] width 15 height 9
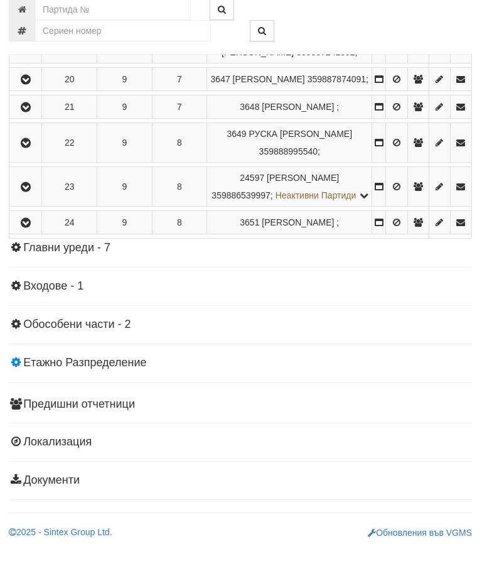
scroll to position [1285, 1]
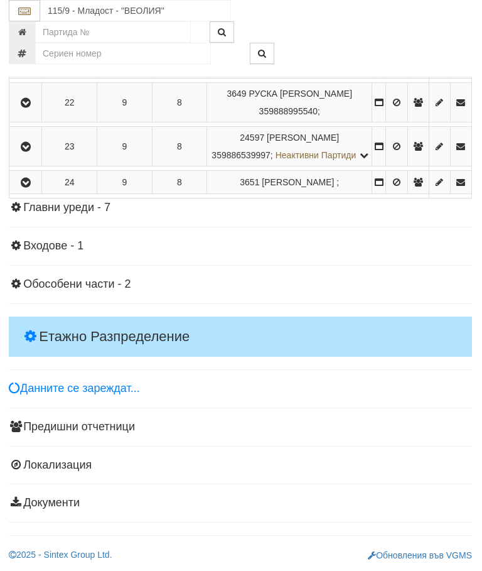
click at [28, 107] on icon "button" at bounding box center [25, 103] width 15 height 9
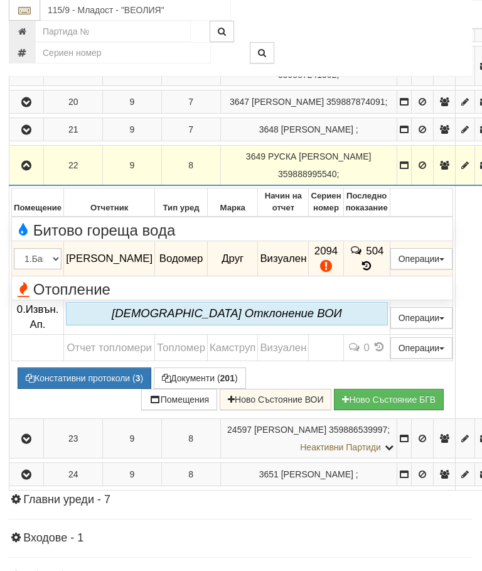
scroll to position [991, 1]
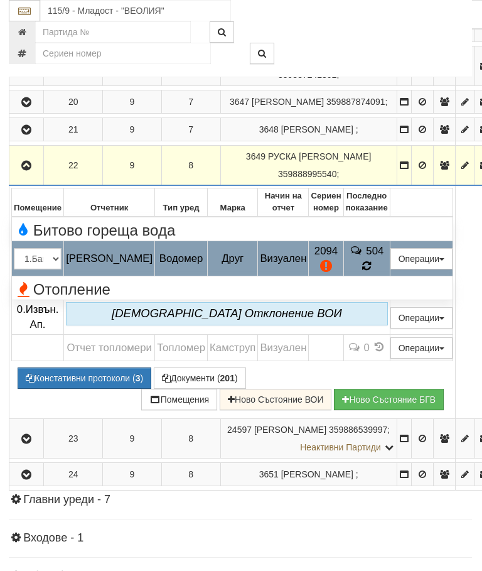
click at [372, 272] on icon at bounding box center [367, 266] width 11 height 12
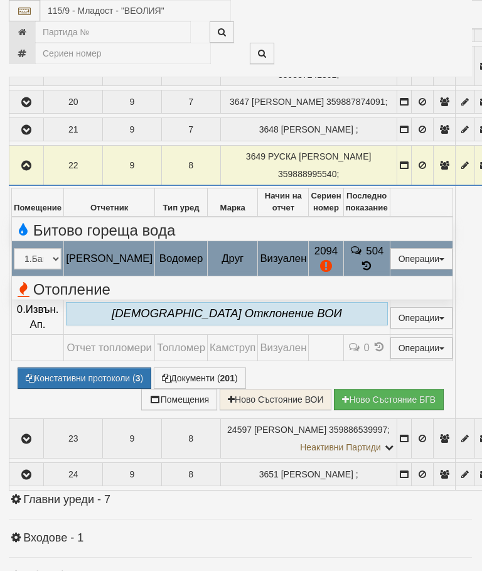
select select "10"
select select "1"
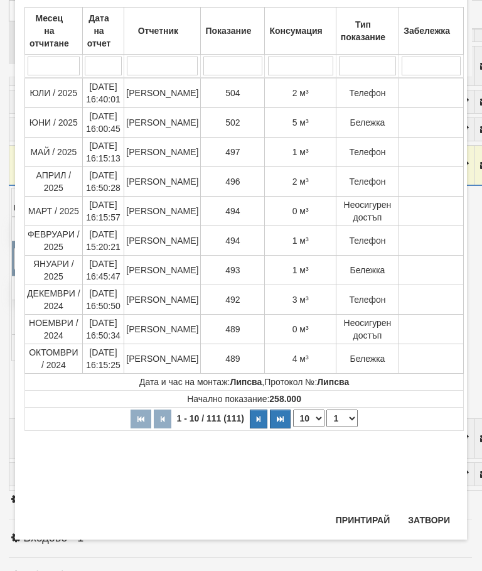
scroll to position [656, 0]
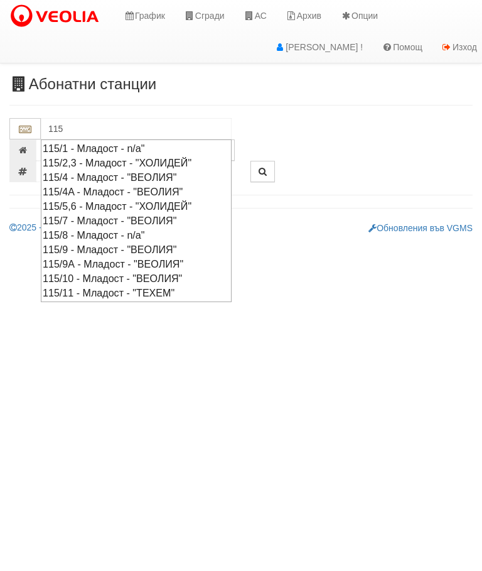
click at [172, 215] on div "115/7 - Младост - "ВЕОЛИЯ"" at bounding box center [136, 221] width 187 height 14
type input "115/7 - Младост - "ВЕОЛИЯ""
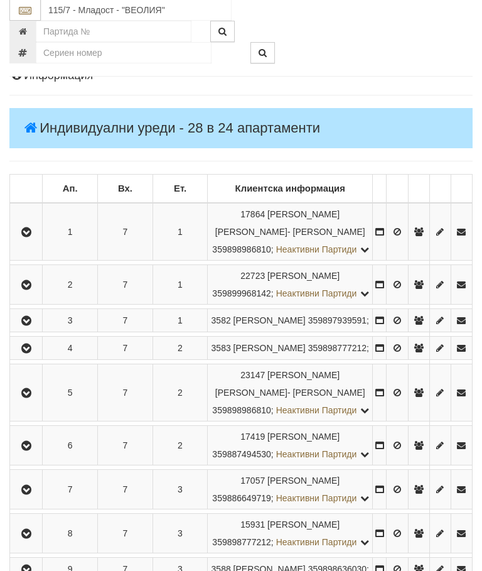
scroll to position [156, 0]
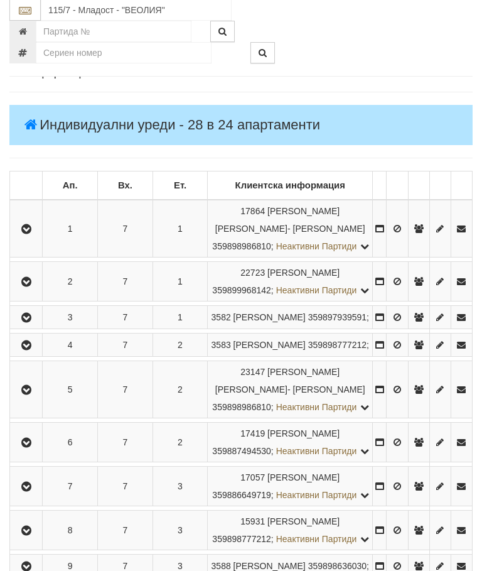
click at [27, 287] on icon "button" at bounding box center [26, 282] width 15 height 9
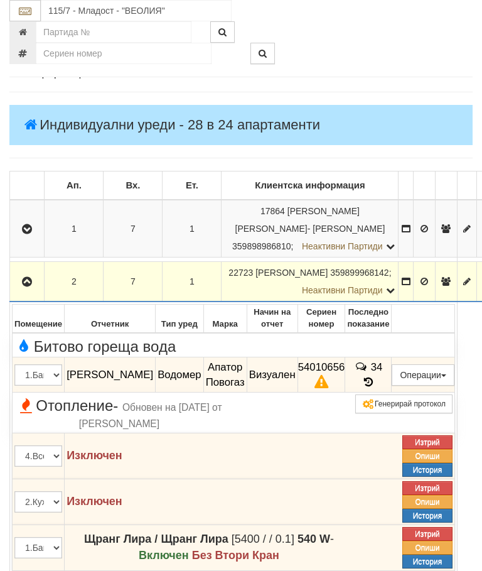
click at [26, 281] on icon "button" at bounding box center [26, 282] width 15 height 9
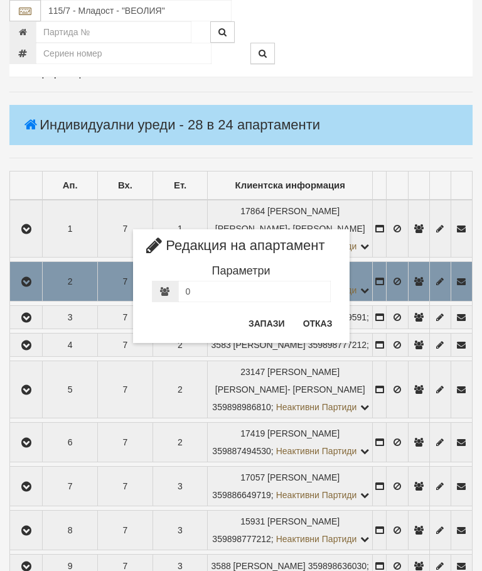
click at [325, 313] on button "Отказ" at bounding box center [318, 323] width 45 height 20
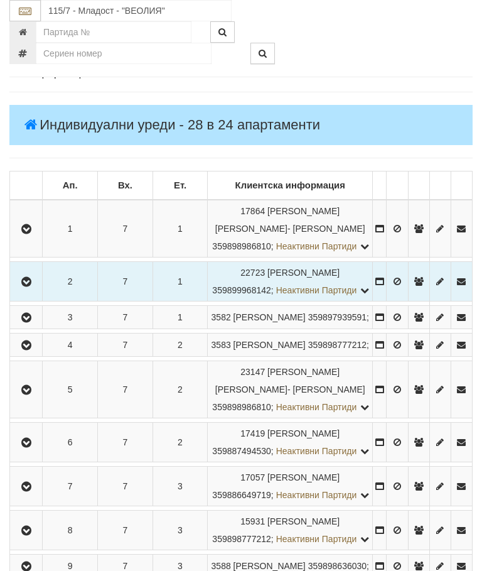
click at [21, 354] on button "button" at bounding box center [26, 344] width 28 height 19
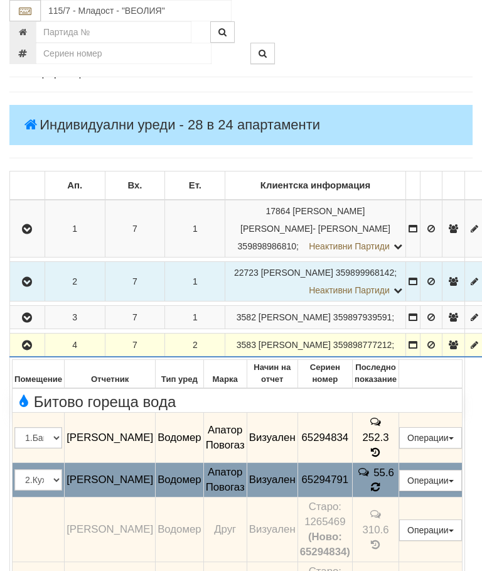
click at [381, 493] on icon at bounding box center [376, 487] width 11 height 12
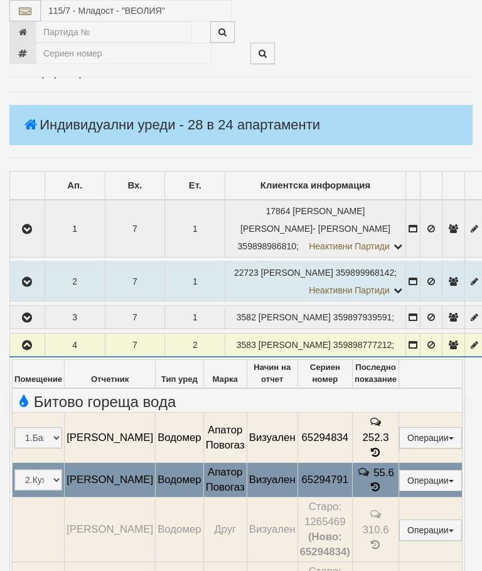
select select "10"
select select "1"
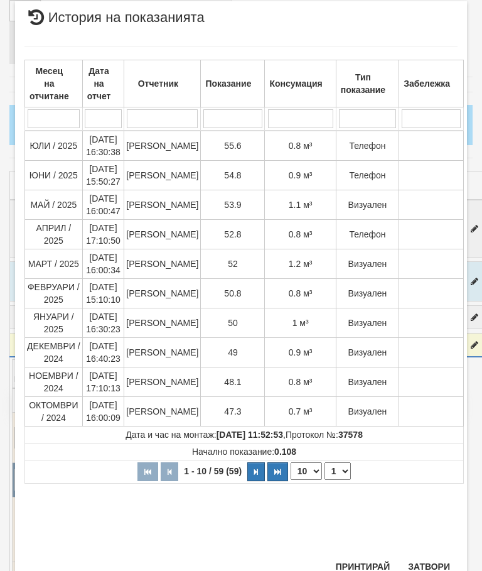
scroll to position [340, 0]
click at [430, 557] on button "Затвори" at bounding box center [429, 567] width 57 height 20
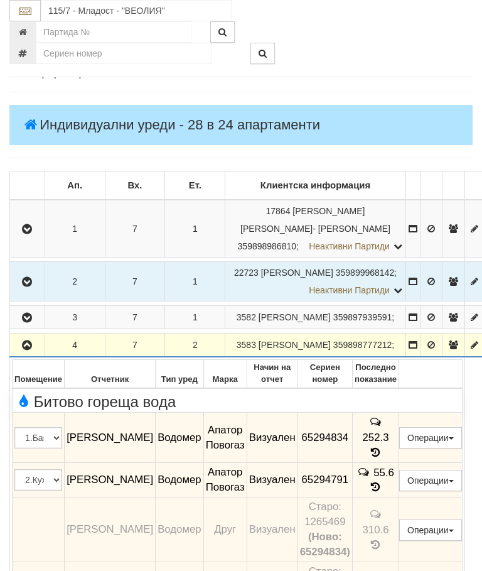
click at [22, 354] on button "button" at bounding box center [27, 344] width 31 height 19
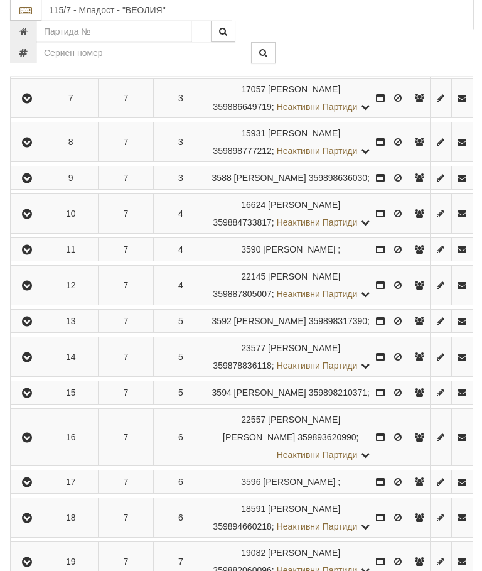
scroll to position [591, 0]
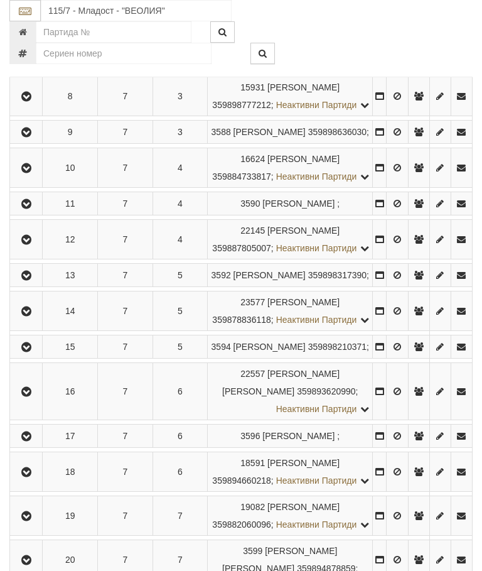
click at [30, 173] on icon "button" at bounding box center [26, 168] width 15 height 9
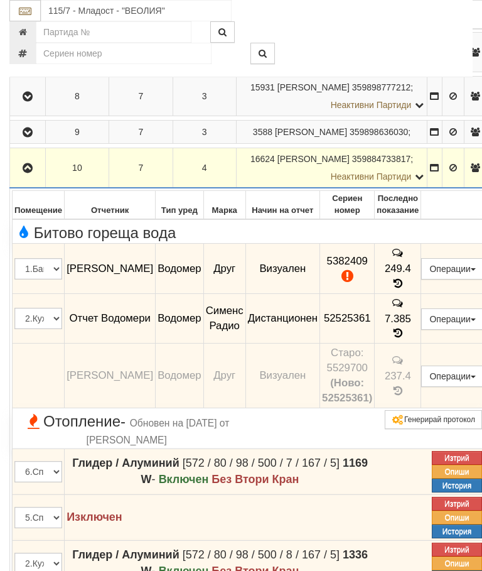
click at [411, 274] on span "249.4" at bounding box center [398, 269] width 26 height 12
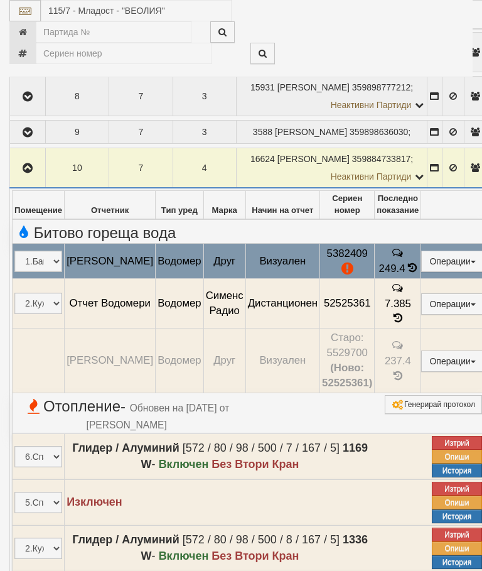
select select "10"
select select "1"
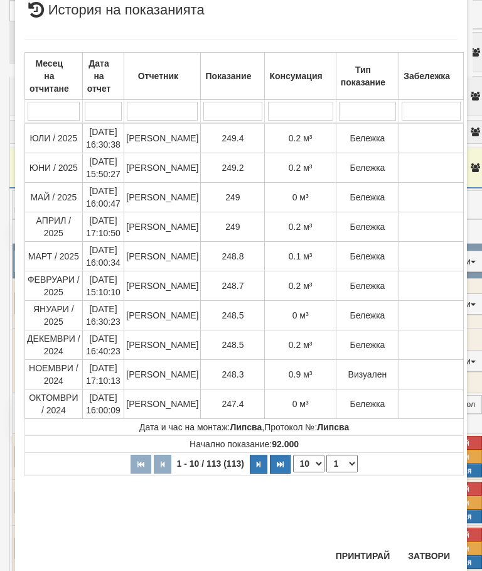
scroll to position [800, 0]
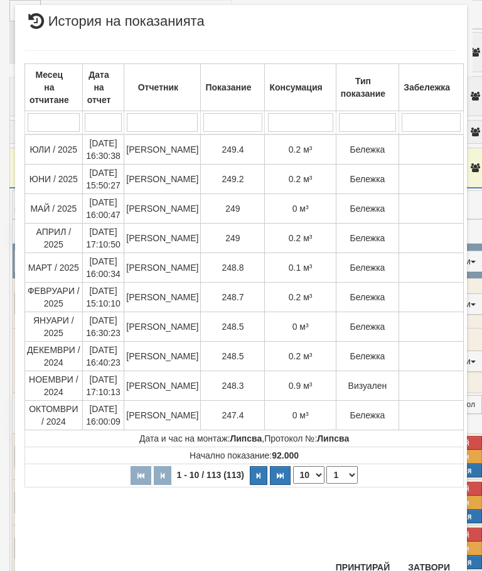
click at [435, 560] on button "Затвори" at bounding box center [429, 567] width 57 height 20
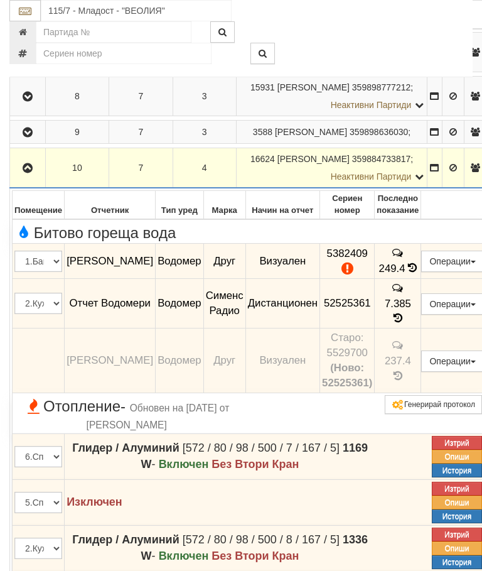
click at [34, 173] on icon "button" at bounding box center [27, 168] width 15 height 9
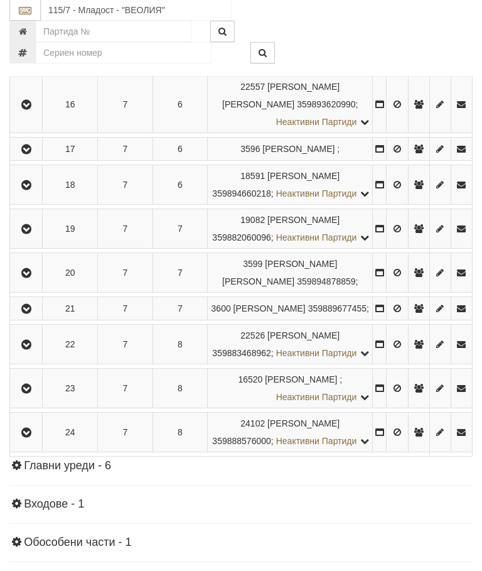
scroll to position [876, 0]
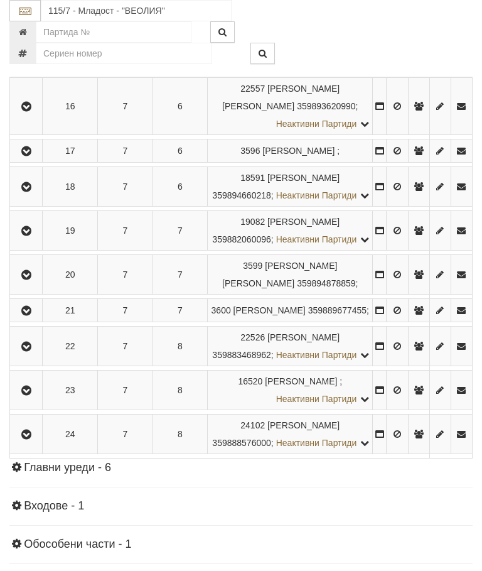
click at [28, 67] on icon "button" at bounding box center [26, 62] width 15 height 9
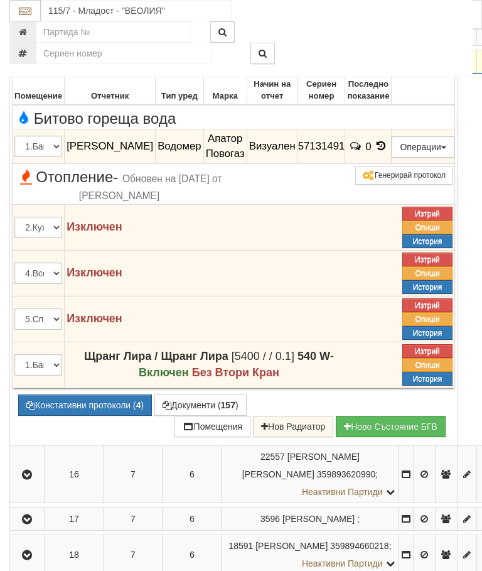
click at [388, 151] on icon at bounding box center [381, 146] width 14 height 11
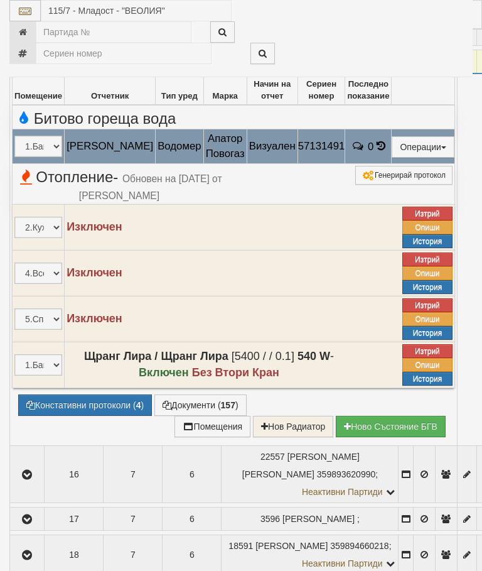
select select "10"
select select "1"
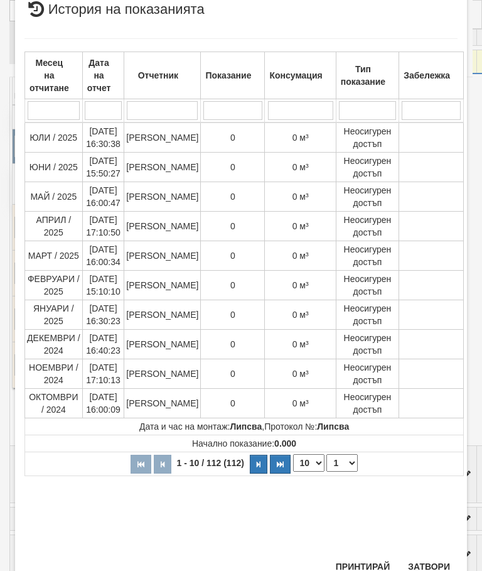
scroll to position [581, 0]
click at [432, 562] on button "Затвори" at bounding box center [429, 567] width 57 height 20
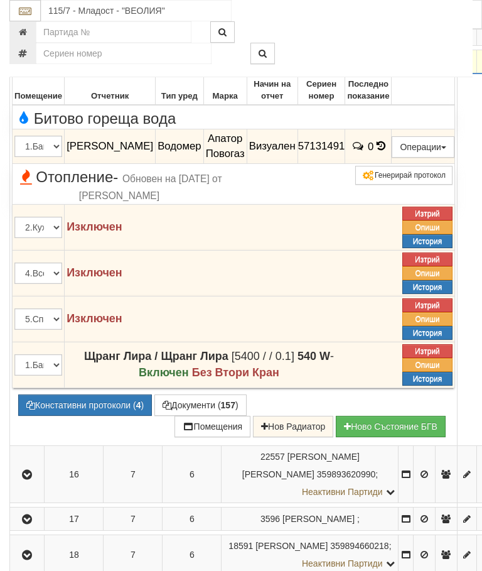
click at [28, 67] on icon "button" at bounding box center [26, 62] width 15 height 9
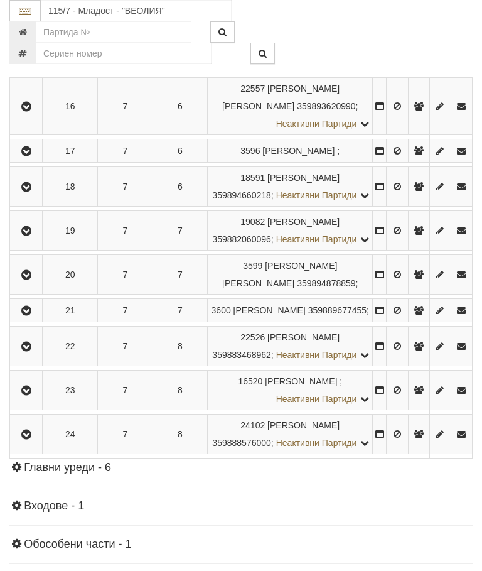
click at [33, 111] on icon "button" at bounding box center [26, 106] width 15 height 9
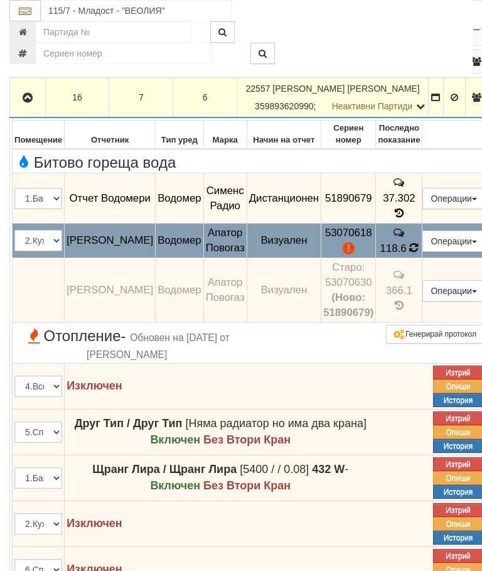
click at [421, 258] on td "118.6" at bounding box center [399, 240] width 46 height 35
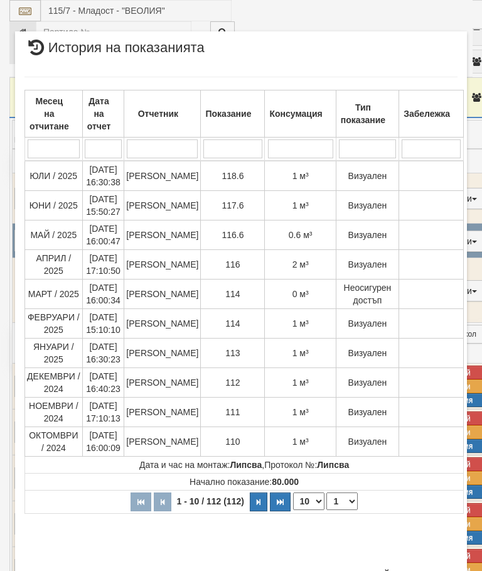
click at [443, 570] on button "Затвори" at bounding box center [429, 575] width 57 height 20
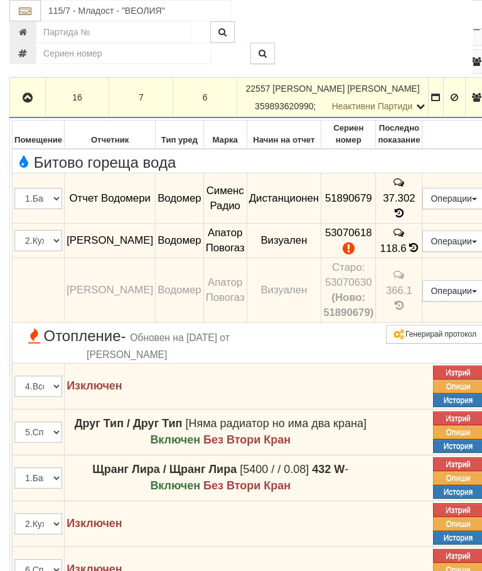
click at [28, 102] on icon "button" at bounding box center [27, 98] width 15 height 9
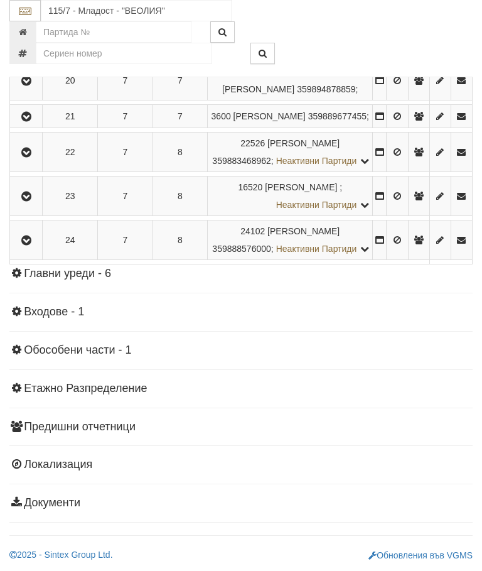
scroll to position [1237, 0]
click at [28, 121] on icon "button" at bounding box center [26, 116] width 15 height 9
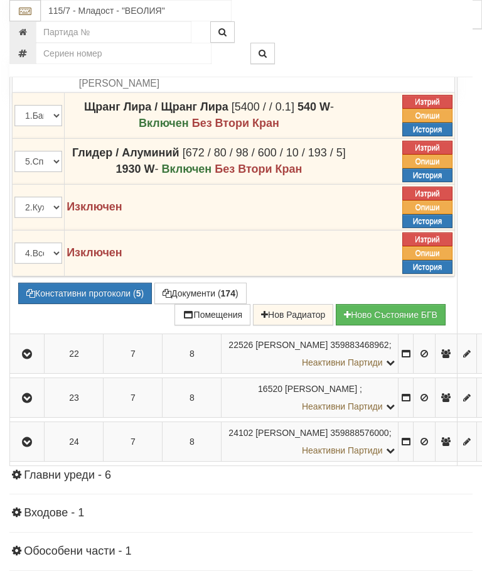
click at [82, 304] on button "Констативни протоколи ( 5 )" at bounding box center [85, 293] width 134 height 21
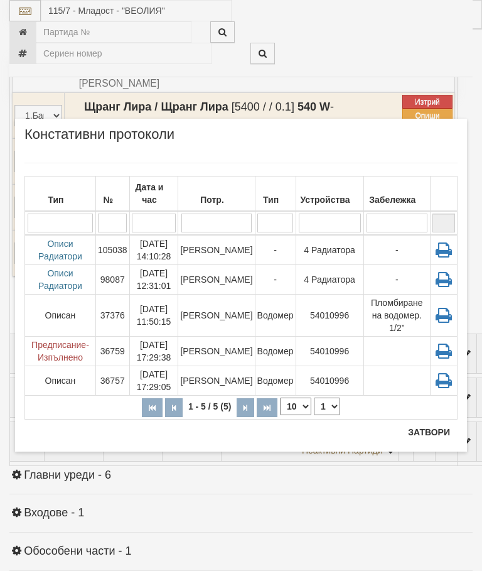
click at [170, 290] on td "[DATE] 12:31:01" at bounding box center [153, 280] width 49 height 30
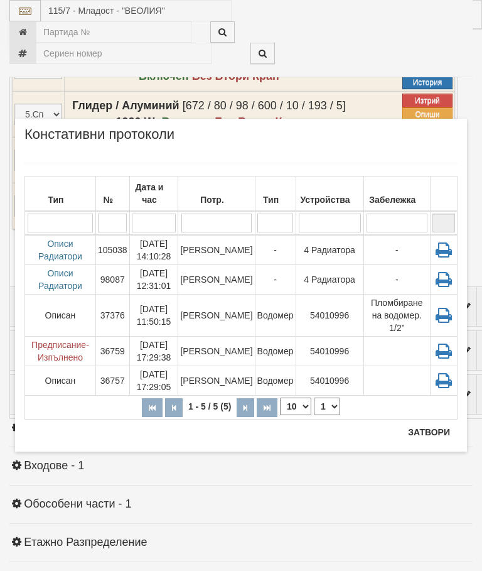
click at [432, 432] on button "Затвори" at bounding box center [429, 432] width 57 height 20
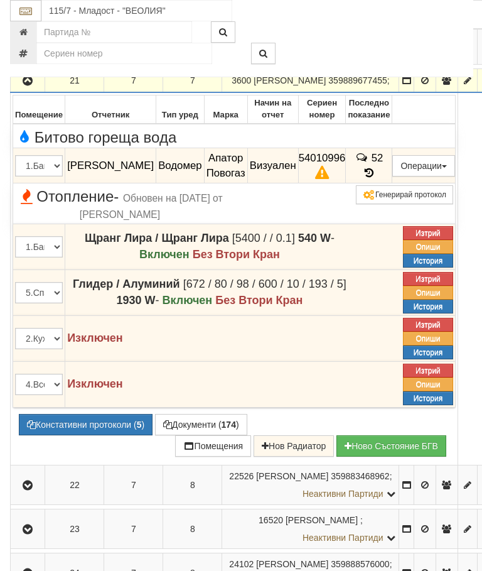
scroll to position [1106, 0]
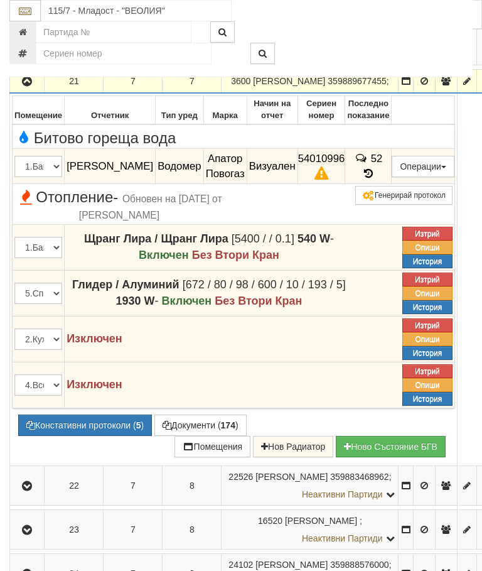
click at [376, 179] on icon at bounding box center [369, 173] width 14 height 11
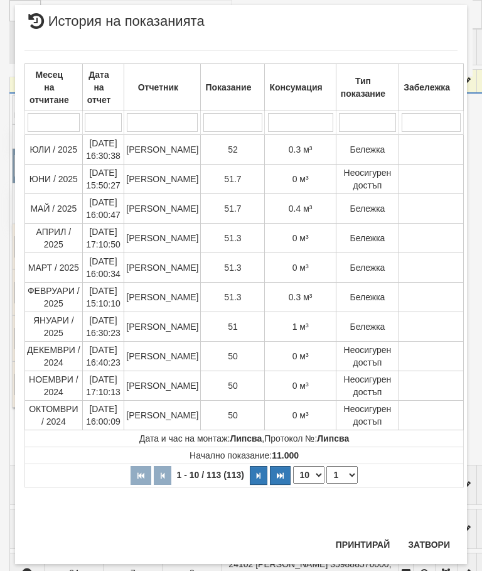
scroll to position [1189, 0]
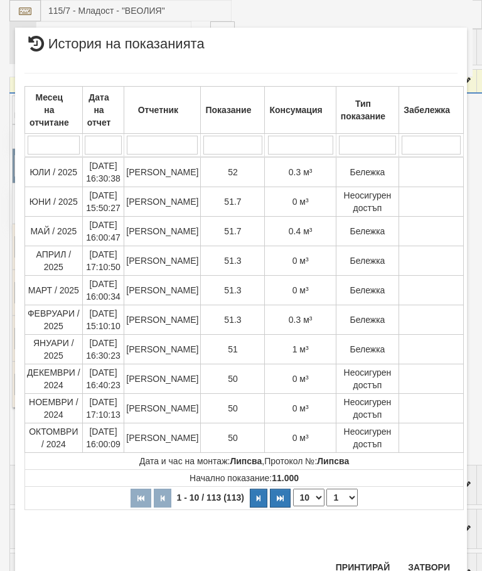
click at [429, 557] on button "Затвори" at bounding box center [429, 567] width 57 height 20
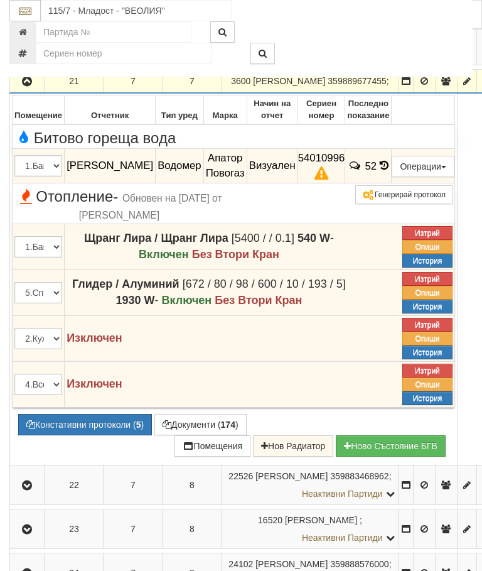
click at [29, 86] on icon "button" at bounding box center [26, 81] width 15 height 9
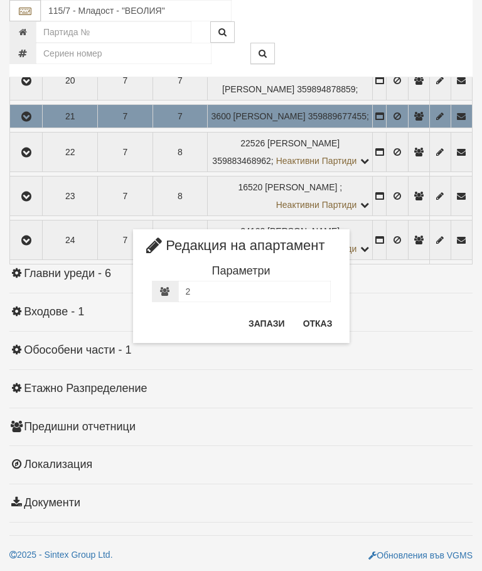
click at [320, 327] on button "Отказ" at bounding box center [318, 323] width 45 height 20
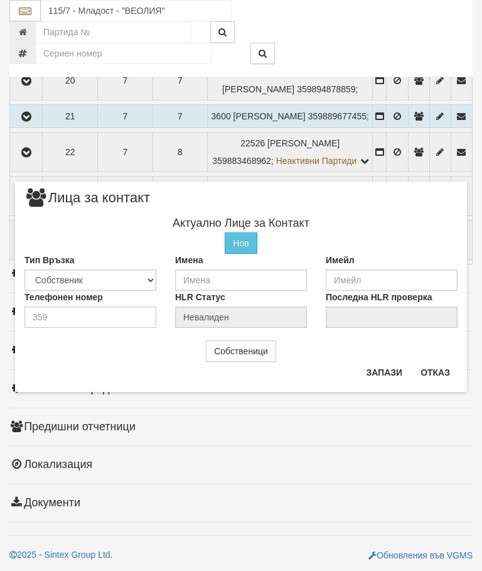
click at [448, 369] on button "Отказ" at bounding box center [435, 372] width 45 height 20
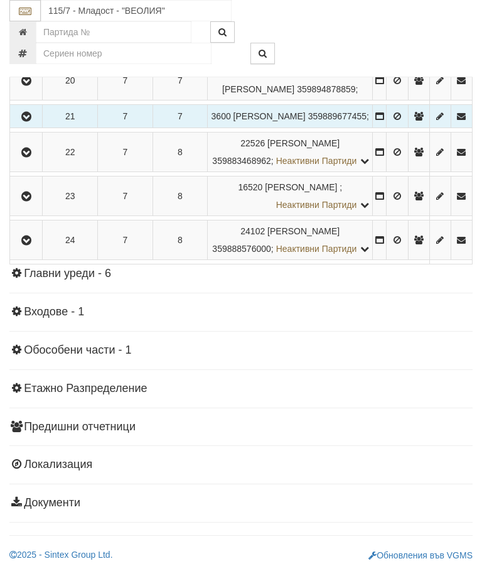
click at [31, 157] on icon "button" at bounding box center [26, 152] width 15 height 9
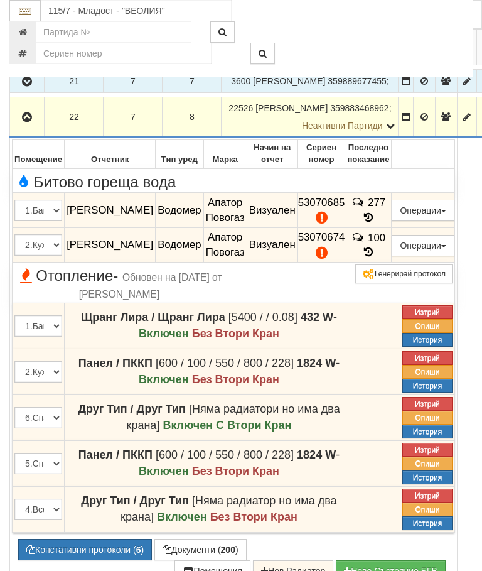
click at [376, 223] on icon at bounding box center [369, 217] width 14 height 11
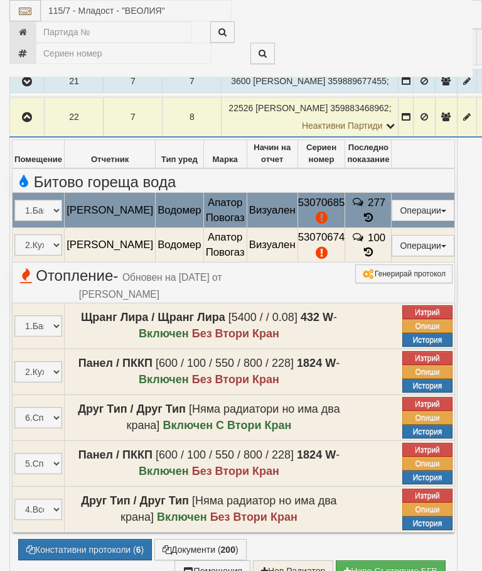
select select "10"
select select "1"
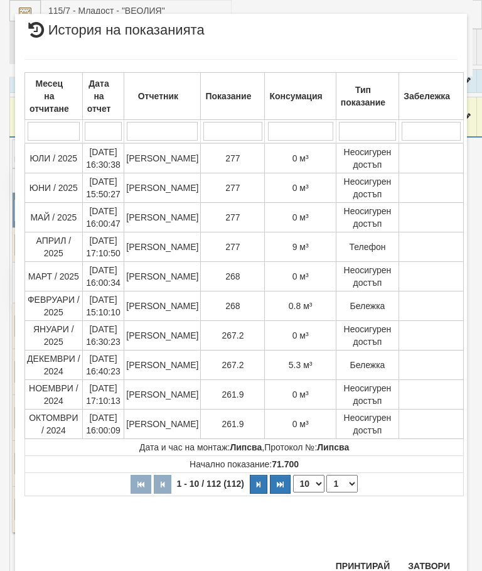
scroll to position [970, 0]
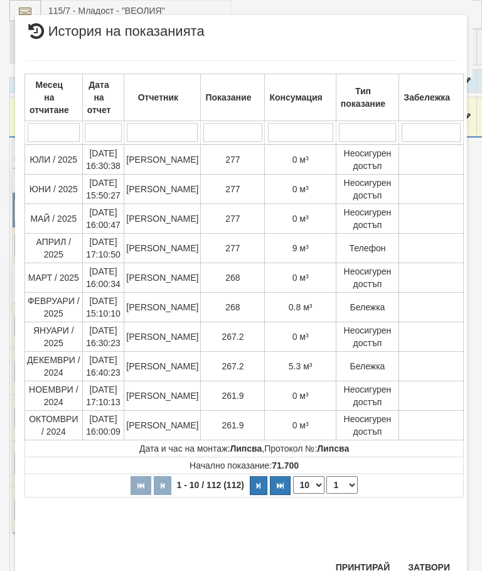
click at [430, 558] on button "Затвори" at bounding box center [429, 567] width 57 height 20
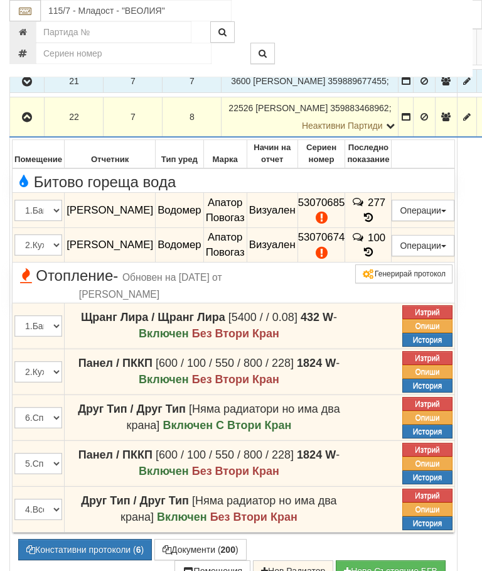
click at [0, 0] on button "Редакция / Протокол" at bounding box center [0, 0] width 0 height 0
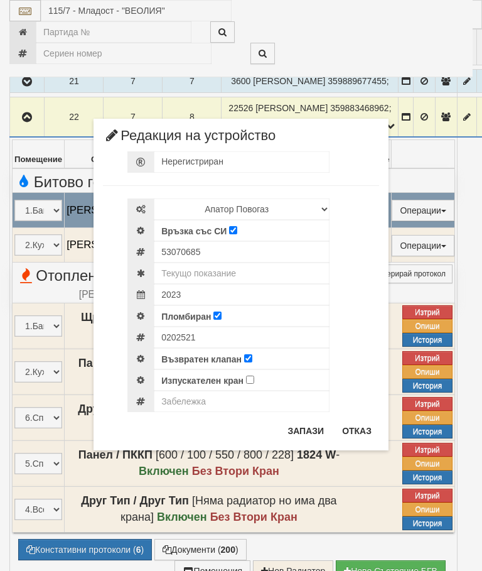
click at [450, 31] on div "× Редакция на устройство Нерегистриран Избери Марка и модел Апатор Повогаз Друг…" at bounding box center [241, 225] width 471 height 450
click at [364, 428] on button "Отказ" at bounding box center [357, 431] width 45 height 20
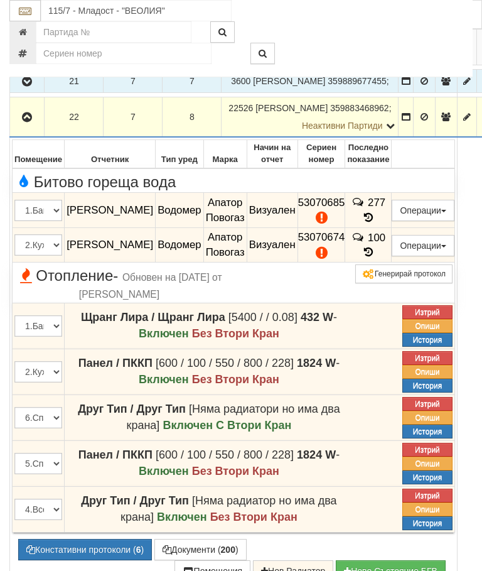
click at [0, 0] on button "Редакция / Протокол" at bounding box center [0, 0] width 0 height 0
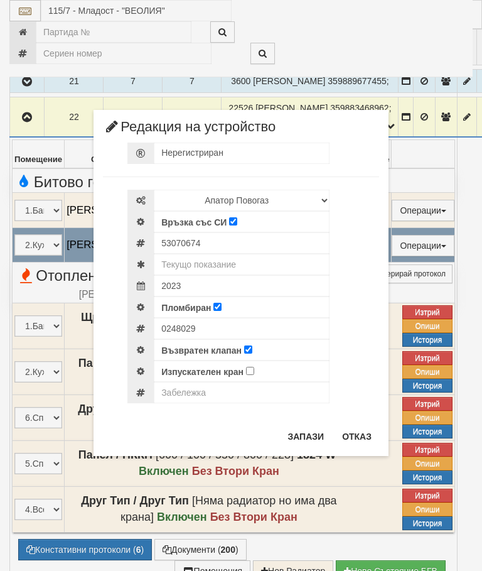
click at [452, 35] on div "× Редакция на устройство Нерегистриран Избери Марка и модел Апатор Повогаз Друг…" at bounding box center [241, 228] width 471 height 456
click at [362, 429] on button "Отказ" at bounding box center [357, 437] width 45 height 20
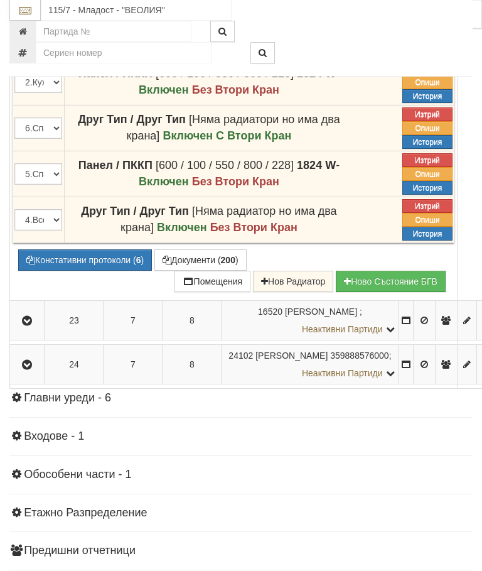
scroll to position [1460, 0]
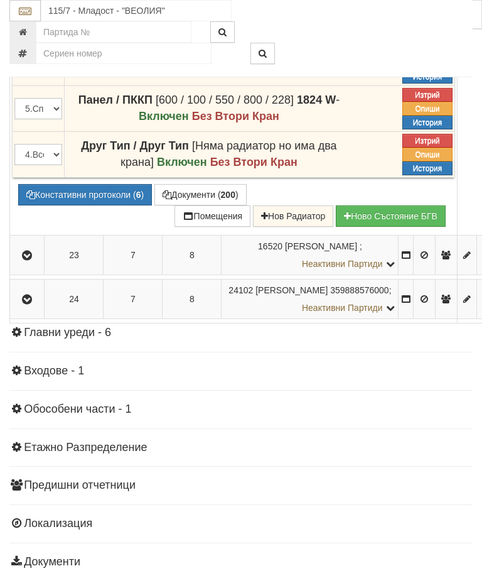
click at [97, 205] on button "Констативни протоколи ( 6 )" at bounding box center [85, 194] width 134 height 21
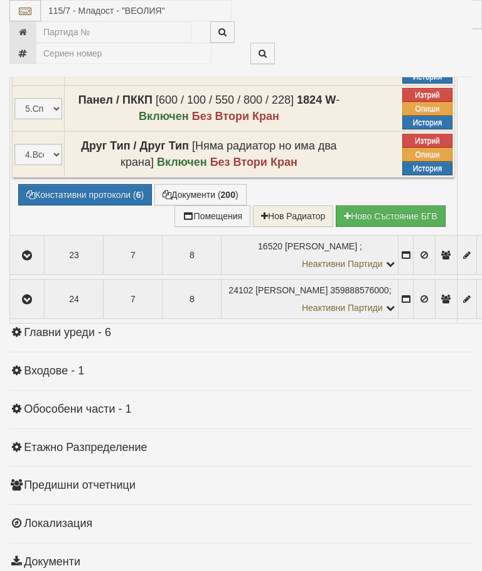
select select "10"
select select "1"
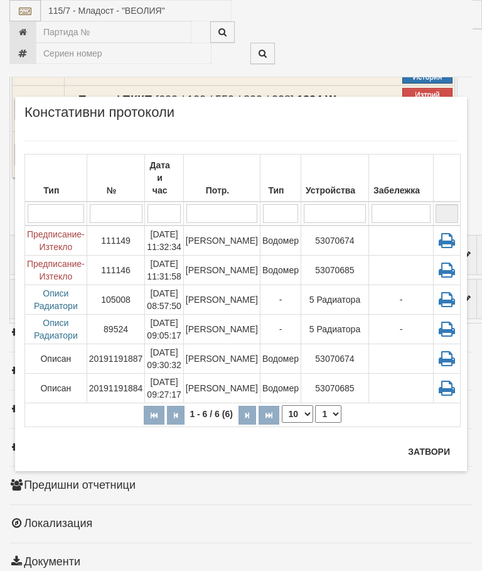
click at [425, 448] on button "Затвори" at bounding box center [429, 452] width 57 height 20
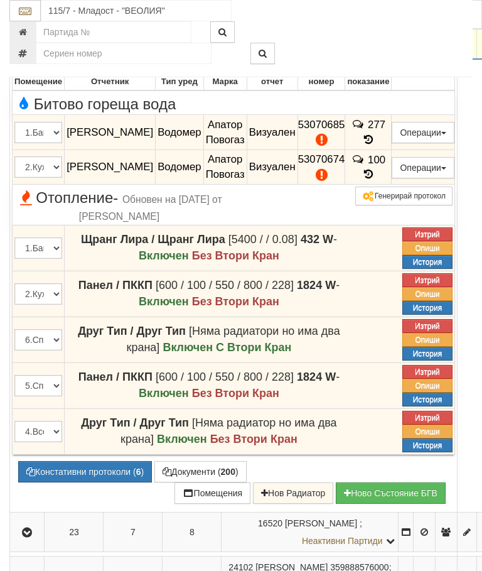
scroll to position [1133, 0]
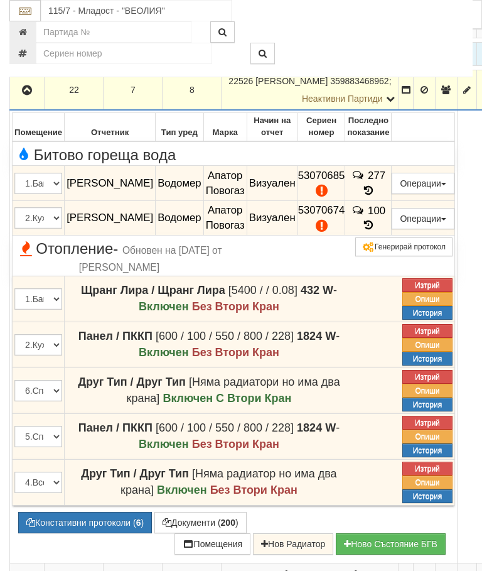
click at [25, 95] on icon "button" at bounding box center [26, 90] width 15 height 9
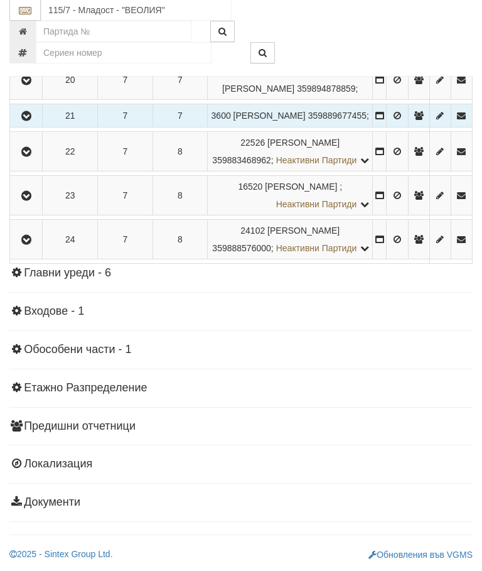
click at [31, 245] on icon "button" at bounding box center [26, 240] width 15 height 9
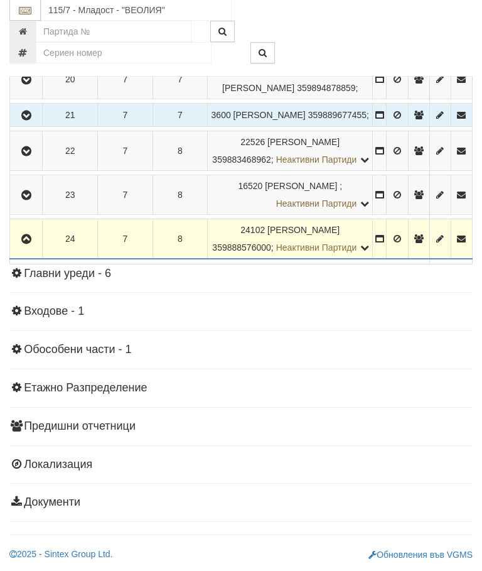
scroll to position [1276, 0]
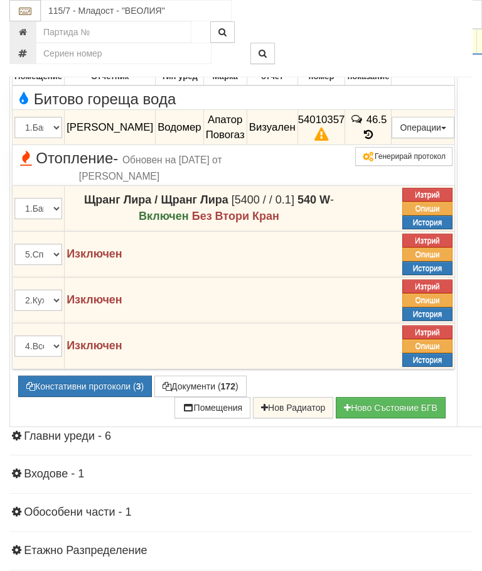
click at [94, 397] on button "Констативни протоколи ( 3 )" at bounding box center [85, 386] width 134 height 21
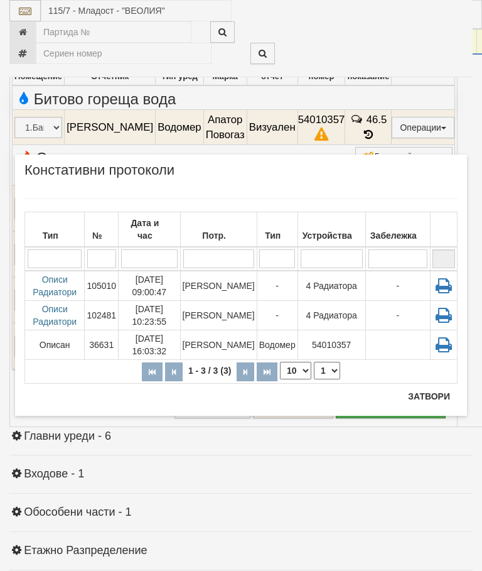
click at [224, 278] on td "[PERSON_NAME]" at bounding box center [218, 286] width 77 height 30
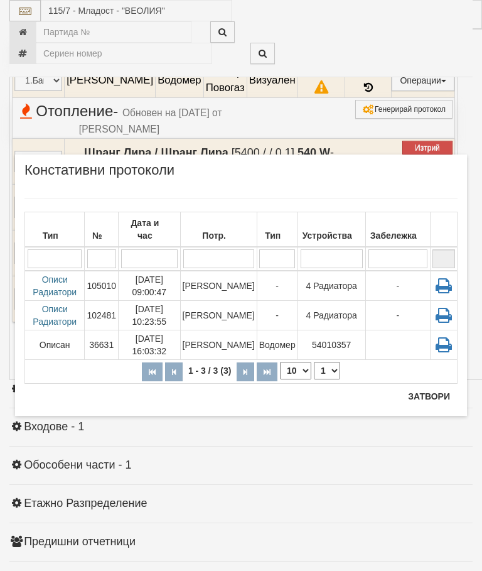
click at [431, 393] on button "Затвори" at bounding box center [429, 396] width 57 height 20
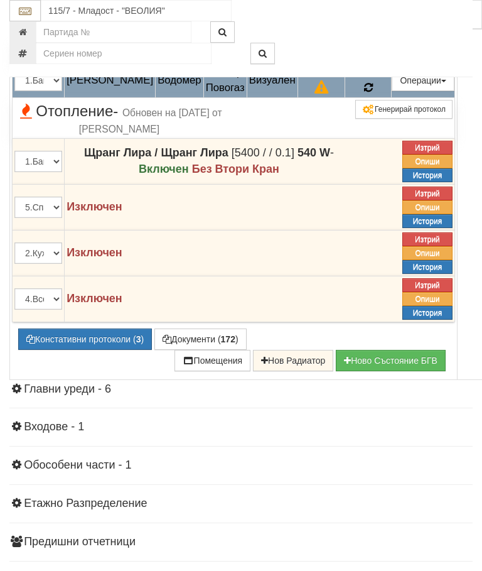
click at [373, 94] on span at bounding box center [368, 88] width 9 height 12
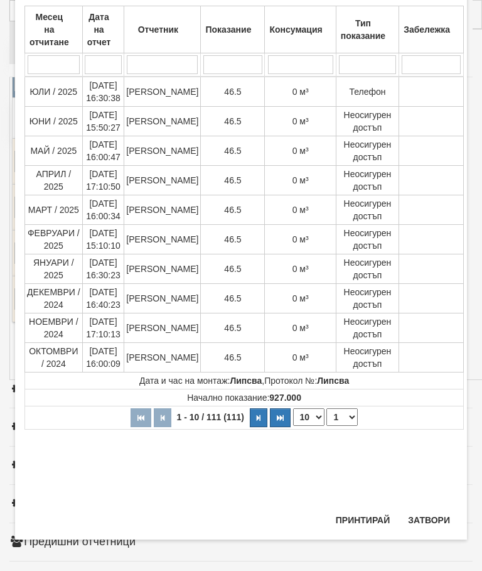
scroll to position [632, 0]
click at [430, 513] on button "Затвори" at bounding box center [429, 520] width 57 height 20
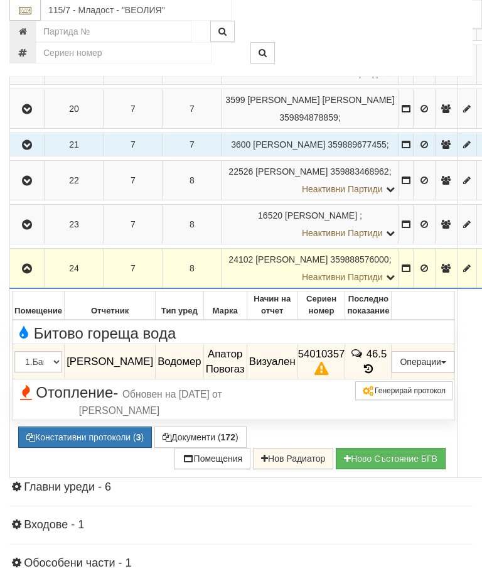
scroll to position [1026, 0]
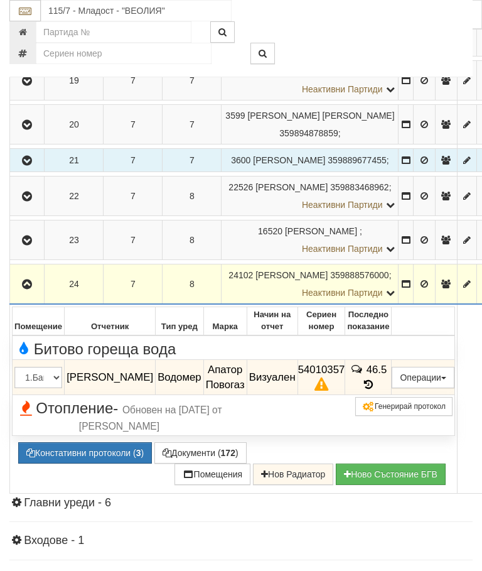
click at [28, 289] on icon "button" at bounding box center [26, 284] width 15 height 9
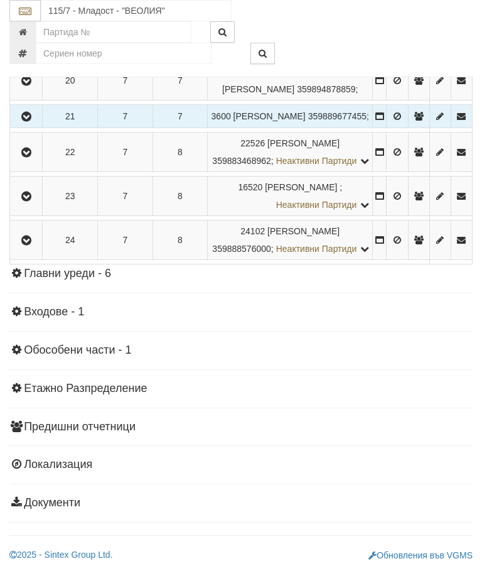
scroll to position [1396, 0]
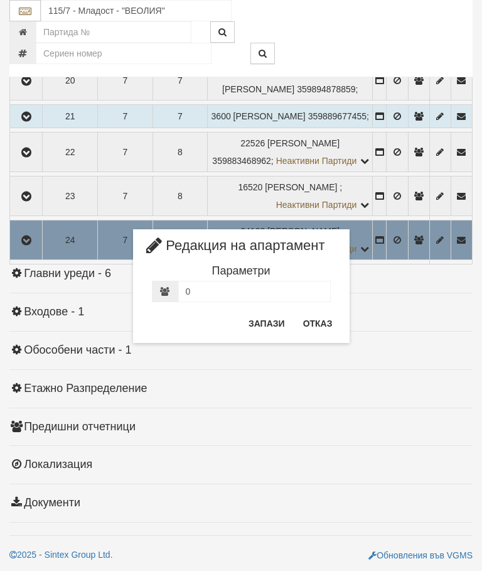
click at [320, 325] on button "Отказ" at bounding box center [318, 323] width 45 height 20
